Goal: Task Accomplishment & Management: Manage account settings

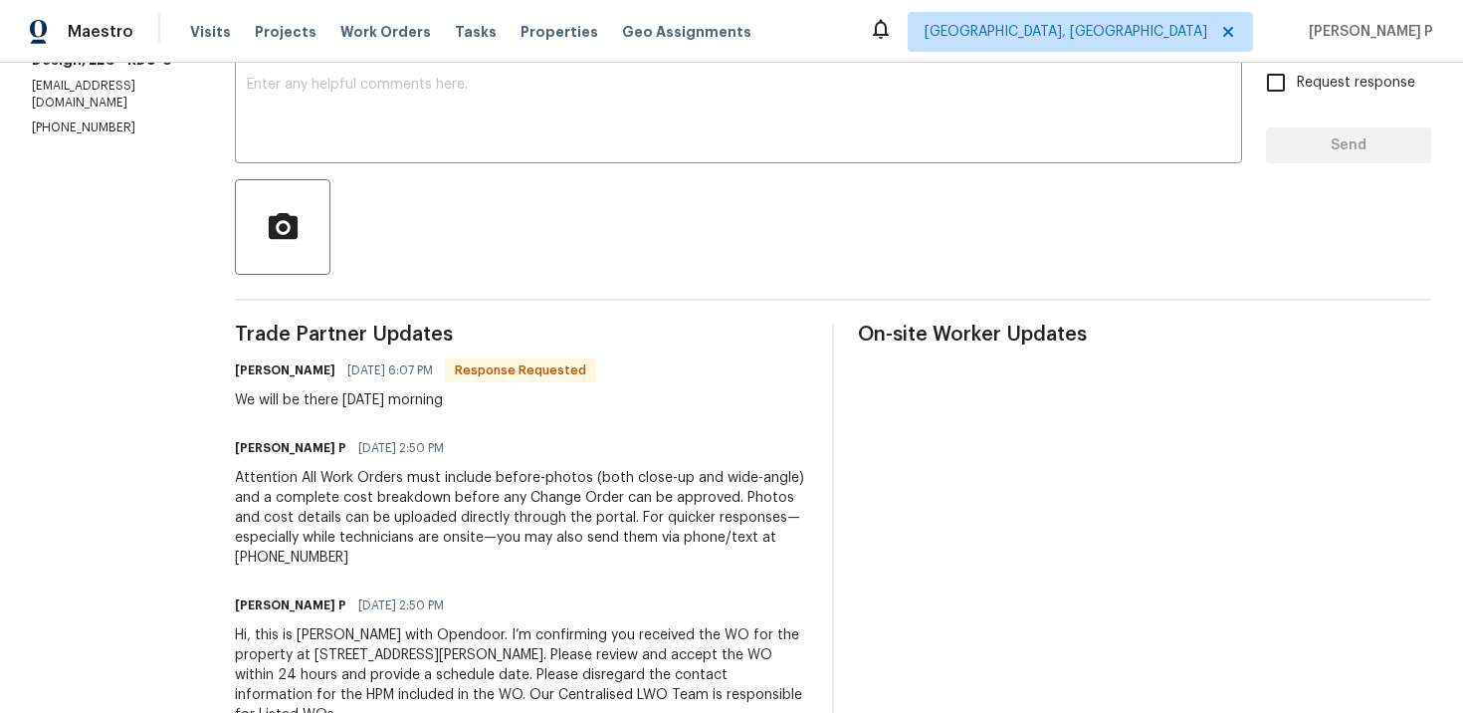
scroll to position [206, 0]
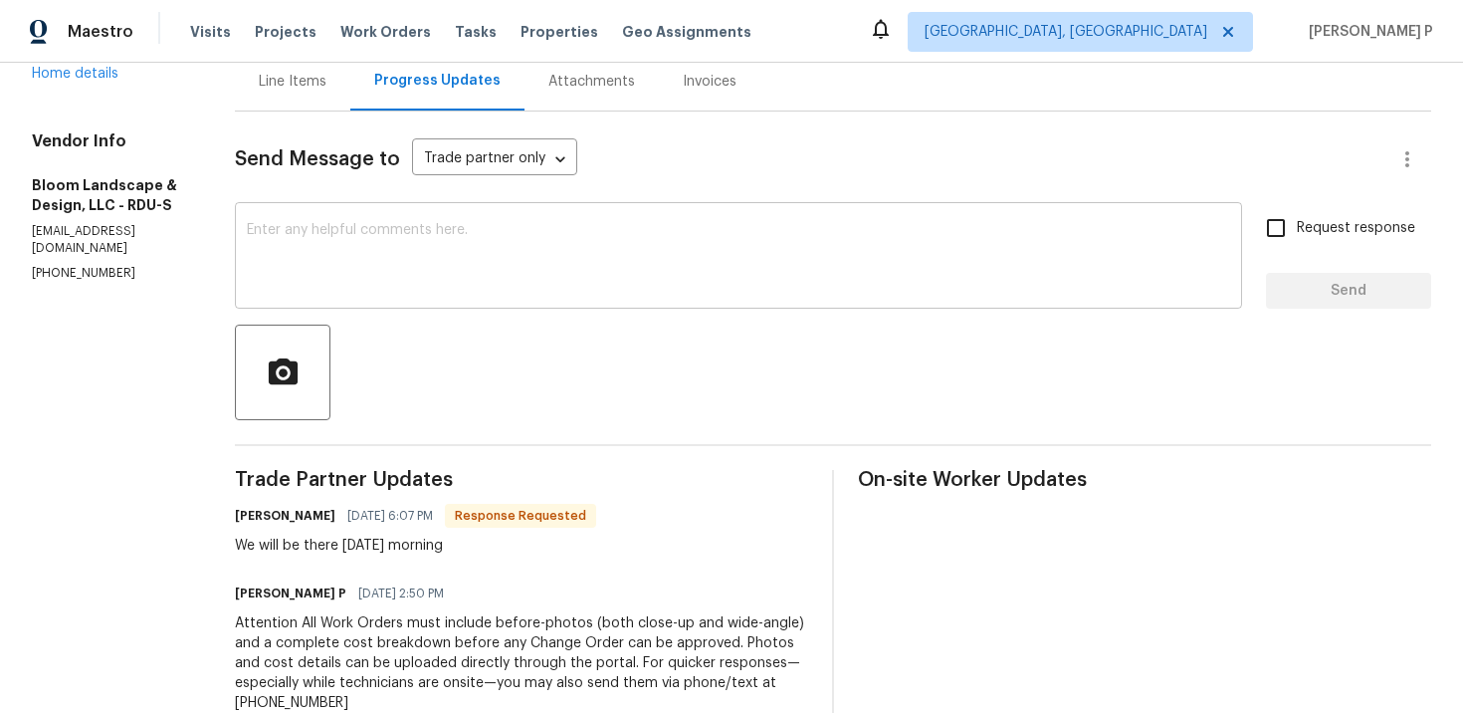
click at [490, 246] on textarea at bounding box center [739, 258] width 984 height 70
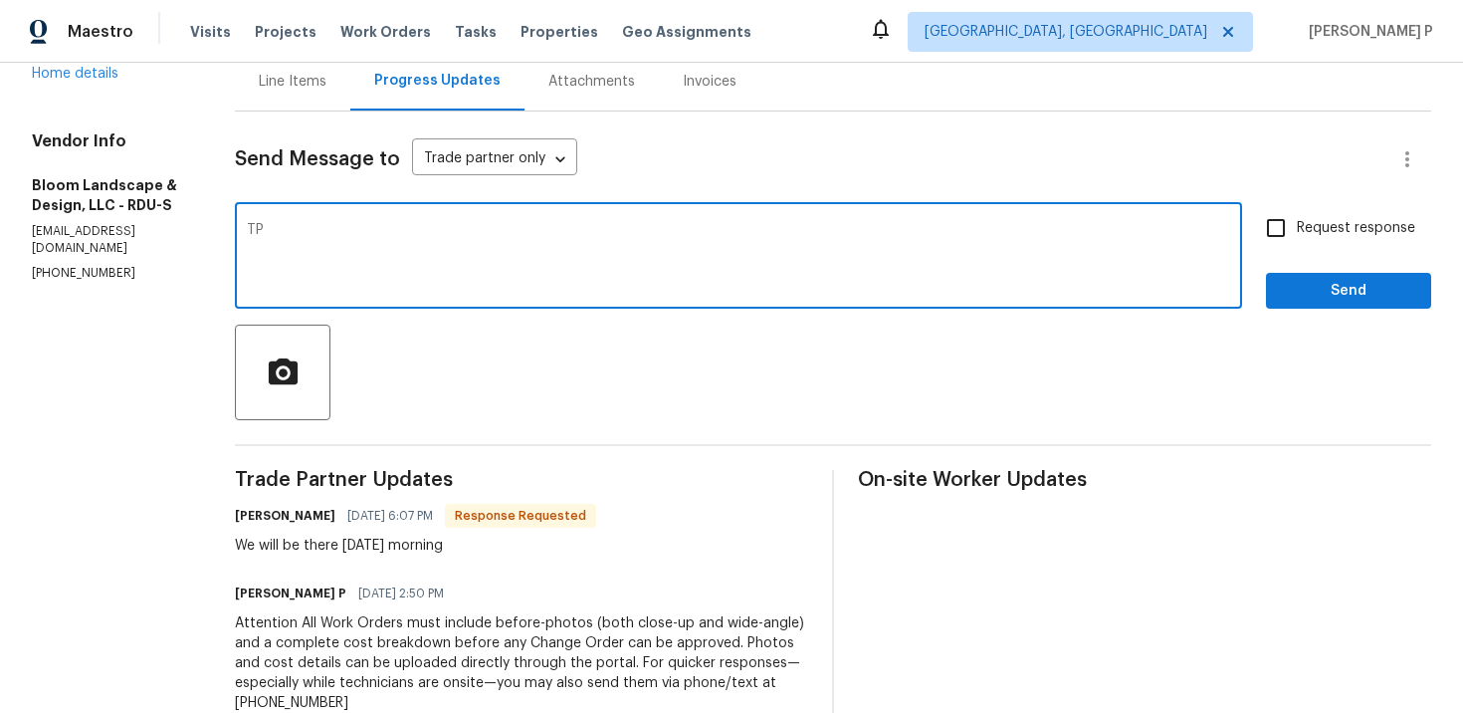
type textarea "T"
paste textarea "Thank you for accepting the work order and providing the scheduled date."
type textarea "Thank you for accepting the work order and providing the scheduled date."
click at [1319, 230] on span "Request response" at bounding box center [1356, 228] width 118 height 21
click at [1297, 230] on input "Request response" at bounding box center [1276, 228] width 42 height 42
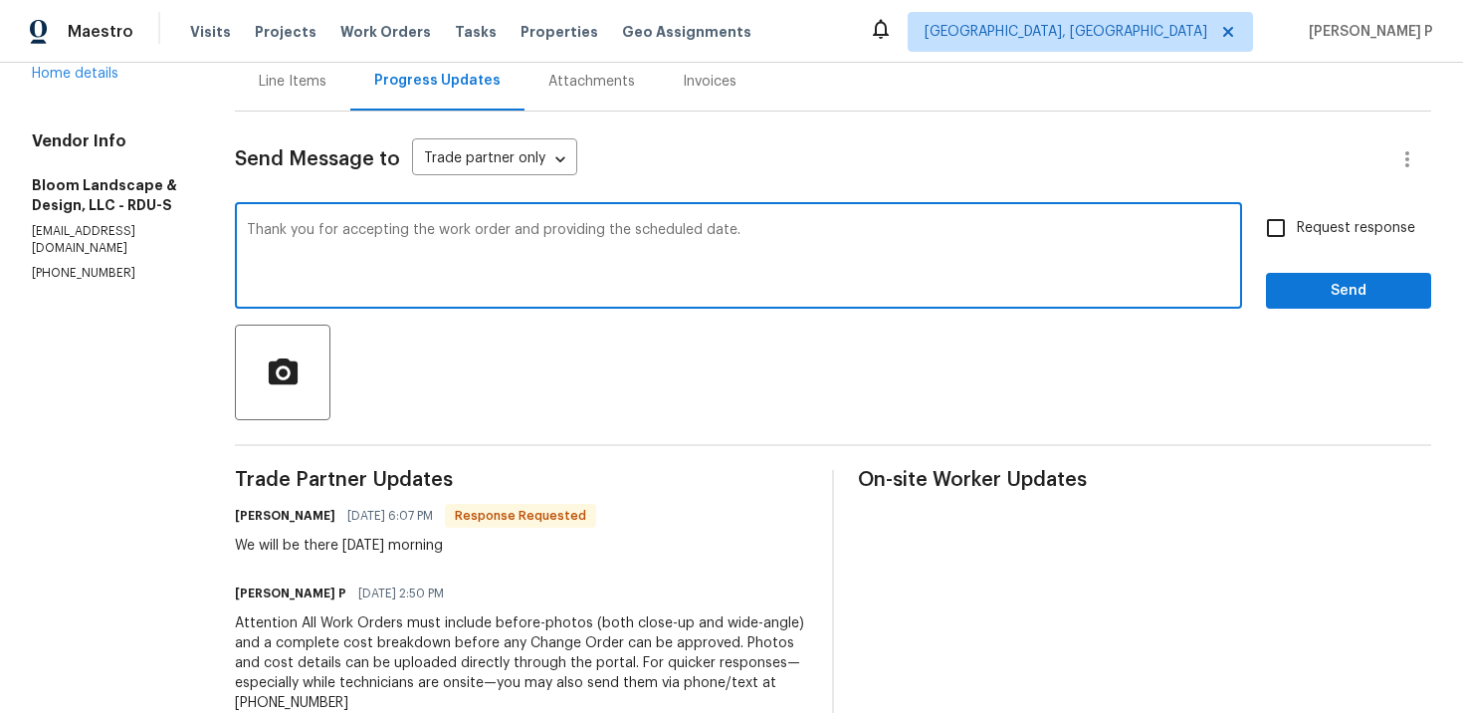
checkbox input "true"
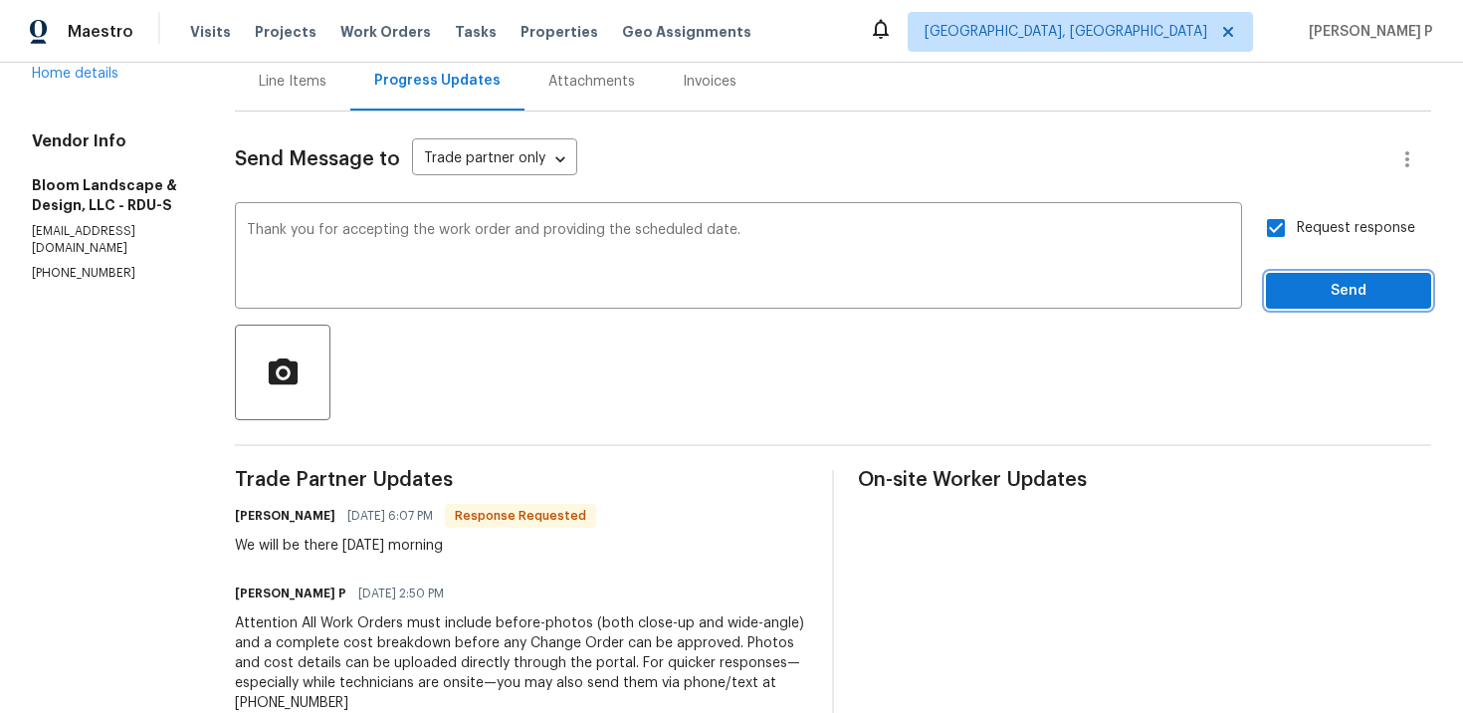
click at [1319, 298] on span "Send" at bounding box center [1348, 291] width 133 height 25
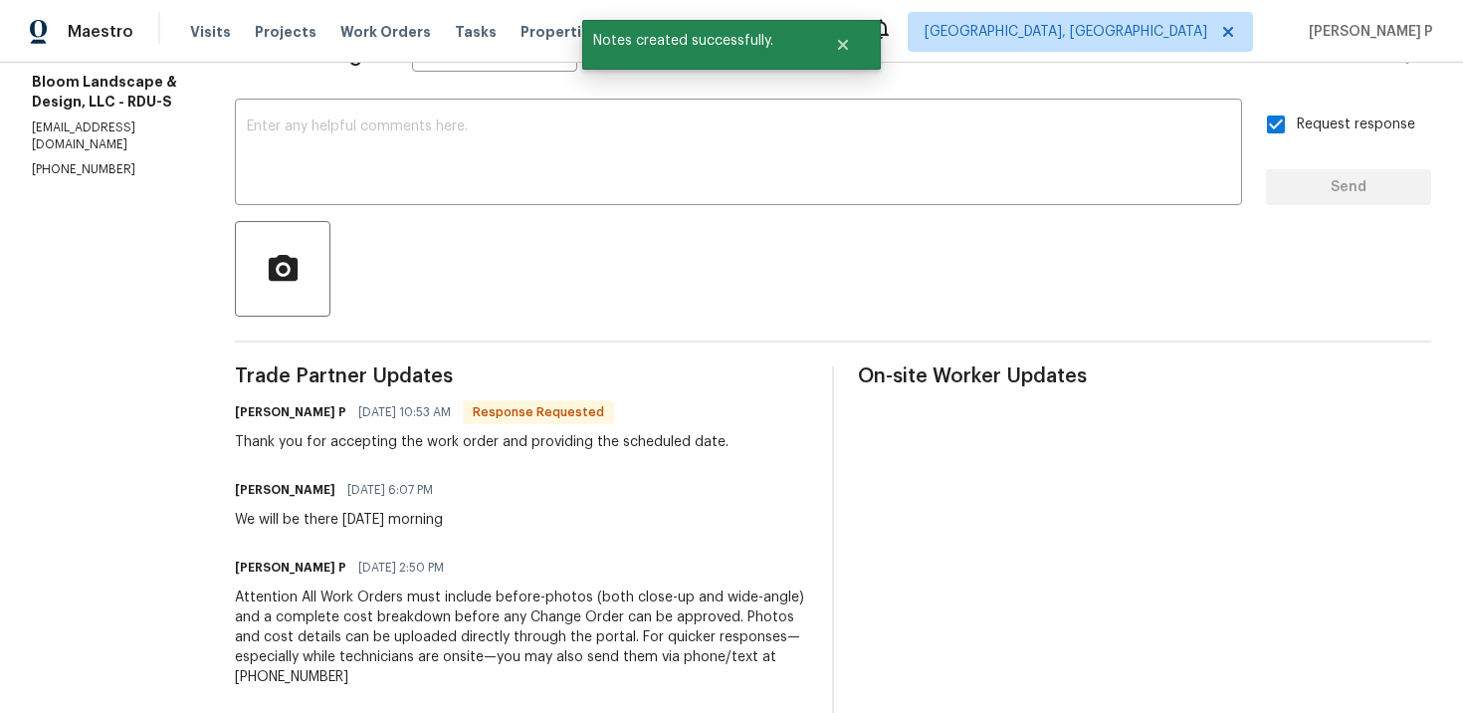
scroll to position [497, 0]
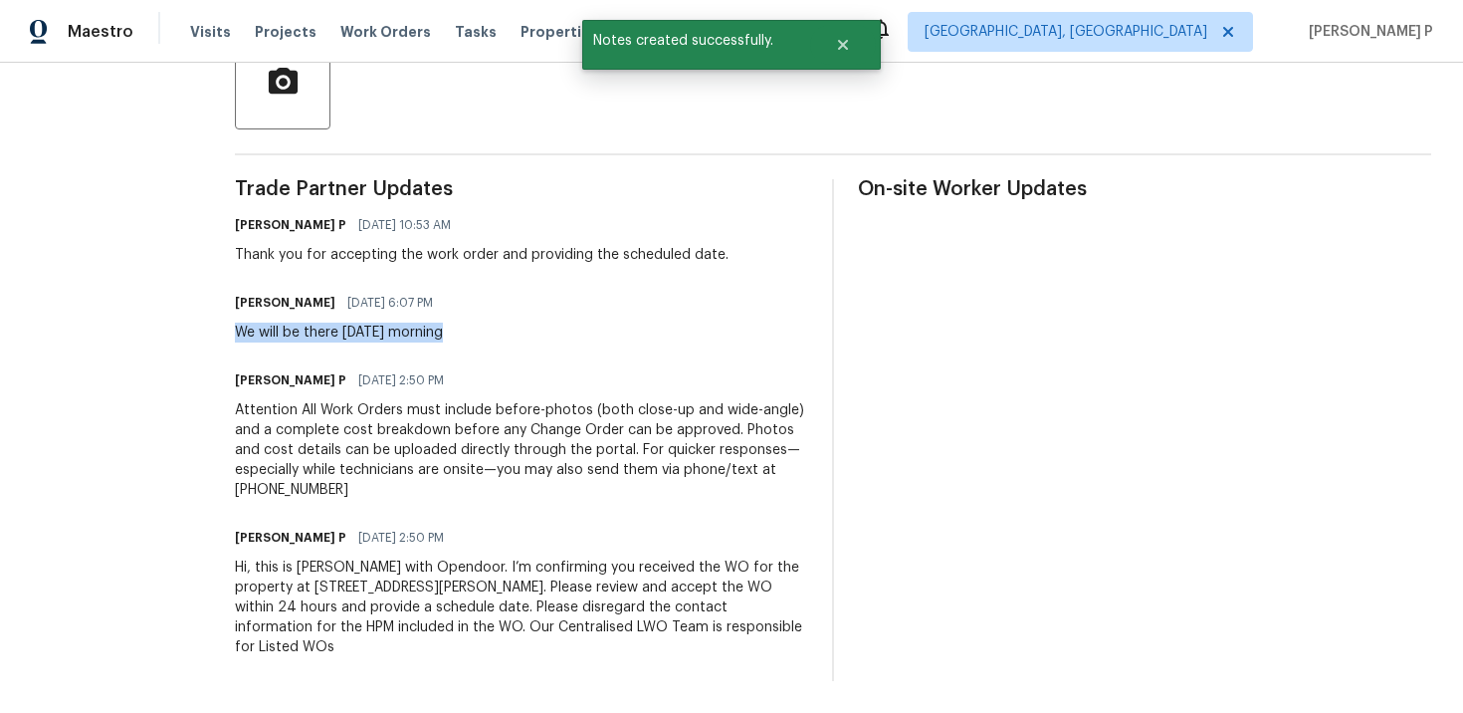
drag, startPoint x: 256, startPoint y: 335, endPoint x: 564, endPoint y: 336, distance: 308.6
click at [564, 336] on div "Leila Castillo 10/02/2025 6:07 PM We will be there Monday morning" at bounding box center [521, 316] width 573 height 54
copy div "We will be there Monday morning"
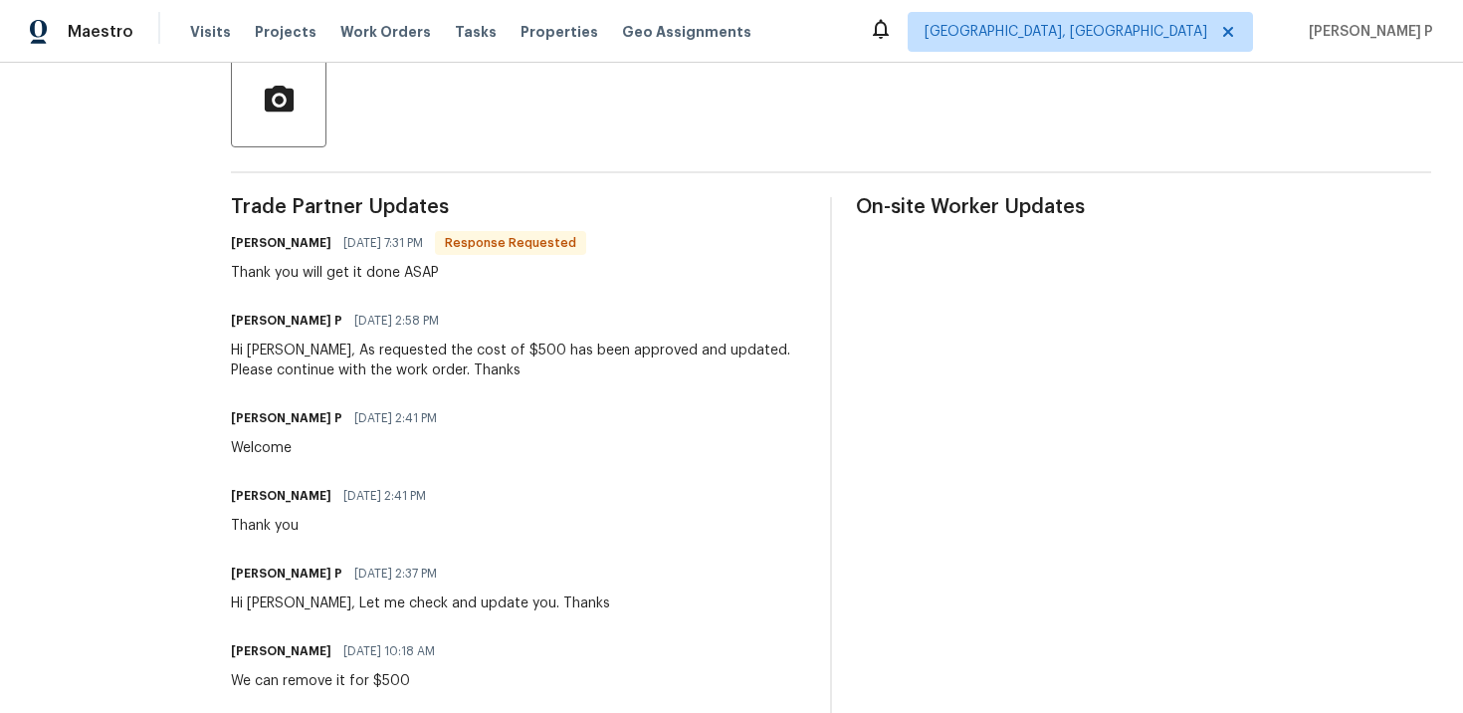
scroll to position [331, 0]
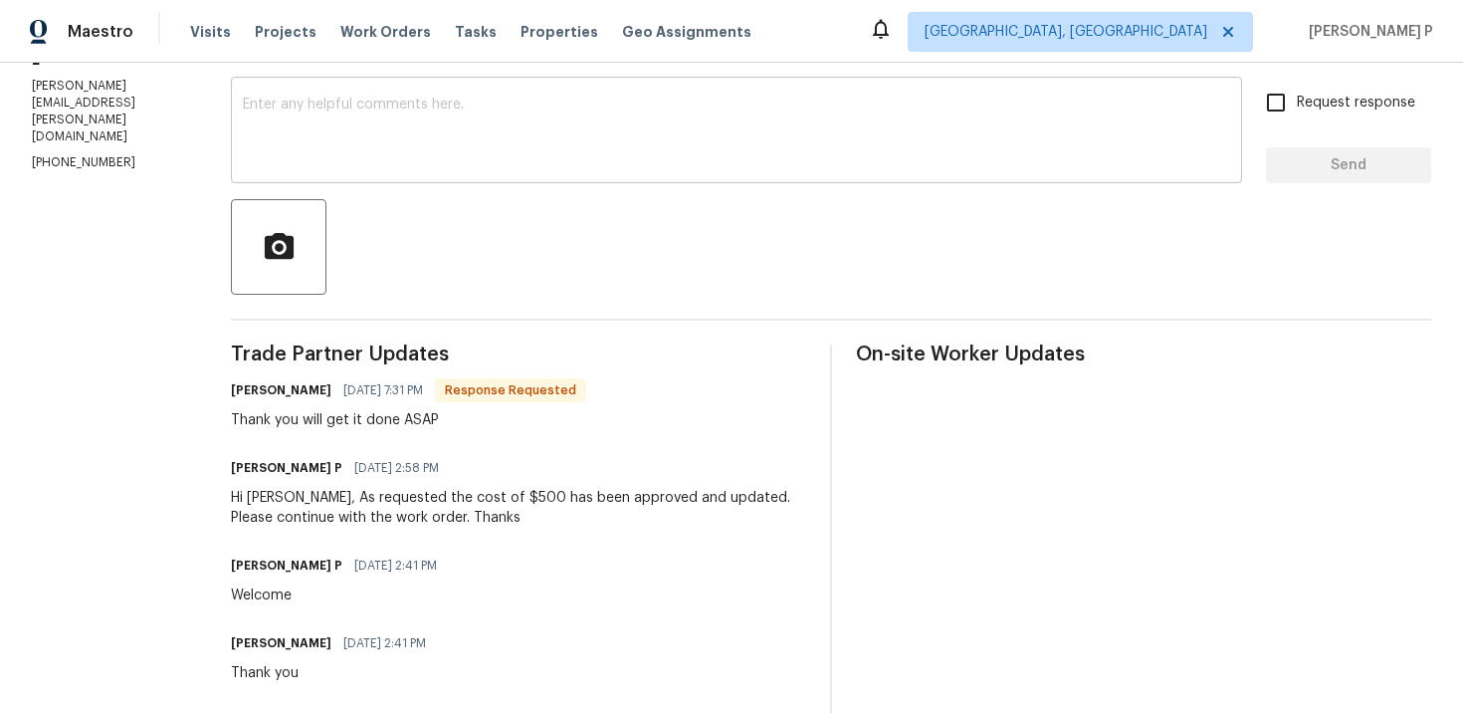
click at [432, 182] on div "x ​" at bounding box center [736, 133] width 1011 height 102
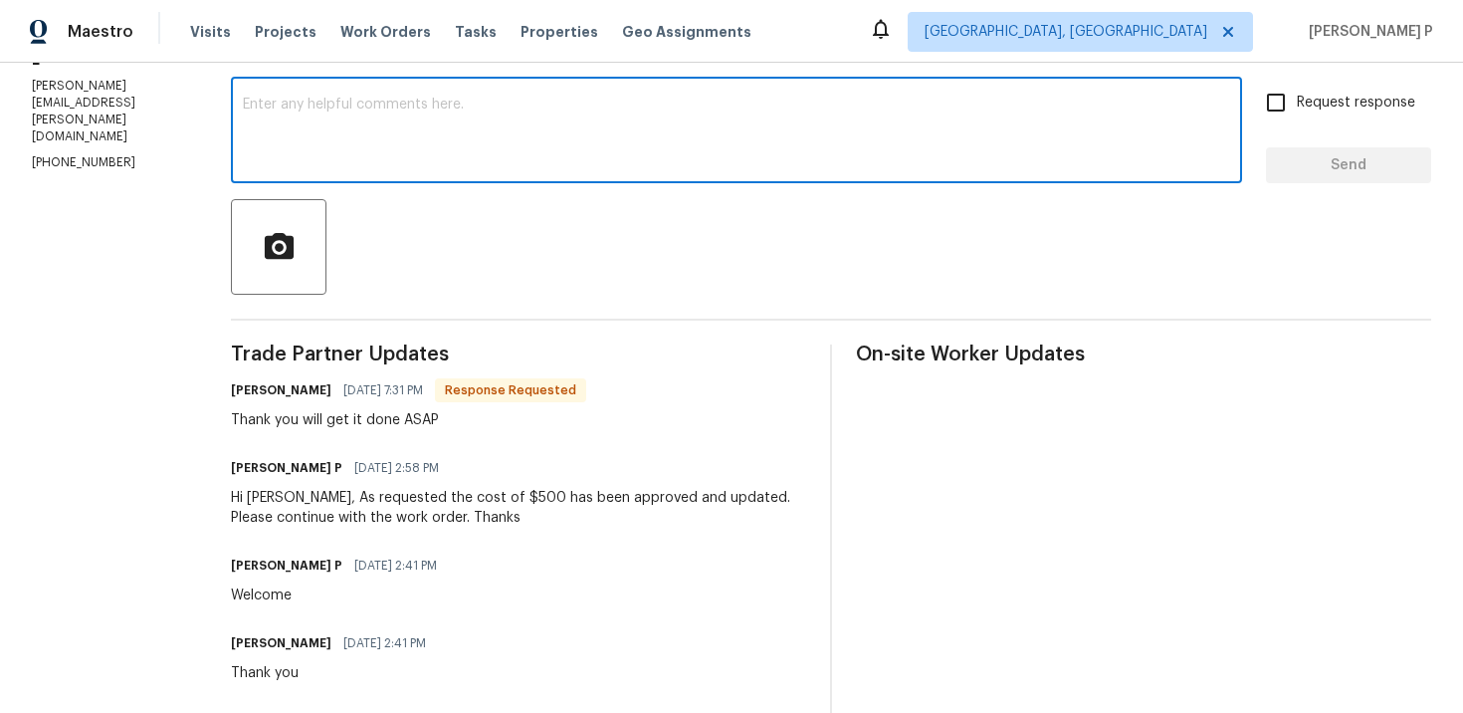
click at [475, 152] on textarea at bounding box center [736, 133] width 987 height 70
paste textarea "Could you please update us on the status of the work order?"
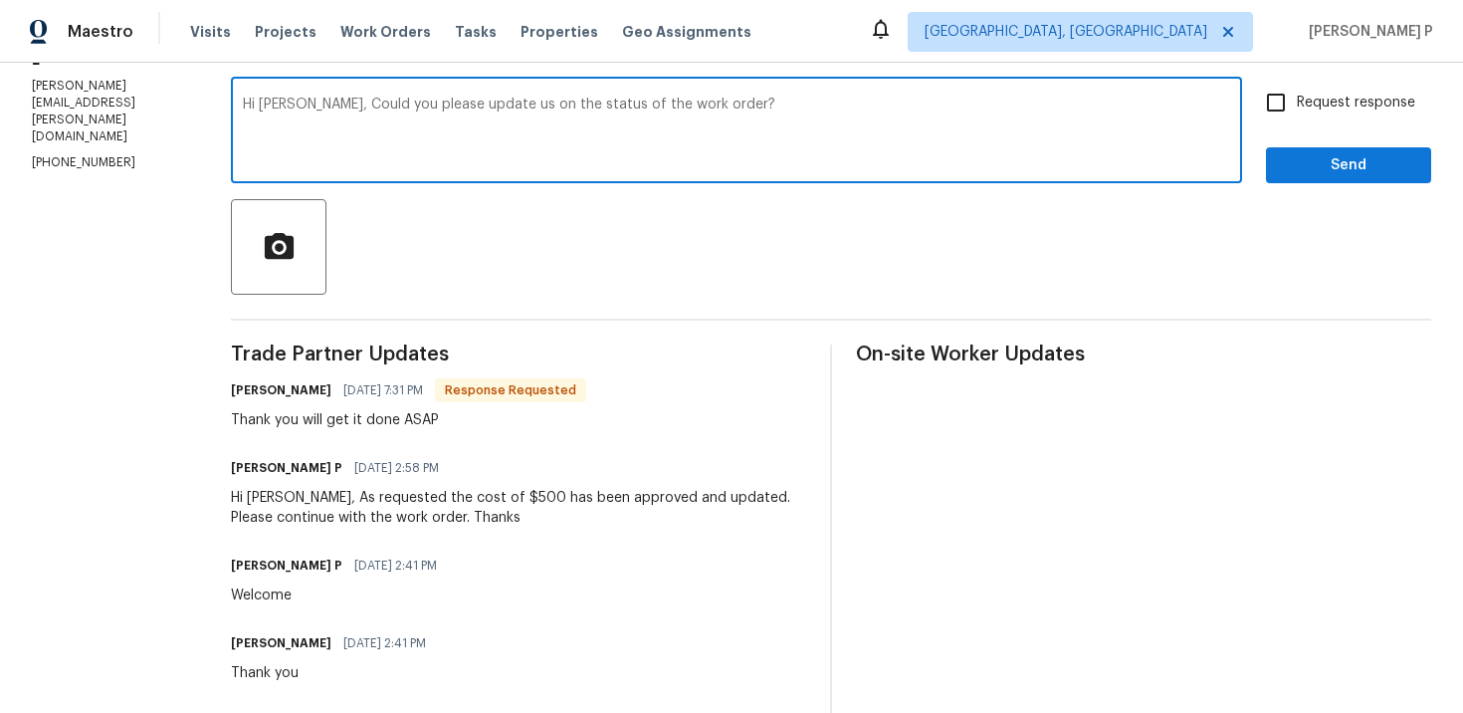
type textarea "Hi Jorge, Could you please update us on the status of the work order?"
click at [1267, 114] on input "Request response" at bounding box center [1276, 103] width 42 height 42
checkbox input "true"
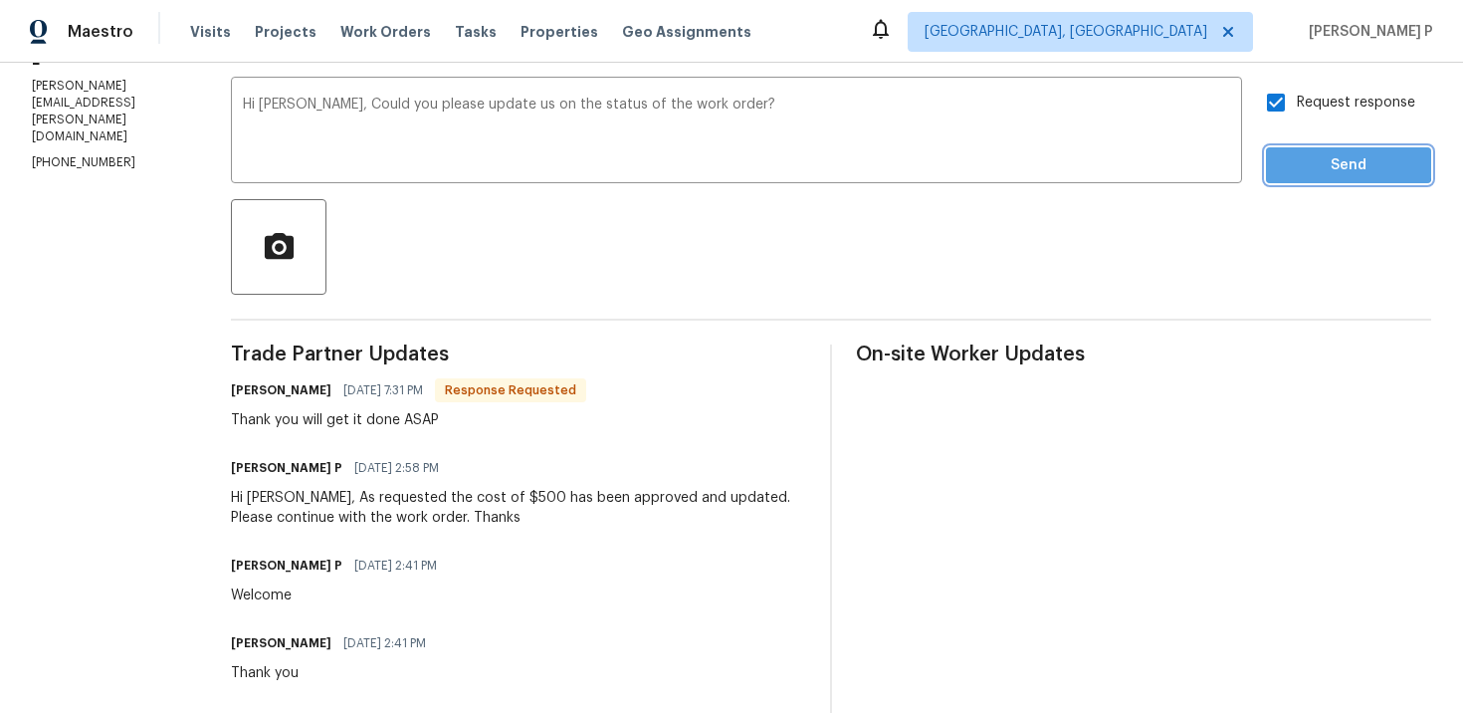
click at [1325, 163] on span "Send" at bounding box center [1348, 165] width 133 height 25
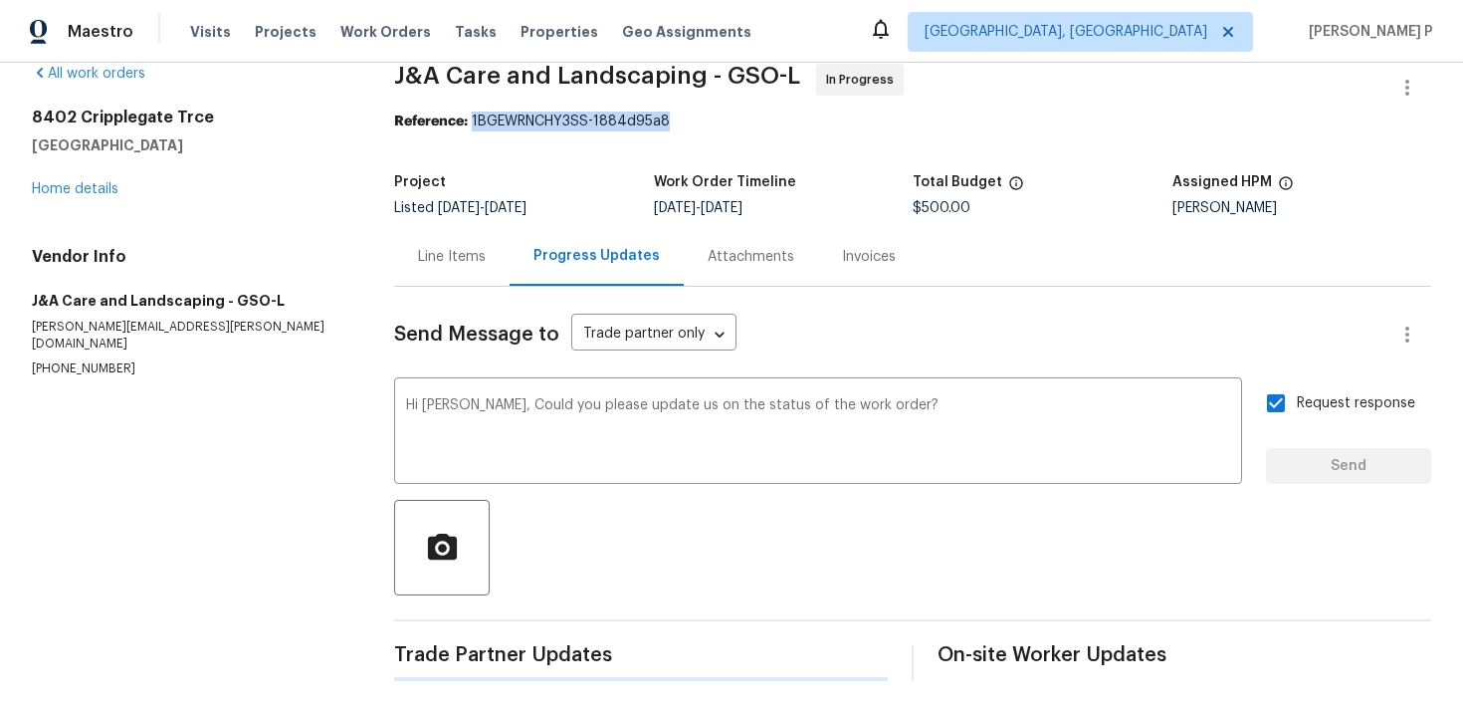
drag, startPoint x: 473, startPoint y: 118, endPoint x: 718, endPoint y: 120, distance: 244.9
click at [717, 120] on div "Reference: 1BGEWRNCHY3SS-1884d95a8" at bounding box center [912, 121] width 1037 height 20
copy div "1BGEWRNCHY3SS-1884d95a8"
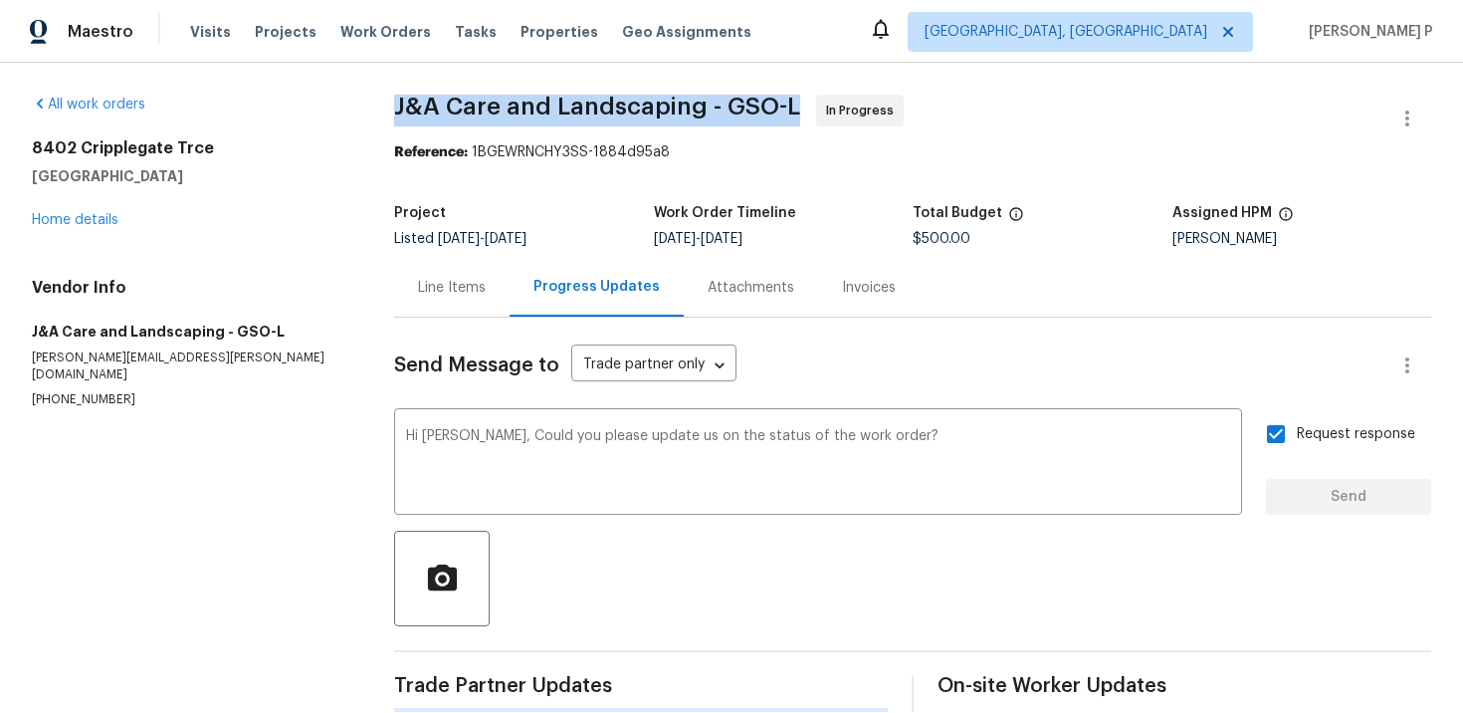
drag, startPoint x: 398, startPoint y: 109, endPoint x: 799, endPoint y: 100, distance: 401.3
click at [799, 100] on span "J&A Care and Landscaping - GSO-L In Progress" at bounding box center [888, 119] width 989 height 48
copy span "J&A Care and Landscaping - GSO-L"
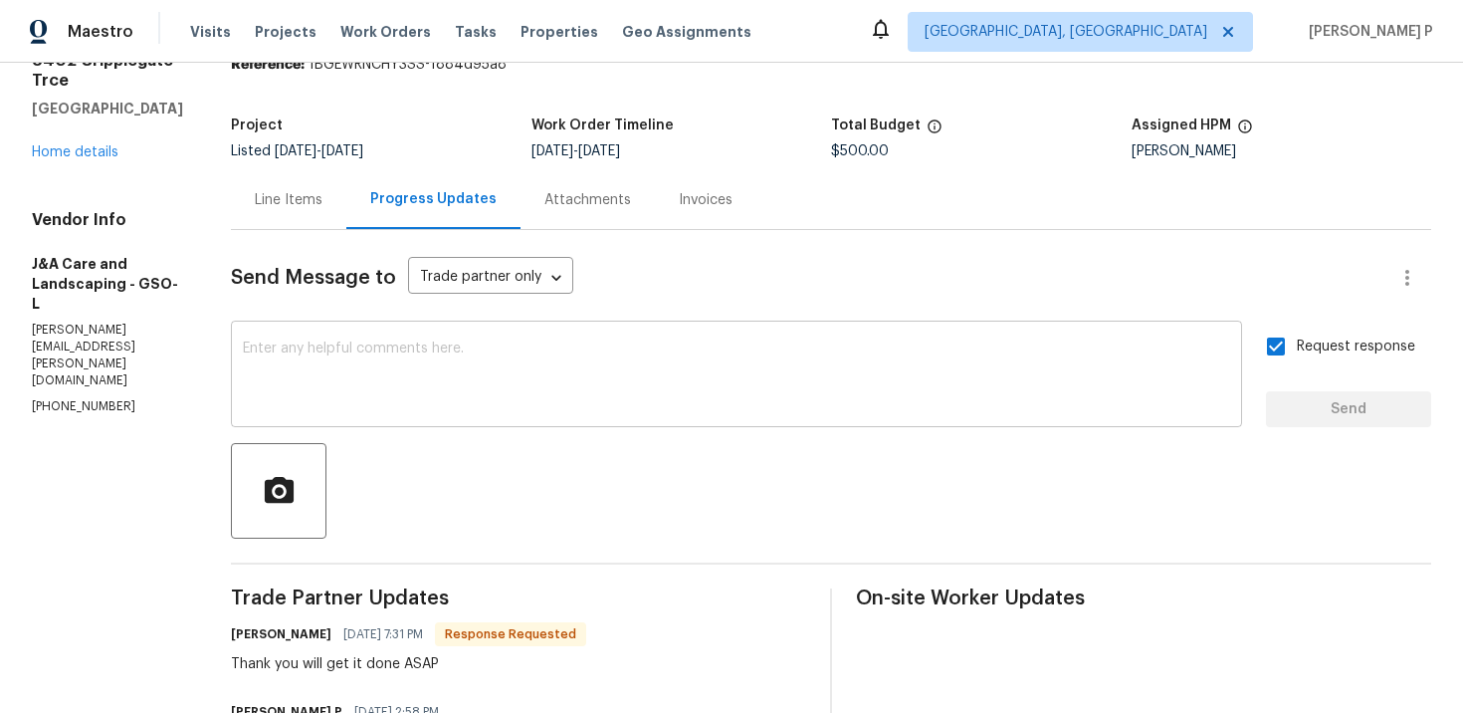
scroll to position [72, 0]
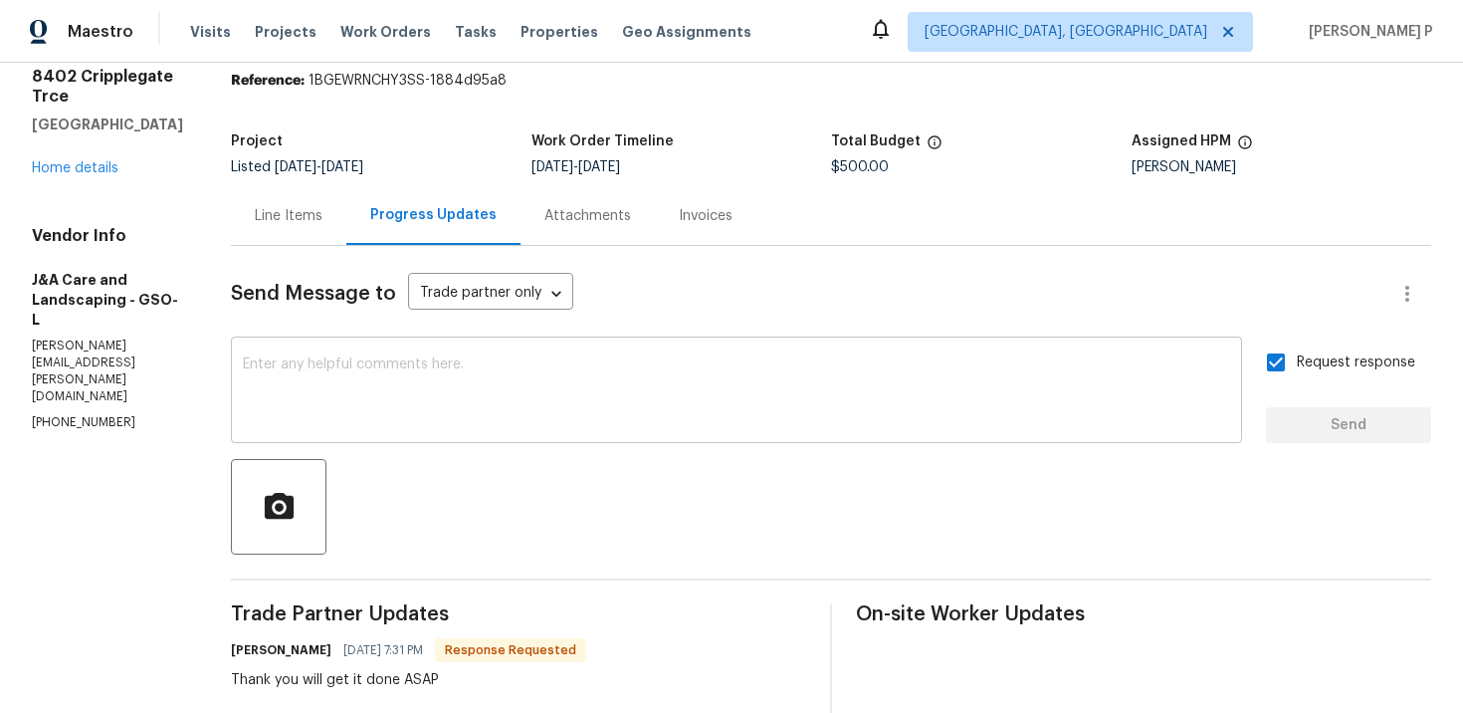
click at [474, 386] on textarea at bounding box center [736, 392] width 987 height 70
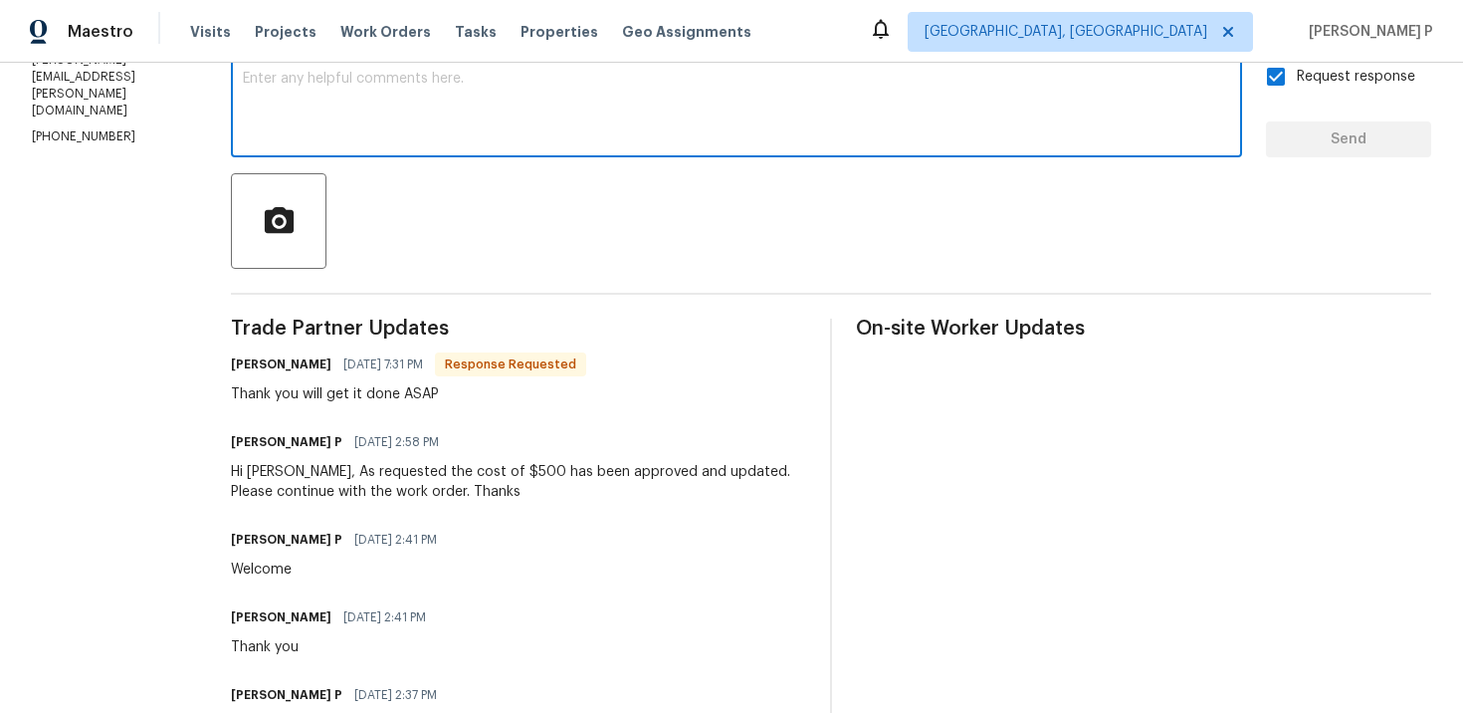
scroll to position [116, 0]
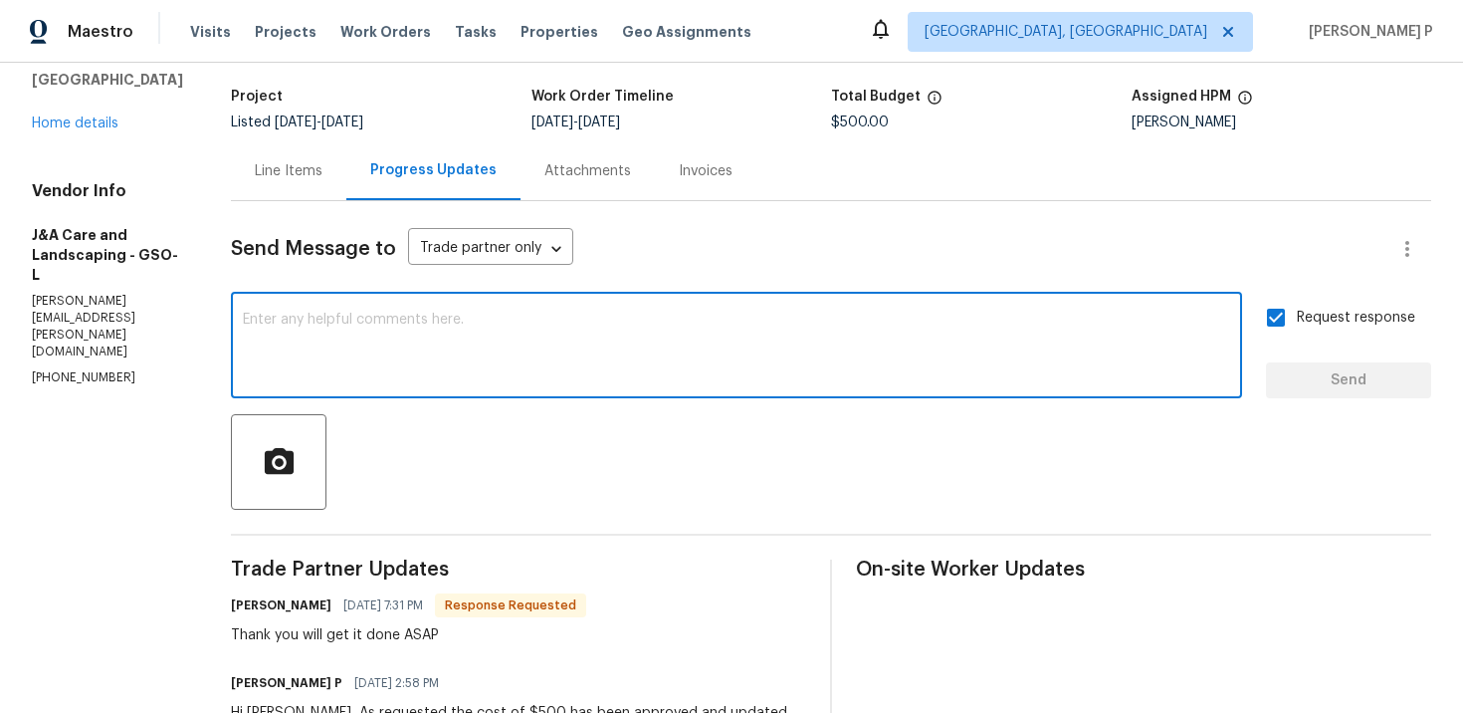
click at [477, 316] on textarea at bounding box center [736, 348] width 987 height 70
paste textarea "Could you please update us on the status of the work order?"
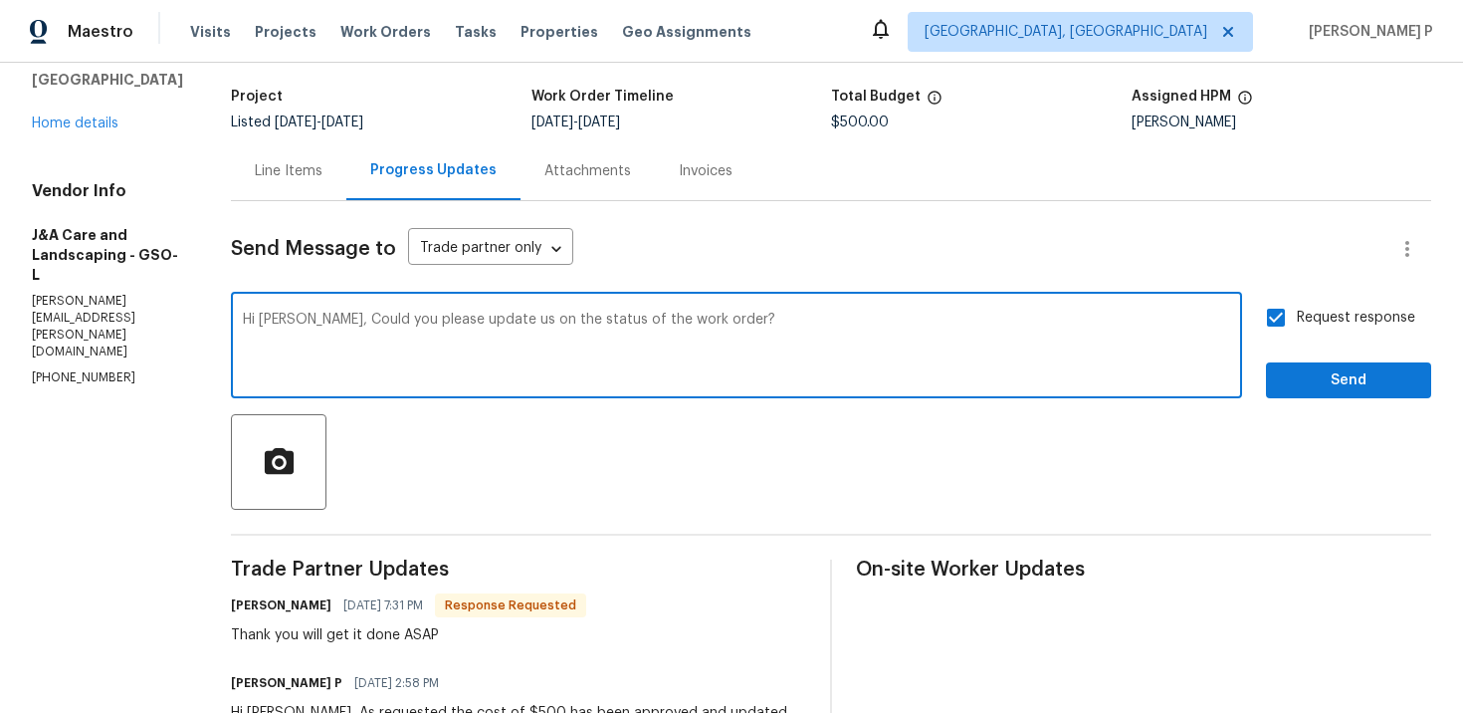
type textarea "Hi Jorge, Could you please update us on the status of the work order?"
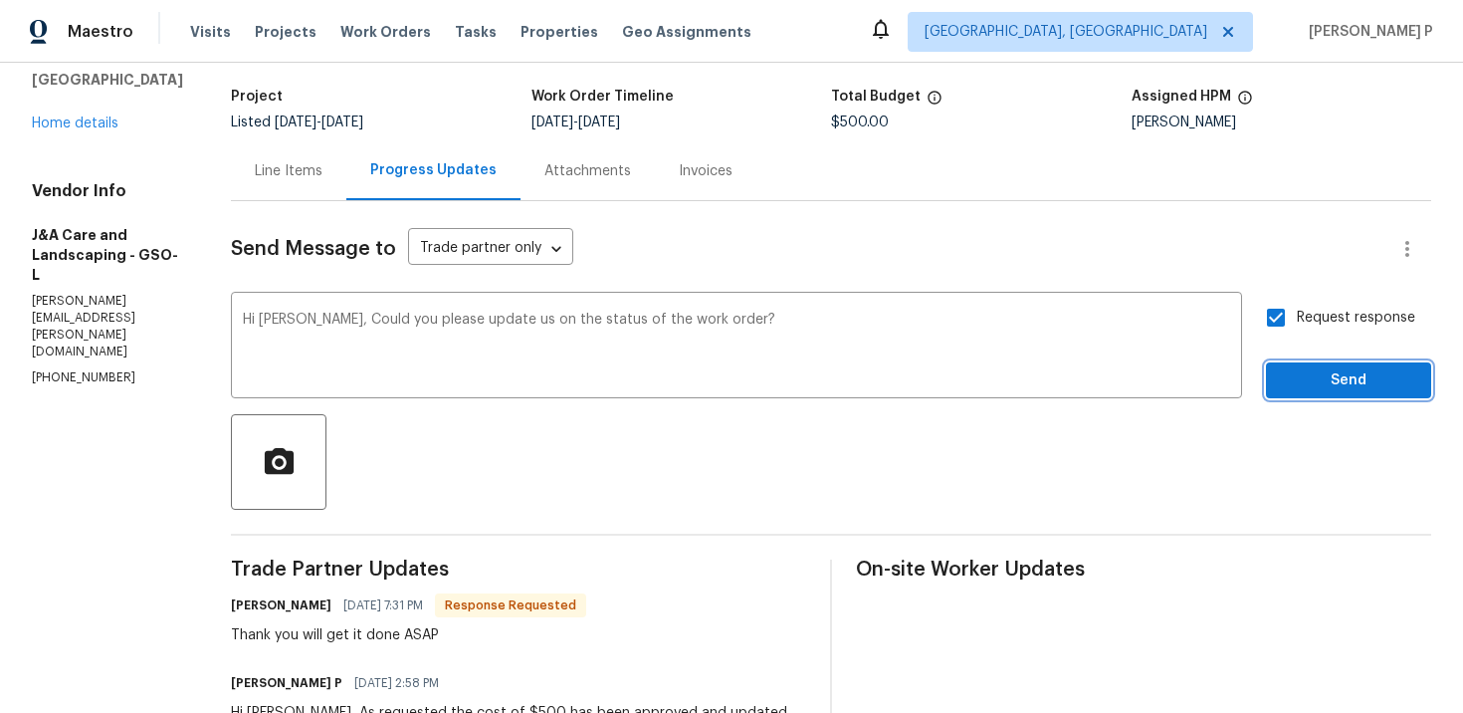
click at [1300, 379] on span "Send" at bounding box center [1348, 380] width 133 height 25
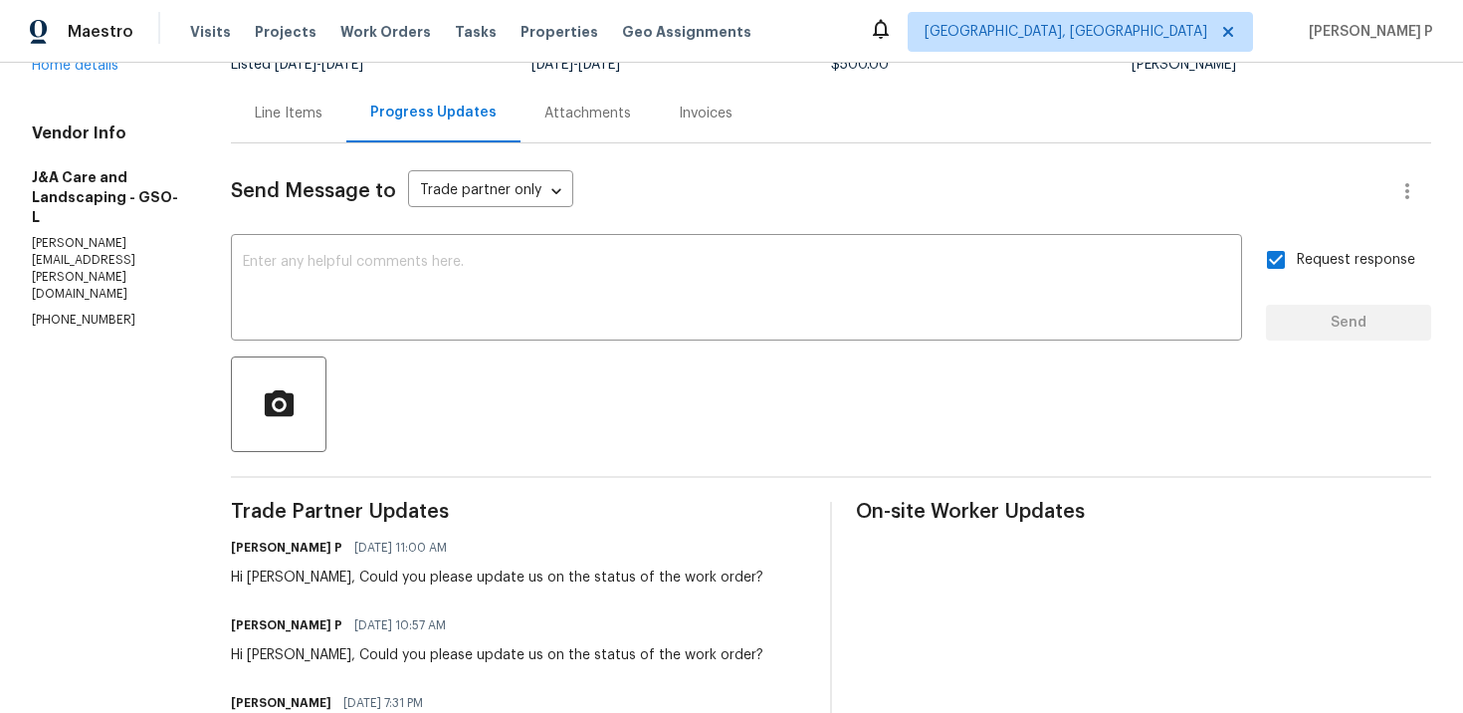
scroll to position [0, 0]
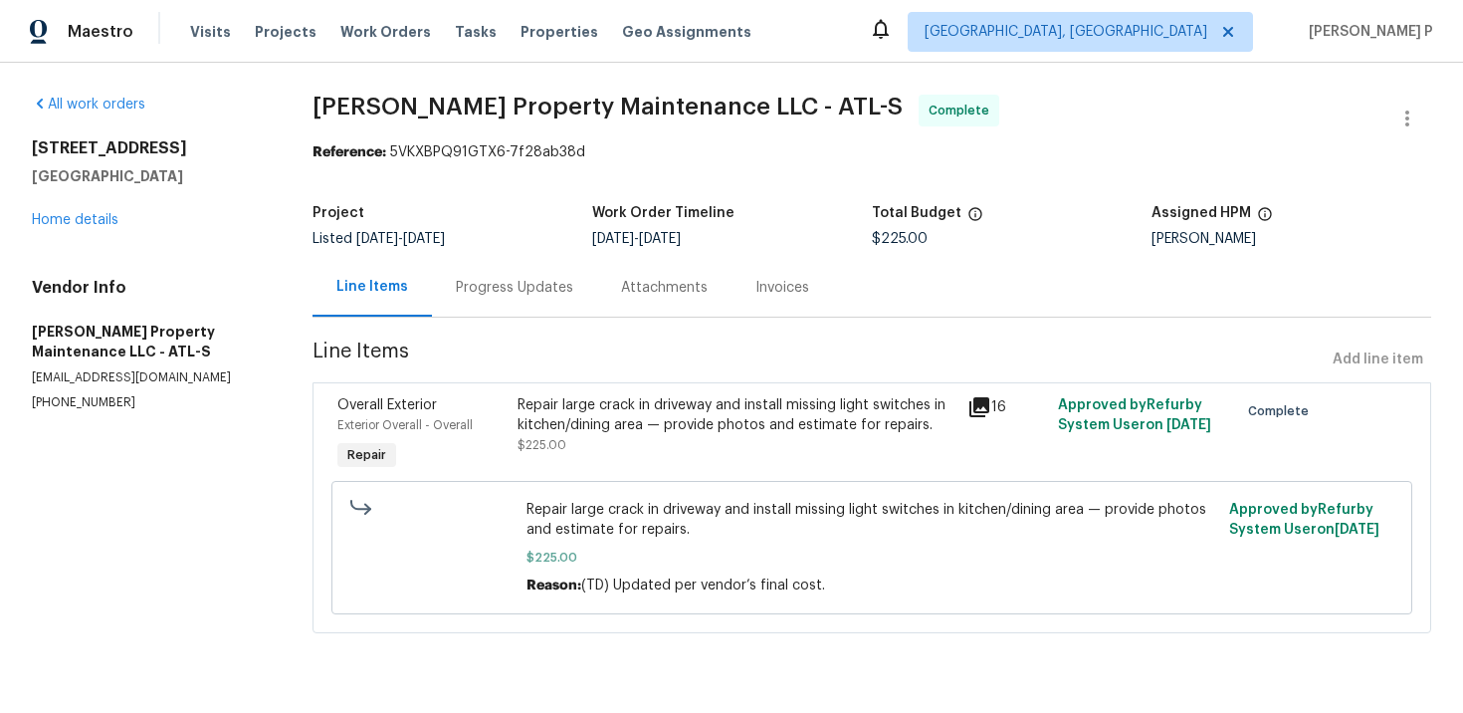
click at [528, 287] on div "Progress Updates" at bounding box center [514, 288] width 117 height 20
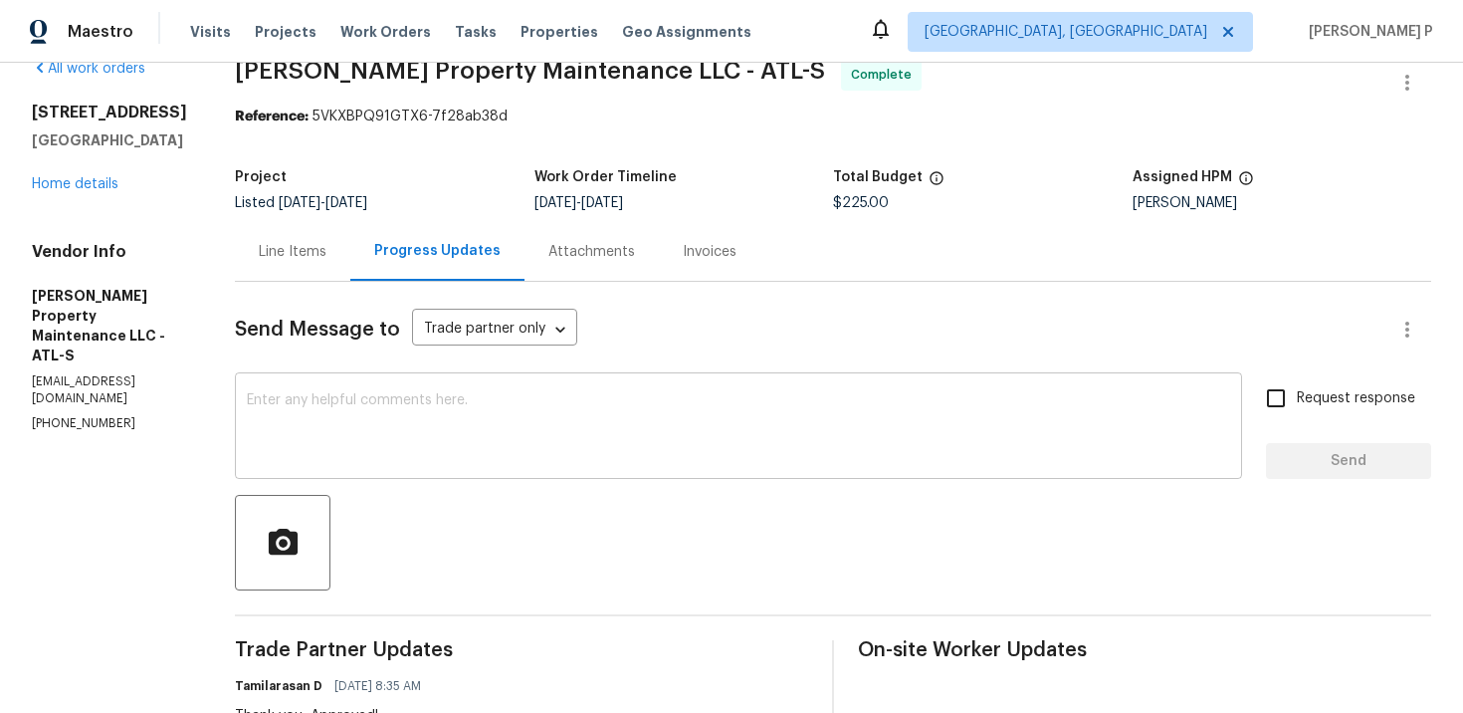
scroll to position [17, 0]
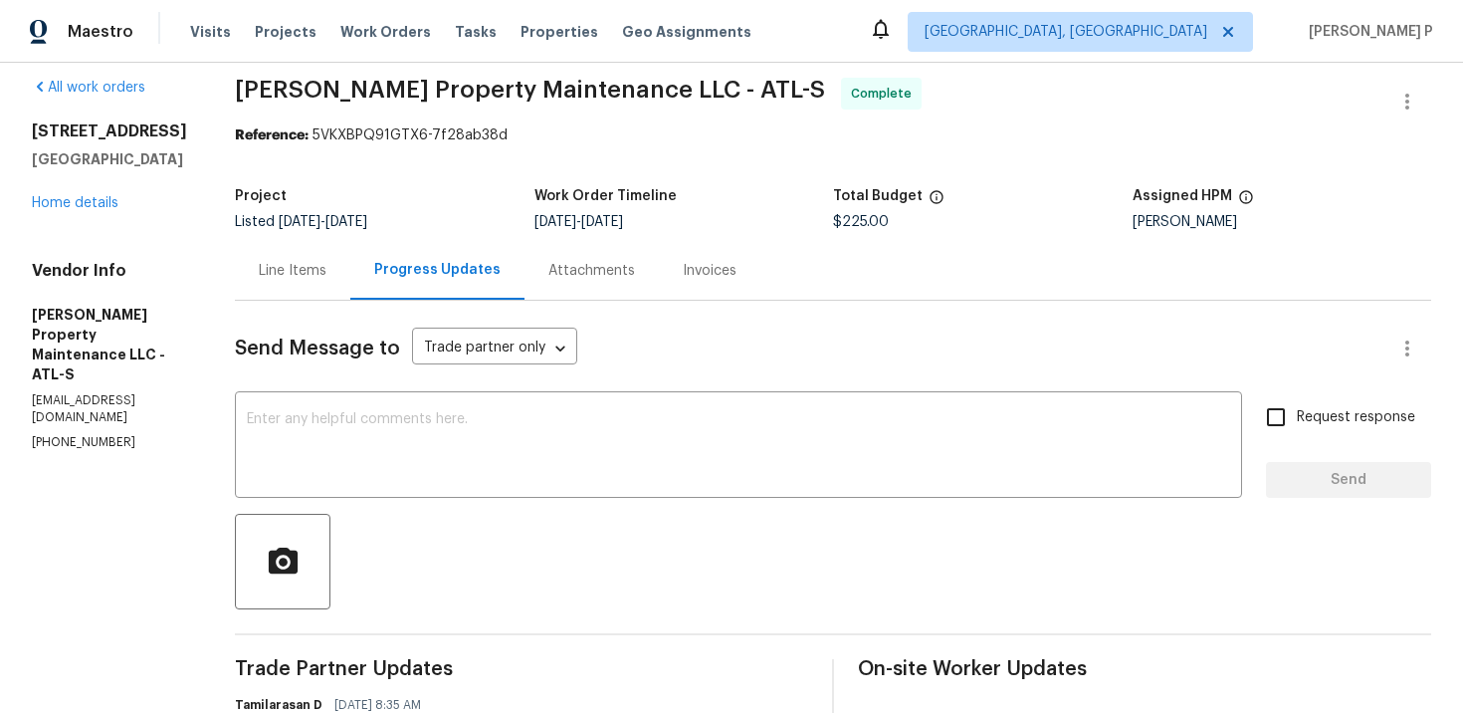
click at [303, 268] on div "Line Items" at bounding box center [293, 271] width 68 height 20
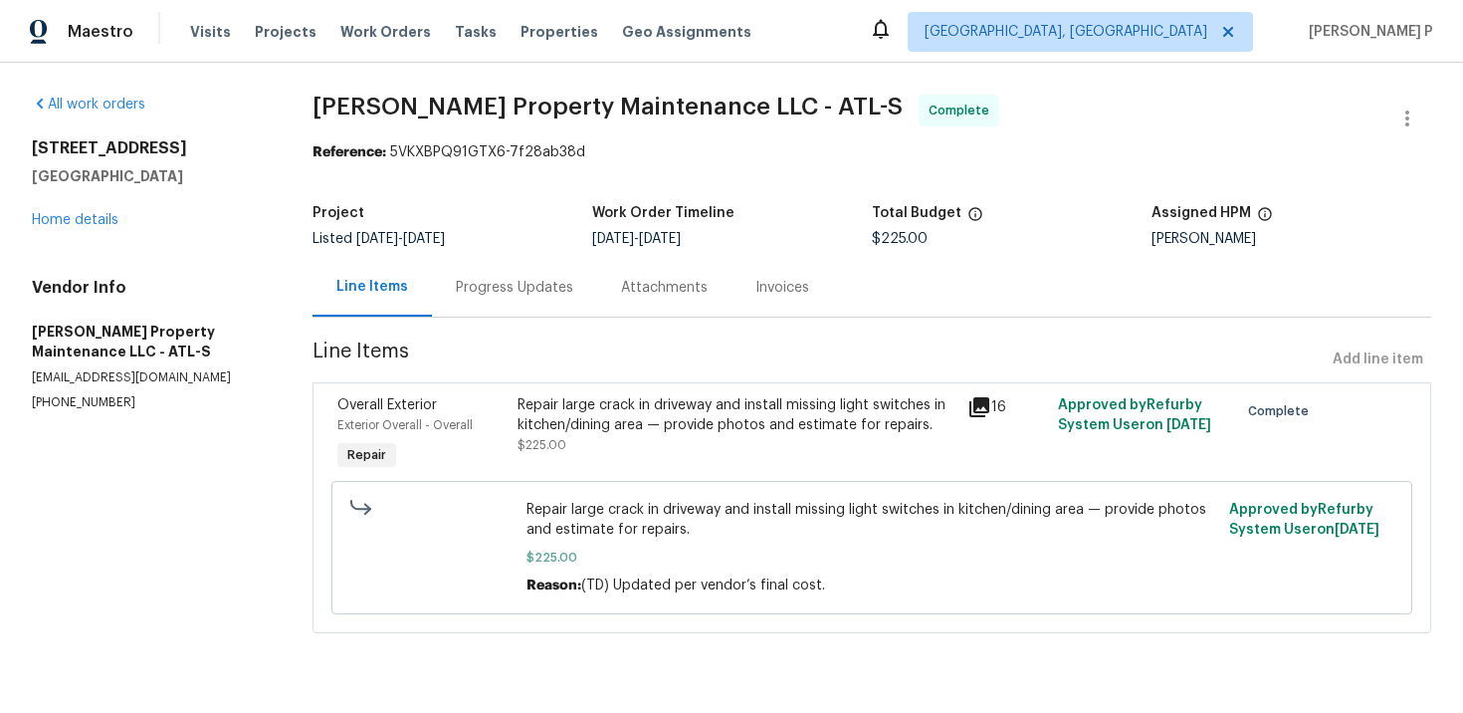
click at [565, 414] on div "Repair large crack in driveway and install missing light switches in kitchen/di…" at bounding box center [737, 415] width 439 height 40
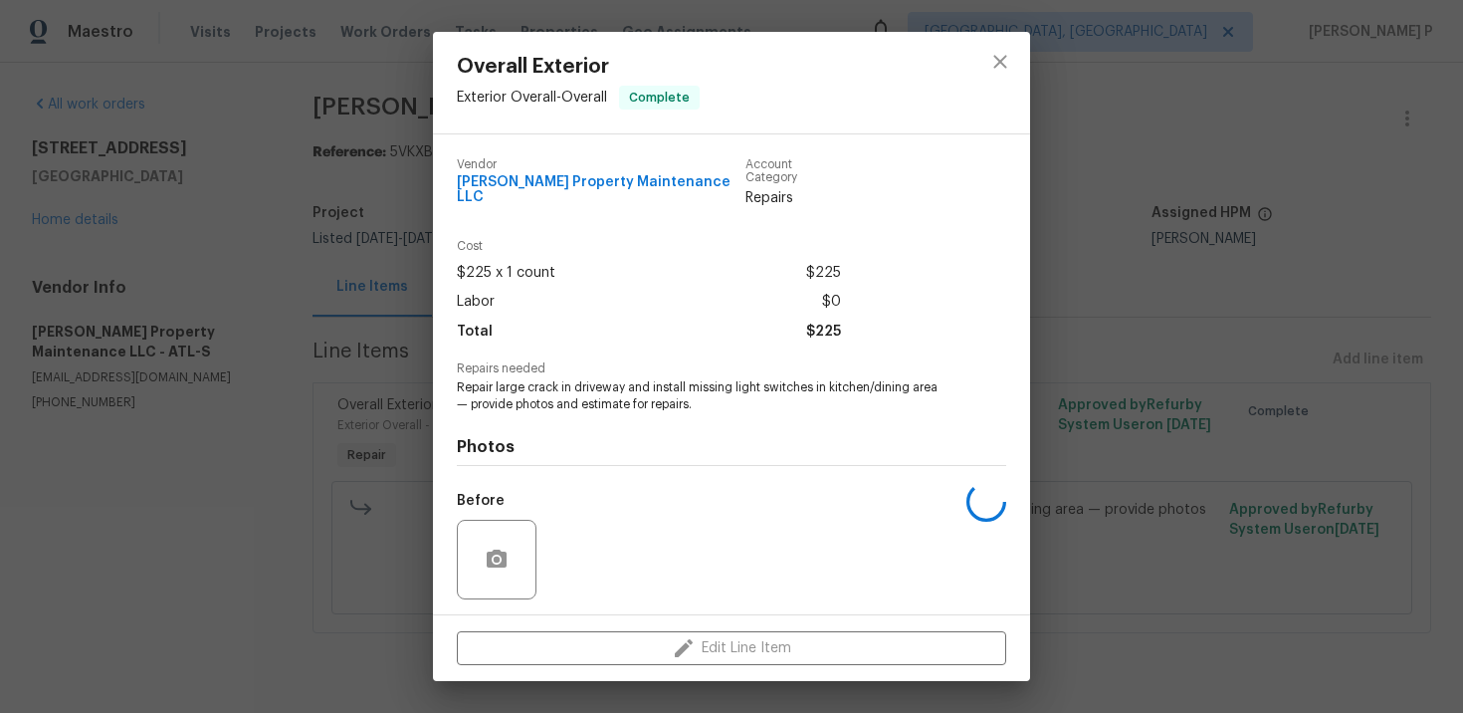
scroll to position [121, 0]
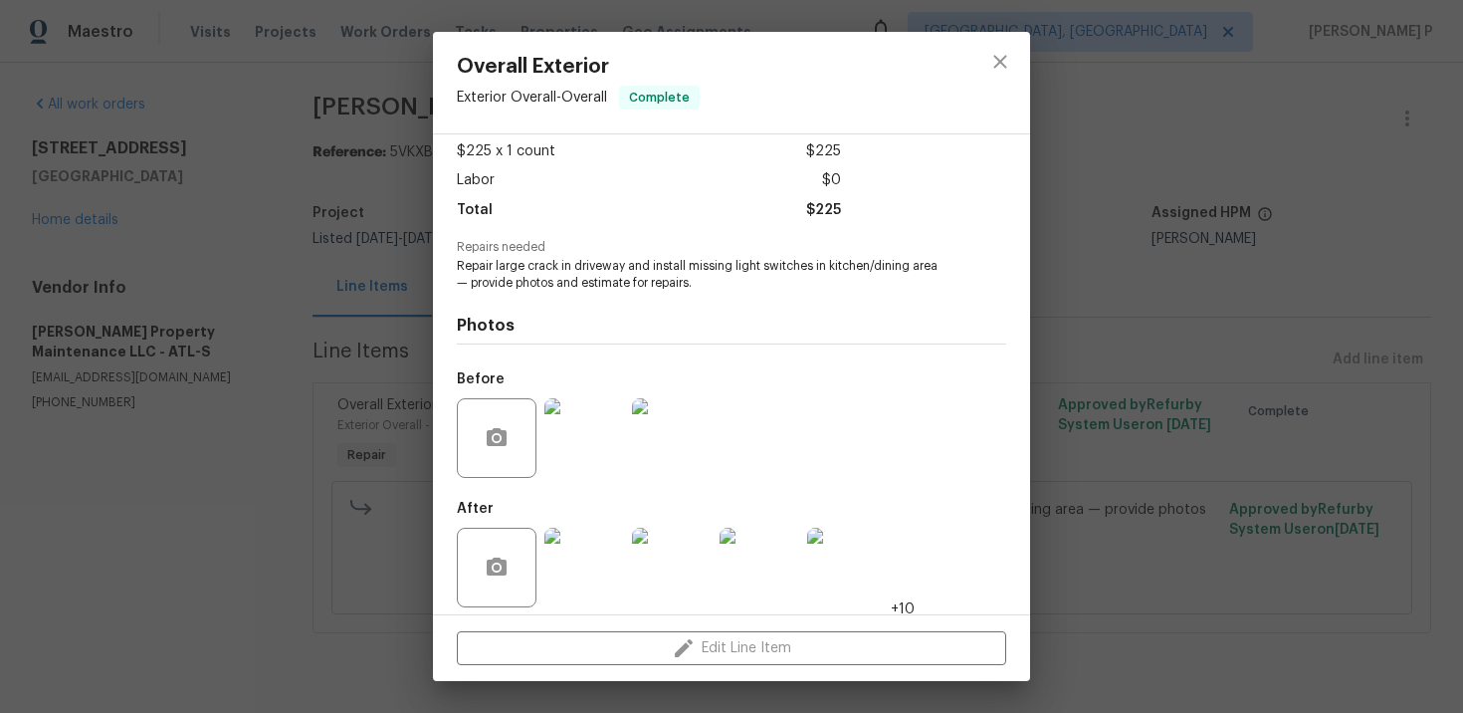
click at [605, 531] on img at bounding box center [585, 568] width 80 height 80
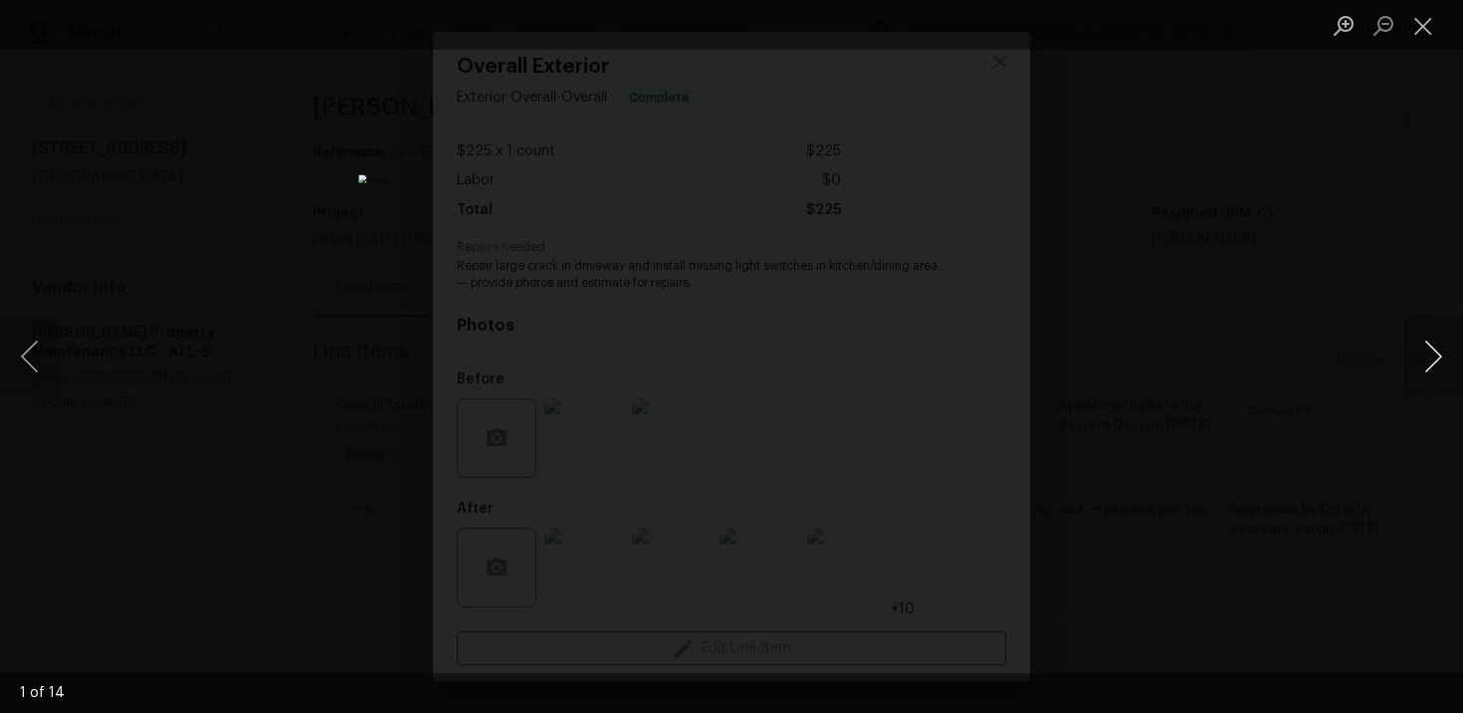
click at [1428, 351] on button "Next image" at bounding box center [1434, 357] width 60 height 80
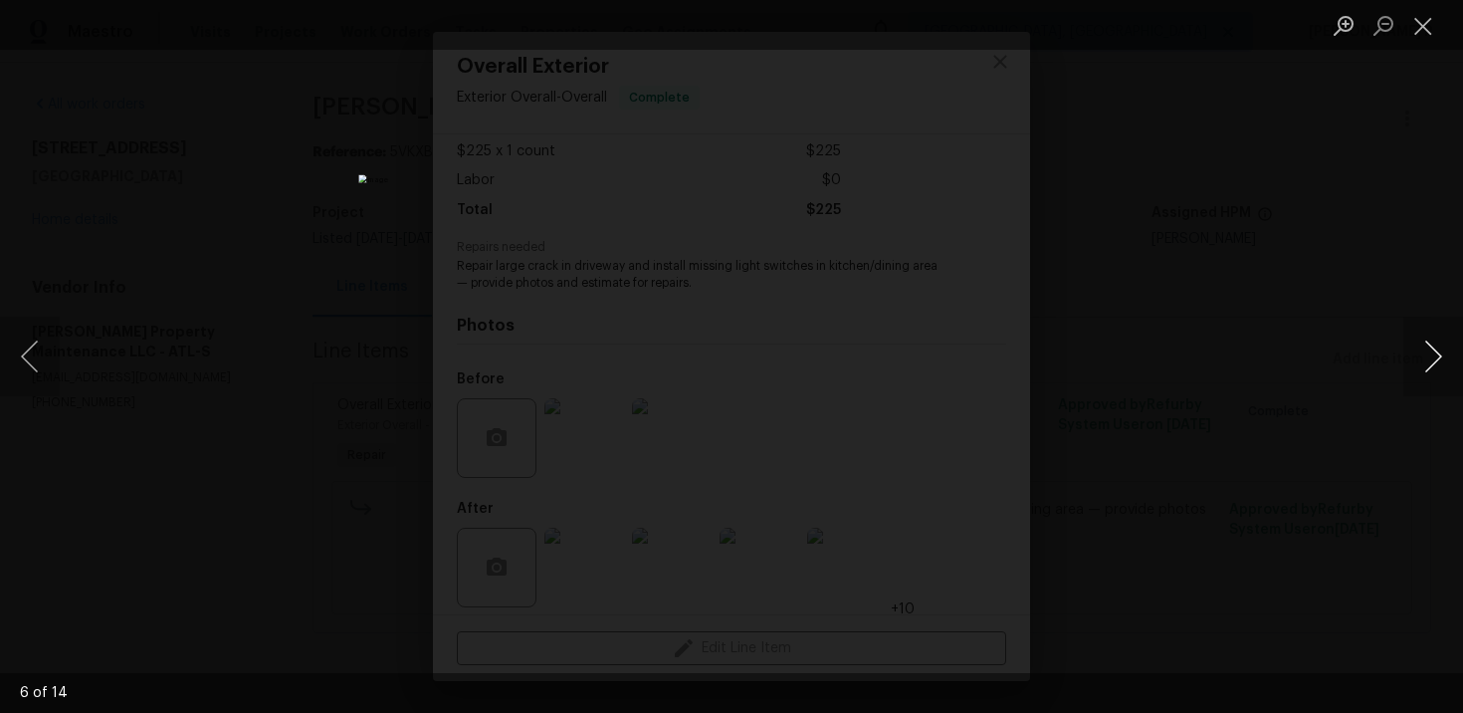
click at [1428, 351] on button "Next image" at bounding box center [1434, 357] width 60 height 80
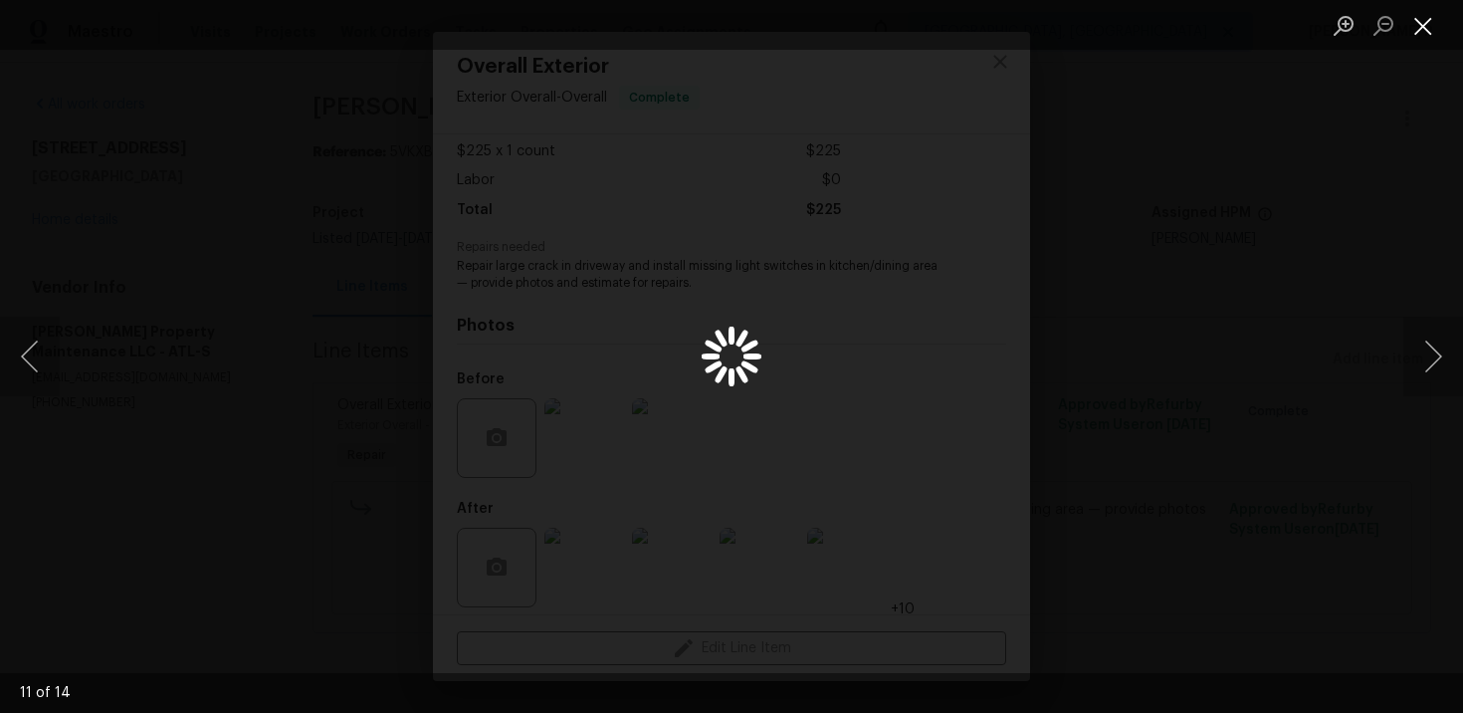
click at [1433, 22] on button "Close lightbox" at bounding box center [1424, 25] width 40 height 35
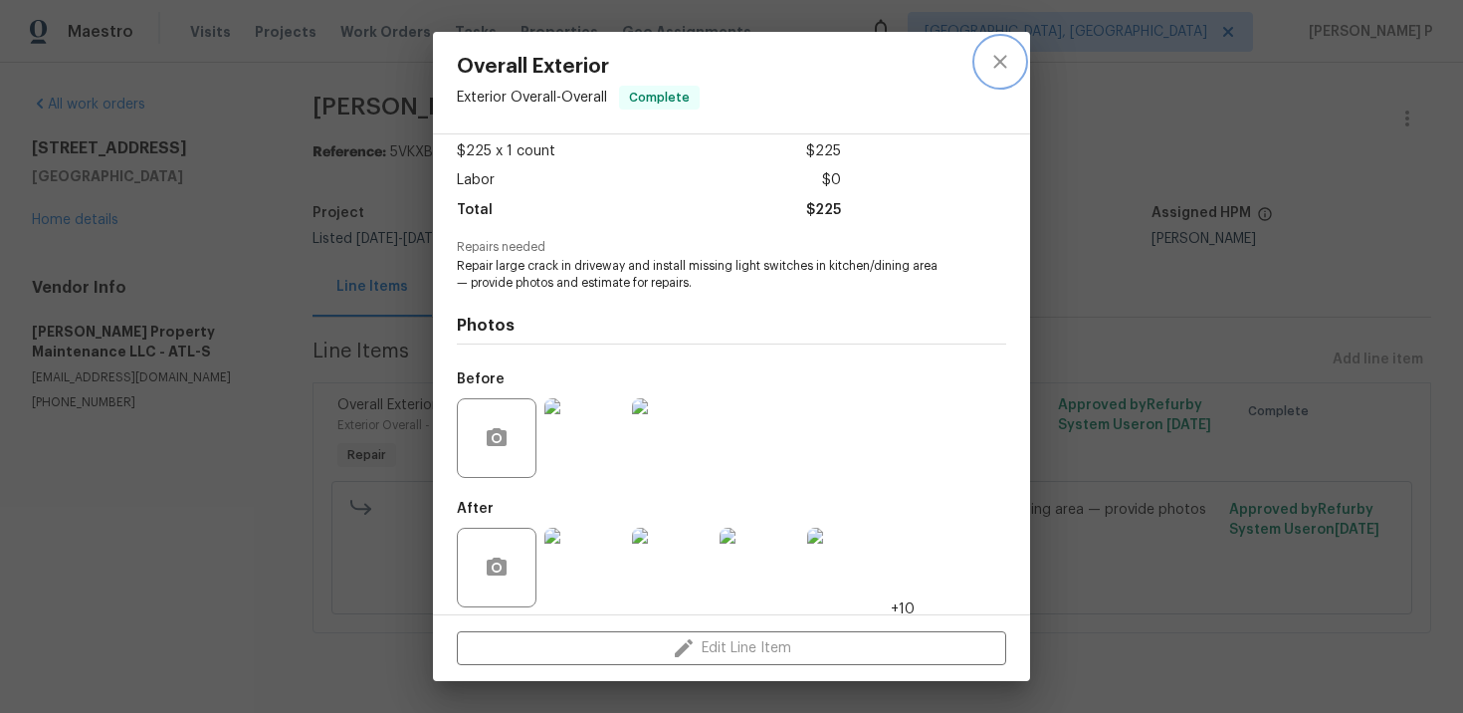
click at [1007, 59] on icon "close" at bounding box center [1000, 62] width 24 height 24
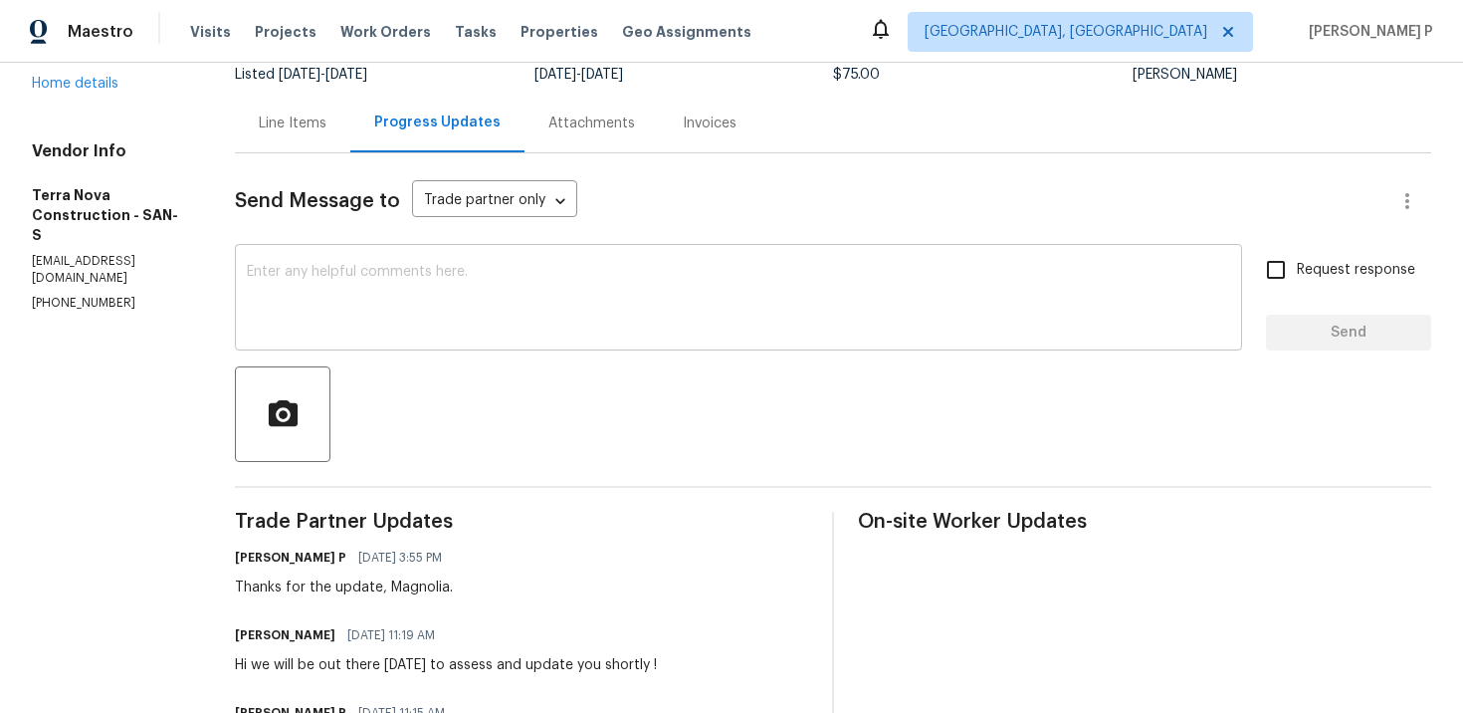
scroll to position [125, 0]
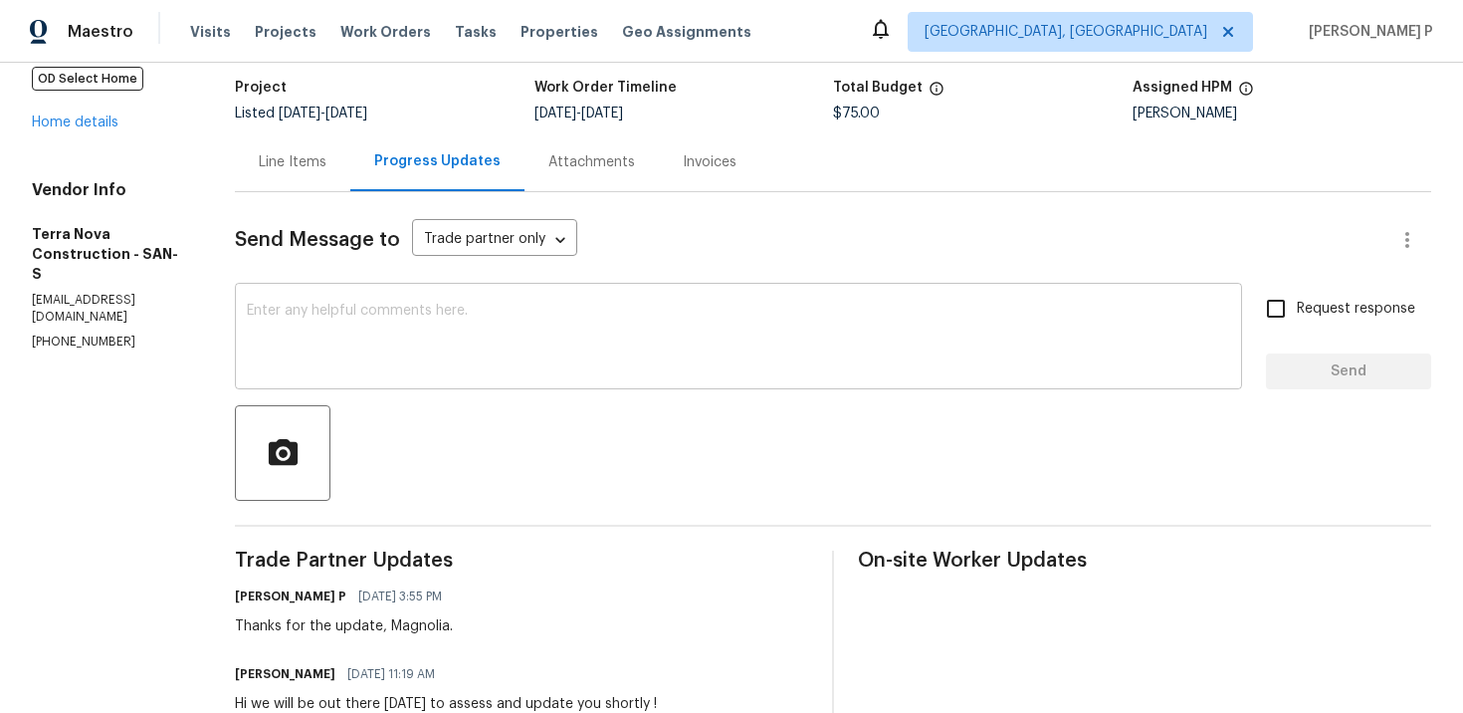
click at [536, 295] on div "x ​" at bounding box center [738, 339] width 1007 height 102
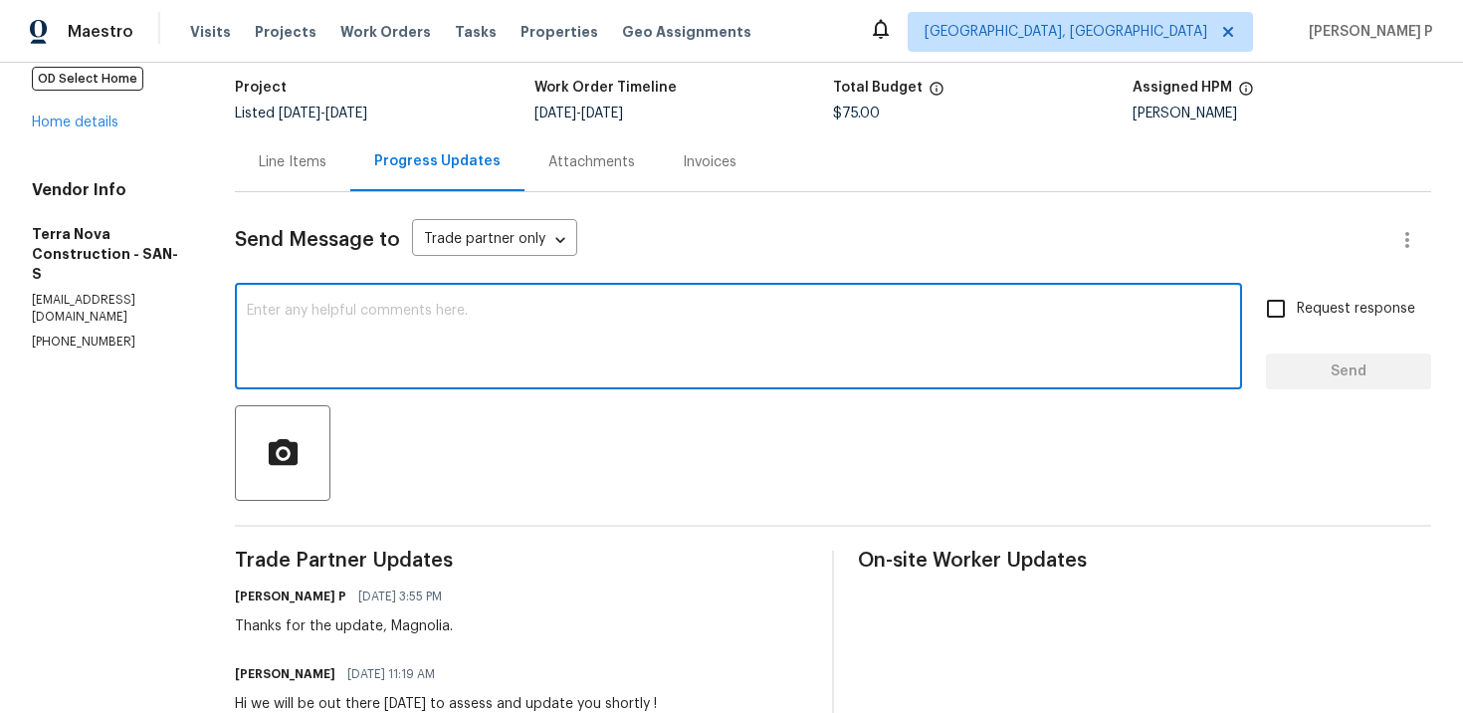
click at [530, 322] on textarea at bounding box center [739, 339] width 984 height 70
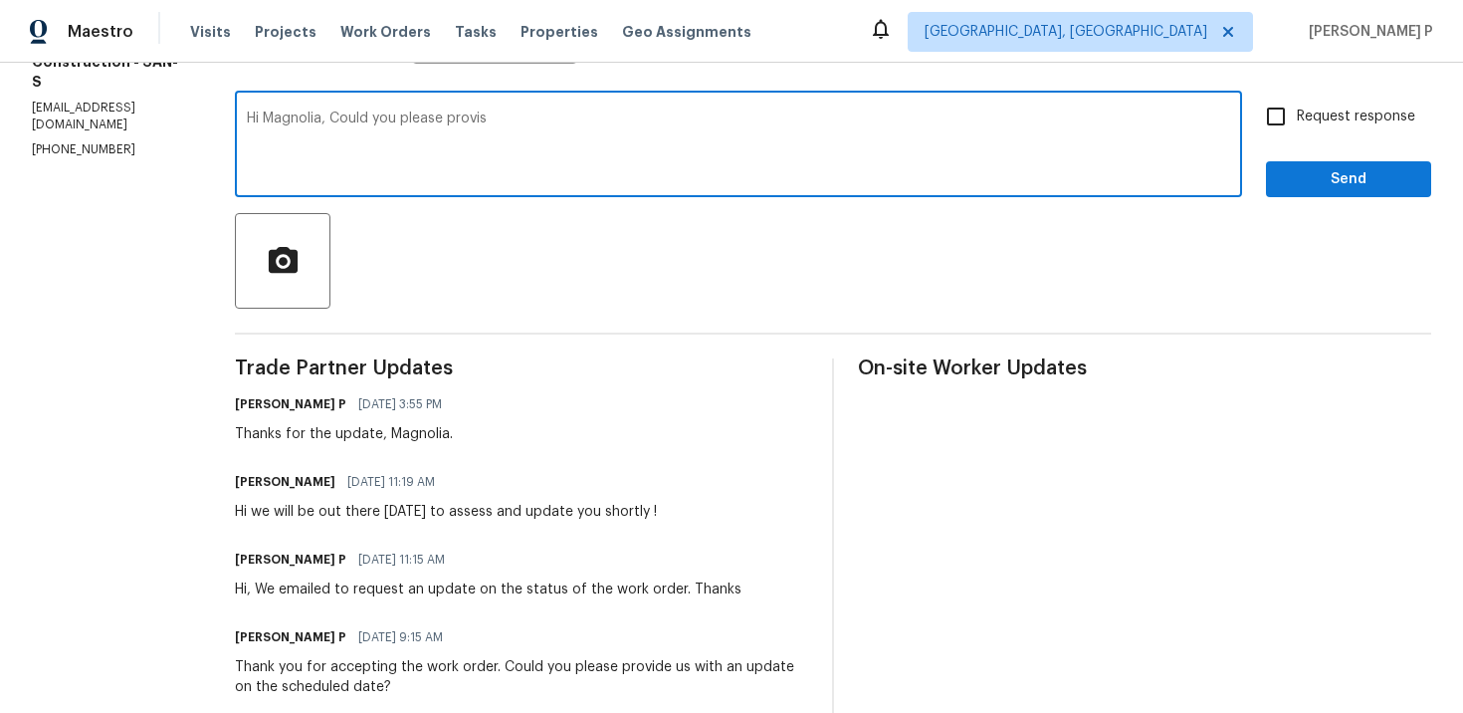
scroll to position [320, 0]
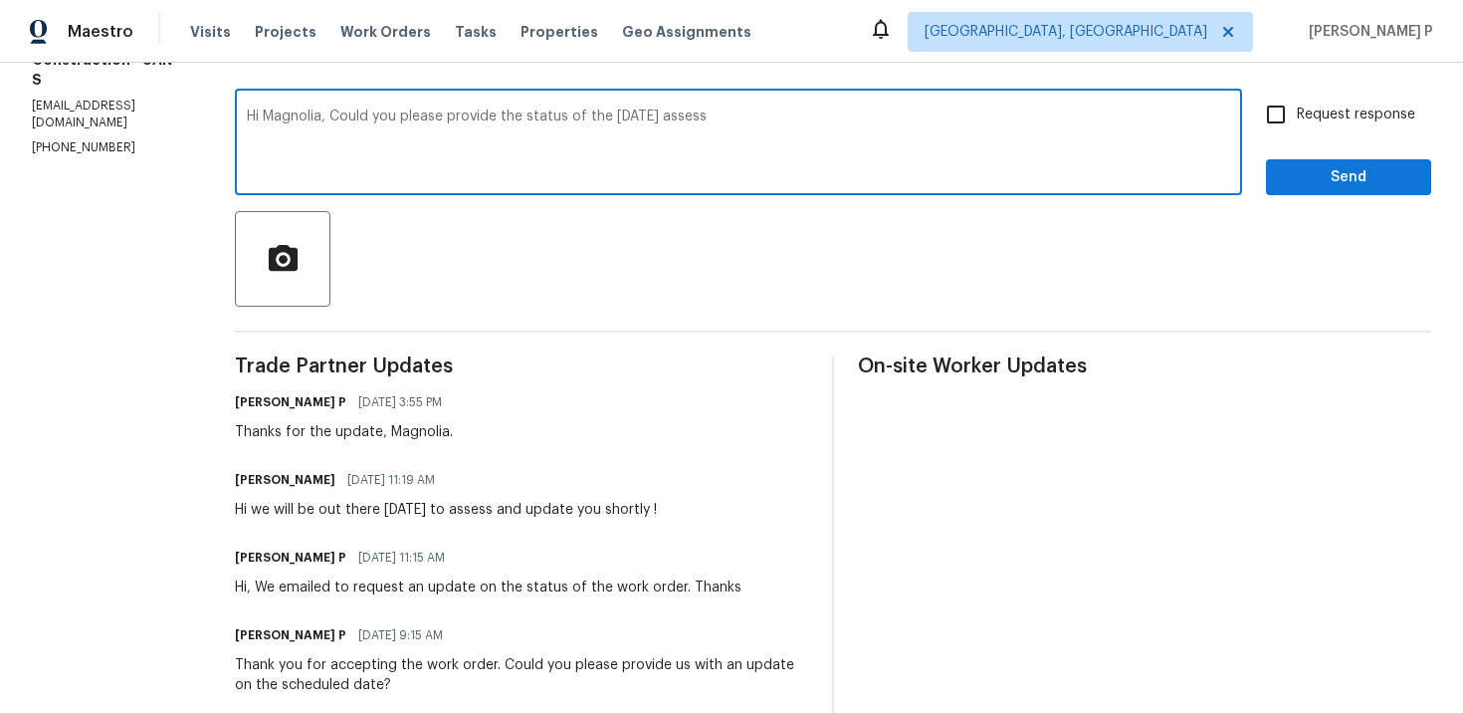
drag, startPoint x: 385, startPoint y: 117, endPoint x: 908, endPoint y: 125, distance: 522.7
click at [908, 125] on textarea "Hi Magnolia, Could you please provide the status of the yesterday's assess" at bounding box center [739, 144] width 984 height 70
paste textarea "yesterday’s assessment?"
type textarea "Hi Magnolia, Could you please provide the status of yesterday’s assessment?"
click at [1310, 123] on span "Request response" at bounding box center [1356, 115] width 118 height 21
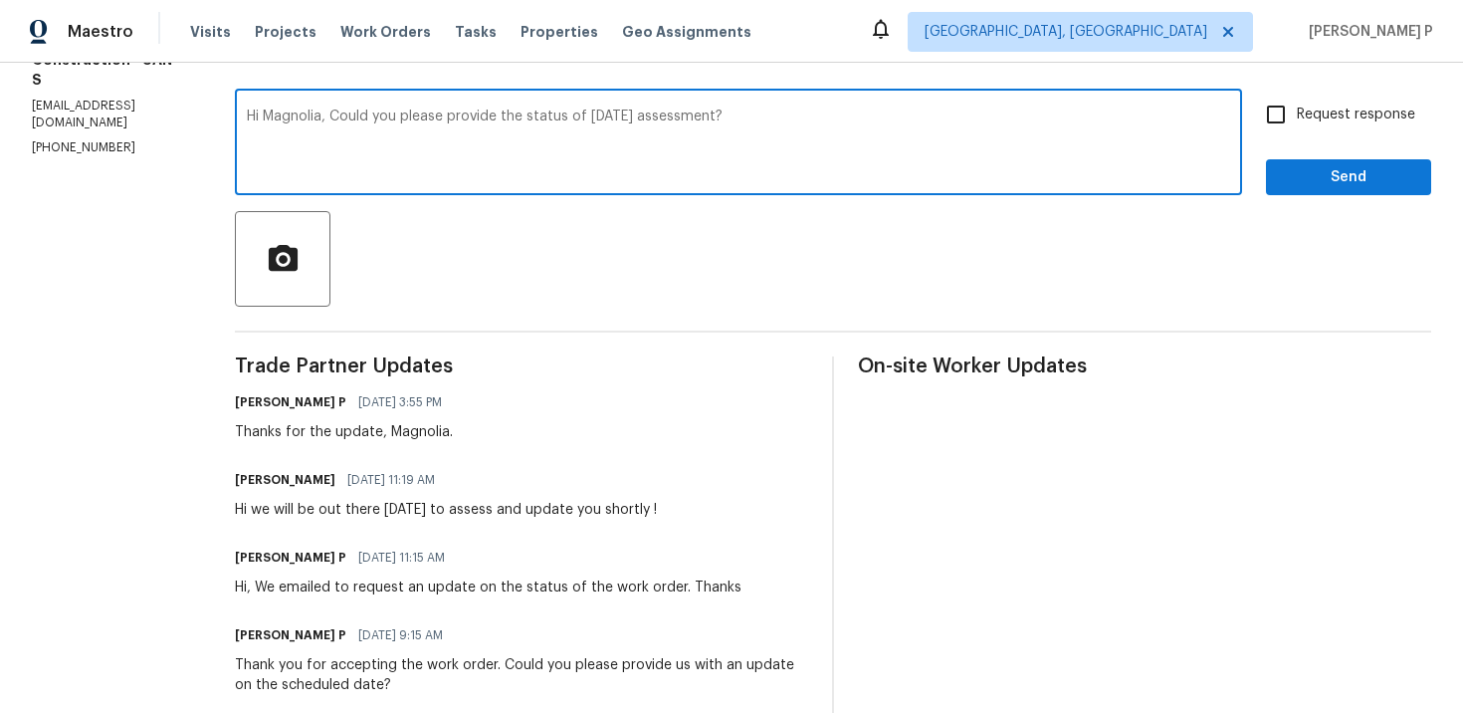
click at [1297, 123] on input "Request response" at bounding box center [1276, 115] width 42 height 42
checkbox input "true"
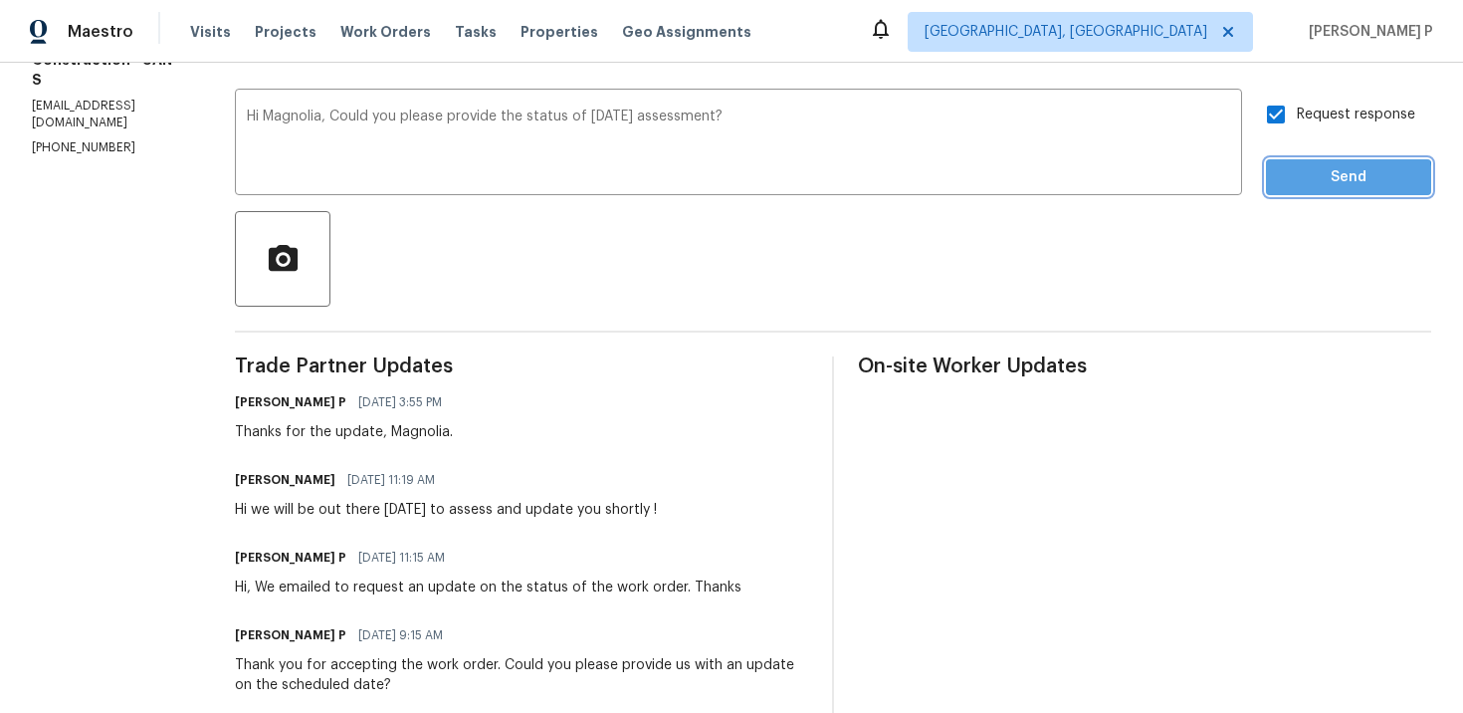
click at [1308, 183] on span "Send" at bounding box center [1348, 177] width 133 height 25
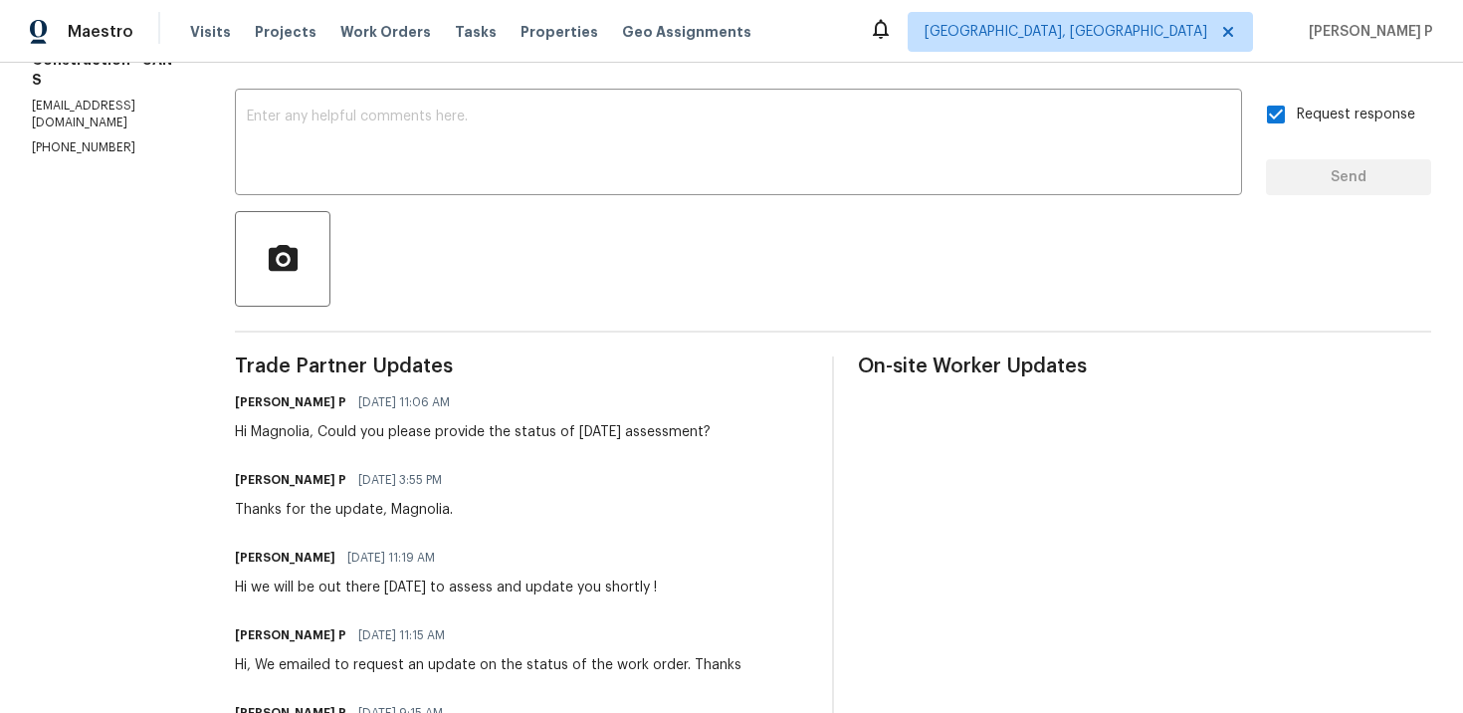
scroll to position [0, 0]
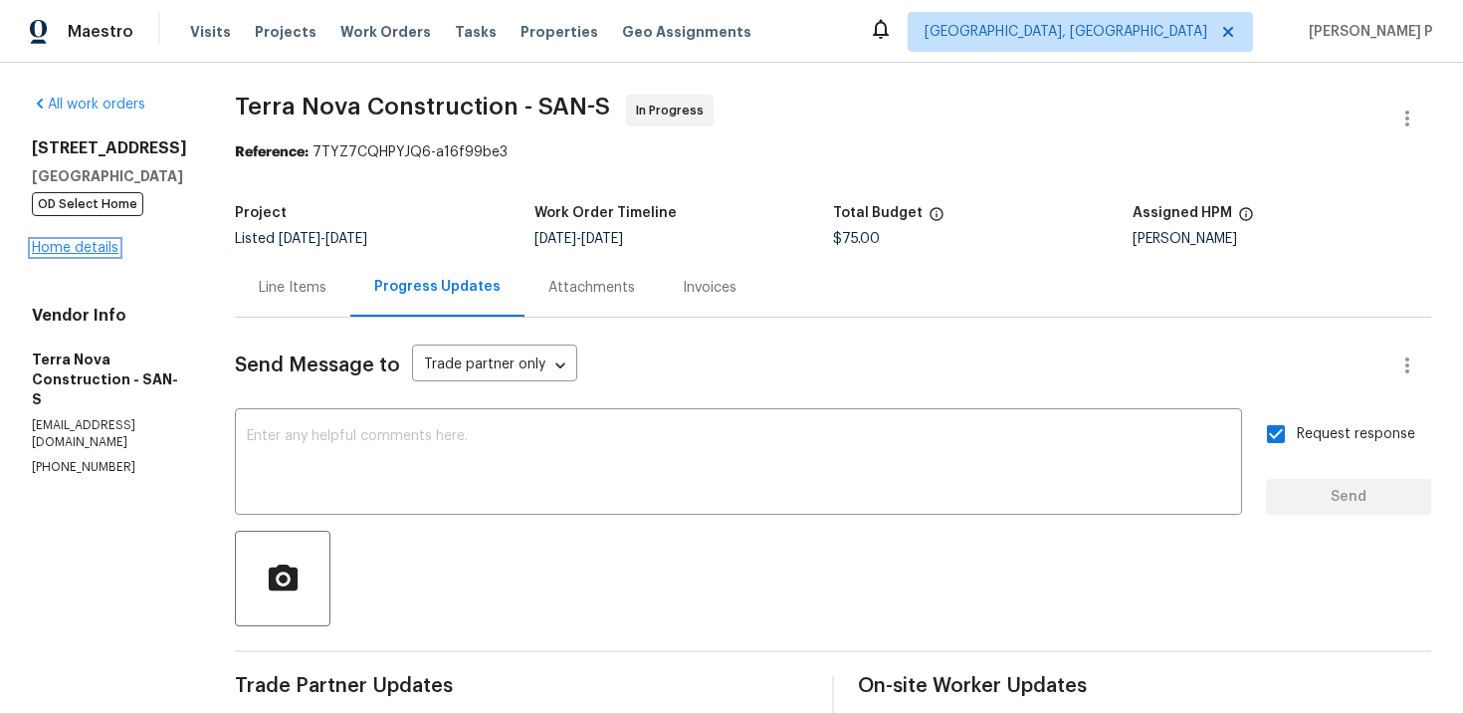
click at [110, 243] on link "Home details" at bounding box center [75, 248] width 87 height 14
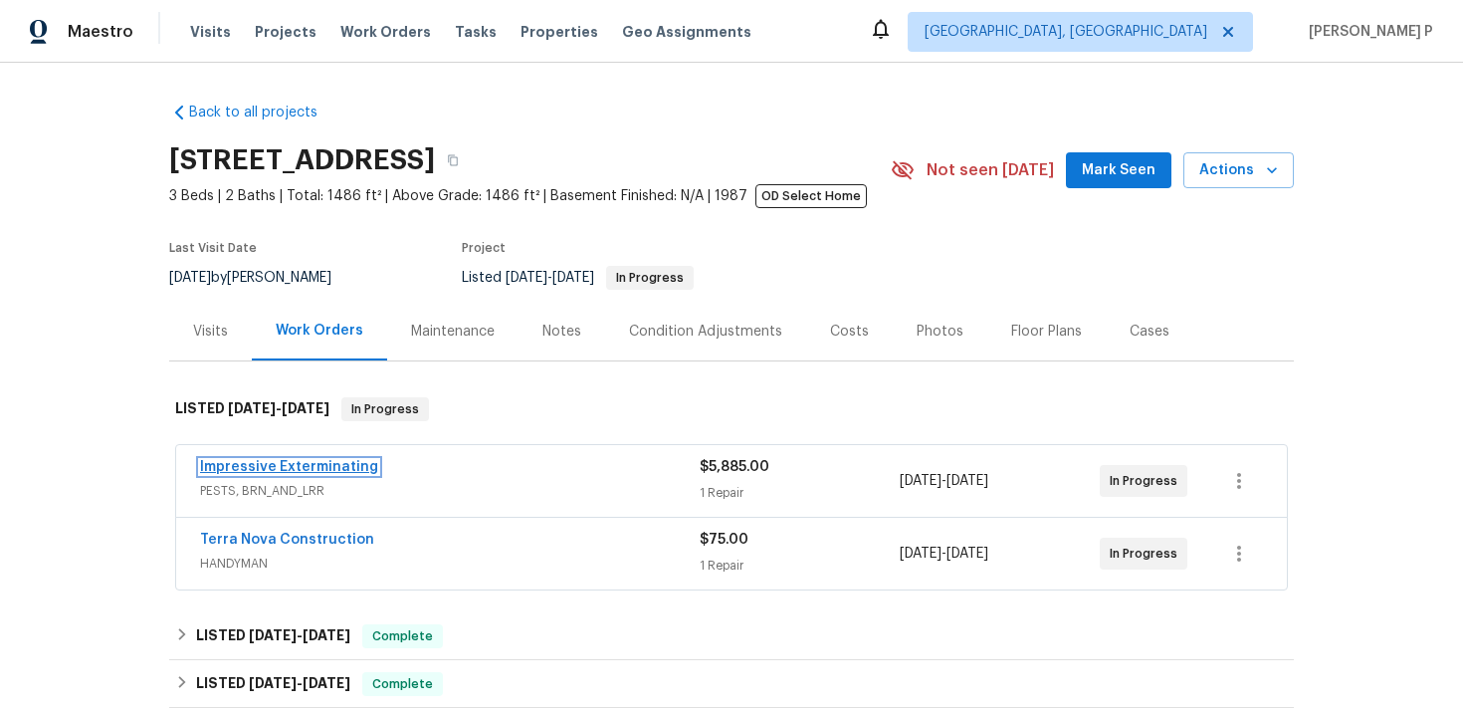
click at [333, 473] on link "Impressive Exterminating" at bounding box center [289, 467] width 178 height 14
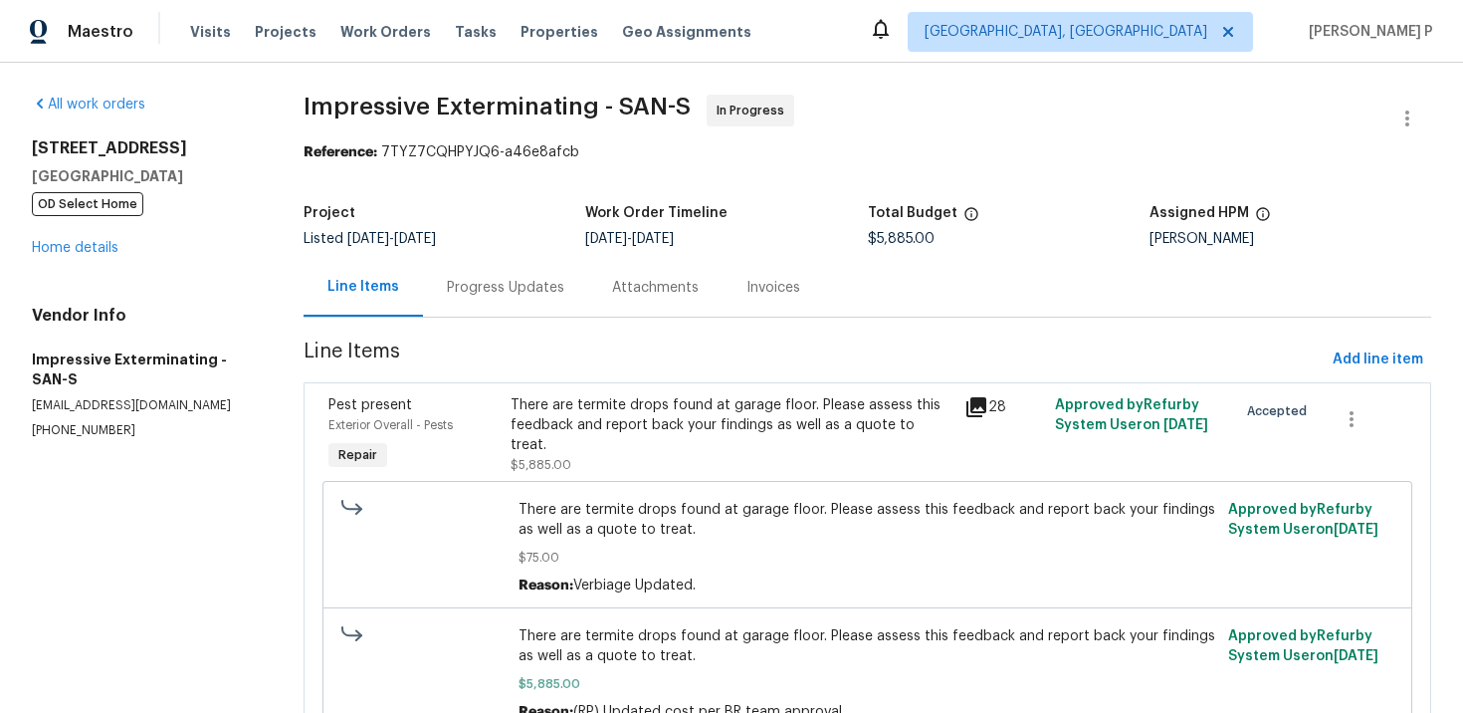
click at [562, 278] on div "Progress Updates" at bounding box center [505, 287] width 165 height 59
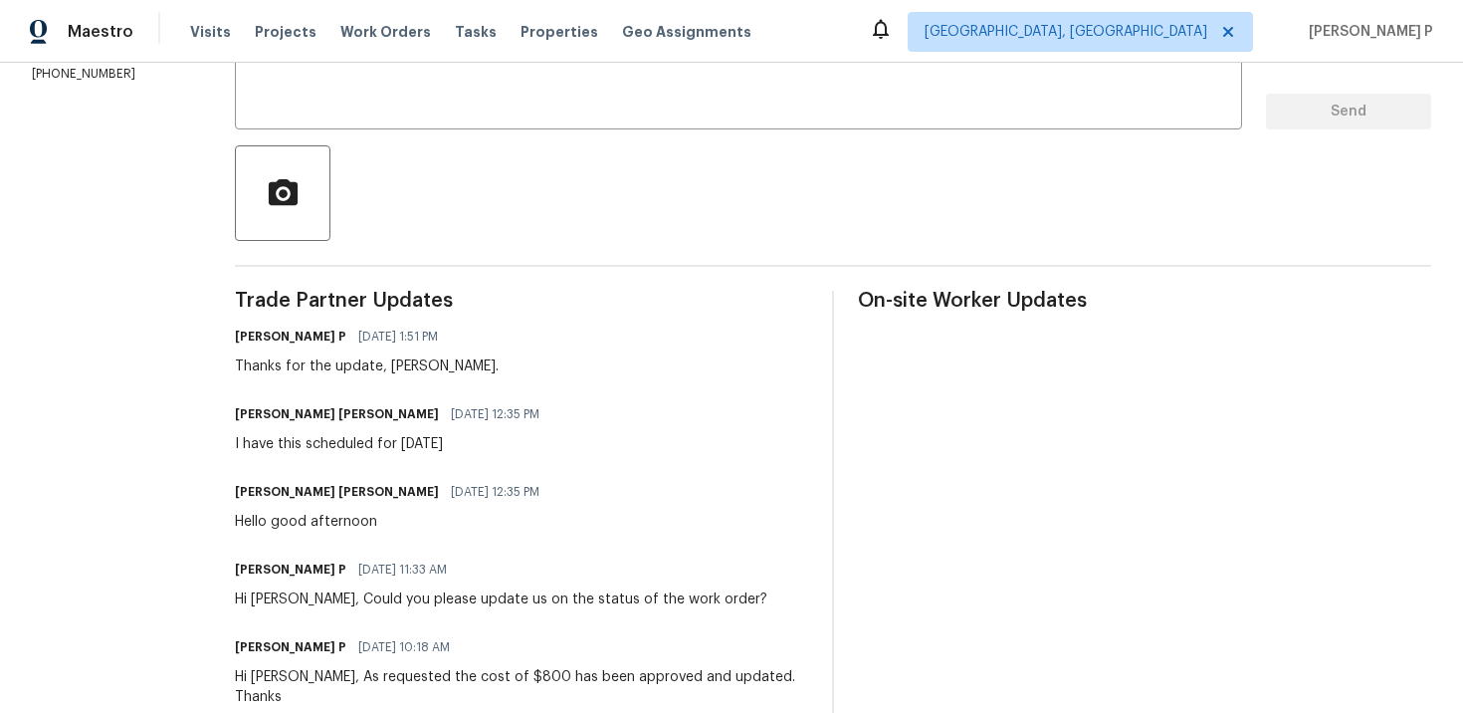
scroll to position [387, 0]
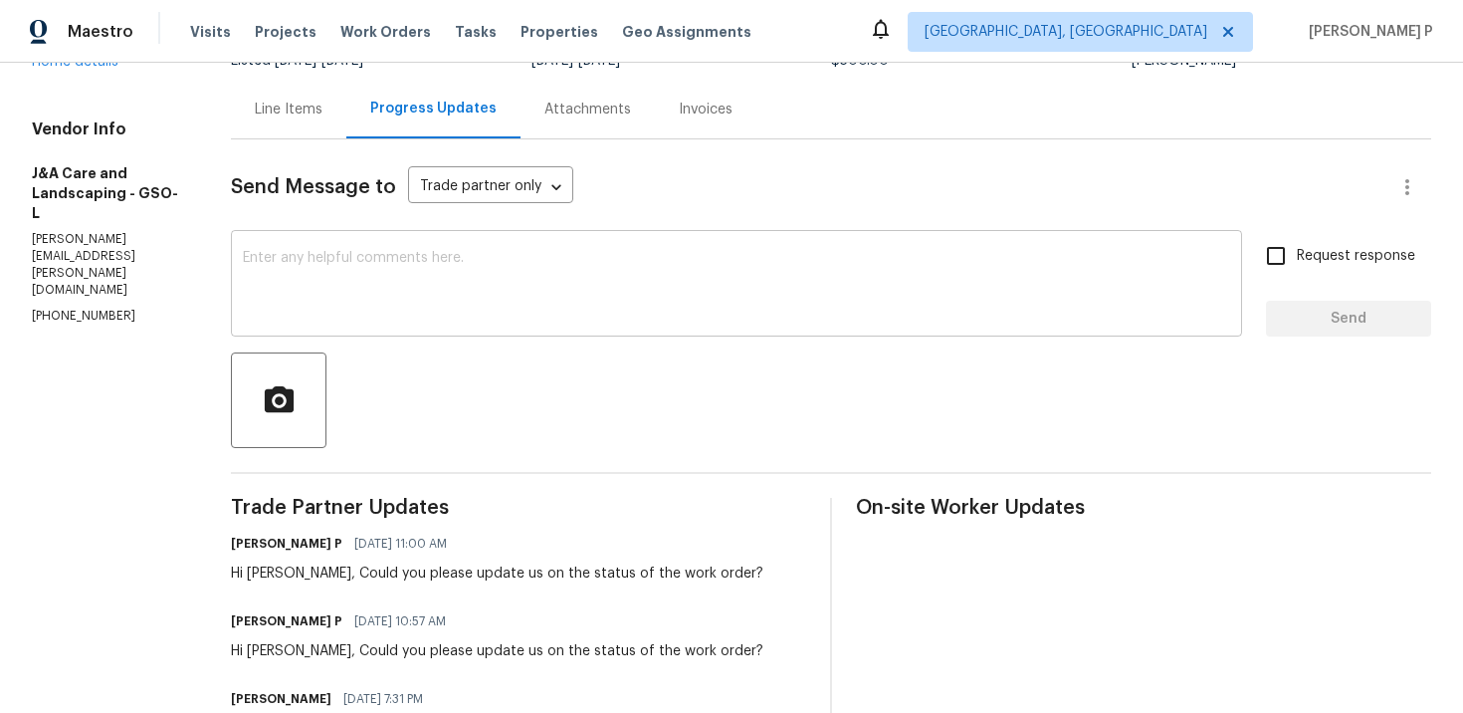
scroll to position [153, 0]
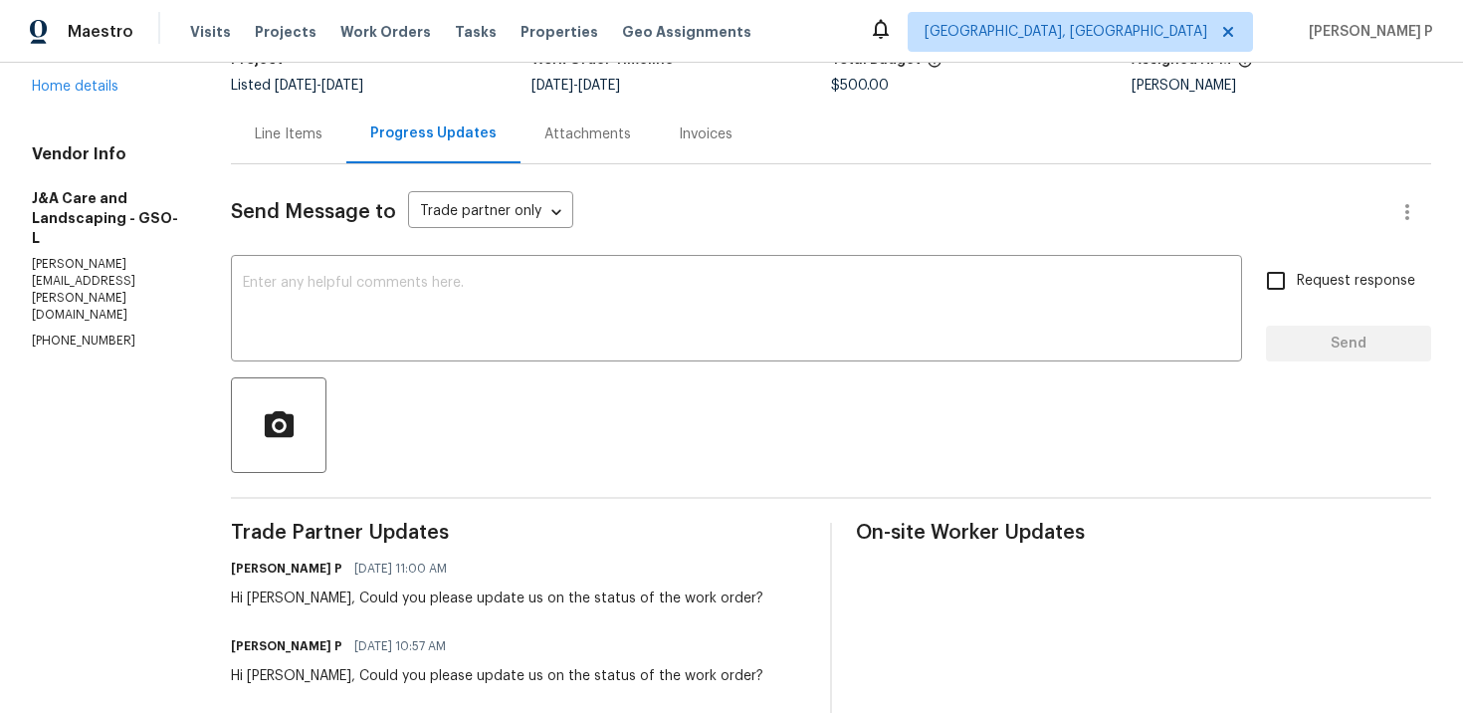
click at [323, 135] on div "Line Items" at bounding box center [289, 134] width 68 height 20
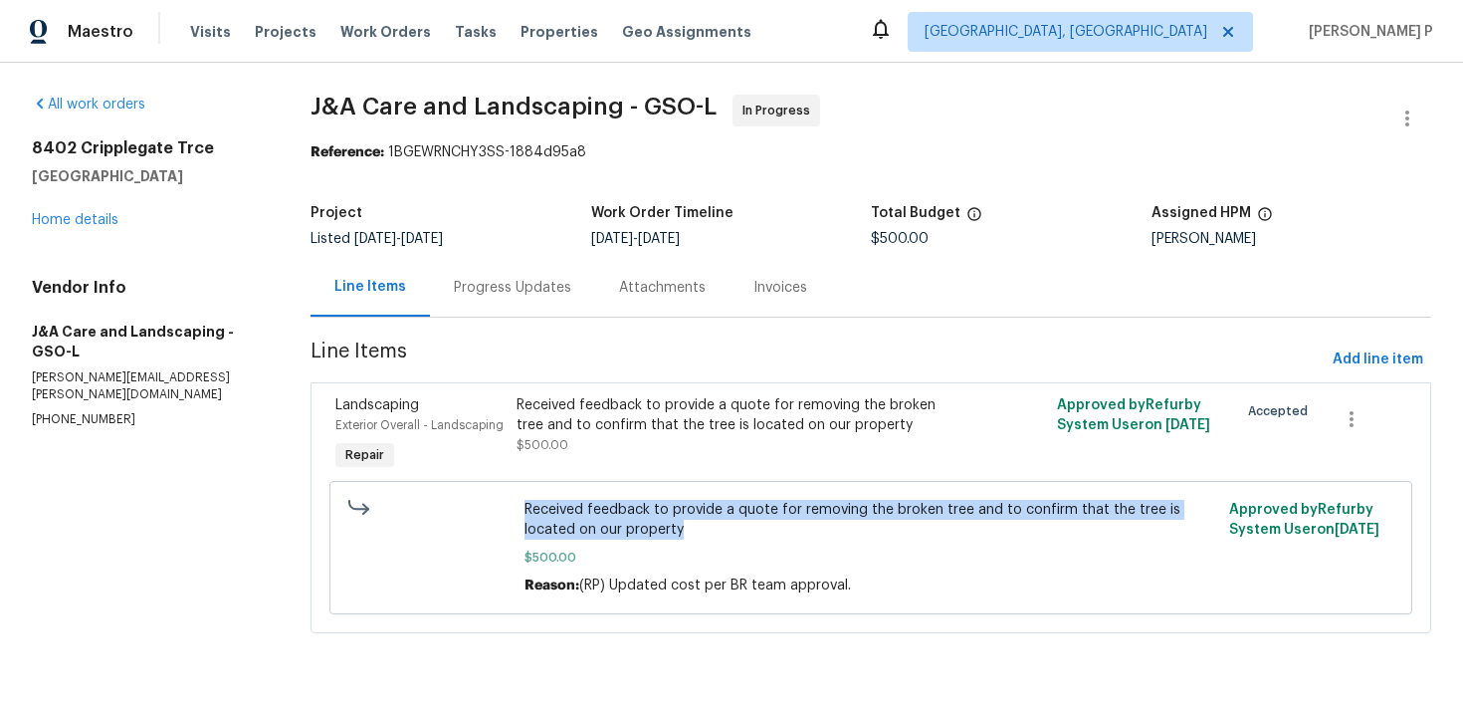
drag, startPoint x: 524, startPoint y: 509, endPoint x: 1000, endPoint y: 529, distance: 477.2
click at [1000, 529] on div "Received feedback to provide a quote for removing the broken tree and to confir…" at bounding box center [871, 548] width 705 height 108
copy span "Received feedback to provide a quote for removing the broken tree and to confir…"
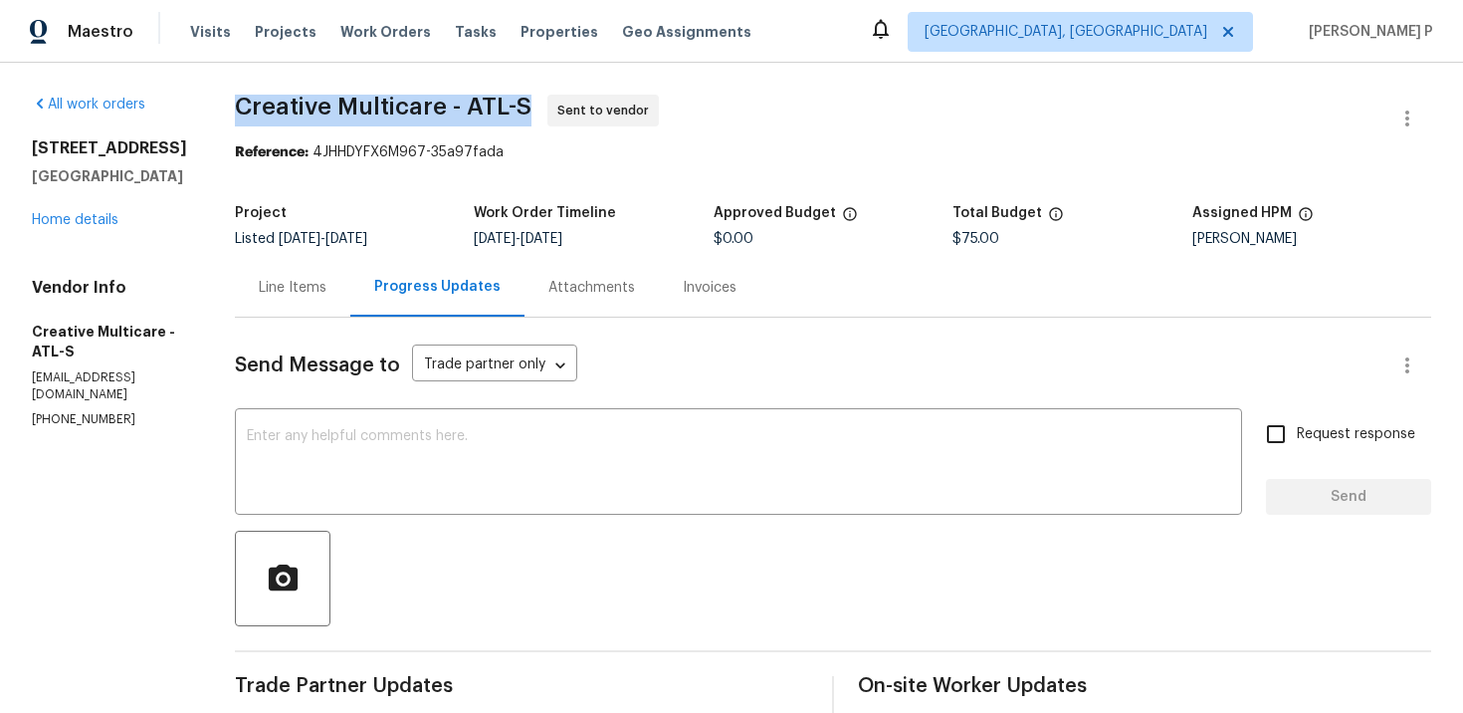
drag, startPoint x: 293, startPoint y: 106, endPoint x: 581, endPoint y: 108, distance: 288.7
click at [532, 108] on span "Creative Multicare - ATL-S" at bounding box center [383, 107] width 297 height 24
copy span "Creative Multicare - ATL-S"
click at [327, 289] on div "Line Items" at bounding box center [293, 288] width 68 height 20
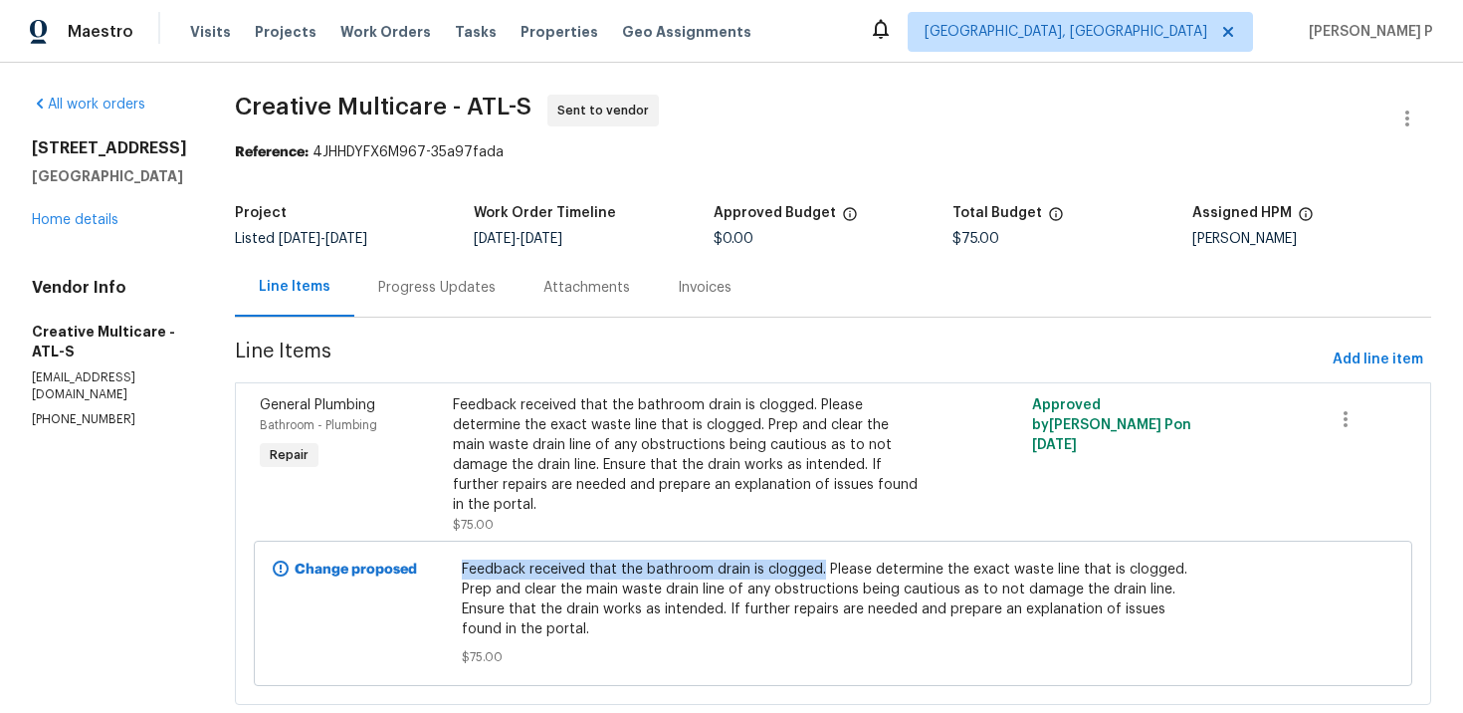
drag, startPoint x: 506, startPoint y: 566, endPoint x: 863, endPoint y: 568, distance: 357.4
click at [863, 568] on div "Feedback received that the bathroom drain is clogged. Please determine the exac…" at bounding box center [834, 612] width 756 height 119
copy span "Feedback received that the bathroom drain is clogged."
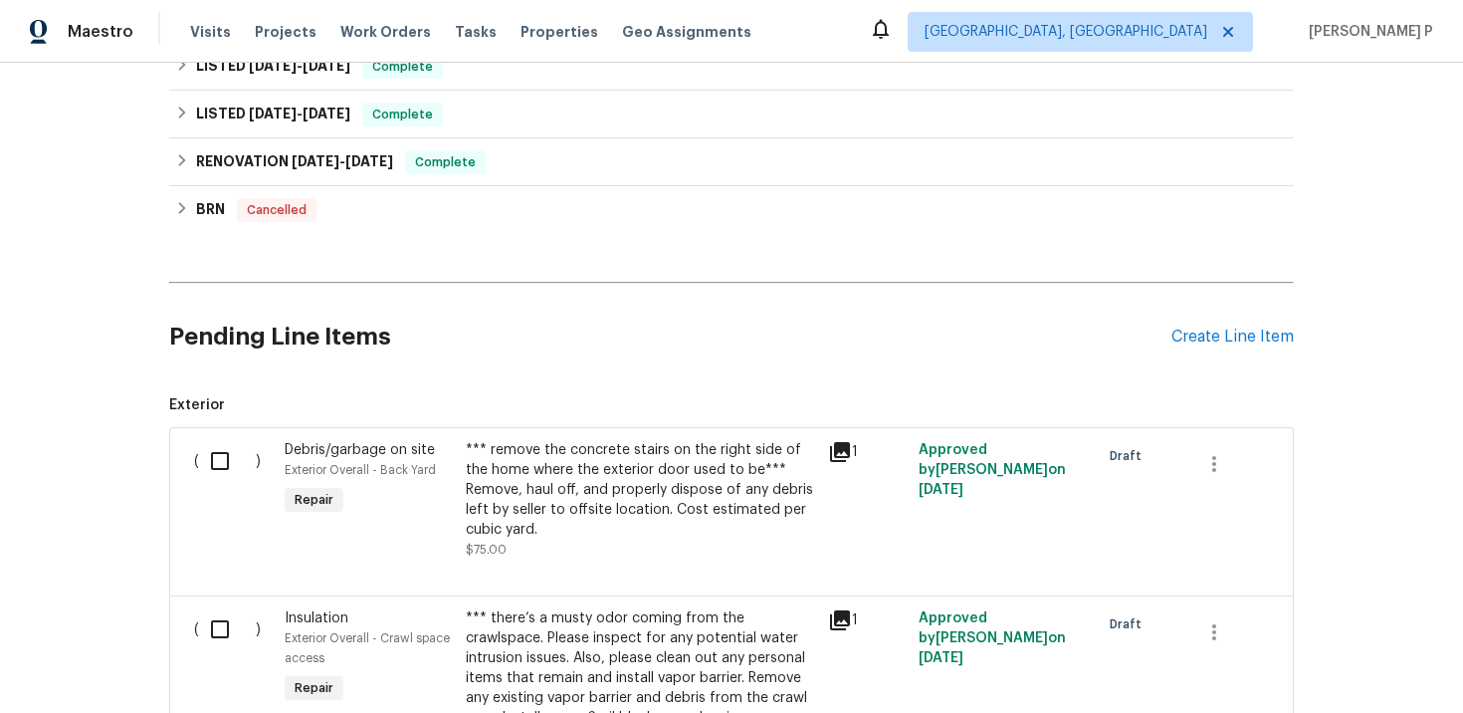
scroll to position [759, 0]
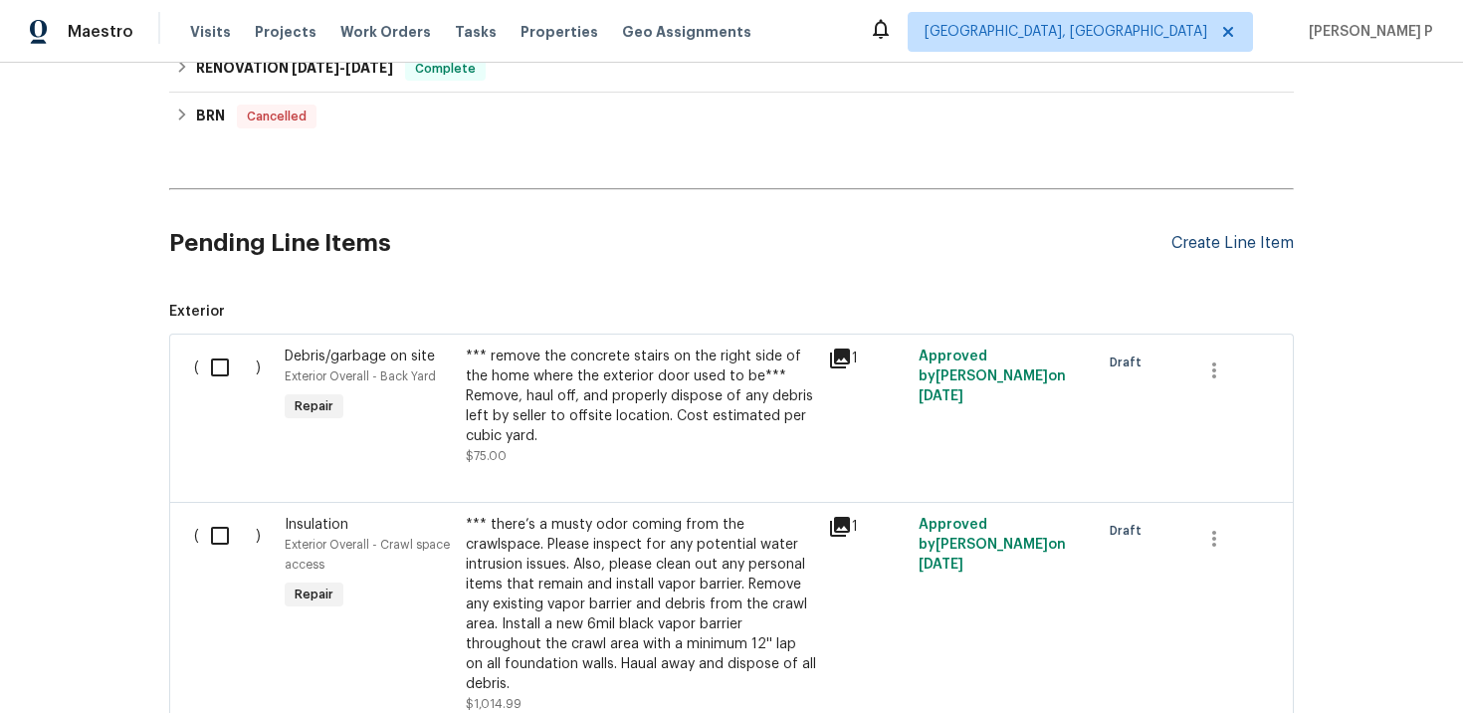
click at [1209, 242] on div "Create Line Item" at bounding box center [1233, 243] width 122 height 19
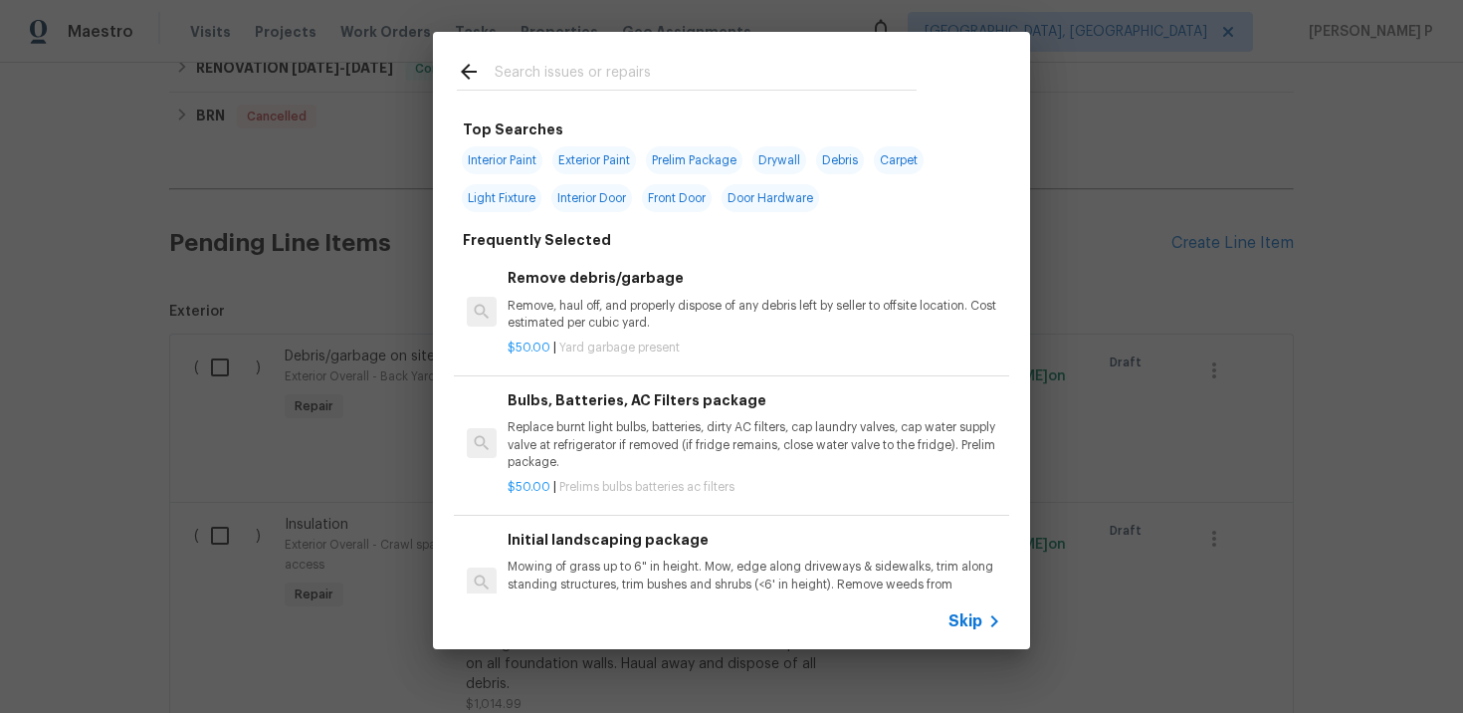
click at [960, 618] on span "Skip" at bounding box center [966, 621] width 34 height 20
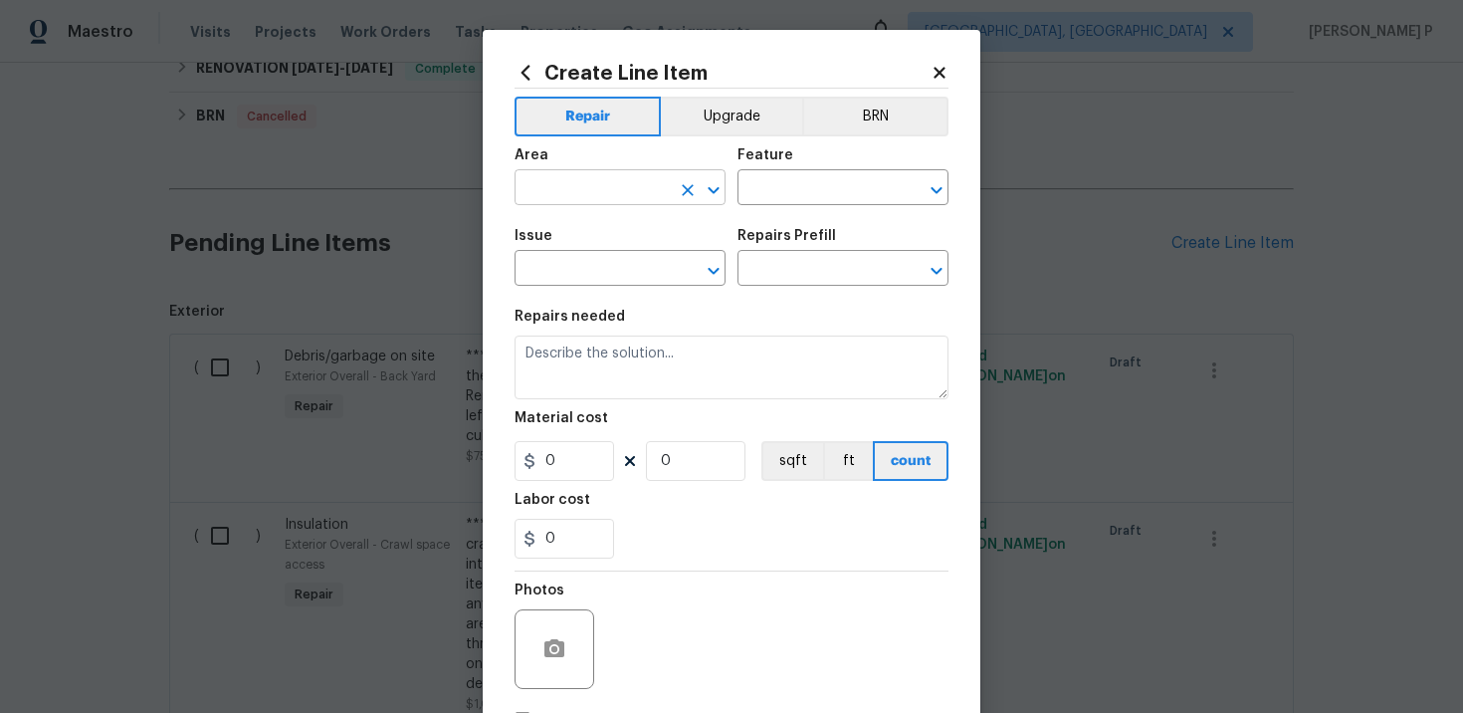
click at [646, 200] on input "text" at bounding box center [592, 189] width 155 height 31
click at [601, 224] on li "Kitchen" at bounding box center [620, 234] width 211 height 33
type input "Kitchen"
click at [849, 184] on input "text" at bounding box center [815, 189] width 155 height 31
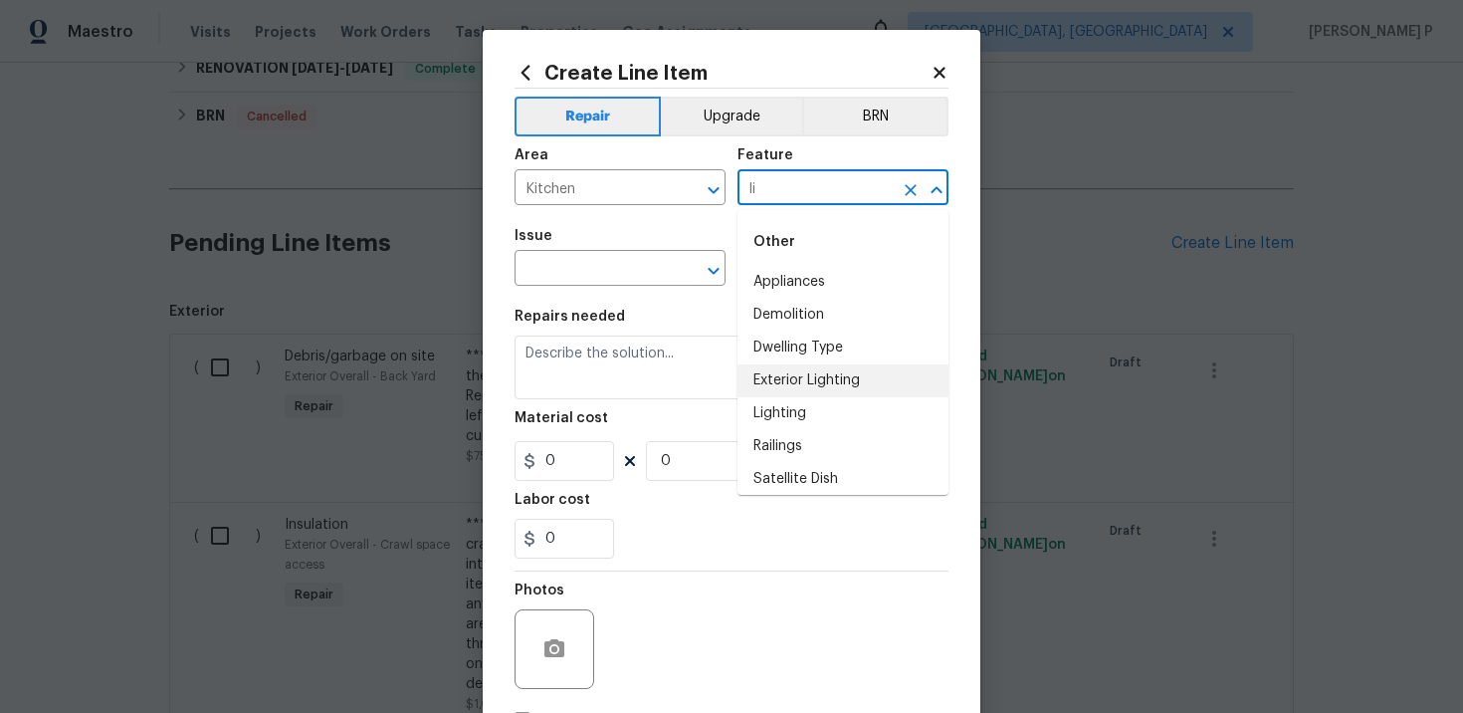
click at [783, 412] on li "Lighting" at bounding box center [843, 413] width 211 height 33
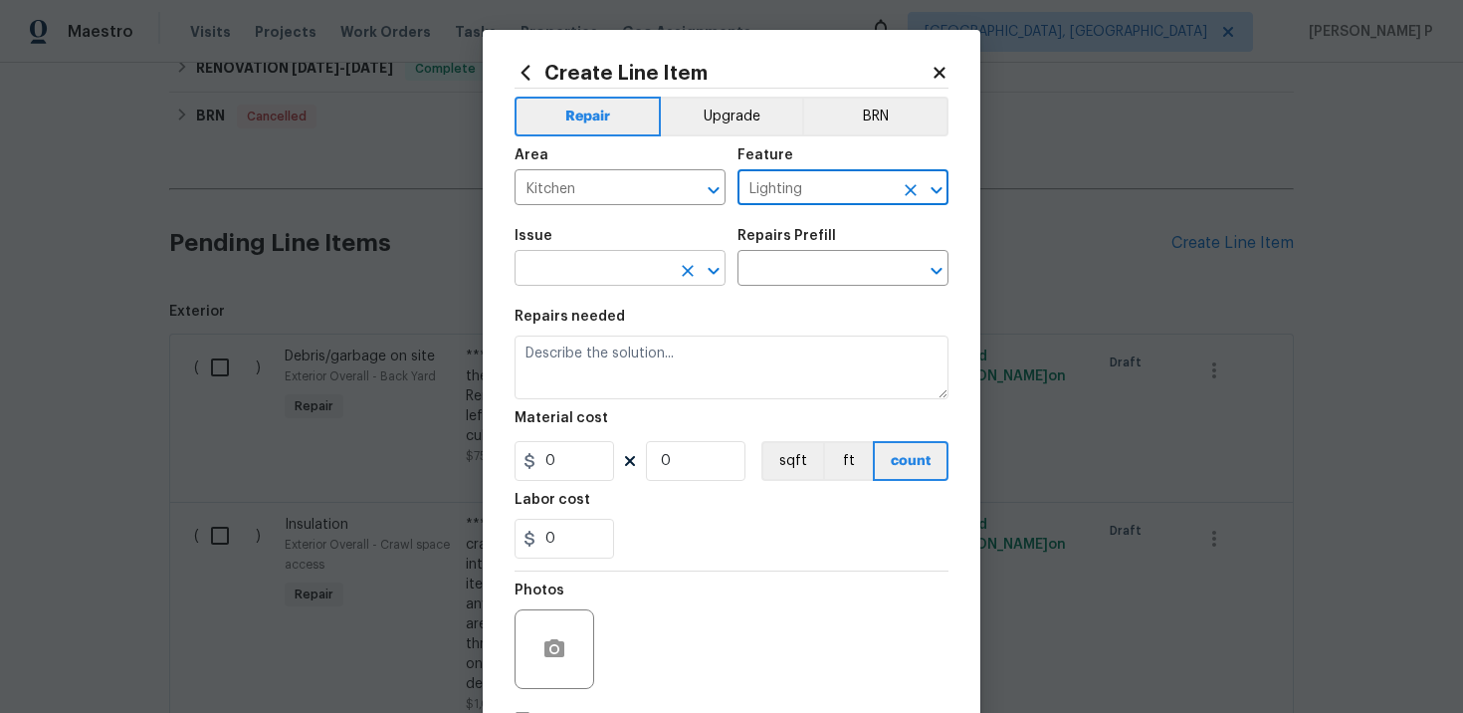
type input "Lighting"
click at [630, 283] on input "text" at bounding box center [592, 270] width 155 height 31
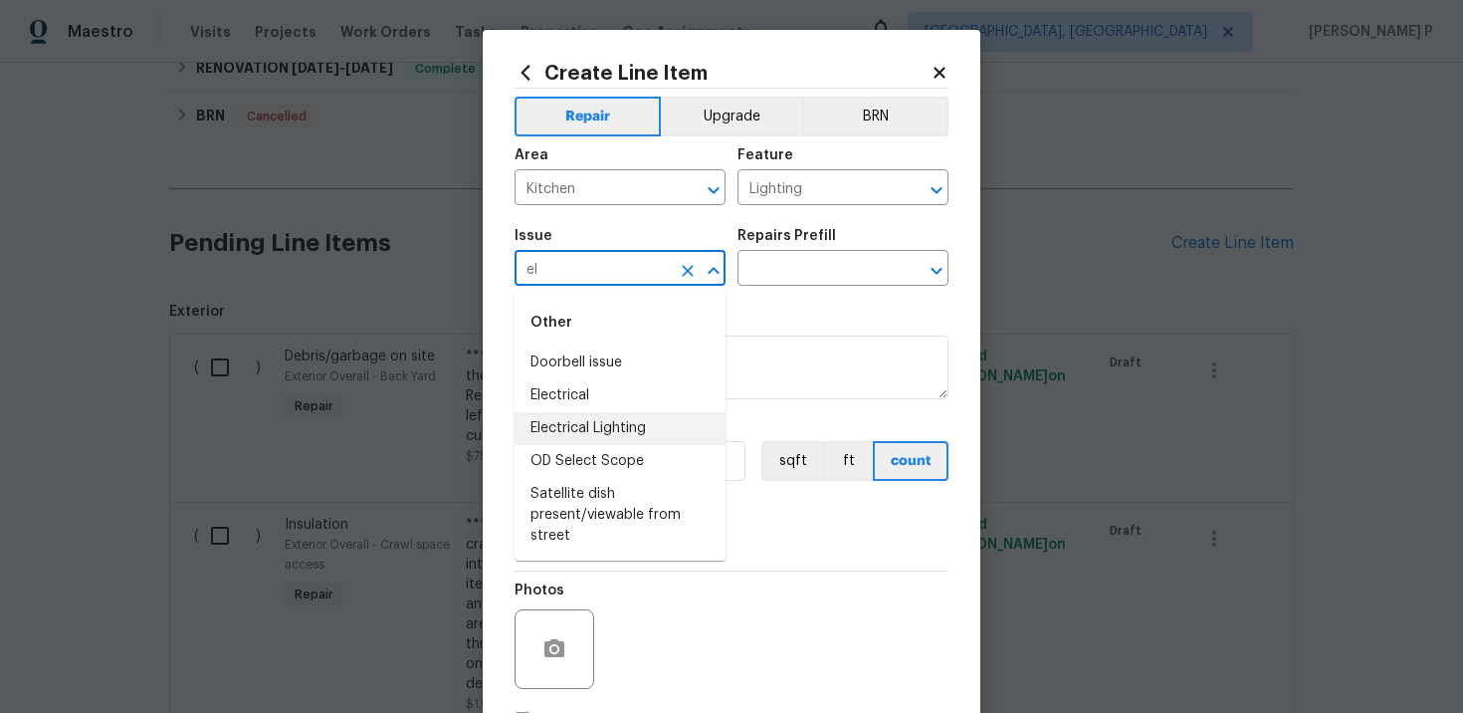
click at [607, 432] on li "Electrical Lighting" at bounding box center [620, 428] width 211 height 33
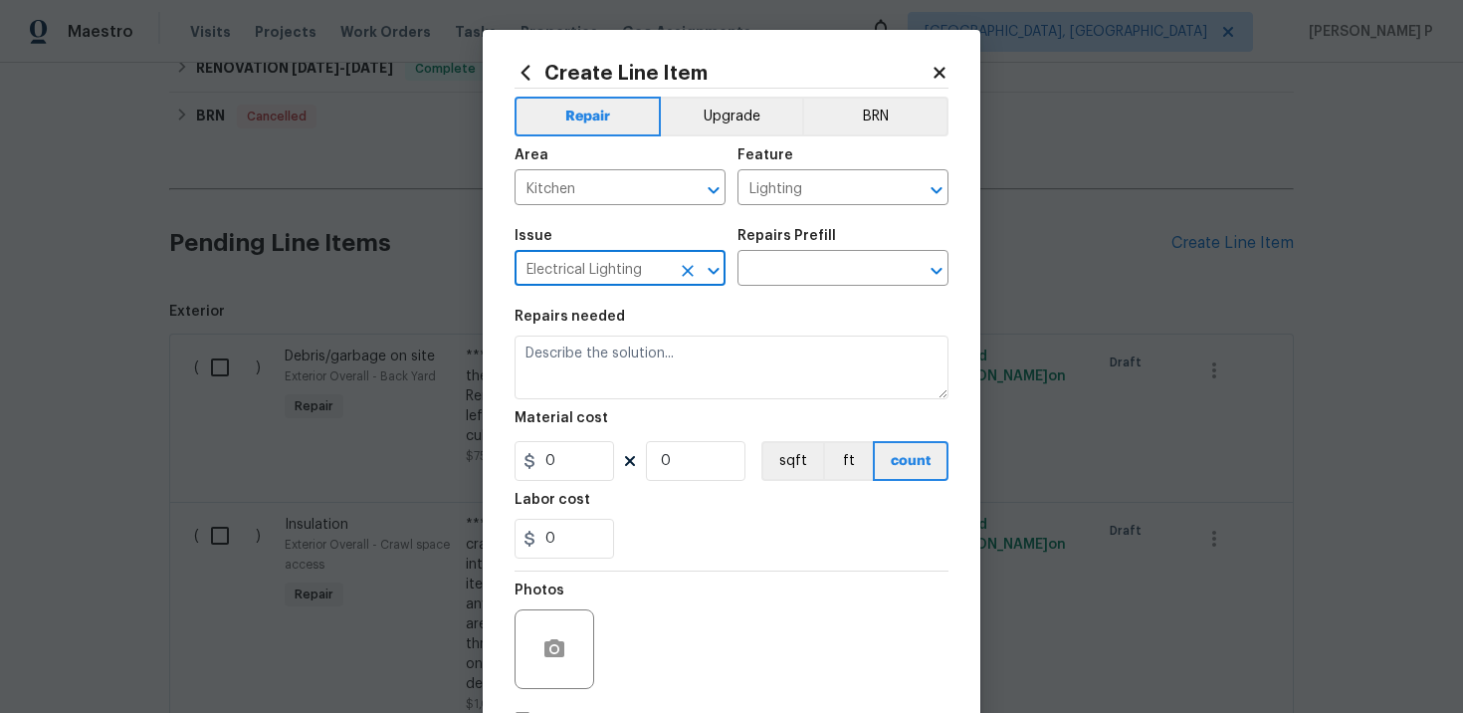
type input "Electrical Lighting"
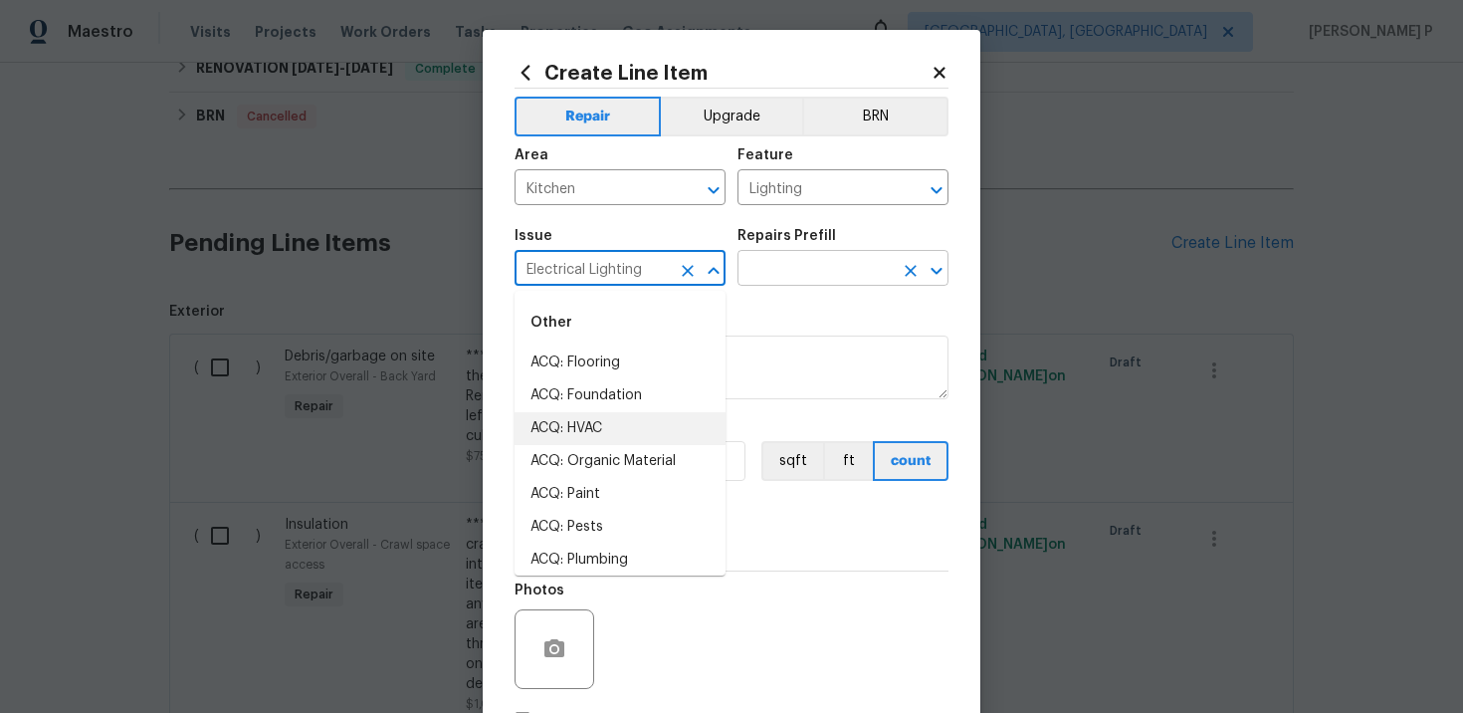
click at [792, 268] on input "text" at bounding box center [815, 270] width 155 height 31
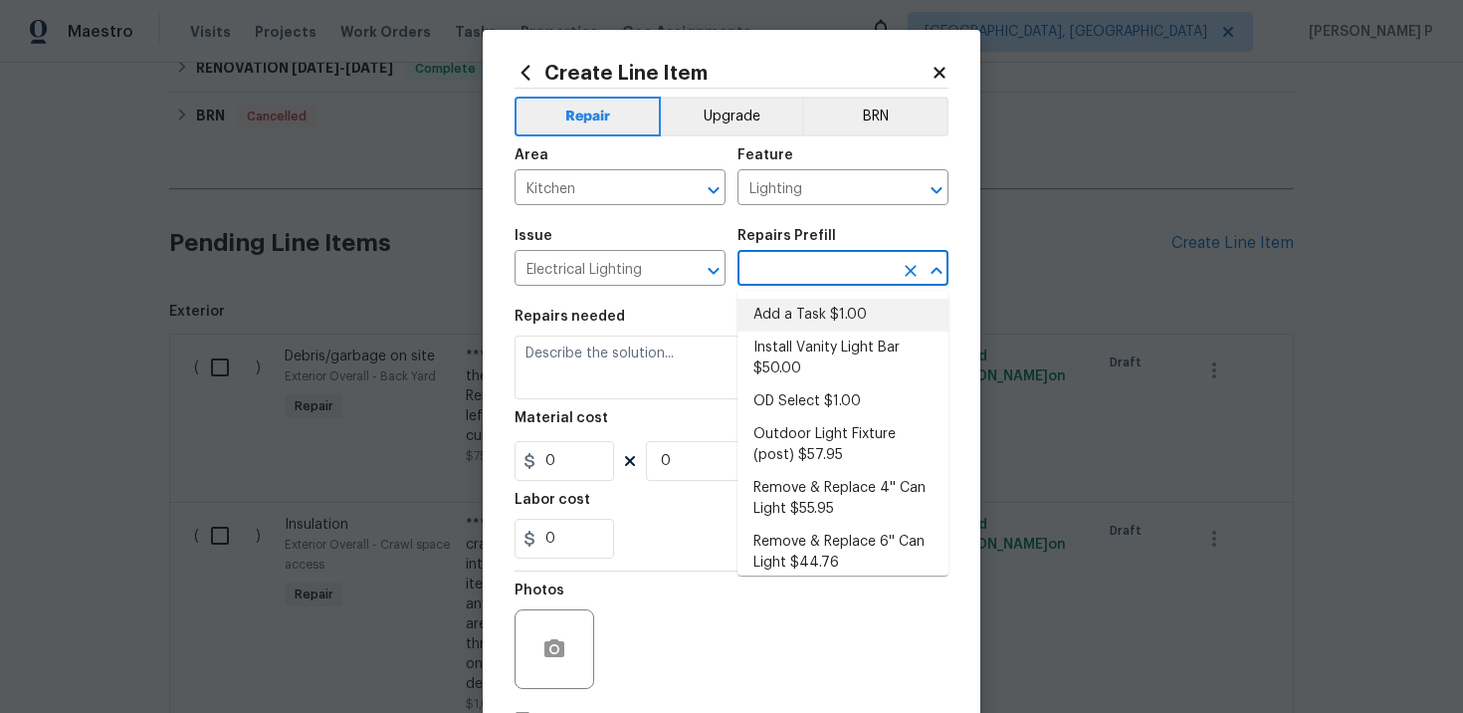
click at [791, 320] on li "Add a Task $1.00" at bounding box center [843, 315] width 211 height 33
type input "Add a Task $1.00"
type textarea "HPM to detail"
type input "1"
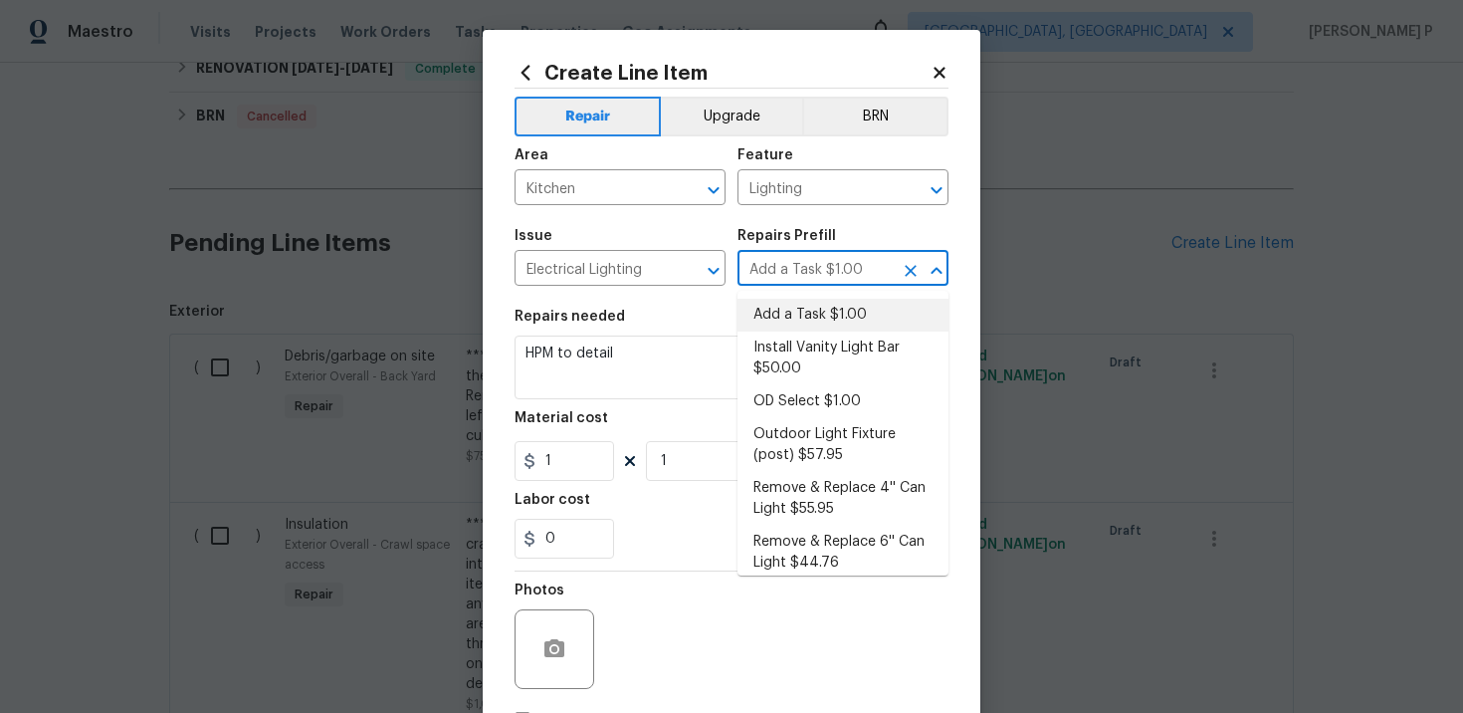
click at [642, 331] on div "Repairs needed" at bounding box center [732, 323] width 434 height 26
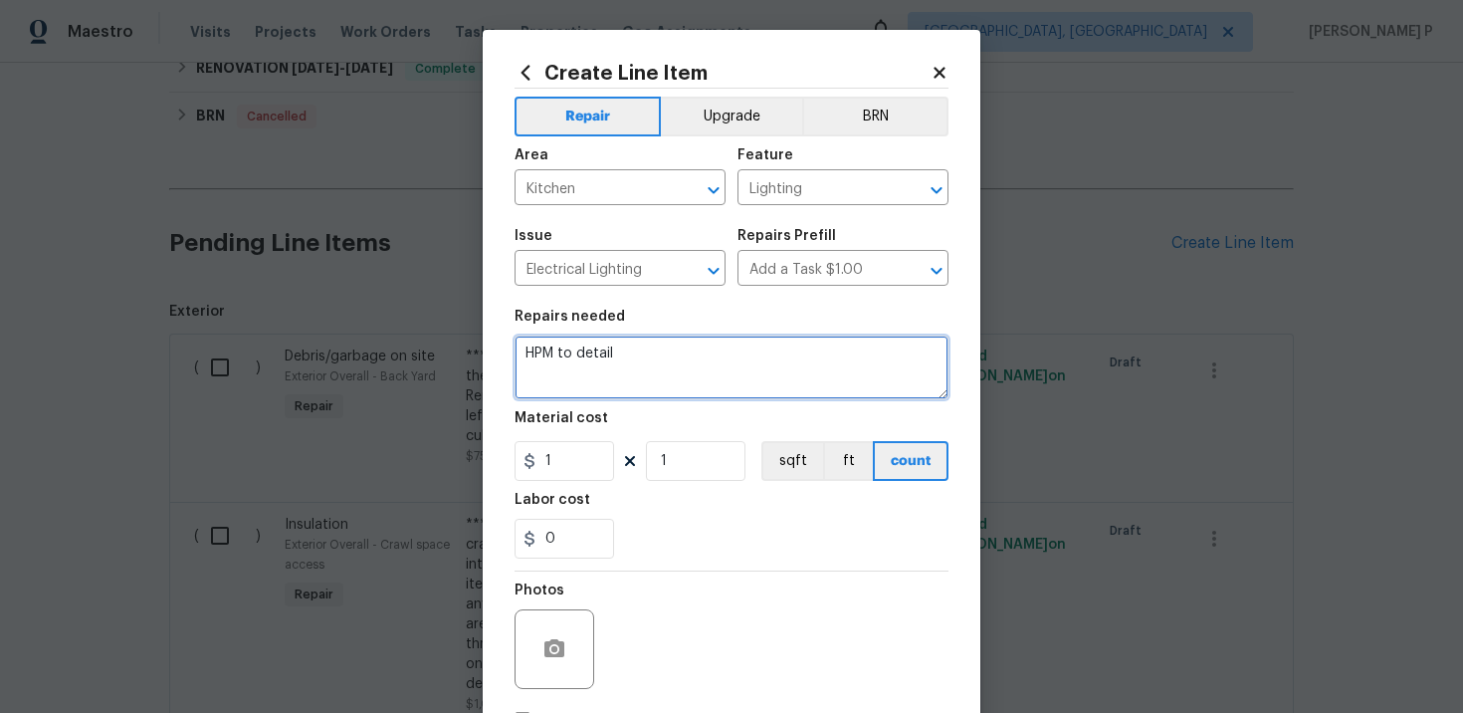
click at [645, 367] on textarea "HPM to detail" at bounding box center [732, 367] width 434 height 64
paste textarea "Rework: The lights in the kitchen are blown out. Please reinspect, replace bulb…"
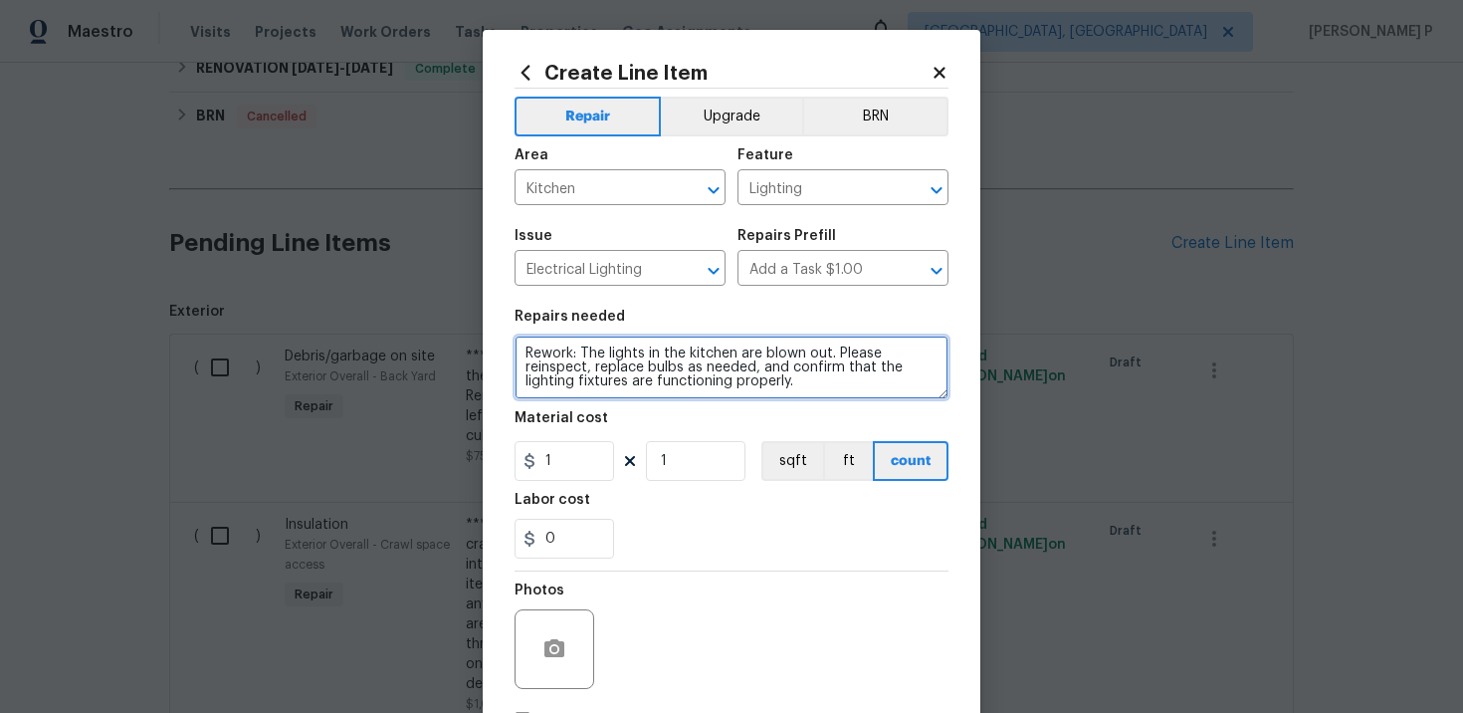
type textarea "Rework: The lights in the kitchen are blown out. Please reinspect, replace bulb…"
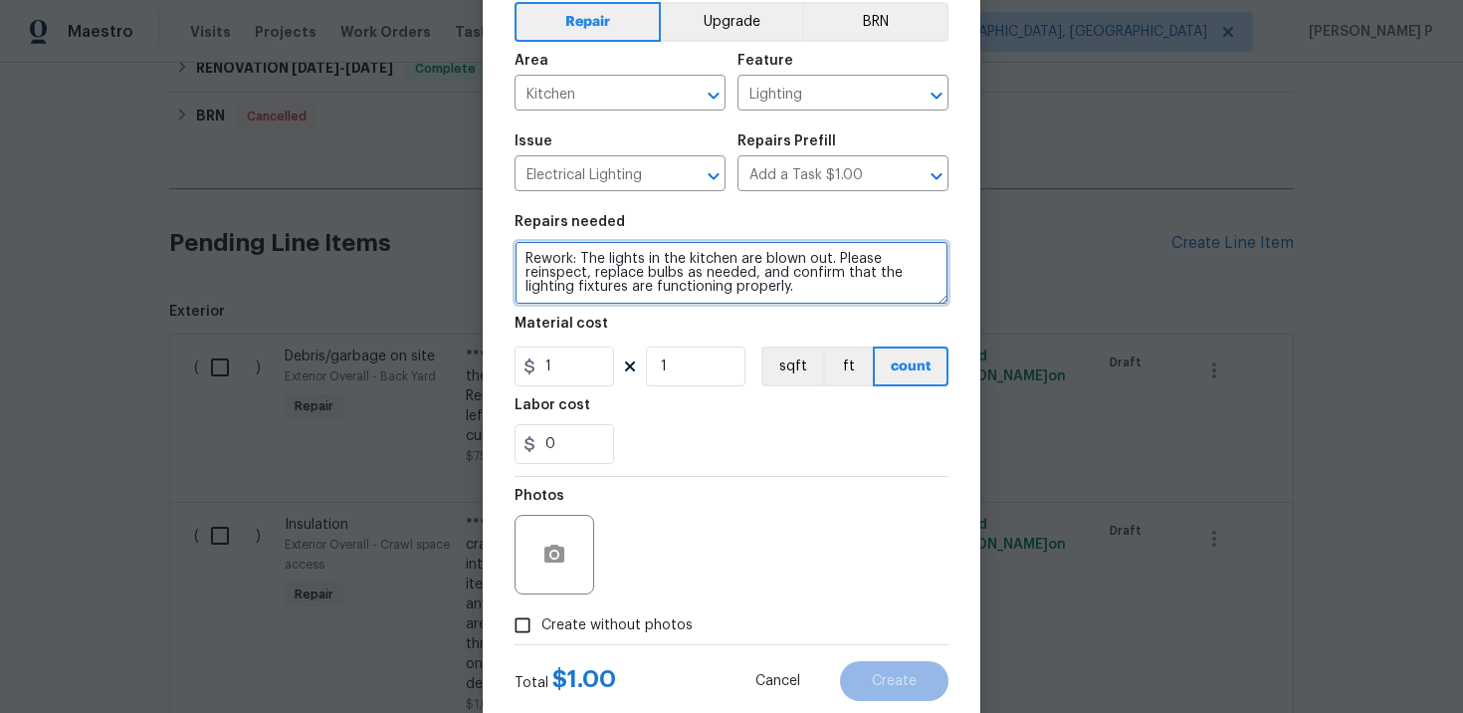
scroll to position [145, 0]
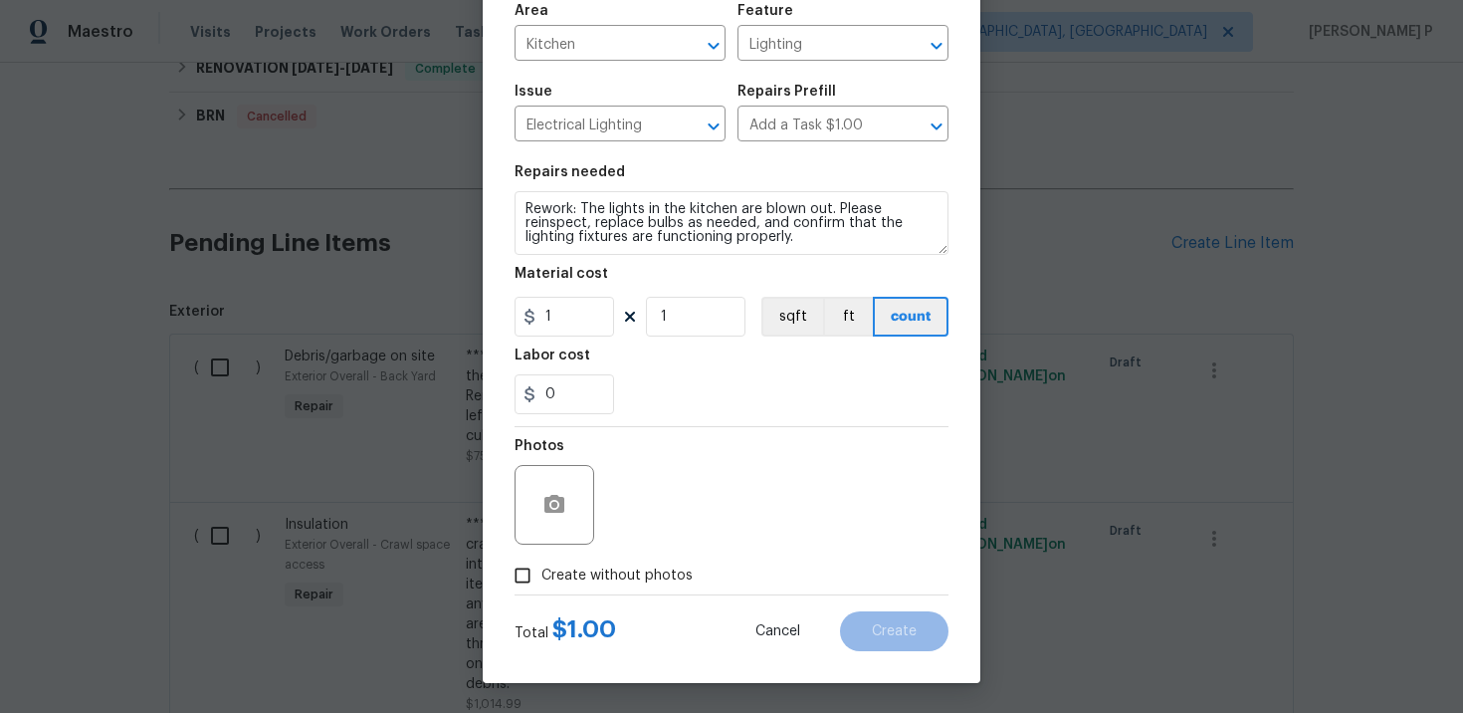
click at [526, 569] on input "Create without photos" at bounding box center [523, 575] width 38 height 38
checkbox input "true"
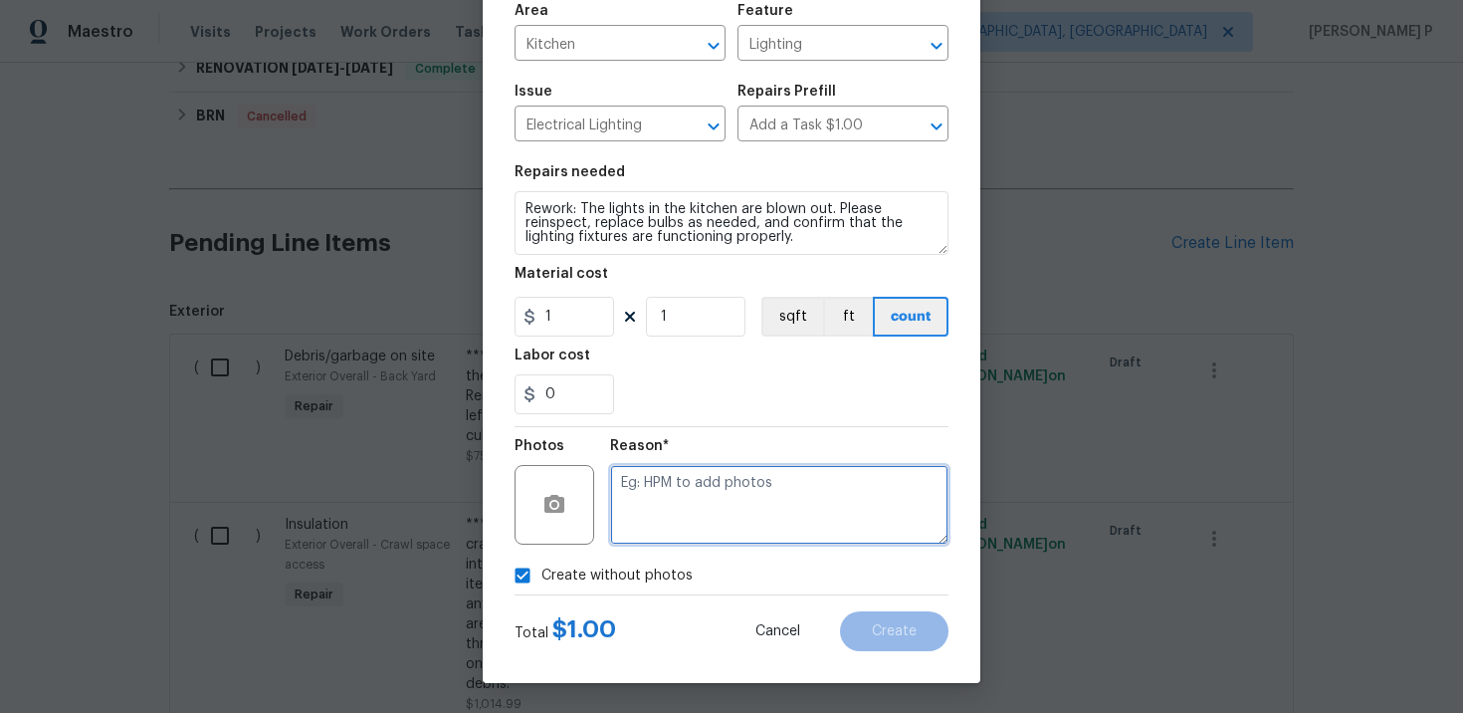
click at [718, 492] on textarea at bounding box center [779, 505] width 338 height 80
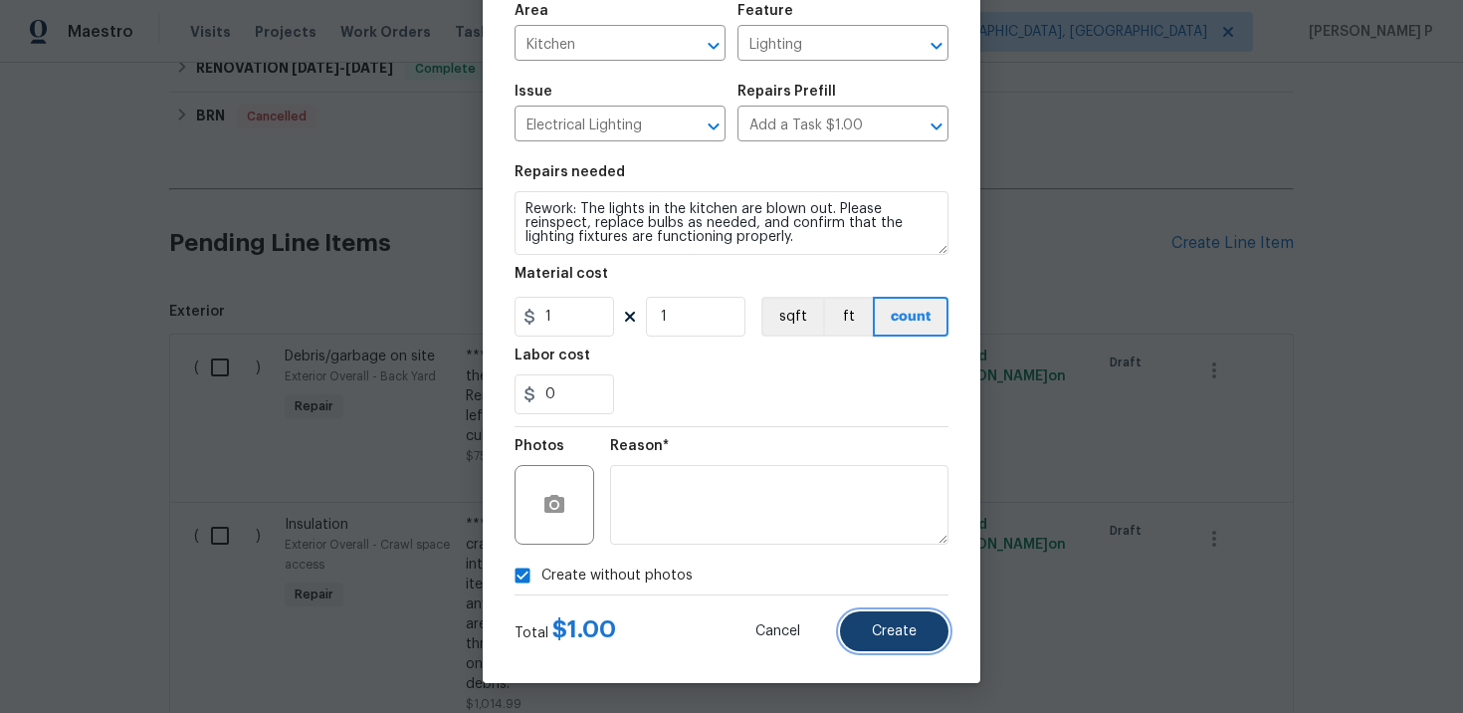
click at [892, 643] on button "Create" at bounding box center [894, 631] width 109 height 40
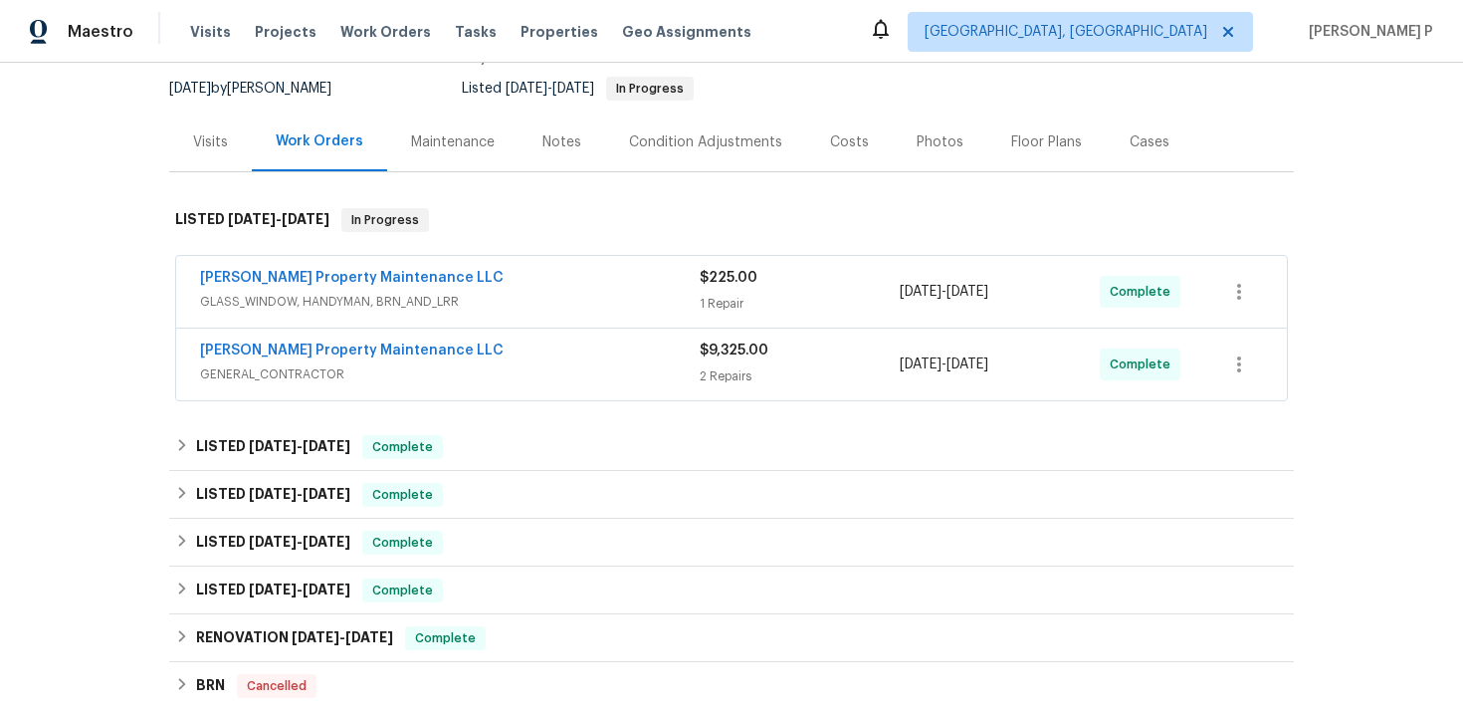
scroll to position [179, 0]
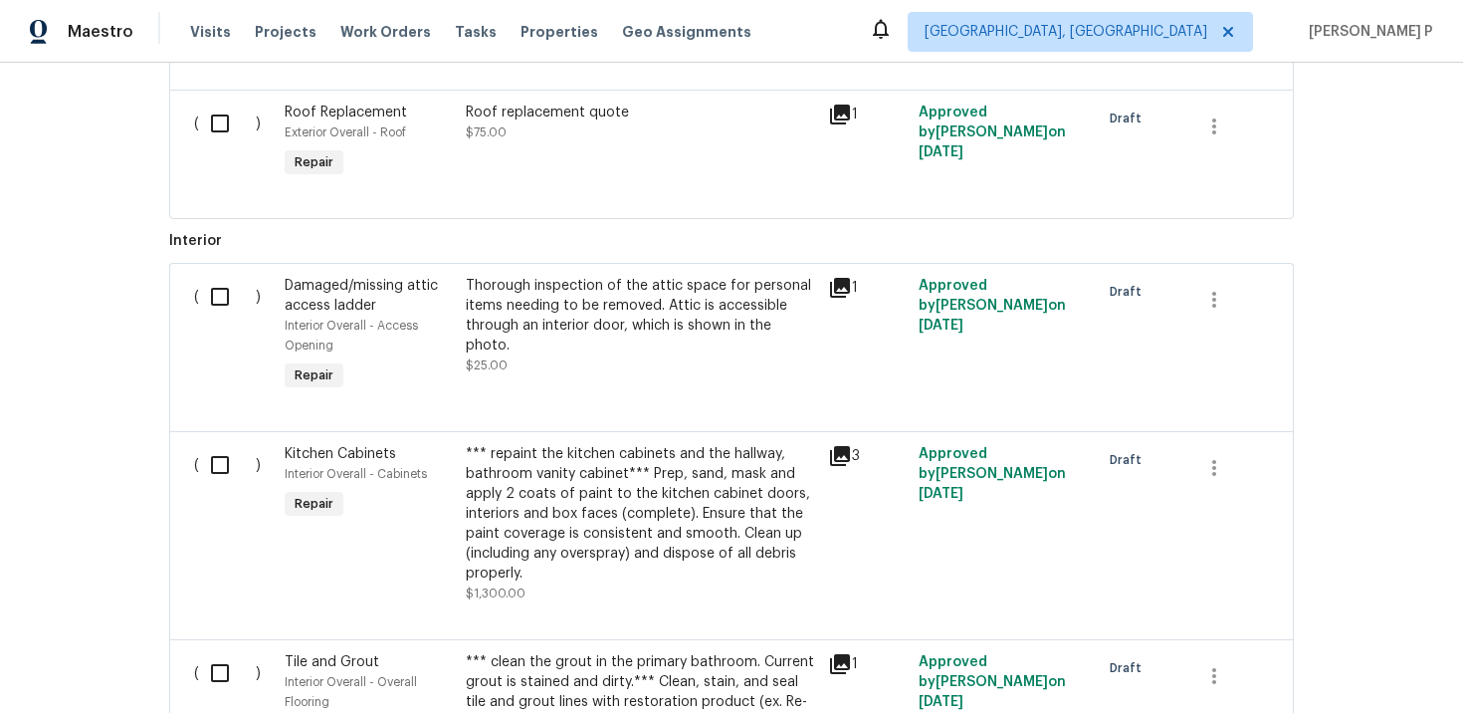
scroll to position [2312, 0]
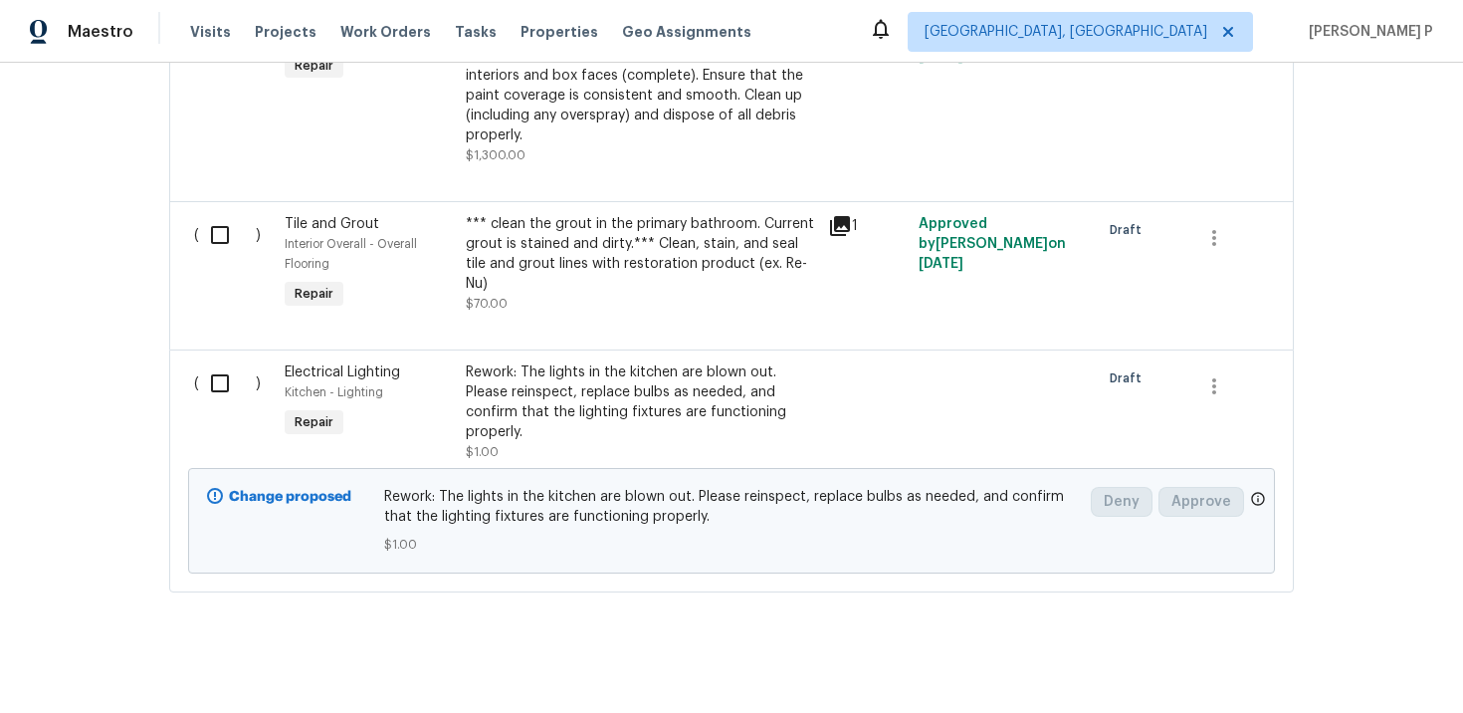
click at [213, 369] on input "checkbox" at bounding box center [227, 383] width 57 height 42
checkbox input "true"
click at [1349, 658] on span "Create Work Order" at bounding box center [1349, 663] width 132 height 25
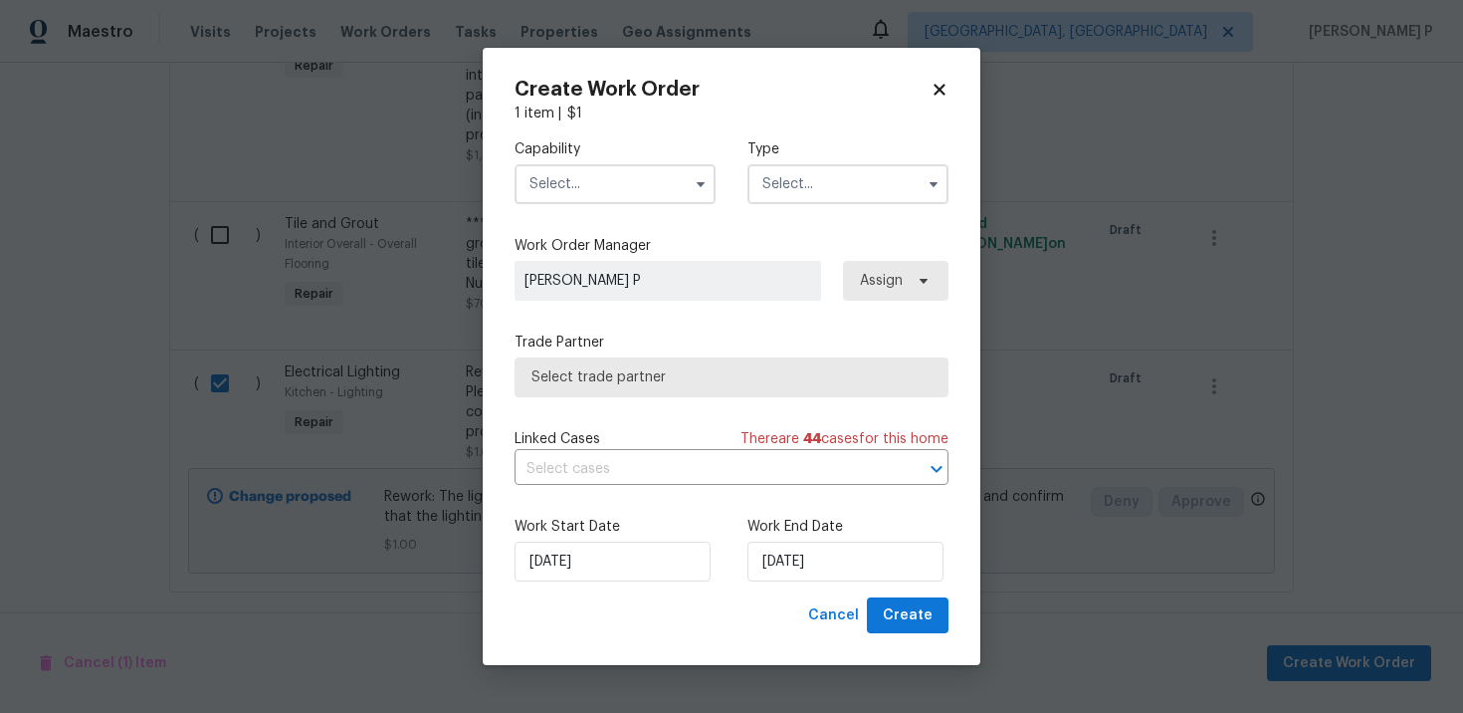
click at [870, 188] on input "text" at bounding box center [848, 184] width 201 height 40
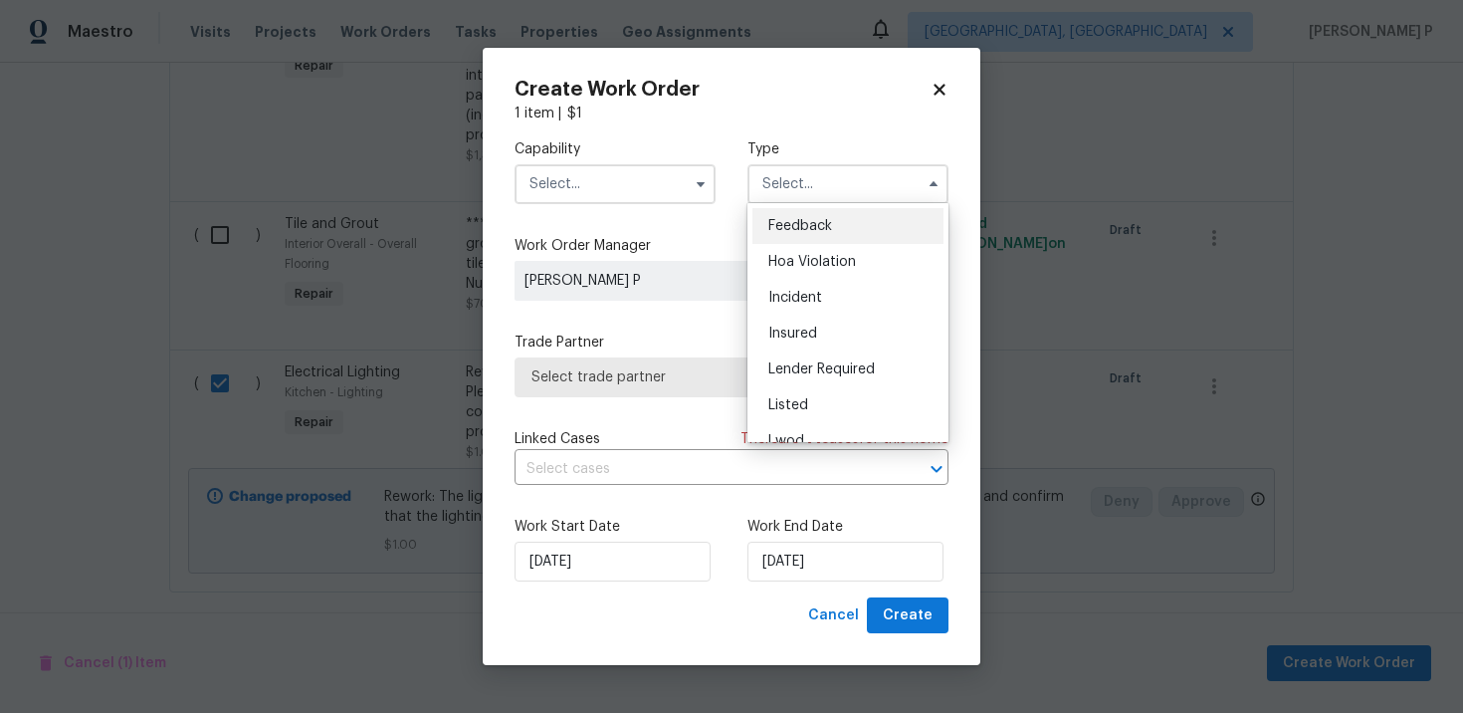
click at [856, 229] on div "Feedback" at bounding box center [848, 226] width 191 height 36
type input "Feedback"
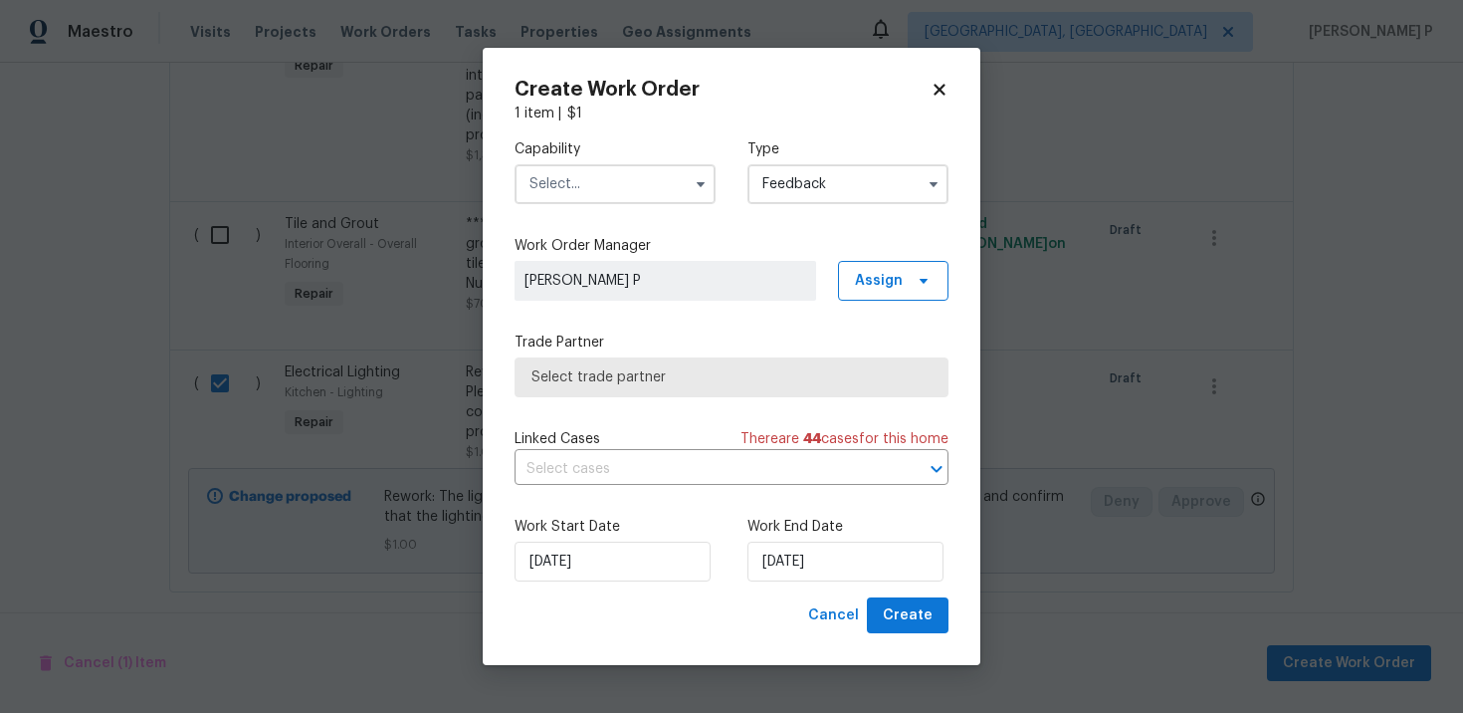
click at [635, 159] on div "Capability" at bounding box center [615, 171] width 201 height 65
click at [644, 199] on input "text" at bounding box center [615, 184] width 201 height 40
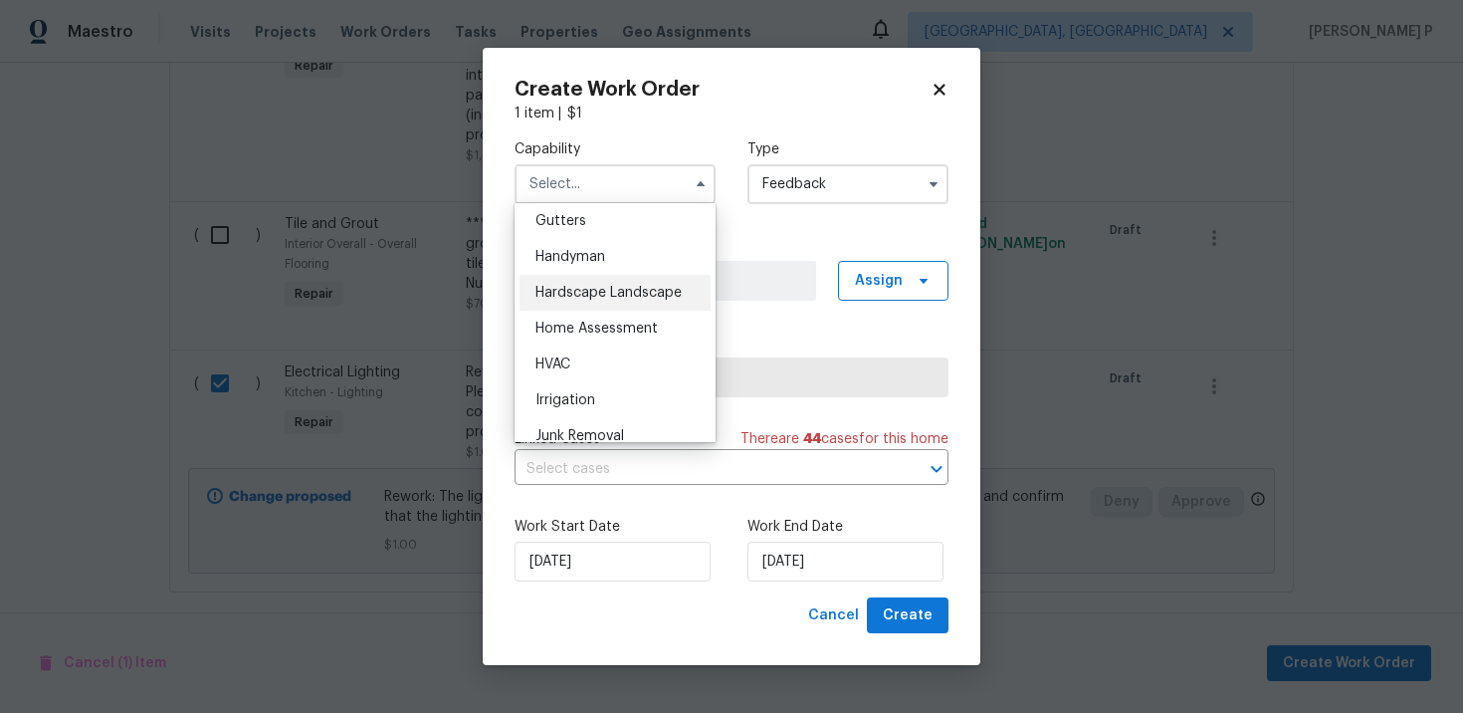
scroll to position [1048, 0]
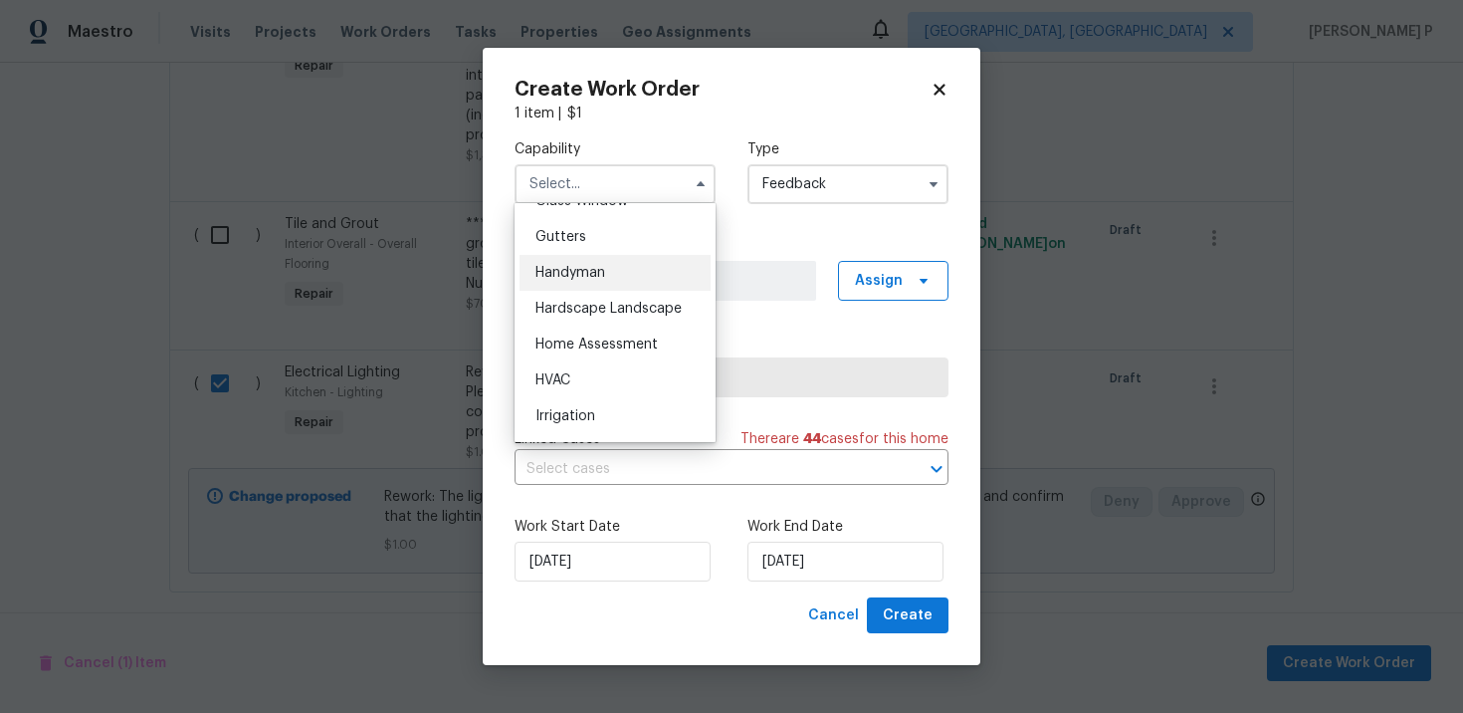
click at [588, 271] on span "Handyman" at bounding box center [571, 273] width 70 height 14
type input "Handyman"
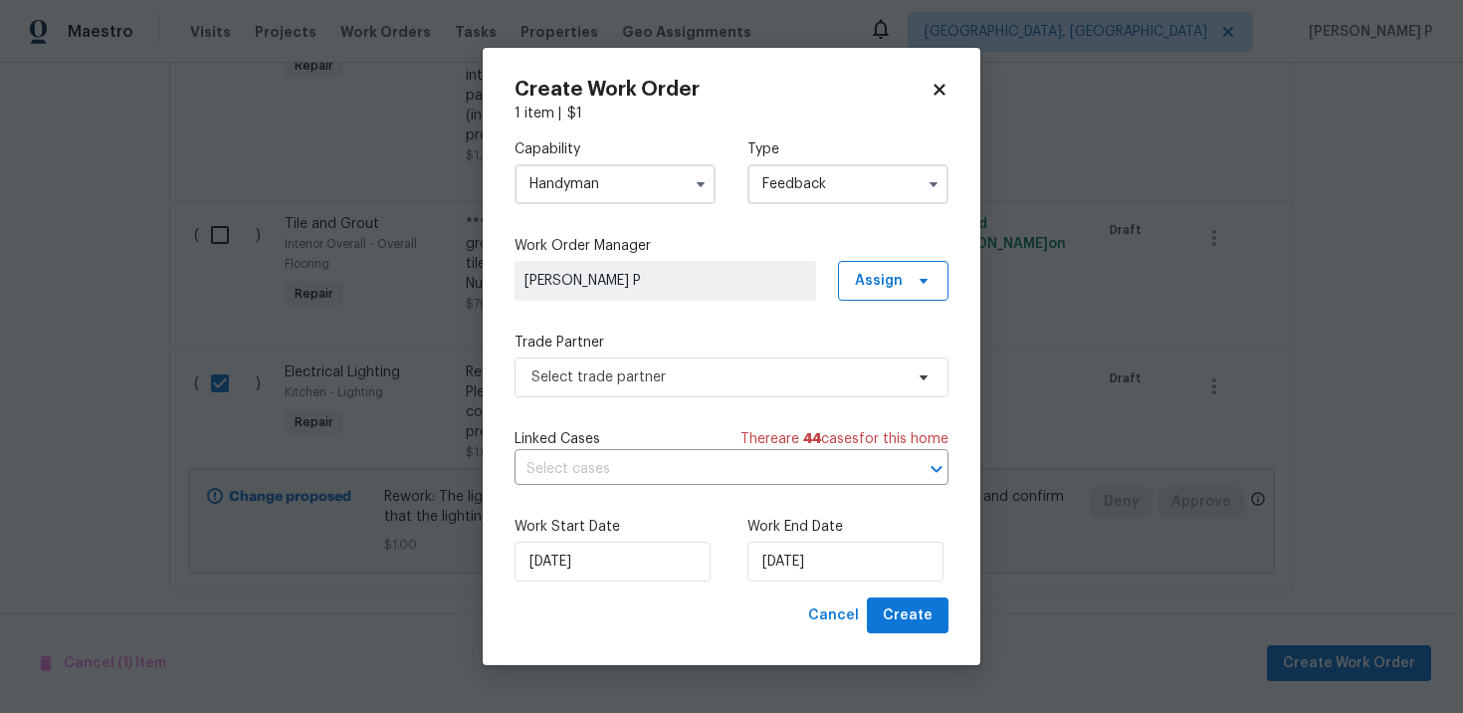
click at [626, 340] on label "Trade Partner" at bounding box center [732, 342] width 434 height 20
click at [634, 378] on span "Select trade partner" at bounding box center [717, 377] width 371 height 20
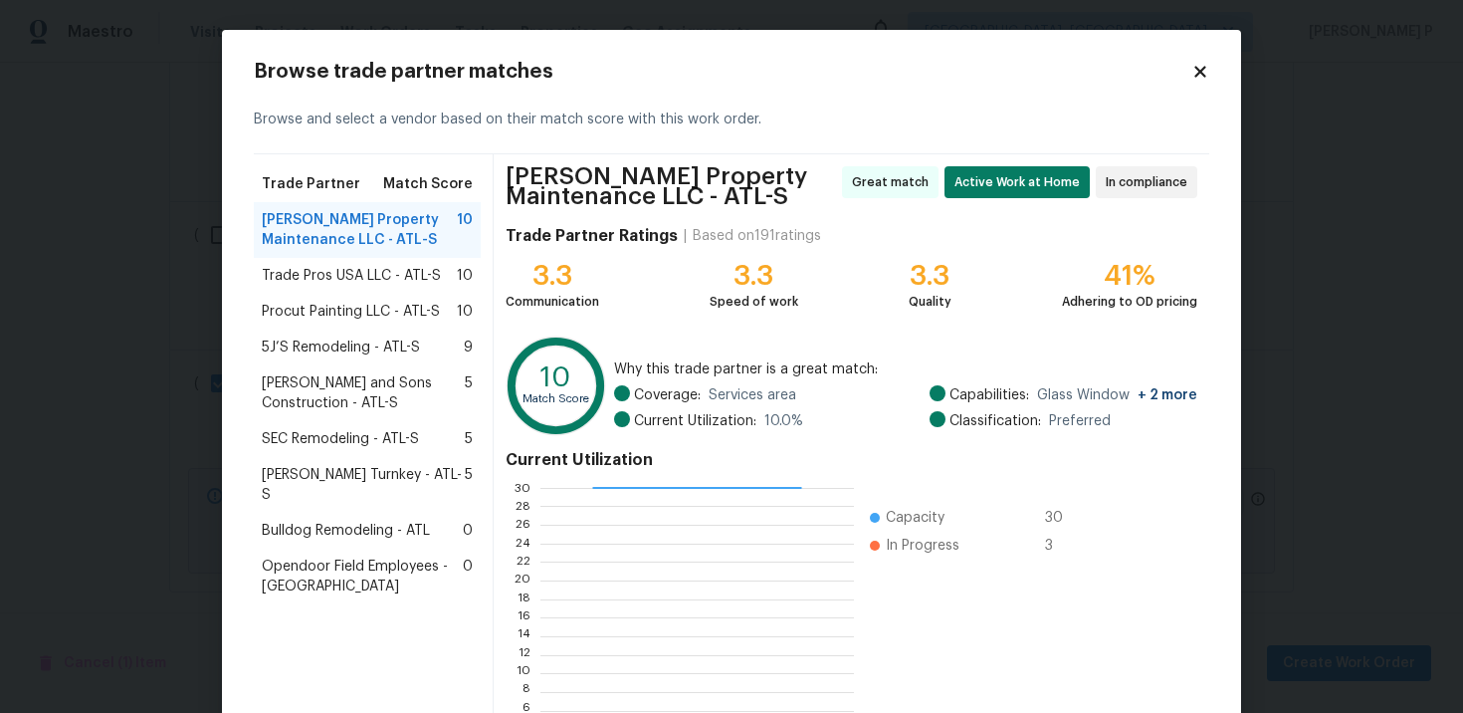
scroll to position [173, 0]
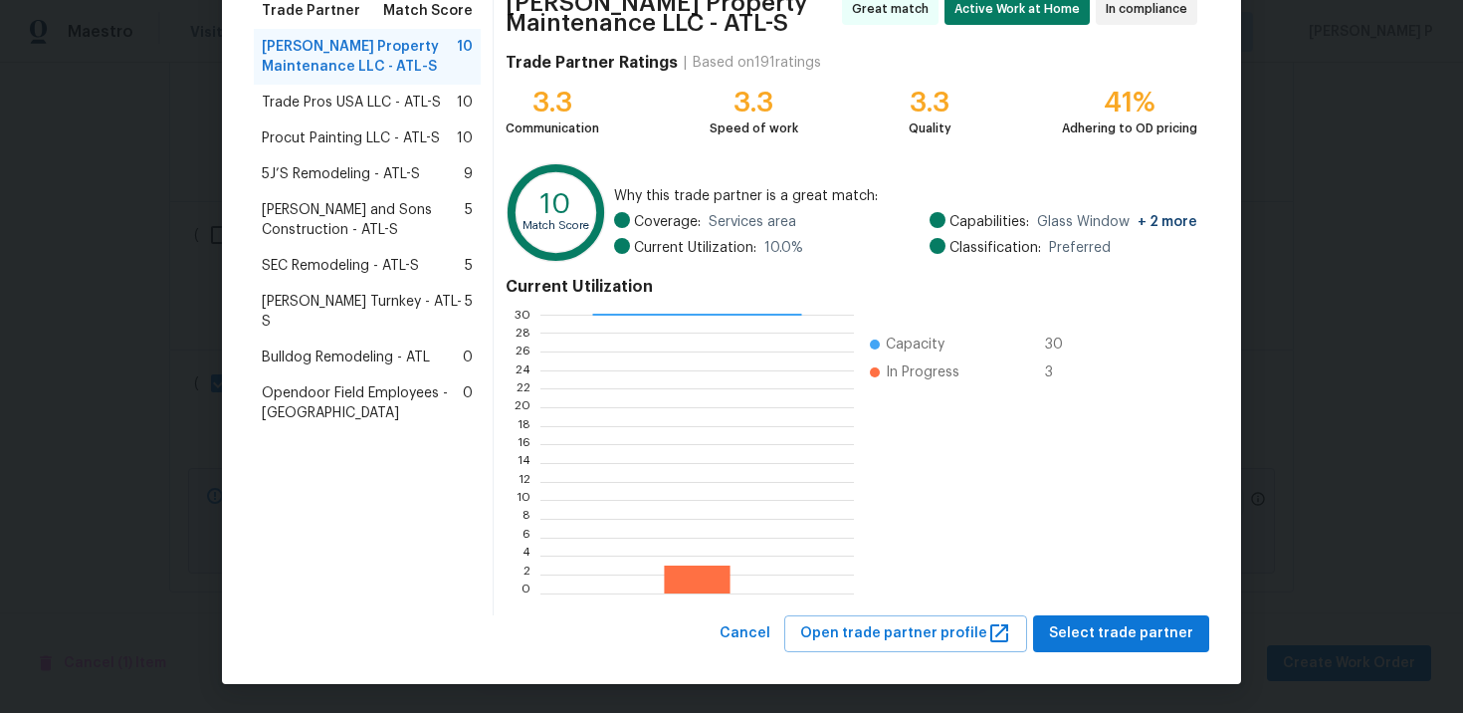
click at [1184, 670] on div "Browse trade partner matches Browse and select a vendor based on their match sc…" at bounding box center [731, 270] width 1019 height 827
click at [1157, 628] on span "Select trade partner" at bounding box center [1121, 633] width 144 height 25
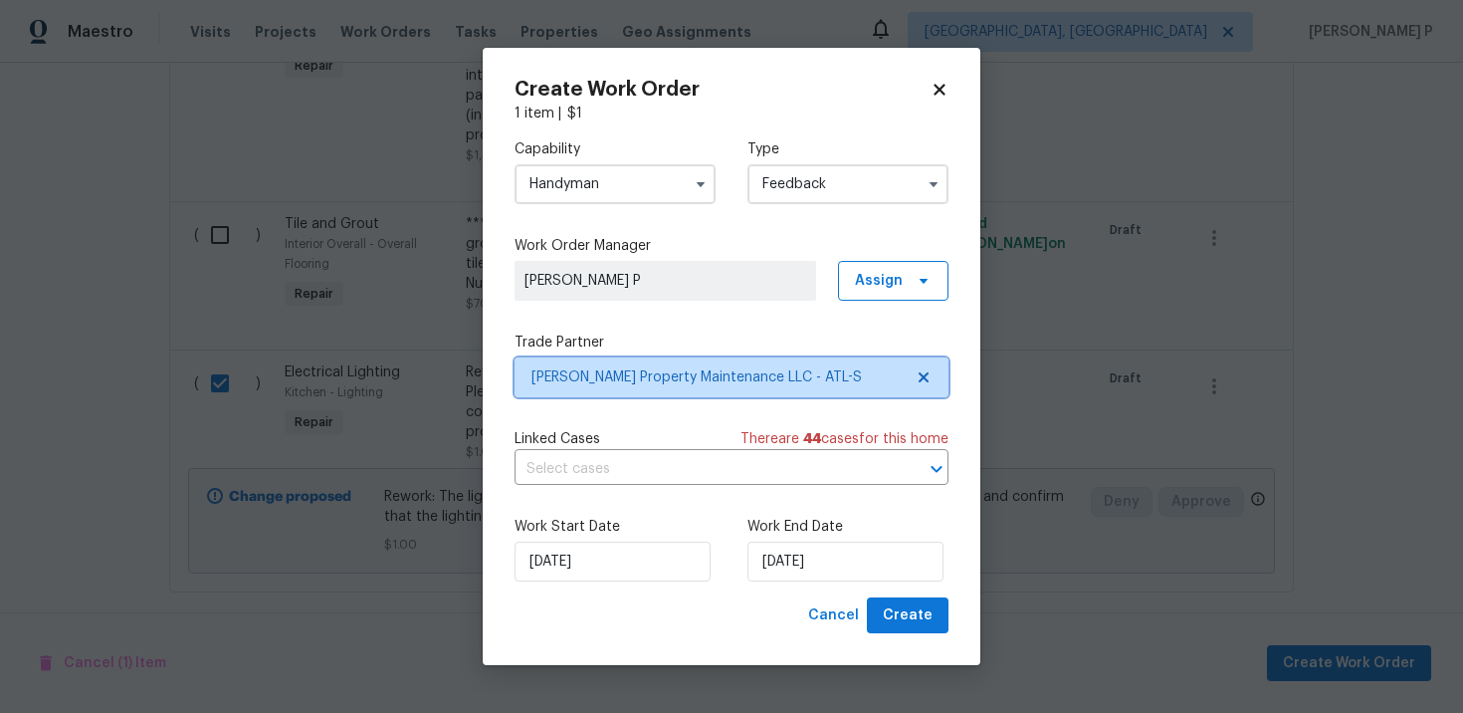
scroll to position [0, 0]
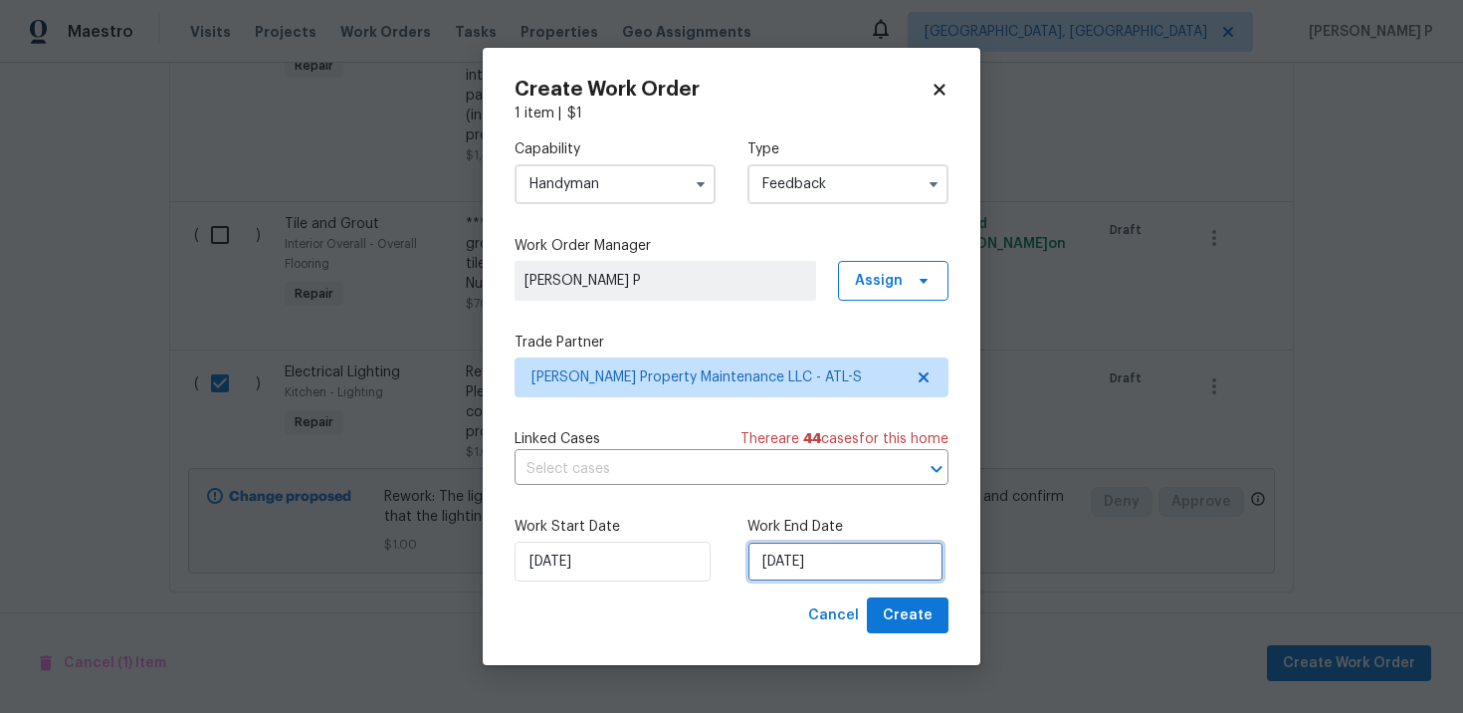
click at [810, 562] on input "10/3/2025" at bounding box center [846, 562] width 196 height 40
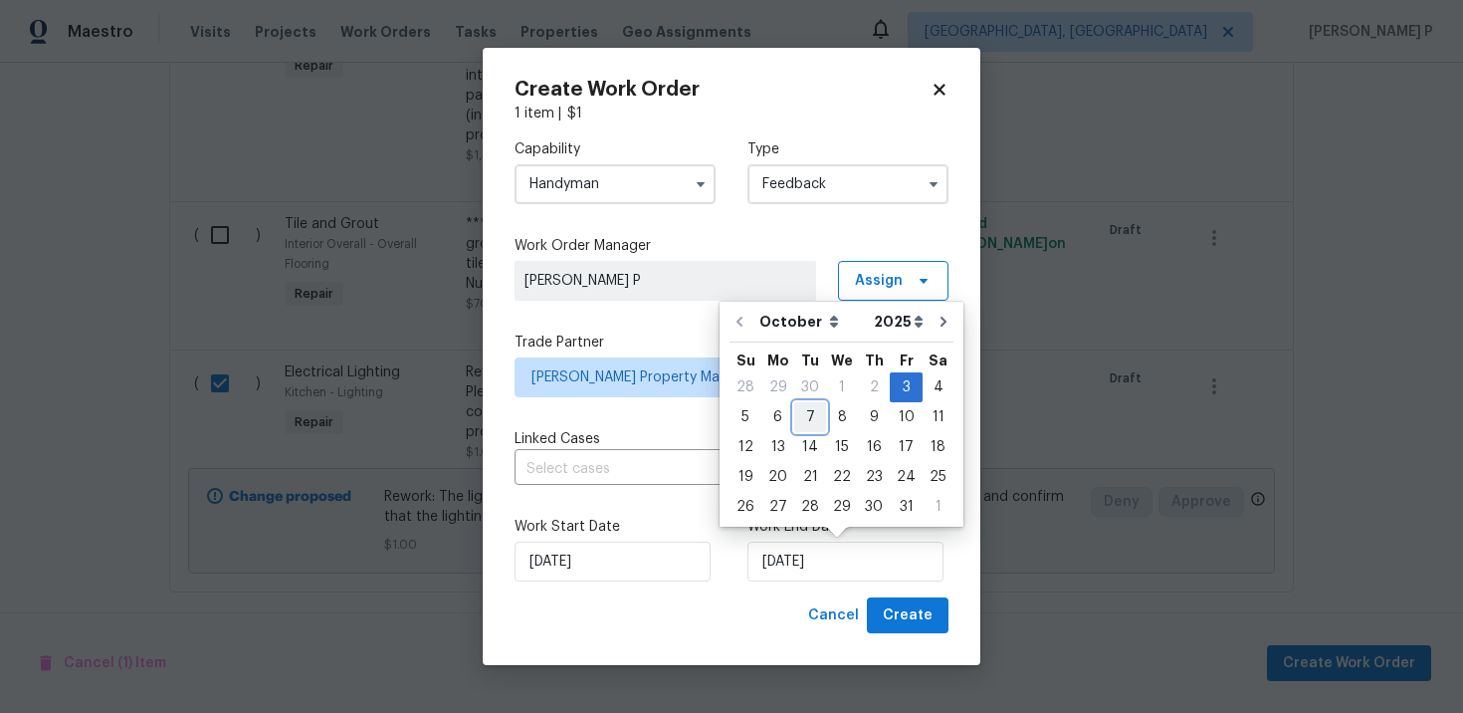
click at [803, 417] on div "7" at bounding box center [810, 417] width 32 height 28
type input "10/7/2025"
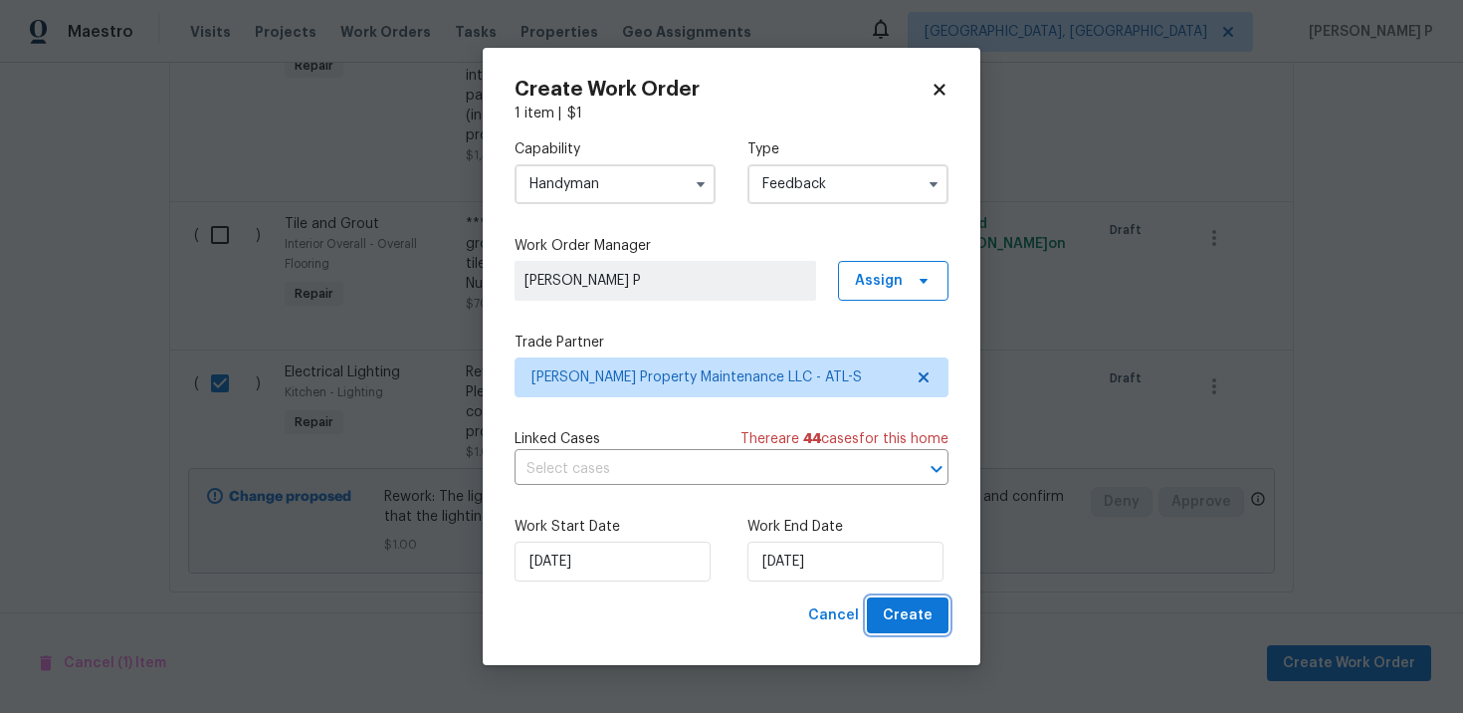
click at [903, 614] on span "Create" at bounding box center [908, 615] width 50 height 25
checkbox input "false"
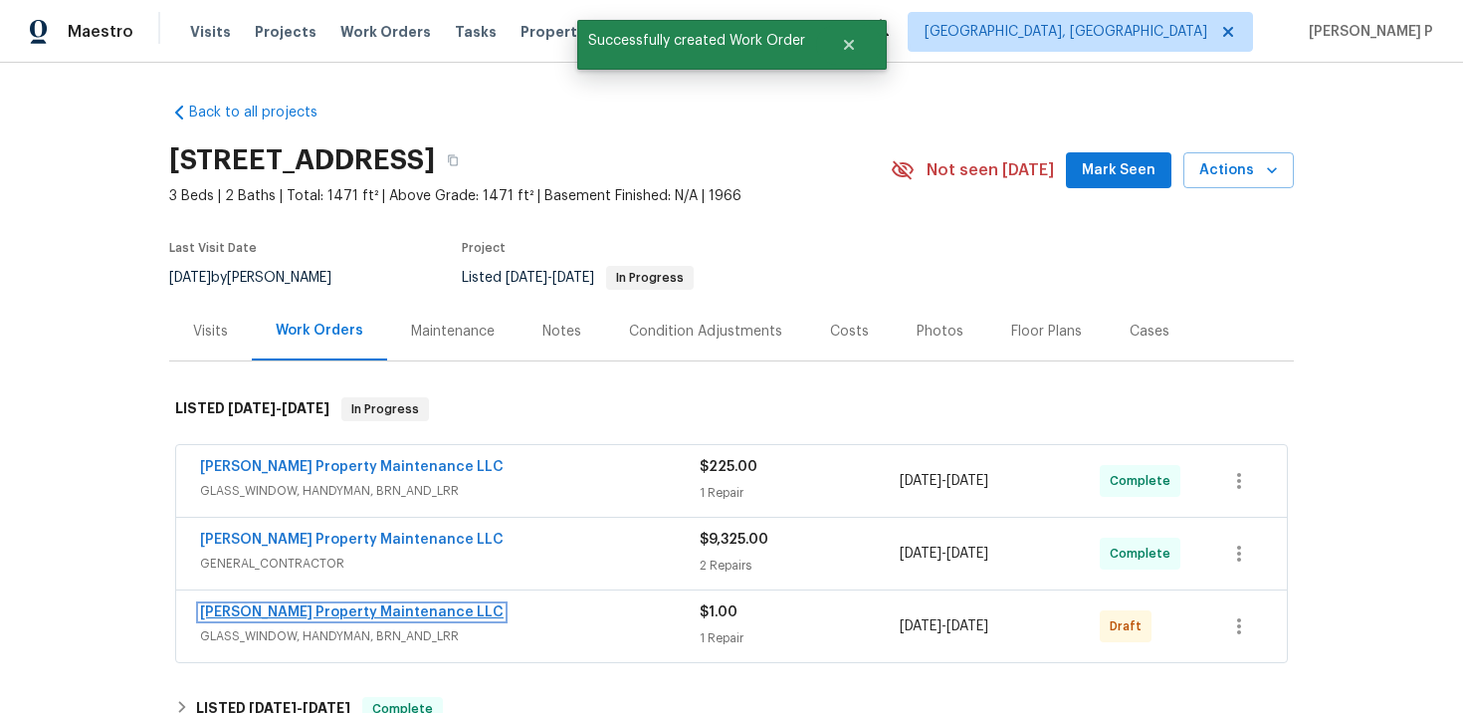
click at [356, 613] on link "Glen Property Maintenance LLC" at bounding box center [352, 612] width 304 height 14
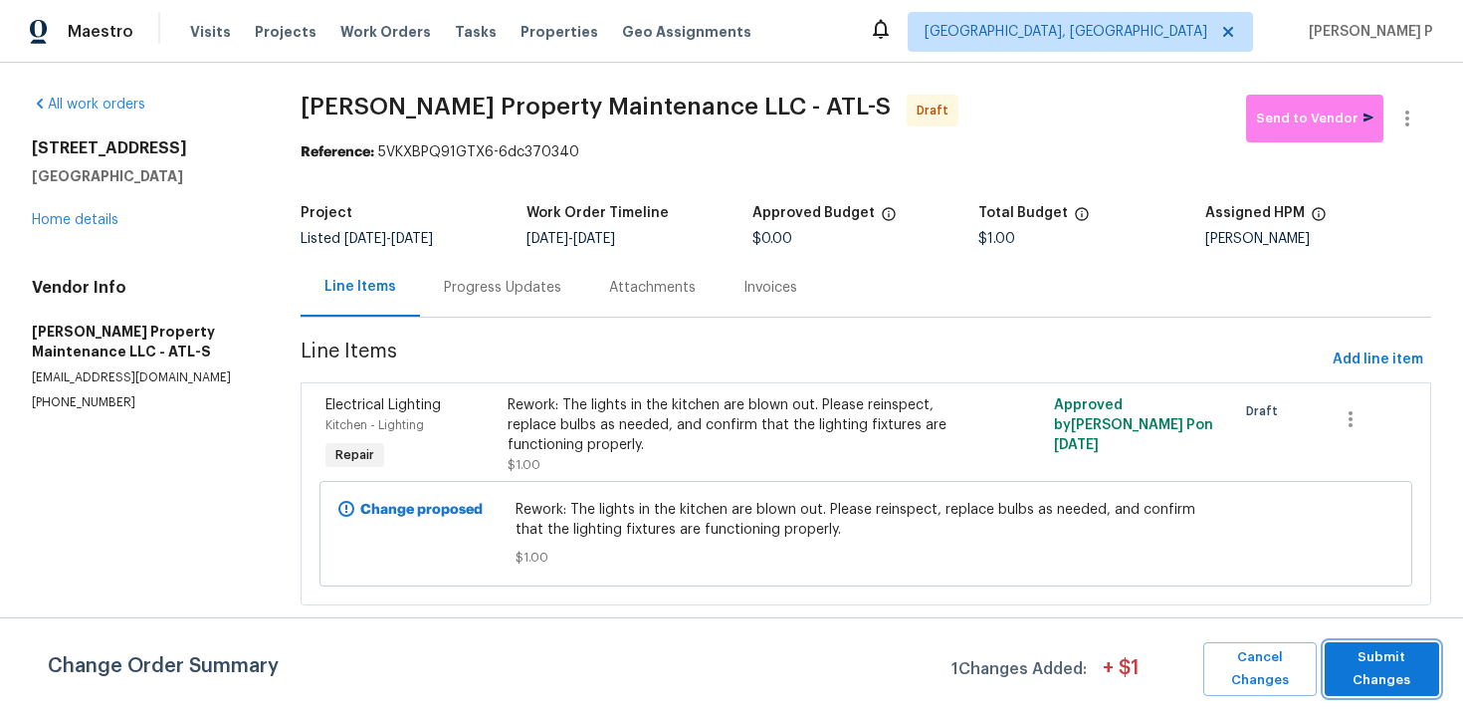
click at [1395, 683] on span "Submit Changes" at bounding box center [1382, 669] width 95 height 46
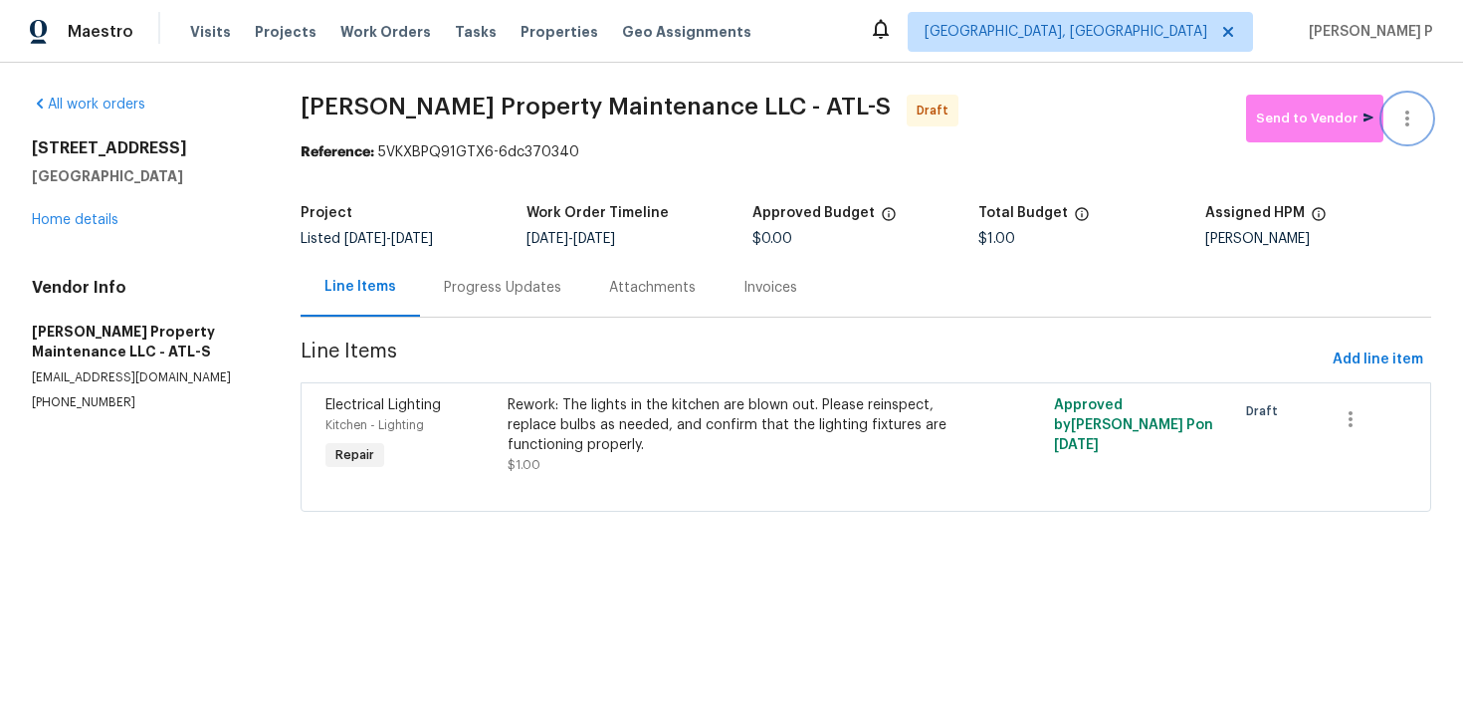
click at [1414, 120] on icon "button" at bounding box center [1408, 119] width 24 height 24
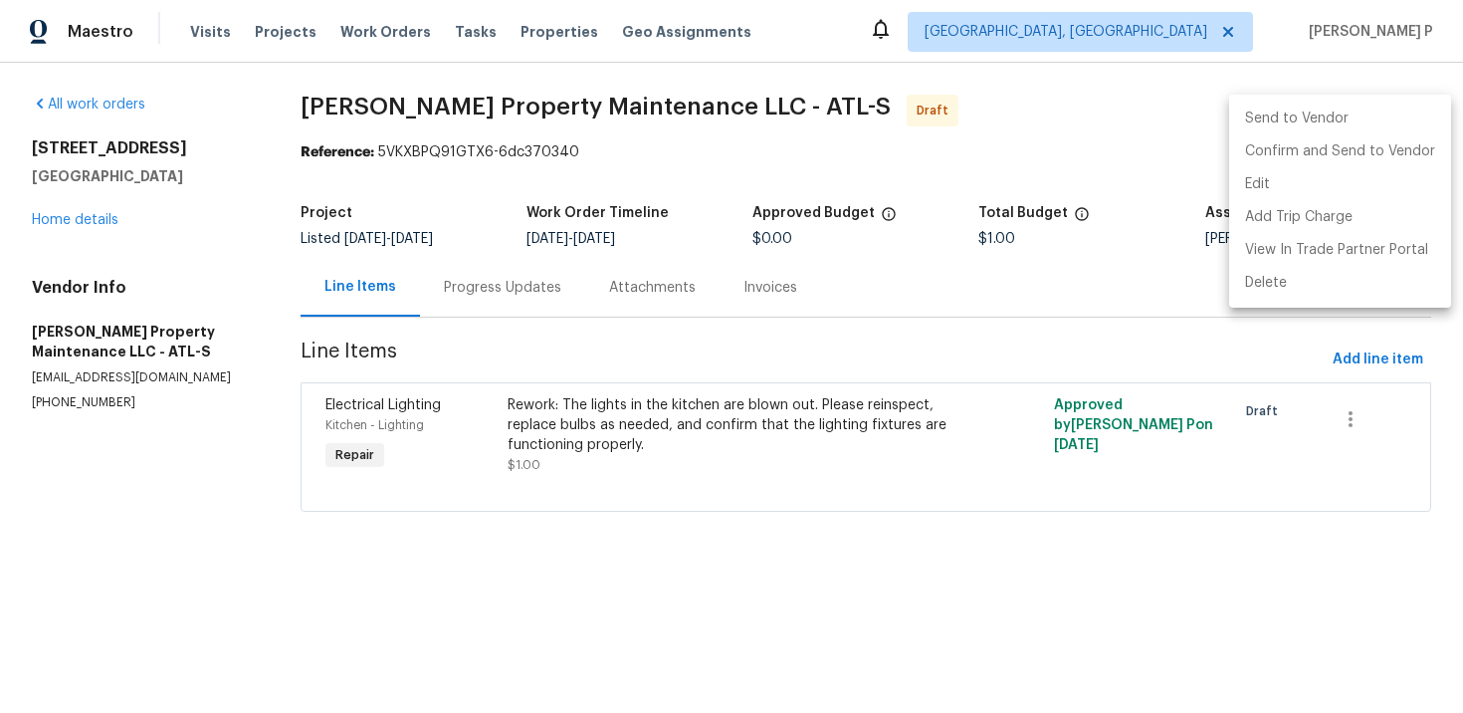
click at [1281, 189] on li "Edit" at bounding box center [1340, 184] width 222 height 33
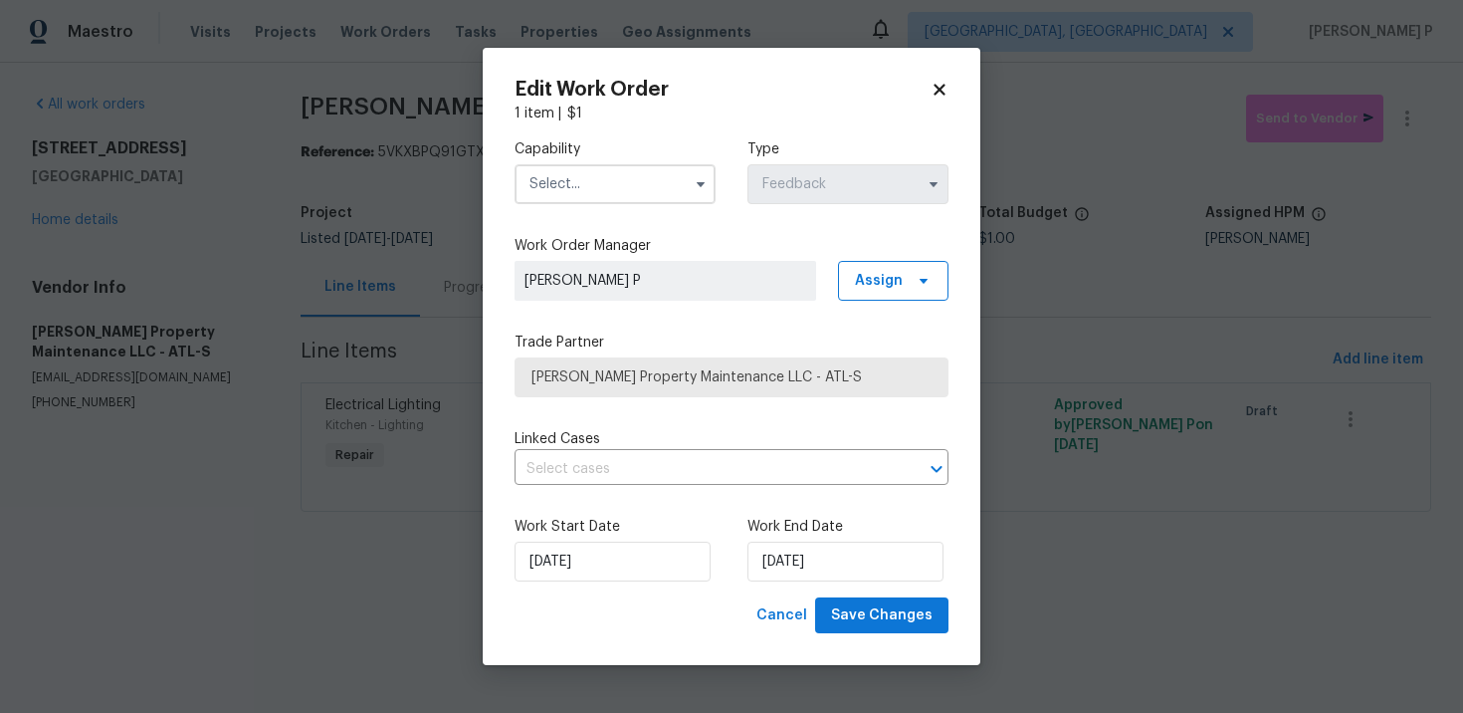
click at [623, 202] on input "text" at bounding box center [615, 184] width 201 height 40
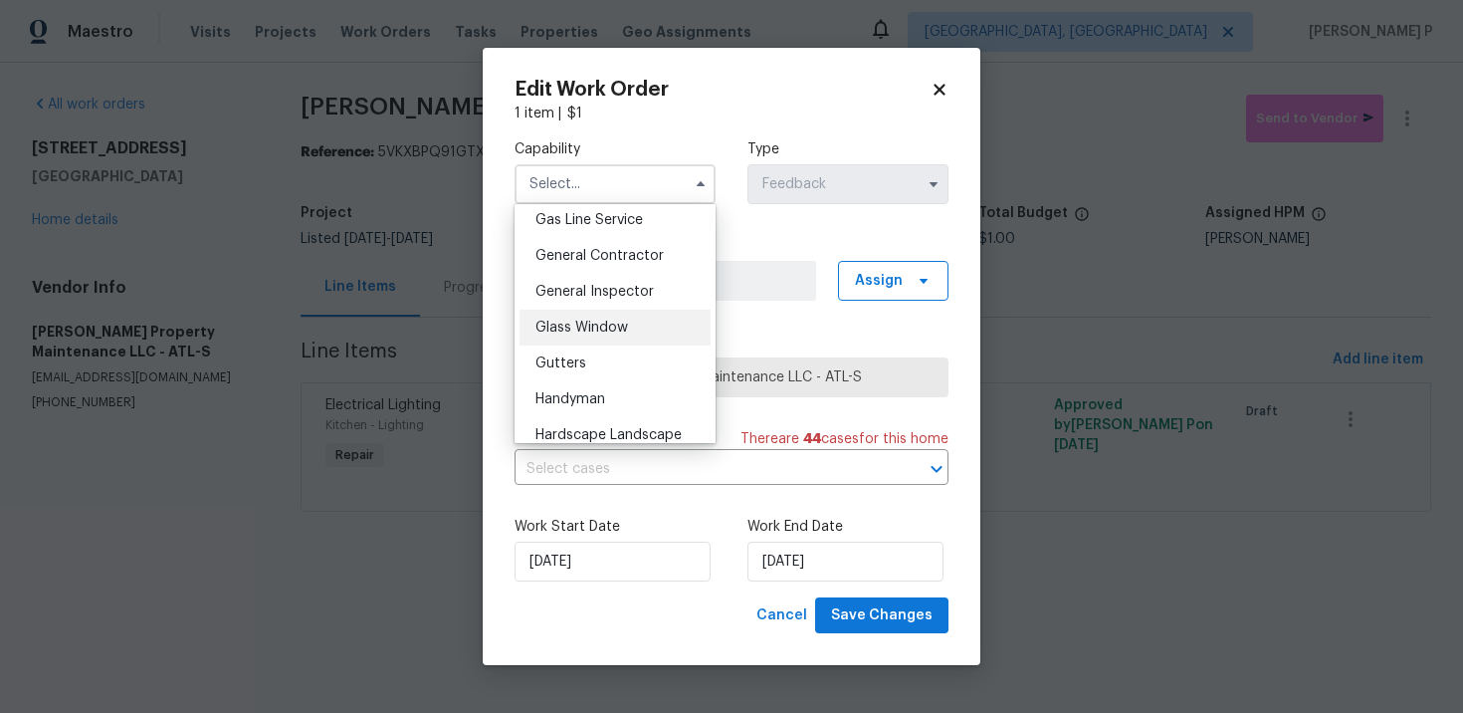
scroll to position [918, 0]
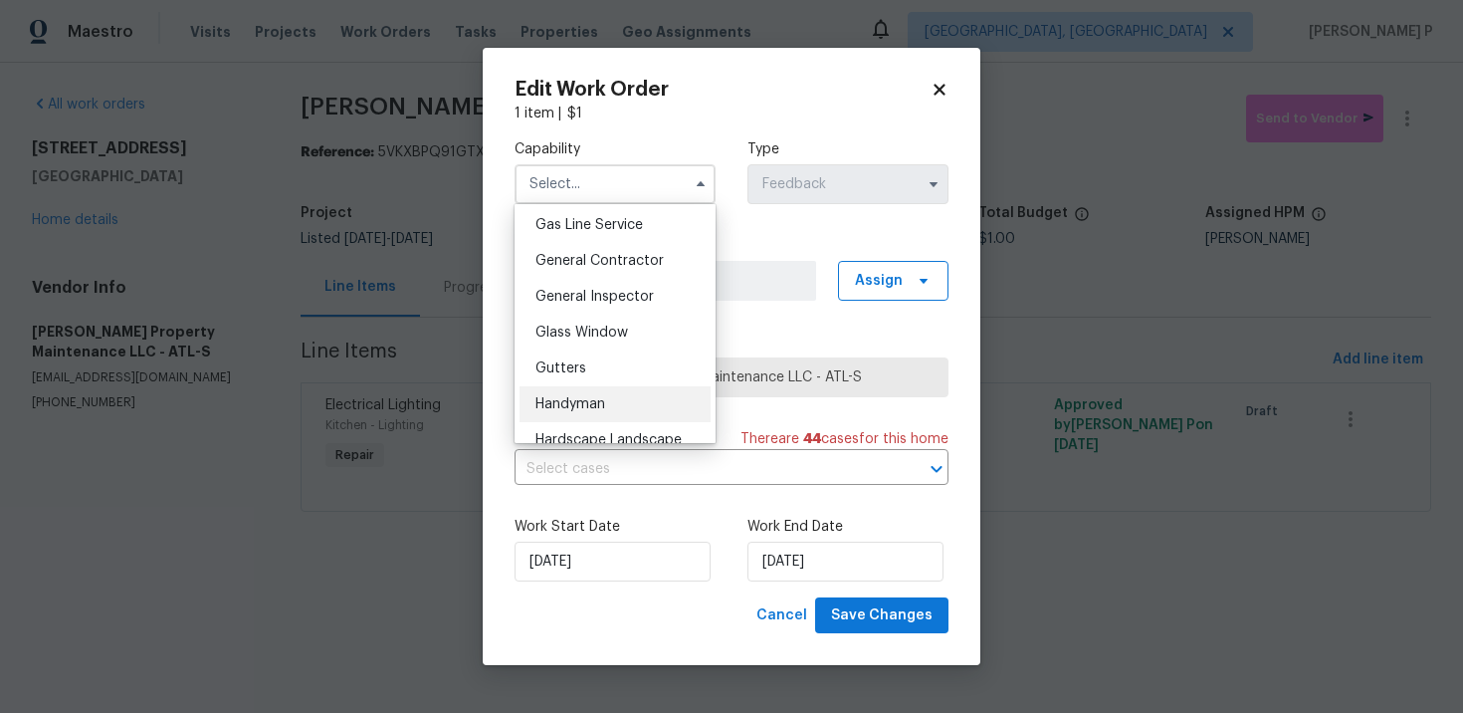
click at [587, 401] on span "Handyman" at bounding box center [571, 404] width 70 height 14
type input "Handyman"
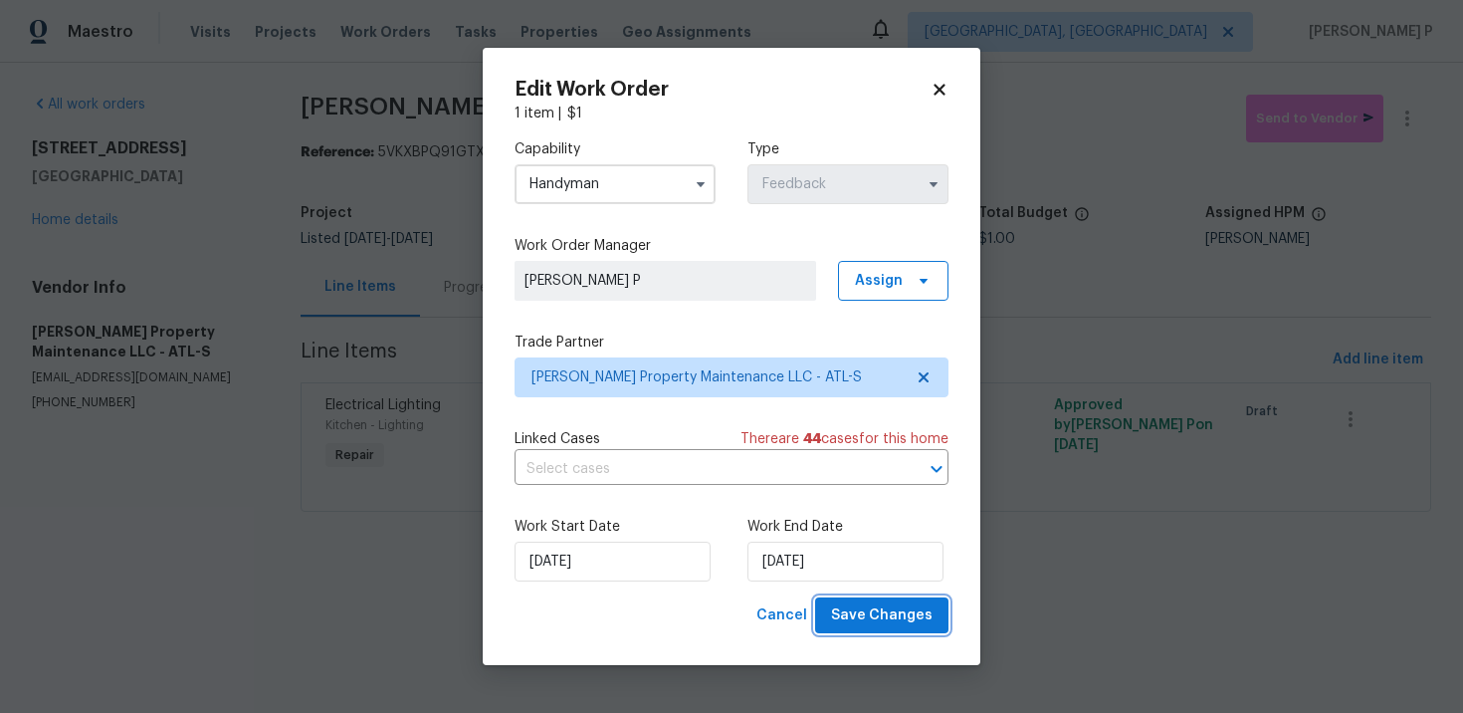
click at [863, 618] on span "Save Changes" at bounding box center [882, 615] width 102 height 25
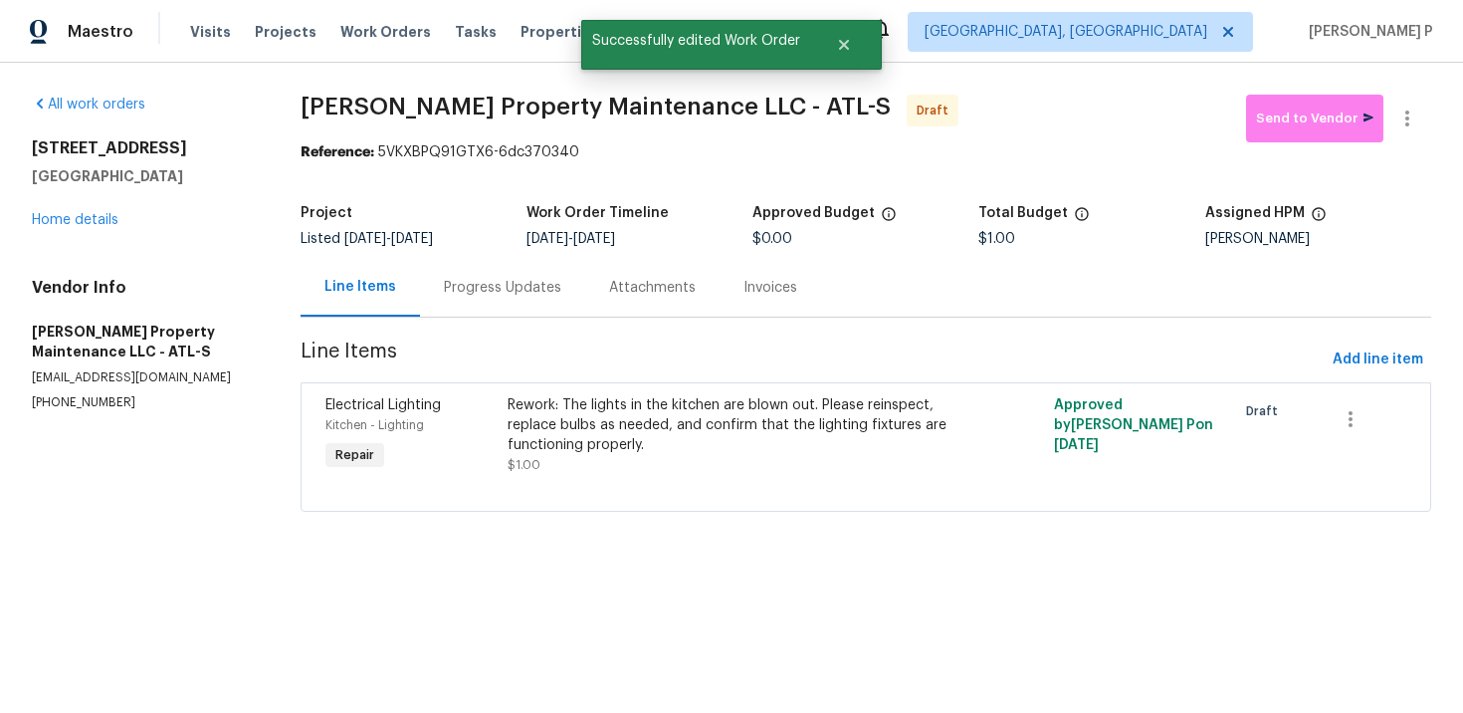
click at [551, 301] on div "Progress Updates" at bounding box center [502, 287] width 165 height 59
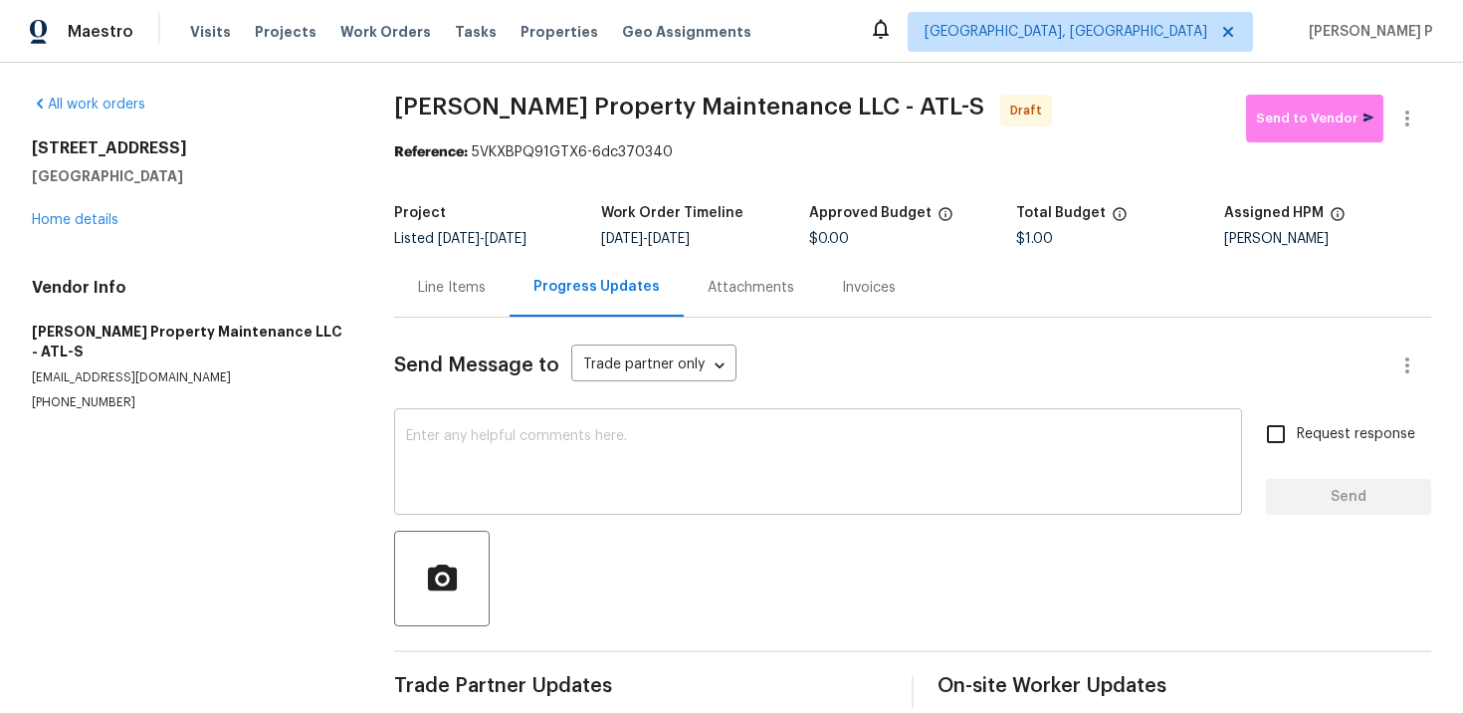
click at [616, 470] on textarea at bounding box center [818, 464] width 824 height 70
paste textarea "Hi, this is Ramyasri with Opendoor. I’m confirming you received the WO for the …"
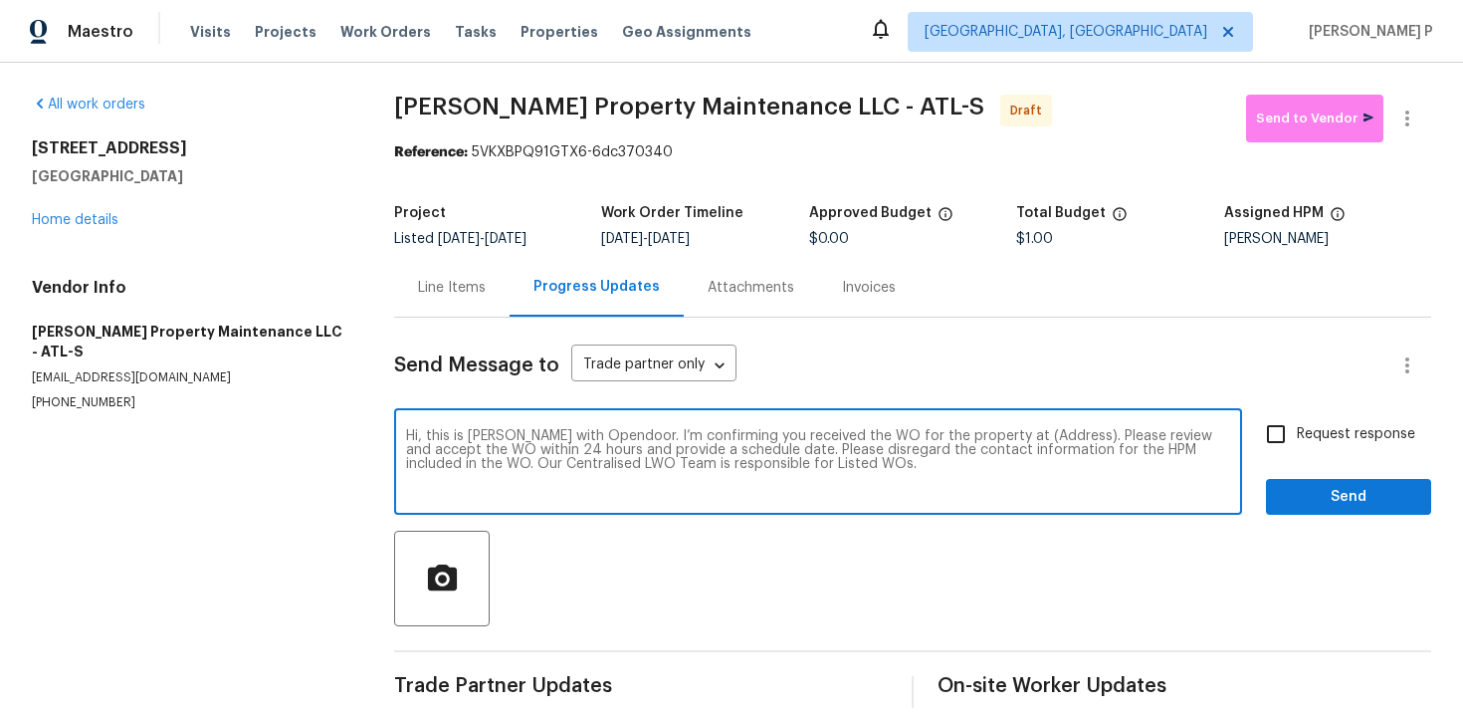
drag, startPoint x: 999, startPoint y: 436, endPoint x: 1058, endPoint y: 436, distance: 58.7
click at [1058, 436] on textarea "Hi, this is Ramyasri with Opendoor. I’m confirming you received the WO for the …" at bounding box center [818, 464] width 824 height 70
paste textarea "6120 E Fayetteville Dr, Riverdale, GA 30296"
type textarea "Hi, this is Ramyasri with Opendoor. I’m confirming you received the WO for the …"
click at [1349, 429] on span "Request response" at bounding box center [1356, 434] width 118 height 21
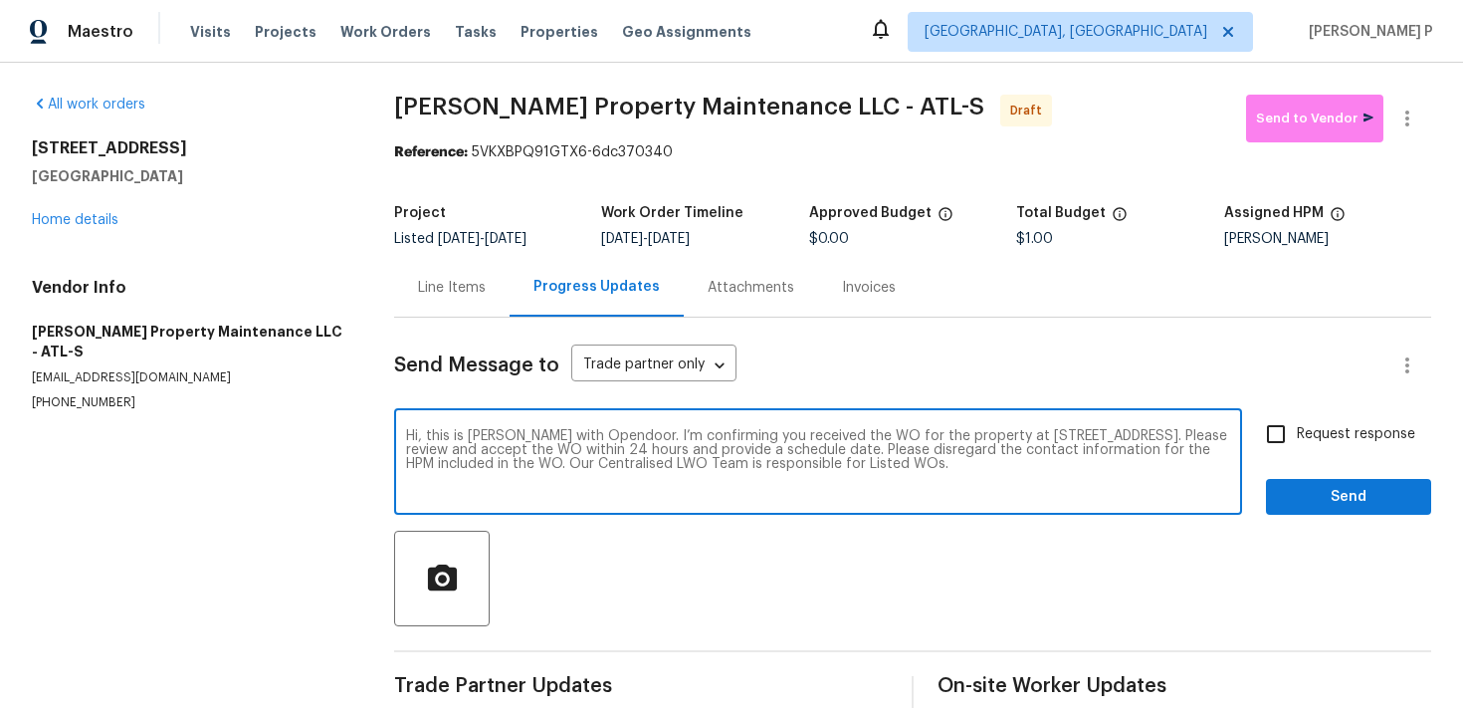
click at [1297, 429] on input "Request response" at bounding box center [1276, 434] width 42 height 42
checkbox input "true"
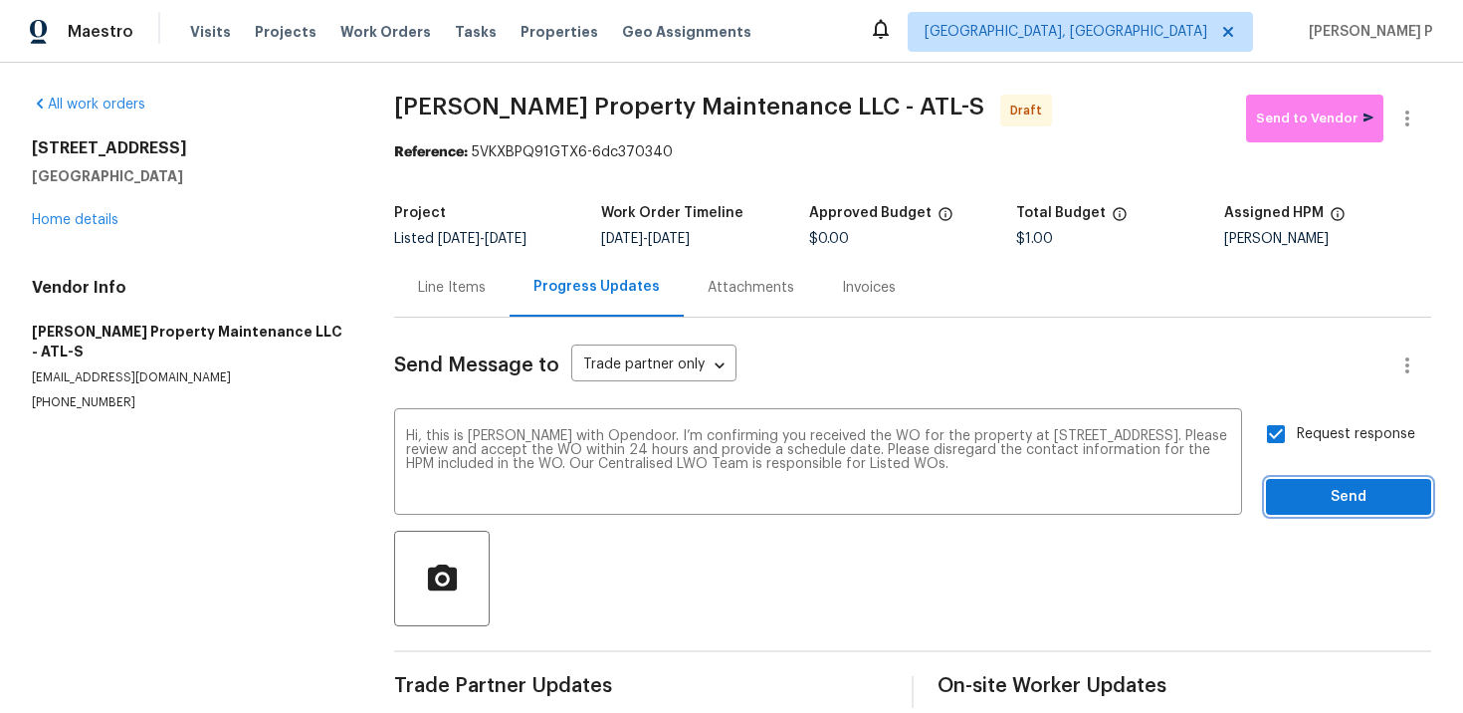
click at [1336, 510] on button "Send" at bounding box center [1348, 497] width 165 height 37
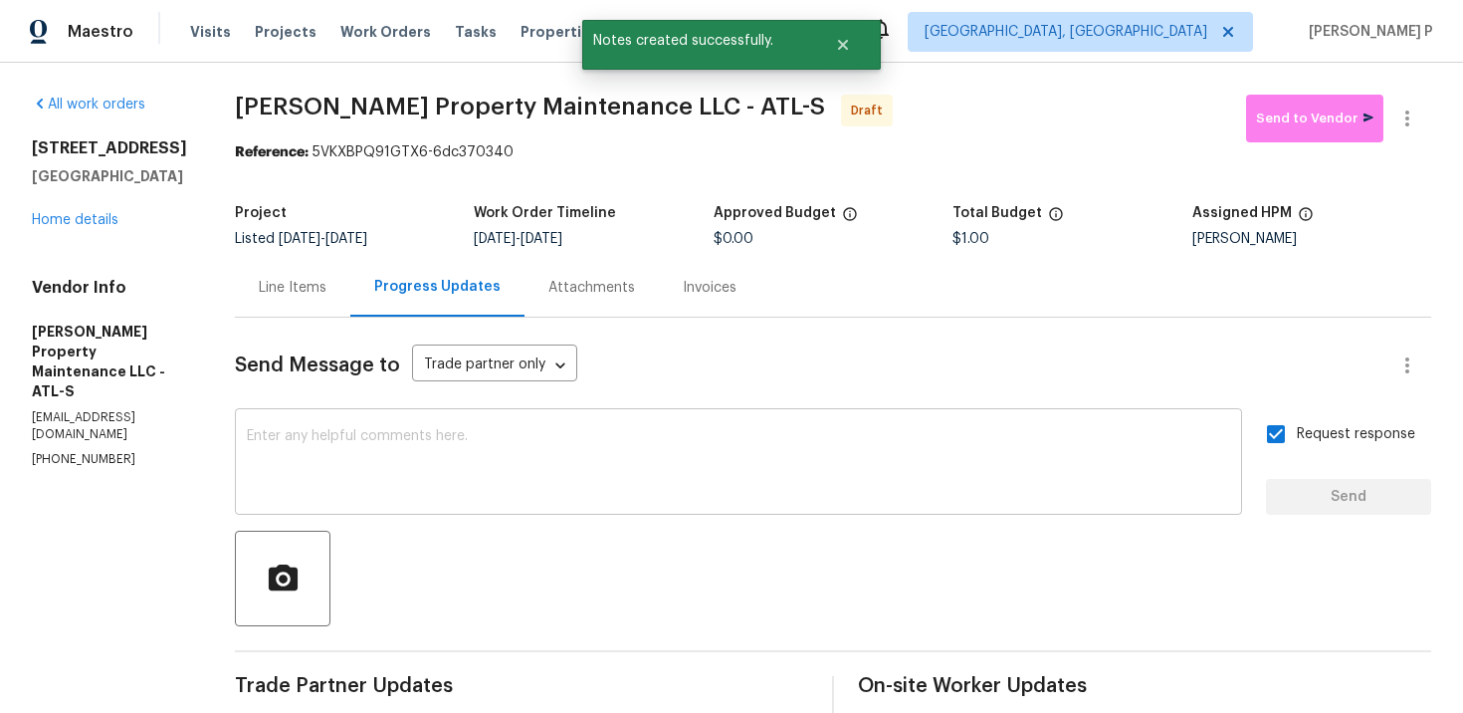
click at [683, 489] on textarea at bounding box center [739, 464] width 984 height 70
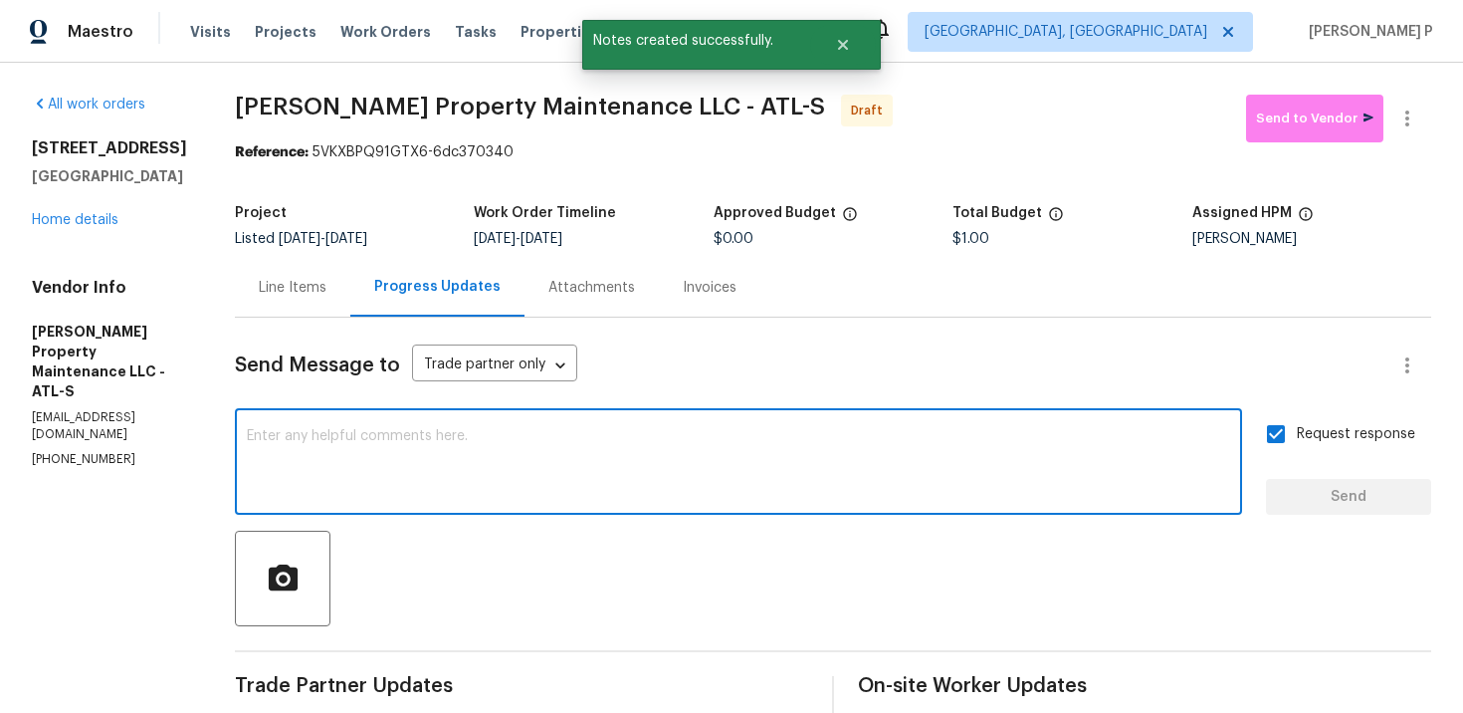
paste textarea "Attention All Work Orders must include before-photos (both close-up and wide-an…"
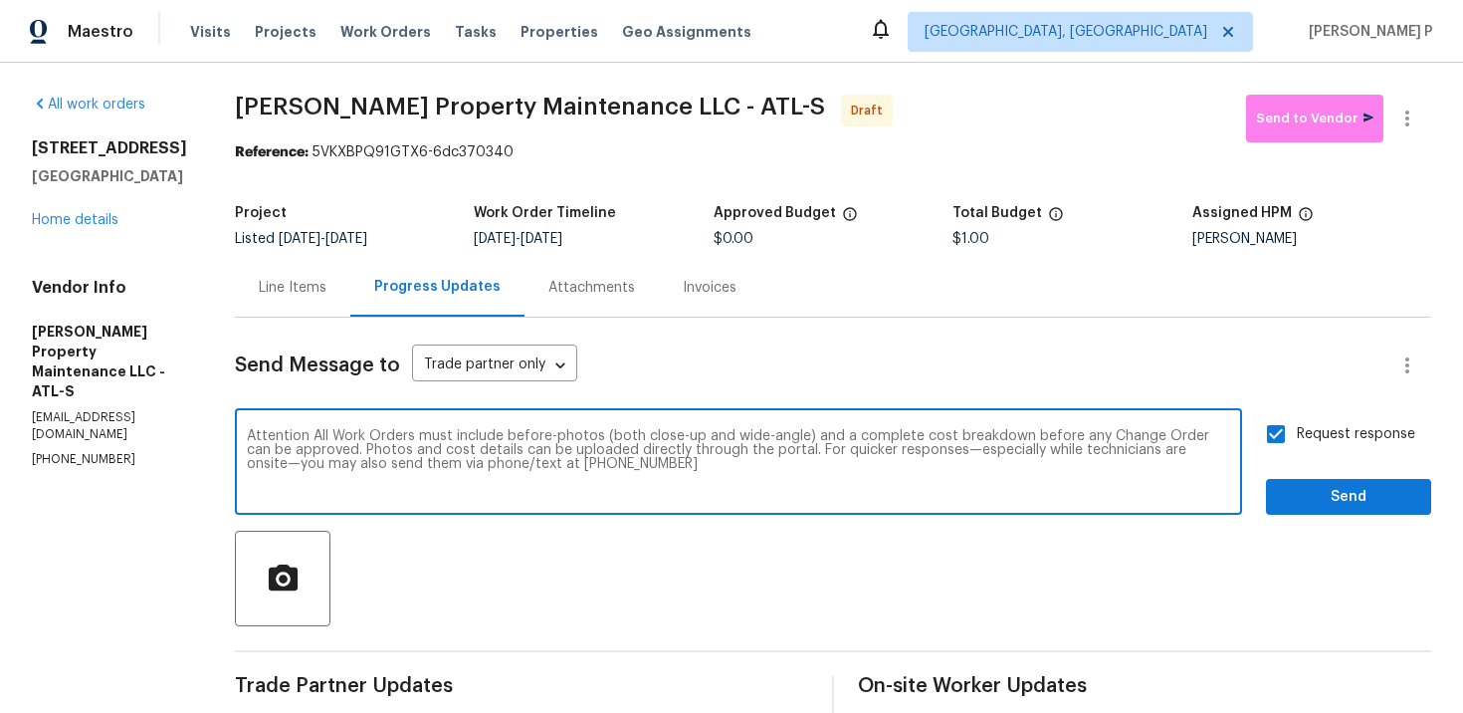
type textarea "Attention All Work Orders must include before-photos (both close-up and wide-an…"
click at [1335, 508] on span "Send" at bounding box center [1348, 497] width 133 height 25
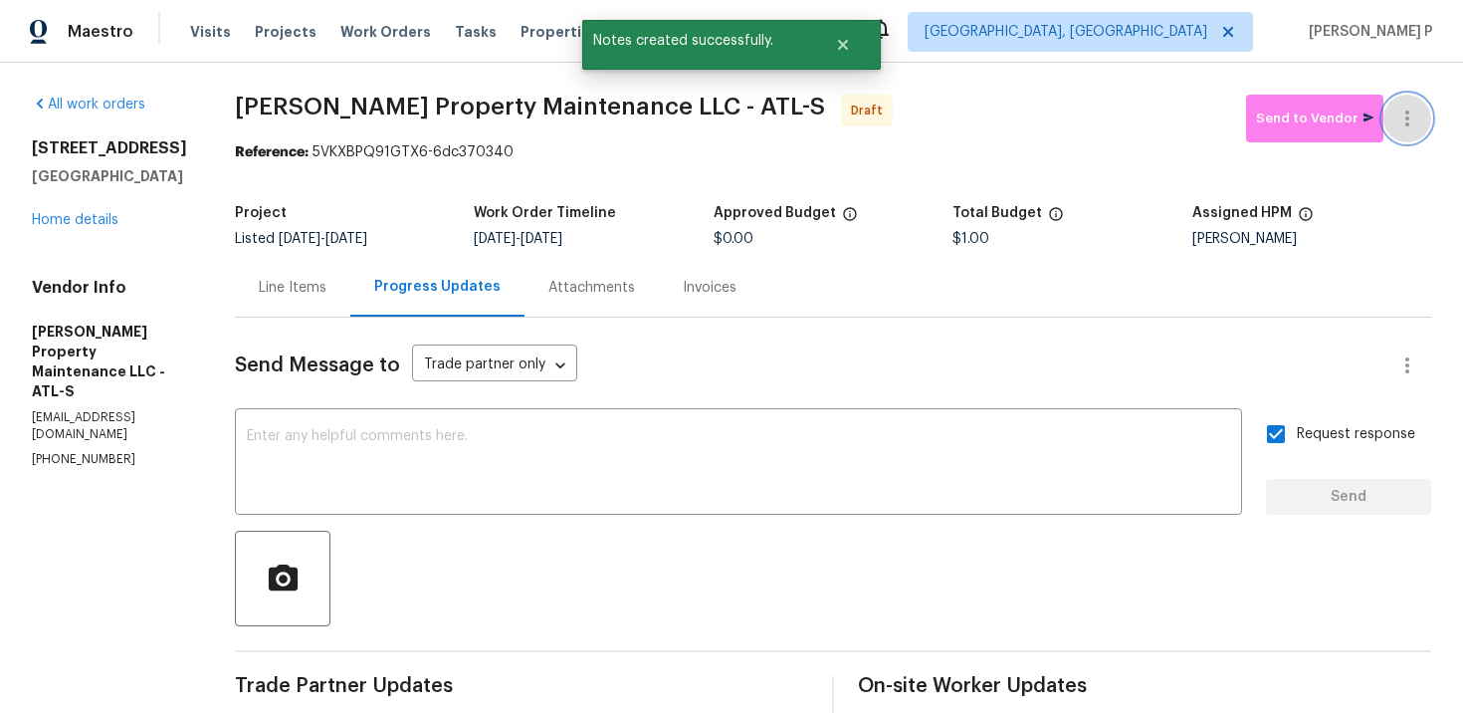
click at [1411, 117] on icon "button" at bounding box center [1408, 119] width 24 height 24
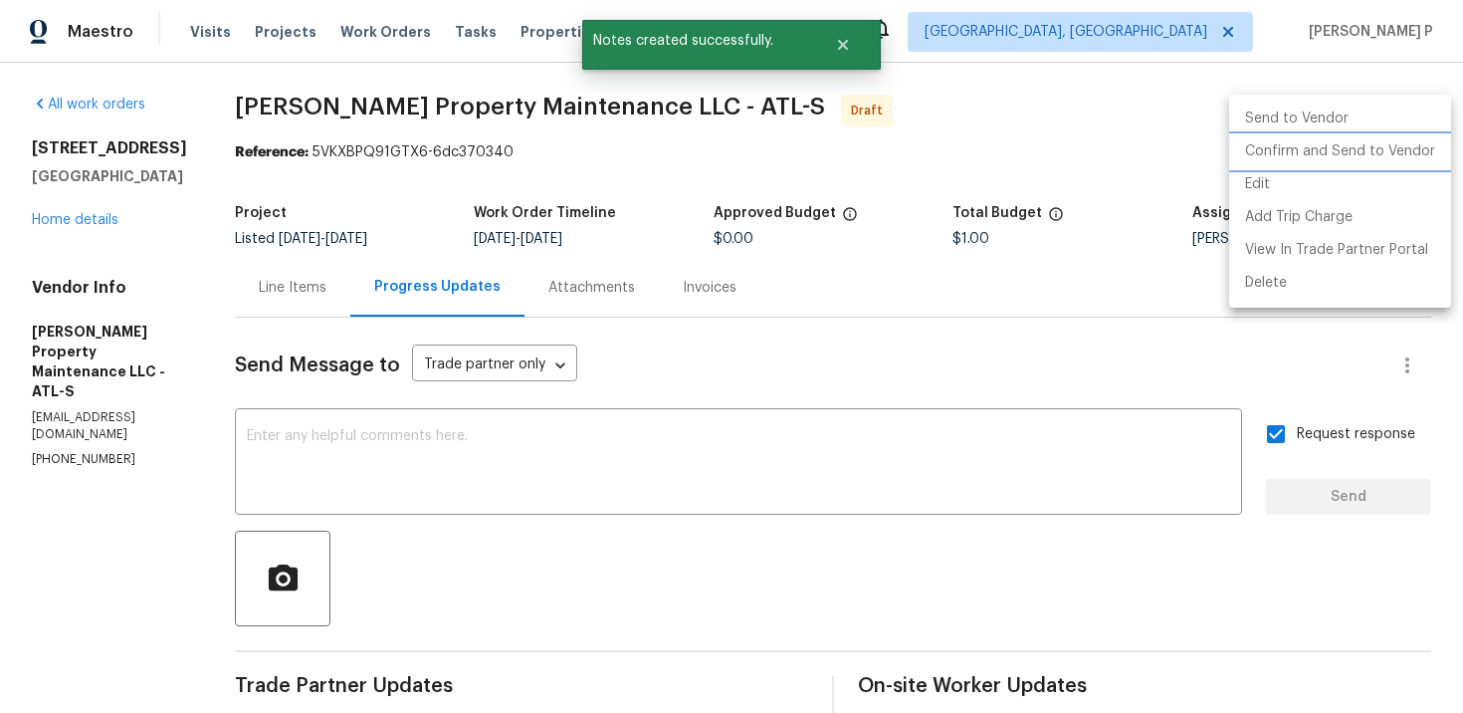
click at [1366, 144] on li "Confirm and Send to Vendor" at bounding box center [1340, 151] width 222 height 33
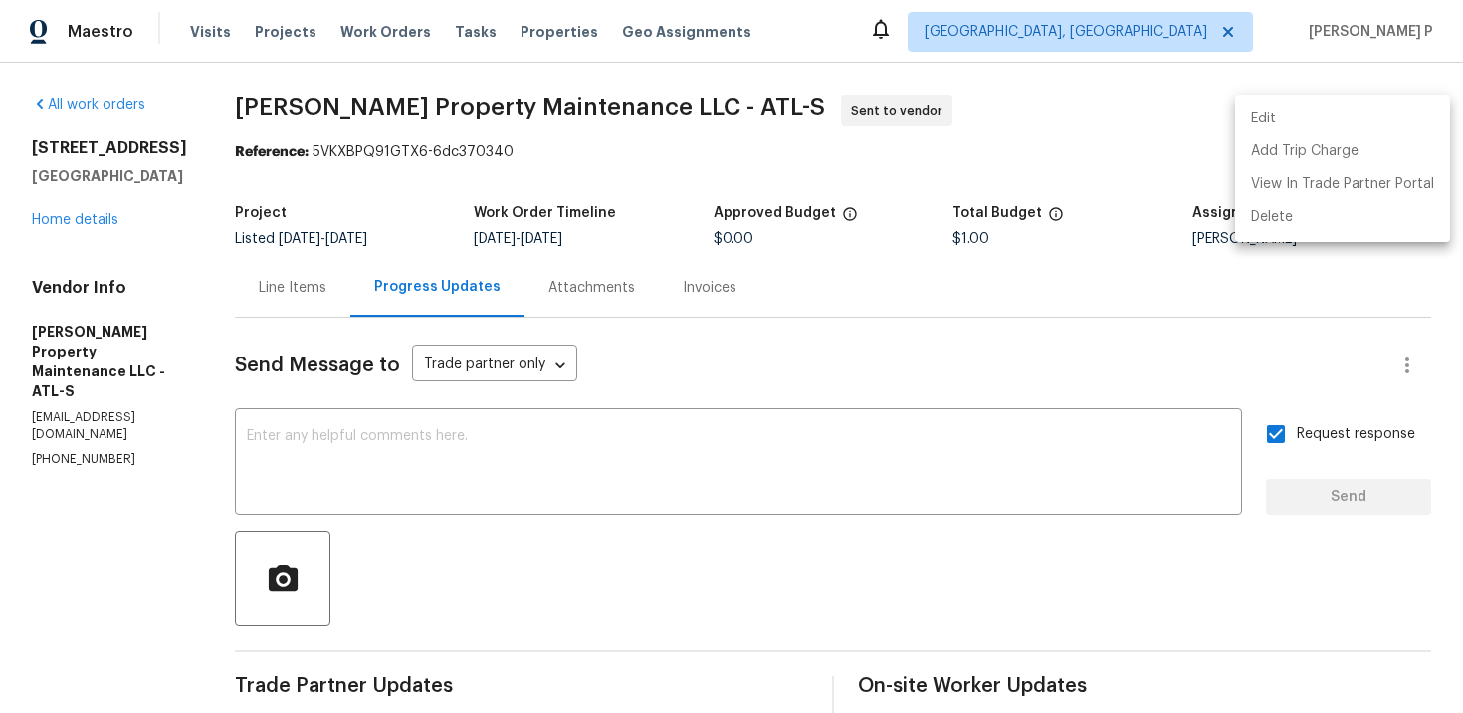
click at [255, 116] on div at bounding box center [731, 356] width 1463 height 713
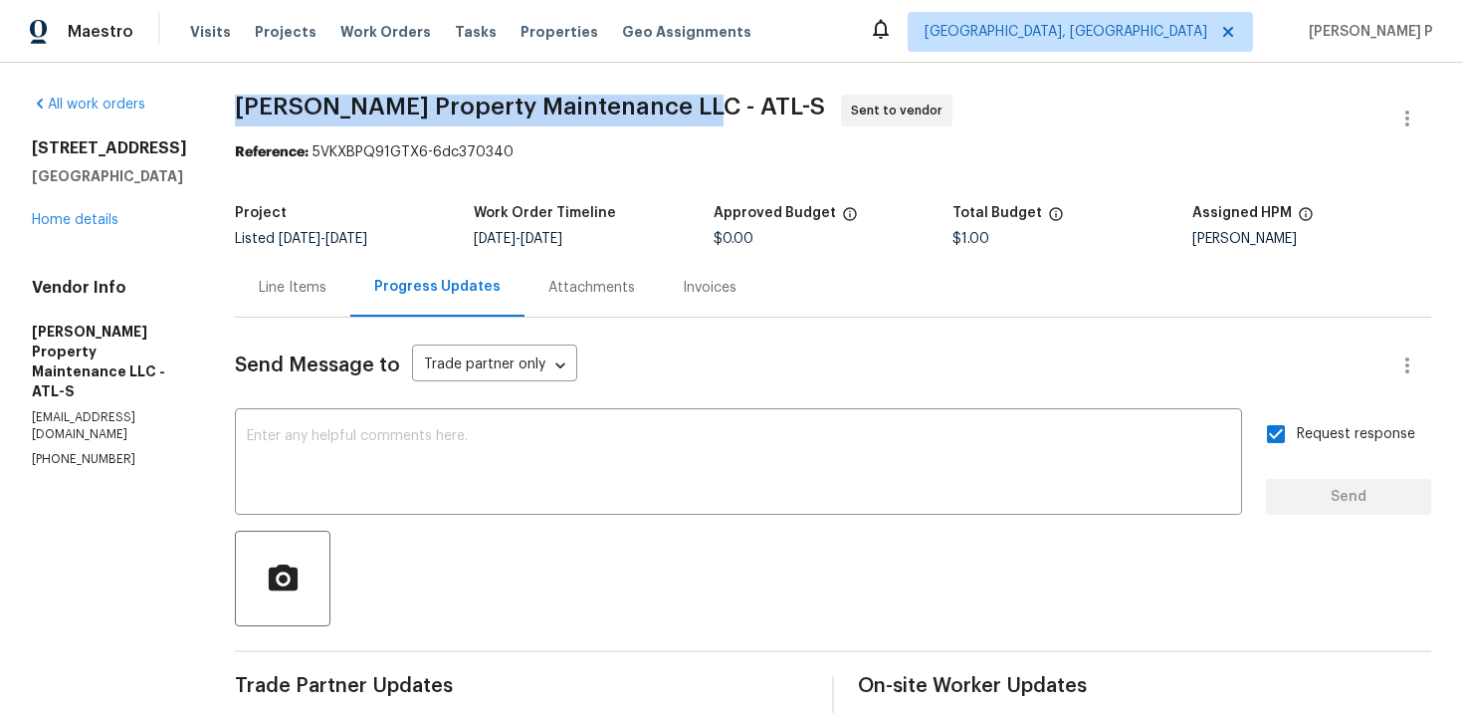
drag, startPoint x: 242, startPoint y: 101, endPoint x: 691, endPoint y: 102, distance: 448.9
click at [691, 102] on span "Glen Property Maintenance LLC - ATL-S Sent to vendor" at bounding box center [809, 119] width 1149 height 48
copy span "Glen Property Maintenance LLC - ATL-S"
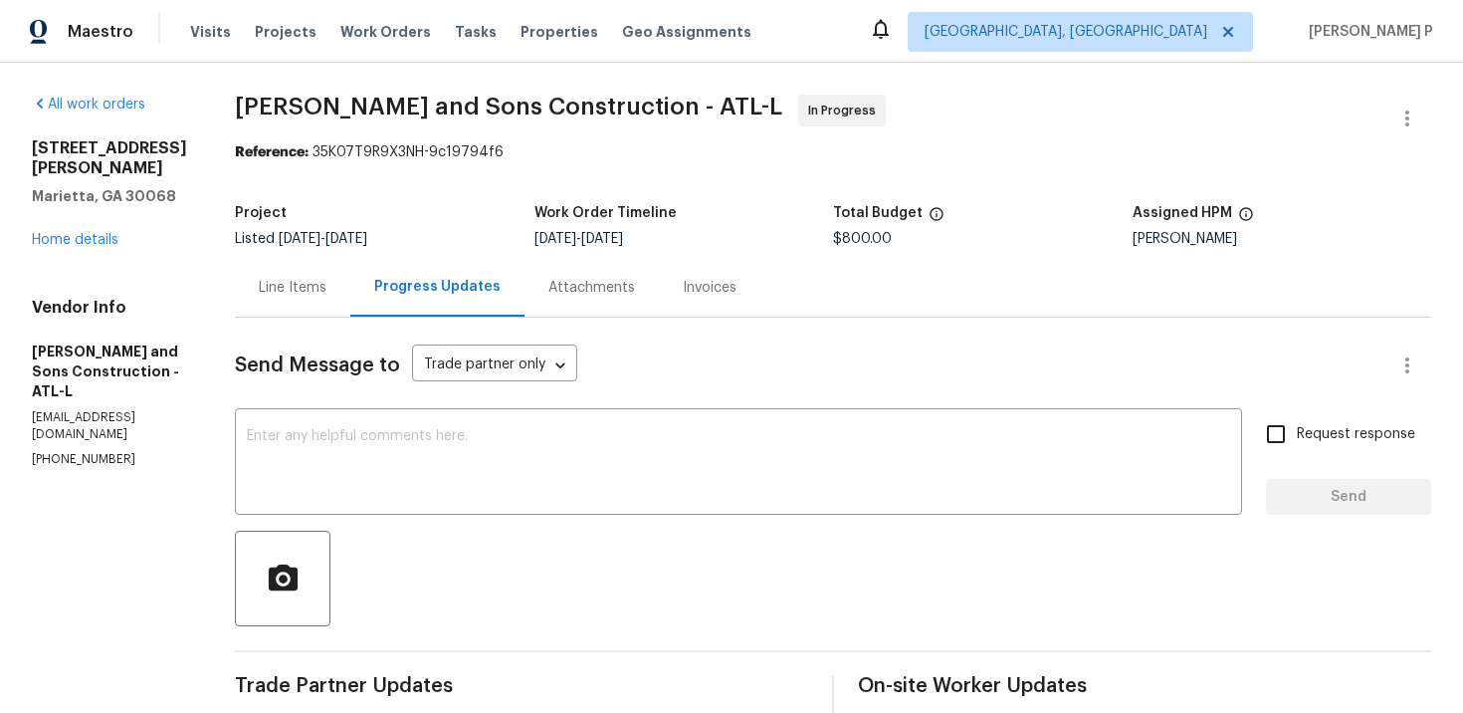
click at [740, 215] on div "Work Order Timeline" at bounding box center [685, 219] width 300 height 26
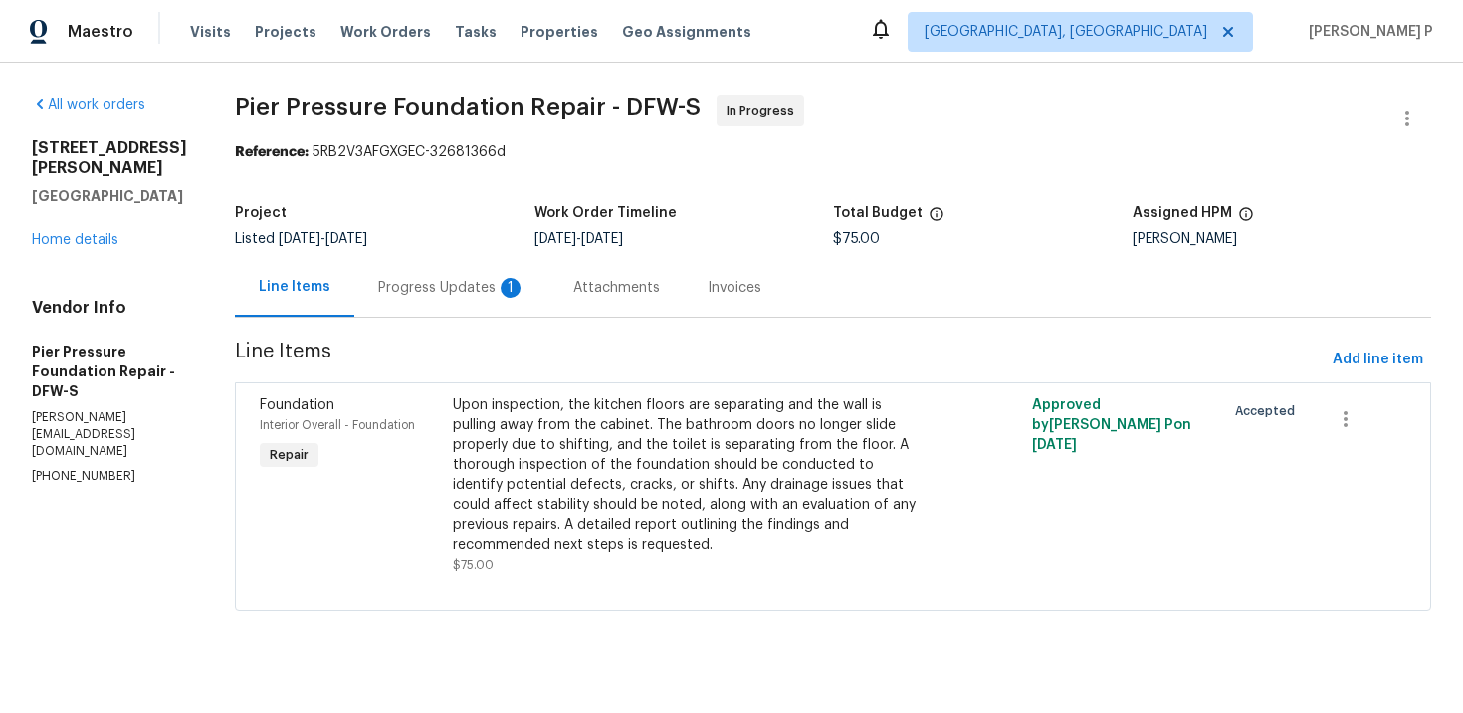
click at [448, 294] on div "Progress Updates 1" at bounding box center [451, 288] width 147 height 20
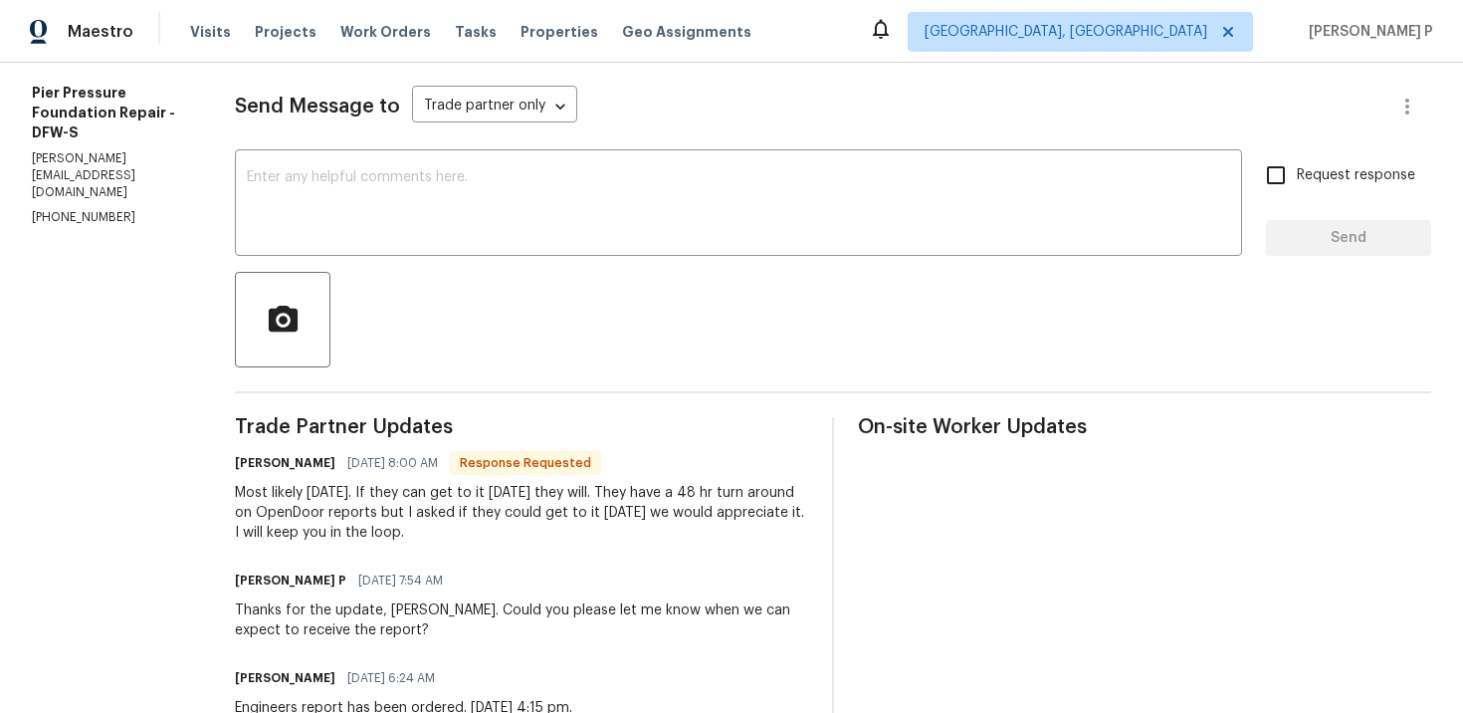
scroll to position [246, 0]
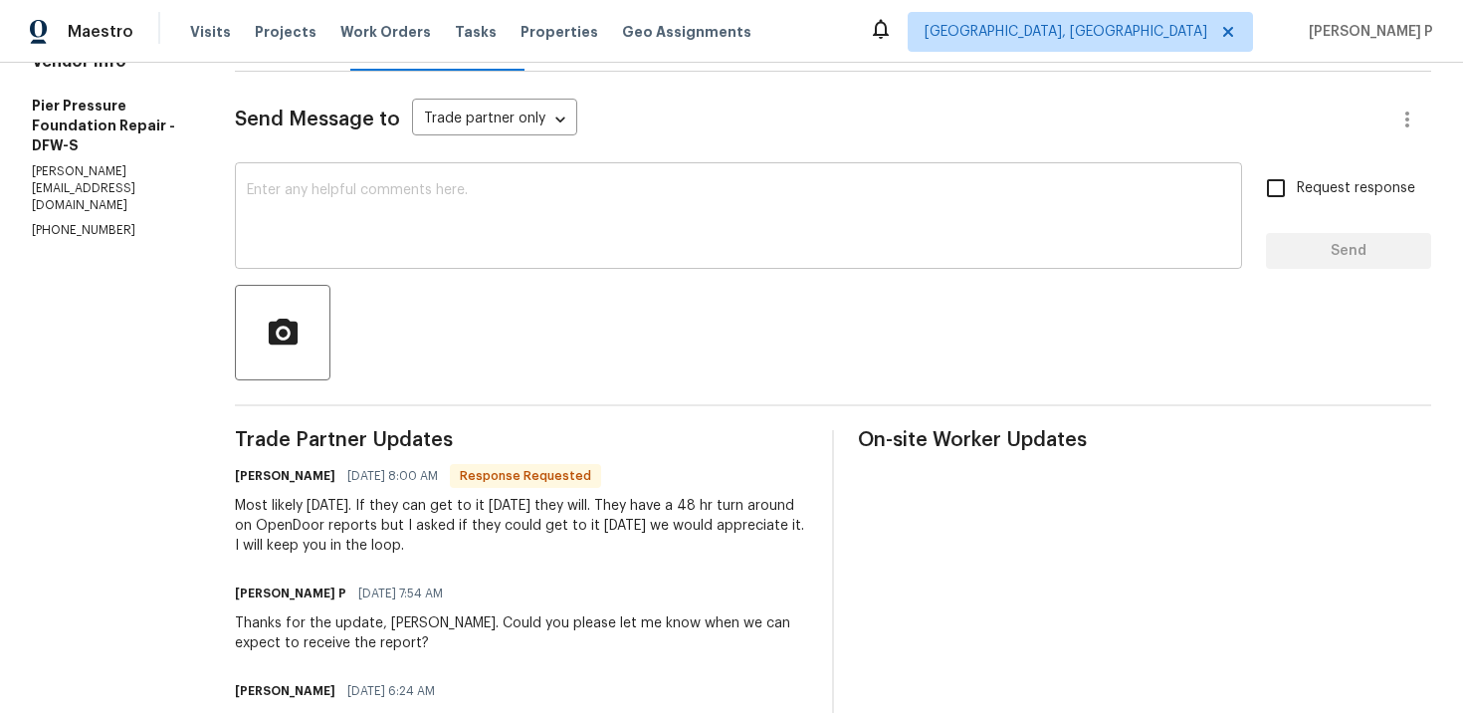
click at [334, 248] on textarea at bounding box center [739, 218] width 984 height 70
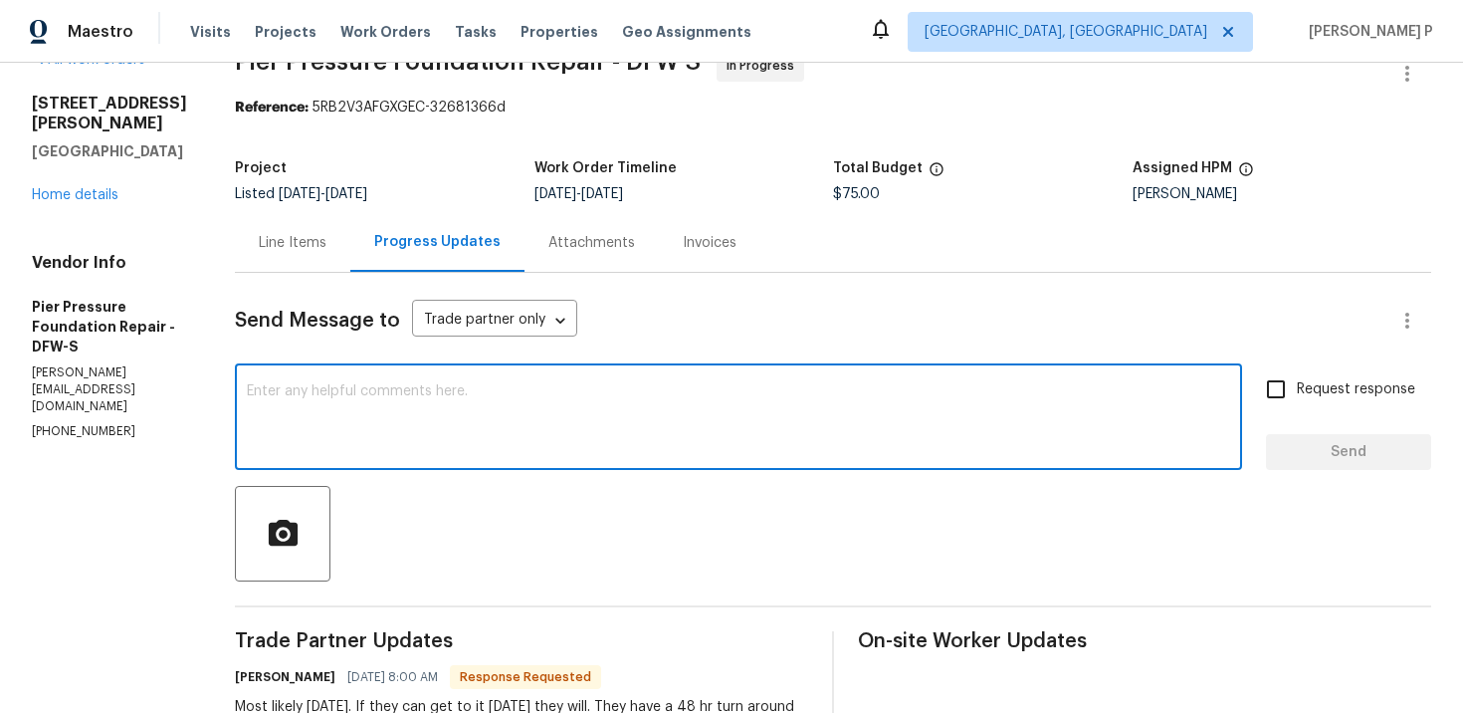
scroll to position [36, 0]
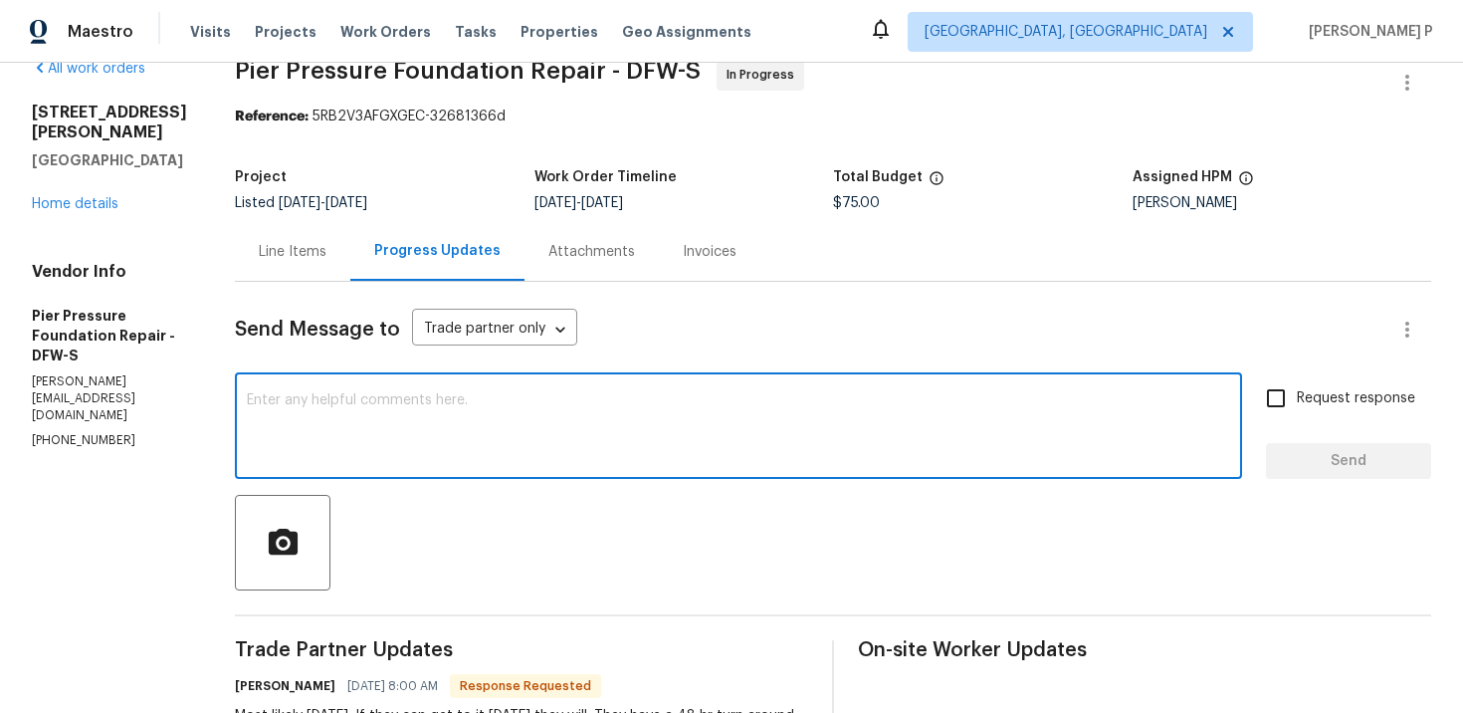
click at [341, 401] on textarea at bounding box center [739, 428] width 984 height 70
click at [299, 403] on textarea "Thanks [PERSON_NAME]" at bounding box center [739, 428] width 984 height 70
click at [294, 403] on textarea "Thanks [PERSON_NAME]" at bounding box center [739, 428] width 984 height 70
click at [380, 410] on textarea "Thanks a lot, [PERSON_NAME]" at bounding box center [739, 428] width 984 height 70
type textarea "Thanks a lot, [PERSON_NAME]."
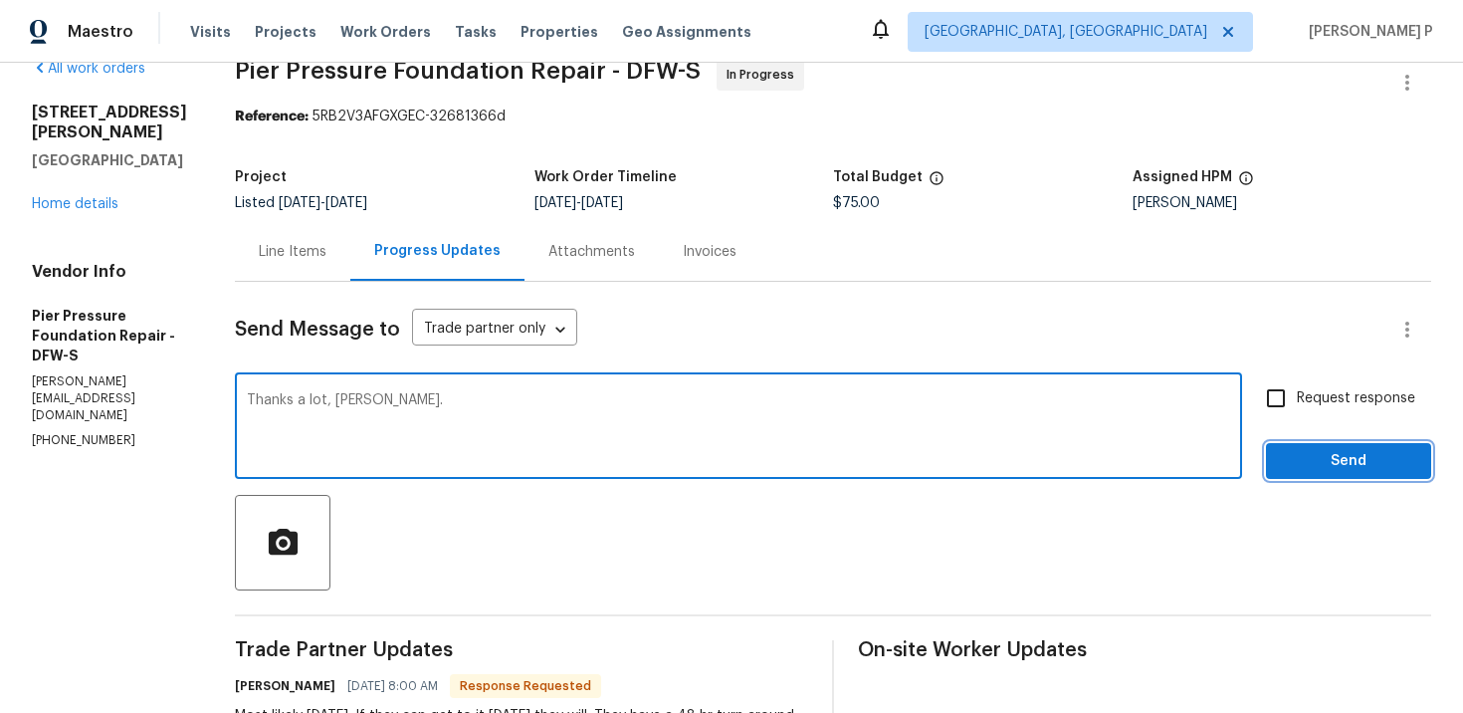
click at [1361, 465] on span "Send" at bounding box center [1348, 461] width 133 height 25
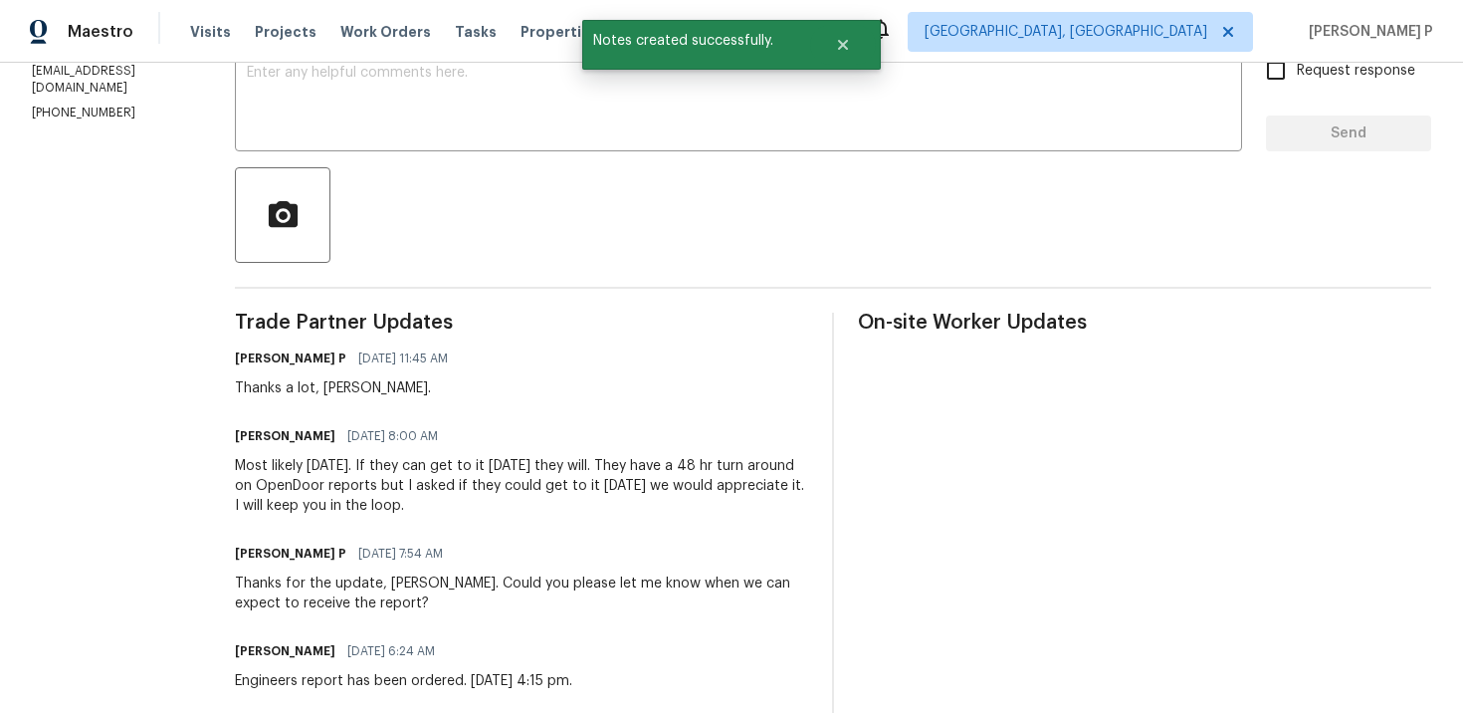
scroll to position [386, 0]
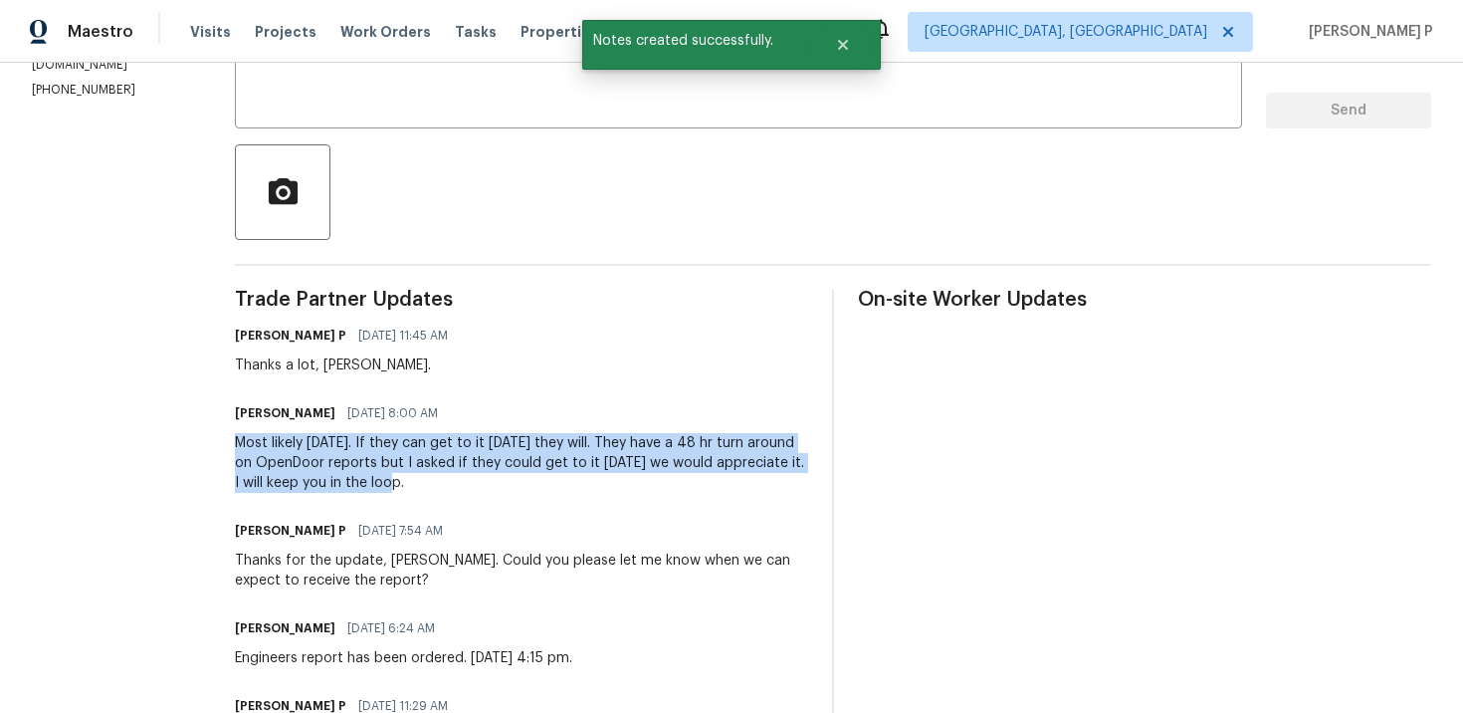
drag, startPoint x: 230, startPoint y: 439, endPoint x: 383, endPoint y: 478, distance: 158.1
click at [383, 478] on div "Most likely [DATE]. If they can get to it [DATE] they will. They have a 48 hr t…" at bounding box center [521, 463] width 573 height 60
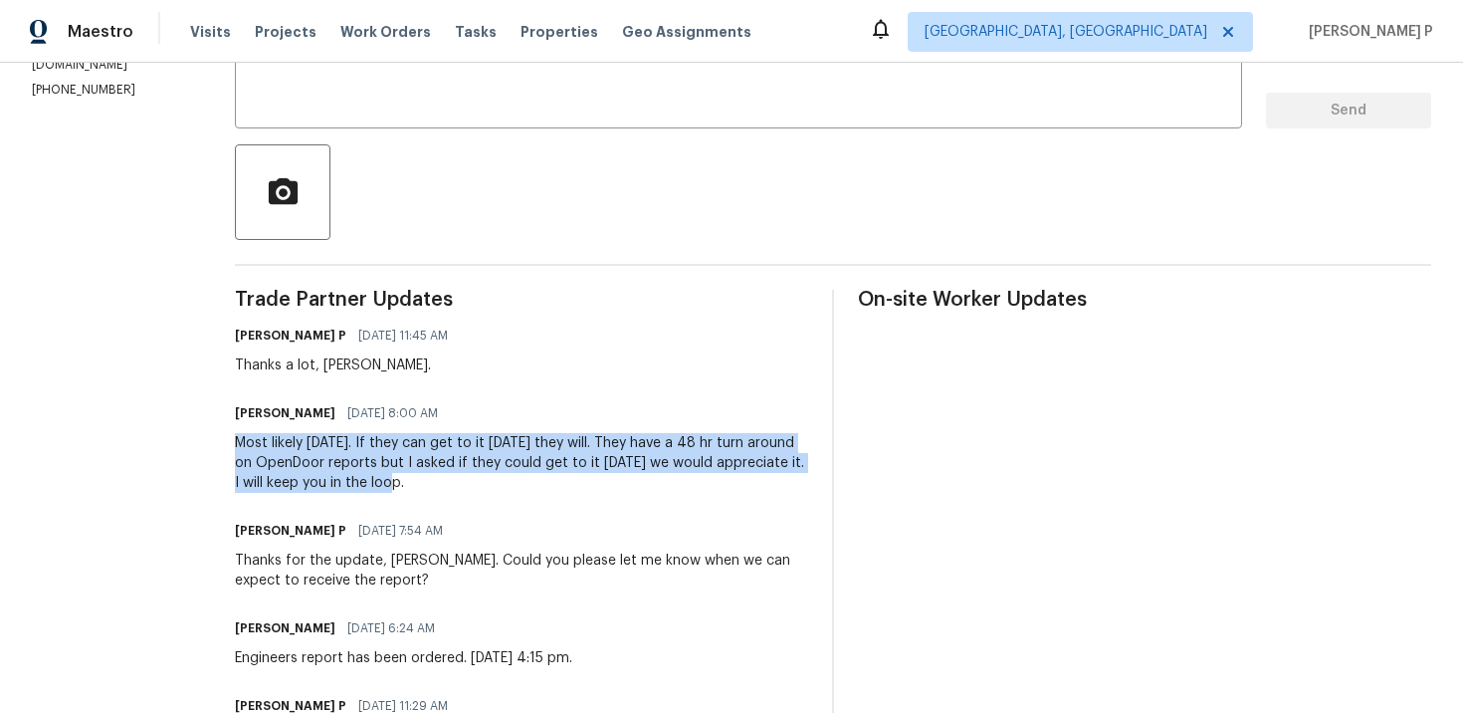
copy div "Most likely [DATE]. If they can get to it [DATE] they will. They have a 48 hr t…"
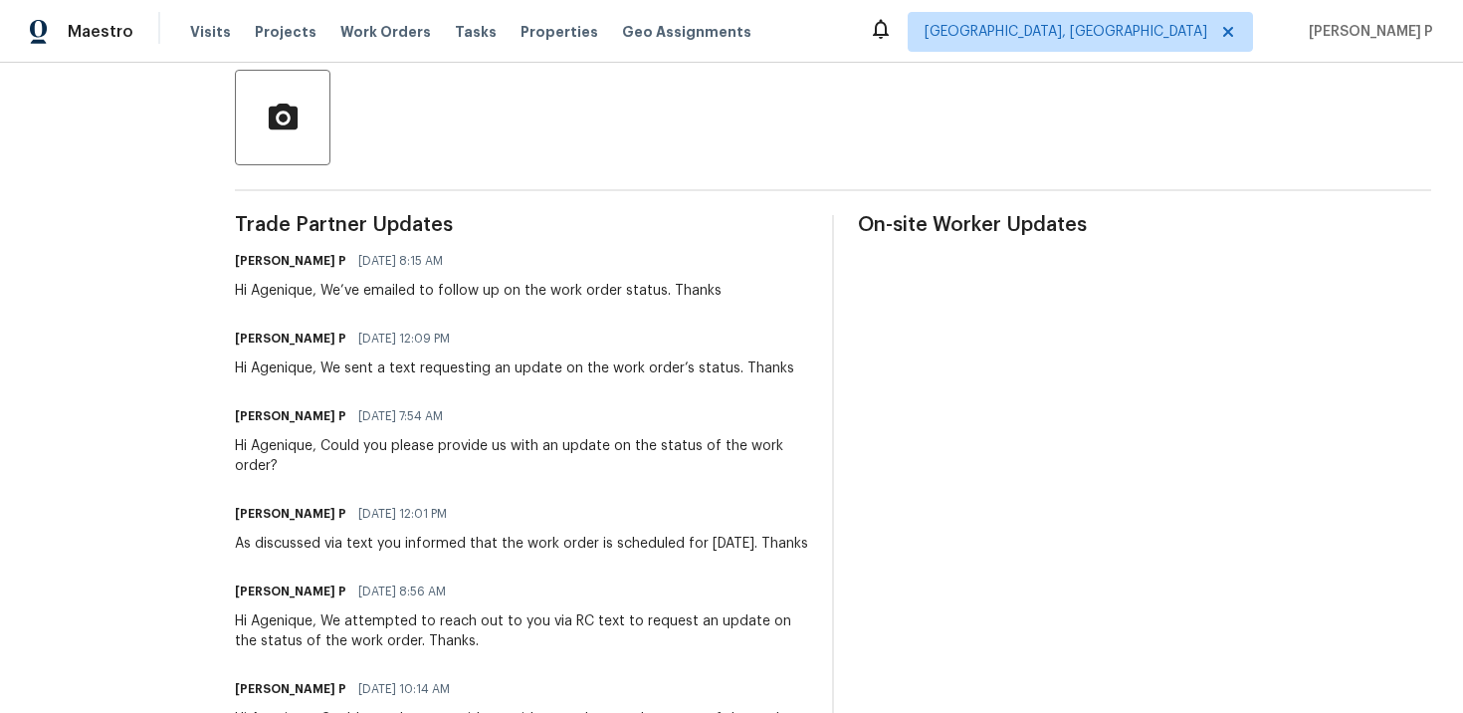
scroll to position [460, 0]
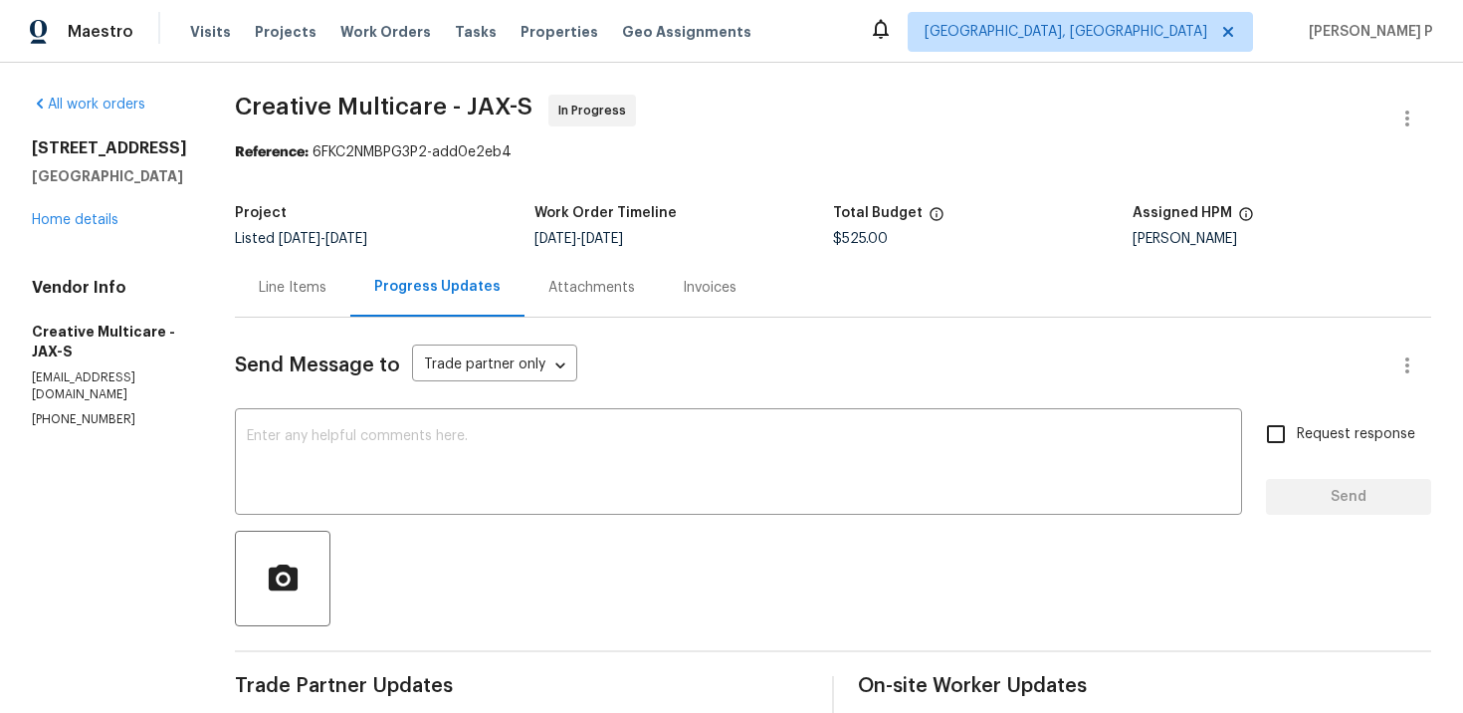
scroll to position [76, 0]
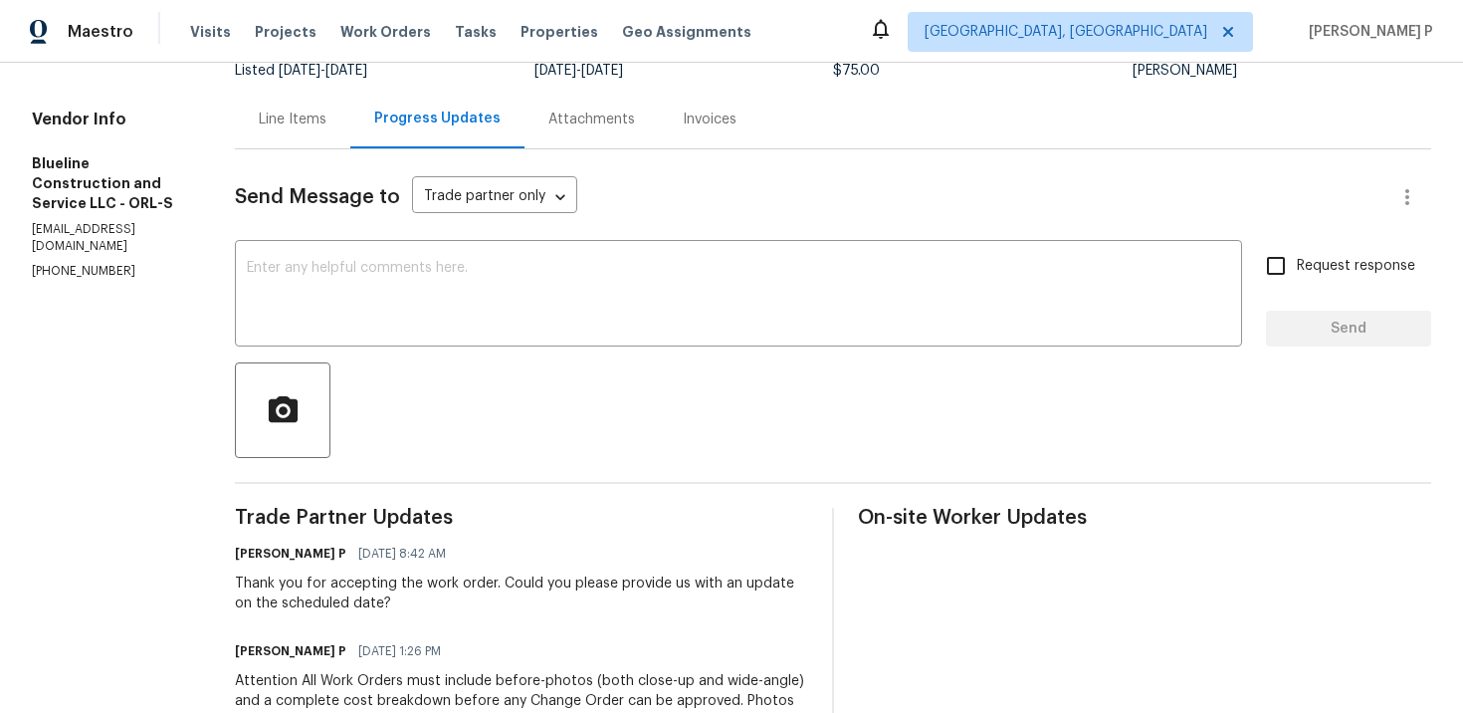
scroll to position [155, 0]
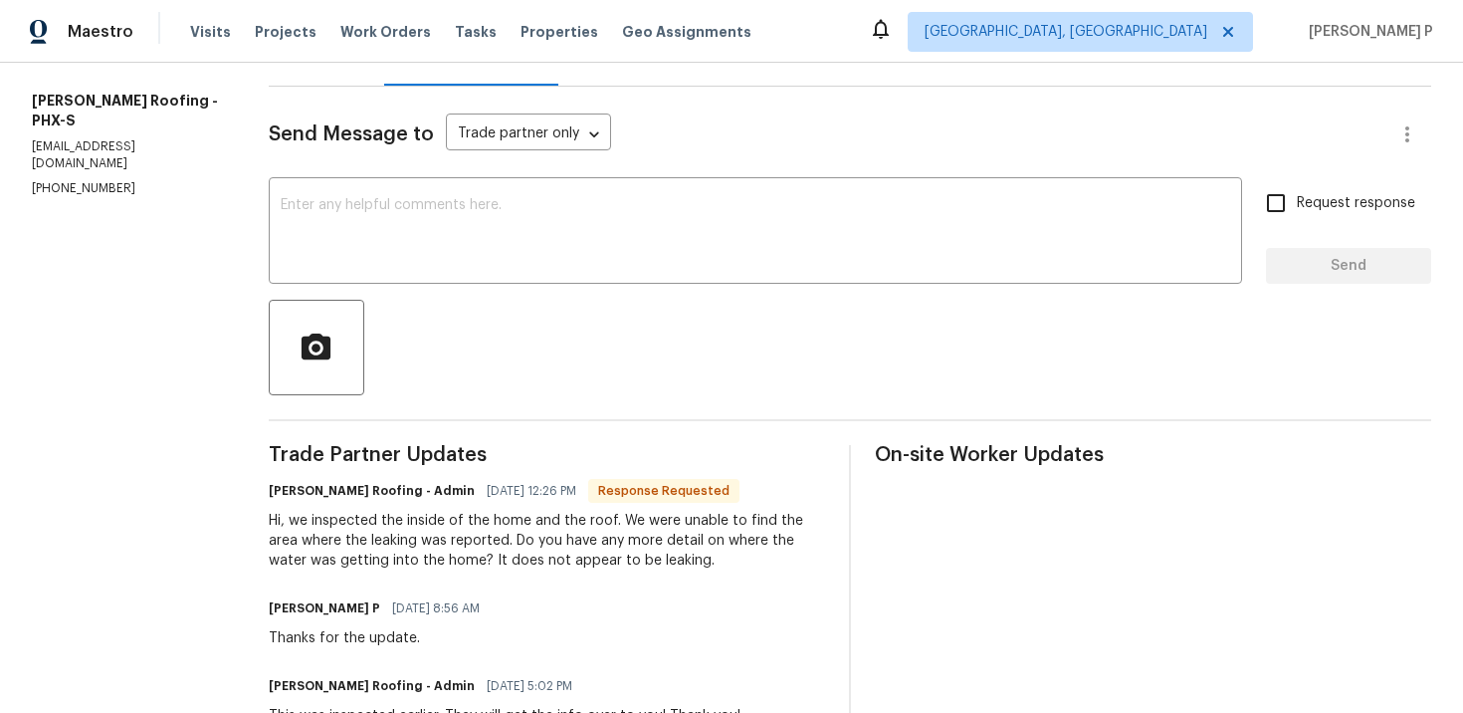
scroll to position [273, 0]
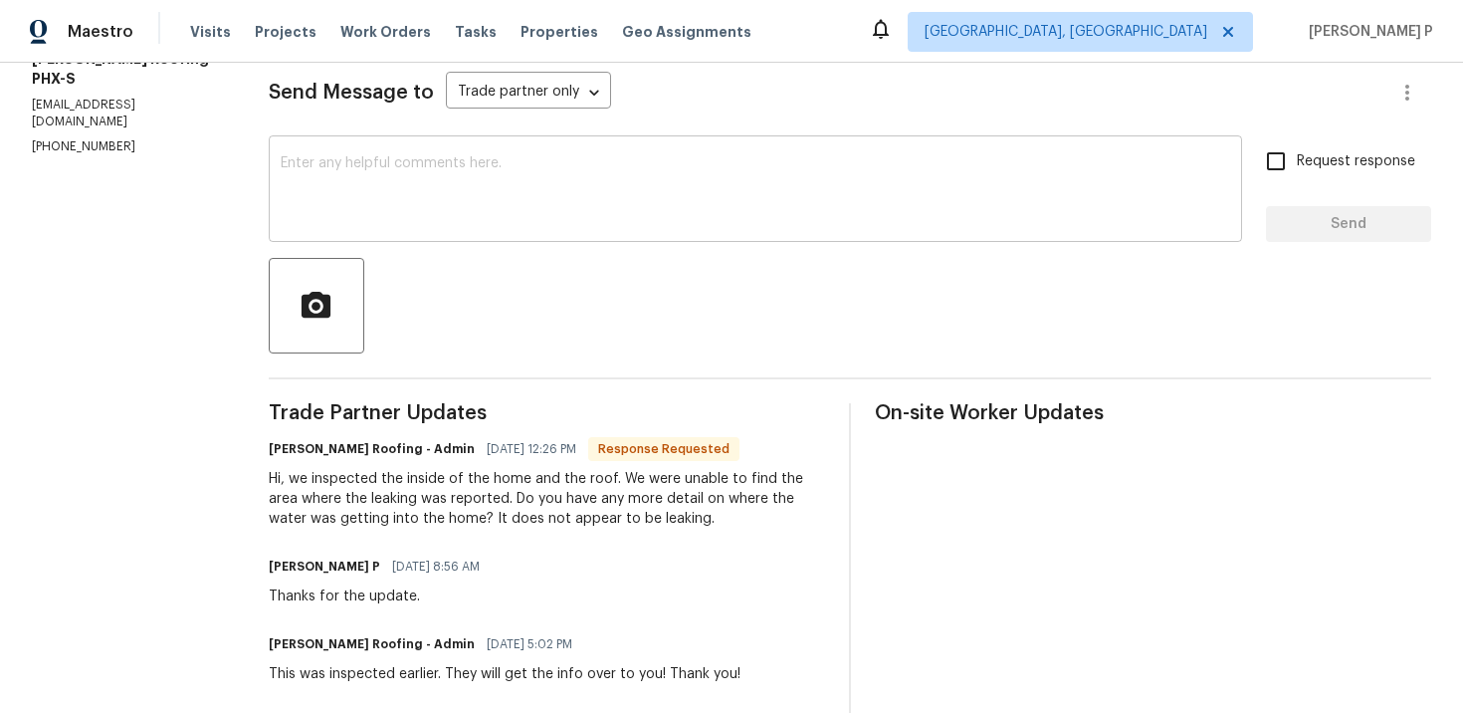
click at [428, 189] on textarea at bounding box center [756, 191] width 950 height 70
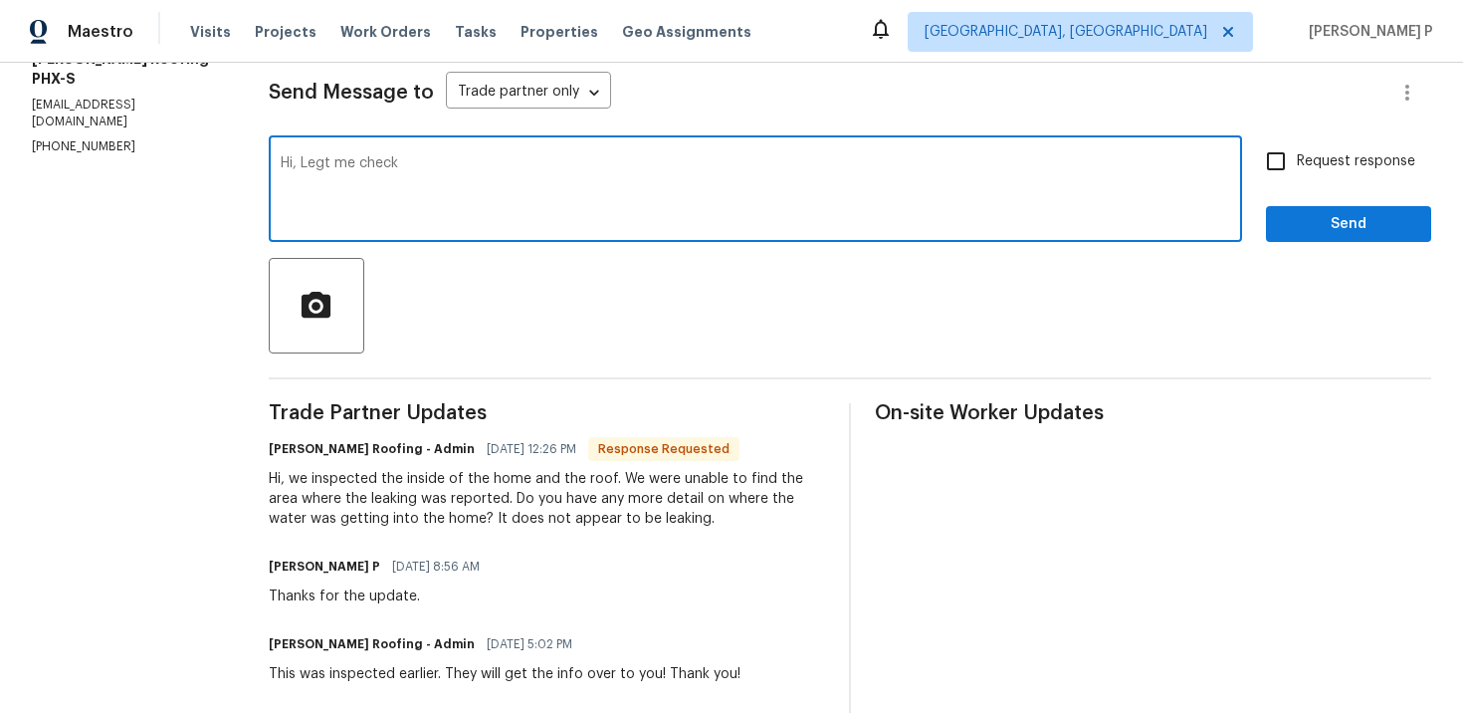
click at [314, 164] on textarea "Hi, Legt me check" at bounding box center [756, 191] width 950 height 70
click at [404, 162] on textarea "Hi, Let me check" at bounding box center [756, 191] width 950 height 70
type textarea "Hi, Let me check and update you. Thanks"
click at [1386, 240] on button "Send" at bounding box center [1348, 224] width 165 height 37
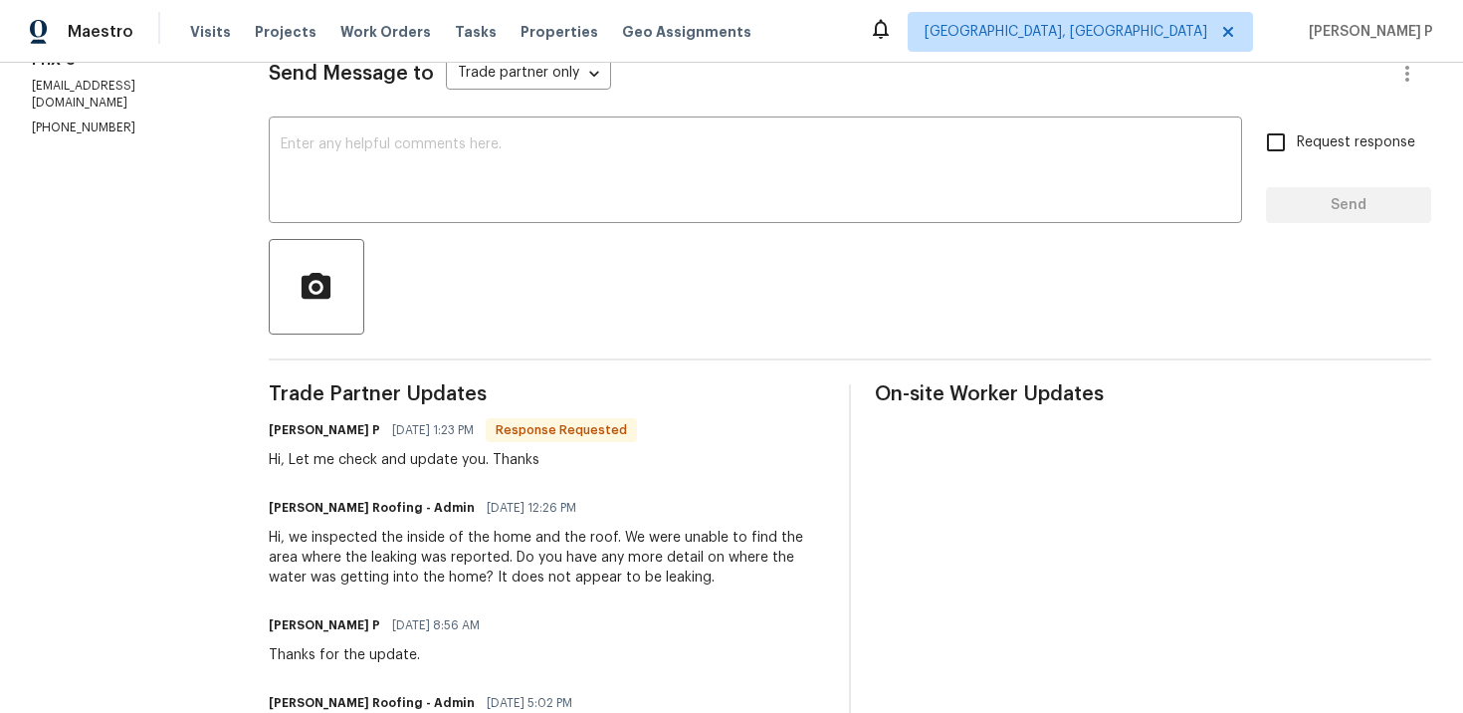
scroll to position [147, 0]
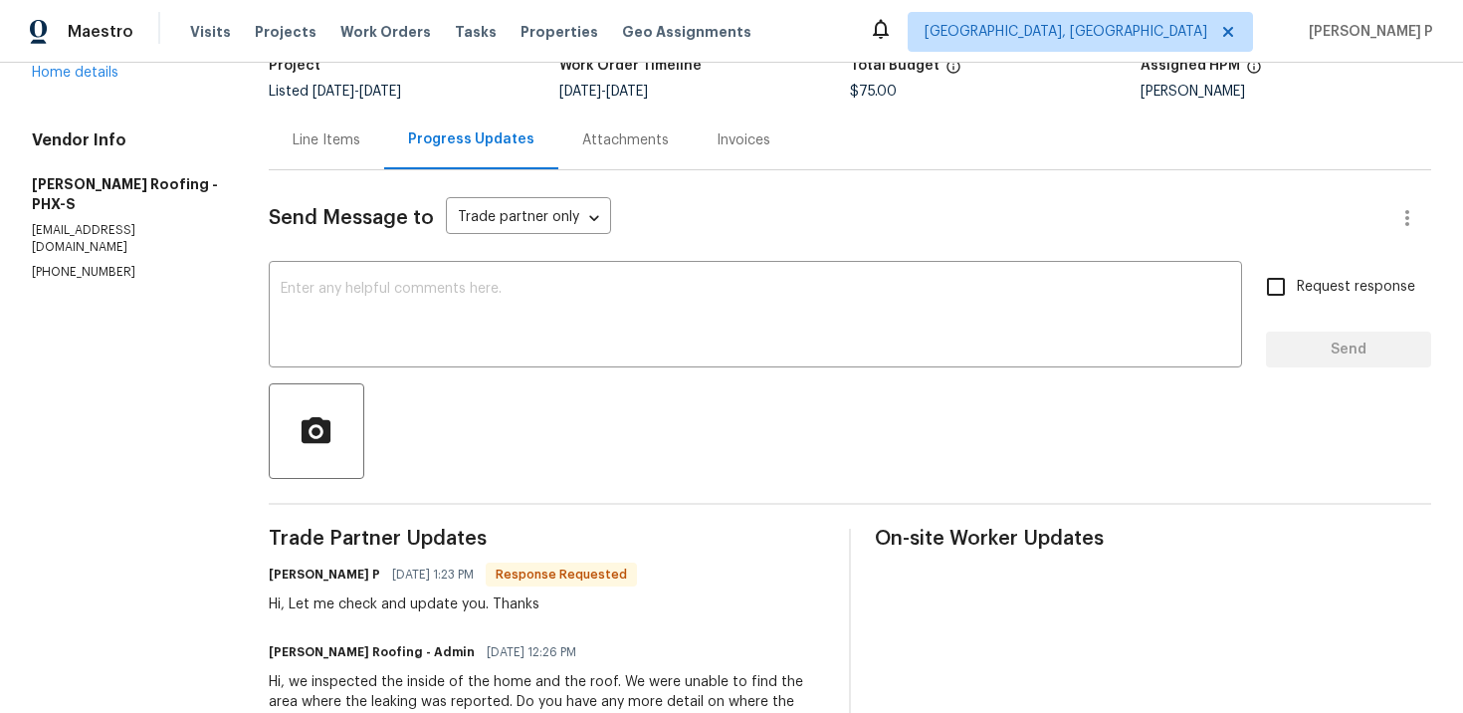
click at [338, 139] on div "Line Items" at bounding box center [327, 140] width 68 height 20
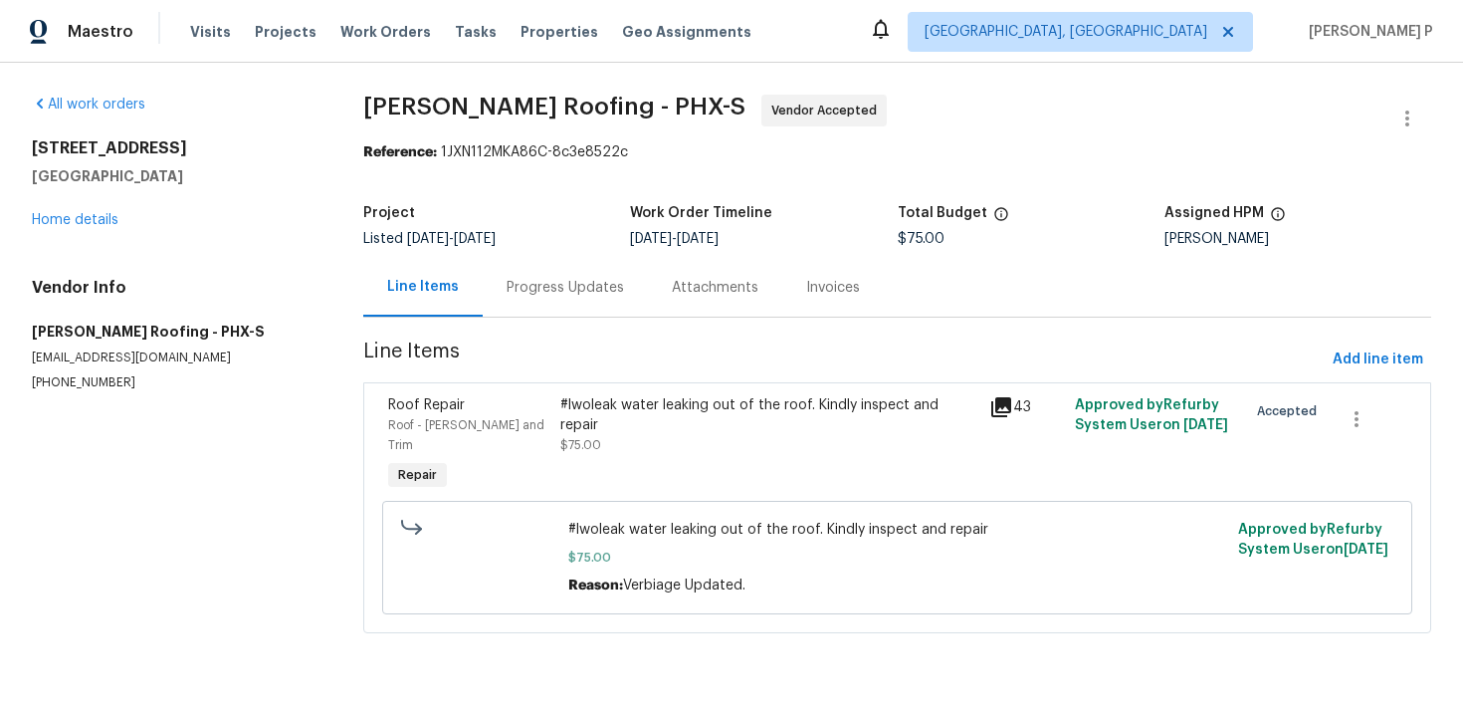
click at [719, 403] on div "#lwoleak water leaking out of the roof. Kindly inspect and repair" at bounding box center [768, 415] width 417 height 40
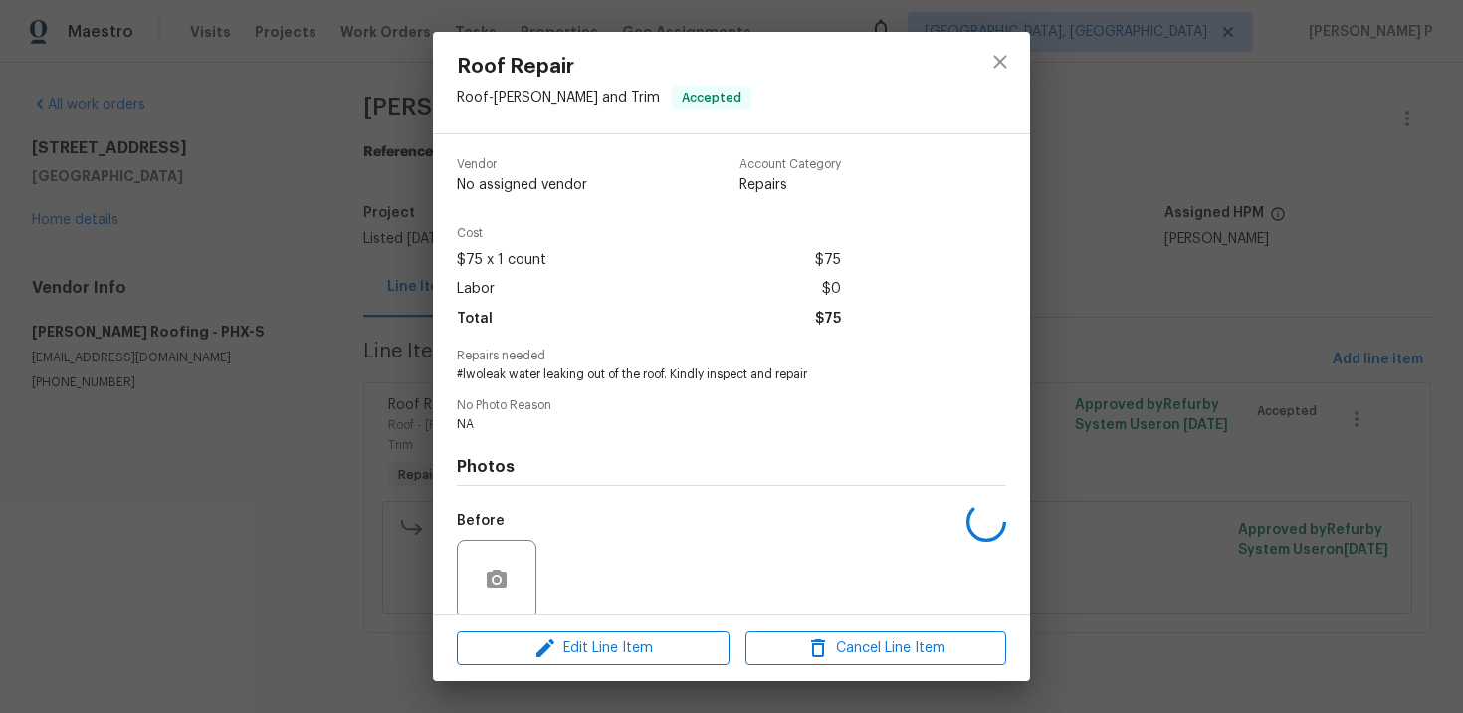
scroll to position [153, 0]
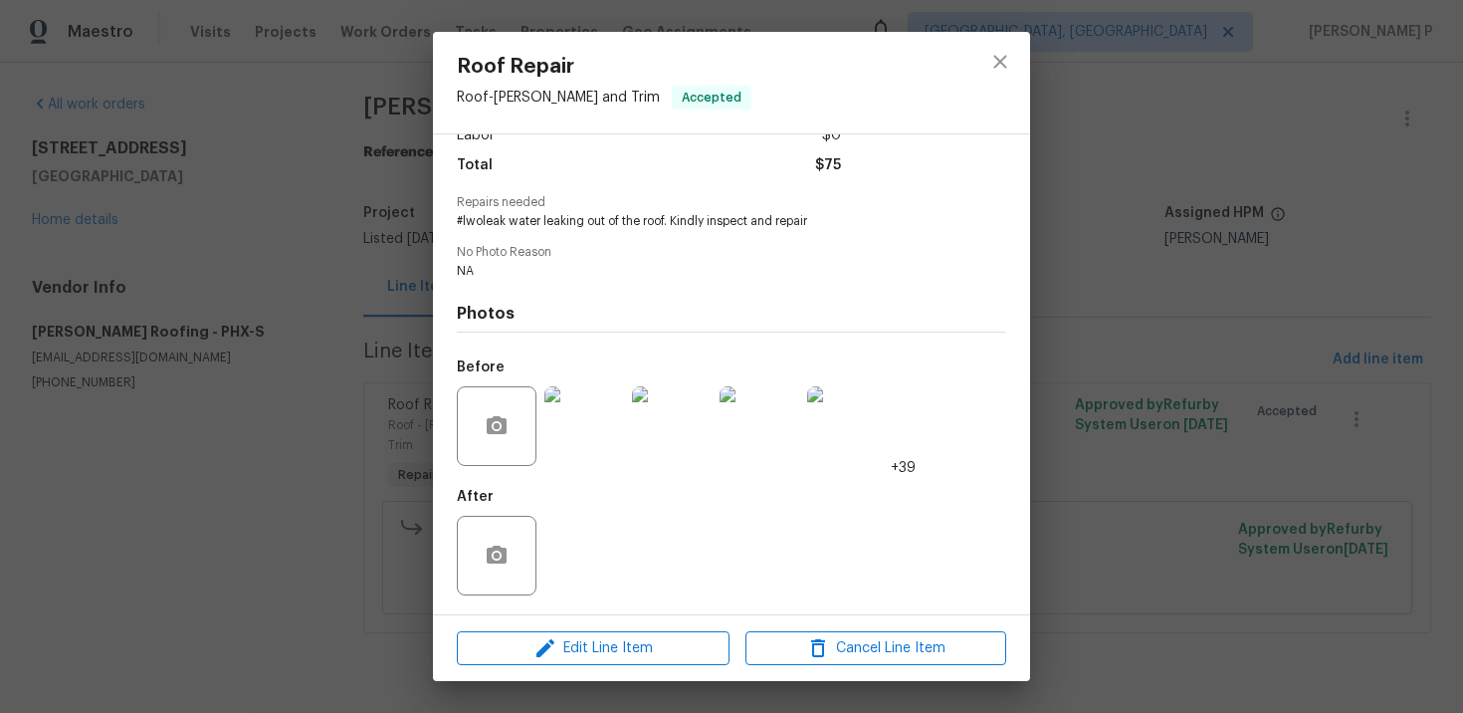
click at [599, 427] on img at bounding box center [585, 426] width 80 height 80
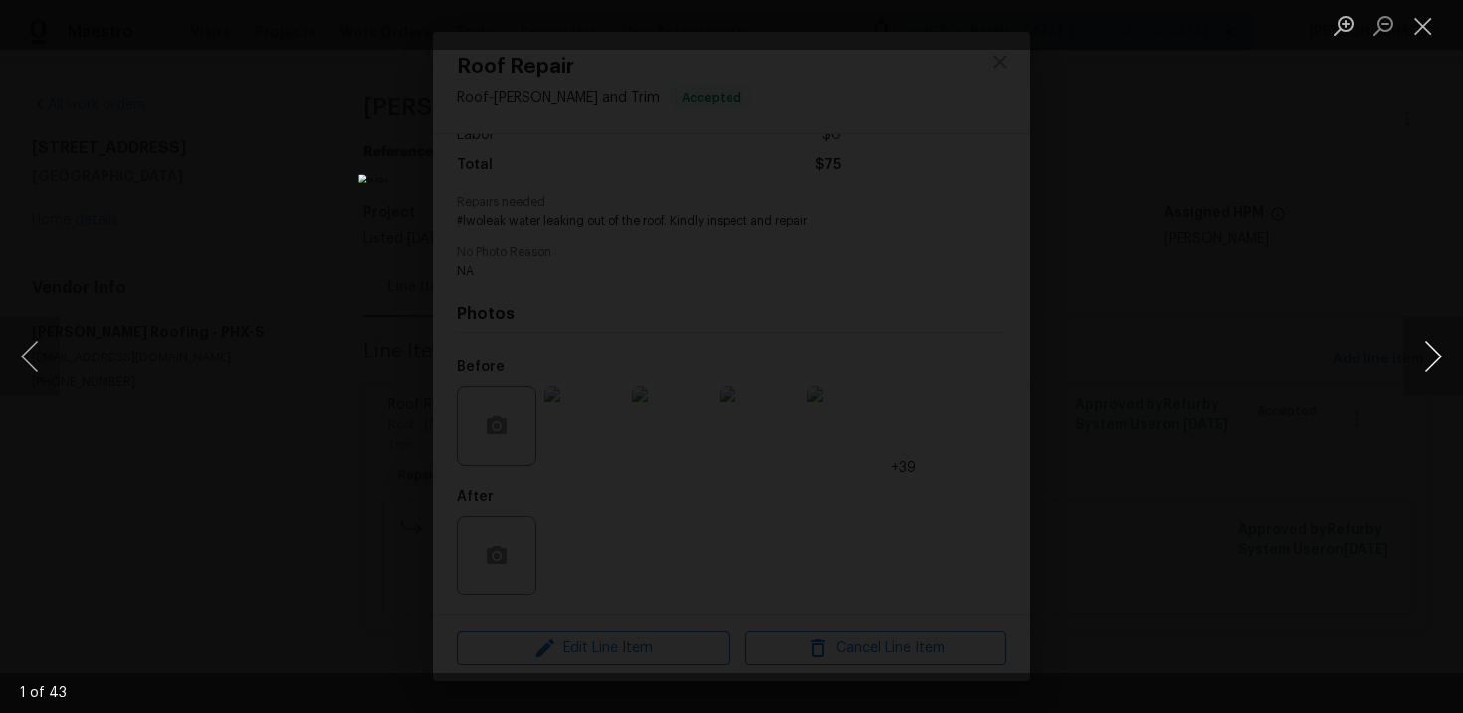
click at [1434, 351] on button "Next image" at bounding box center [1434, 357] width 60 height 80
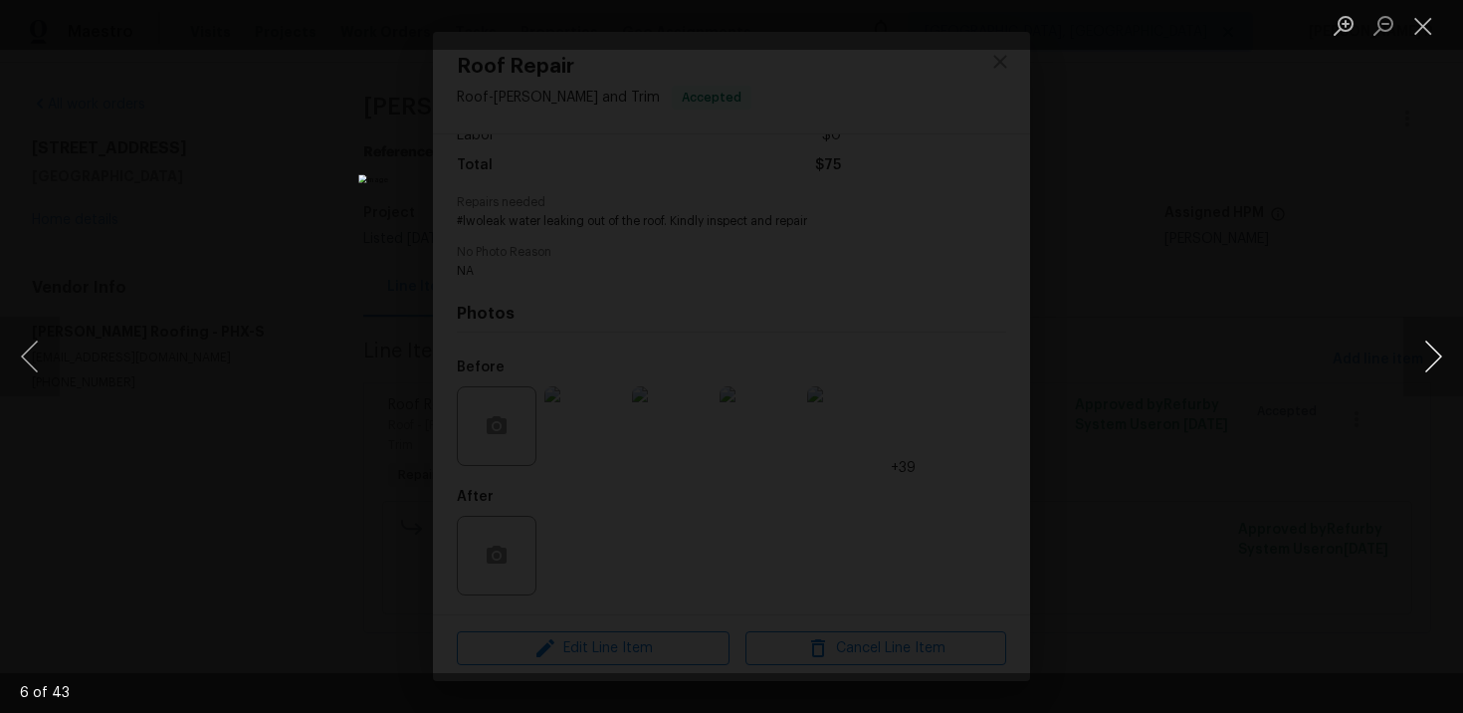
click at [1434, 351] on button "Next image" at bounding box center [1434, 357] width 60 height 80
click at [1422, 25] on button "Close lightbox" at bounding box center [1424, 25] width 40 height 35
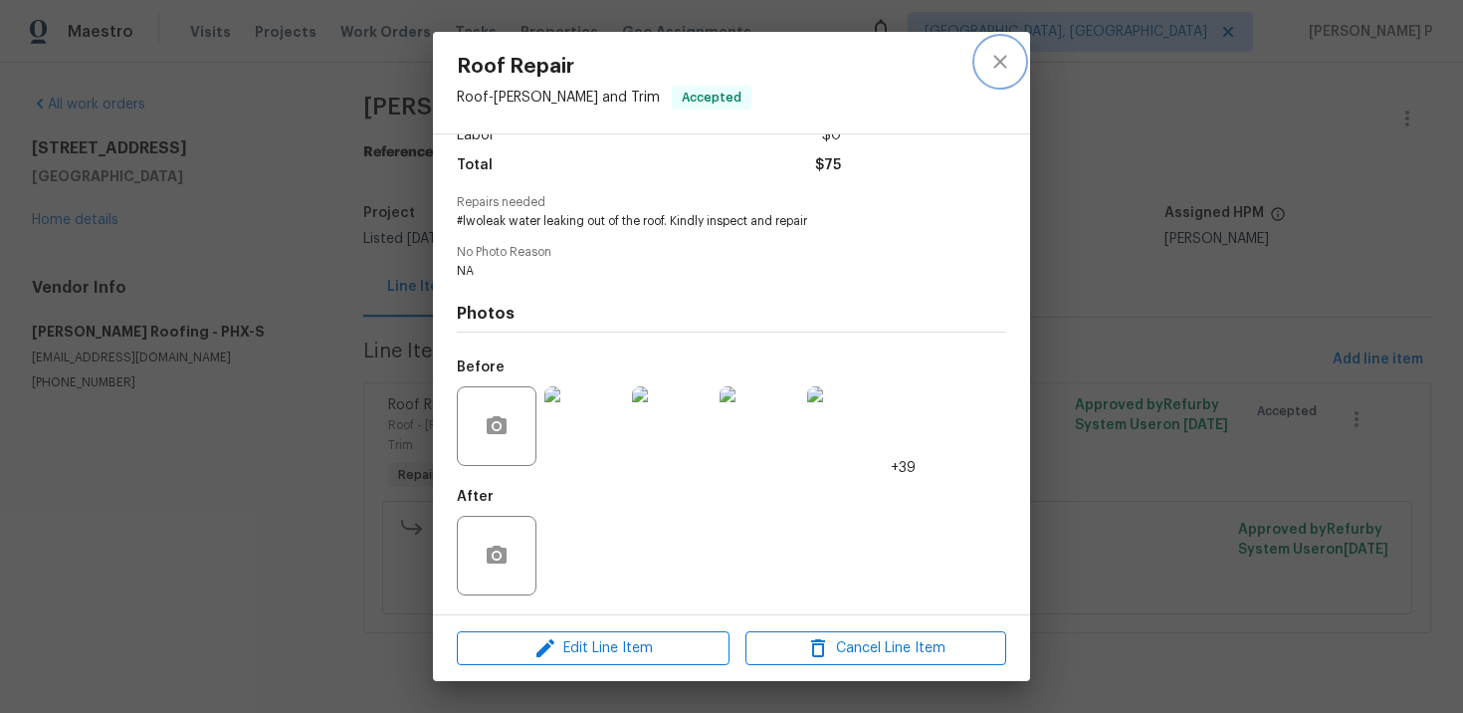
click at [1004, 55] on icon "close" at bounding box center [1000, 62] width 24 height 24
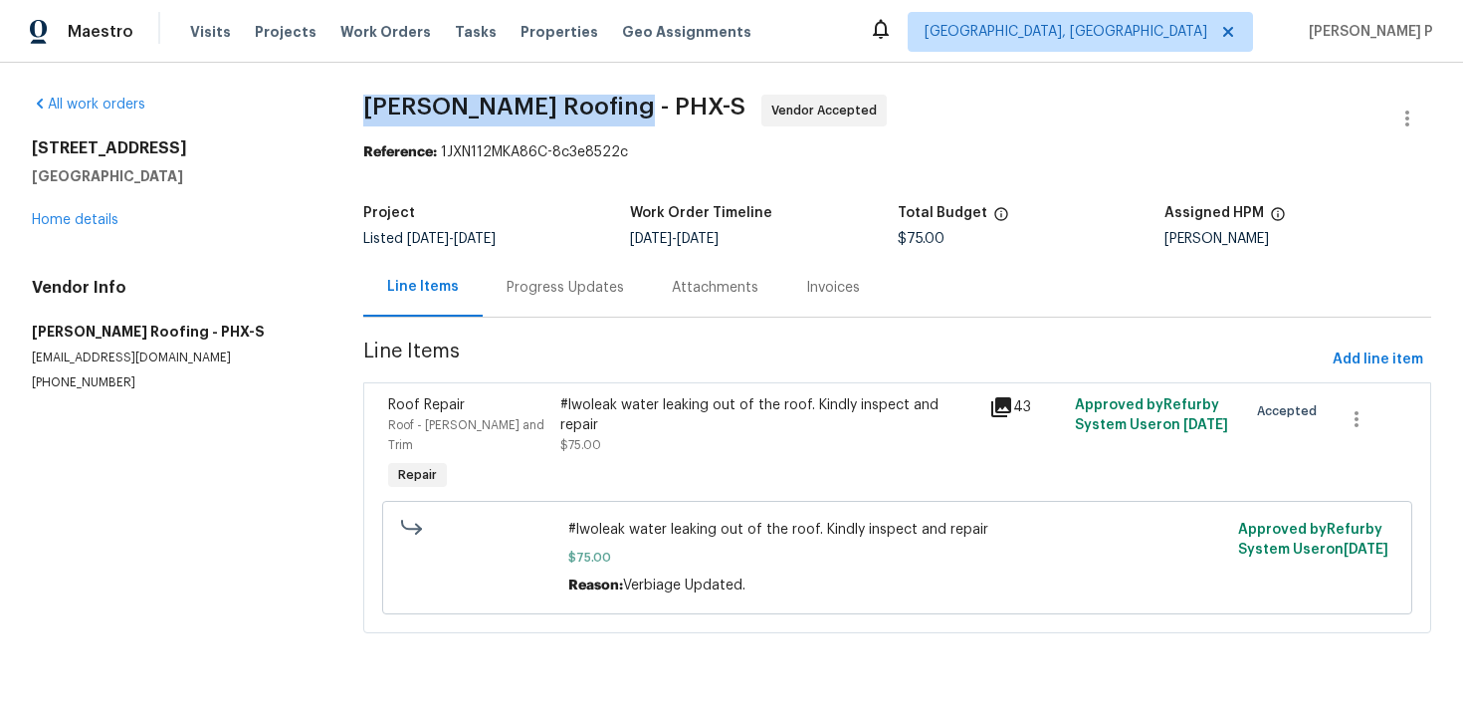
drag, startPoint x: 378, startPoint y: 109, endPoint x: 623, endPoint y: 109, distance: 244.9
click at [623, 109] on span "Stout Roofing - PHX-S Vendor Accepted" at bounding box center [873, 119] width 1020 height 48
copy span "Stout Roofing - PHX-S"
click at [586, 258] on div "Progress Updates" at bounding box center [565, 287] width 165 height 59
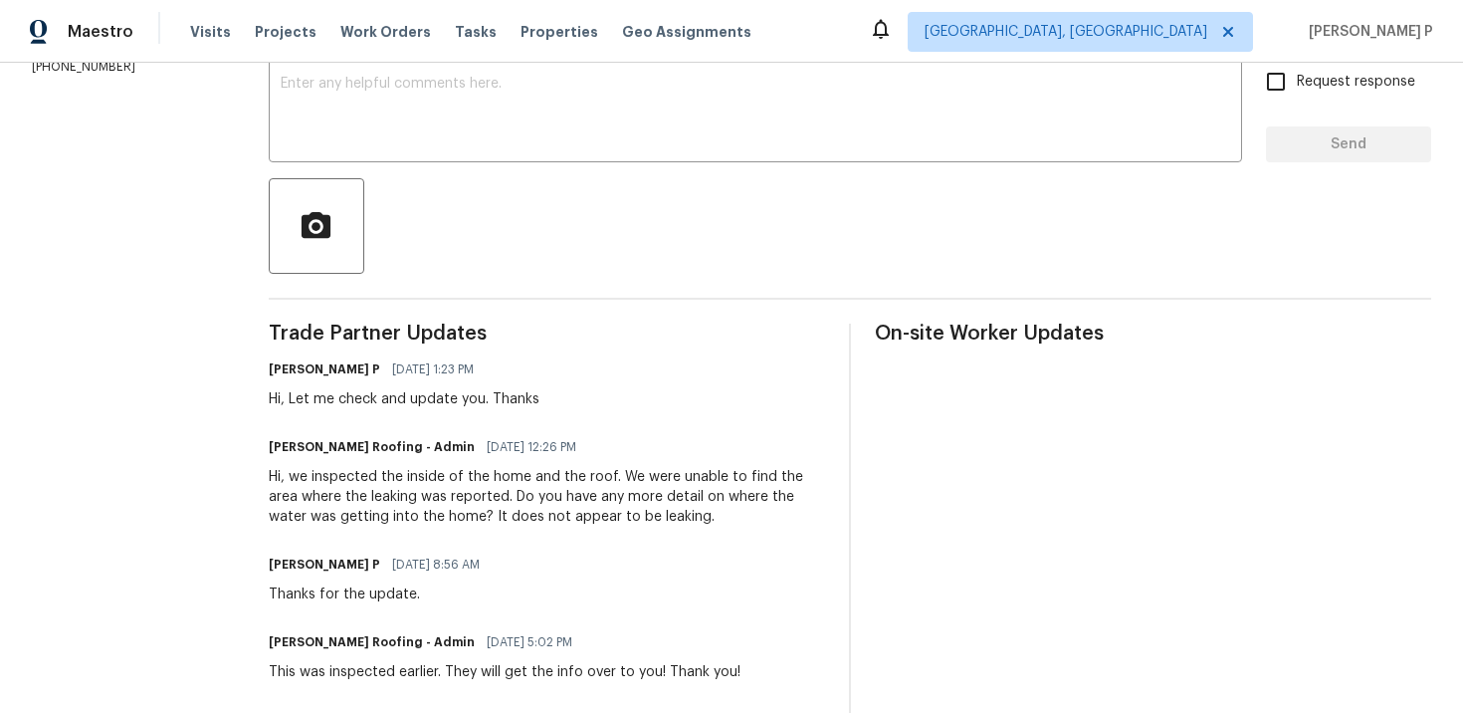
scroll to position [391, 0]
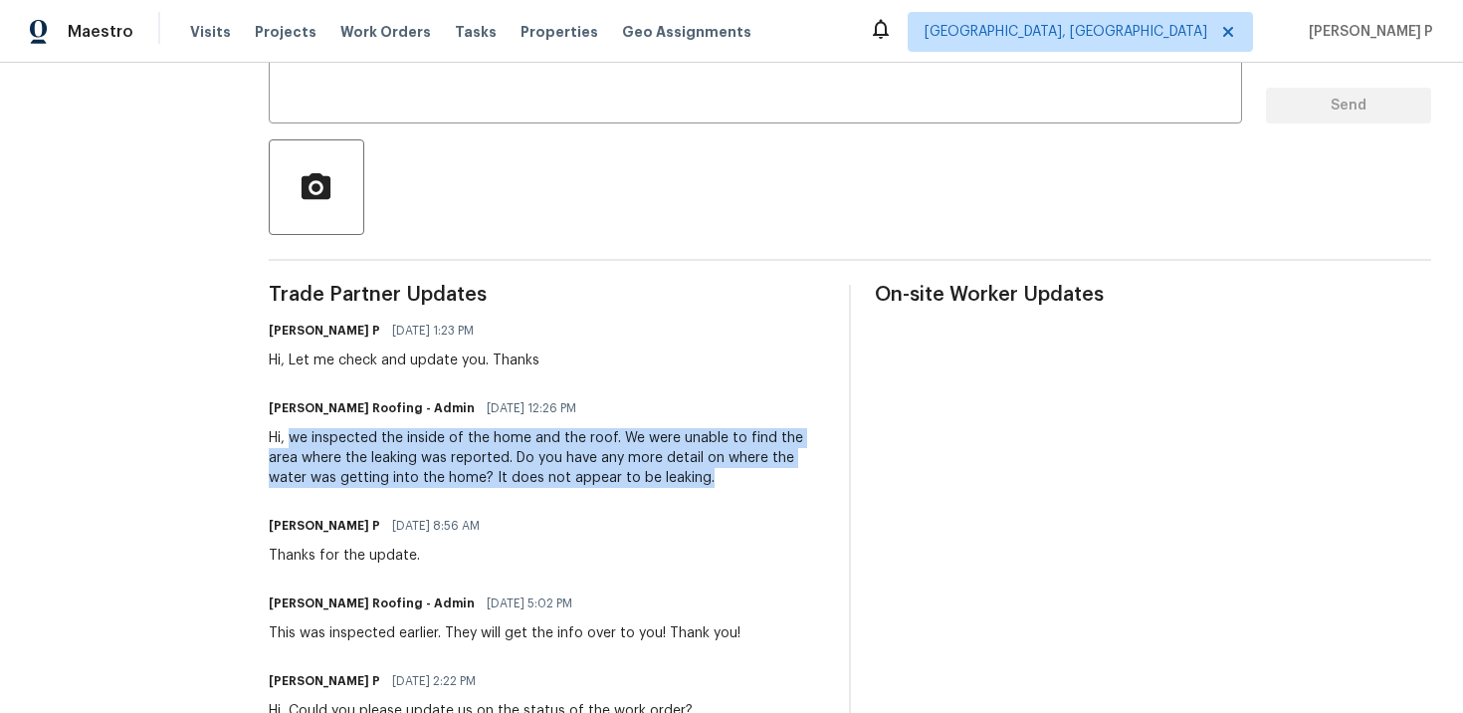
drag, startPoint x: 284, startPoint y: 440, endPoint x: 639, endPoint y: 481, distance: 357.7
click at [639, 481] on div "Hi, we inspected the inside of the home and the roof. We were unable to find th…" at bounding box center [547, 458] width 556 height 60
copy div "we inspected the inside of the home and the roof. We were unable to find the ar…"
click at [369, 575] on div "Trade Partner Updates Ramyasri P 10/03/2025 1:23 PM Hi, Let me check and update…" at bounding box center [547, 661] width 556 height 753
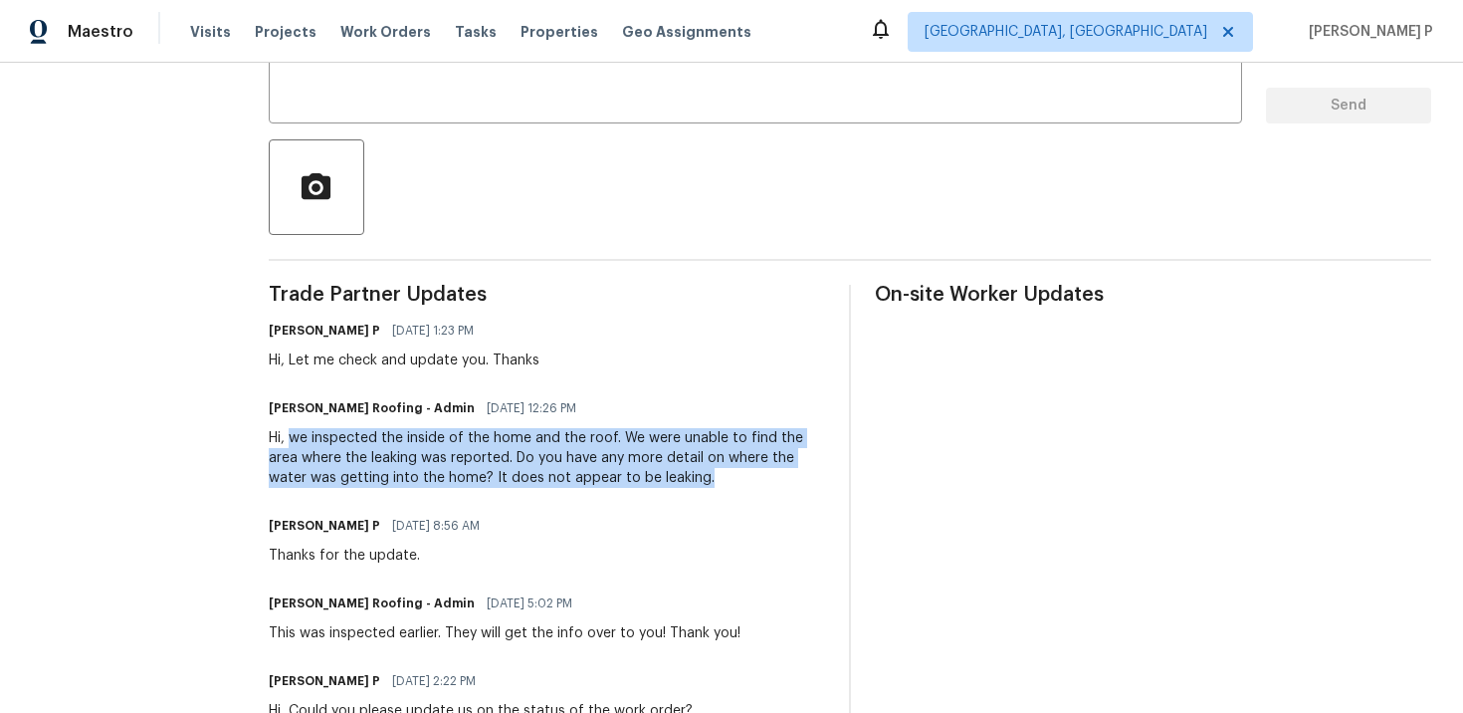
drag, startPoint x: 285, startPoint y: 440, endPoint x: 629, endPoint y: 478, distance: 346.5
click at [629, 478] on div "Hi, we inspected the inside of the home and the roof. We were unable to find th…" at bounding box center [547, 458] width 556 height 60
copy div "we inspected the inside of the home and the roof. We were unable to find the ar…"
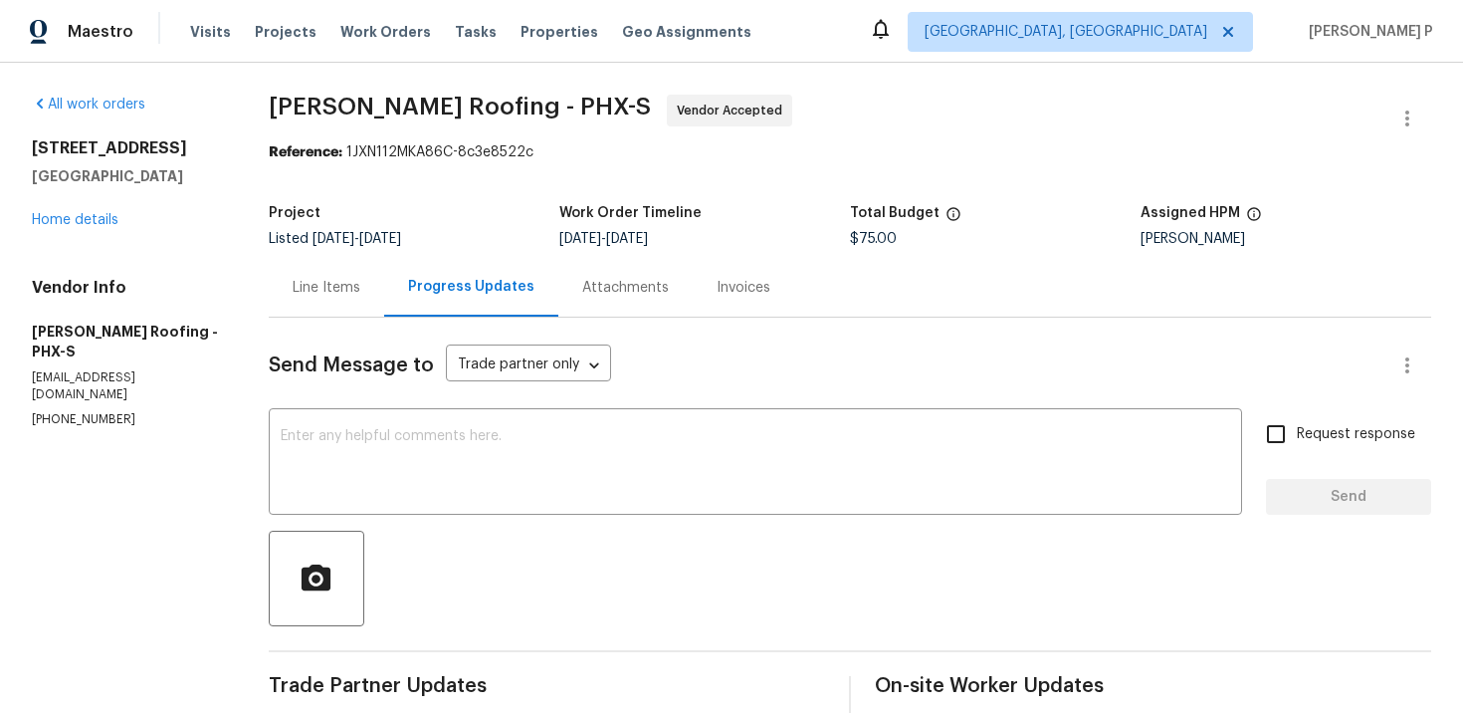
click at [342, 287] on div "Line Items" at bounding box center [327, 288] width 68 height 20
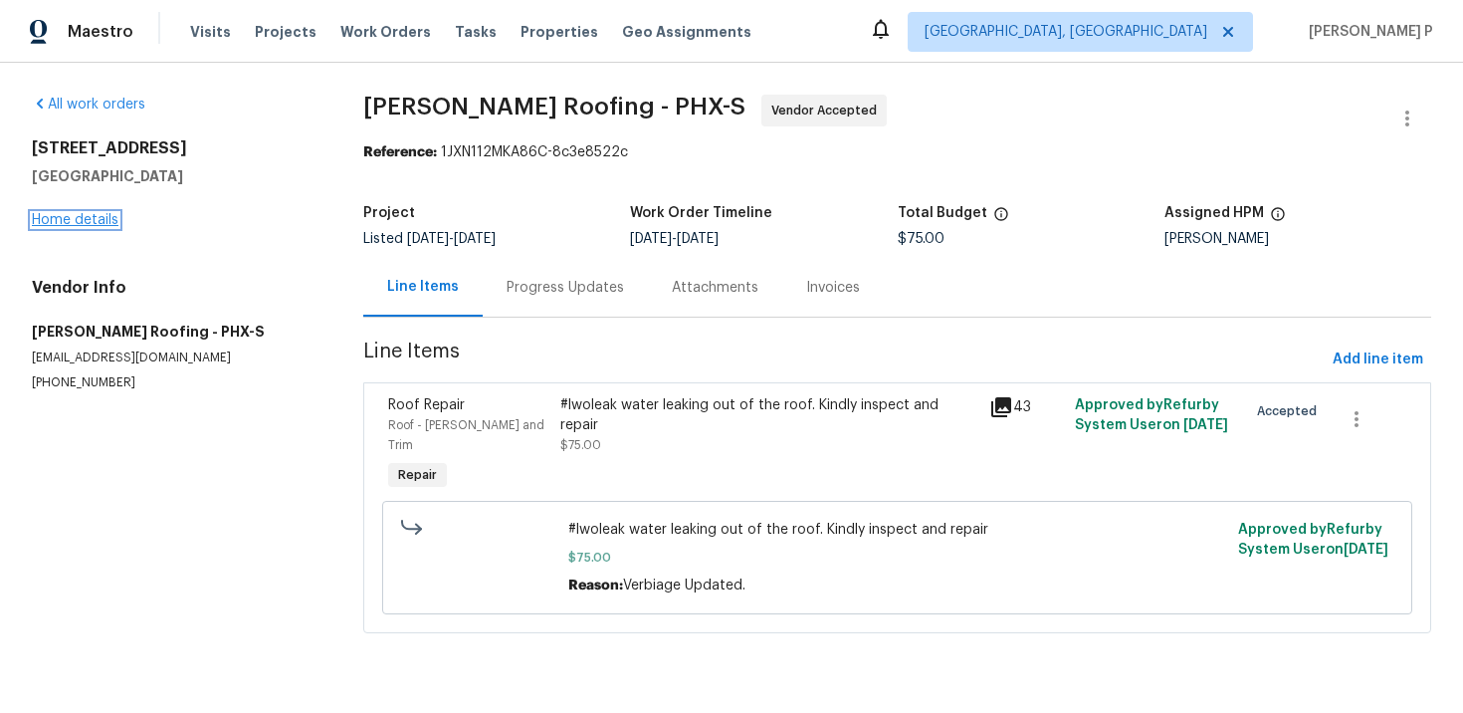
click at [89, 222] on link "Home details" at bounding box center [75, 220] width 87 height 14
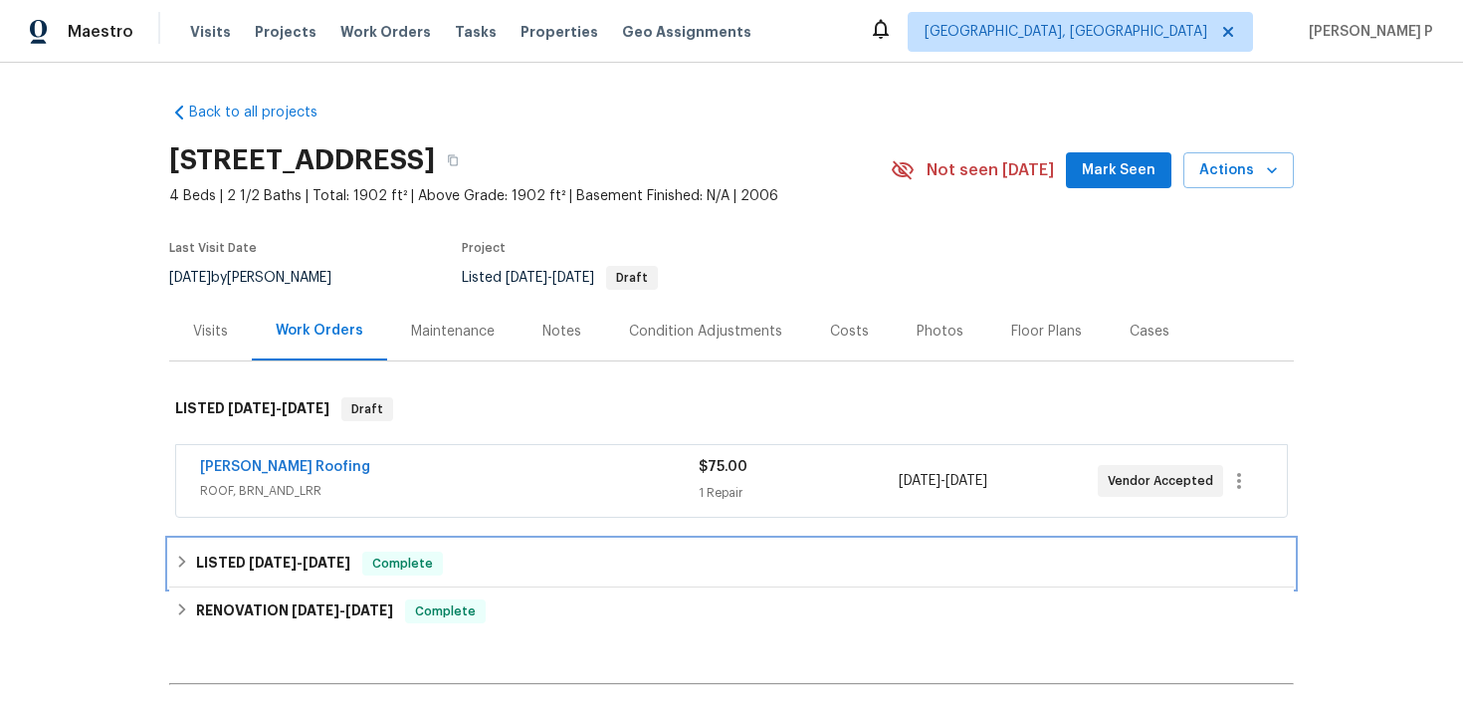
click at [302, 562] on span "9/13/25 - 9/15/25" at bounding box center [300, 562] width 102 height 14
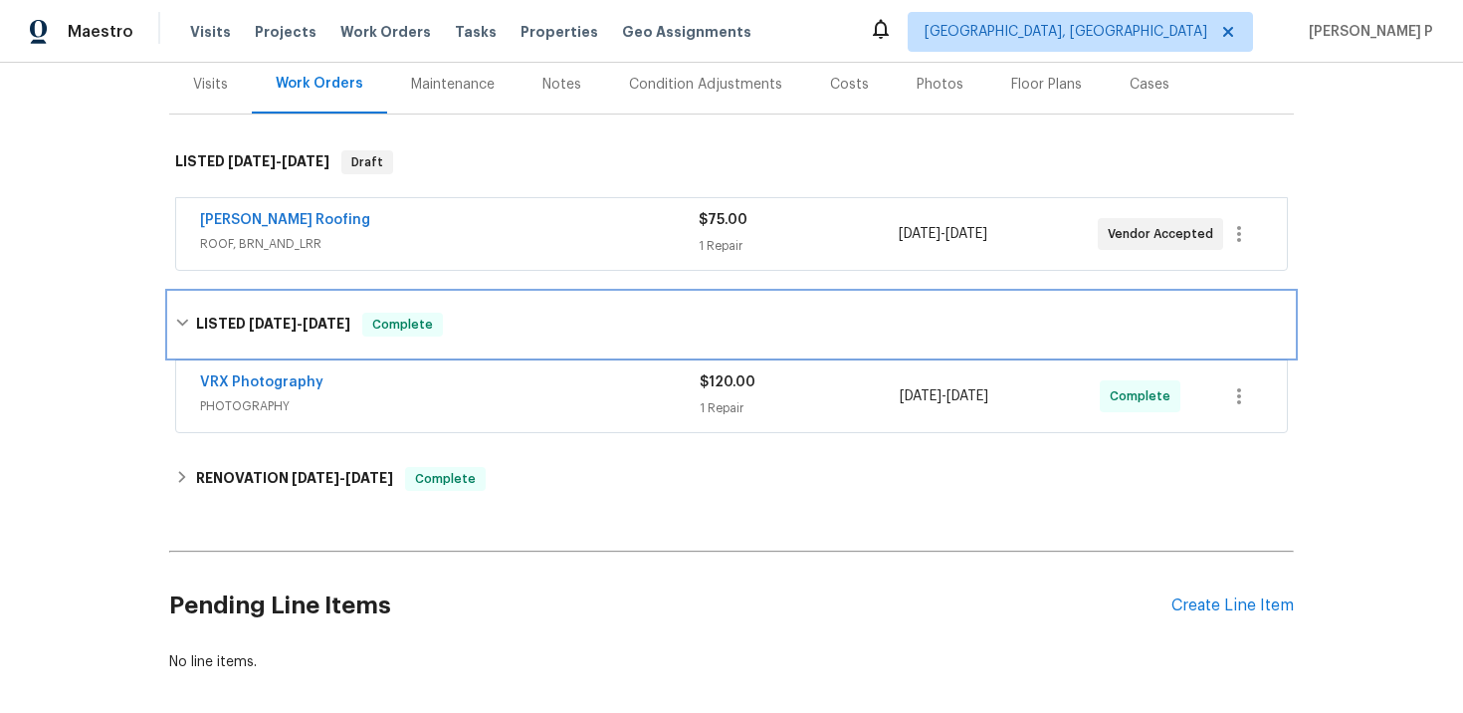
scroll to position [341, 0]
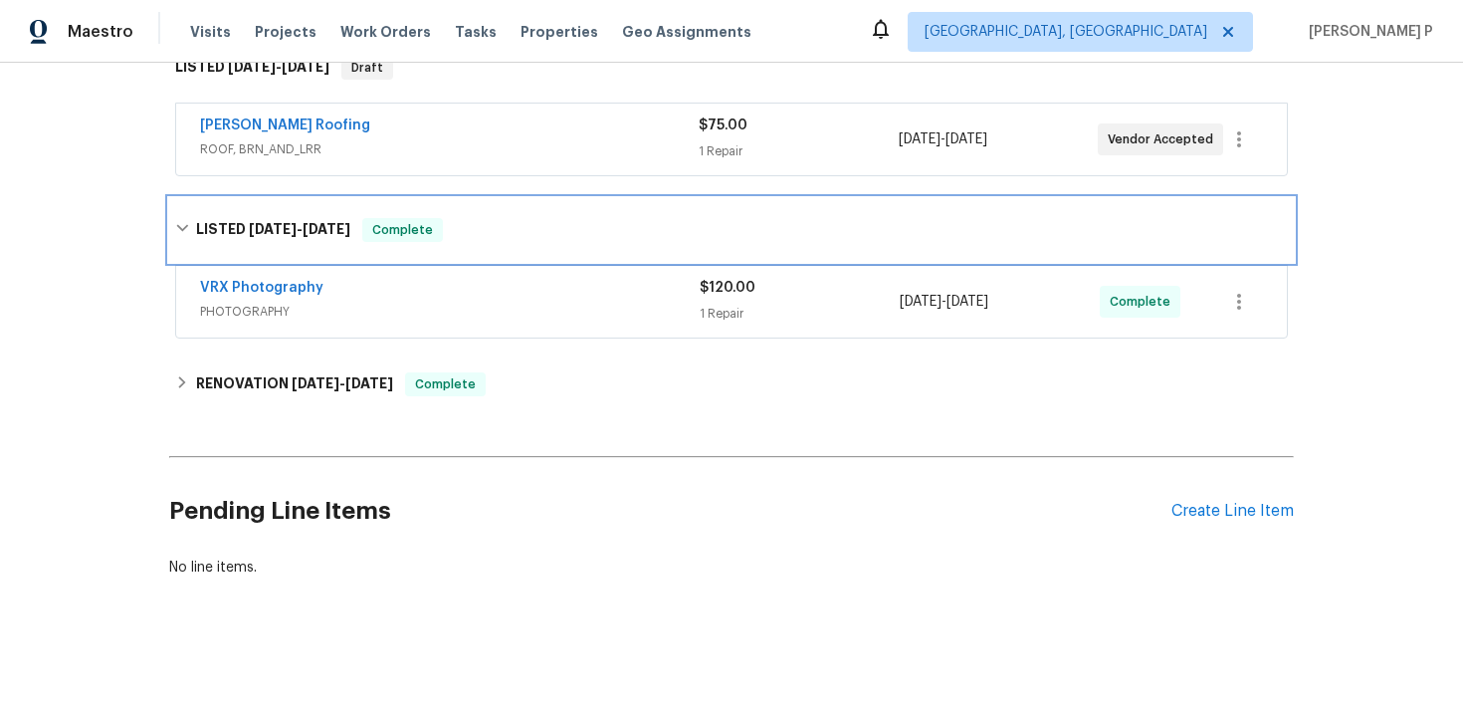
click at [284, 238] on h6 "LISTED 9/13/25 - 9/15/25" at bounding box center [273, 230] width 154 height 24
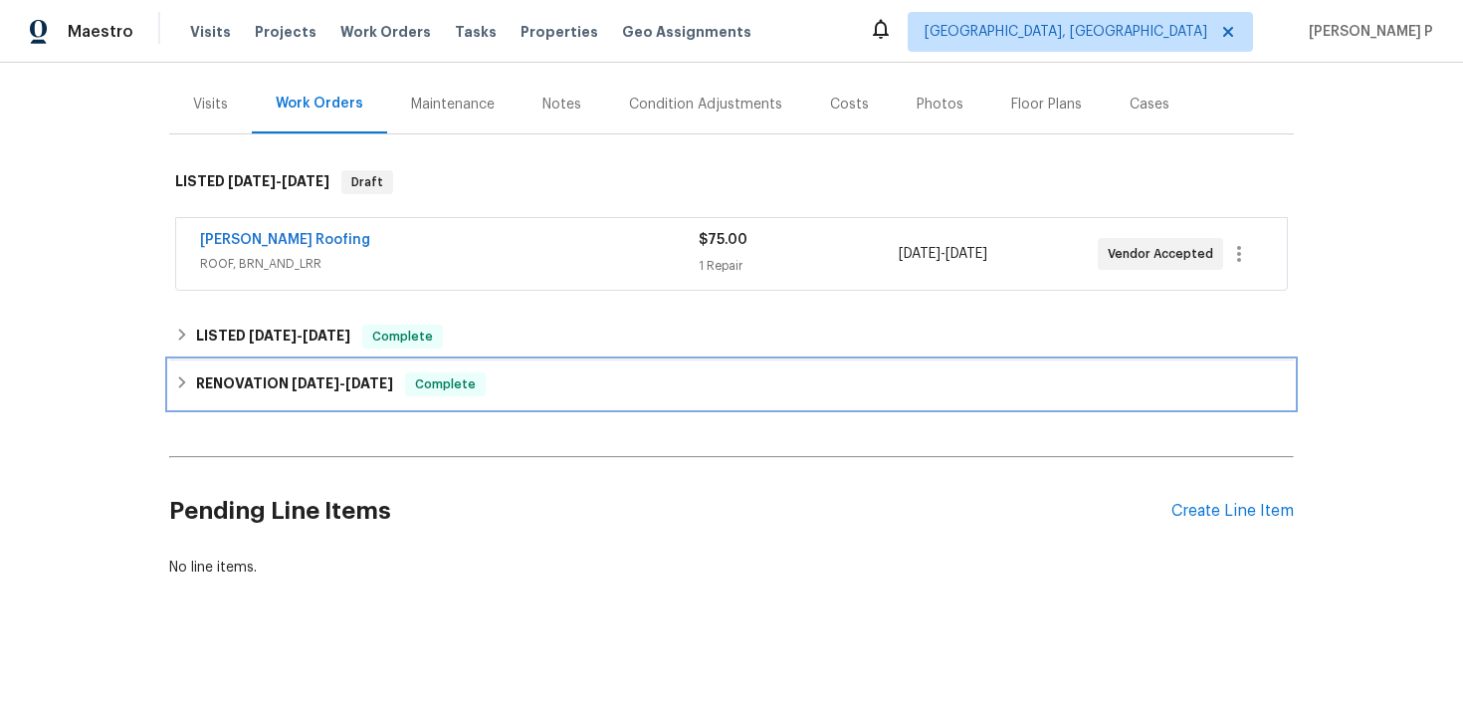
click at [315, 379] on span "9/3/25" at bounding box center [316, 383] width 48 height 14
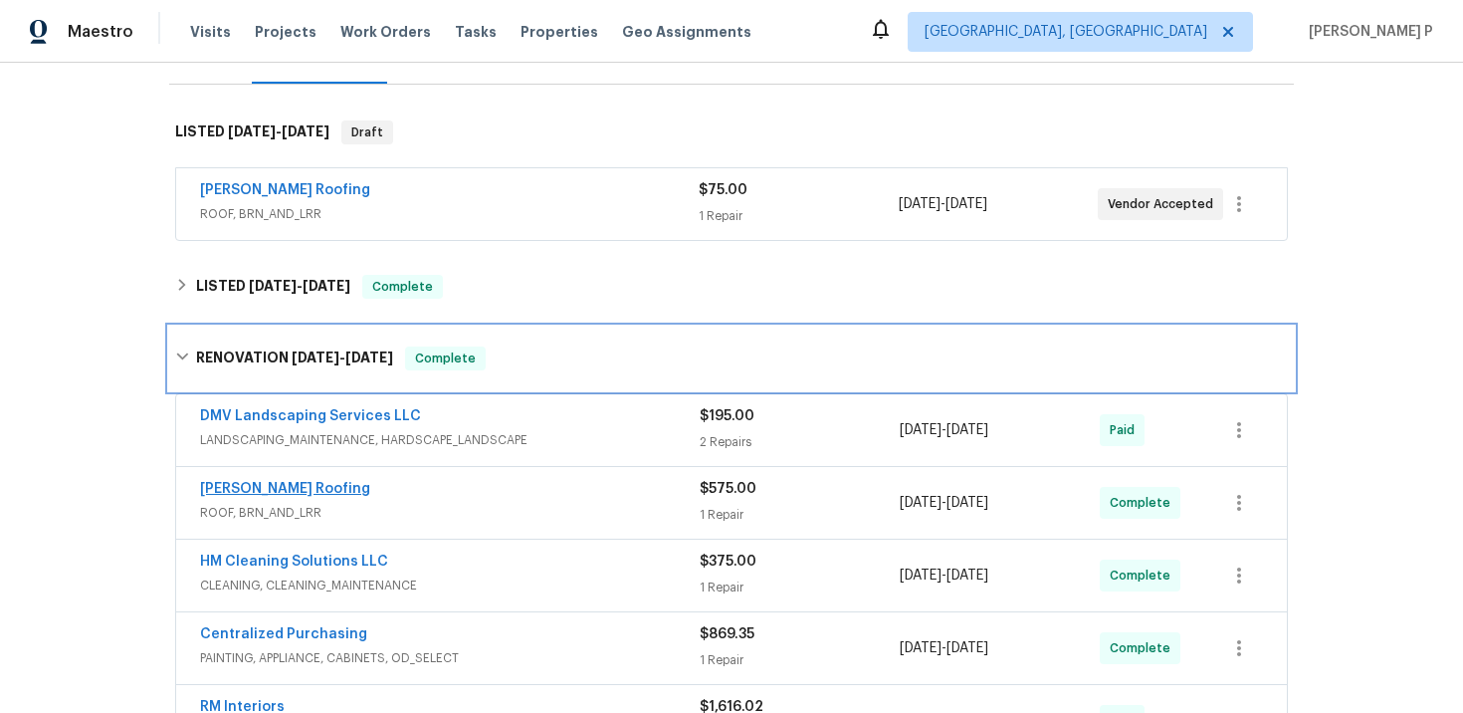
scroll to position [0, 0]
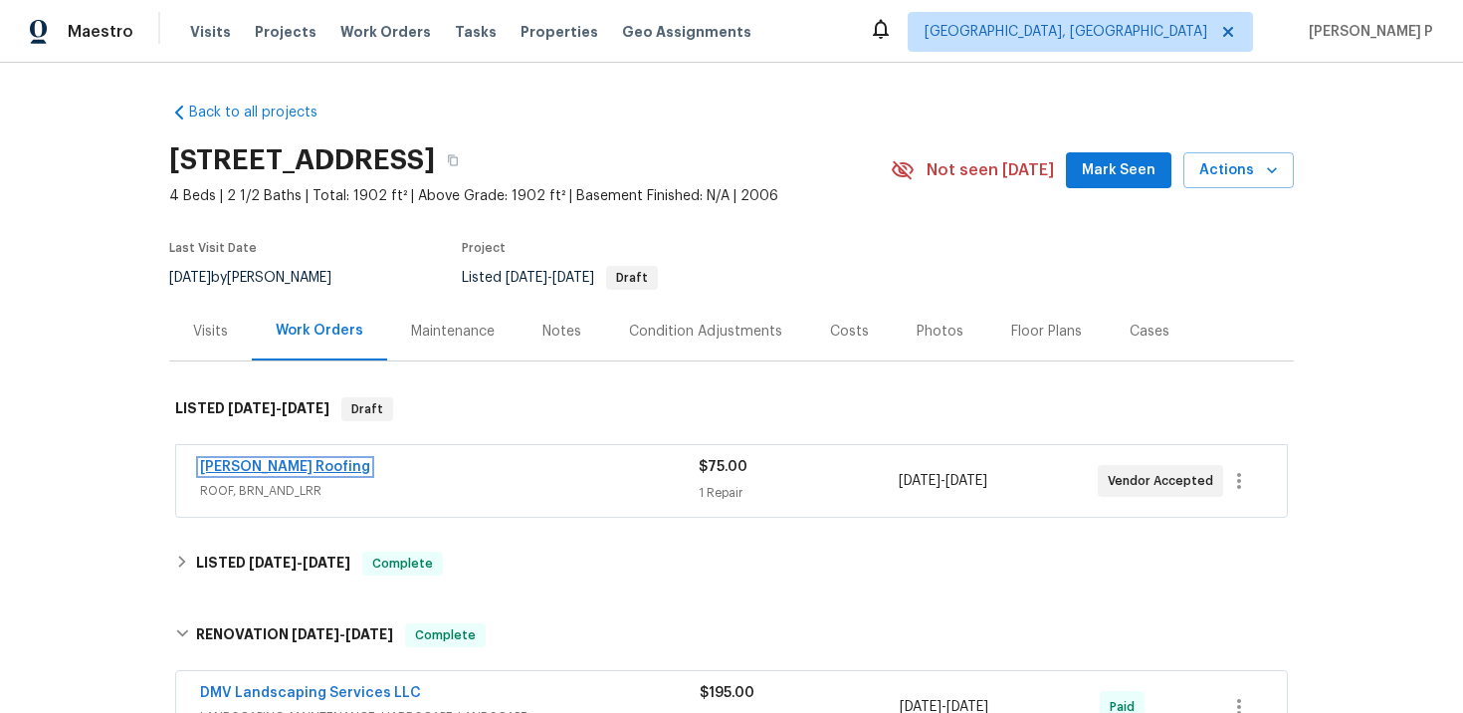
click at [264, 467] on link "[PERSON_NAME] Roofing" at bounding box center [285, 467] width 170 height 14
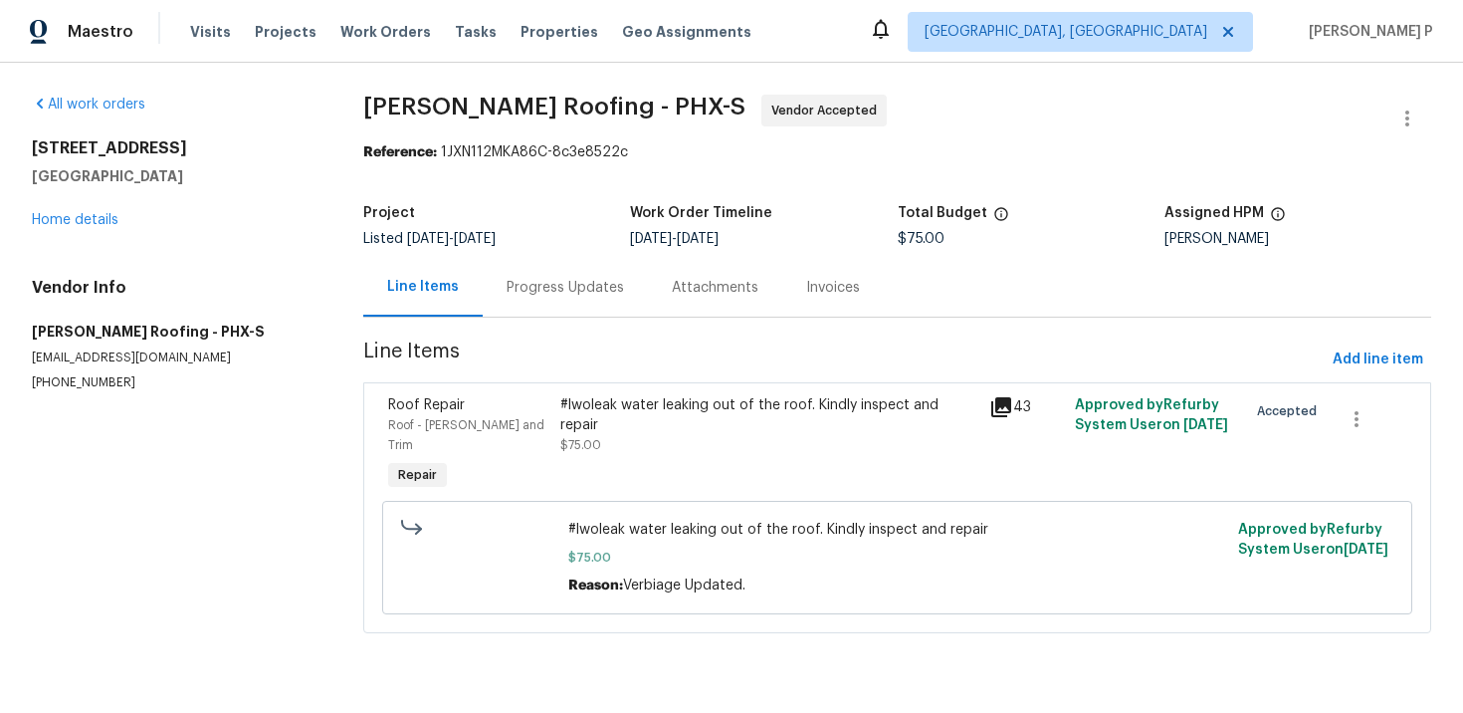
click at [662, 424] on div "#lwoleak water leaking out of the roof. Kindly inspect and repair" at bounding box center [768, 415] width 417 height 40
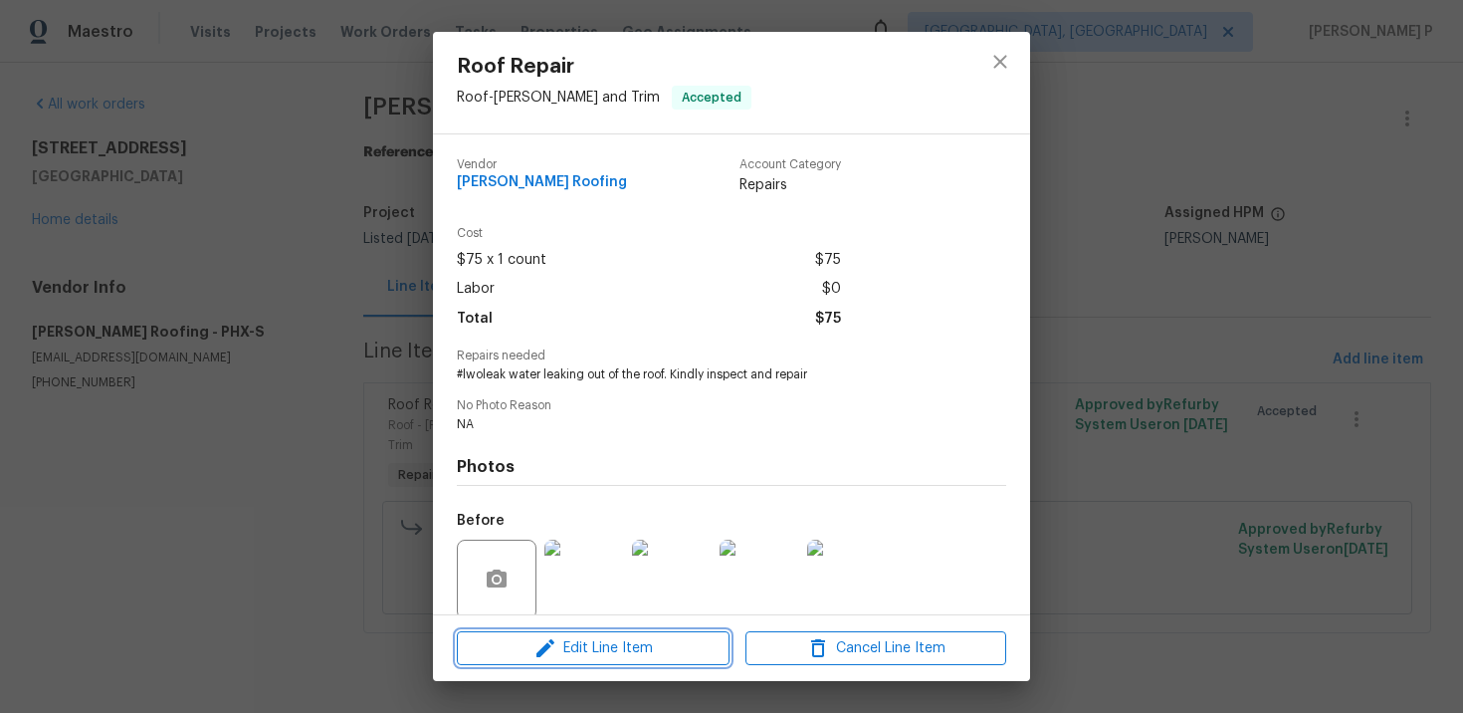
click at [636, 643] on span "Edit Line Item" at bounding box center [593, 648] width 261 height 25
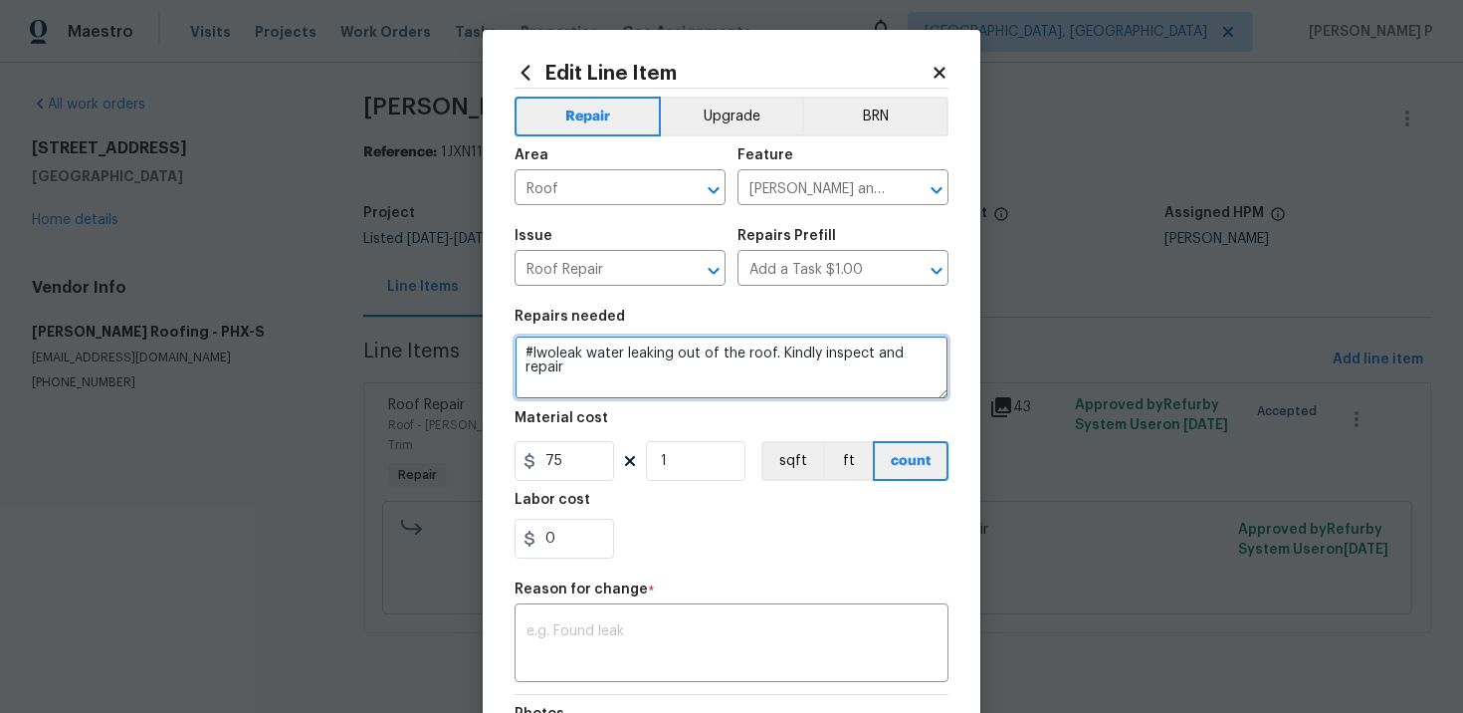
click at [525, 355] on textarea "#lwoleak water leaking out of the roof. Kindly inspect and repair" at bounding box center [732, 367] width 434 height 64
type textarea "Rework - #lwoleak water leaking out of the roof. Kindly inspect and repair"
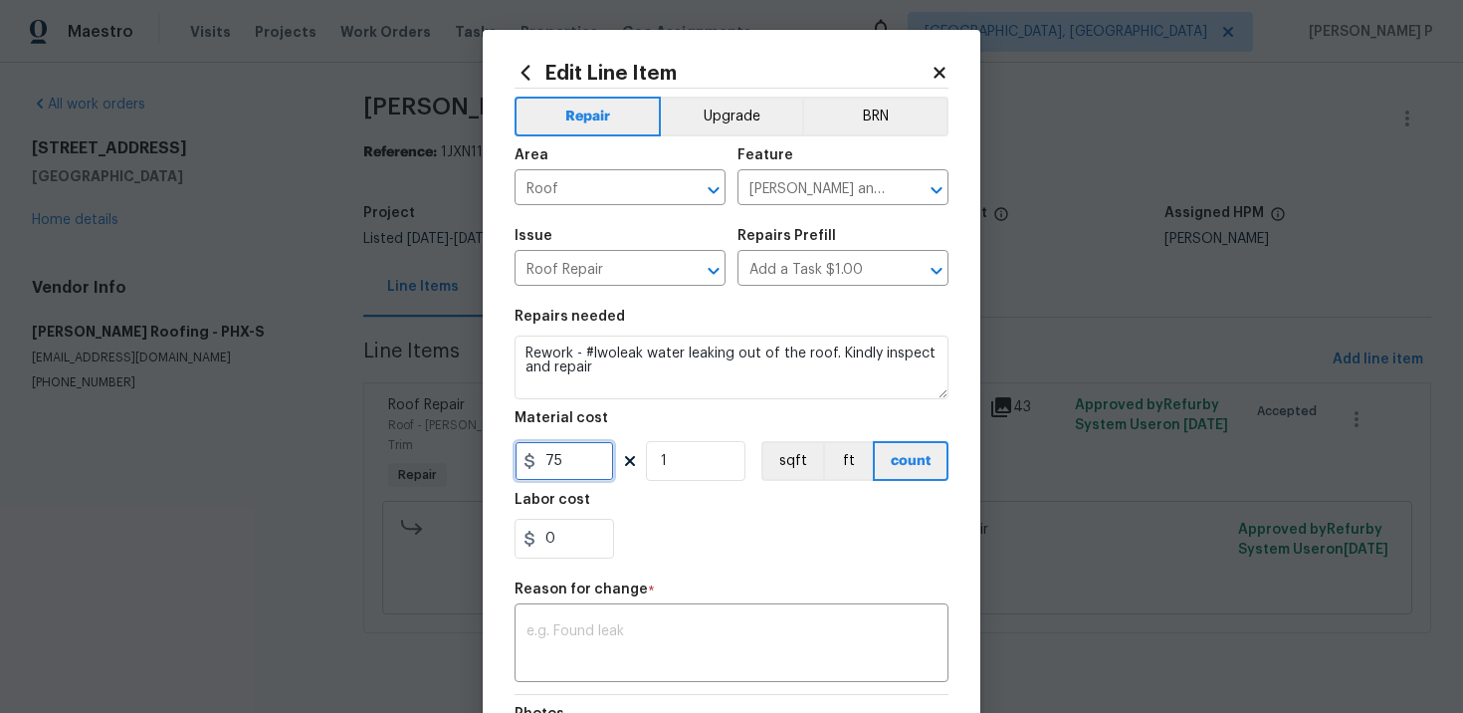
click at [557, 455] on input "75" at bounding box center [565, 461] width 100 height 40
drag, startPoint x: 561, startPoint y: 460, endPoint x: 523, endPoint y: 460, distance: 38.8
click at [527, 460] on div "75" at bounding box center [565, 461] width 100 height 40
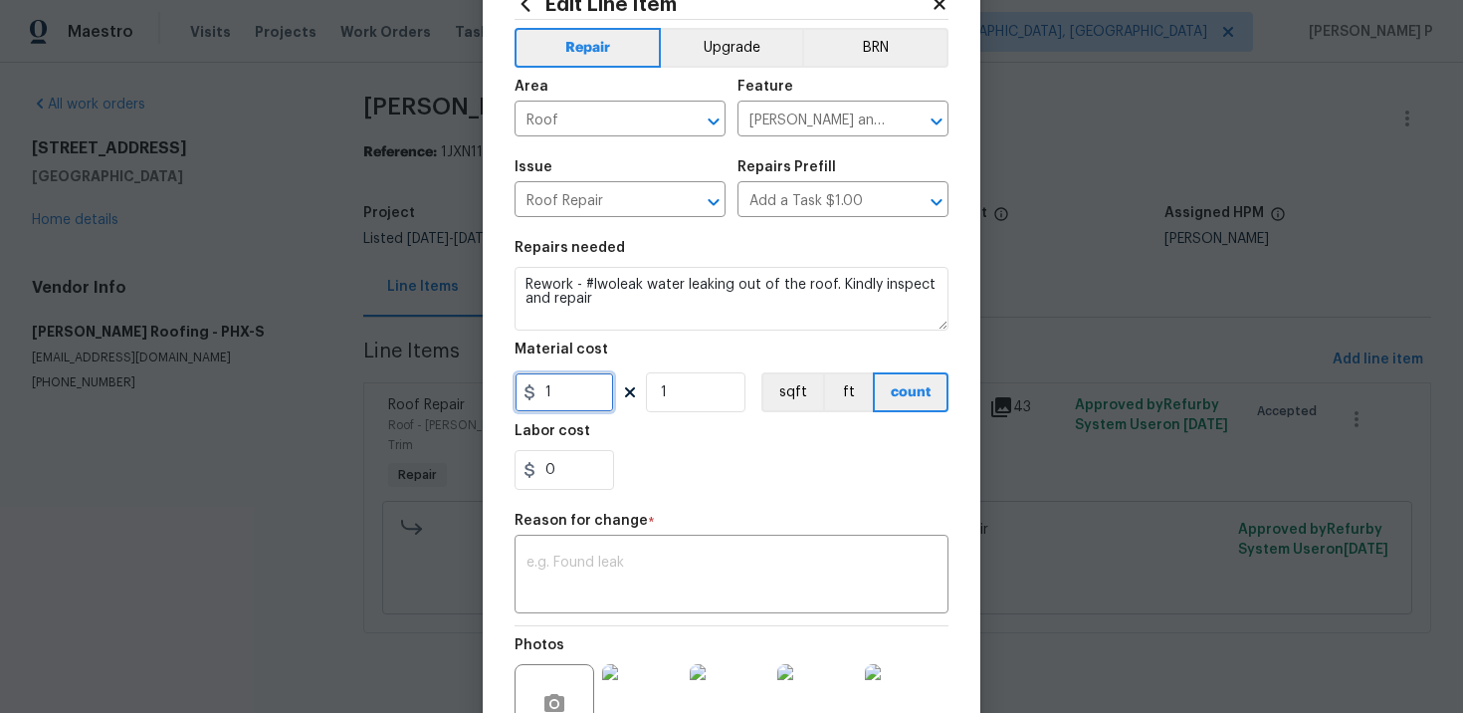
scroll to position [146, 0]
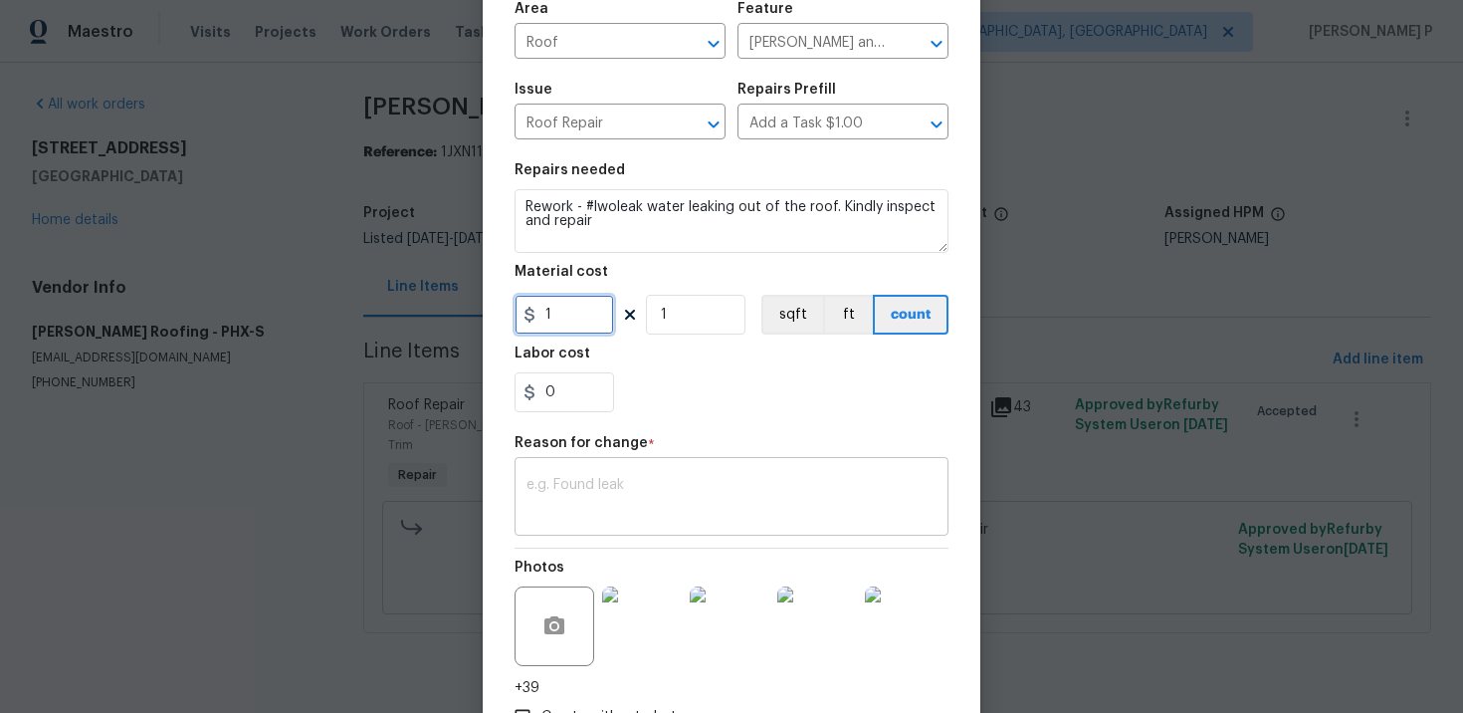
type input "1"
click at [565, 509] on textarea at bounding box center [732, 499] width 410 height 42
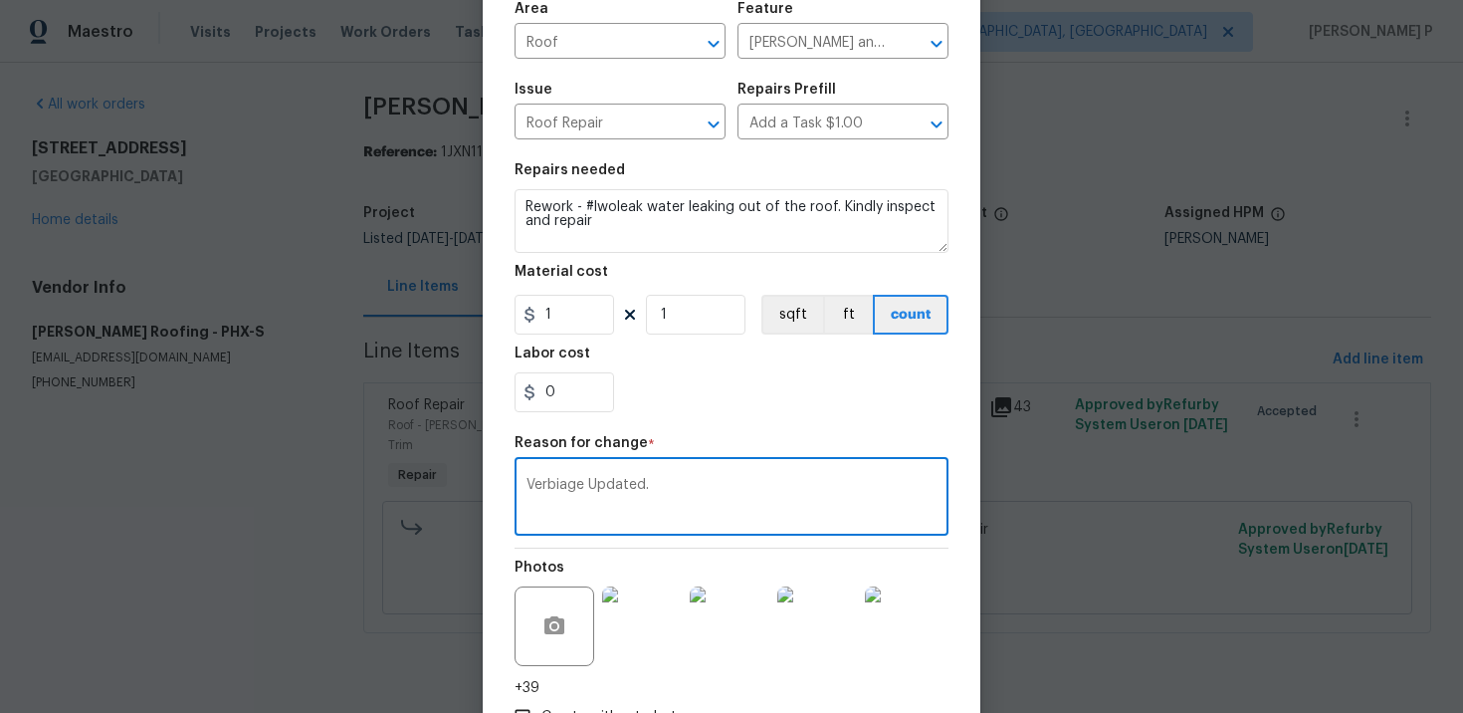
scroll to position [289, 0]
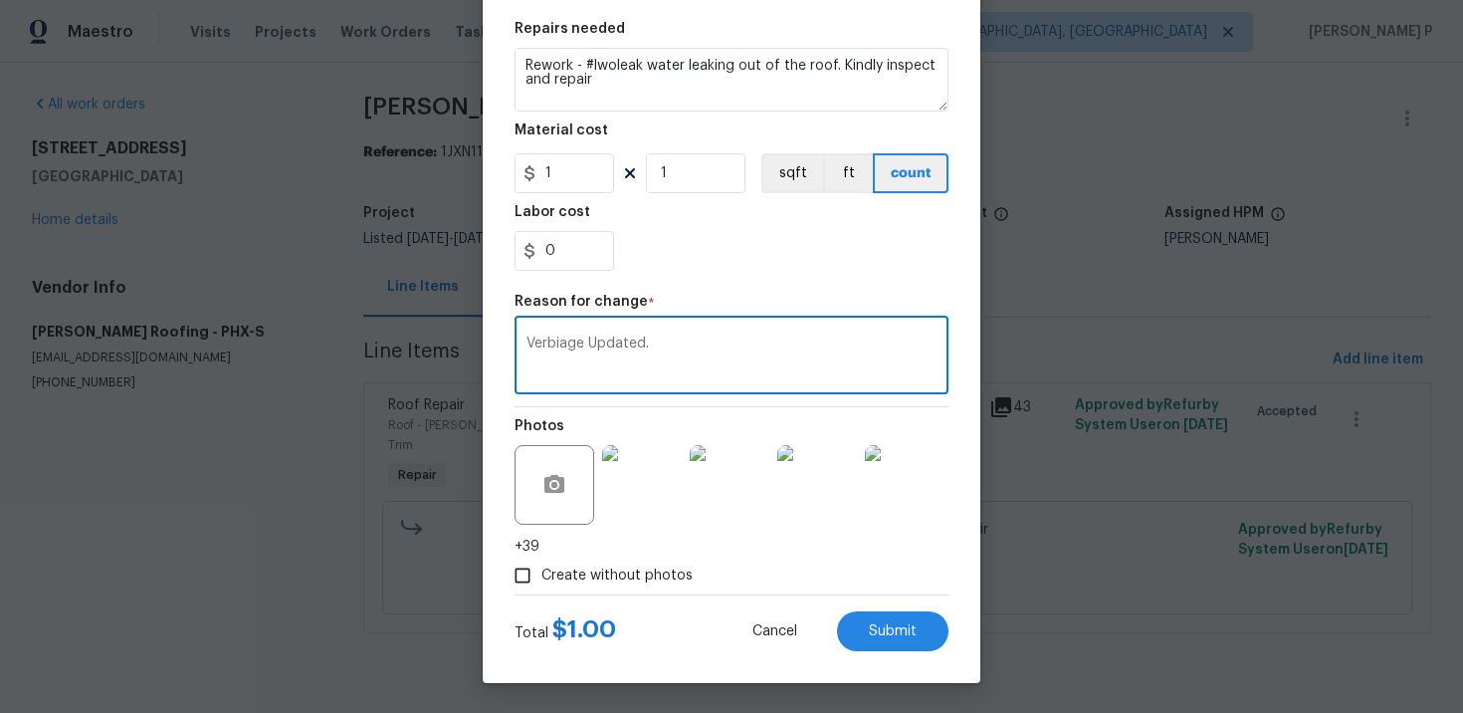
type textarea "Verbiage Updated."
click at [936, 651] on div "Edit Line Item Repair Upgrade BRN Area Roof ​ Feature Eaves and Trim ​ Issue Ro…" at bounding box center [732, 212] width 498 height 941
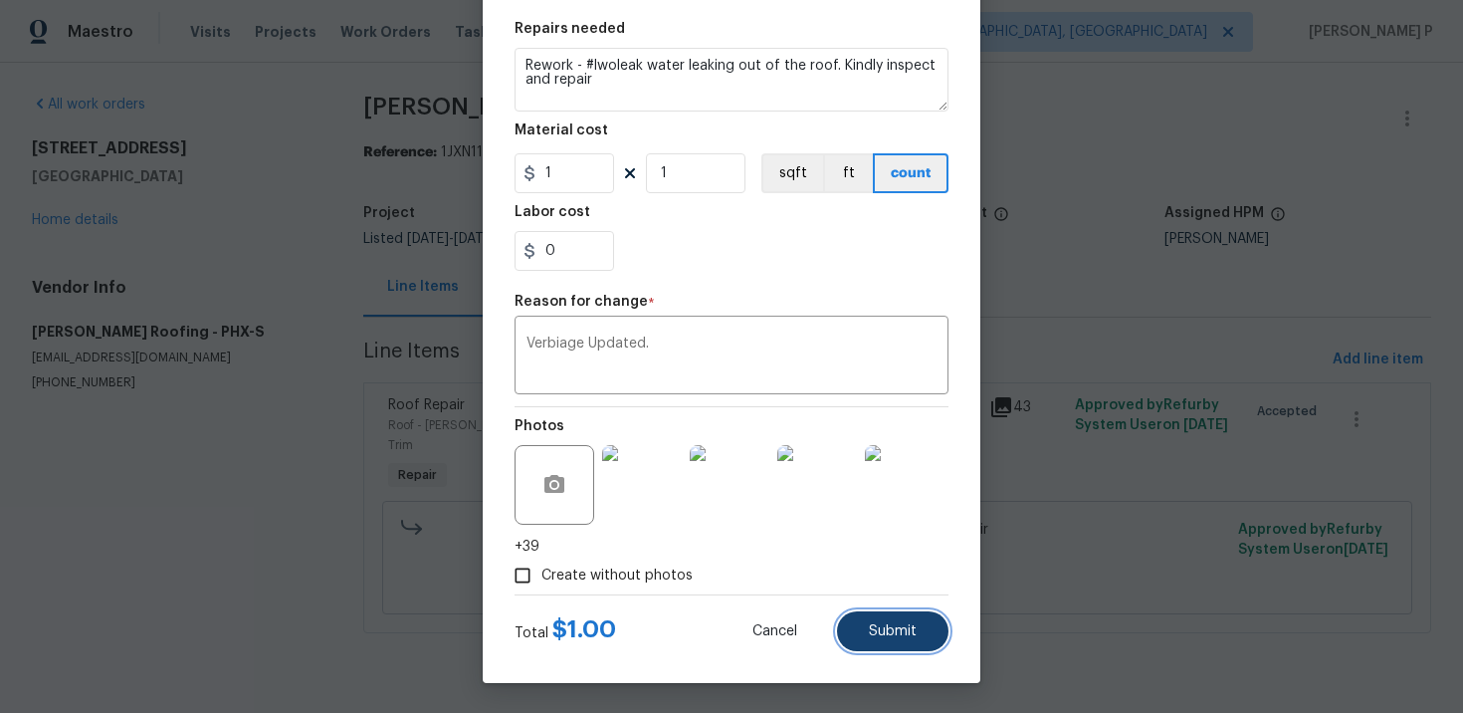
click at [924, 636] on button "Submit" at bounding box center [892, 631] width 111 height 40
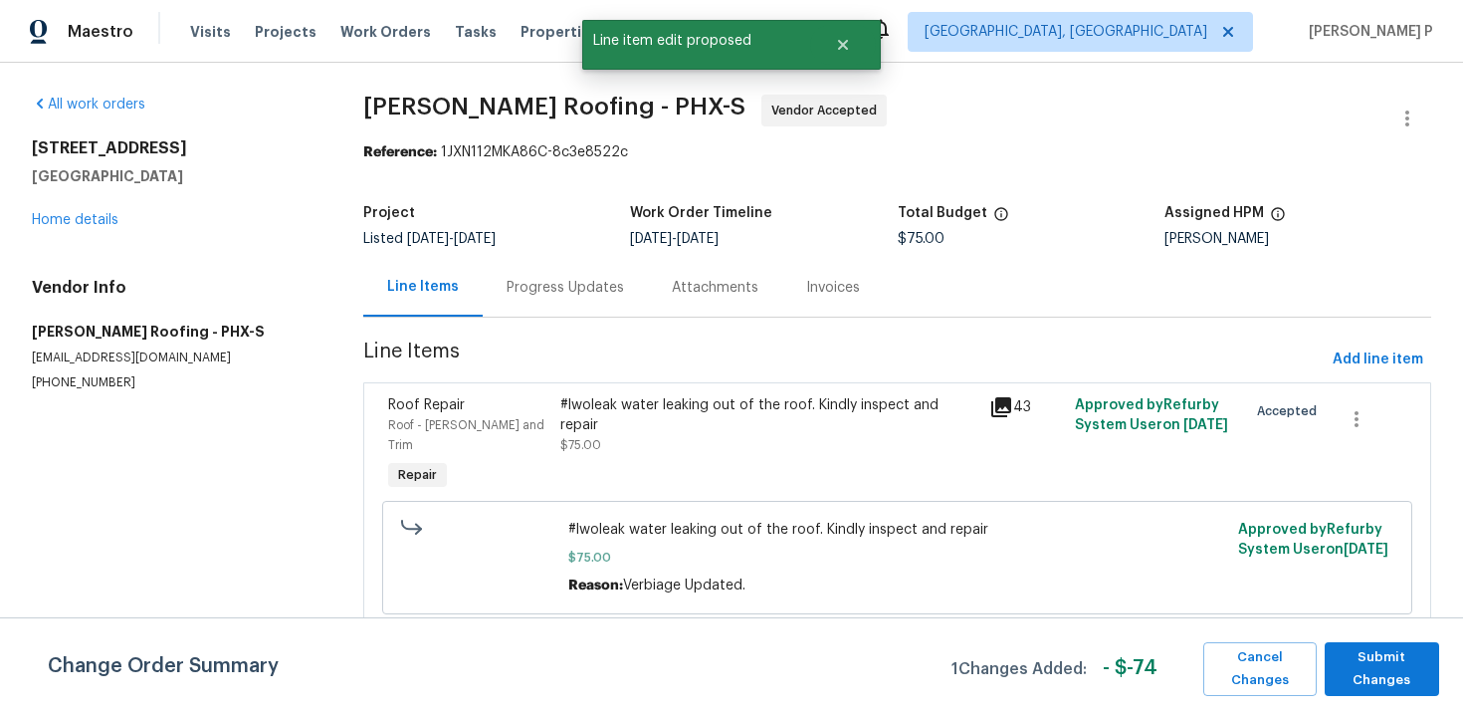
scroll to position [0, 0]
click at [1385, 664] on span "Submit Changes" at bounding box center [1382, 669] width 95 height 46
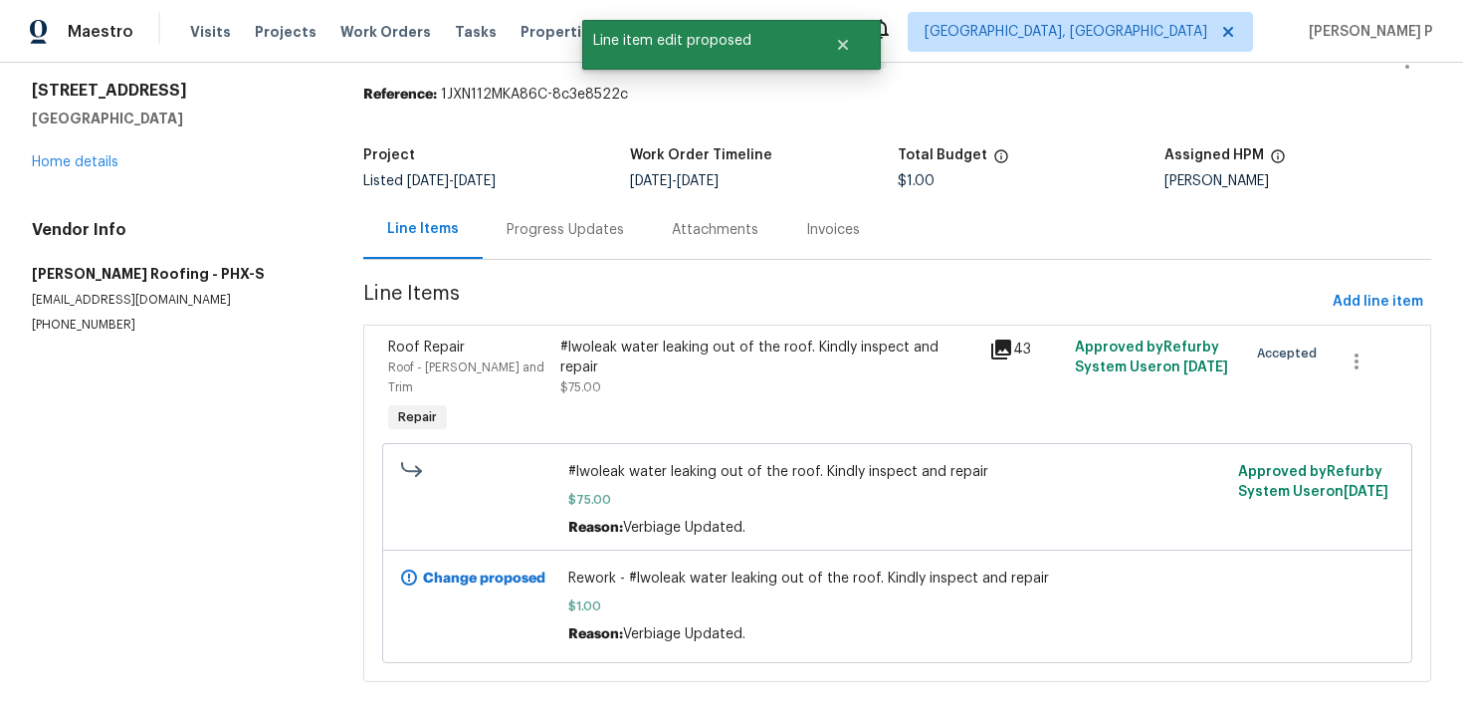
scroll to position [64, 0]
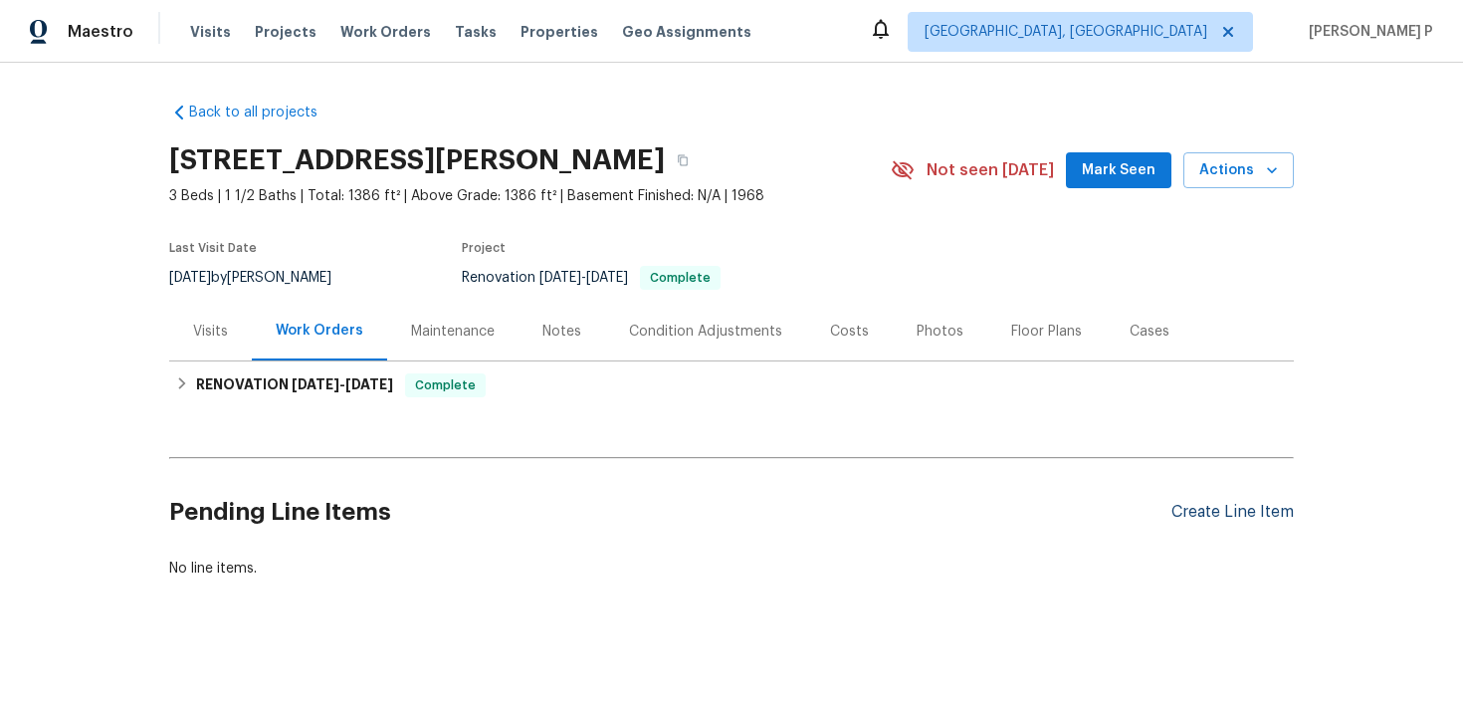
click at [1195, 520] on div "Create Line Item" at bounding box center [1233, 512] width 122 height 19
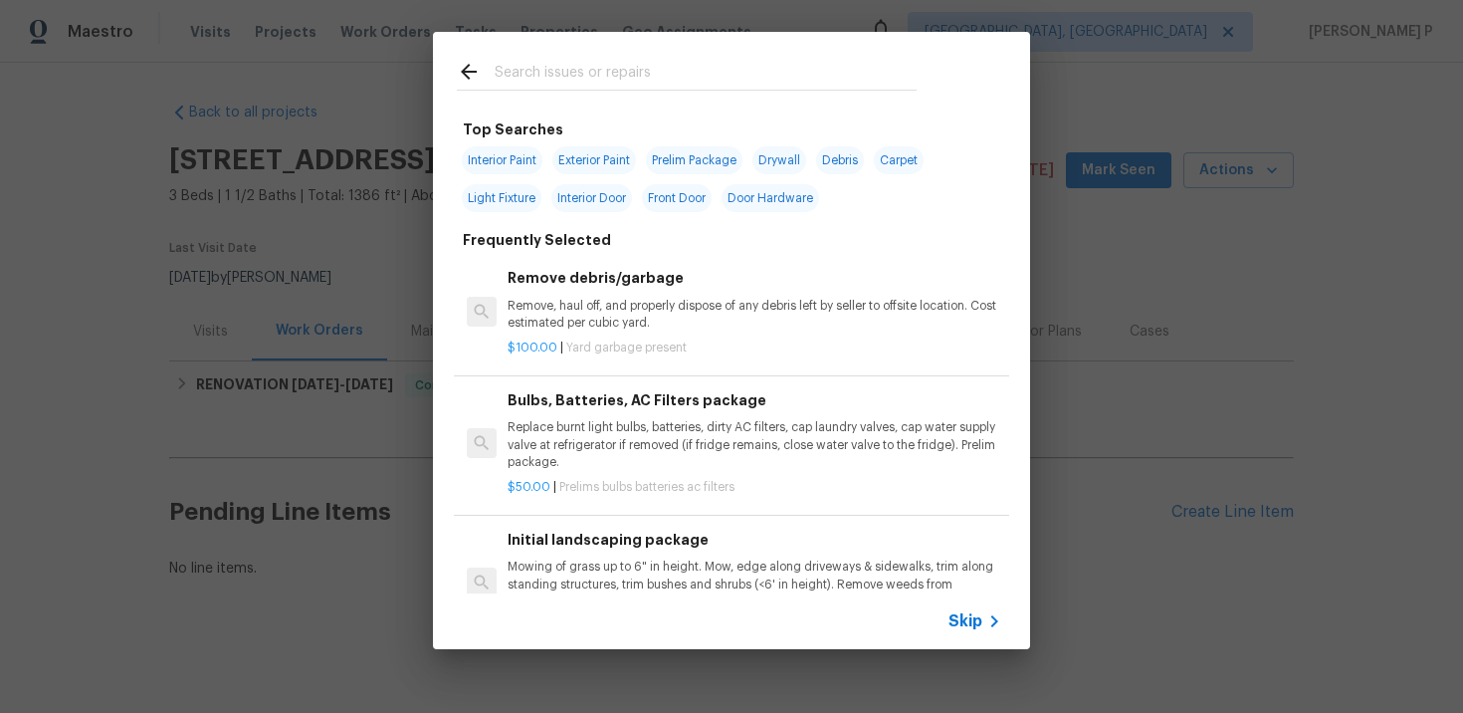
click at [970, 619] on span "Skip" at bounding box center [966, 621] width 34 height 20
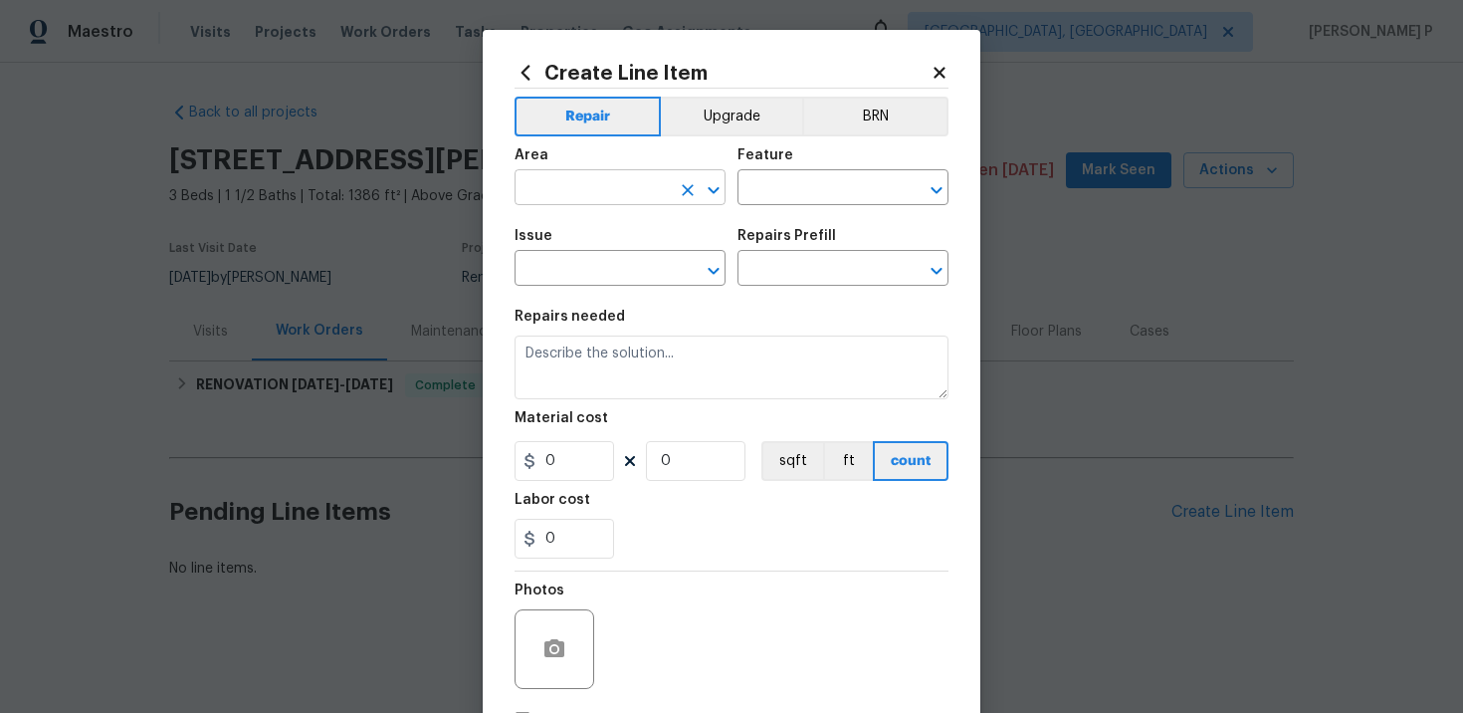
click at [620, 192] on input "text" at bounding box center [592, 189] width 155 height 31
click at [586, 233] on li "Front" at bounding box center [620, 234] width 211 height 33
type input "Front"
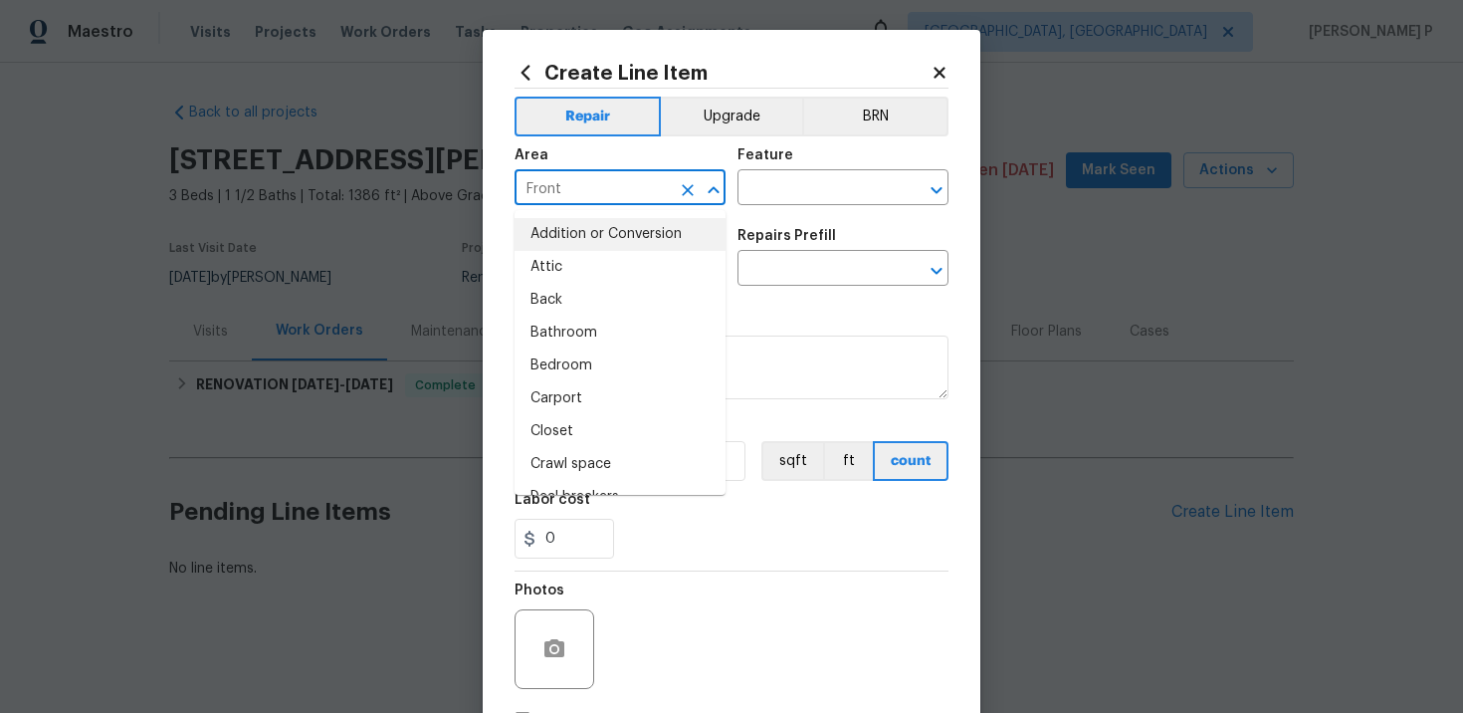
click at [837, 168] on div "Feature" at bounding box center [843, 161] width 211 height 26
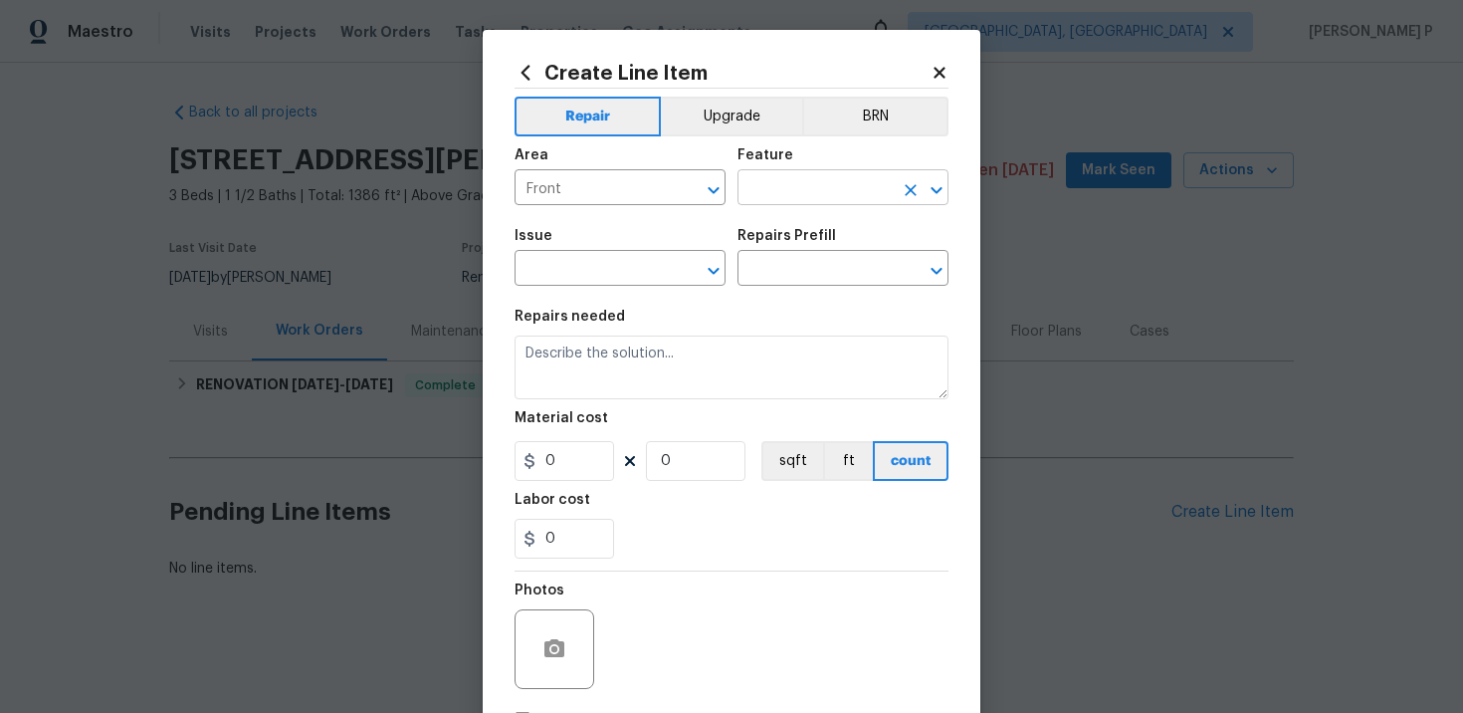
click at [836, 196] on input "text" at bounding box center [815, 189] width 155 height 31
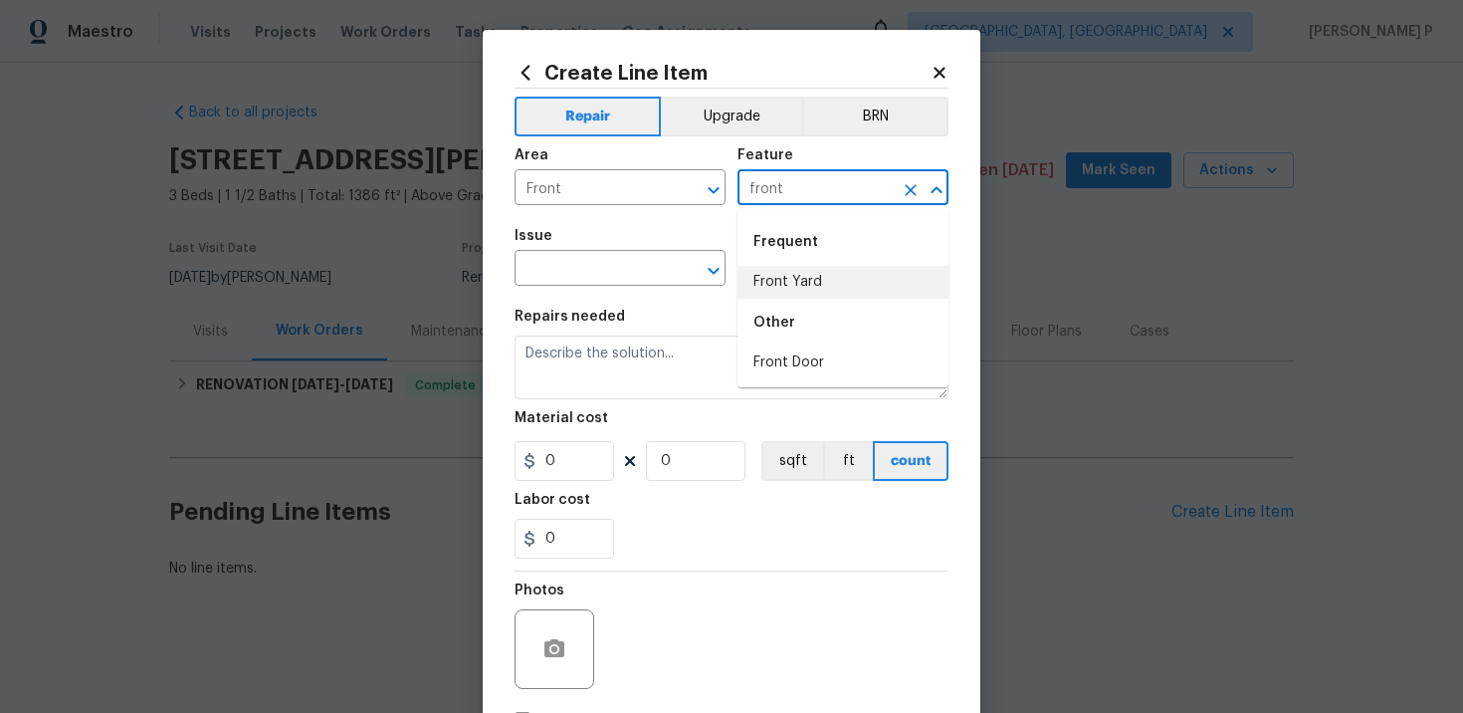
click at [845, 274] on li "Front Yard" at bounding box center [843, 282] width 211 height 33
type input "Front Yard"
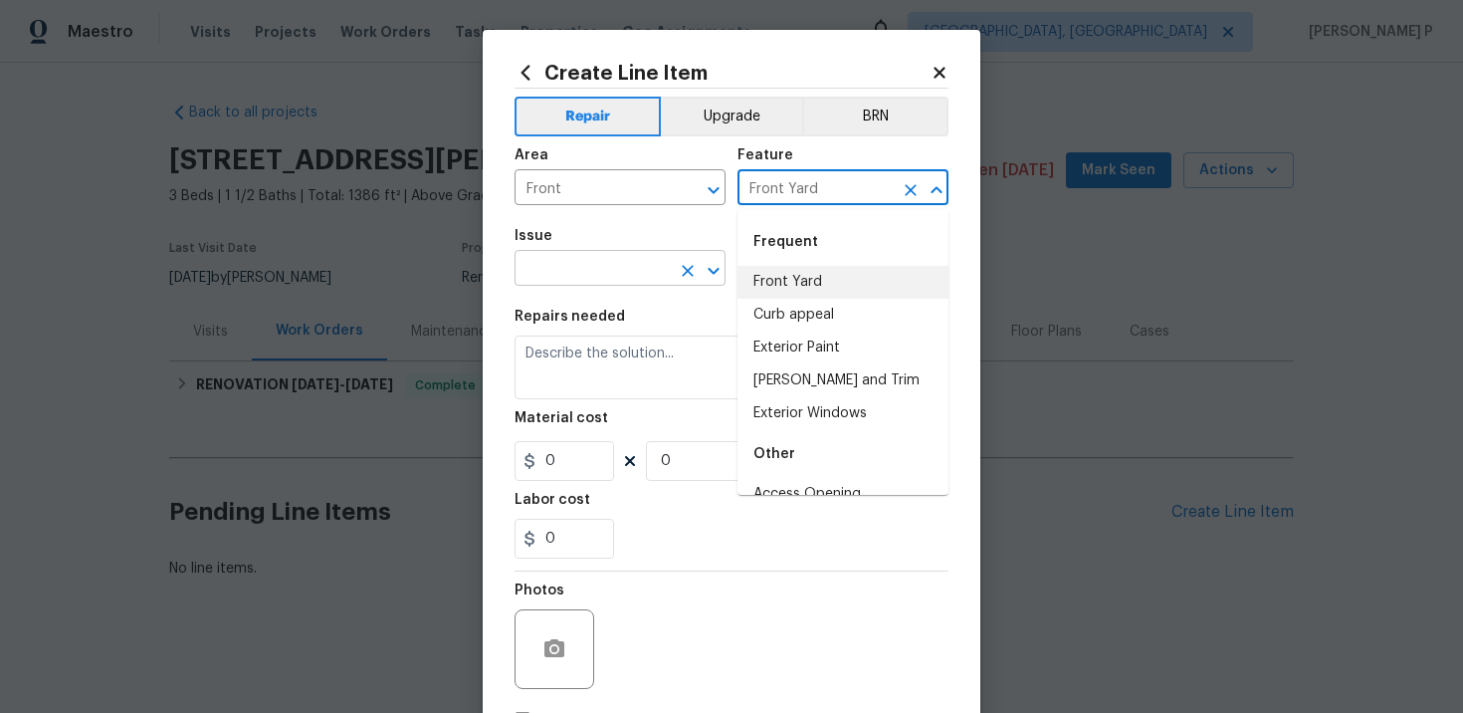
click at [577, 283] on input "text" at bounding box center [592, 270] width 155 height 31
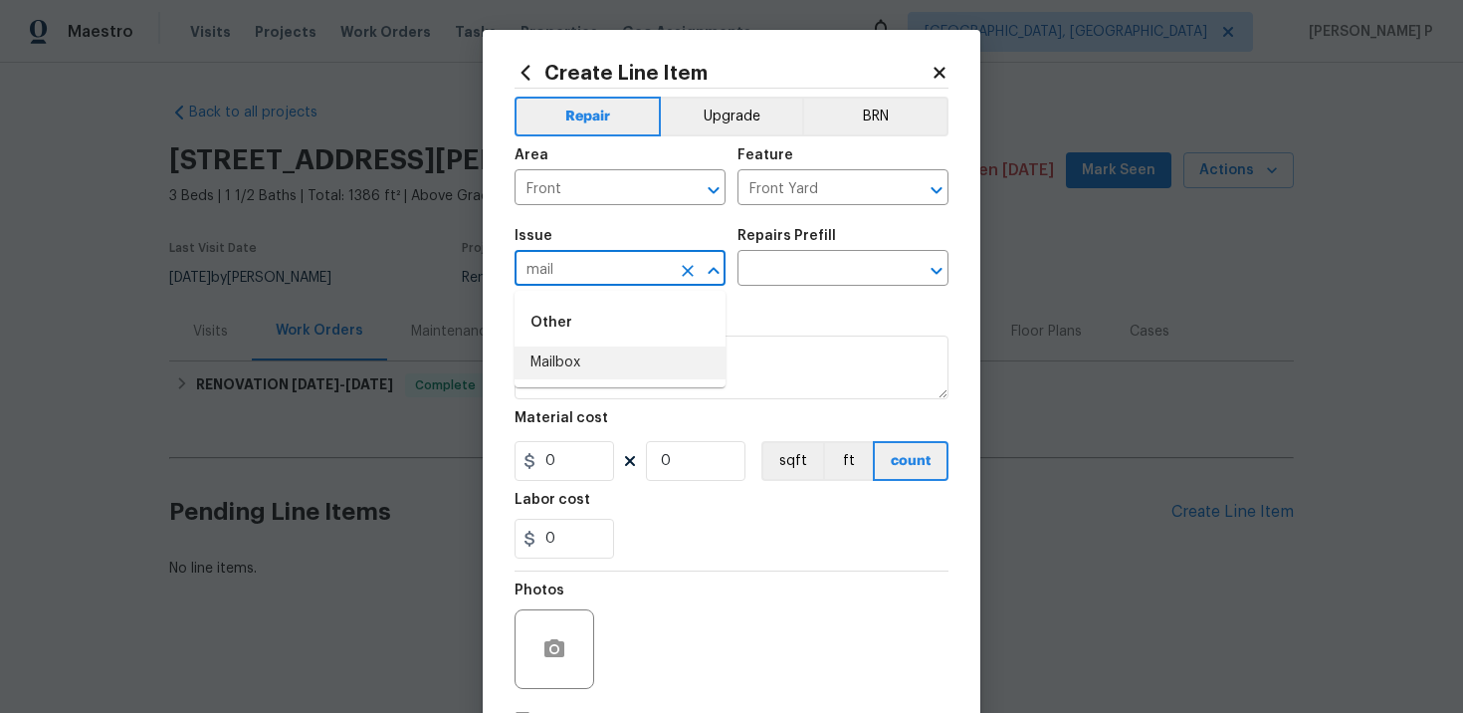
click at [575, 355] on li "Mailbox" at bounding box center [620, 362] width 211 height 33
type input "Mailbox"
click at [828, 264] on input "text" at bounding box center [815, 270] width 155 height 31
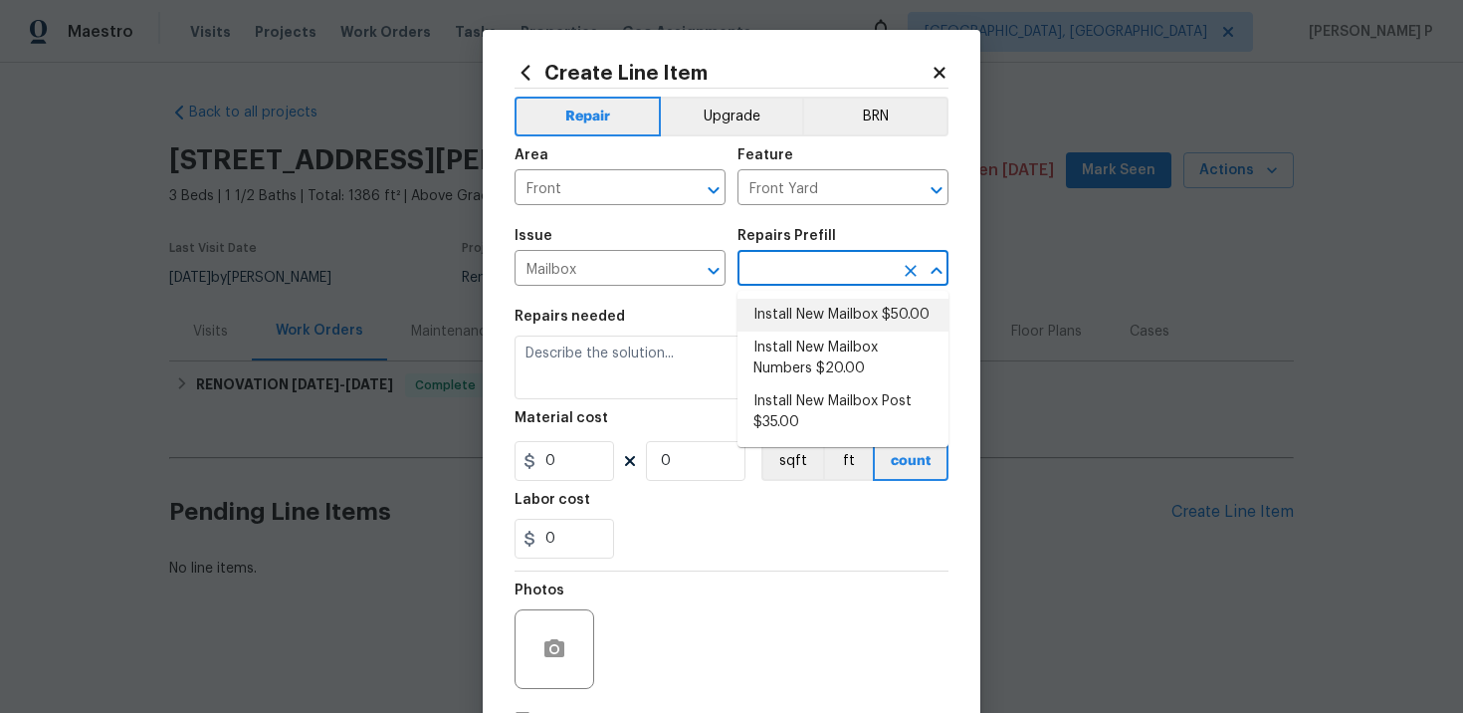
click at [826, 324] on li "Install New Mailbox $50.00" at bounding box center [843, 315] width 211 height 33
type input "Install New Mailbox $50.00"
type textarea "Remove the existing mailbox from the post and prep the area for a new mailbox. …"
type input "1"
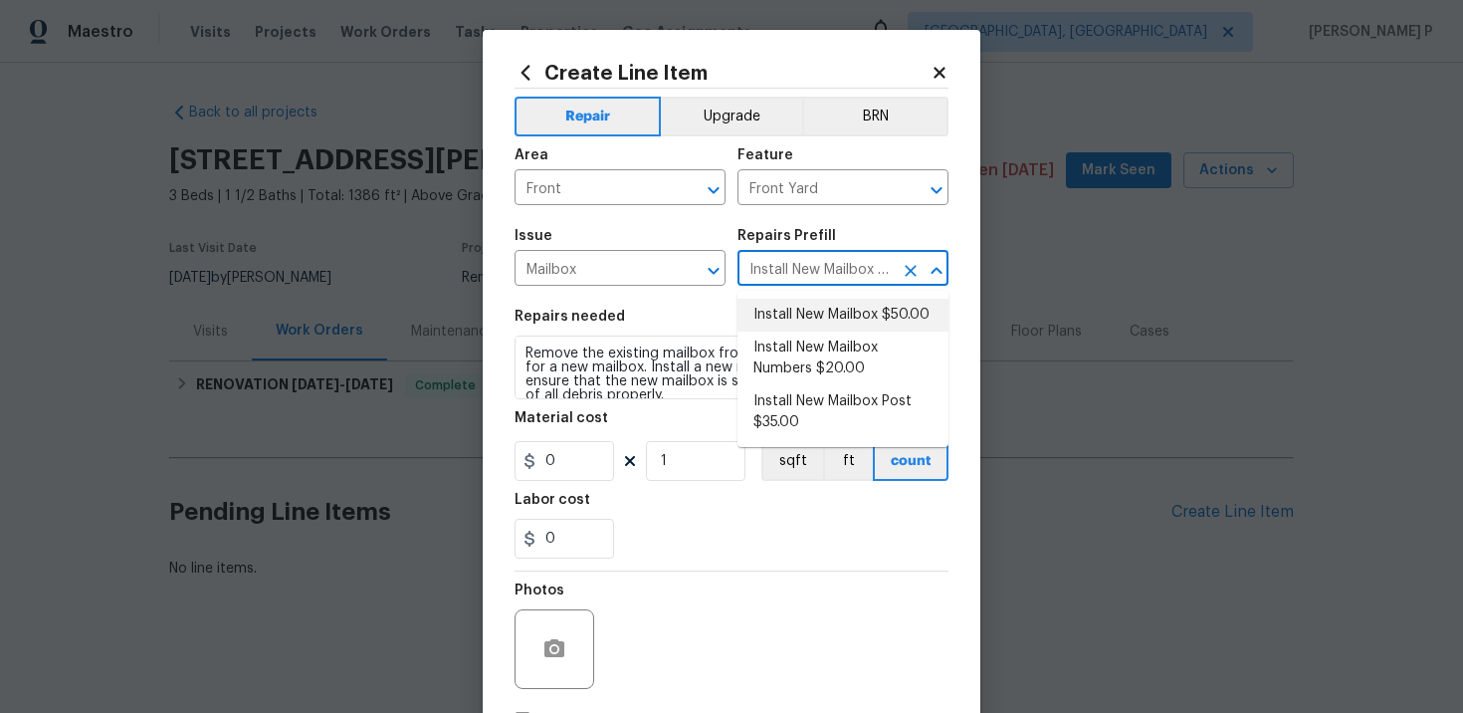
type input "50"
click at [569, 369] on textarea "Remove the existing mailbox from the post and prep the area for a new mailbox. …" at bounding box center [732, 367] width 434 height 64
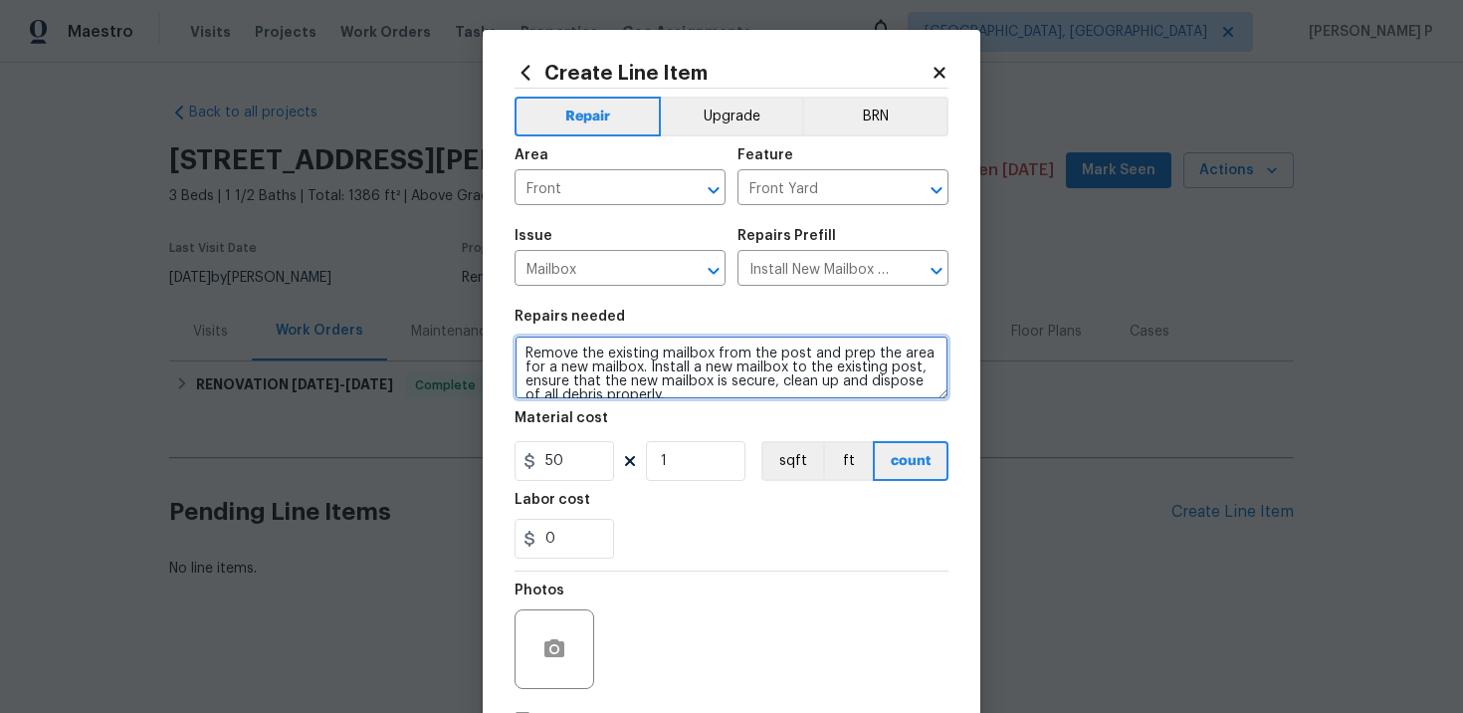
click at [569, 369] on textarea "Remove the existing mailbox from the post and prep the area for a new mailbox. …" at bounding box center [732, 367] width 434 height 64
paste textarea "Please install an inexpensive hanging-style mailbox on the house next to the fr…"
type textarea "Please install an inexpensive hanging-style mailbox on the house next to the fr…"
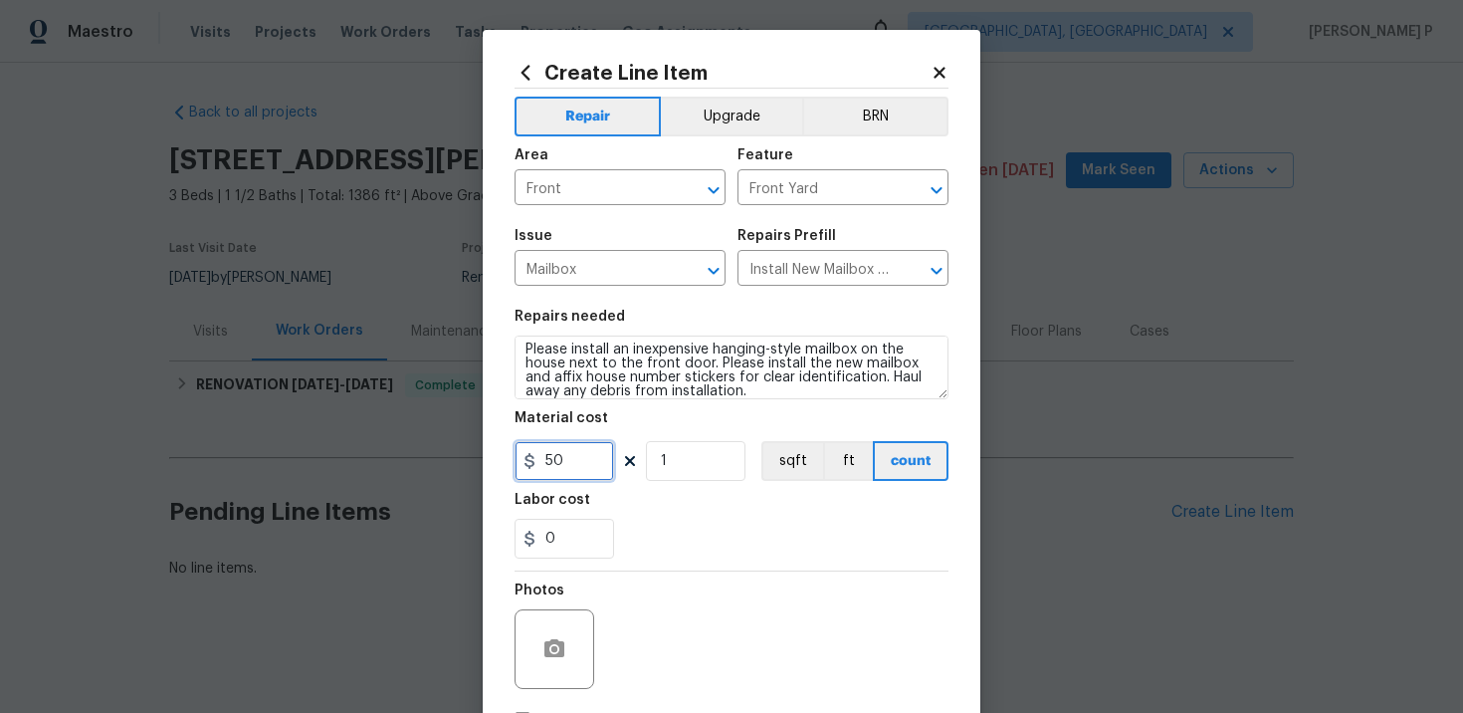
click at [572, 468] on input "50" at bounding box center [565, 461] width 100 height 40
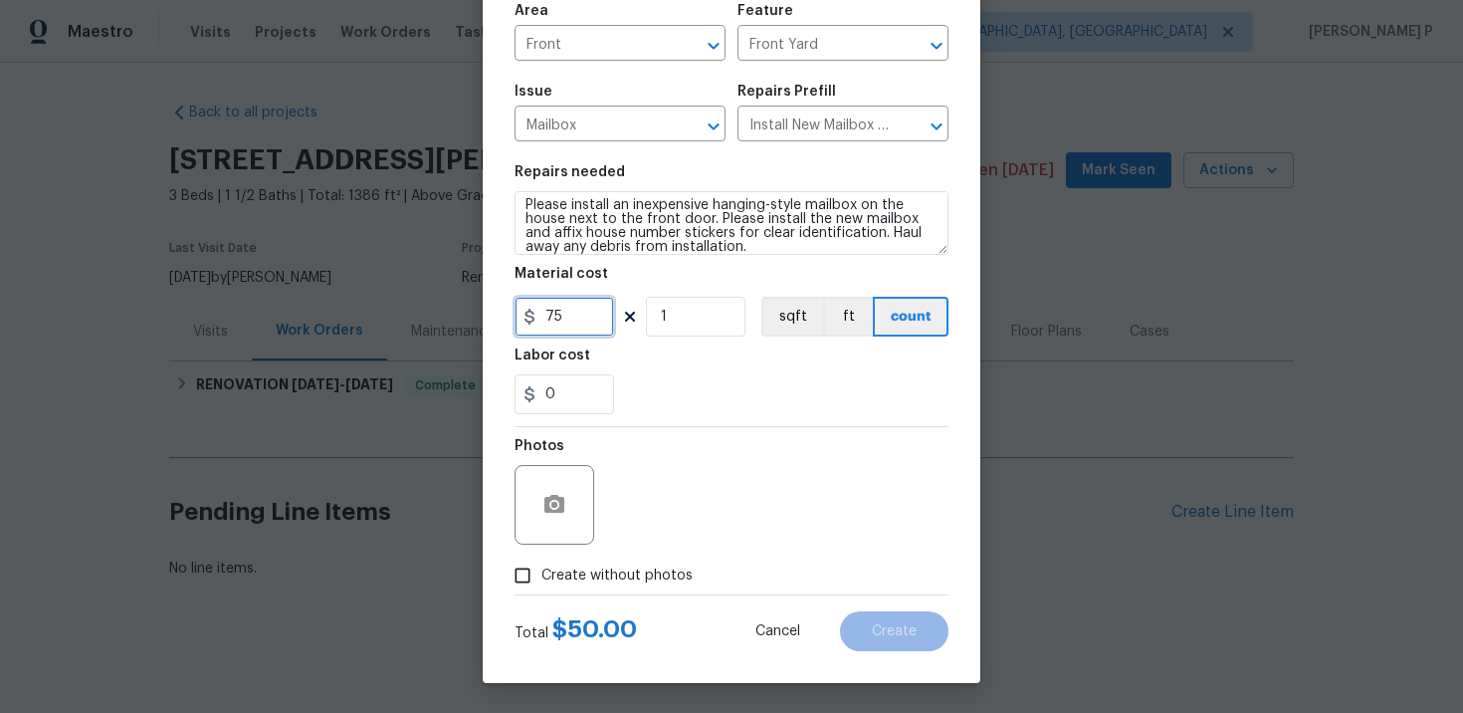
type input "75"
click at [534, 575] on input "Create without photos" at bounding box center [523, 575] width 38 height 38
checkbox input "true"
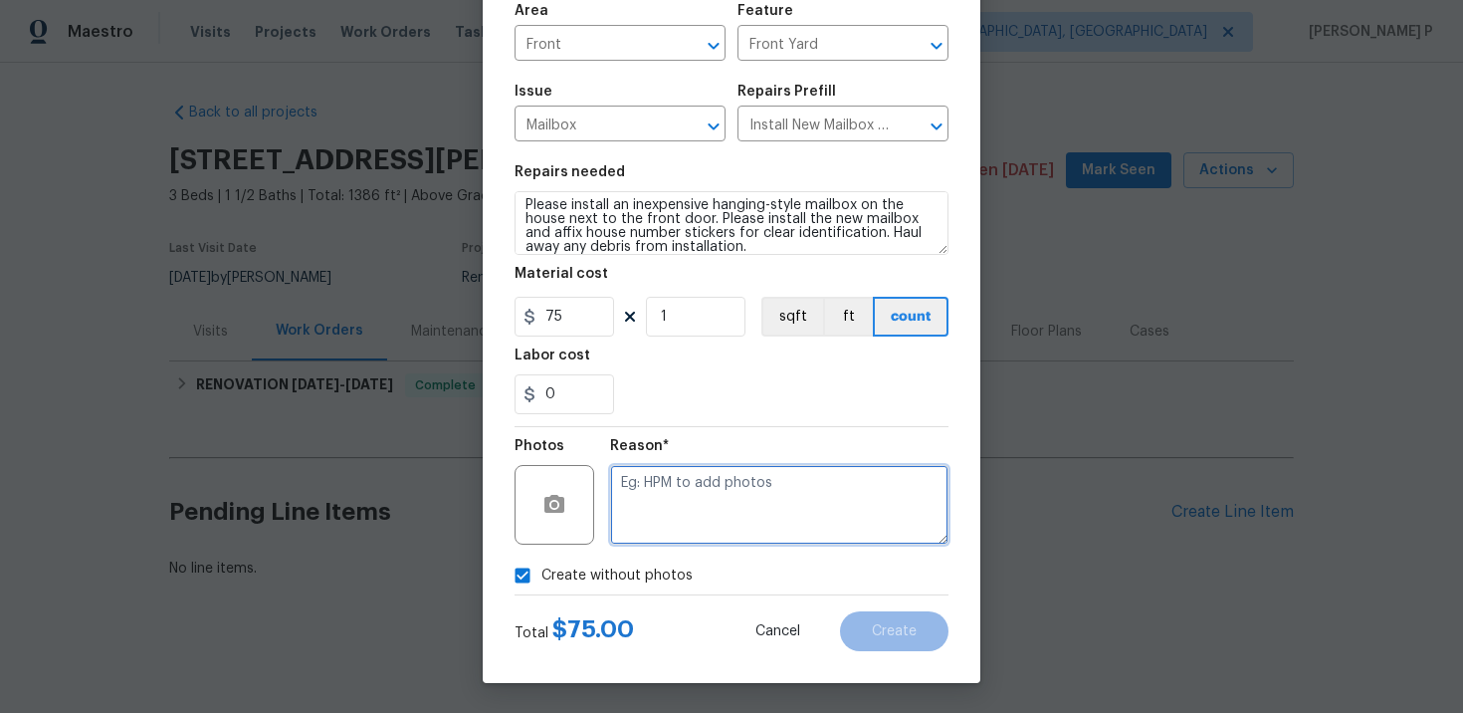
click at [686, 538] on textarea at bounding box center [779, 505] width 338 height 80
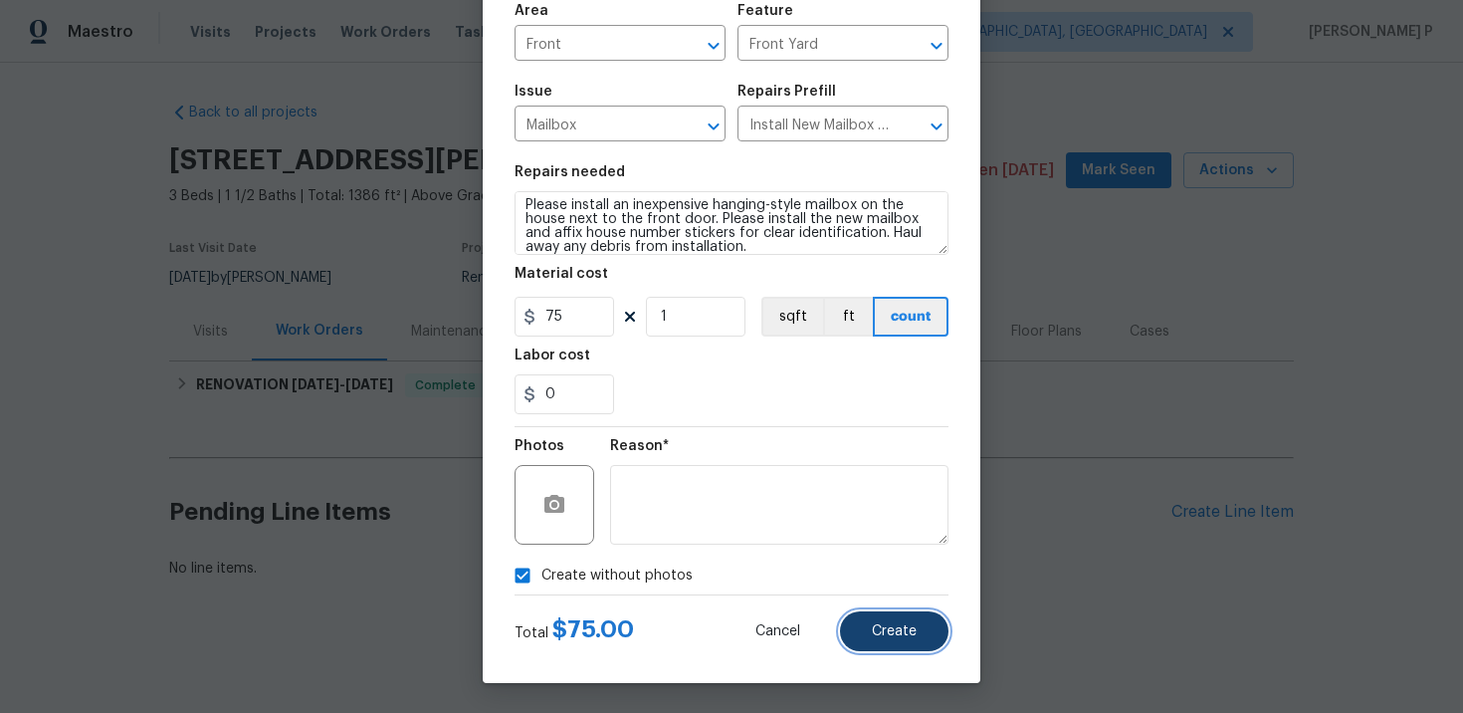
click at [892, 640] on button "Create" at bounding box center [894, 631] width 109 height 40
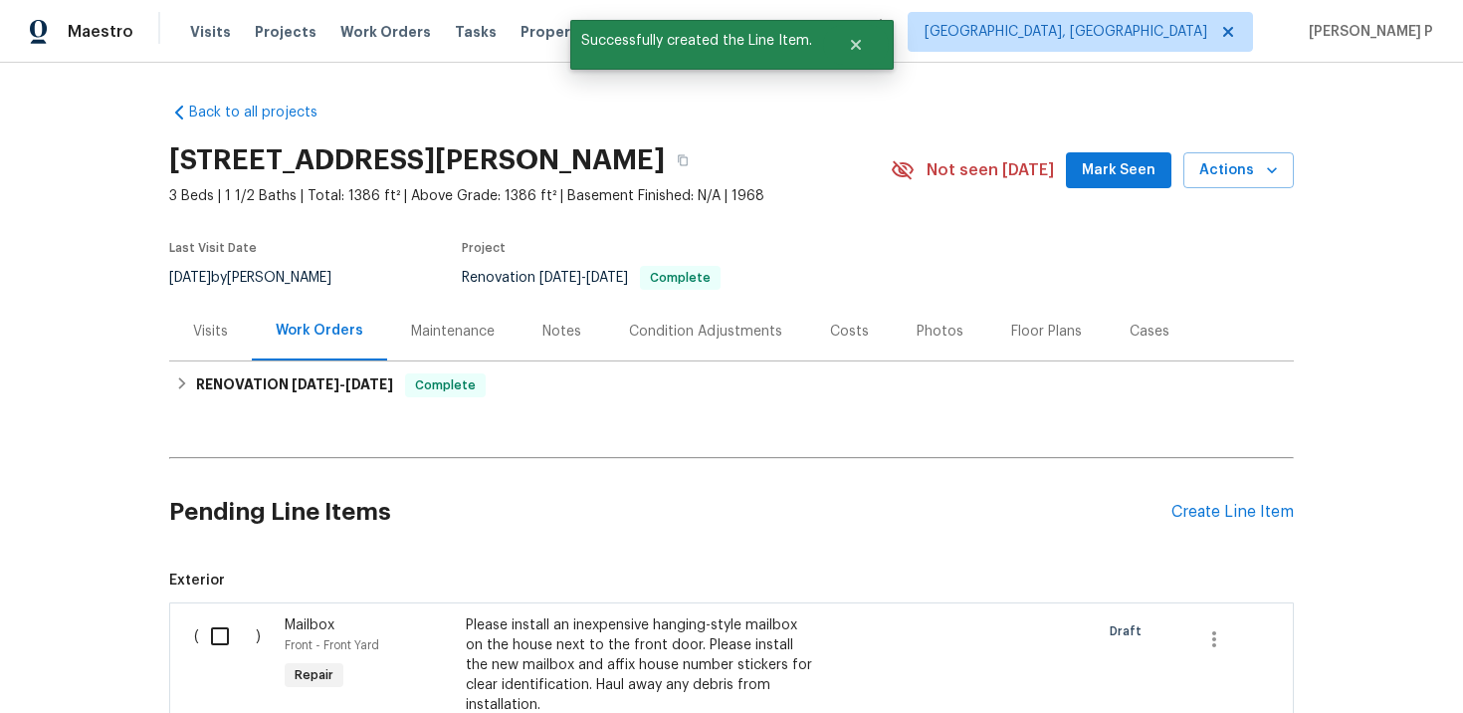
click at [219, 633] on input "checkbox" at bounding box center [227, 636] width 57 height 42
checkbox input "true"
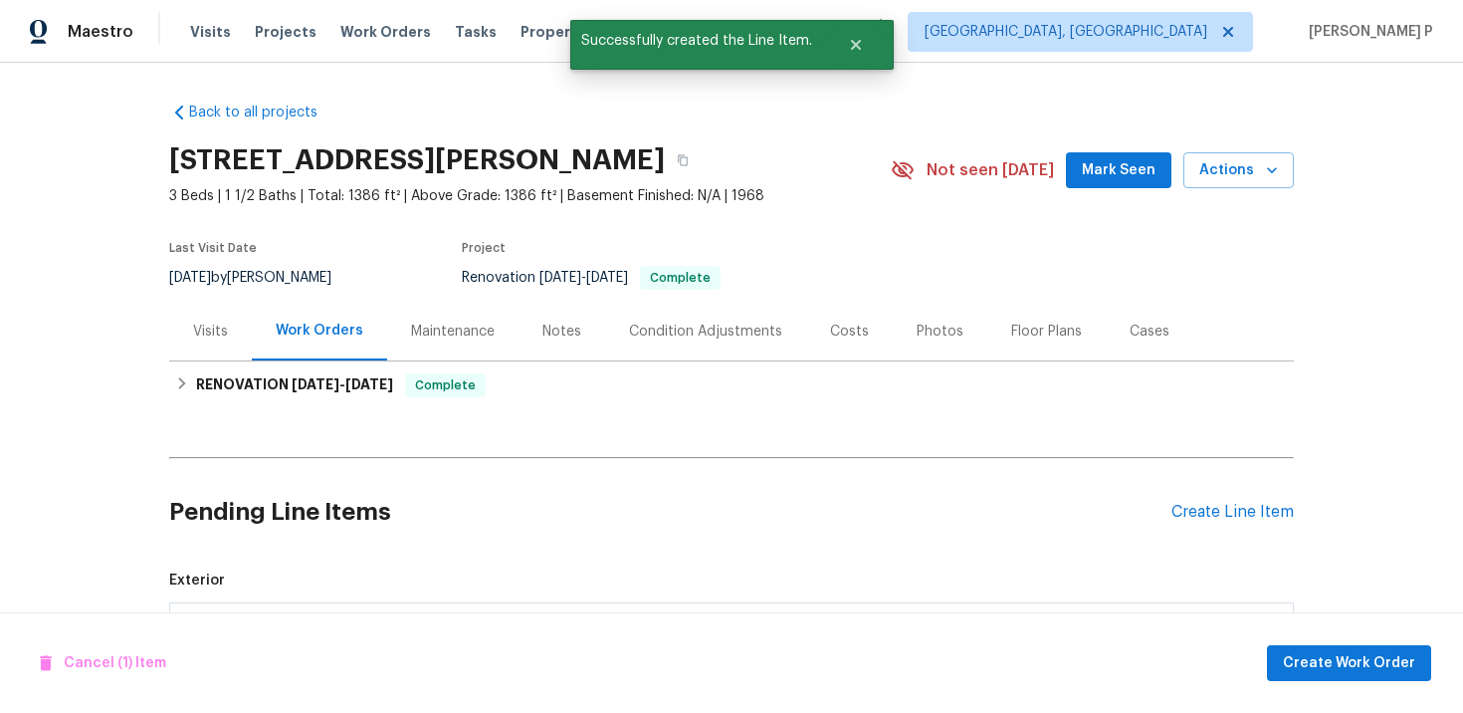
scroll to position [308, 0]
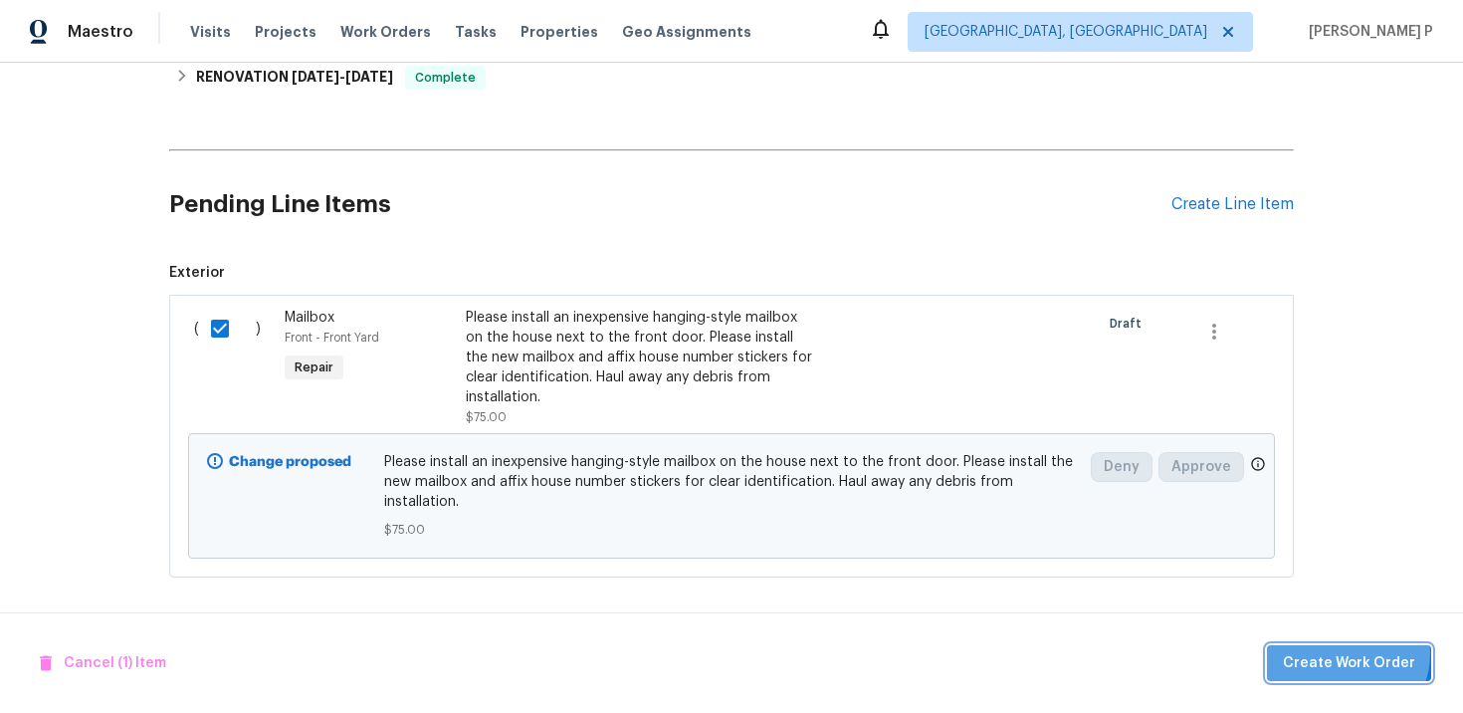
click at [1354, 653] on span "Create Work Order" at bounding box center [1349, 663] width 132 height 25
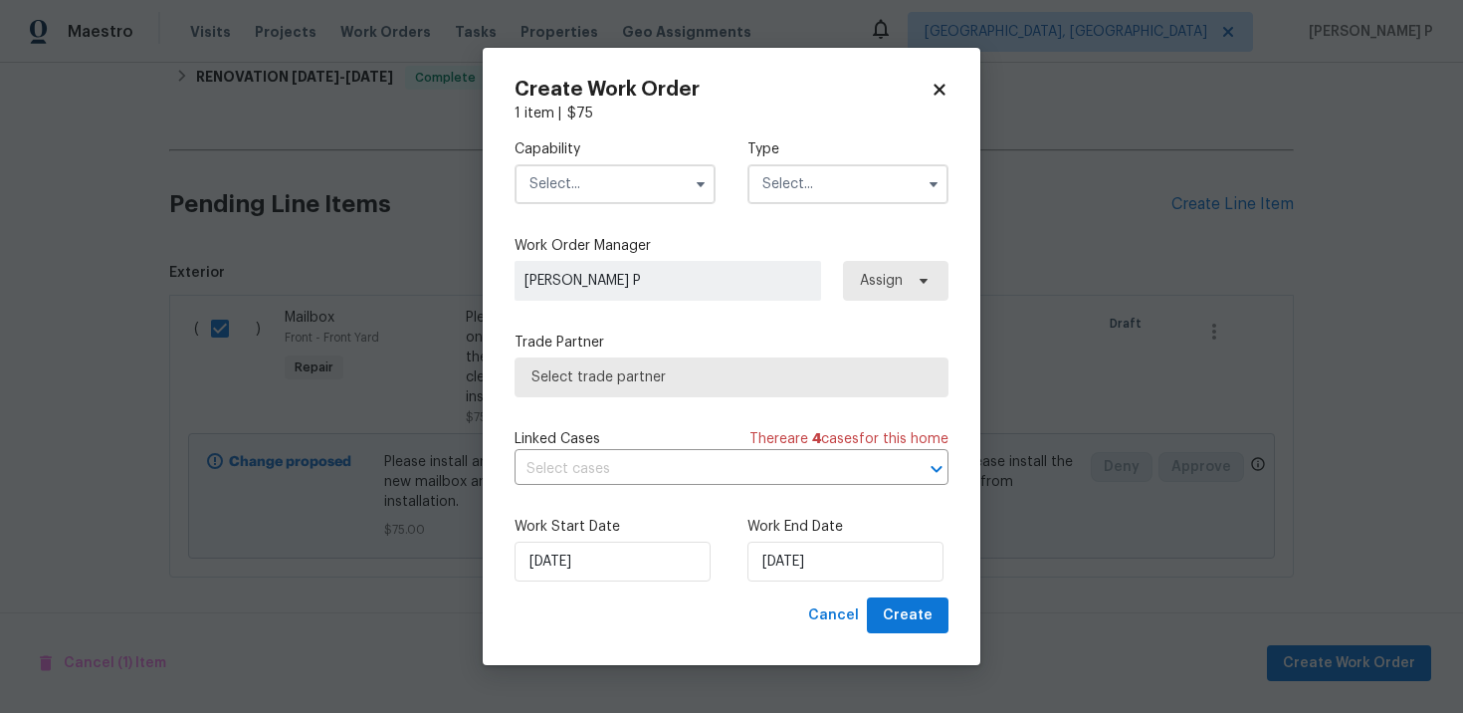
click at [820, 194] on input "text" at bounding box center [848, 184] width 201 height 40
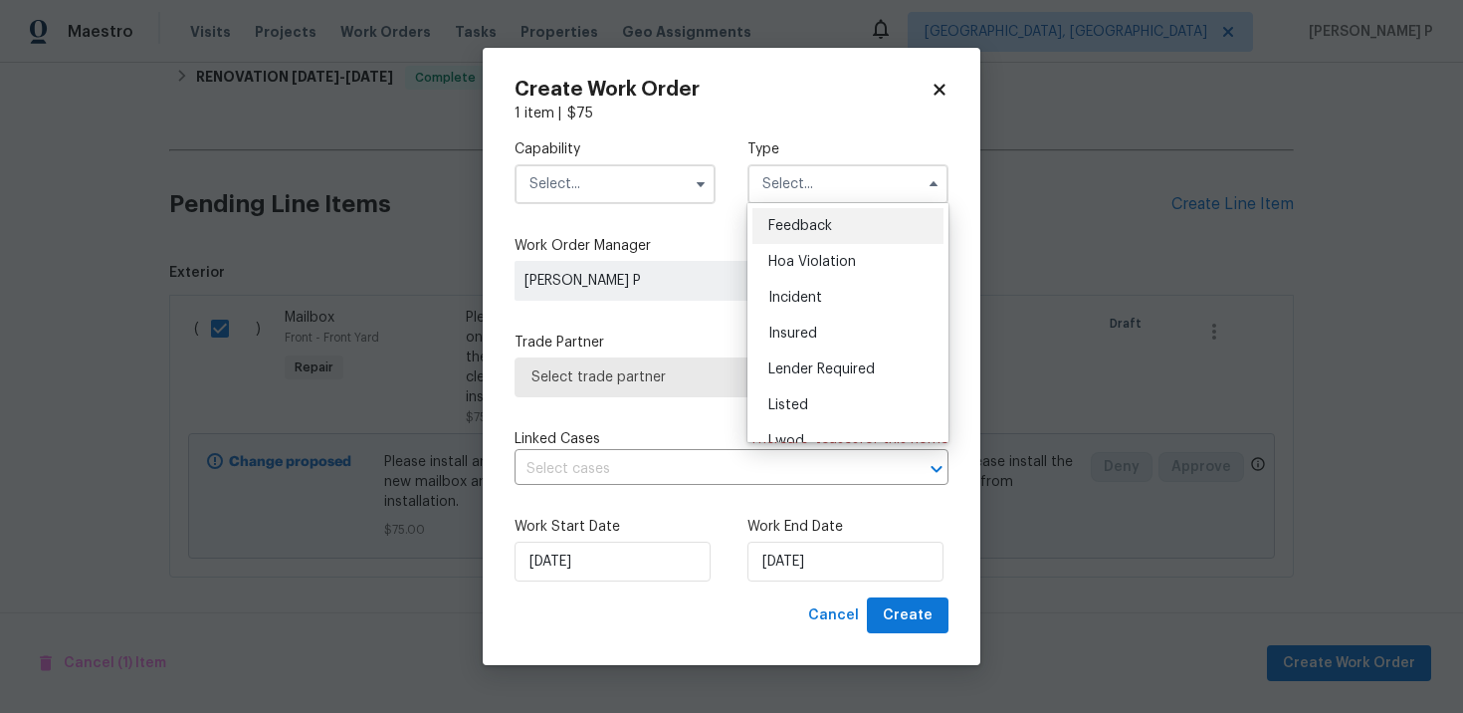
click at [801, 234] on div "Feedback" at bounding box center [848, 226] width 191 height 36
type input "Feedback"
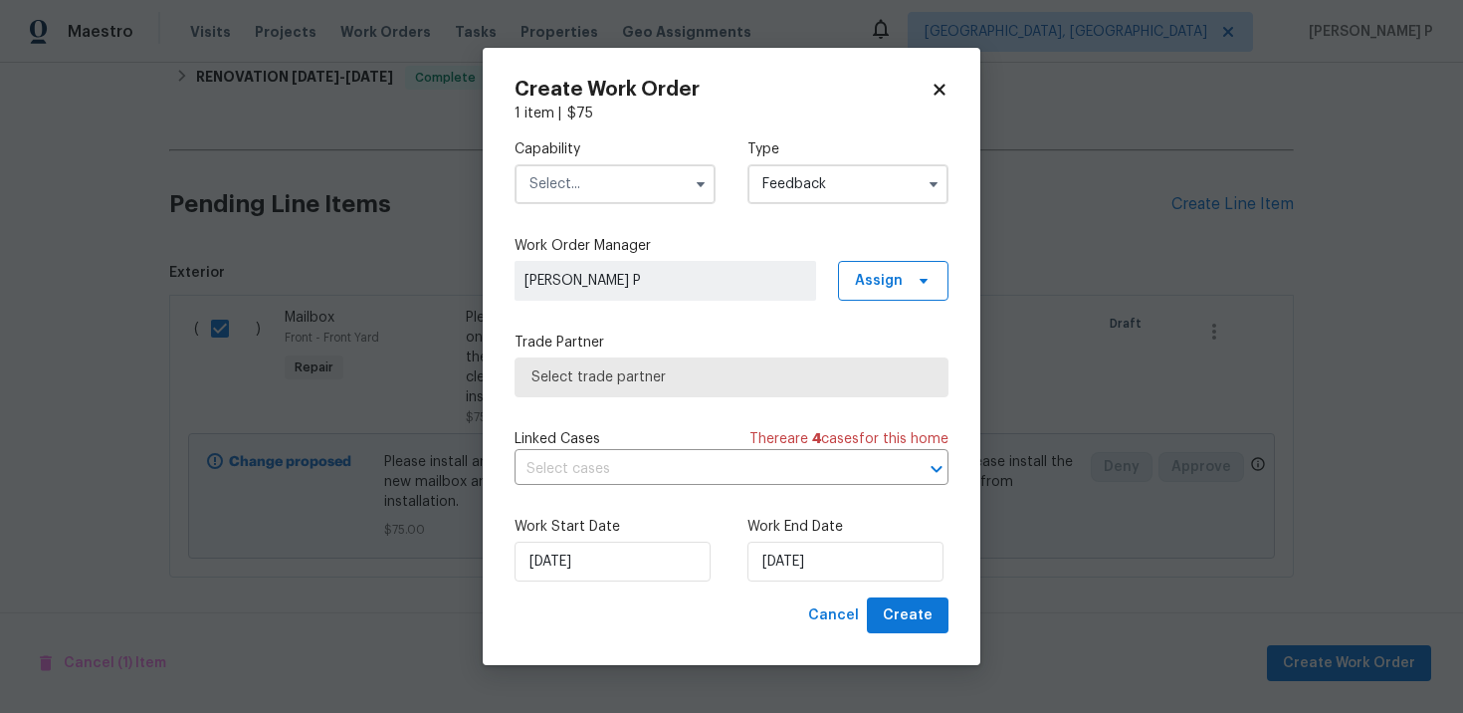
click at [611, 181] on input "text" at bounding box center [615, 184] width 201 height 40
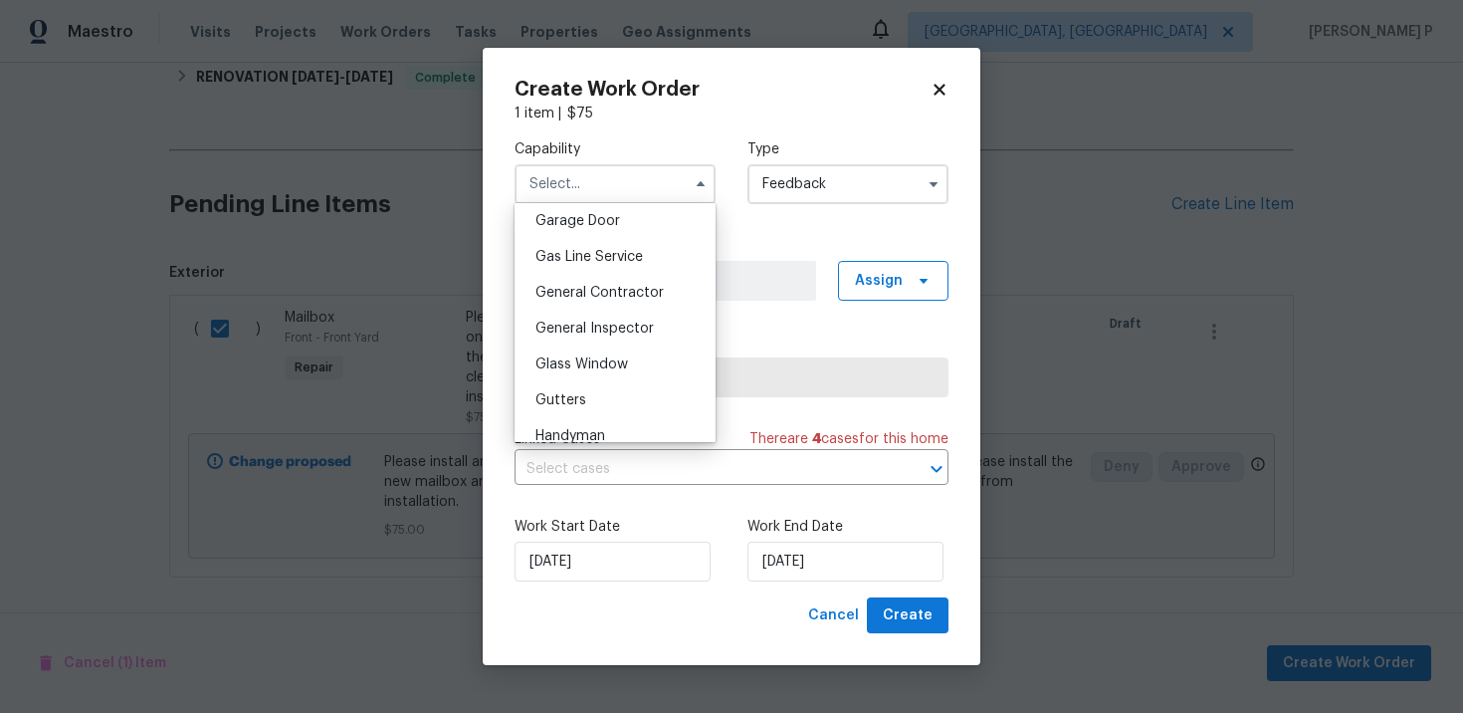
scroll to position [891, 0]
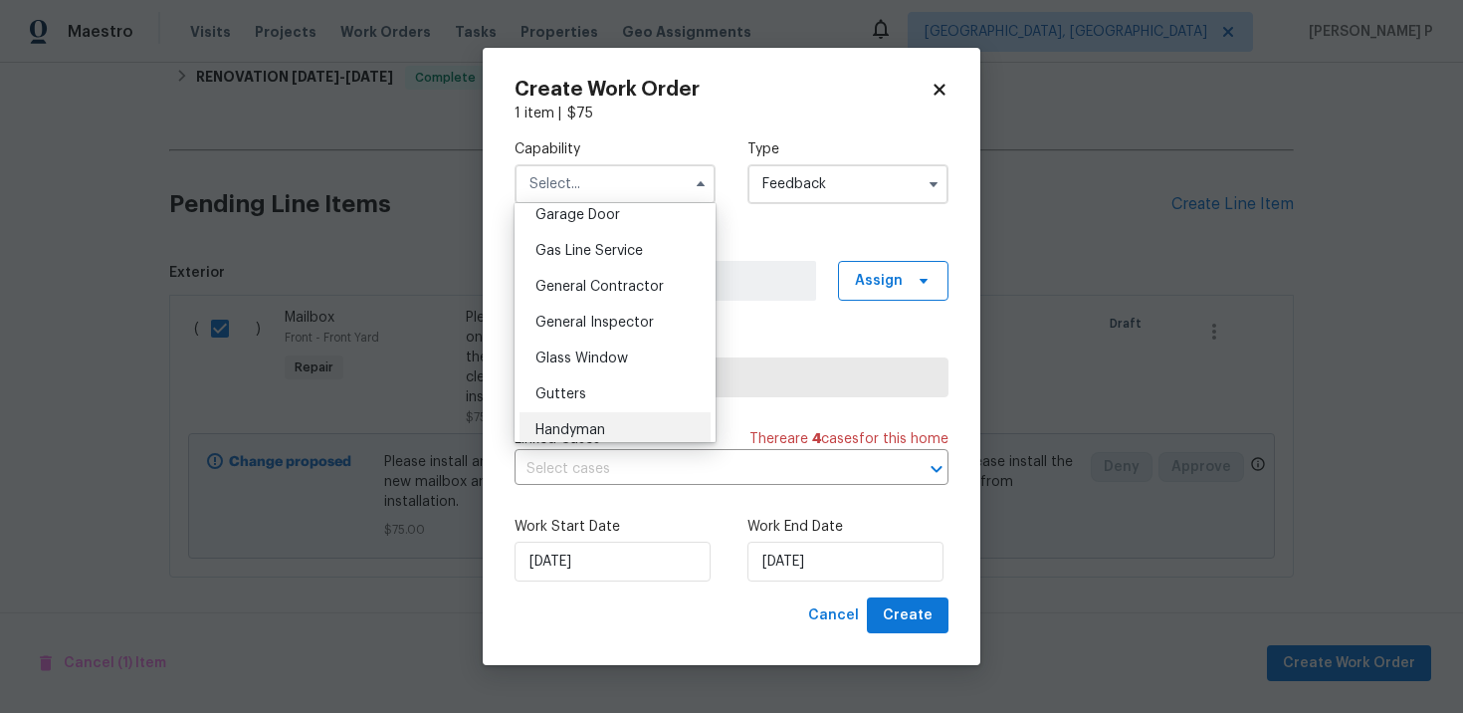
click at [588, 429] on span "Handyman" at bounding box center [571, 430] width 70 height 14
type input "Handyman"
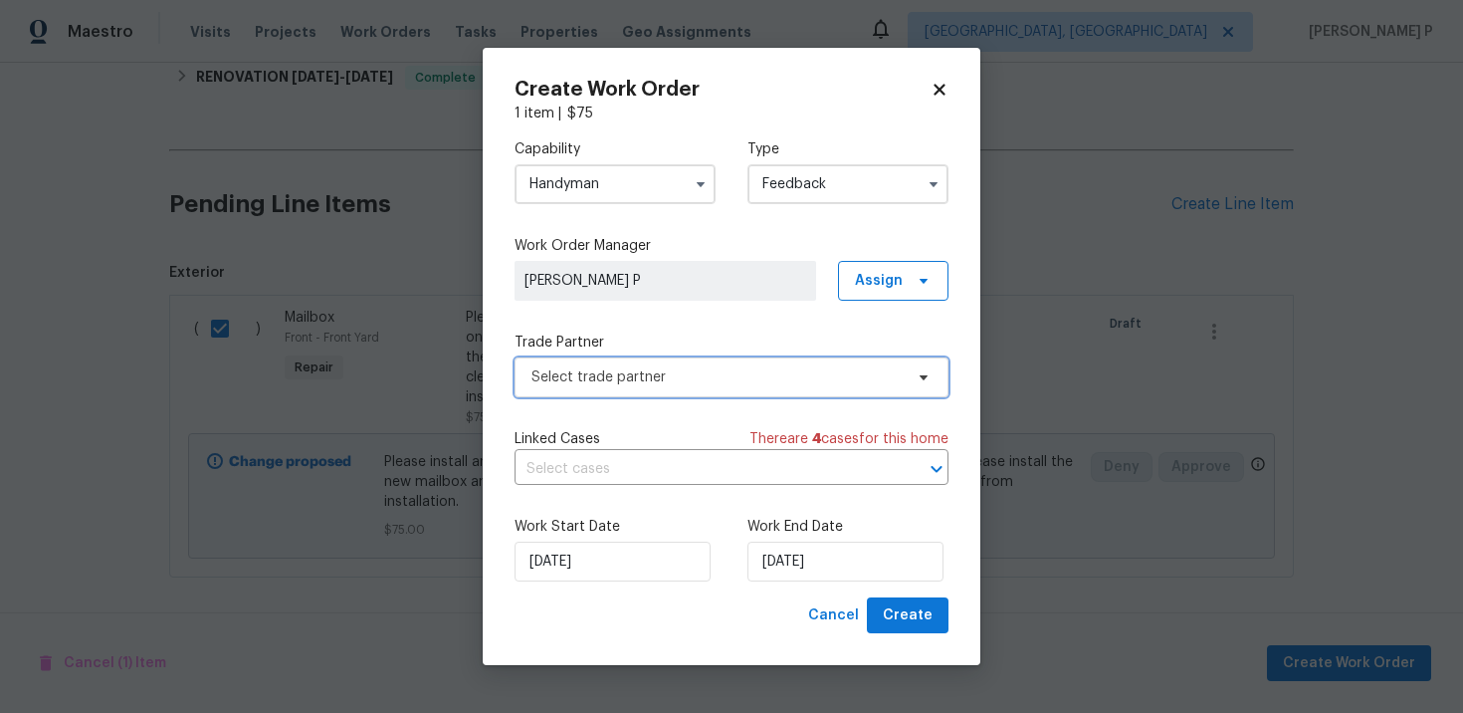
click at [629, 384] on span "Select trade partner" at bounding box center [717, 377] width 371 height 20
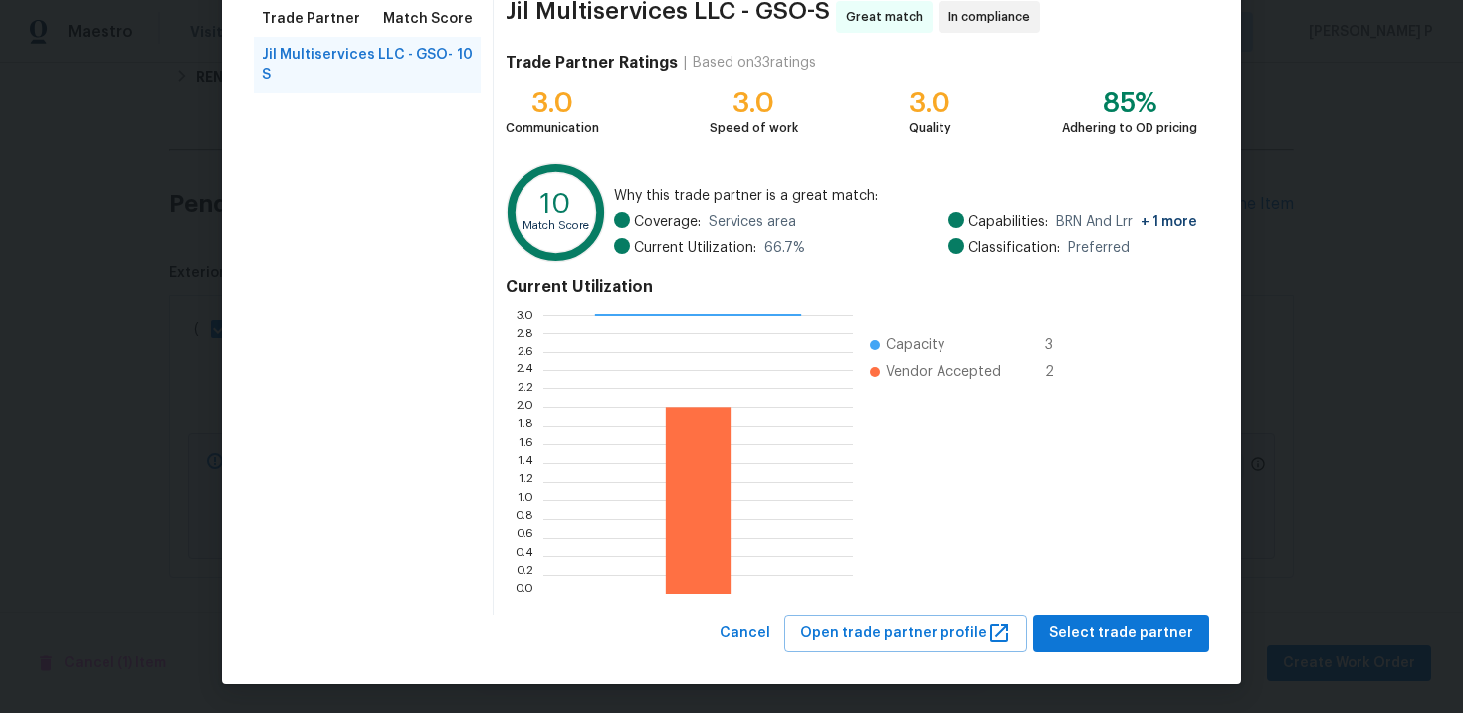
scroll to position [0, 0]
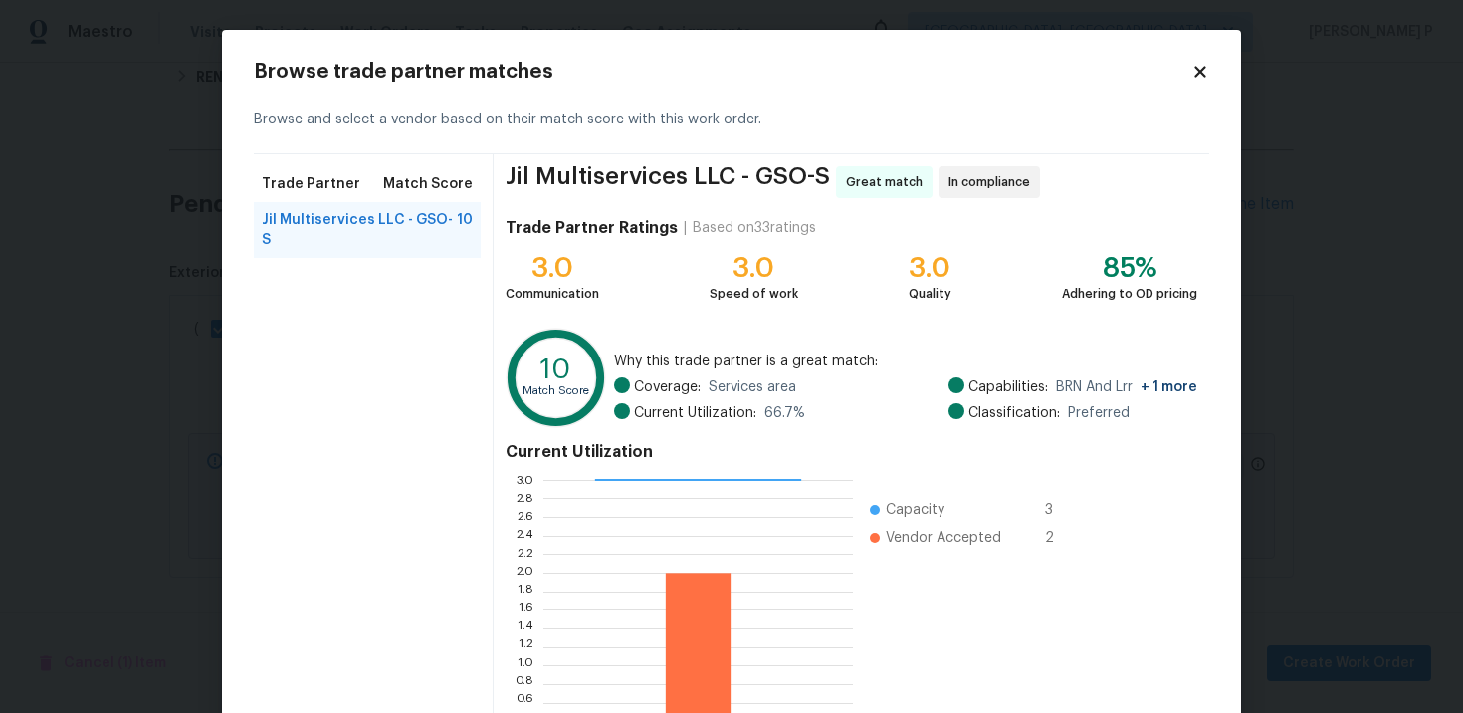
click at [1195, 66] on icon at bounding box center [1200, 71] width 11 height 11
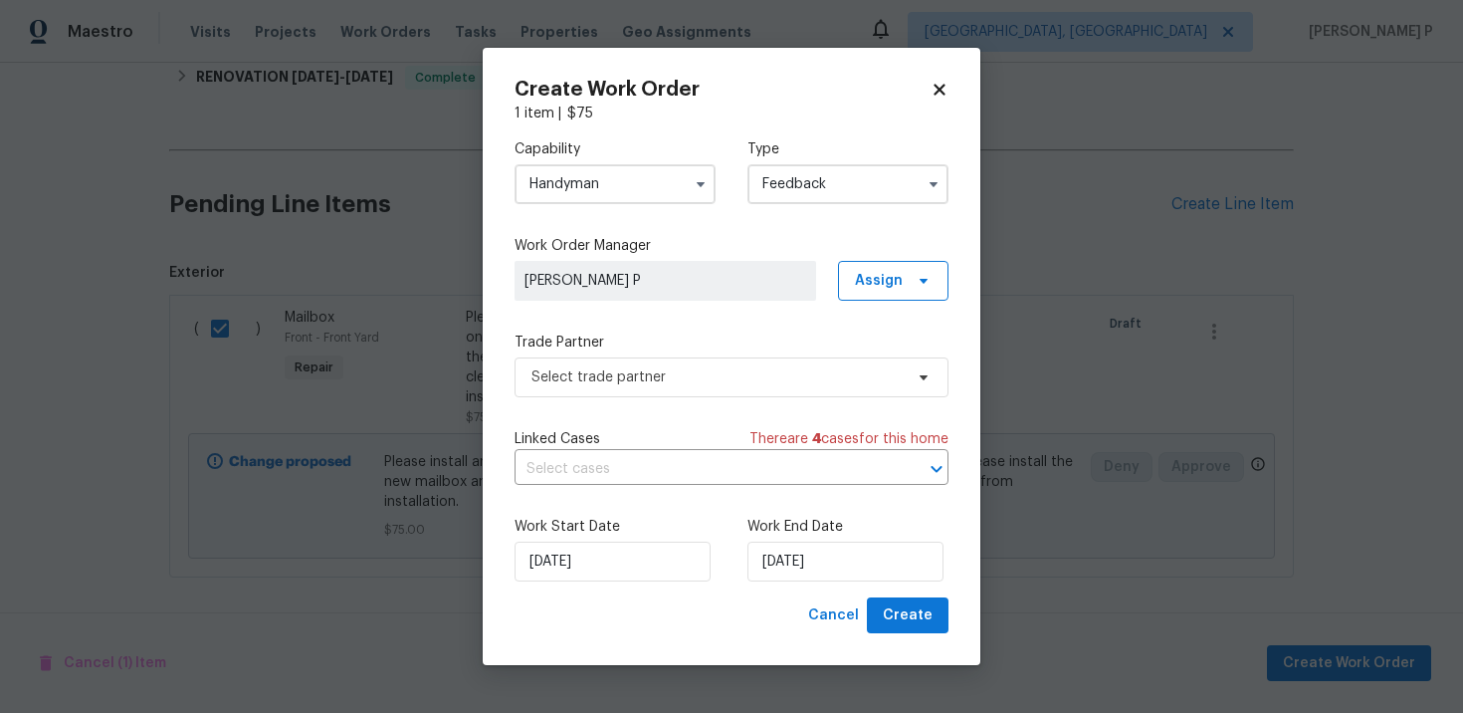
click at [937, 89] on icon at bounding box center [940, 90] width 18 height 18
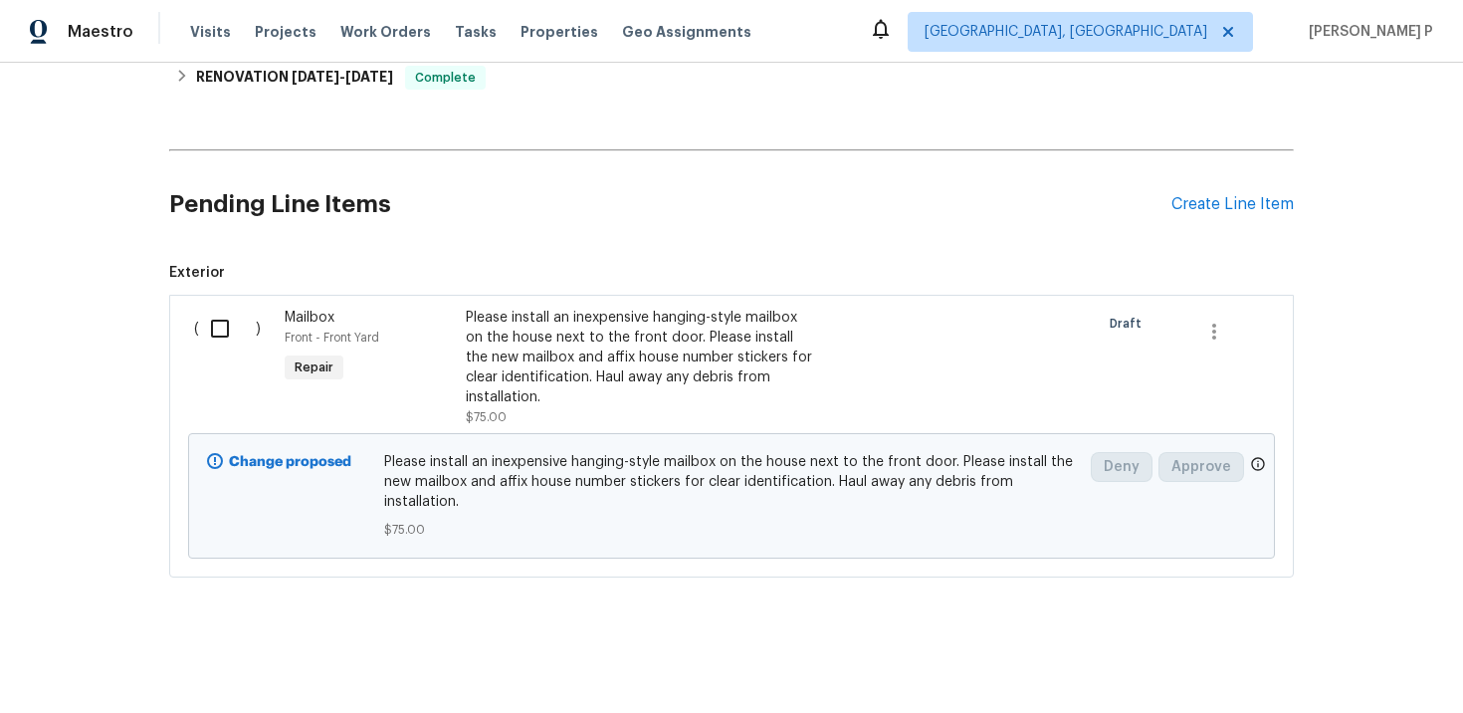
click at [219, 325] on input "checkbox" at bounding box center [227, 329] width 57 height 42
checkbox input "true"
click at [1361, 663] on span "Create Work Order" at bounding box center [1349, 663] width 132 height 25
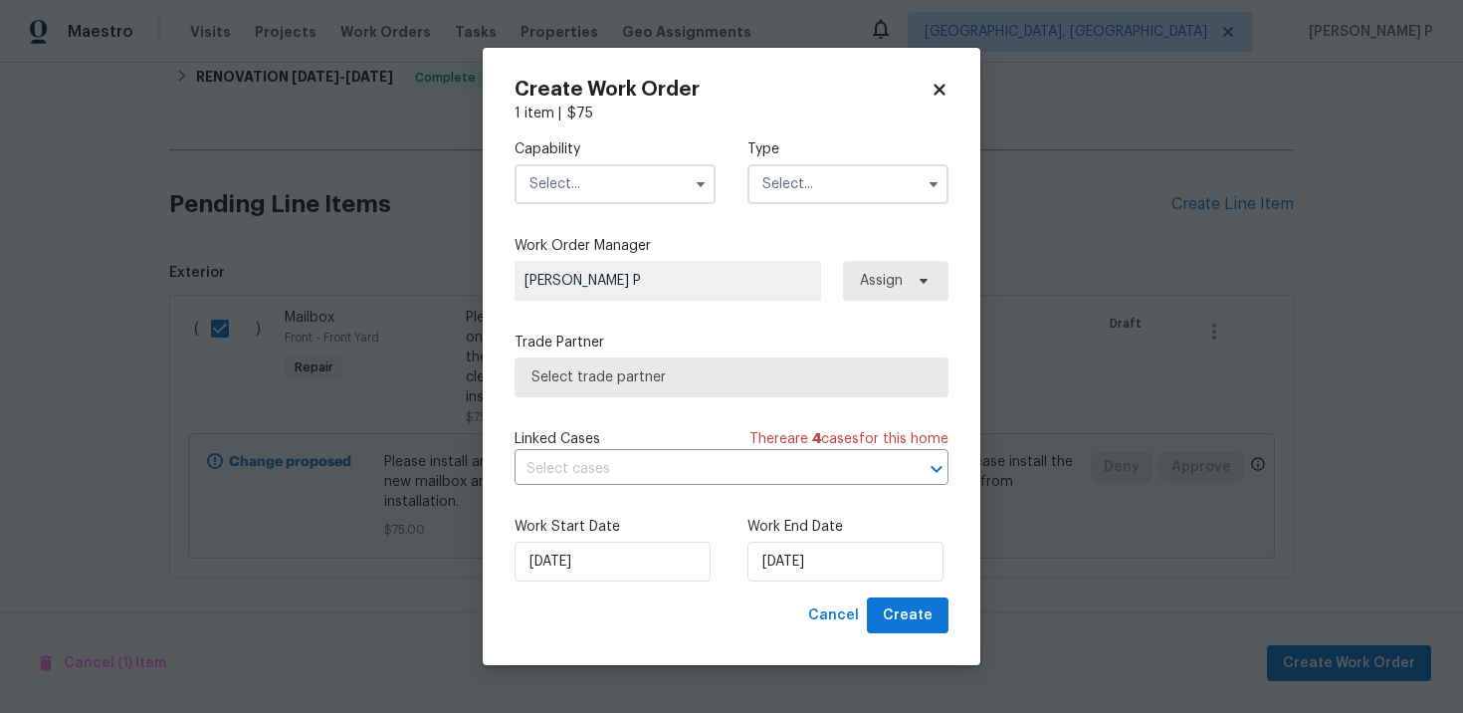
click at [790, 184] on input "text" at bounding box center [848, 184] width 201 height 40
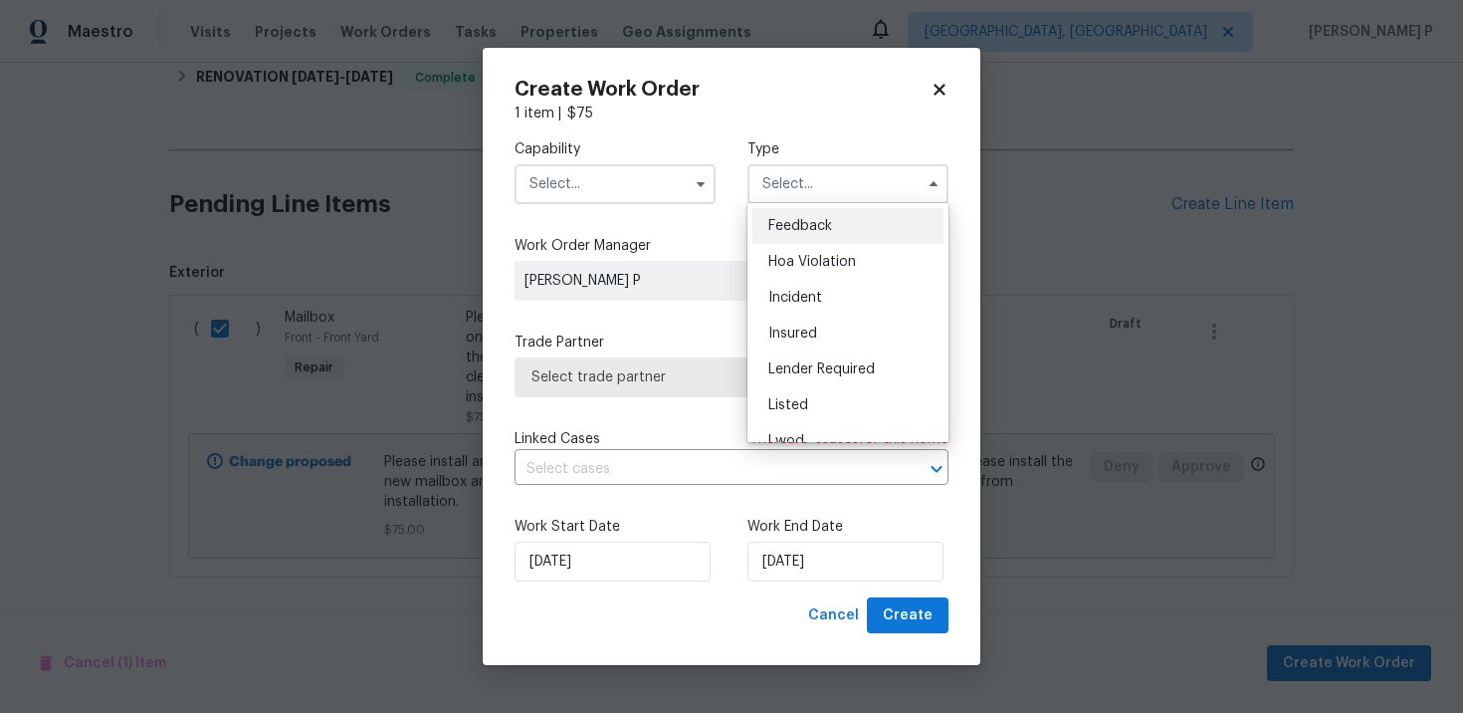
click at [789, 224] on span "Feedback" at bounding box center [800, 226] width 64 height 14
type input "Feedback"
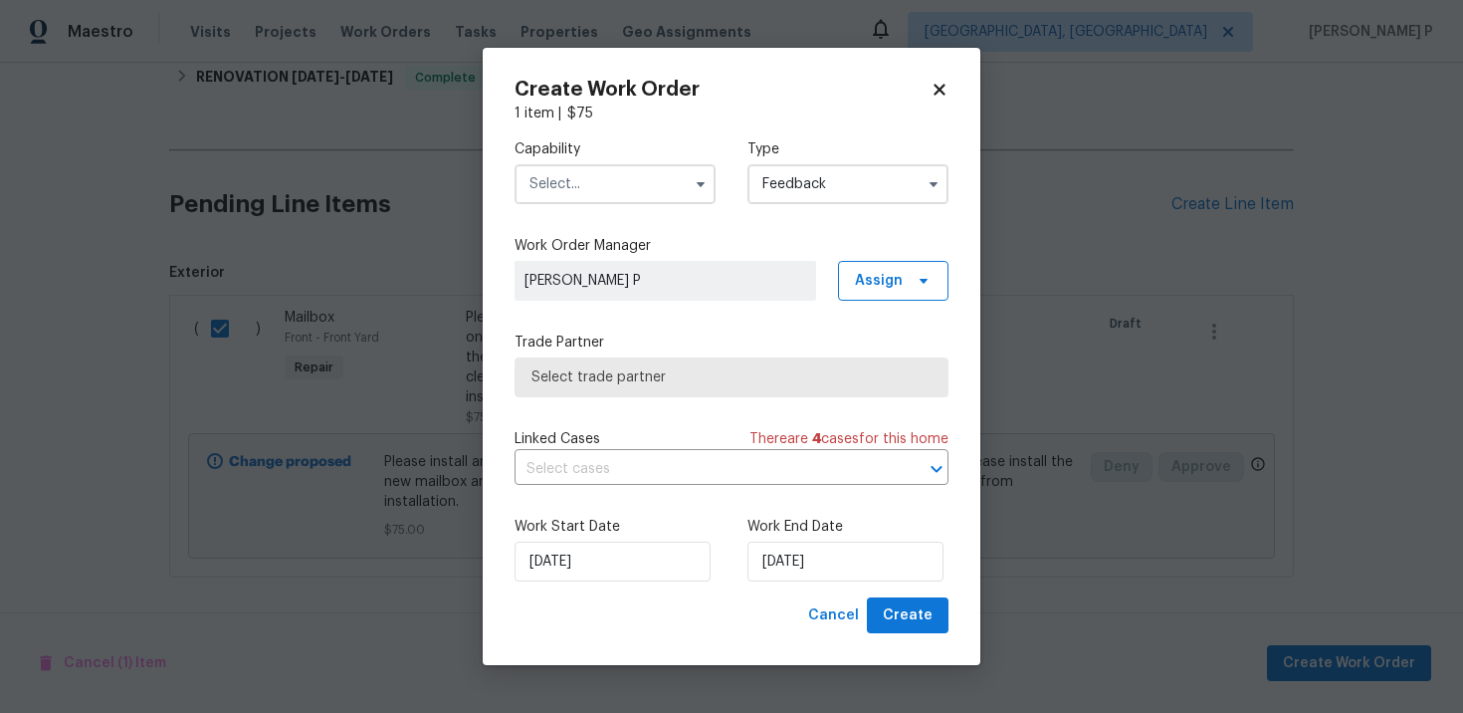
click at [614, 179] on input "text" at bounding box center [615, 184] width 201 height 40
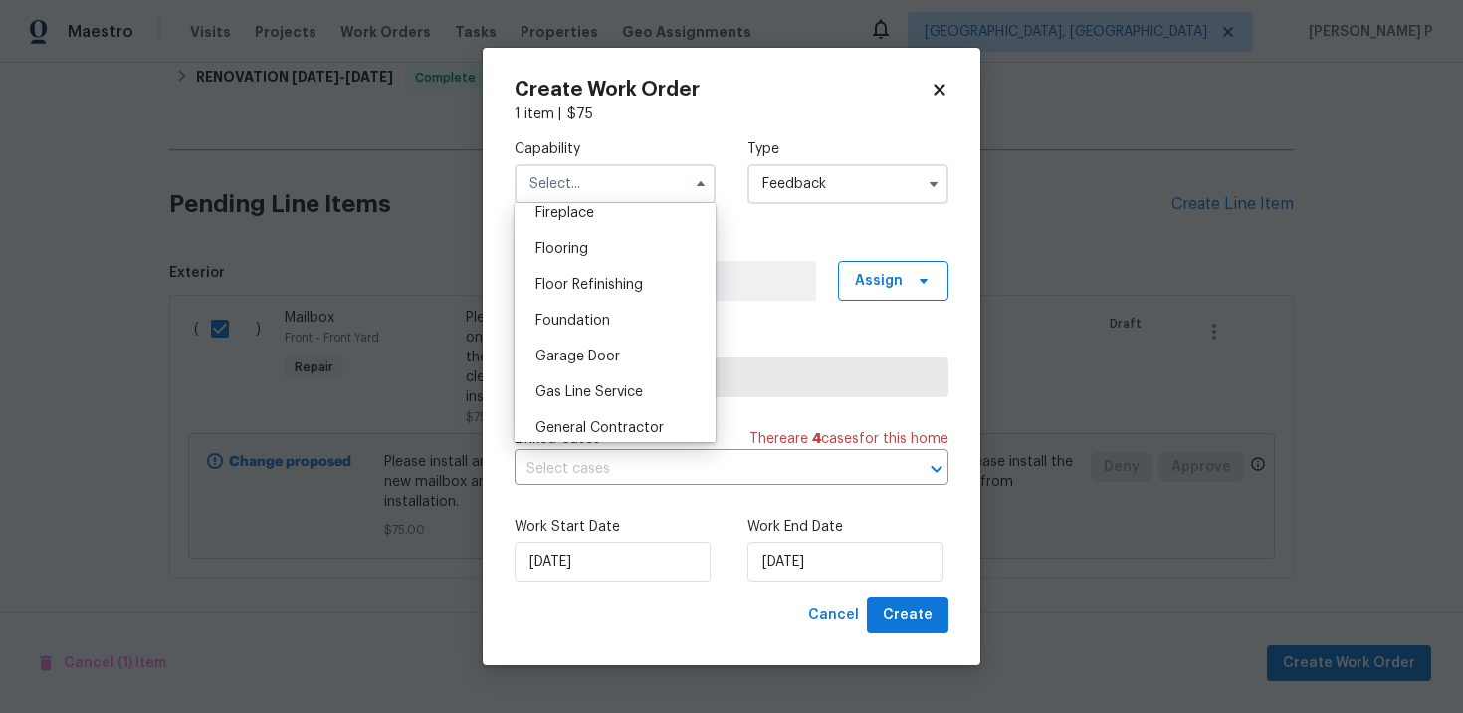
scroll to position [789, 0]
click at [602, 384] on span "General Contractor" at bounding box center [600, 388] width 128 height 14
type input "General Contractor"
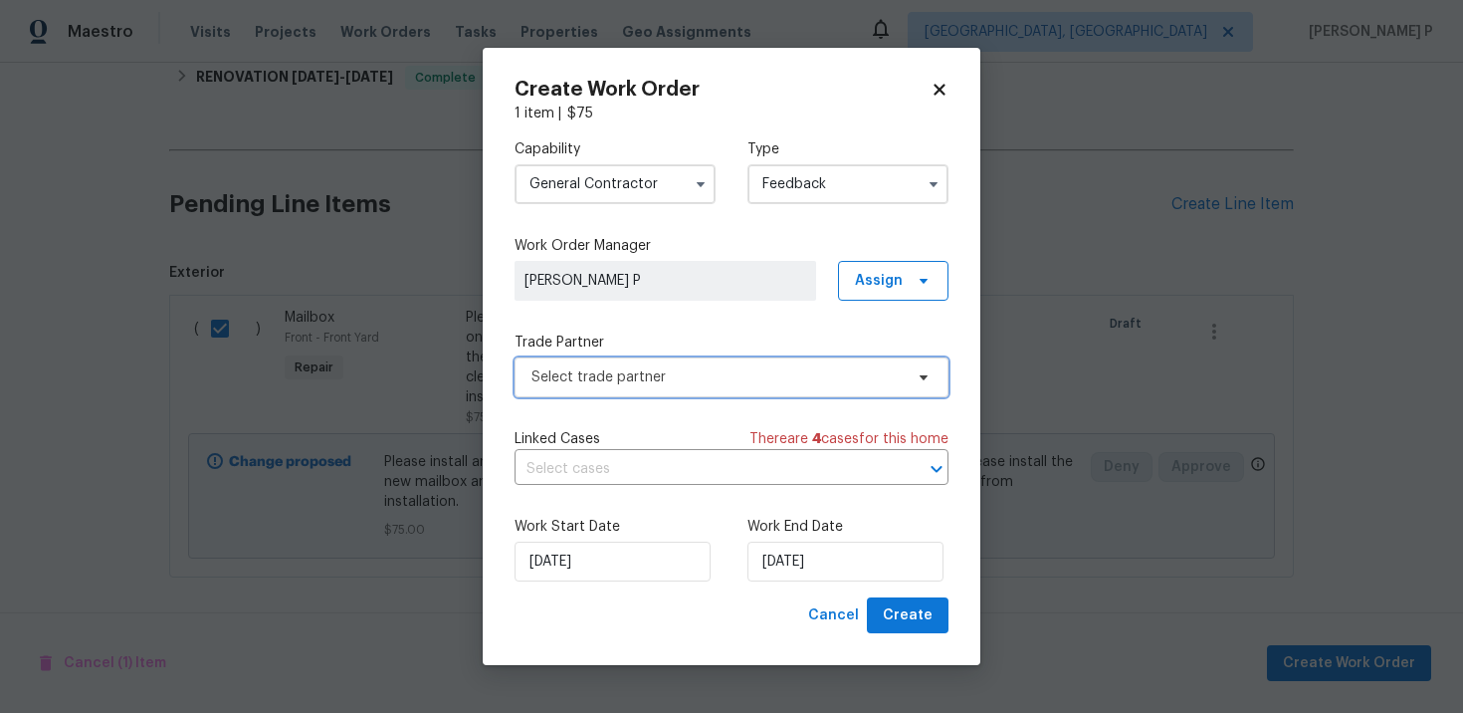
click at [644, 376] on span "Select trade partner" at bounding box center [717, 377] width 371 height 20
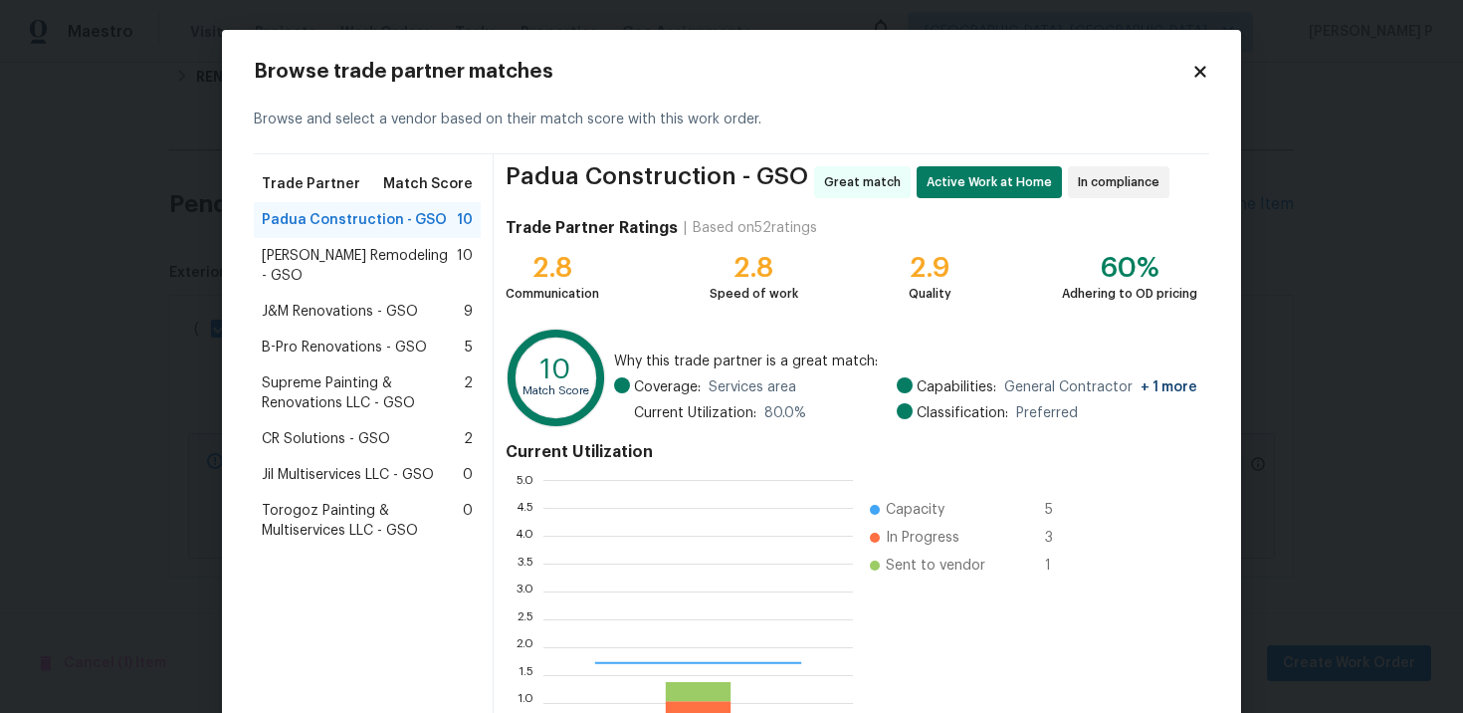
scroll to position [279, 310]
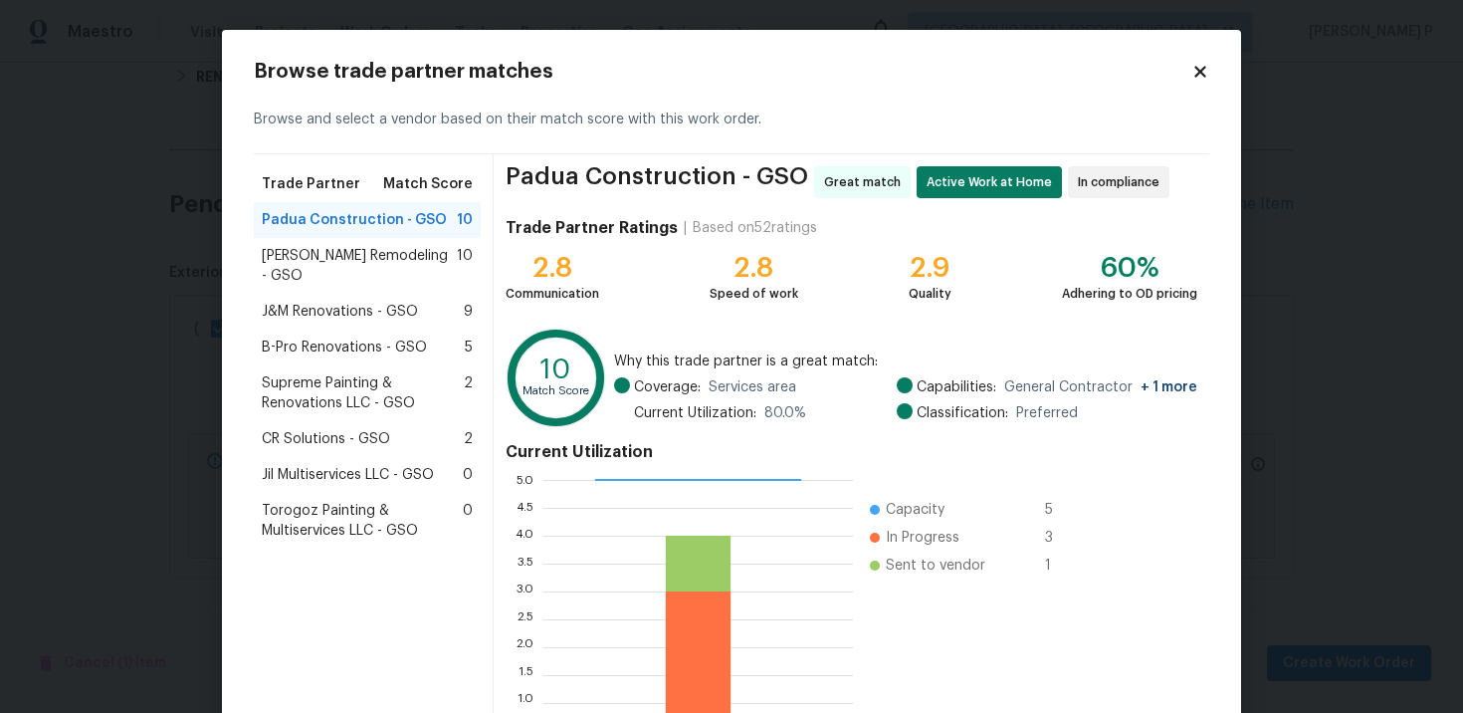
click at [332, 260] on span "Pino Remodeling - GSO" at bounding box center [359, 266] width 195 height 40
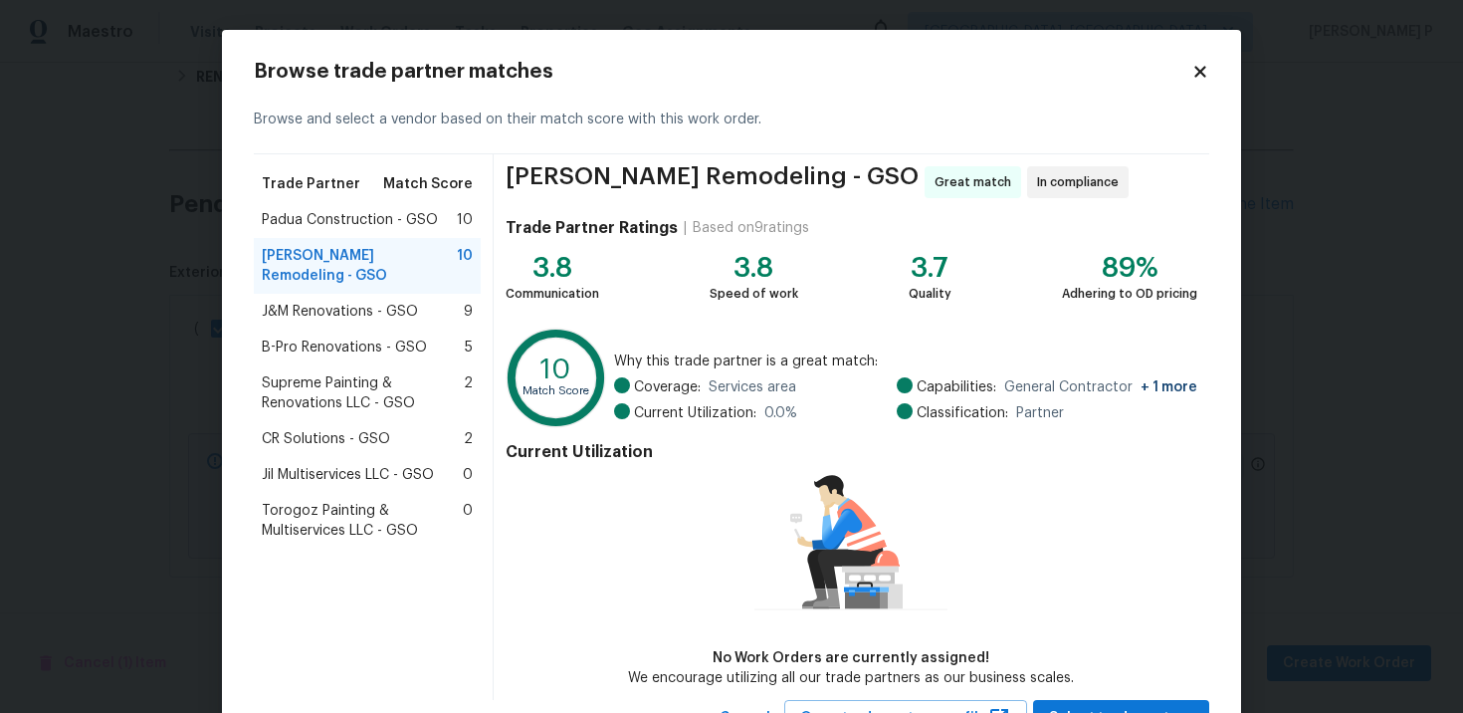
click at [335, 302] on span "J&M Renovations - GSO" at bounding box center [340, 312] width 156 height 20
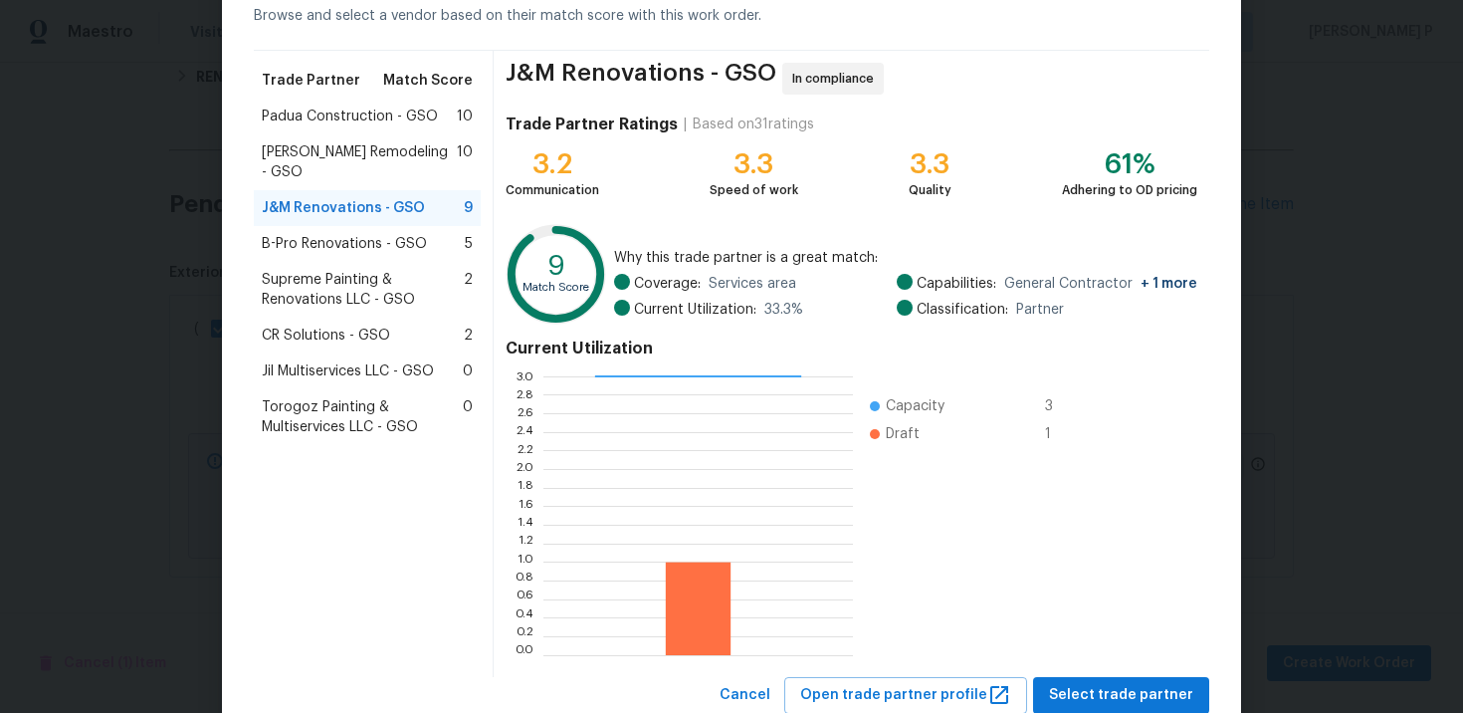
scroll to position [165, 0]
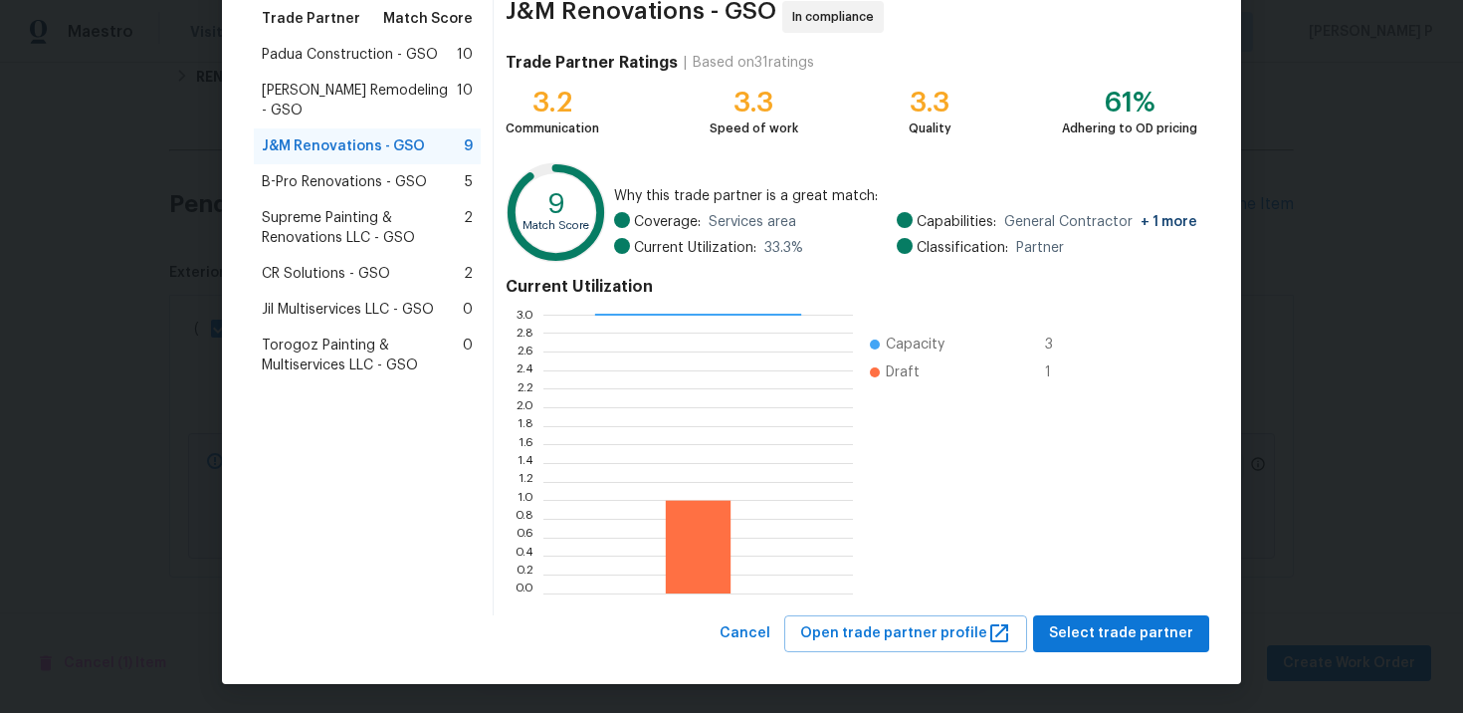
click at [302, 172] on span "B-Pro Renovations - GSO" at bounding box center [344, 182] width 165 height 20
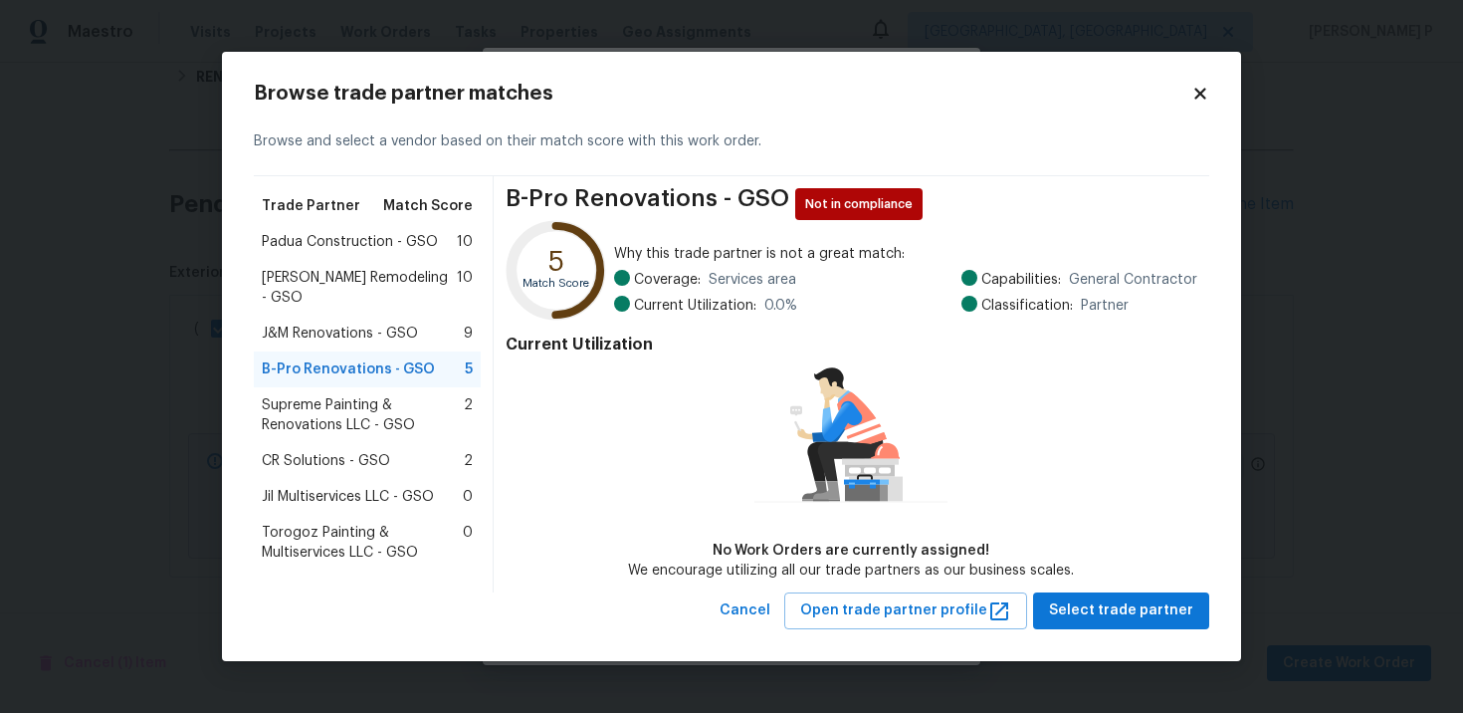
click at [312, 324] on span "J&M Renovations - GSO" at bounding box center [340, 334] width 156 height 20
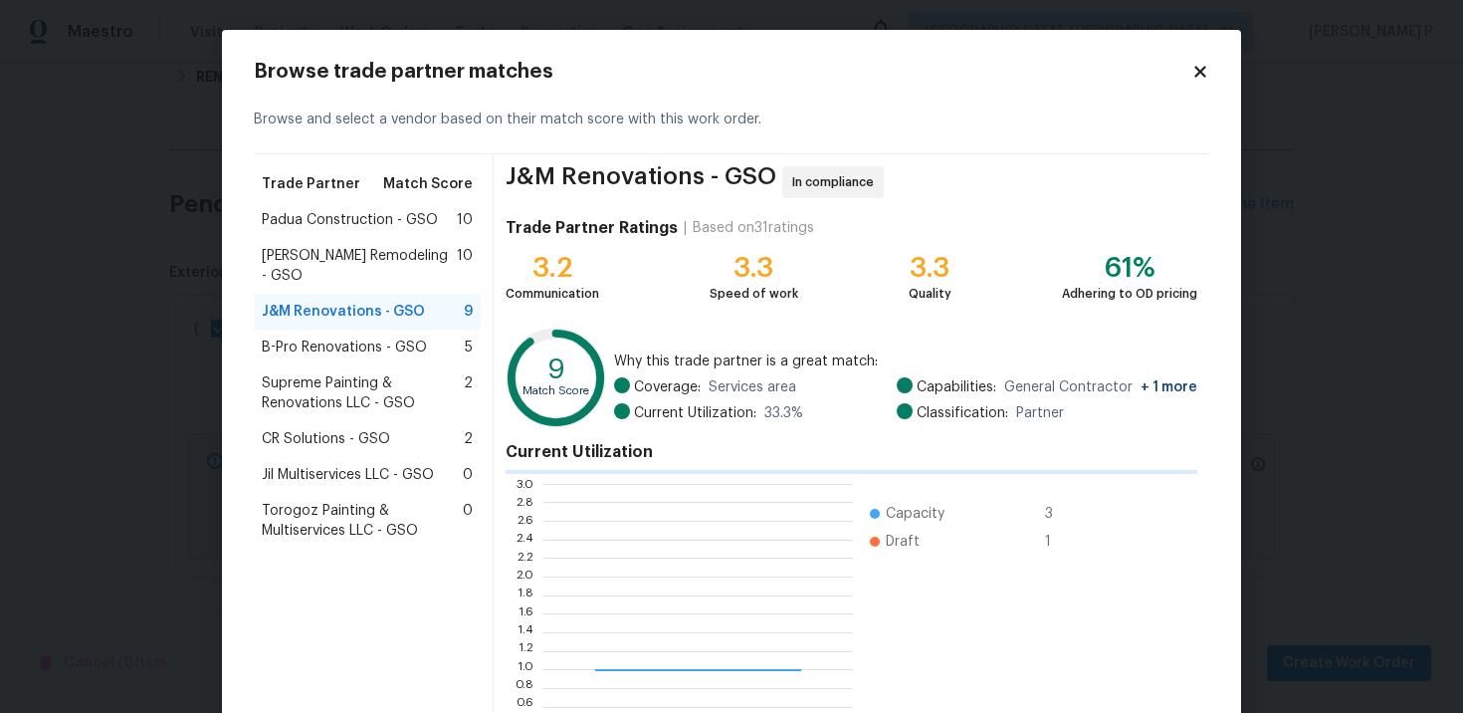
scroll to position [279, 310]
click at [330, 250] on span "Pino Remodeling - GSO" at bounding box center [359, 266] width 195 height 40
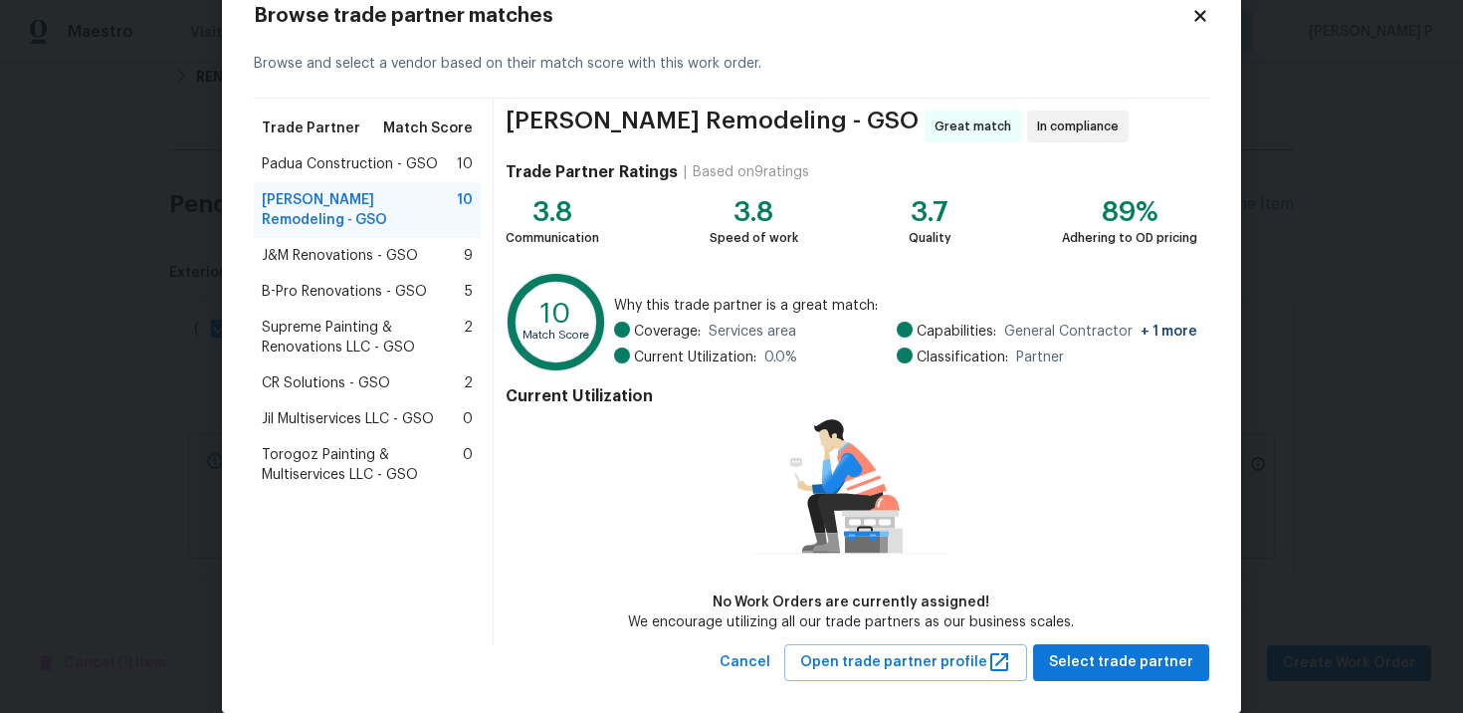
scroll to position [84, 0]
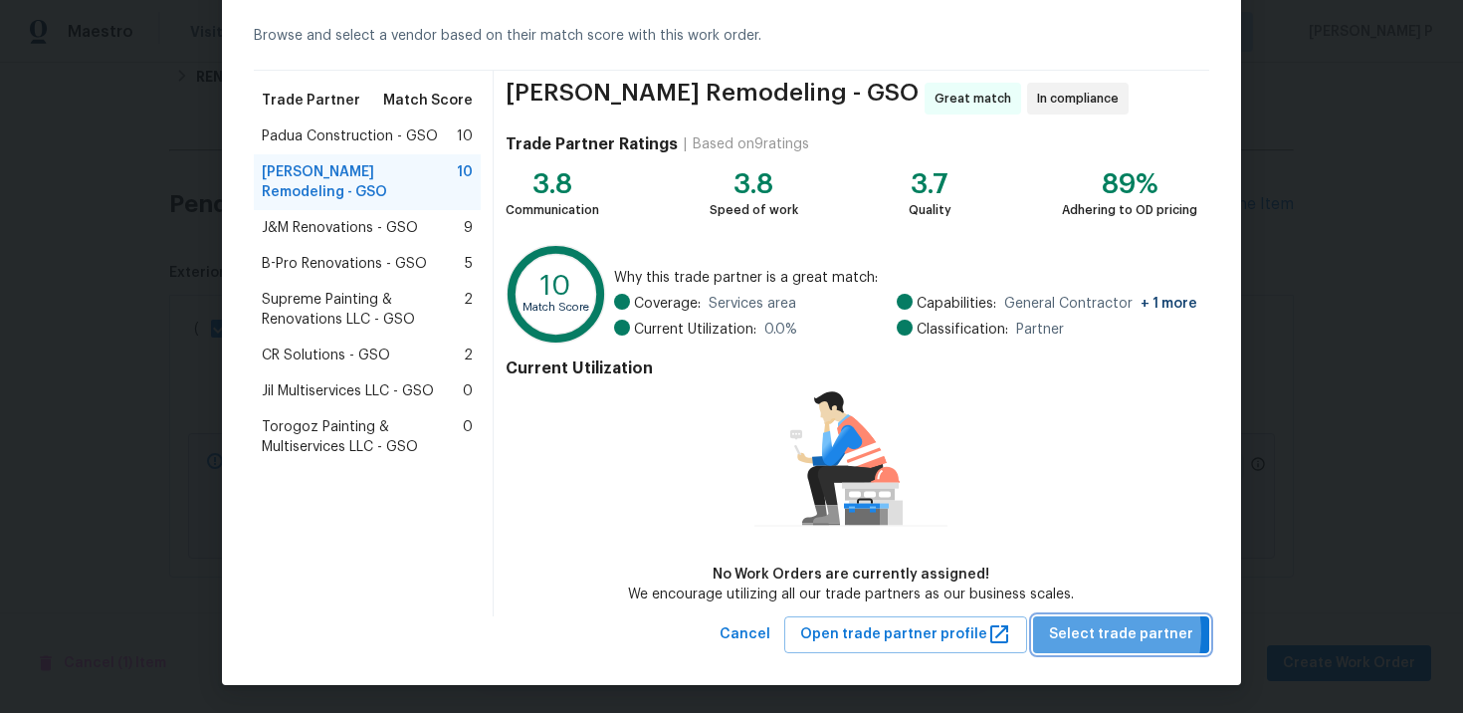
click at [1087, 632] on span "Select trade partner" at bounding box center [1121, 634] width 144 height 25
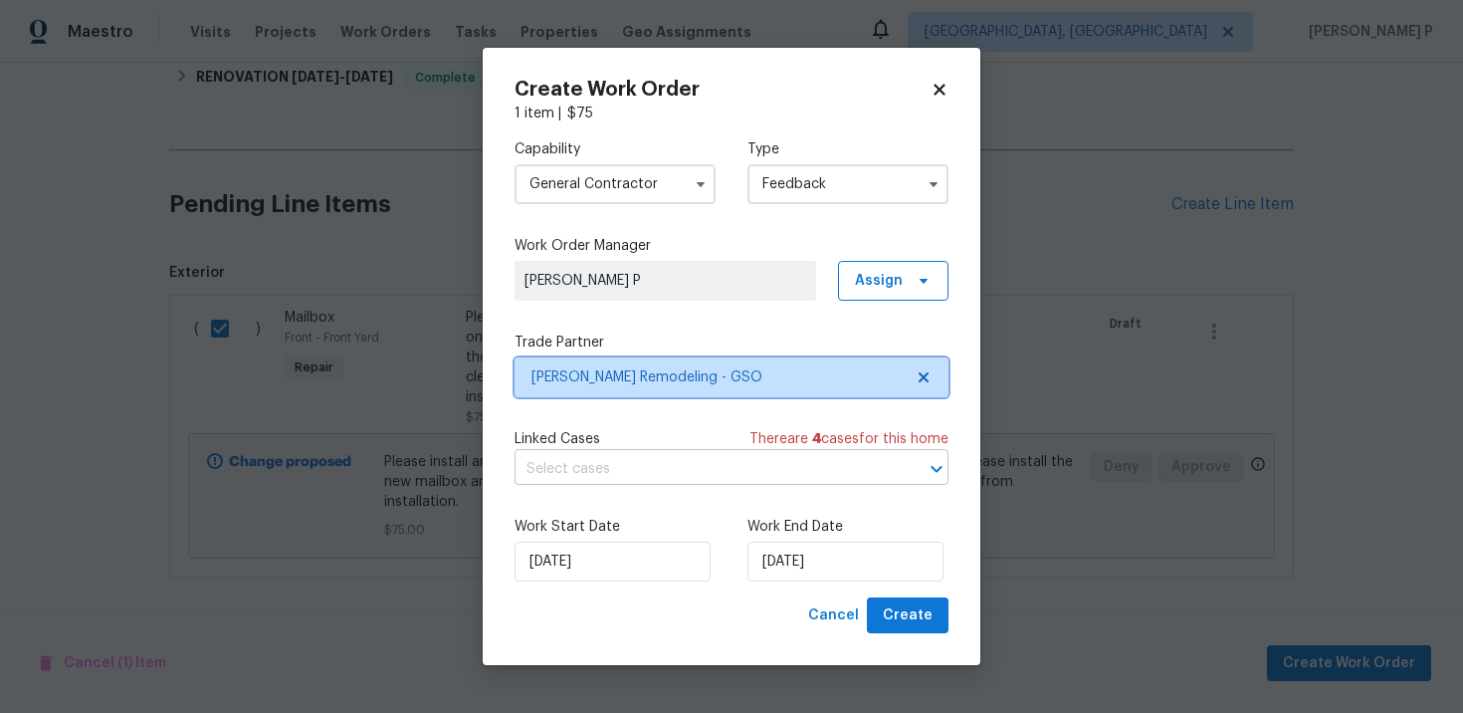
scroll to position [0, 0]
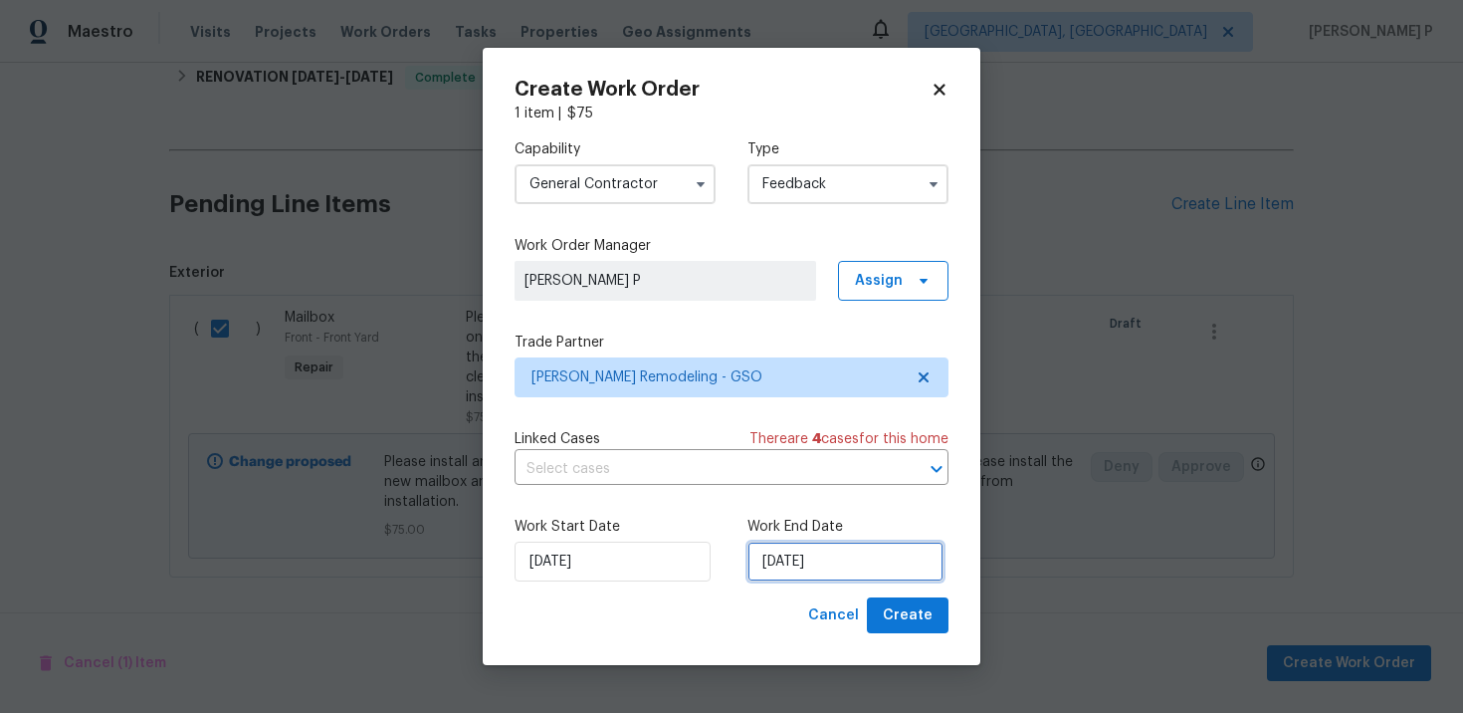
click at [775, 561] on input "10/3/2025" at bounding box center [846, 562] width 196 height 40
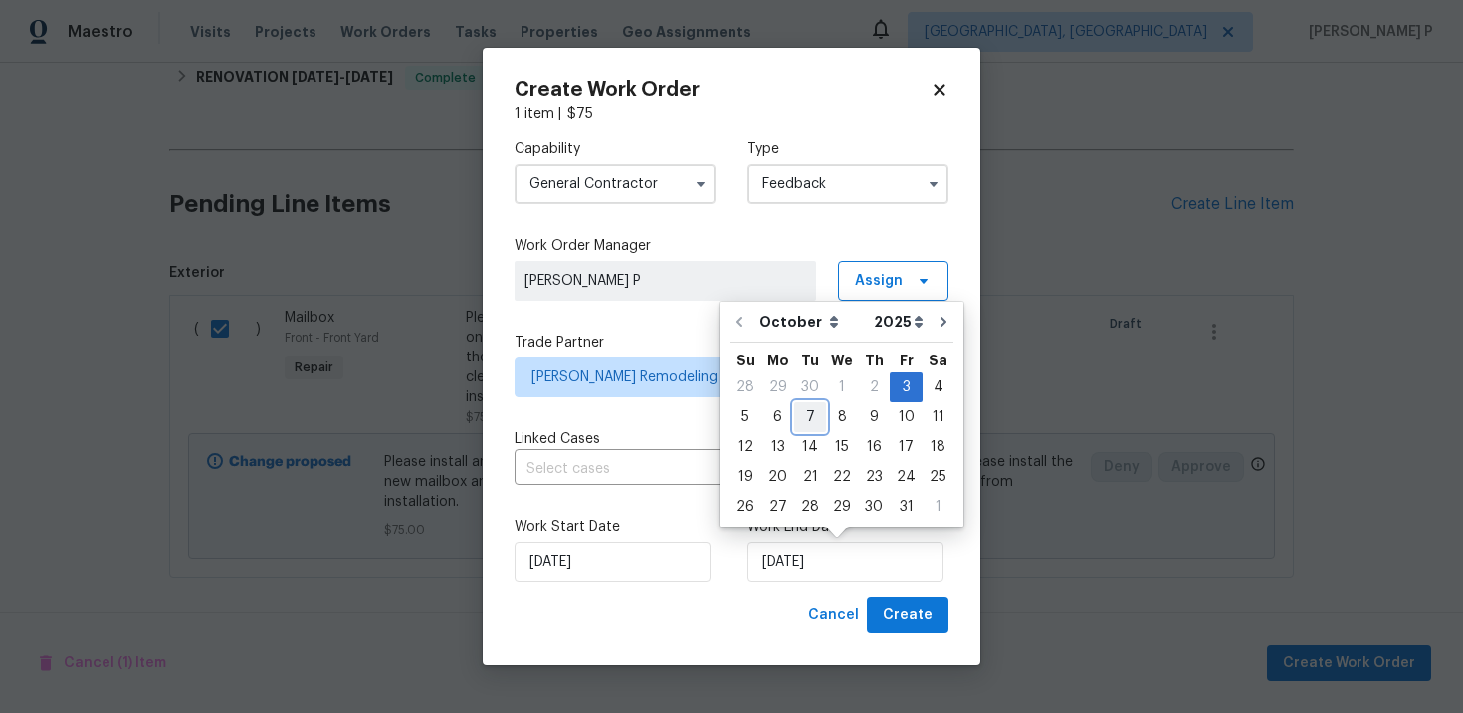
click at [807, 417] on div "7" at bounding box center [810, 417] width 32 height 28
type input "10/7/2025"
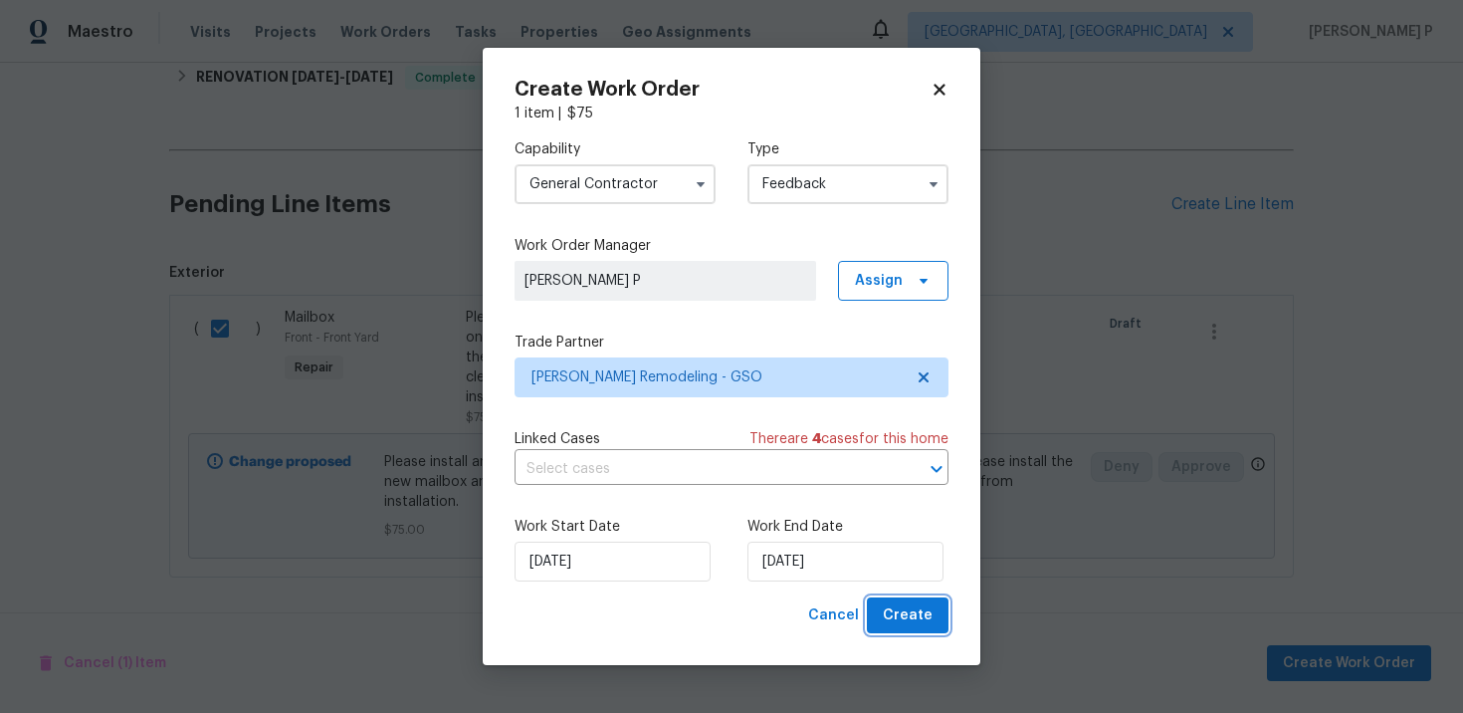
click at [924, 608] on span "Create" at bounding box center [908, 615] width 50 height 25
checkbox input "false"
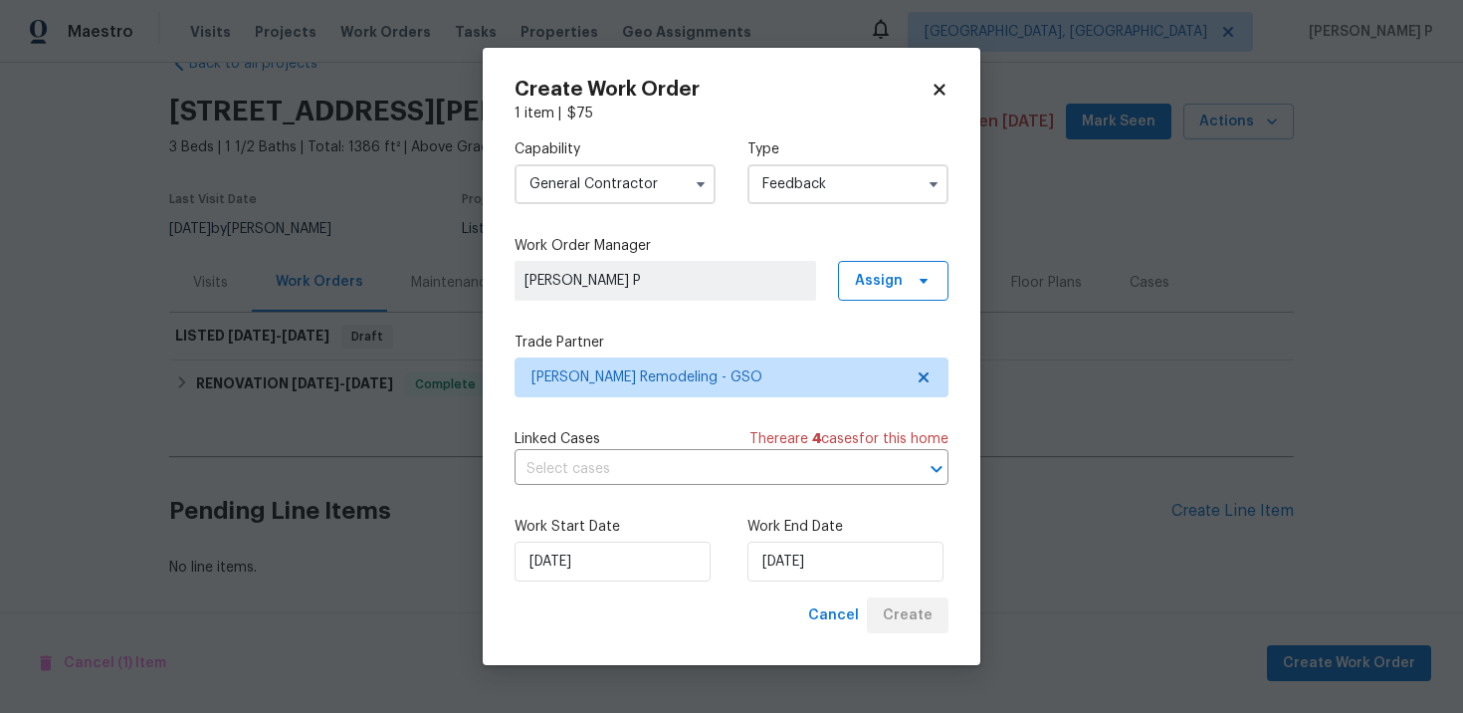
scroll to position [49, 0]
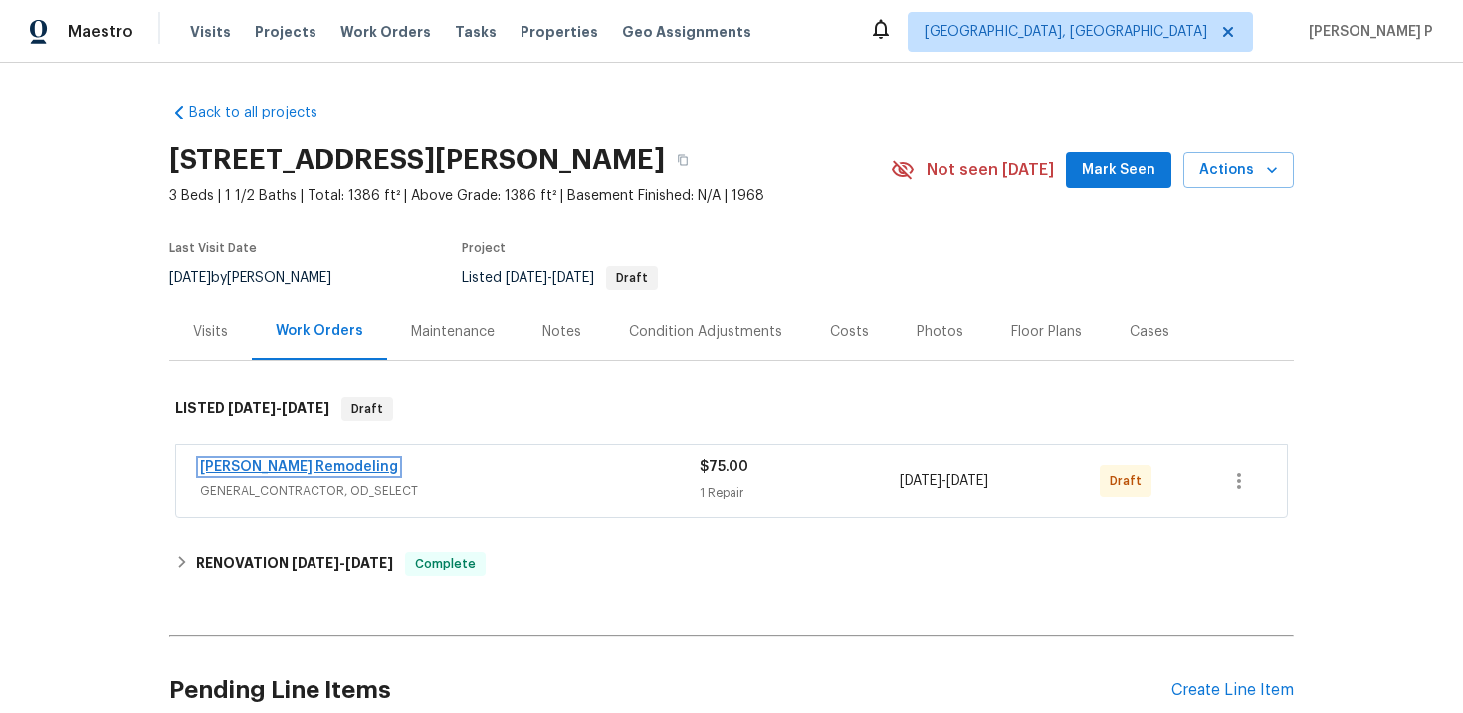
click at [266, 467] on link "[PERSON_NAME] Remodeling" at bounding box center [299, 467] width 198 height 14
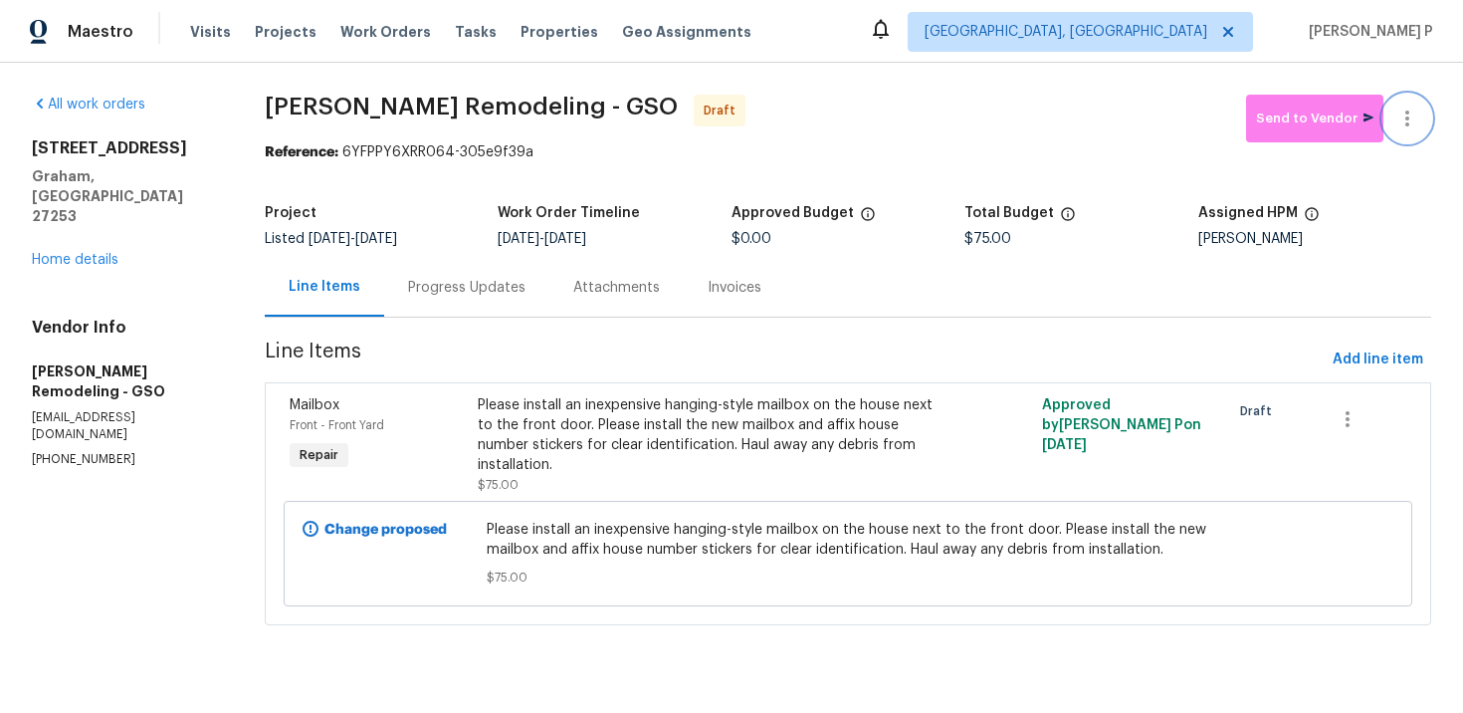
click at [1412, 111] on icon "button" at bounding box center [1408, 119] width 24 height 24
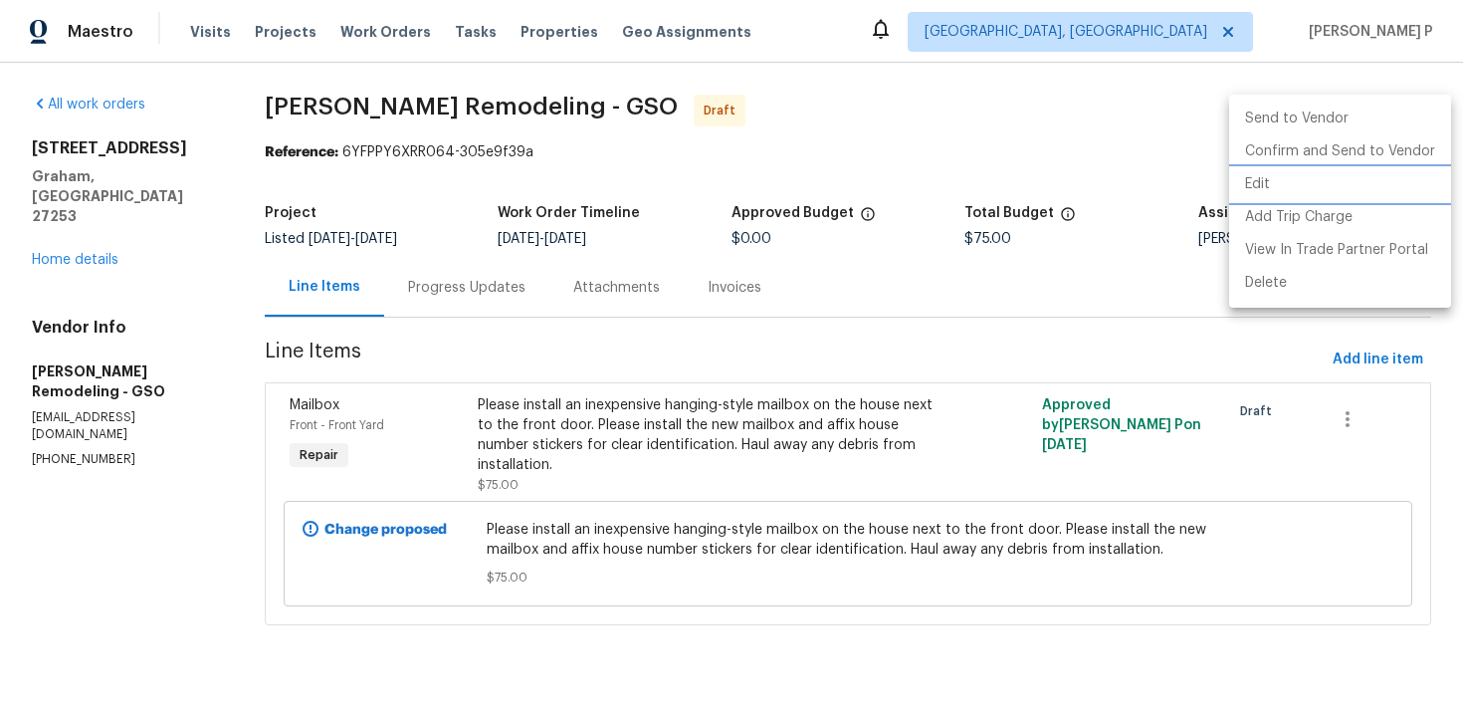
click at [1284, 182] on li "Edit" at bounding box center [1340, 184] width 222 height 33
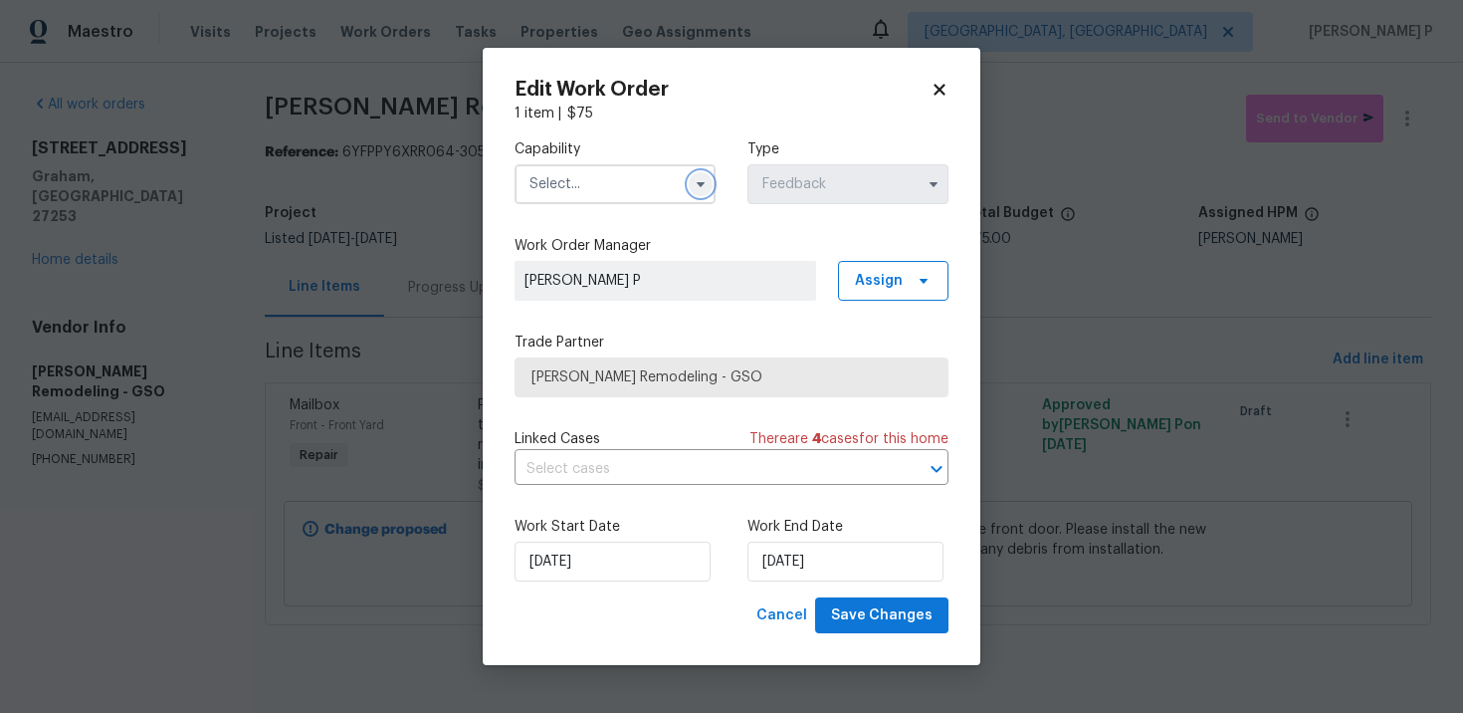
click at [699, 176] on icon "button" at bounding box center [701, 184] width 16 height 16
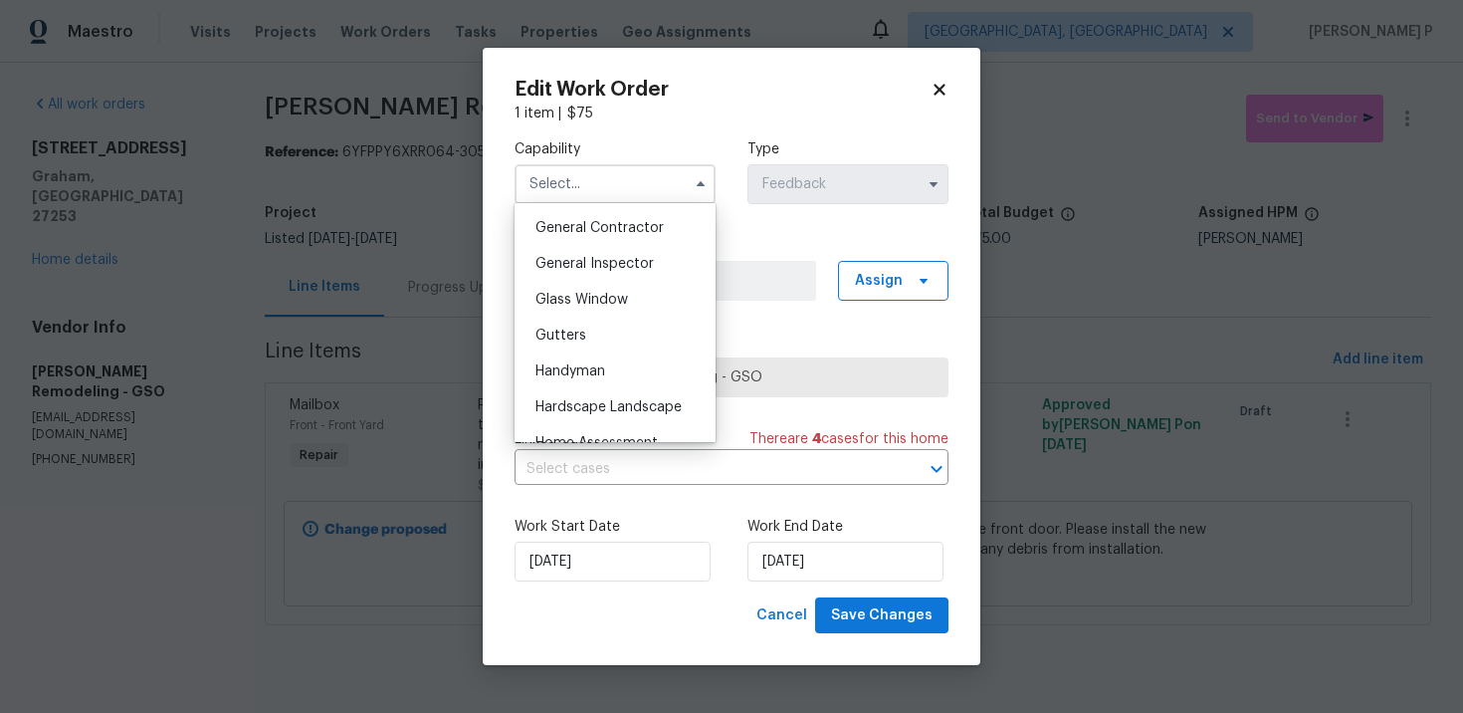
scroll to position [918, 0]
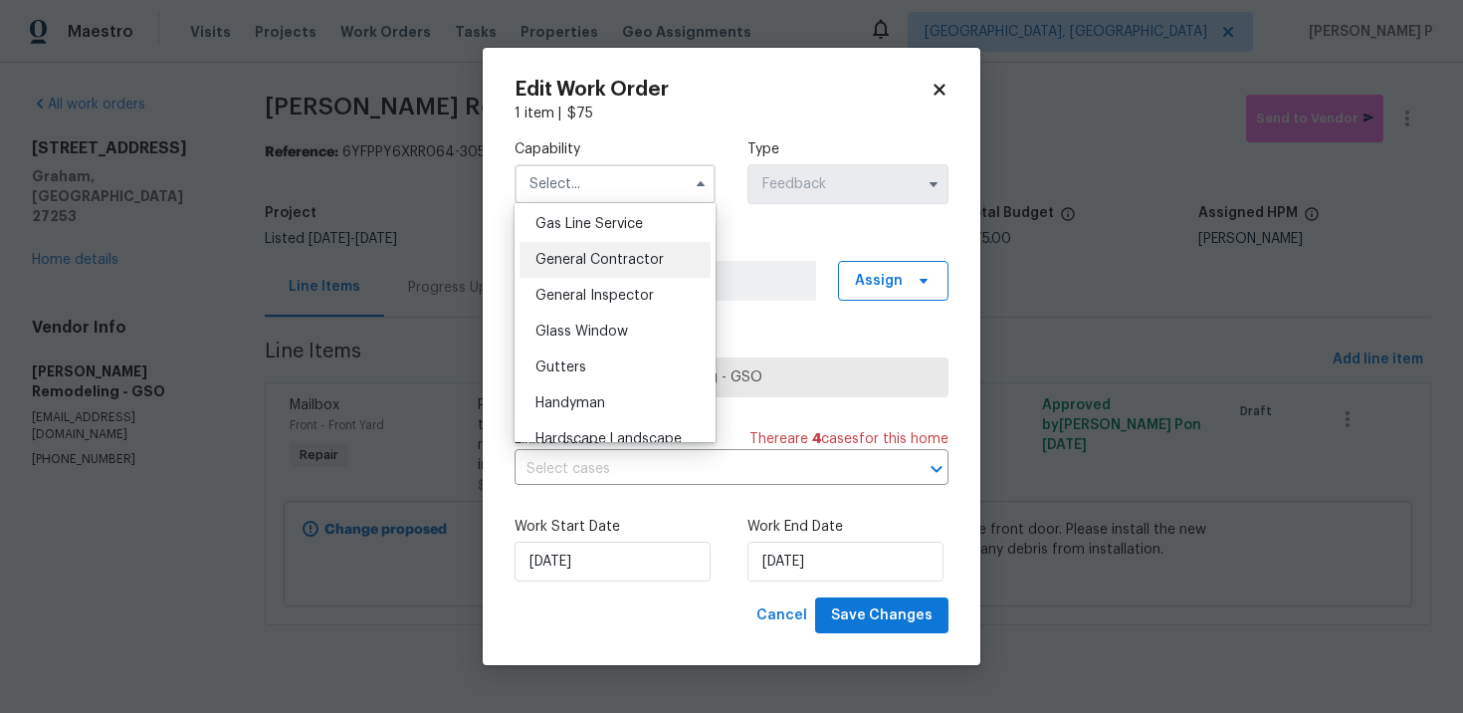
click at [643, 256] on span "General Contractor" at bounding box center [600, 260] width 128 height 14
type input "General Contractor"
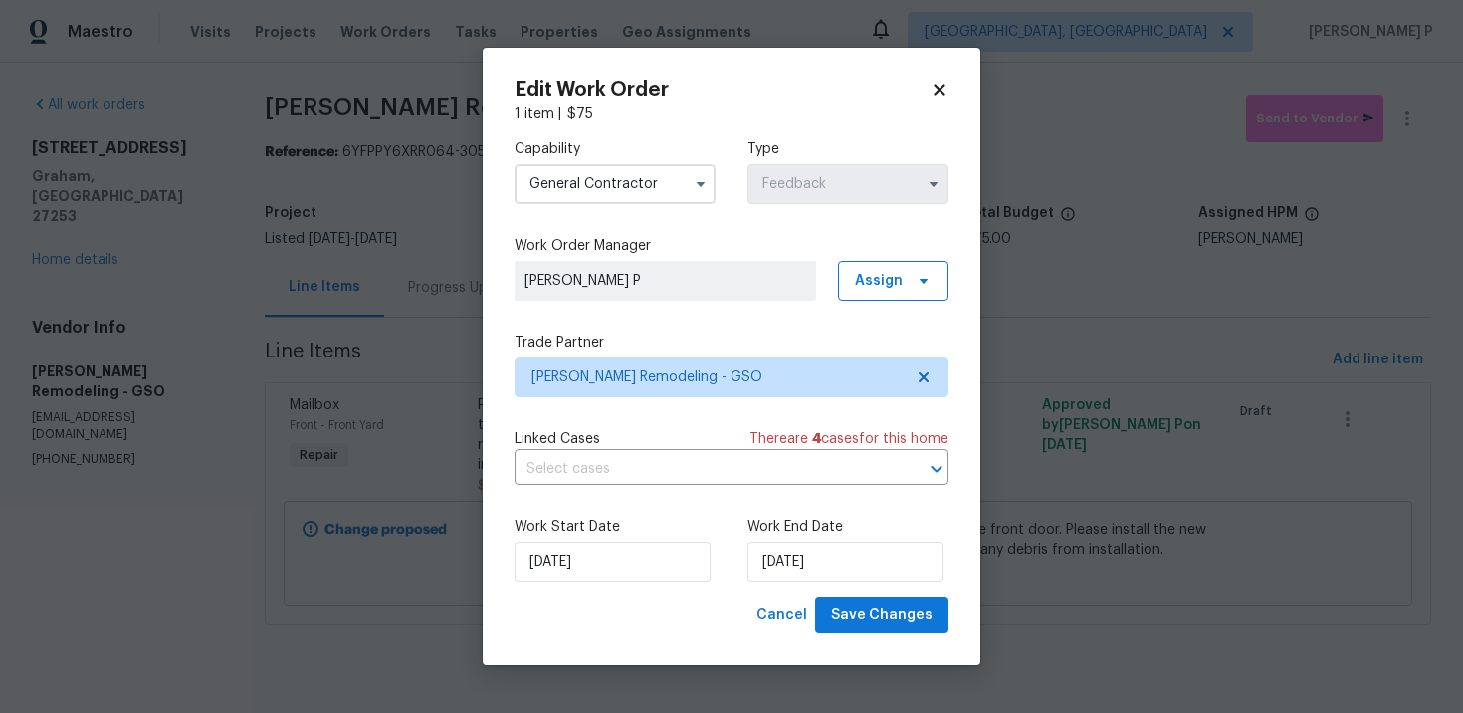
click at [863, 596] on div "Work Start Date [DATE] Work End Date [DATE]" at bounding box center [732, 549] width 434 height 97
click at [866, 623] on span "Save Changes" at bounding box center [882, 615] width 102 height 25
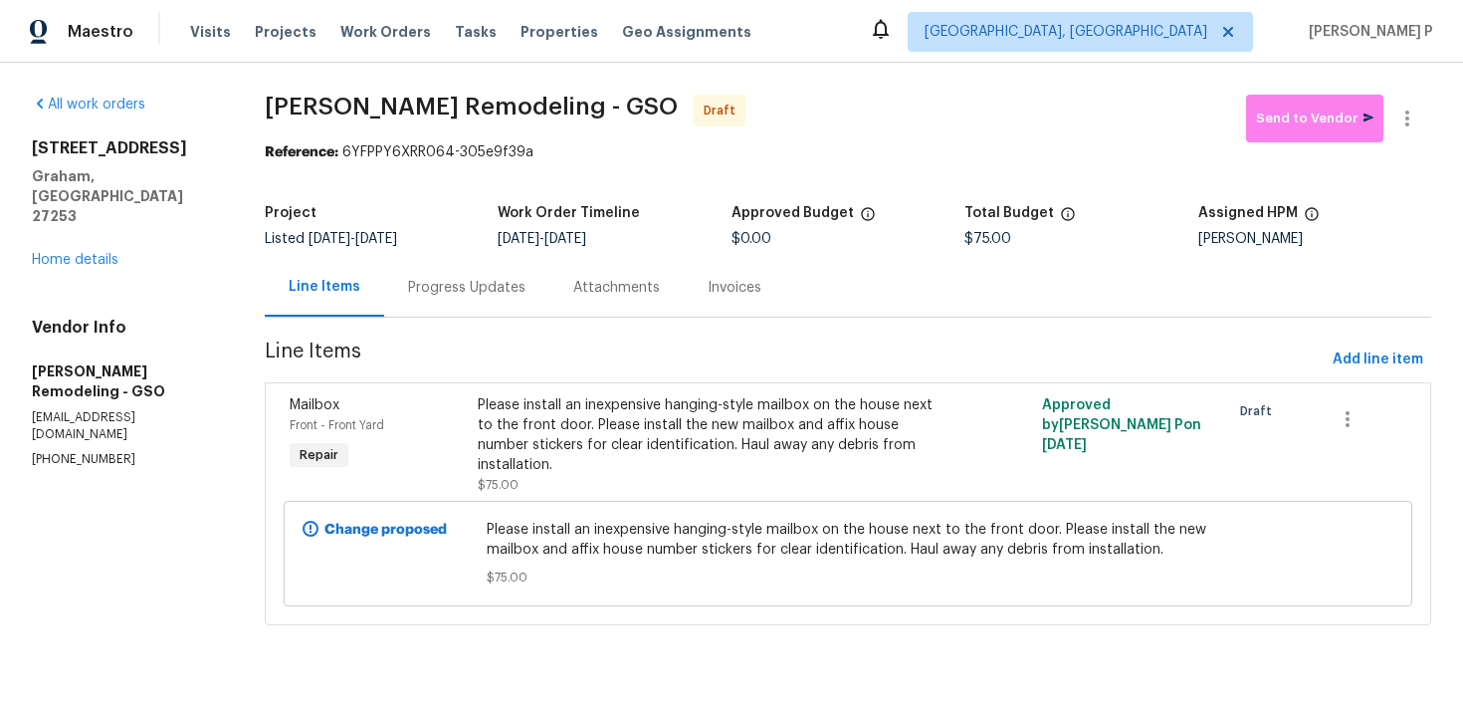
click at [507, 297] on div "Progress Updates" at bounding box center [466, 288] width 117 height 20
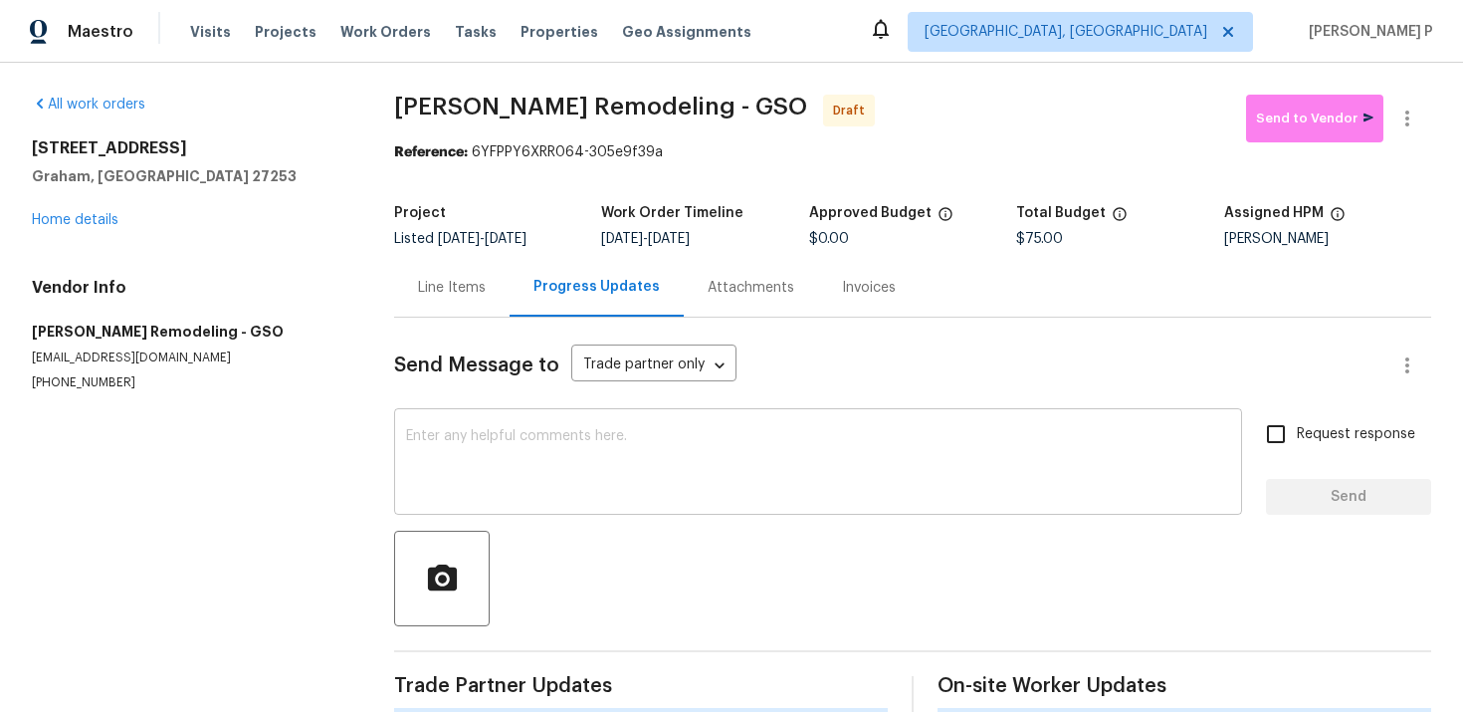
click at [528, 436] on textarea at bounding box center [818, 464] width 824 height 70
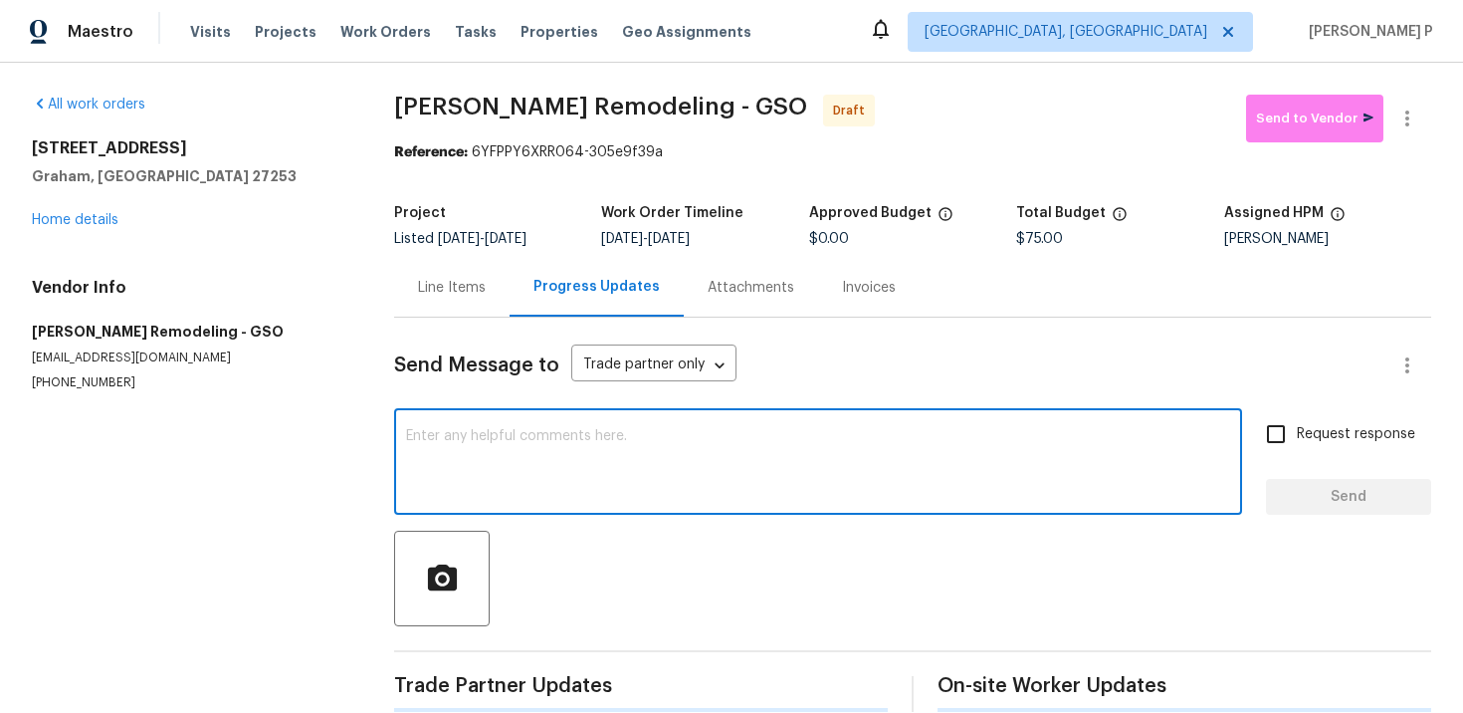
paste textarea "Hi, this is [PERSON_NAME] with Opendoor. I’m confirming you received the WO for…"
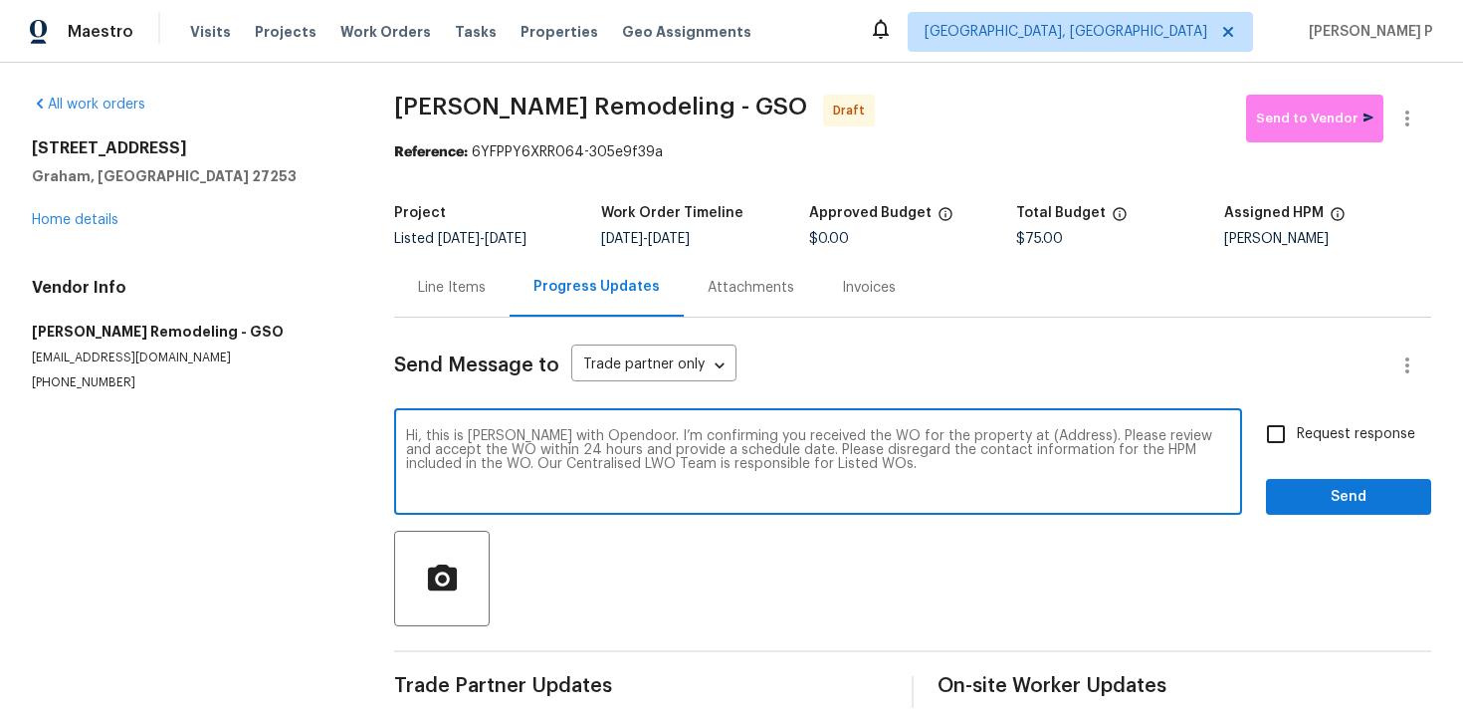
drag, startPoint x: 997, startPoint y: 438, endPoint x: 1059, endPoint y: 436, distance: 61.8
click at [1059, 436] on textarea "Hi, this is [PERSON_NAME] with Opendoor. I’m confirming you received the WO for…" at bounding box center [818, 464] width 824 height 70
paste textarea "[STREET_ADDRESS][PERSON_NAME]"
type textarea "Hi, this is [PERSON_NAME] with Opendoor. I’m confirming you received the WO for…"
click at [1417, 424] on div "Request response Send" at bounding box center [1348, 464] width 165 height 102
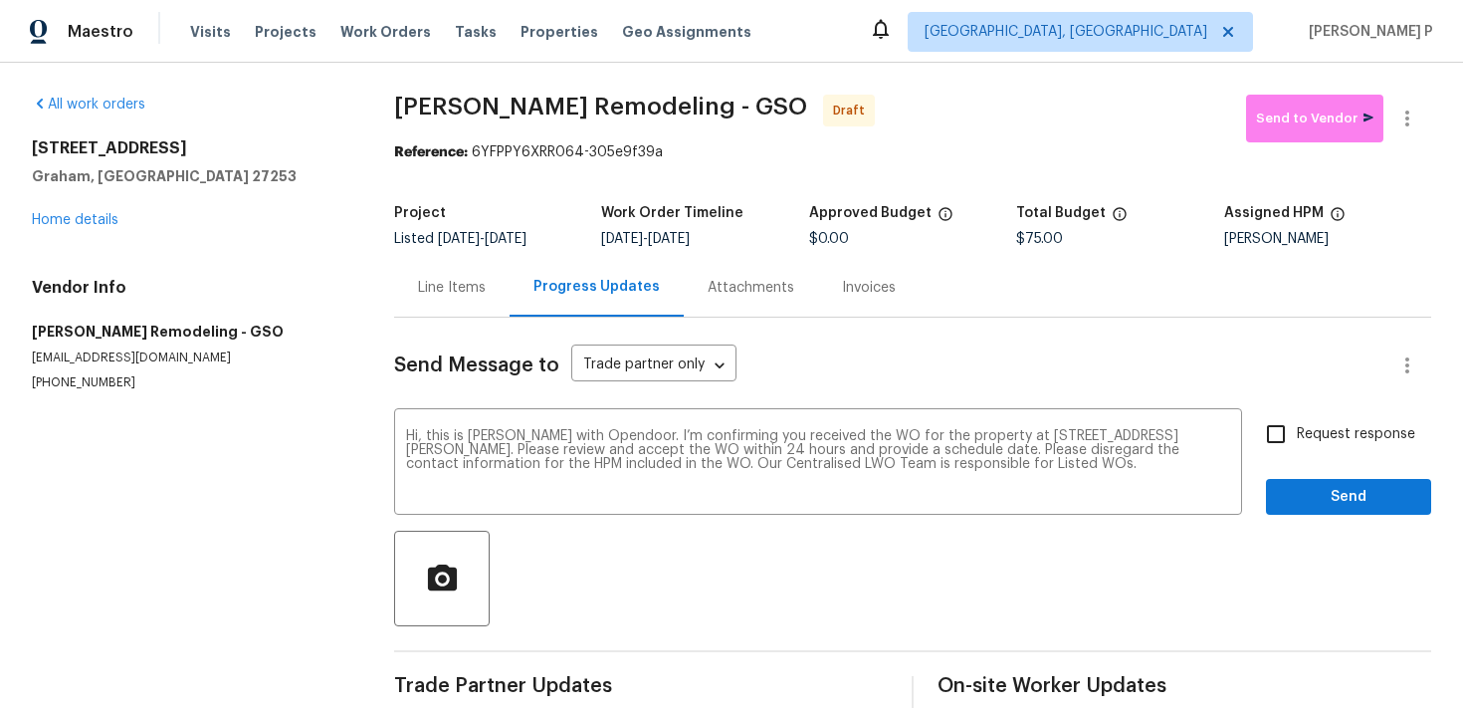
click at [1356, 416] on label "Request response" at bounding box center [1335, 434] width 160 height 42
click at [1297, 416] on input "Request response" at bounding box center [1276, 434] width 42 height 42
checkbox input "true"
click at [1354, 503] on span "Send" at bounding box center [1348, 497] width 133 height 25
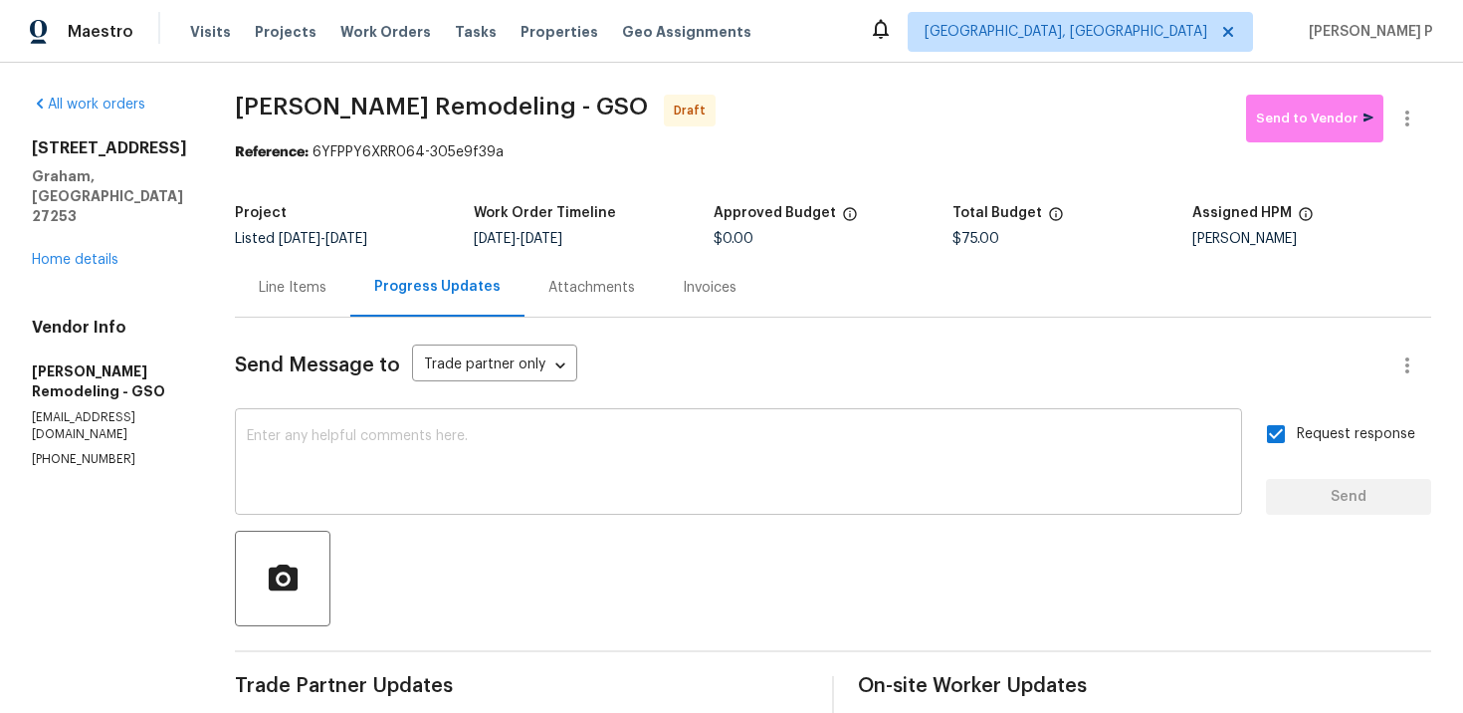
click at [578, 465] on textarea at bounding box center [739, 464] width 984 height 70
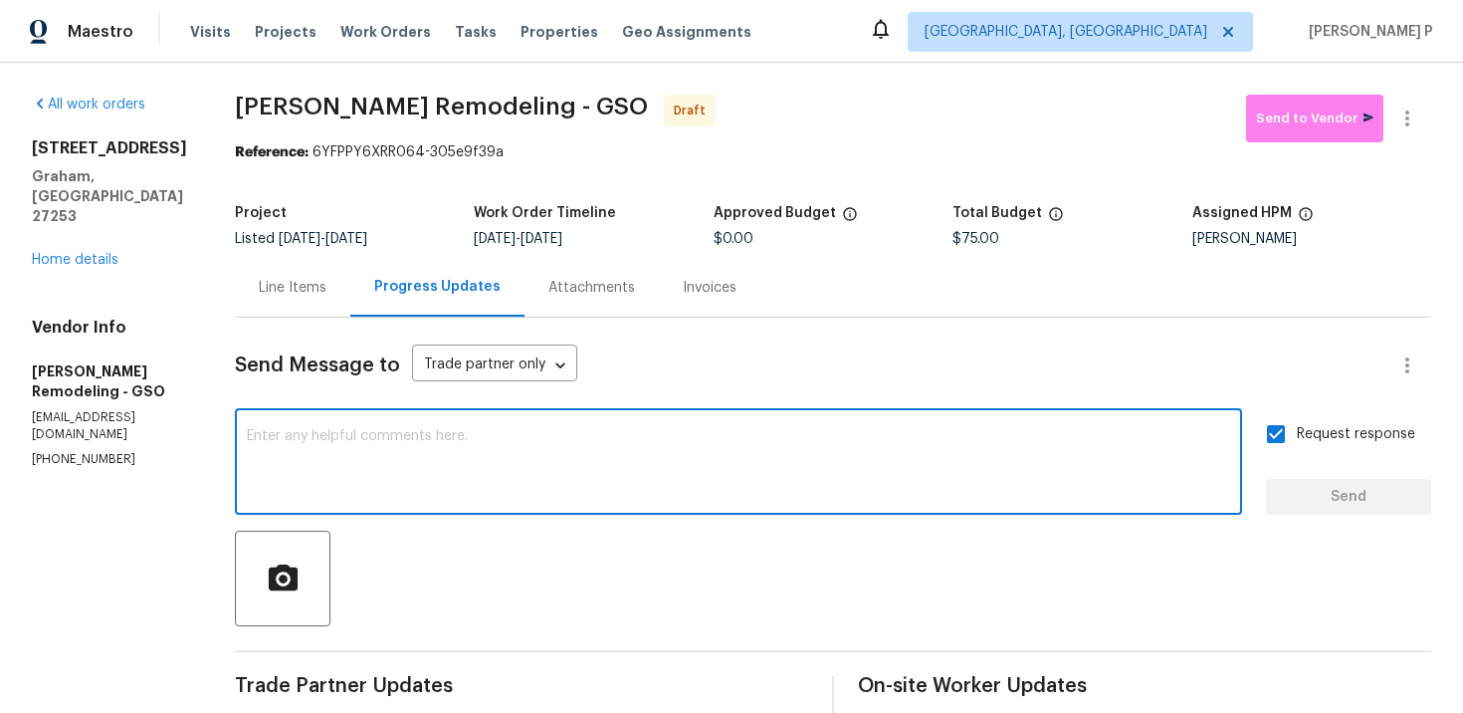
paste textarea "Attention All Work Orders must include before-photos (both close-up and wide-an…"
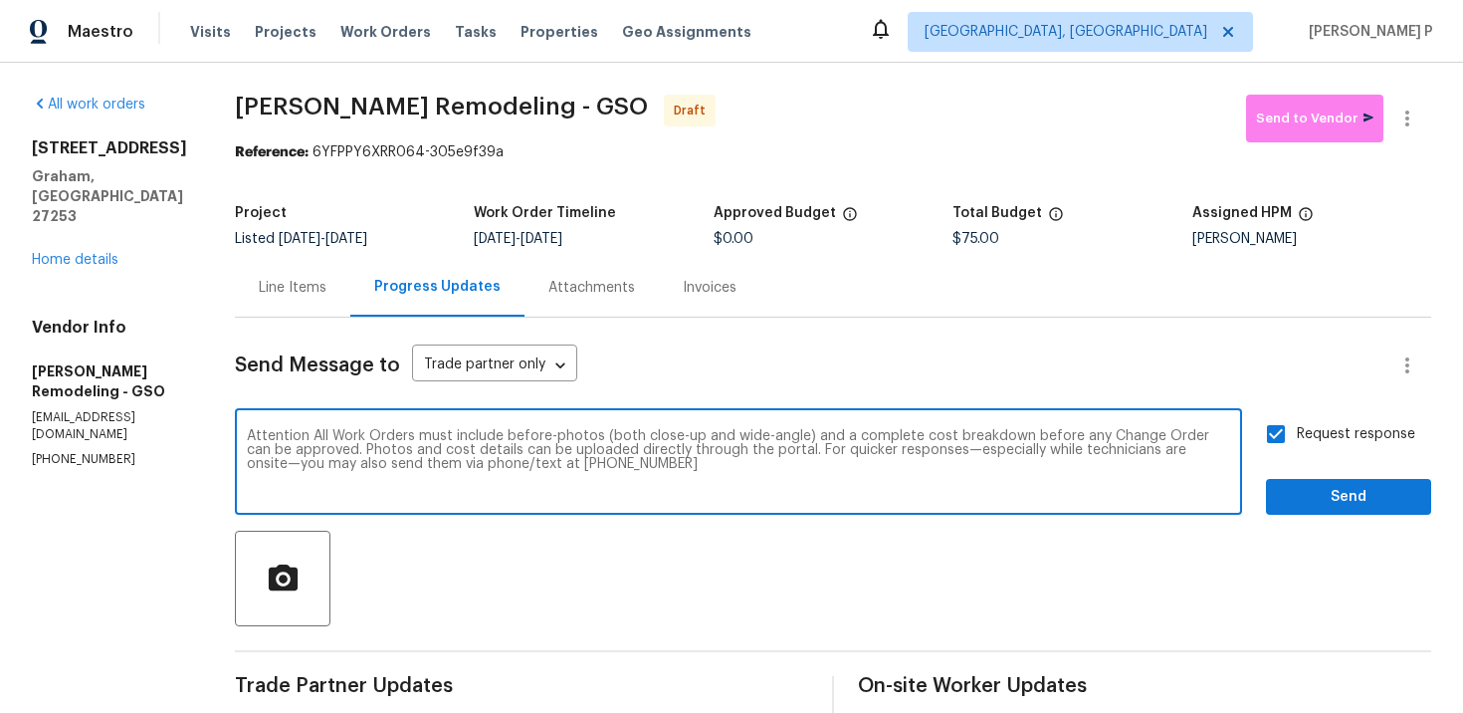
type textarea "Attention All Work Orders must include before-photos (both close-up and wide-an…"
click at [1331, 505] on span "Send" at bounding box center [1348, 497] width 133 height 25
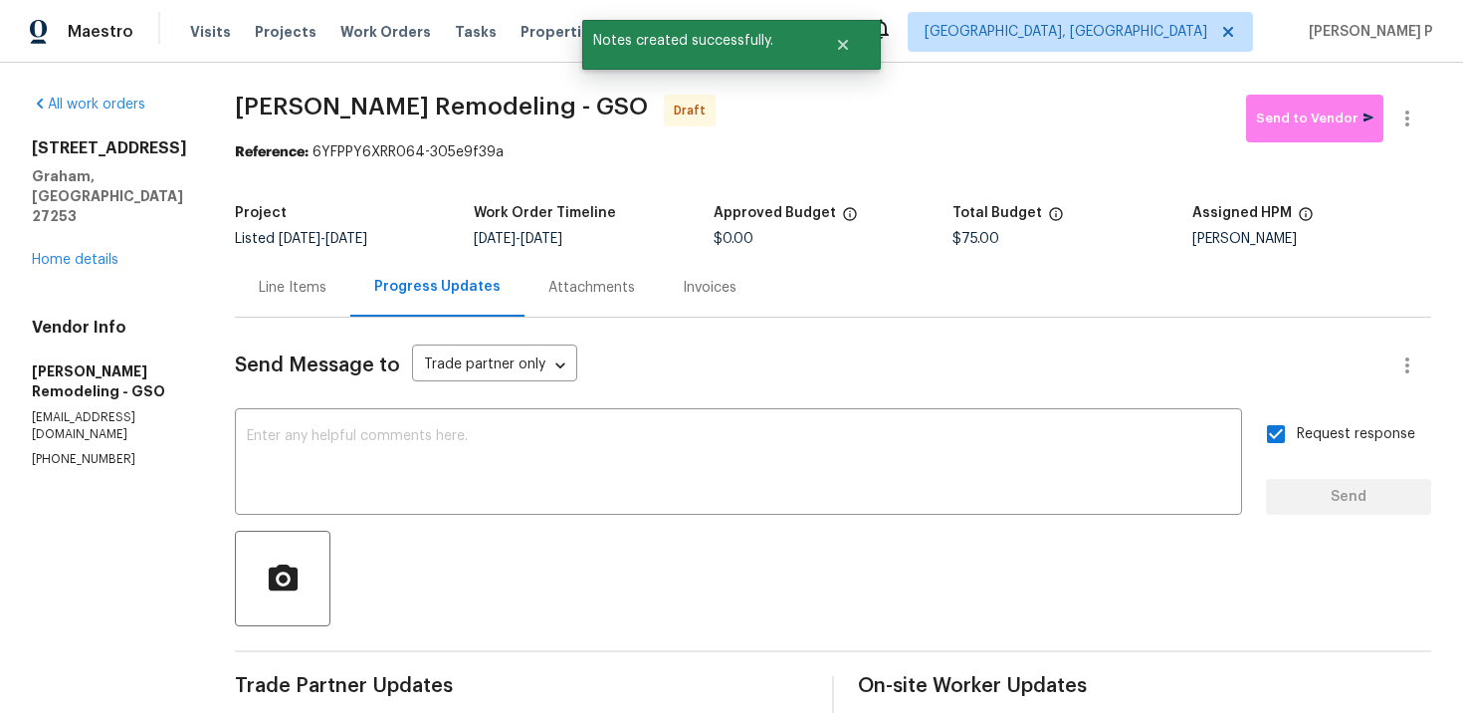
click at [800, 583] on div at bounding box center [833, 579] width 1197 height 96
click at [1407, 115] on icon "button" at bounding box center [1408, 119] width 24 height 24
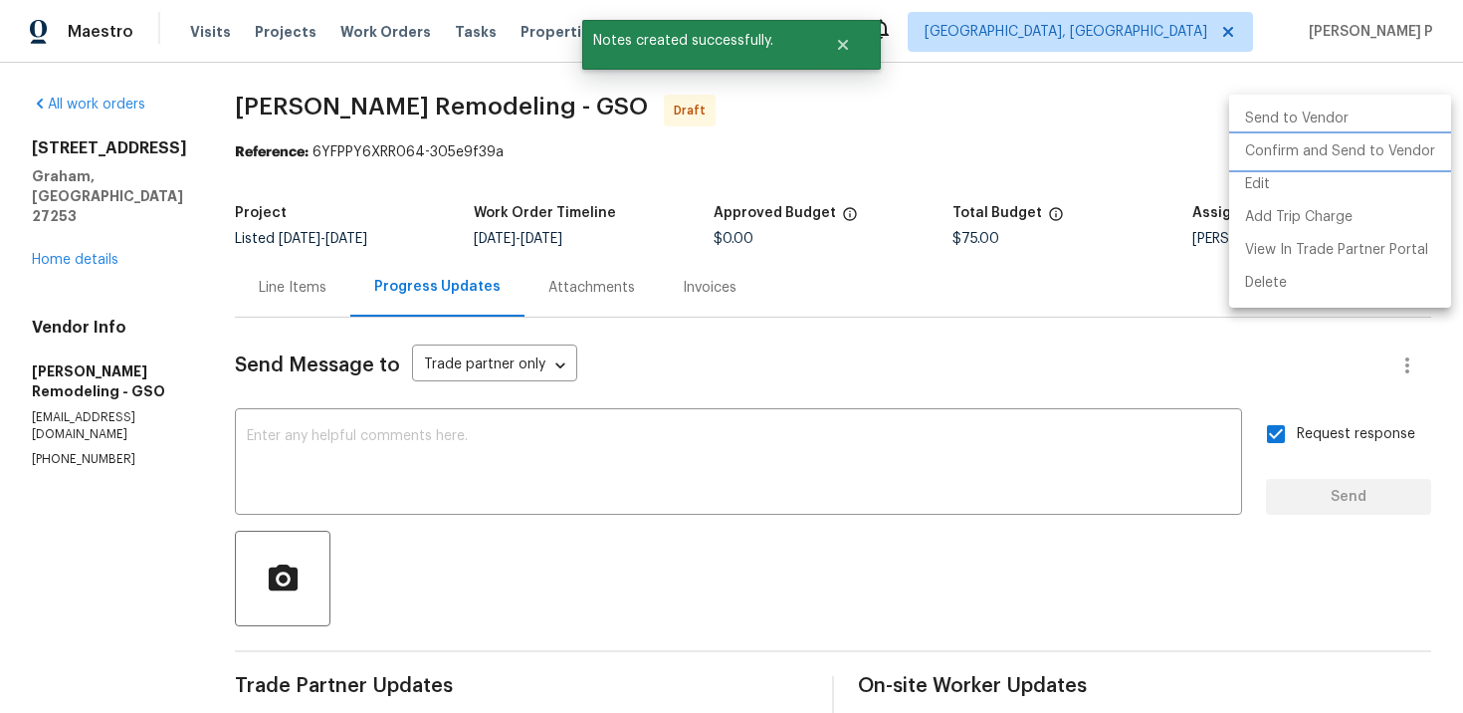
click at [1347, 147] on li "Confirm and Send to Vendor" at bounding box center [1340, 151] width 222 height 33
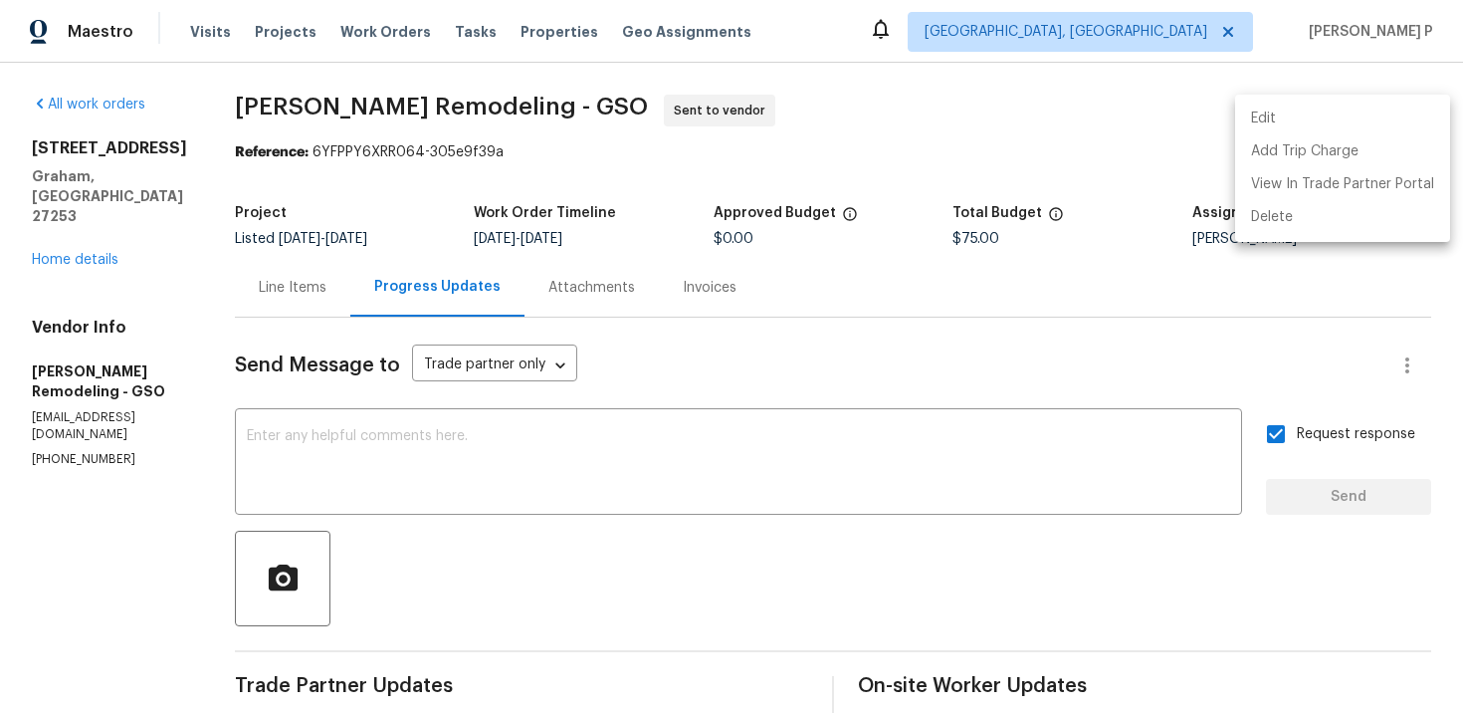
click at [662, 538] on div at bounding box center [731, 356] width 1463 height 713
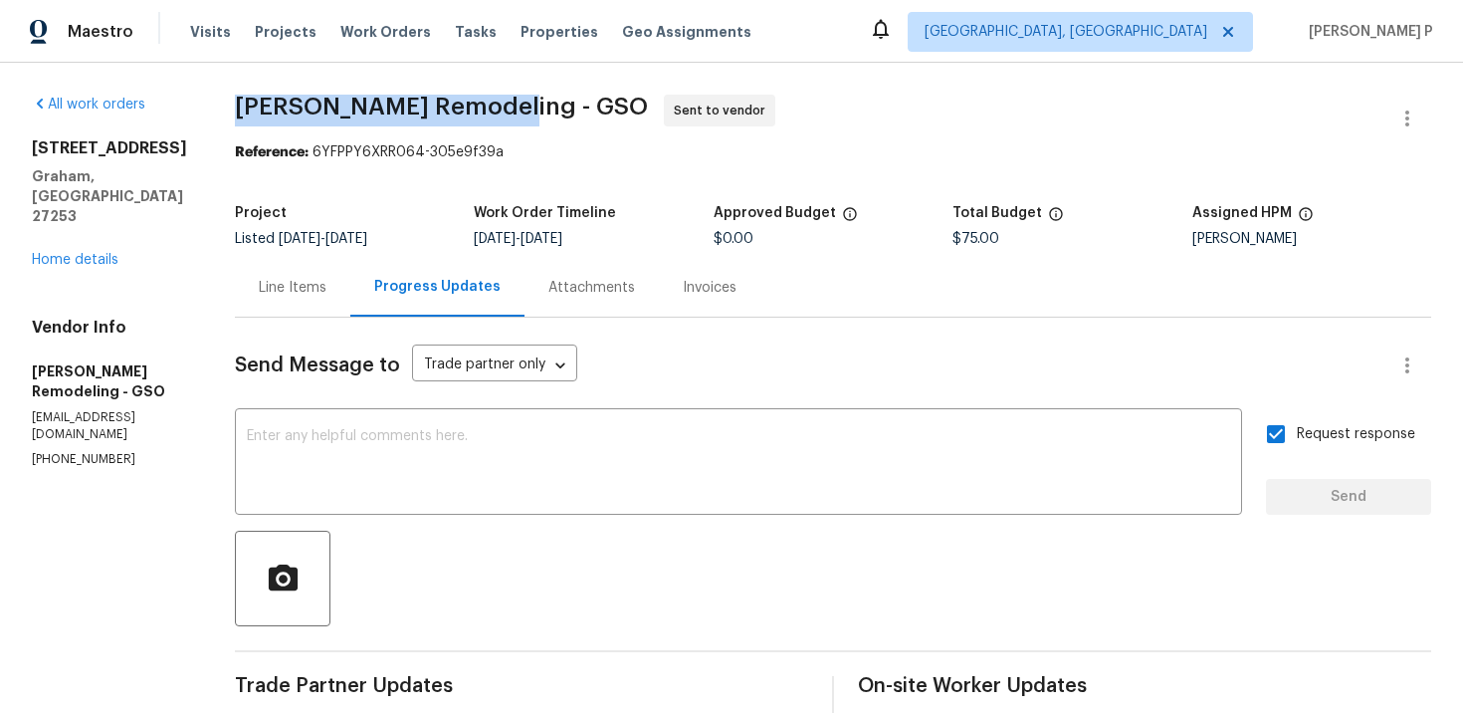
drag, startPoint x: 218, startPoint y: 100, endPoint x: 518, endPoint y: 100, distance: 299.6
click at [518, 100] on div "All work orders [STREET_ADDRESS][PERSON_NAME] Home details Vendor Info [PERSON_…" at bounding box center [731, 558] width 1463 height 991
copy span "[PERSON_NAME] Remodeling - GSO"
click at [457, 150] on div "Reference: 6YFPPY6XRR064-305e9f39a" at bounding box center [833, 152] width 1197 height 20
click at [324, 154] on div "Reference: 6YFPPY6XRR064-305e9f39a" at bounding box center [833, 152] width 1197 height 20
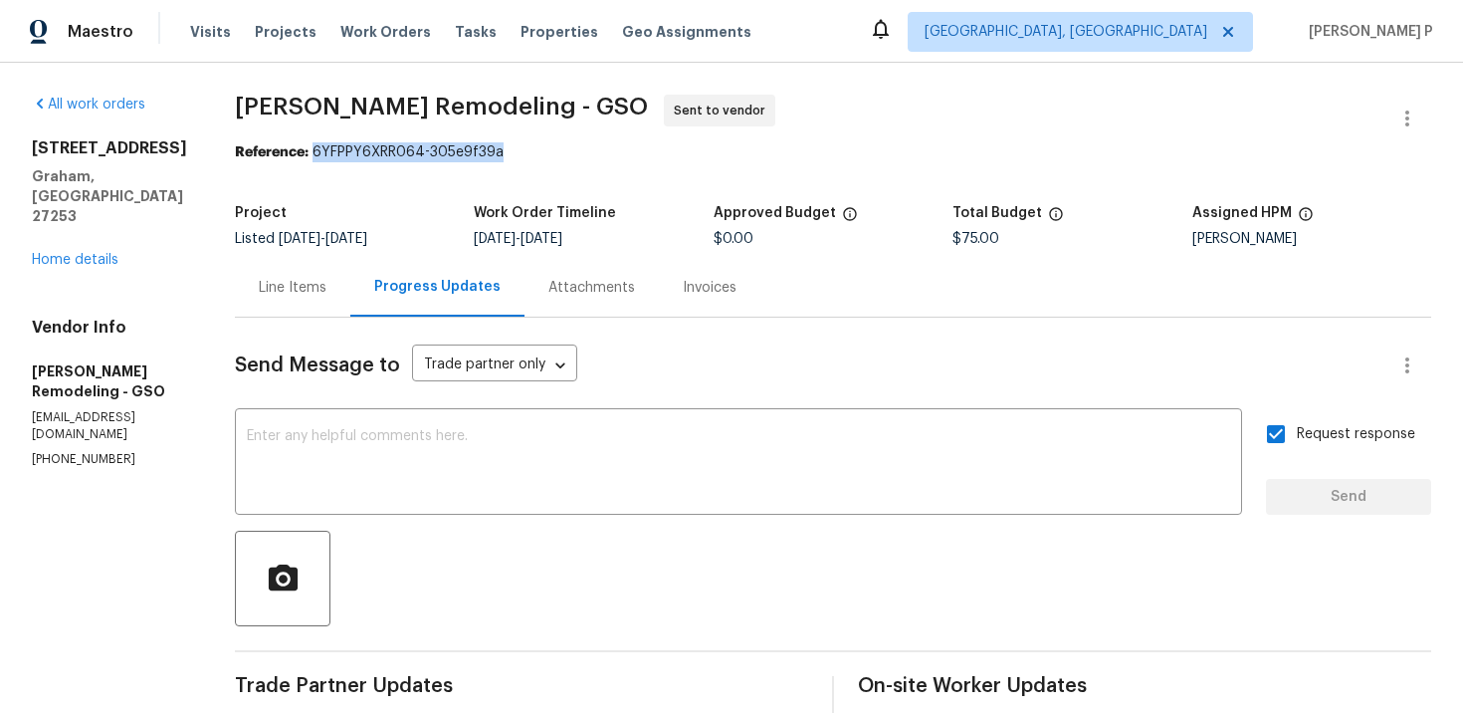
drag, startPoint x: 319, startPoint y: 153, endPoint x: 585, endPoint y: 154, distance: 266.8
click at [584, 153] on div "Reference: 6YFPPY6XRR064-305e9f39a" at bounding box center [833, 152] width 1197 height 20
copy div "6YFPPY6XRR064-305e9f39a"
click at [278, 280] on div "Line Items" at bounding box center [293, 288] width 68 height 20
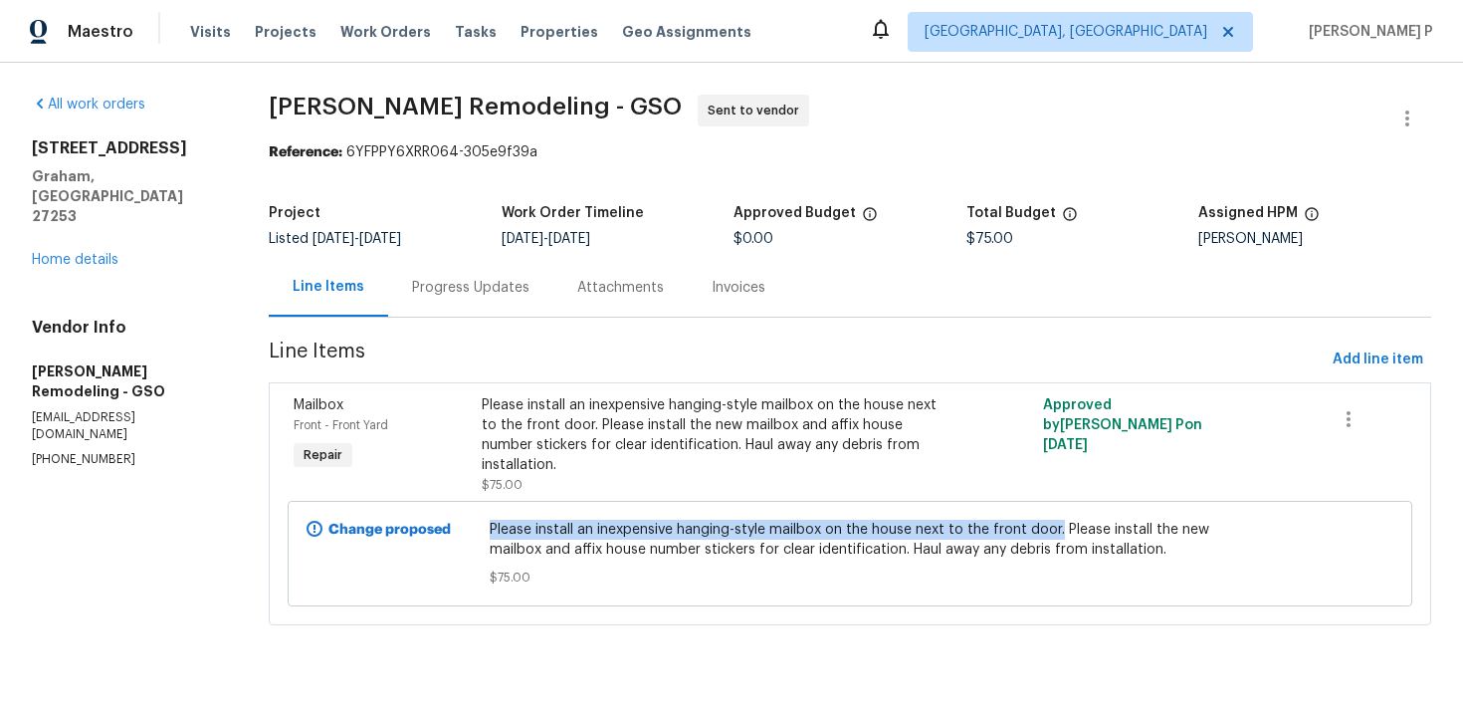
drag, startPoint x: 489, startPoint y: 535, endPoint x: 1058, endPoint y: 531, distance: 569.4
click at [1058, 531] on div "Please install an inexpensive hanging-style mailbox on the house next to the fr…" at bounding box center [850, 554] width 733 height 80
copy span "Please install an inexpensive hanging-style mailbox on the house next to the fr…"
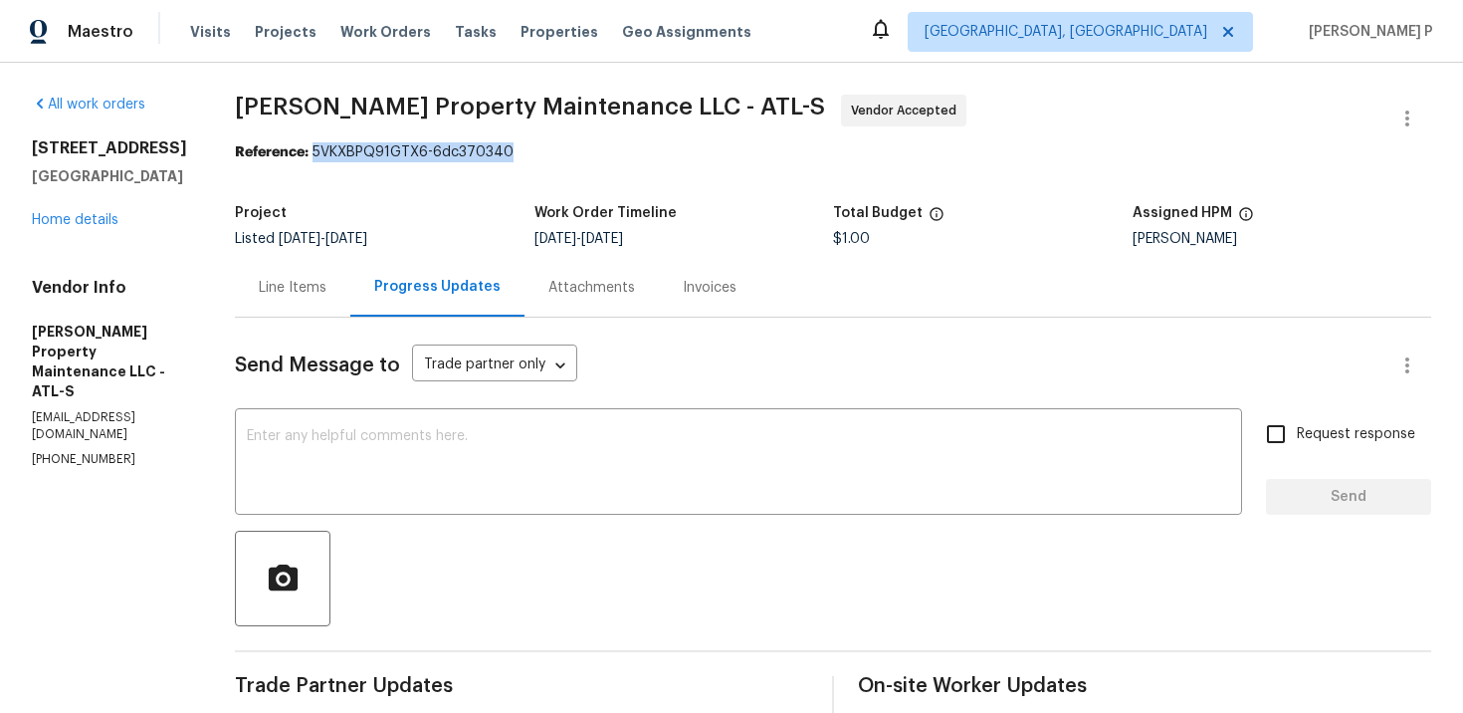
drag, startPoint x: 321, startPoint y: 153, endPoint x: 597, endPoint y: 153, distance: 276.7
click at [596, 153] on div "Reference: 5VKXBPQ91GTX6-6dc370340" at bounding box center [833, 152] width 1197 height 20
copy div "5VKXBPQ91GTX6-6dc370340"
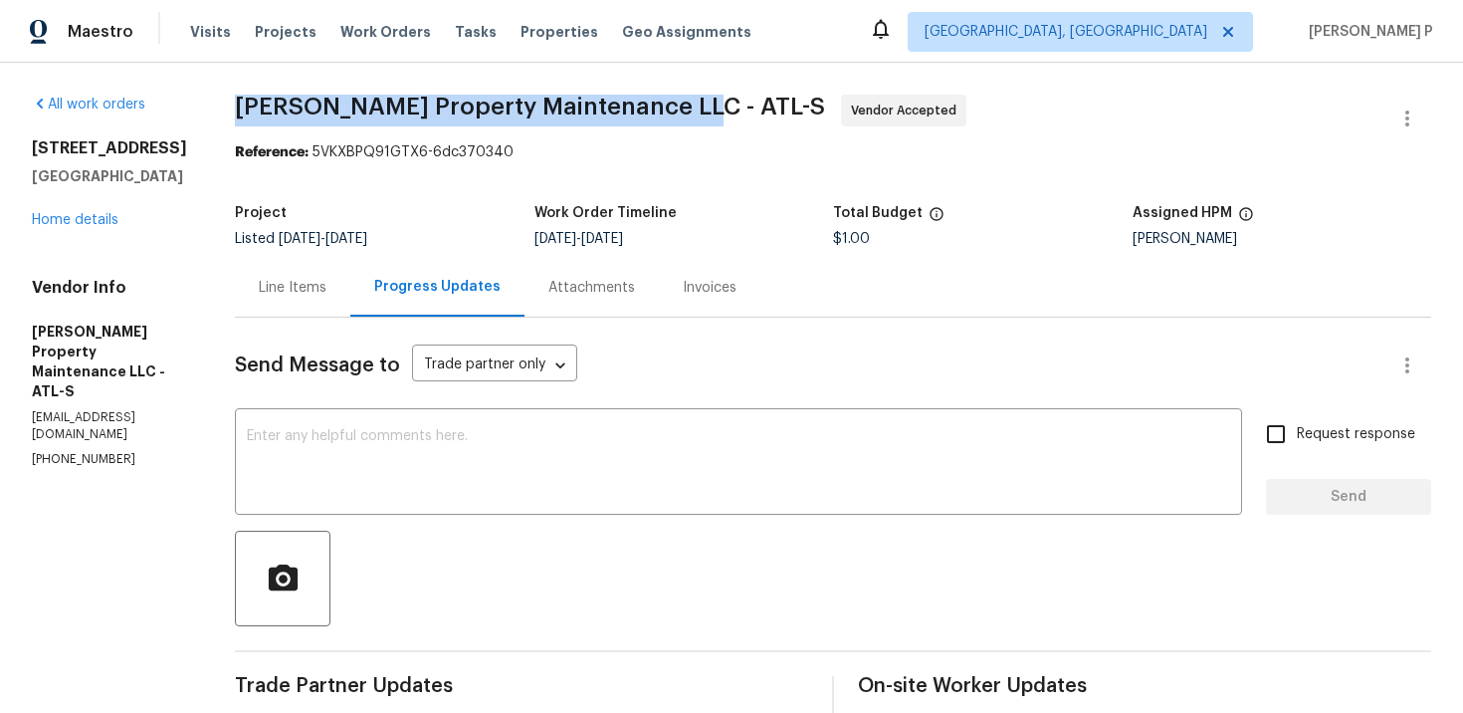
drag, startPoint x: 246, startPoint y: 103, endPoint x: 688, endPoint y: 106, distance: 442.0
click at [688, 106] on span "Glen Property Maintenance LLC - ATL-S Vendor Accepted" at bounding box center [809, 119] width 1149 height 48
copy span "Glen Property Maintenance LLC - ATL-S"
click at [353, 131] on span "Glen Property Maintenance LLC - ATL-S Vendor Accepted" at bounding box center [809, 119] width 1149 height 48
copy span "Glen Property Maintenance LLC - ATL-S"
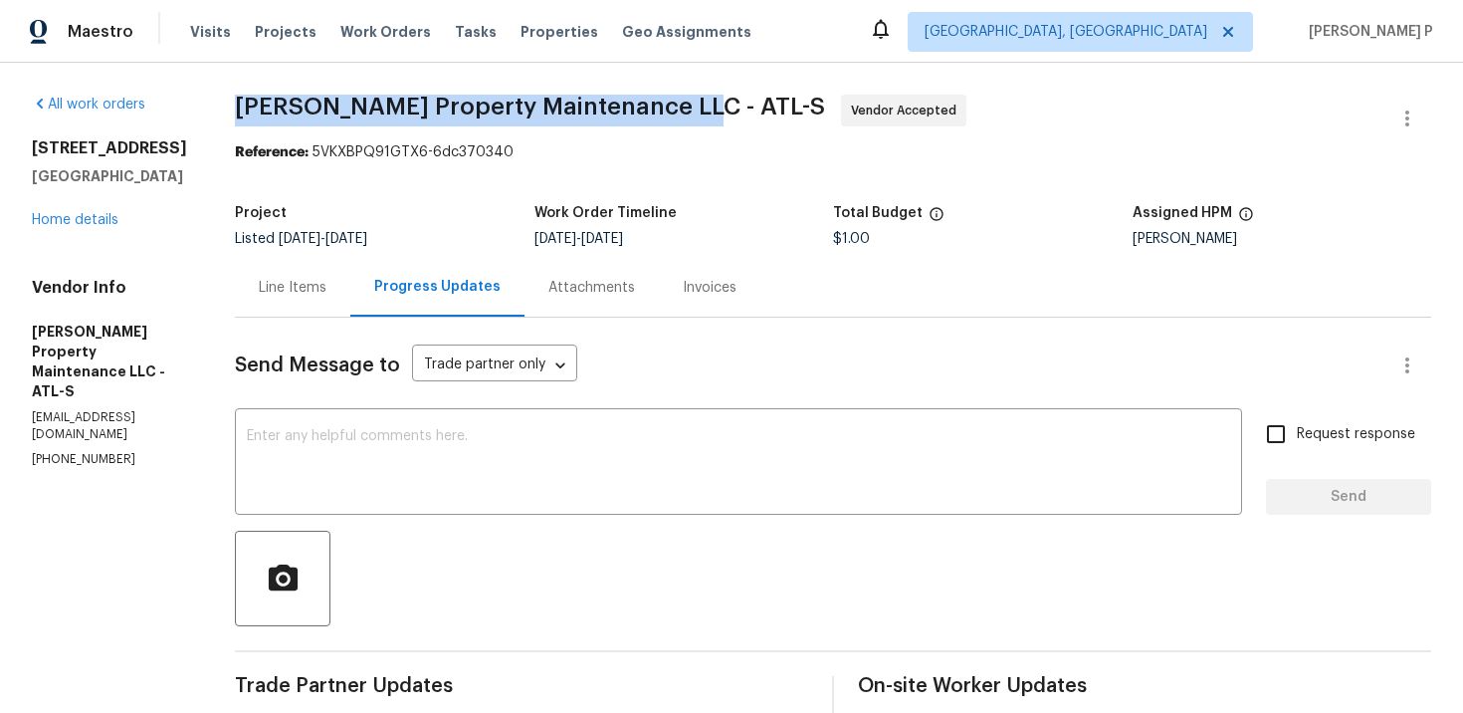
drag, startPoint x: 240, startPoint y: 103, endPoint x: 683, endPoint y: 104, distance: 443.0
click at [683, 104] on span "Glen Property Maintenance LLC - ATL-S" at bounding box center [530, 107] width 590 height 24
click at [338, 276] on div "Line Items" at bounding box center [292, 287] width 115 height 59
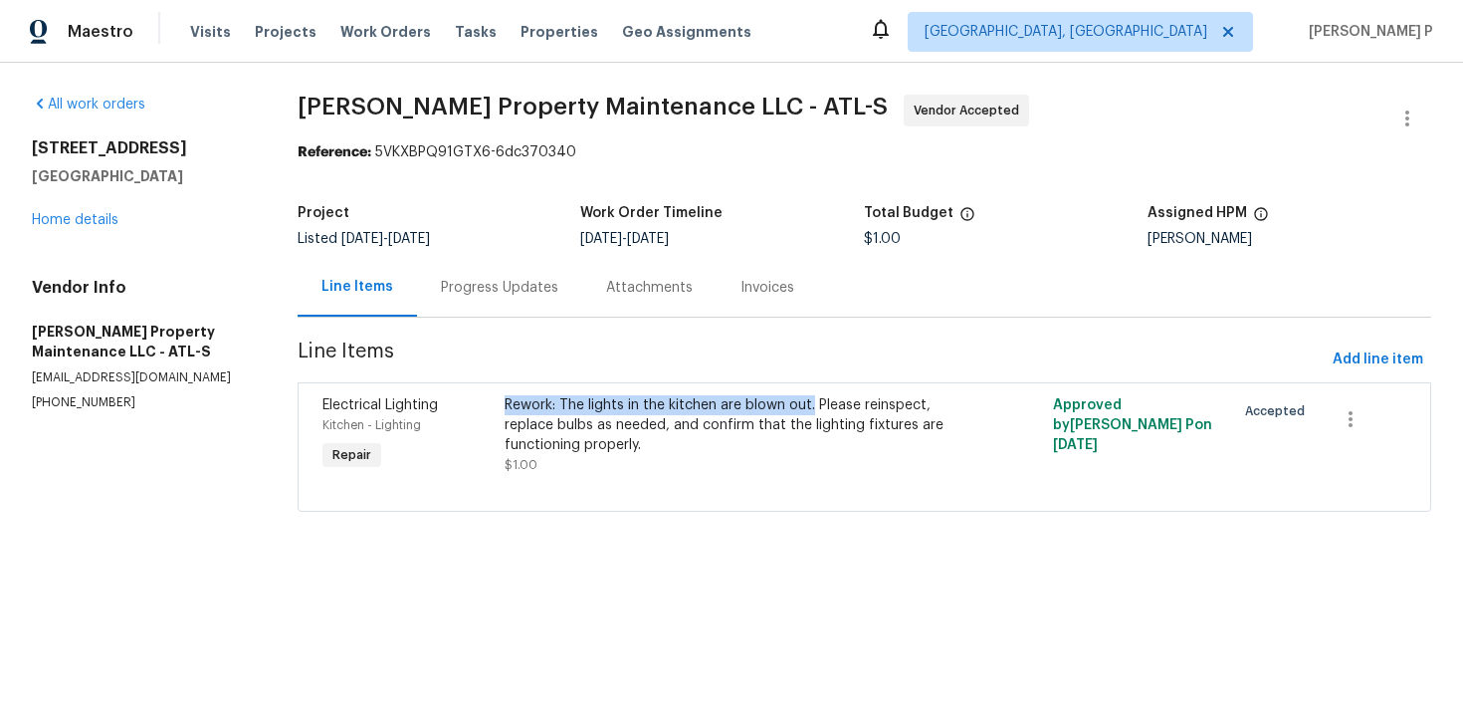
drag, startPoint x: 505, startPoint y: 408, endPoint x: 818, endPoint y: 409, distance: 313.6
click at [818, 409] on div "Rework: The lights in the kitchen are blown out. Please reinspect, replace bulb…" at bounding box center [727, 435] width 457 height 92
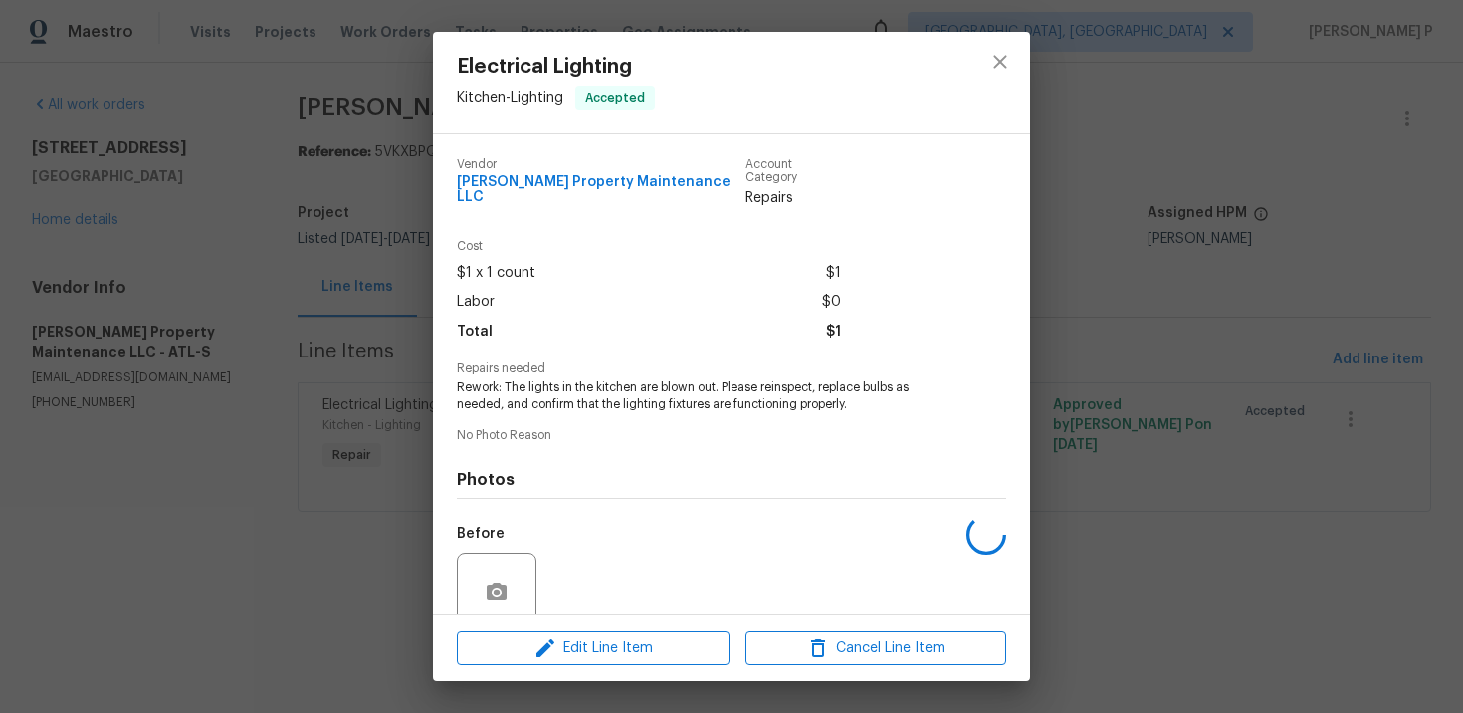
copy div "Rework: The lights in the kitchen are blown out."
drag, startPoint x: 460, startPoint y: 372, endPoint x: 722, endPoint y: 375, distance: 261.8
click at [722, 379] on span "Rework: The lights in the kitchen are blown out. Please reinspect, replace bulb…" at bounding box center [704, 396] width 495 height 34
copy span "Rework: The lights in the kitchen are blown out."
click at [998, 61] on icon "close" at bounding box center [999, 61] width 13 height 13
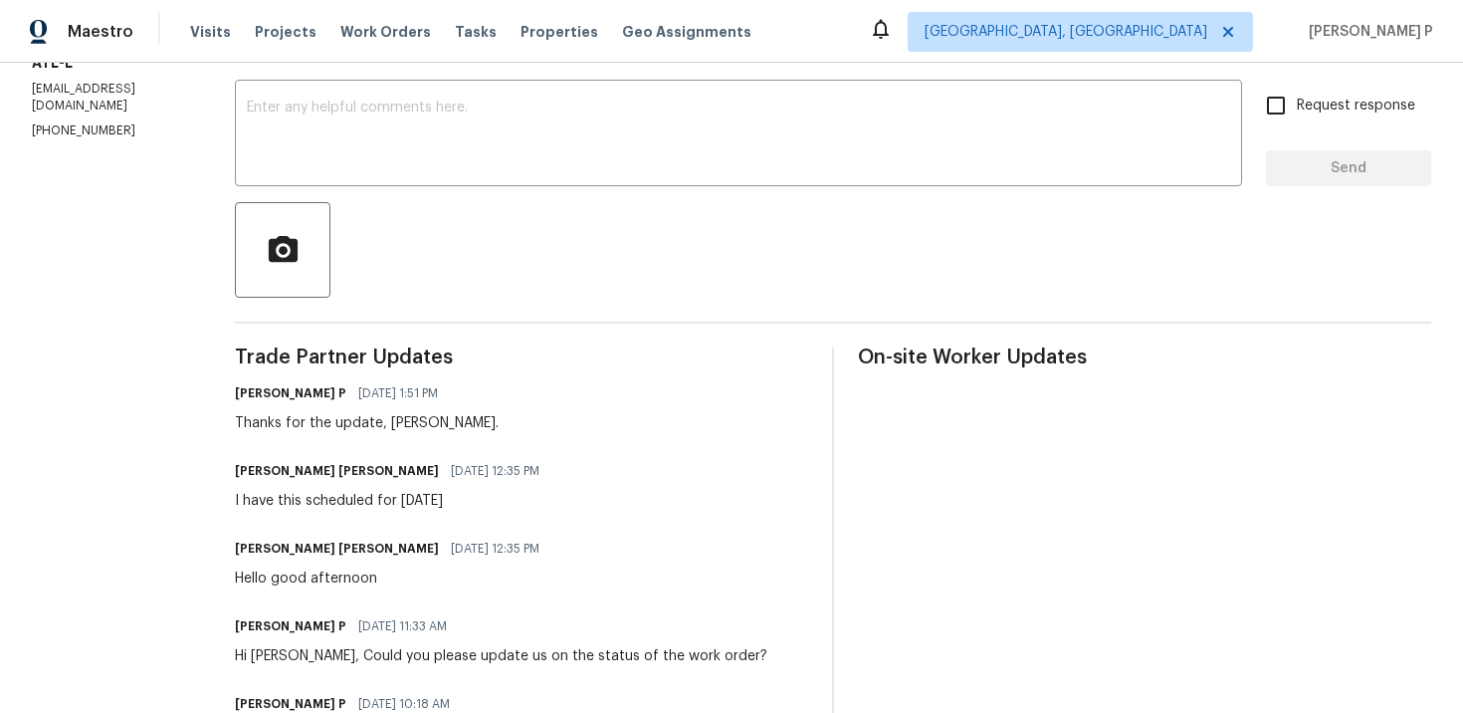
scroll to position [187, 0]
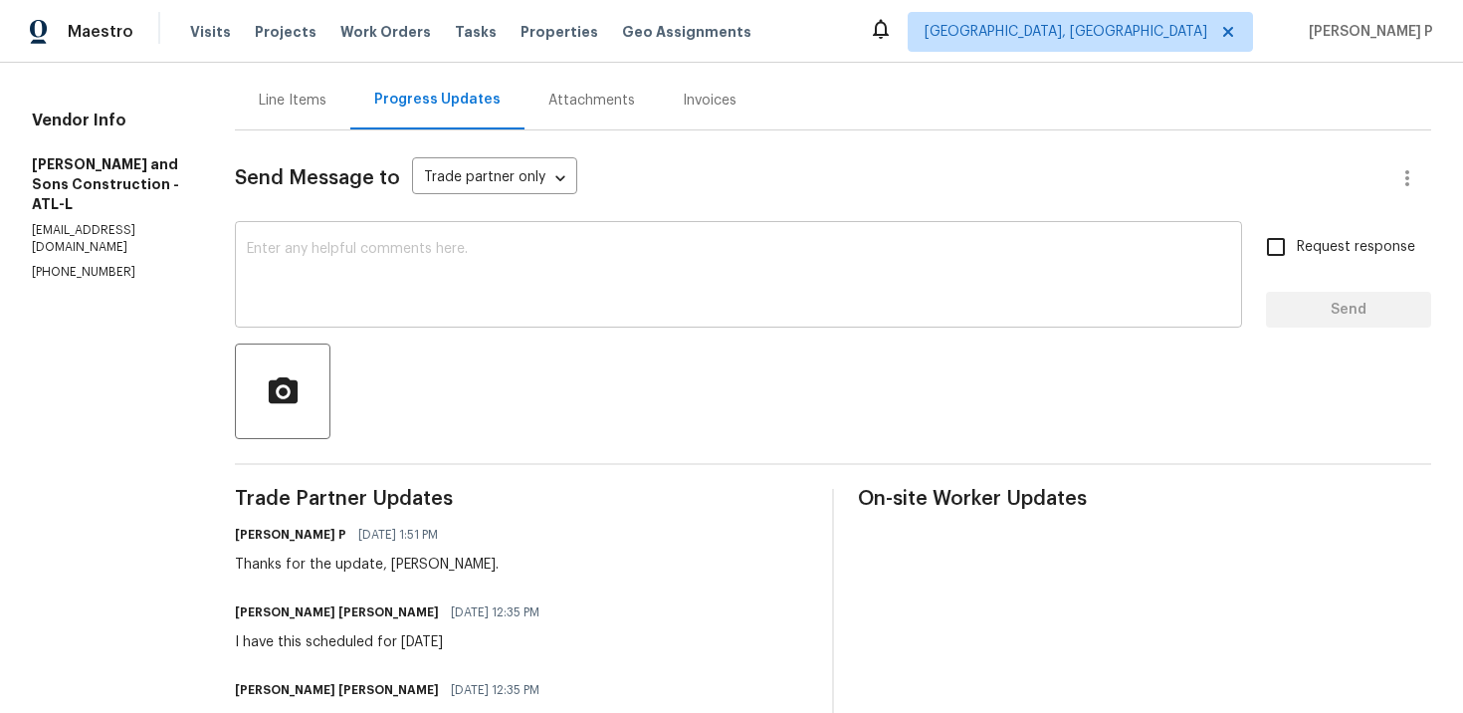
click at [375, 306] on textarea at bounding box center [739, 277] width 984 height 70
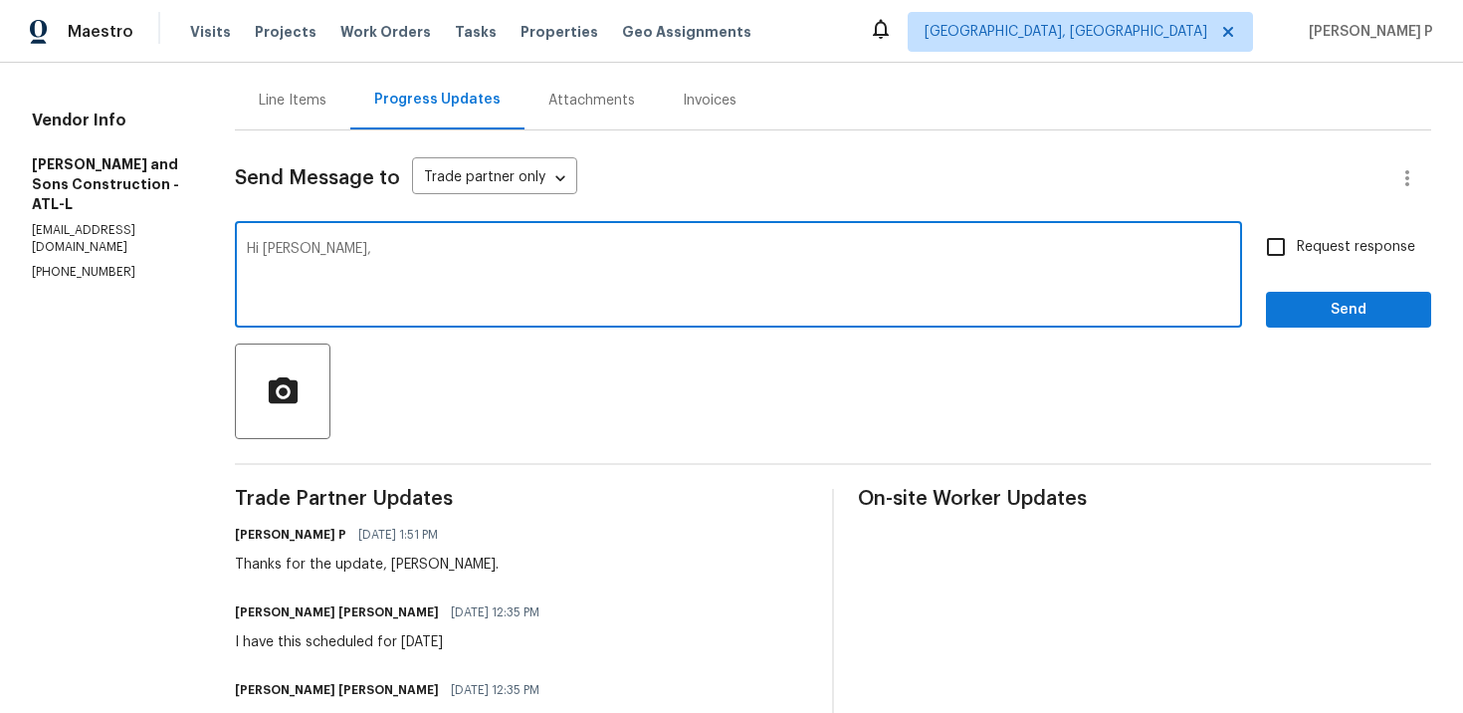
paste textarea "Could you please update us on the status of the work order?"
type textarea "Hi Josue, Could you please update us on the status of the work order?"
click at [1288, 252] on input "Request response" at bounding box center [1276, 247] width 42 height 42
checkbox input "true"
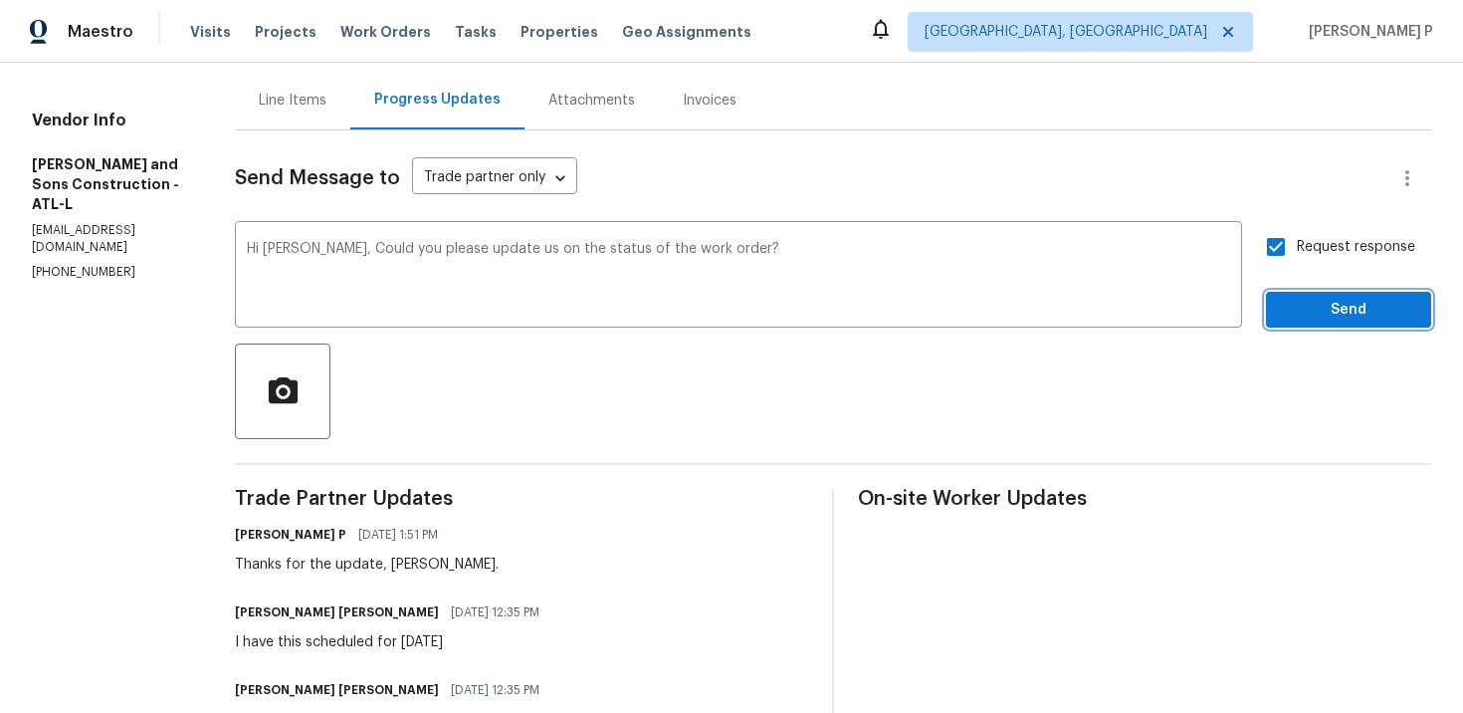
click at [1301, 308] on span "Send" at bounding box center [1348, 310] width 133 height 25
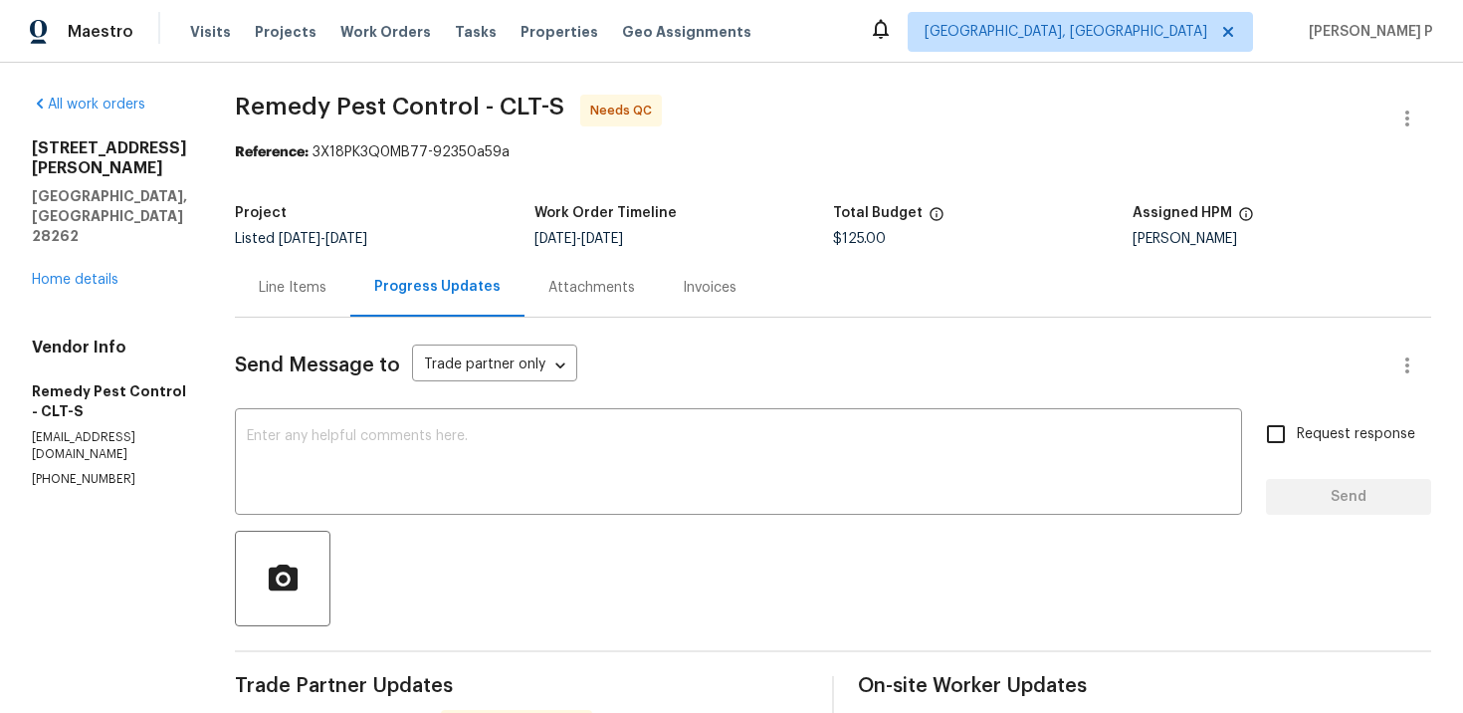
click at [271, 276] on div "Line Items" at bounding box center [292, 287] width 115 height 59
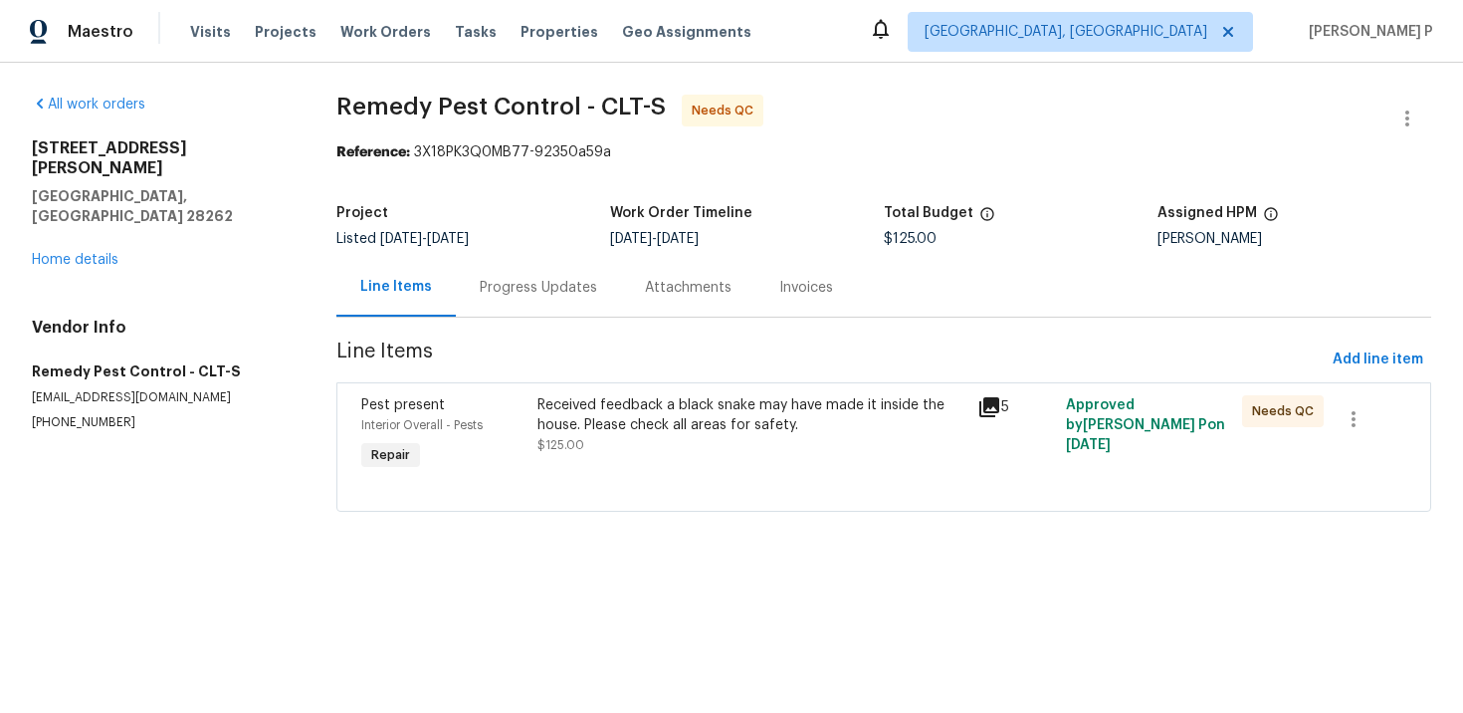
click at [674, 432] on div "Received feedback a black snake may have made it inside the house. Please check…" at bounding box center [752, 415] width 429 height 40
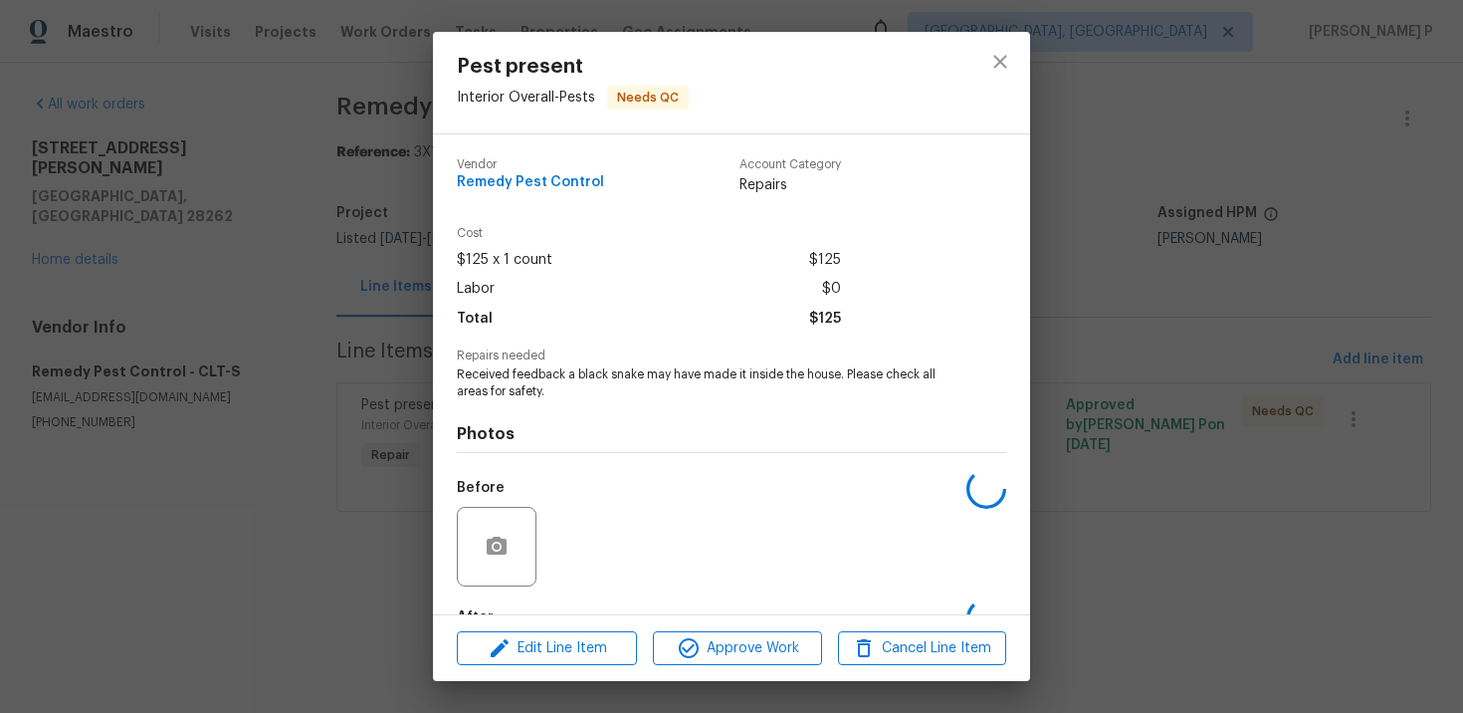
scroll to position [121, 0]
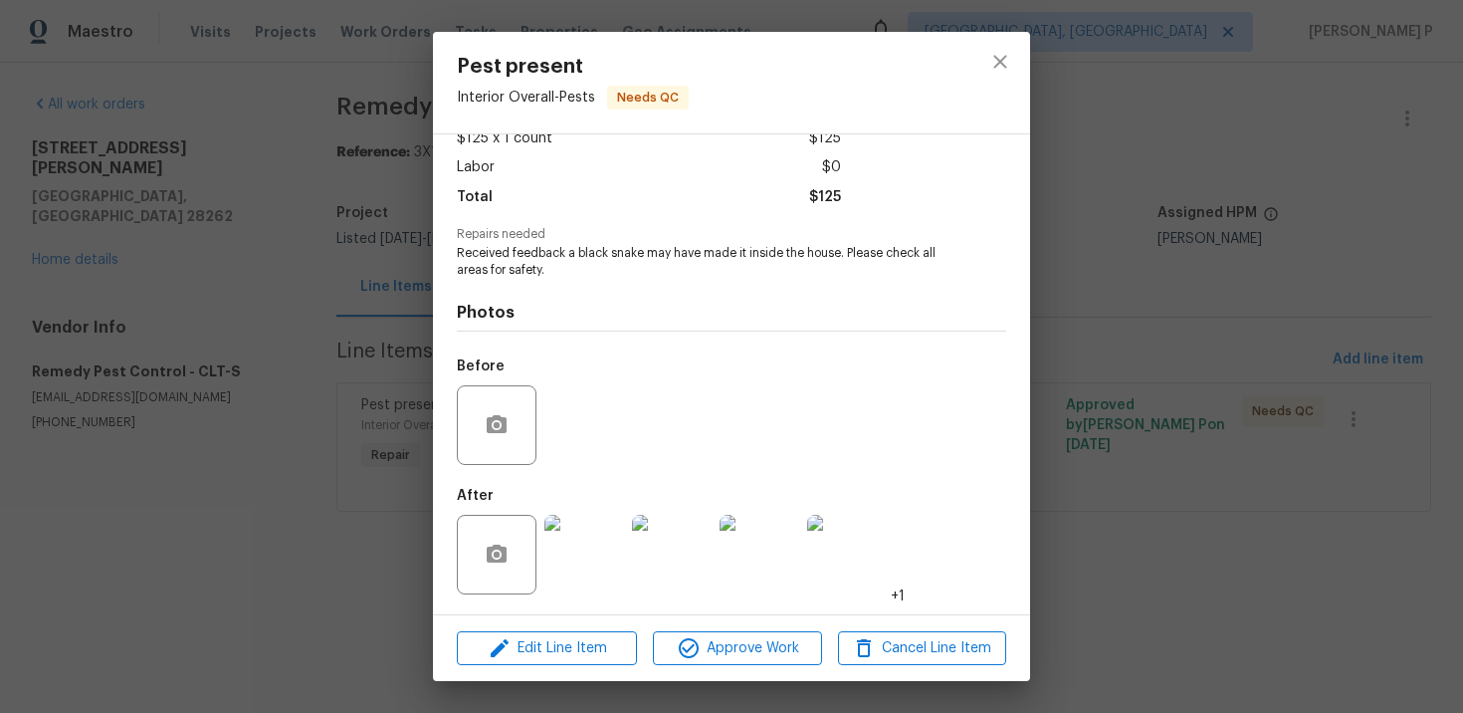
click at [584, 535] on img at bounding box center [585, 555] width 80 height 80
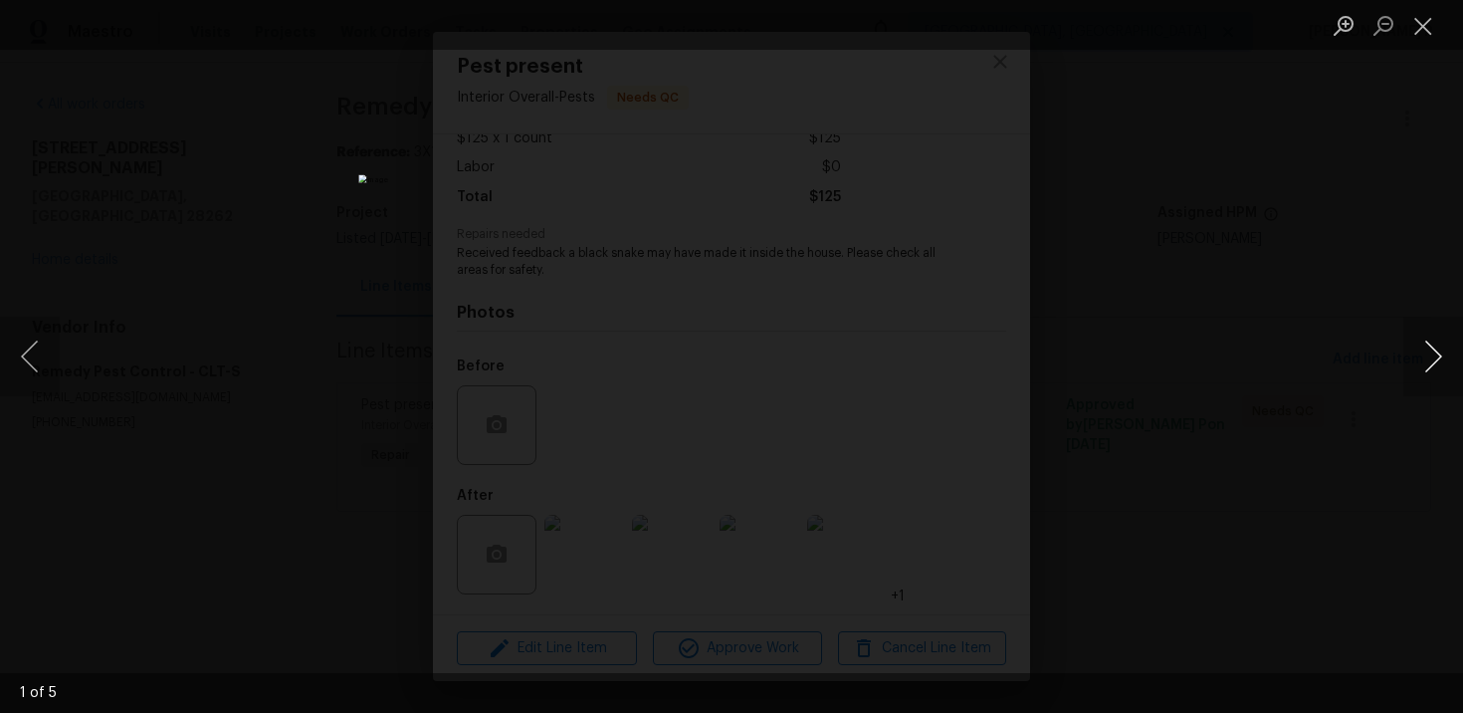
click at [1434, 354] on button "Next image" at bounding box center [1434, 357] width 60 height 80
click at [1425, 23] on button "Close lightbox" at bounding box center [1424, 25] width 40 height 35
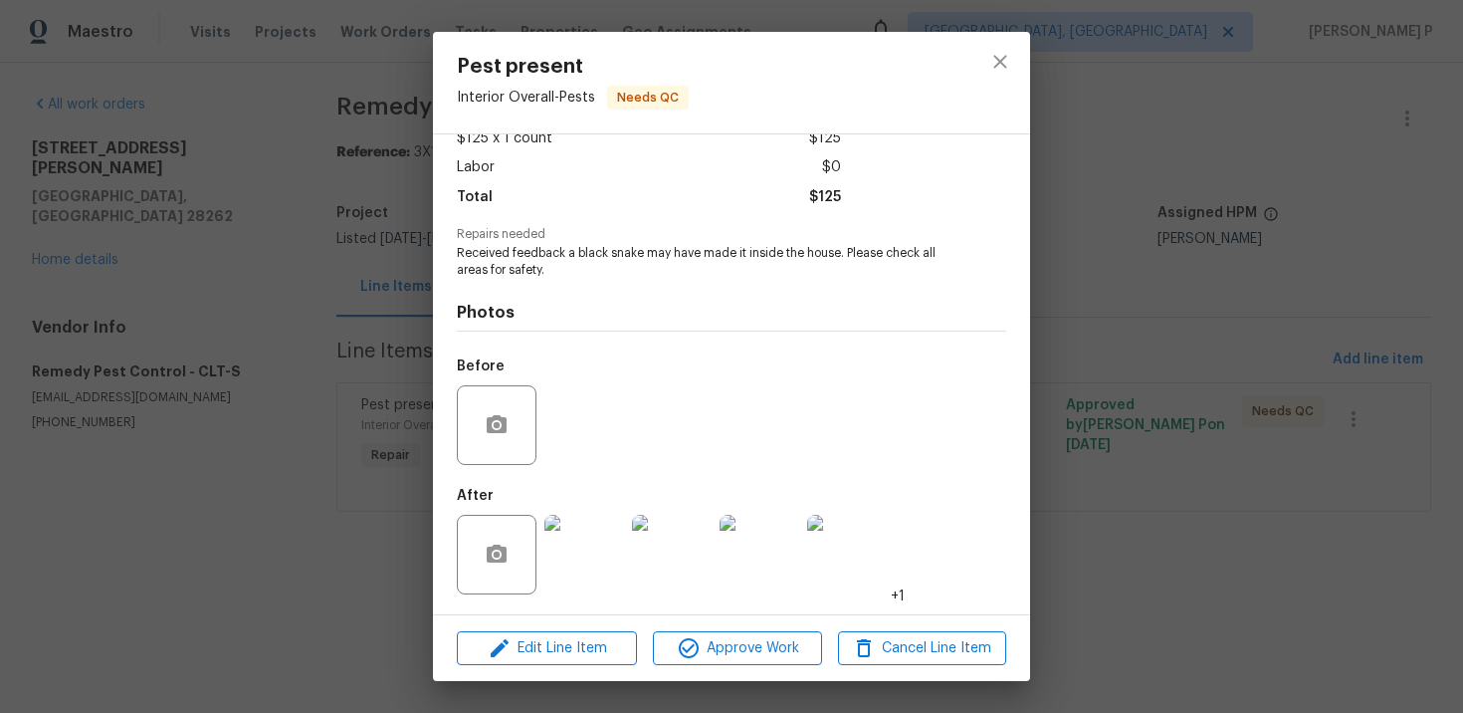
click at [607, 519] on img at bounding box center [585, 555] width 80 height 80
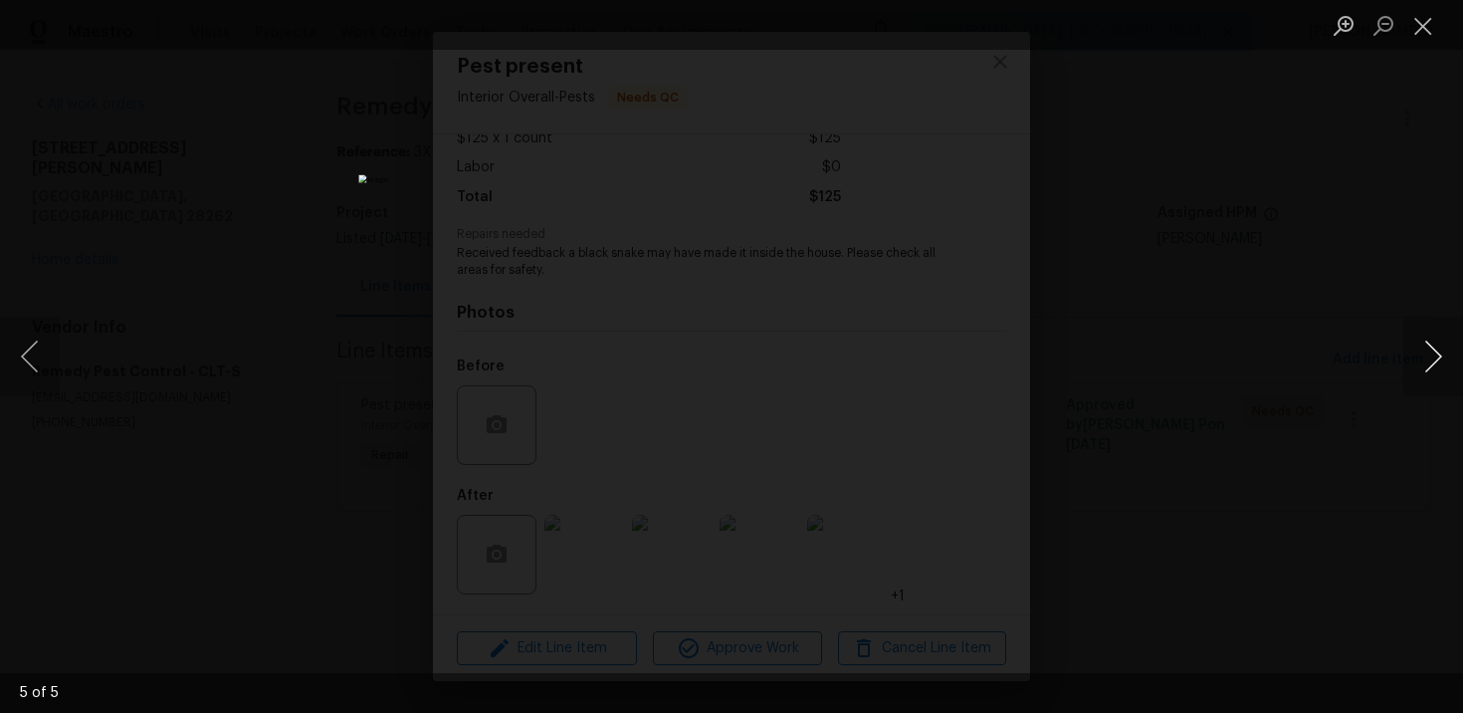
click at [1440, 357] on button "Next image" at bounding box center [1434, 357] width 60 height 80
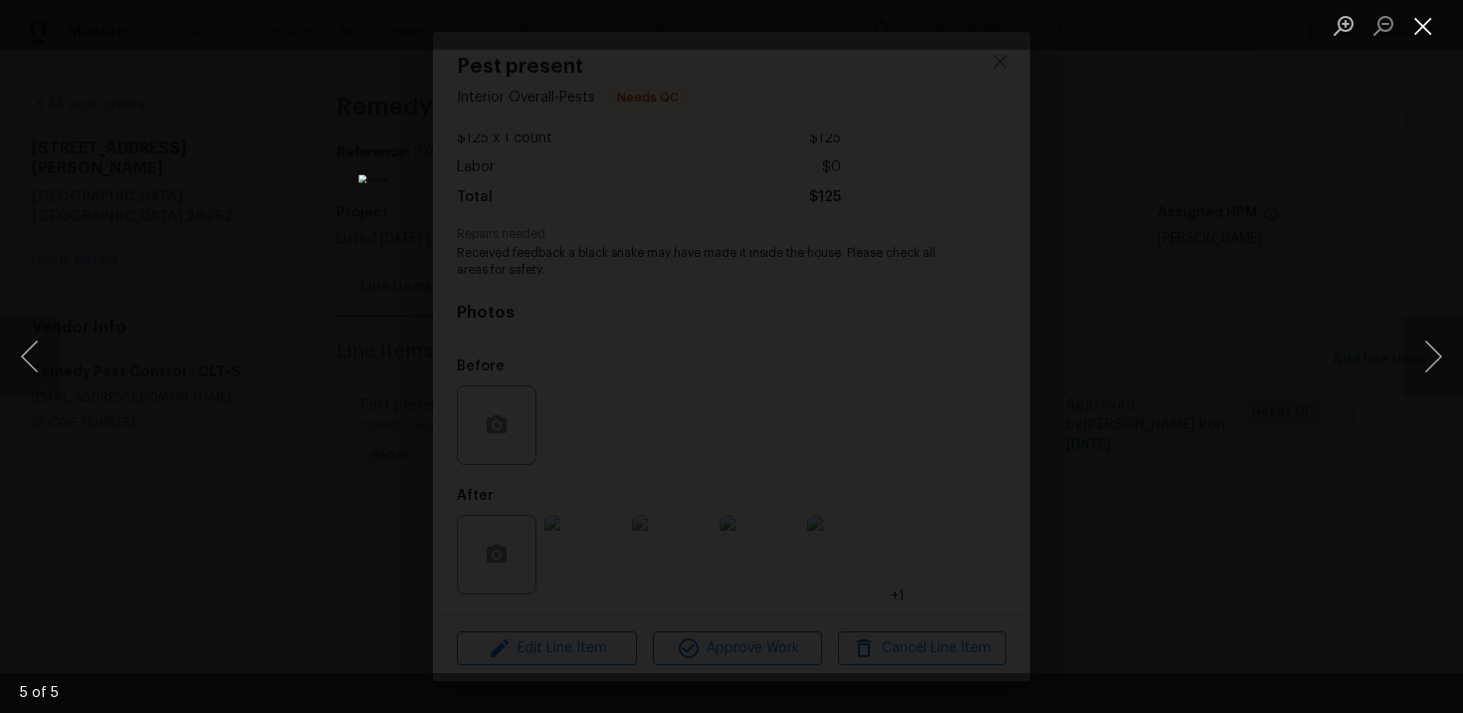
click at [1415, 36] on button "Close lightbox" at bounding box center [1424, 25] width 40 height 35
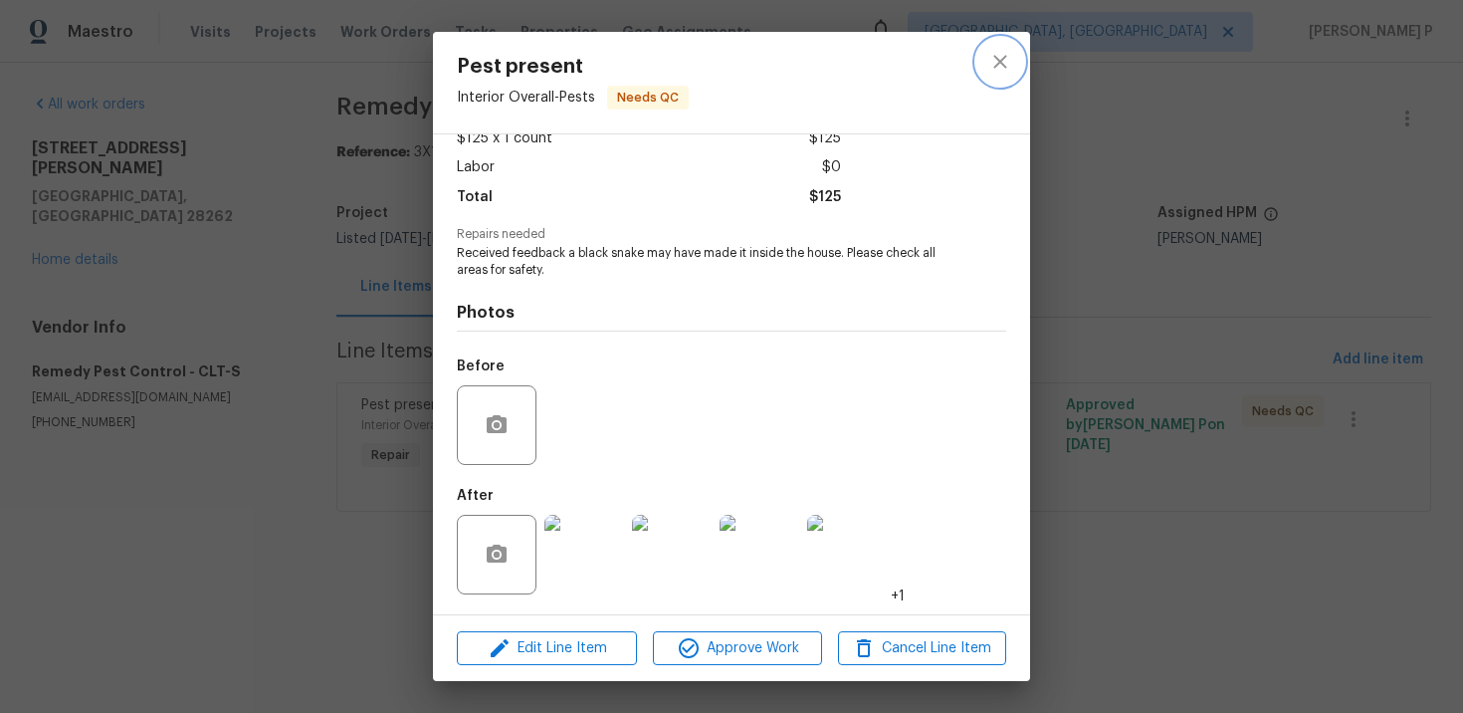
click at [995, 72] on icon "close" at bounding box center [1000, 62] width 24 height 24
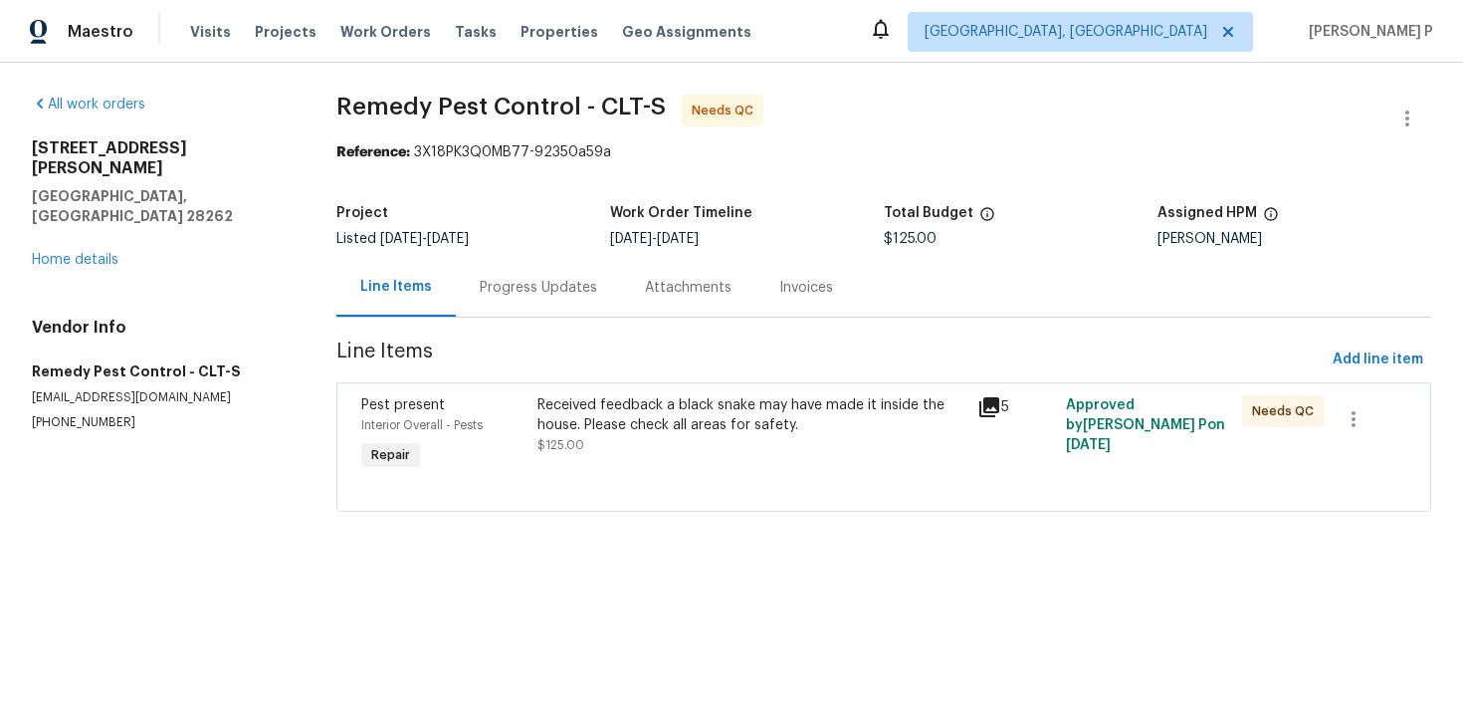
click at [560, 286] on div "Progress Updates" at bounding box center [538, 288] width 117 height 20
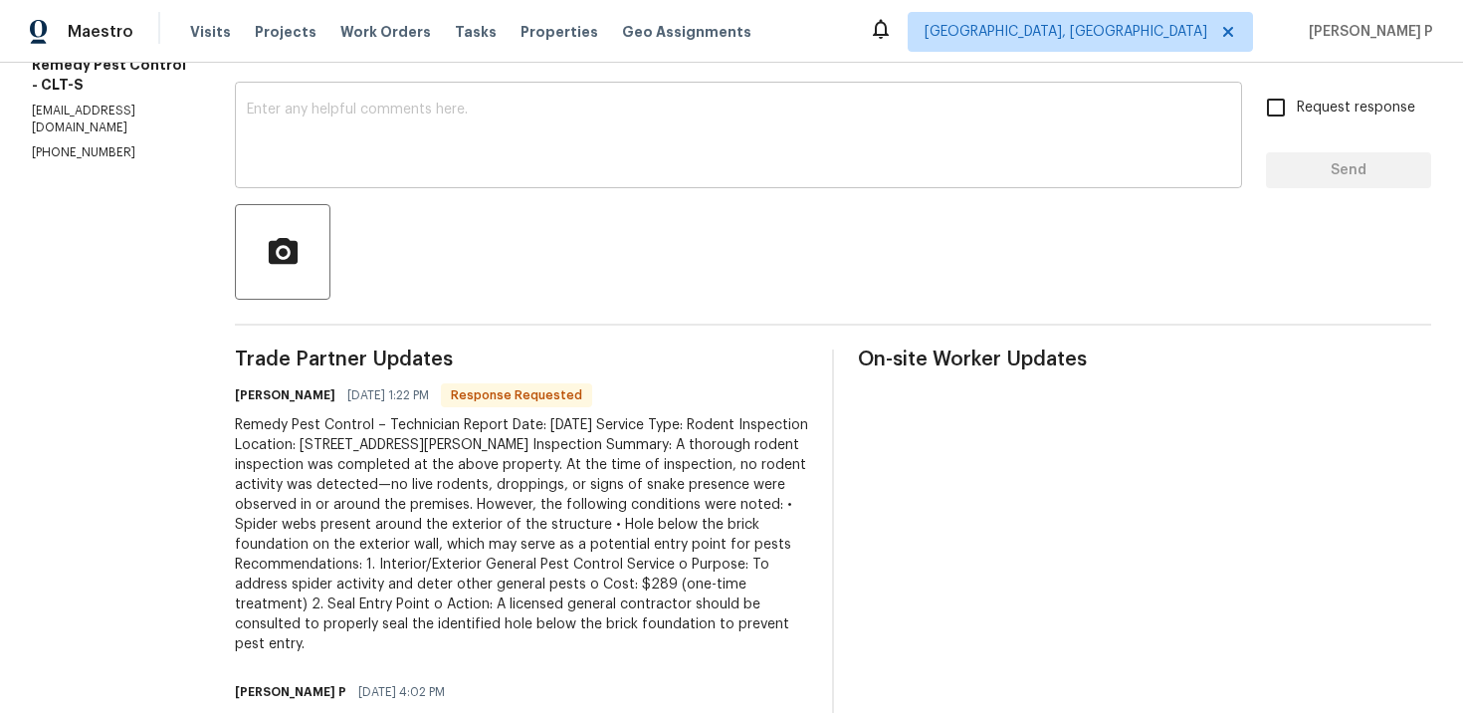
scroll to position [331, 0]
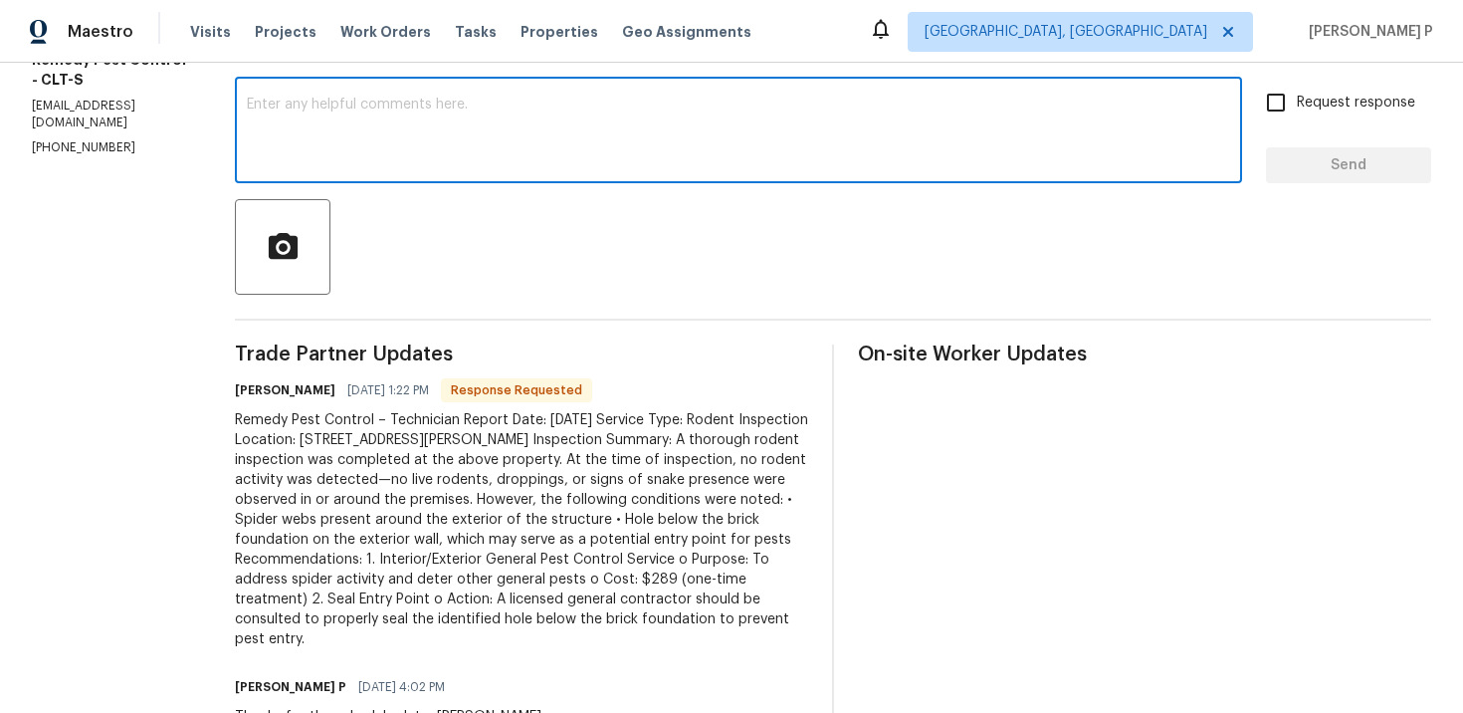
click at [538, 135] on textarea at bounding box center [739, 133] width 984 height 70
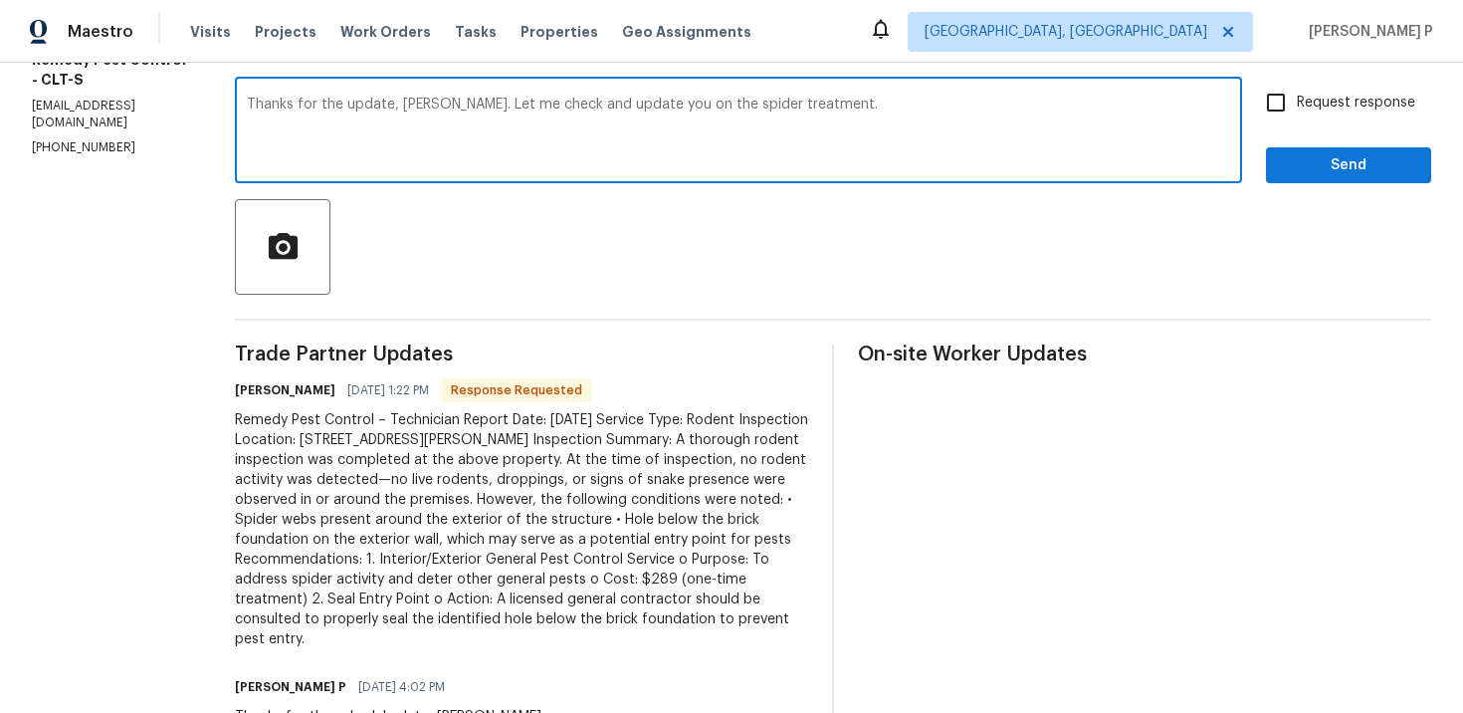
type textarea "Thanks for the update, [PERSON_NAME]. Let me check and update you on the spider…"
click at [1322, 169] on span "Send" at bounding box center [1348, 165] width 133 height 25
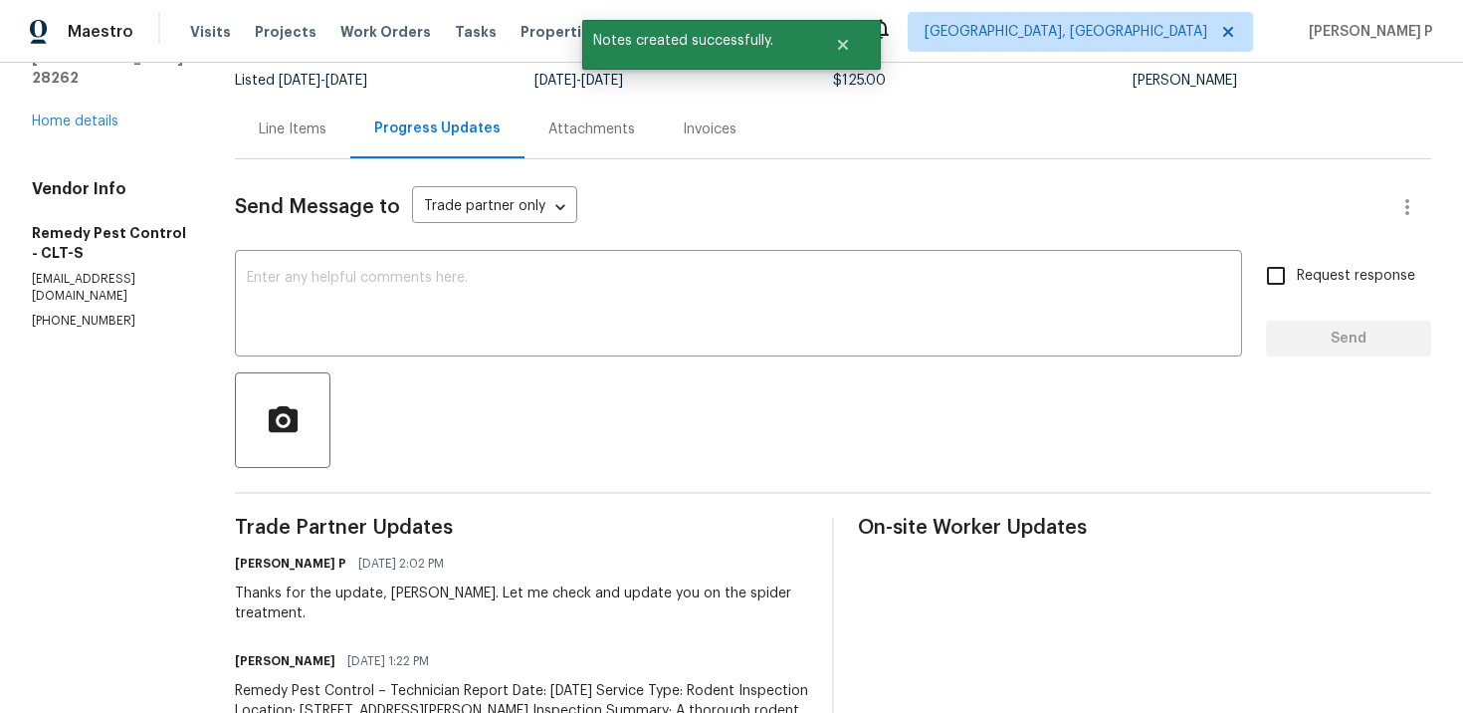
scroll to position [55, 0]
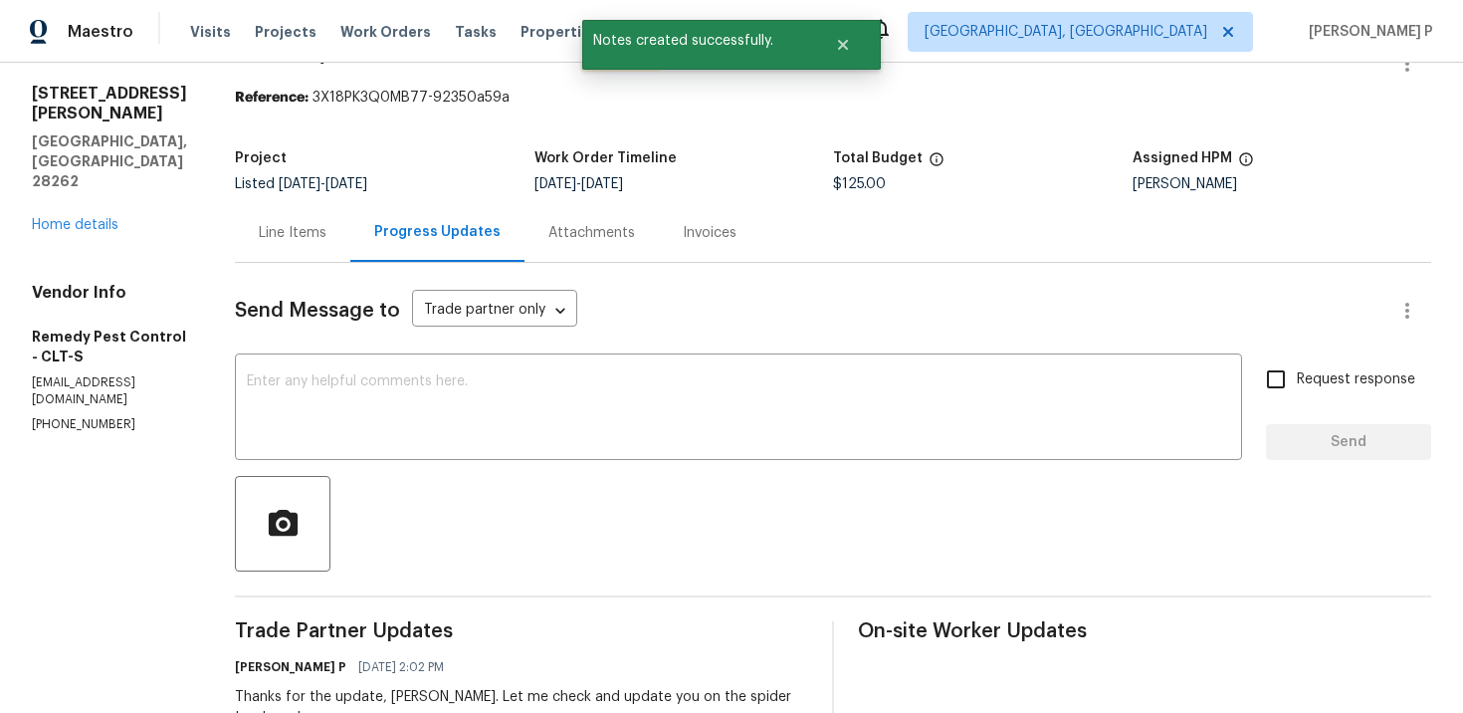
click at [268, 231] on div "Line Items" at bounding box center [293, 233] width 68 height 20
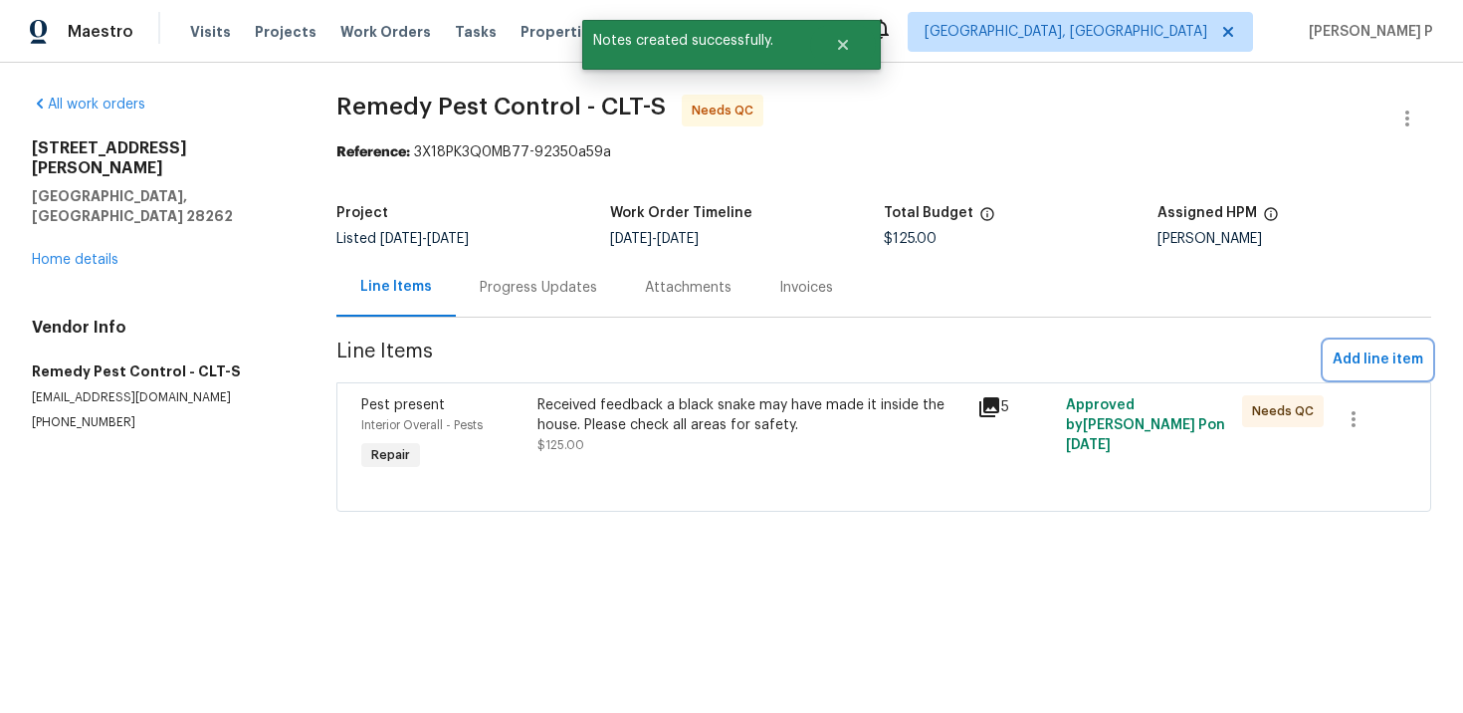
click at [1339, 357] on span "Add line item" at bounding box center [1378, 359] width 91 height 25
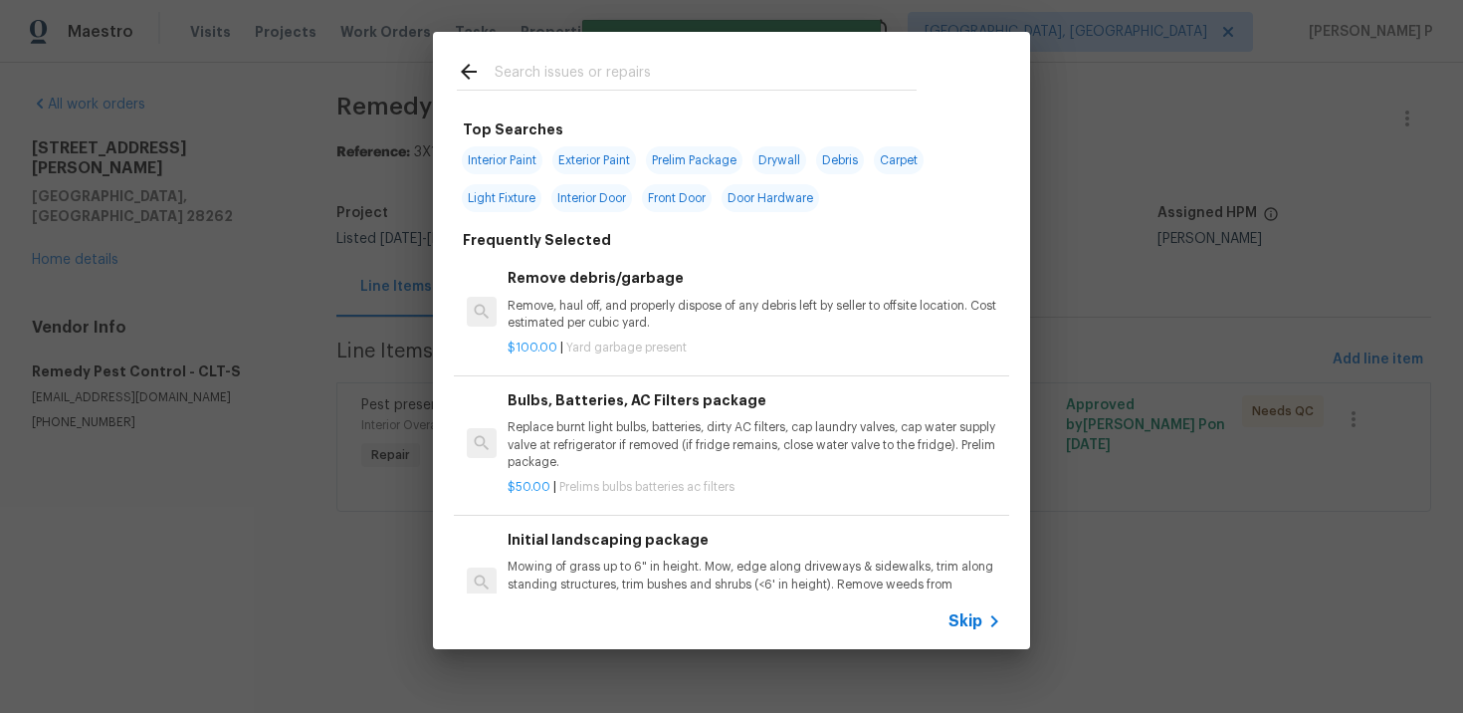
click at [968, 614] on span "Skip" at bounding box center [966, 621] width 34 height 20
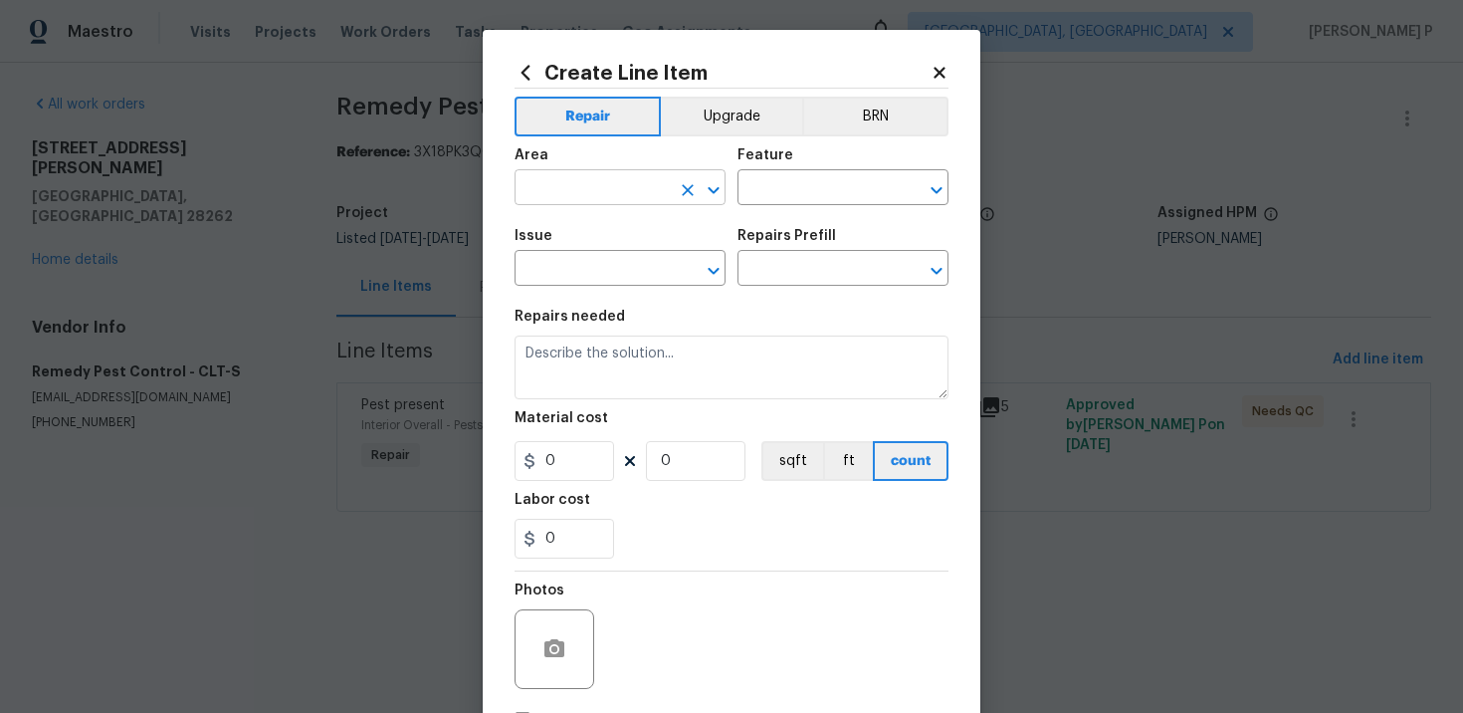
click at [664, 201] on input "text" at bounding box center [592, 189] width 155 height 31
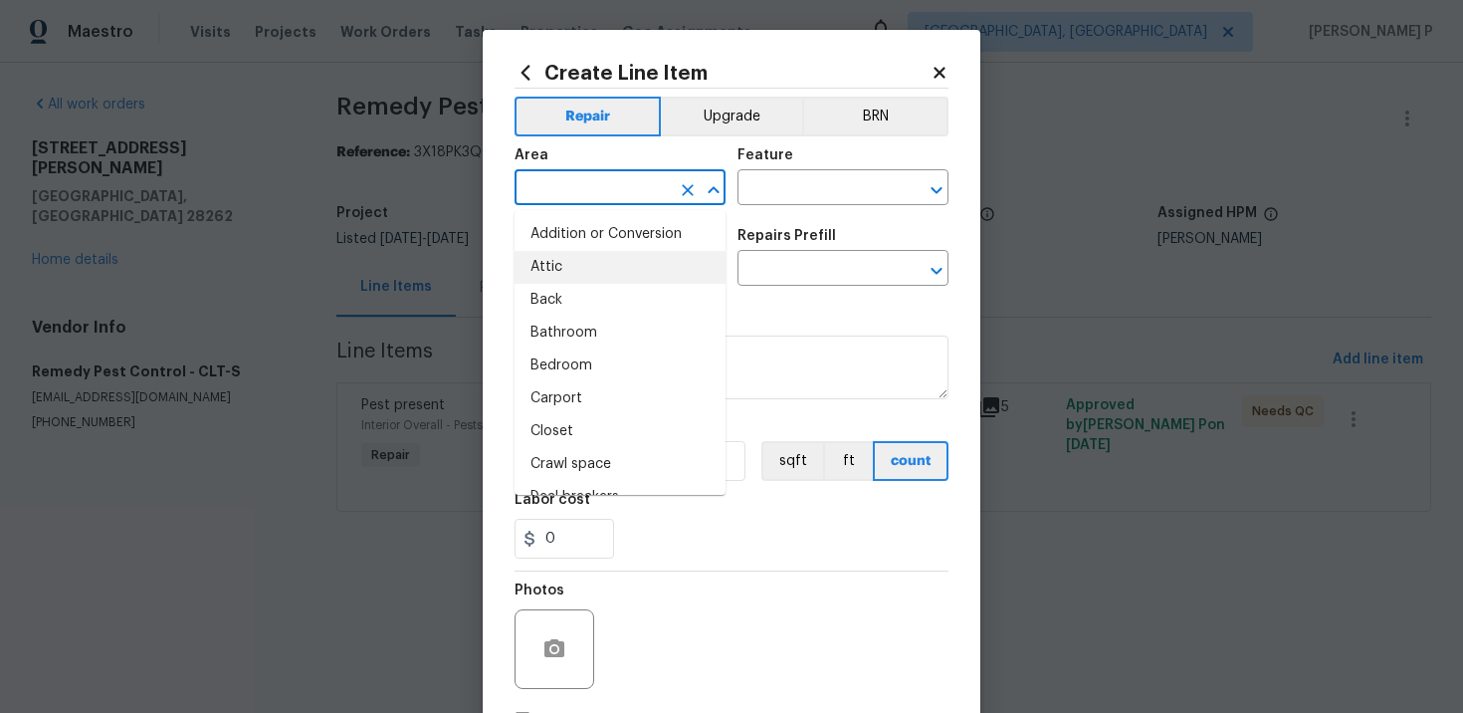
click at [610, 278] on li "Attic" at bounding box center [620, 267] width 211 height 33
type input "Attic"
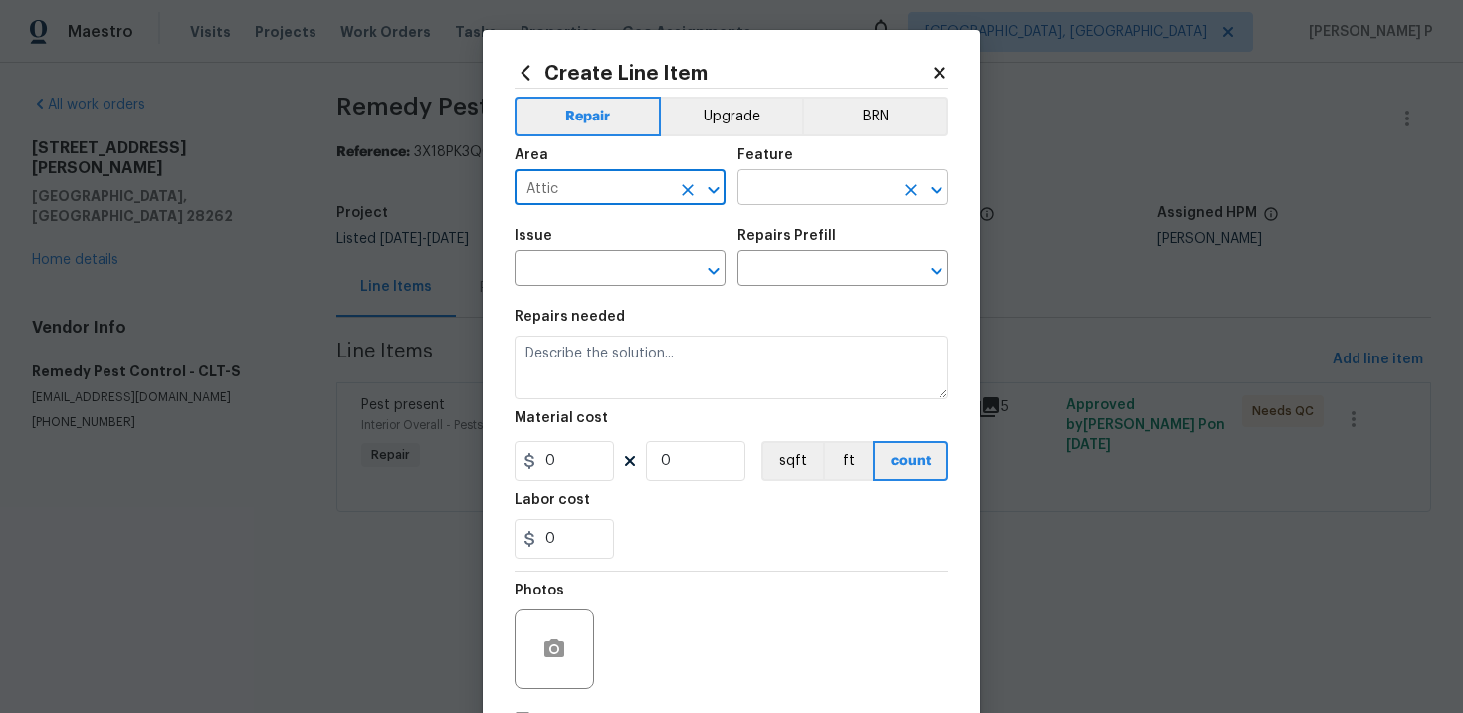
click at [822, 186] on input "text" at bounding box center [815, 189] width 155 height 31
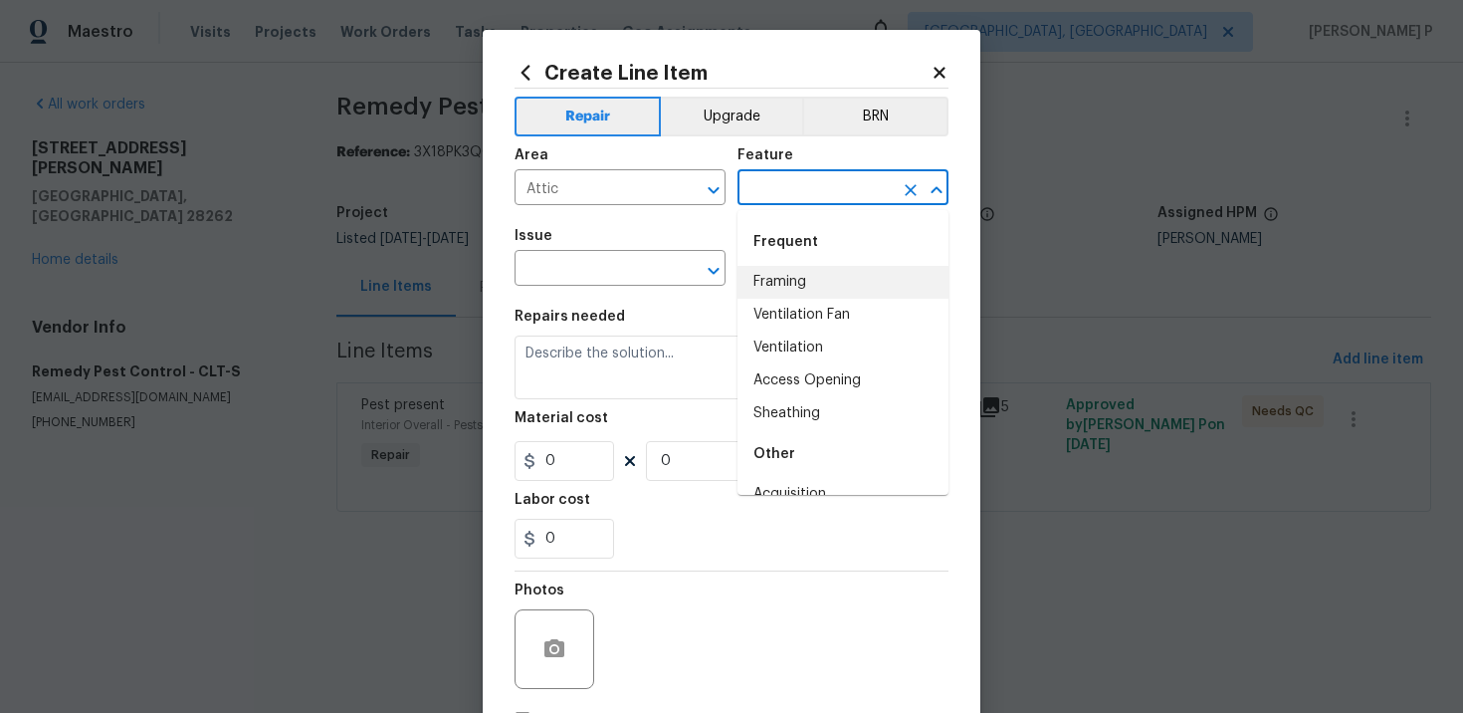
click at [794, 290] on li "Framing" at bounding box center [843, 282] width 211 height 33
type input "Framing"
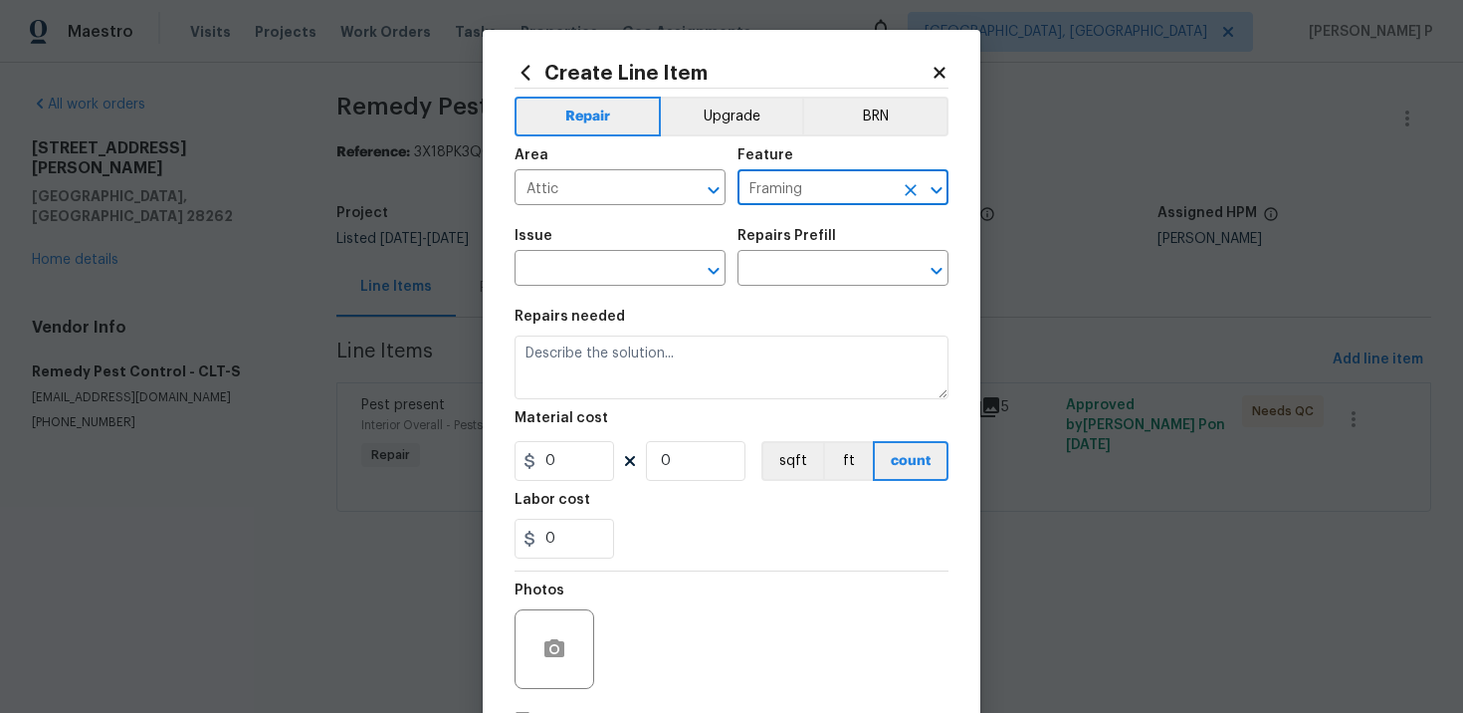
click at [623, 292] on span "Issue ​" at bounding box center [620, 257] width 211 height 81
click at [626, 278] on input "text" at bounding box center [592, 270] width 155 height 31
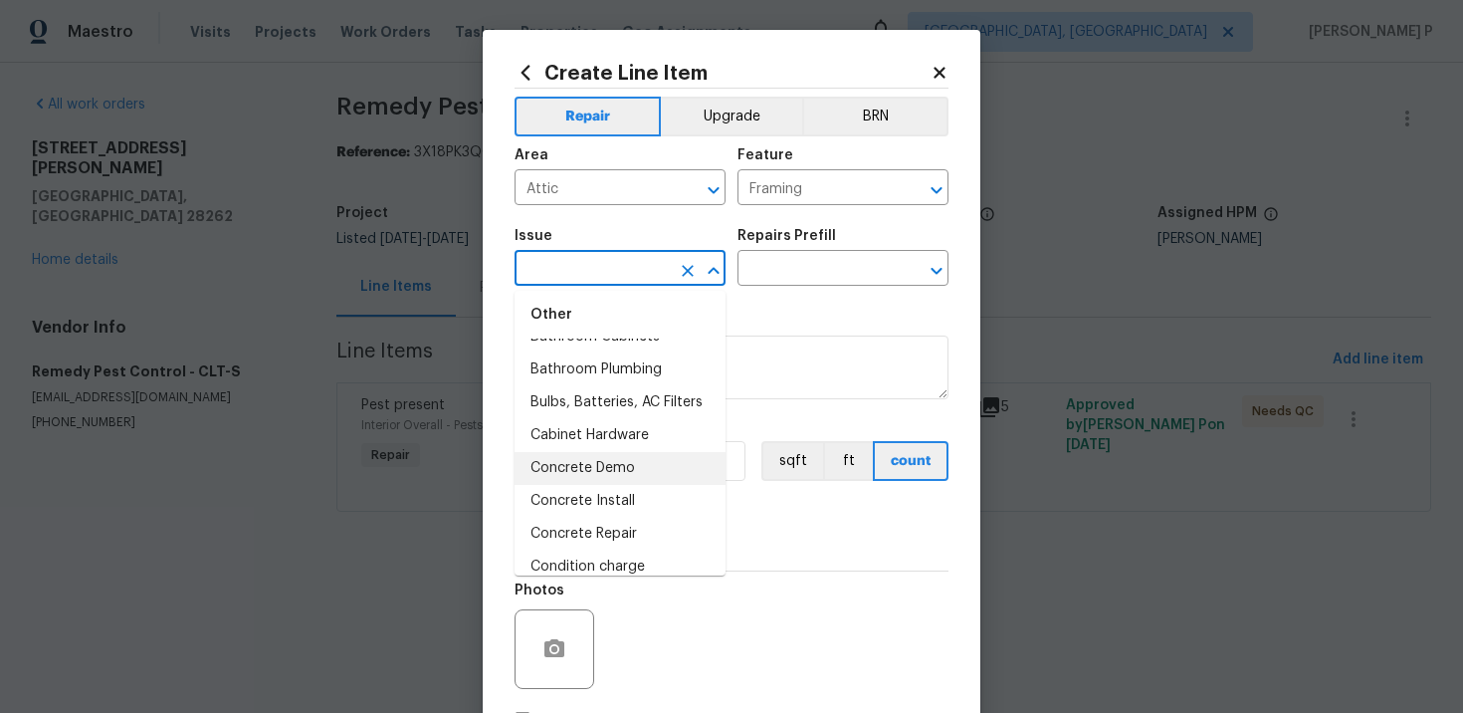
scroll to position [443, 0]
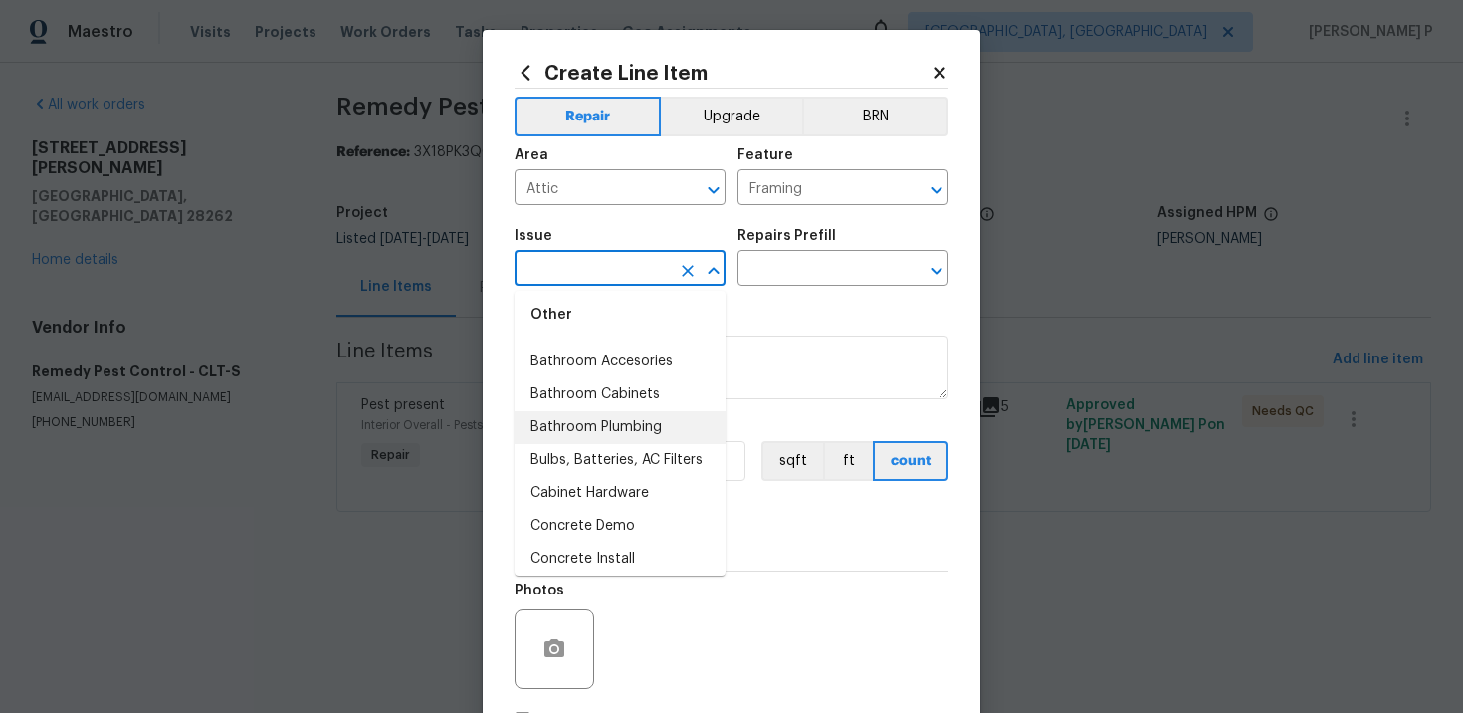
click at [596, 420] on li "Bathroom Plumbing" at bounding box center [620, 427] width 211 height 33
type input "Bathroom Plumbing"
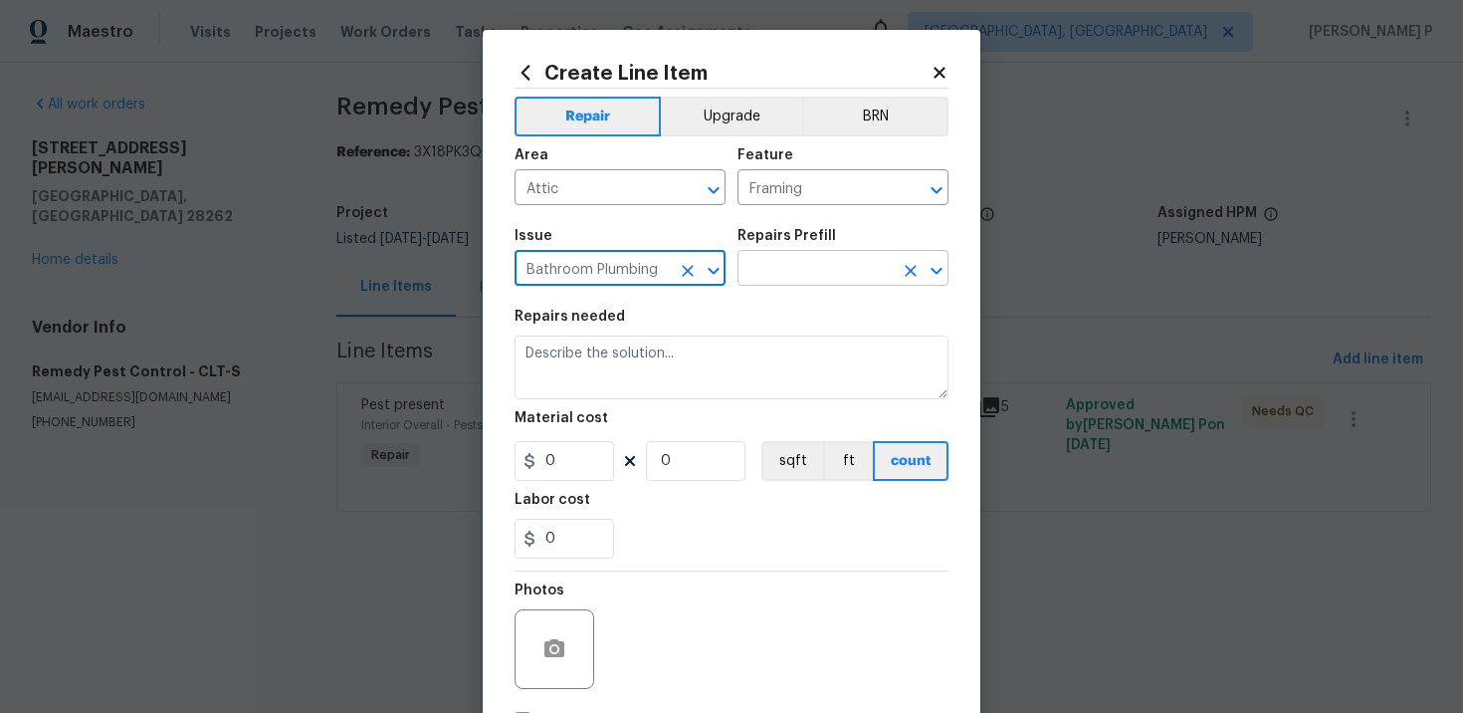
click at [761, 259] on input "text" at bounding box center [815, 270] width 155 height 31
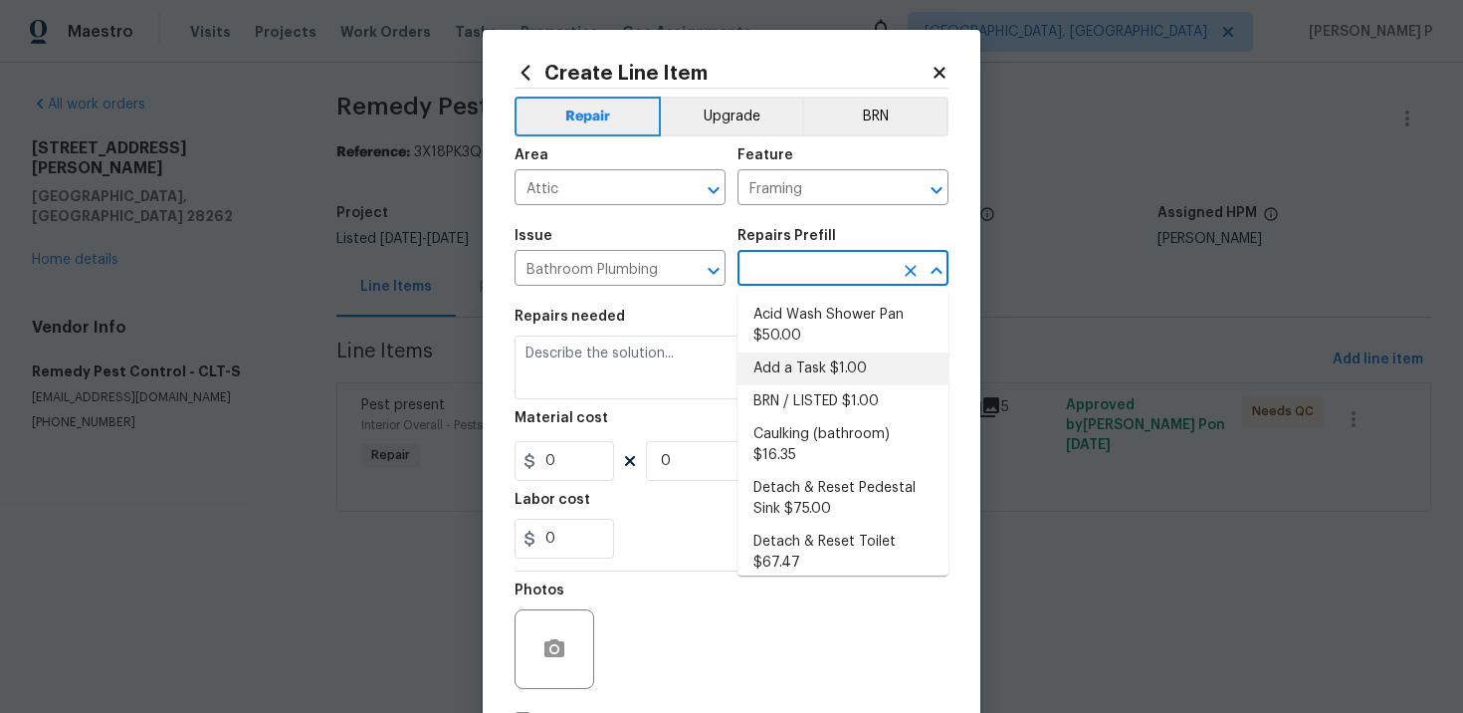
click at [779, 363] on li "Add a Task $1.00" at bounding box center [843, 368] width 211 height 33
type input "Plumbing"
type input "Add a Task $1.00"
type textarea "HPM to detail"
type input "1"
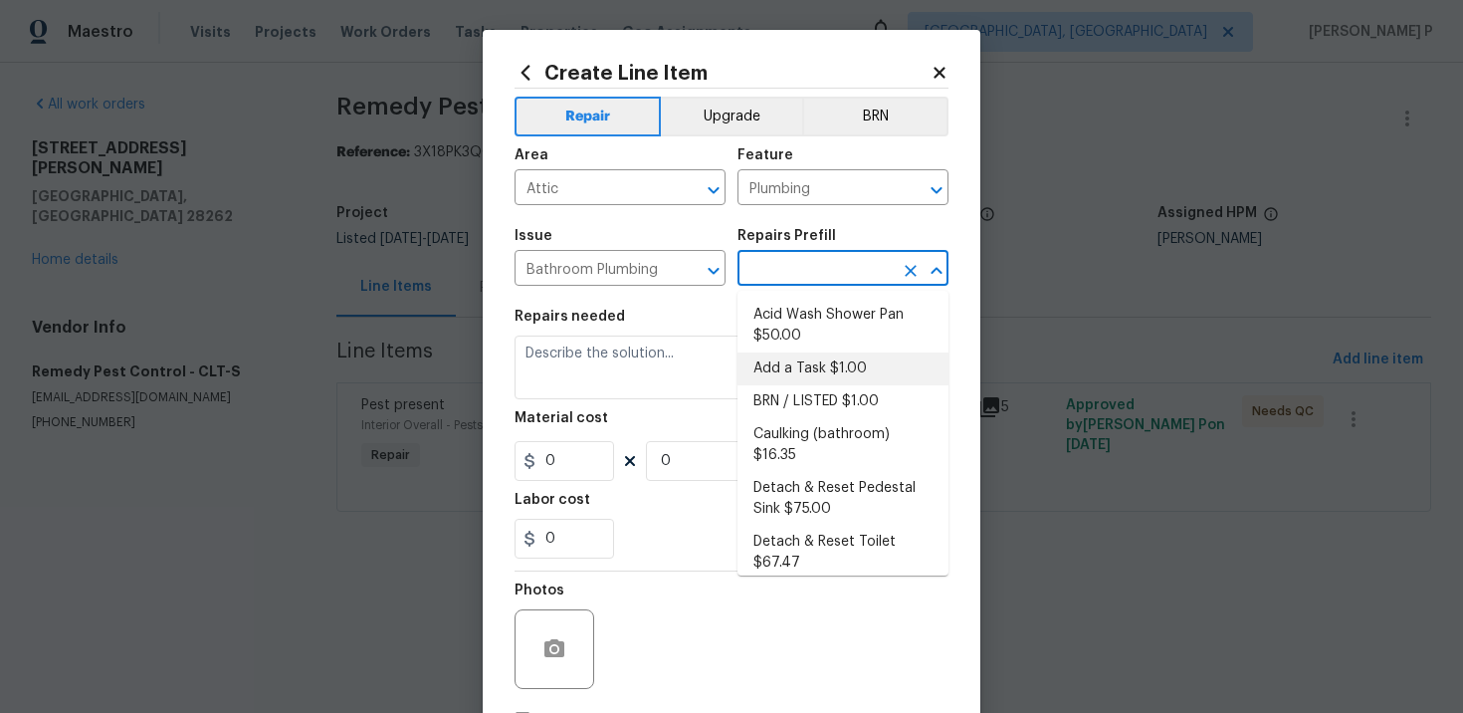
type input "1"
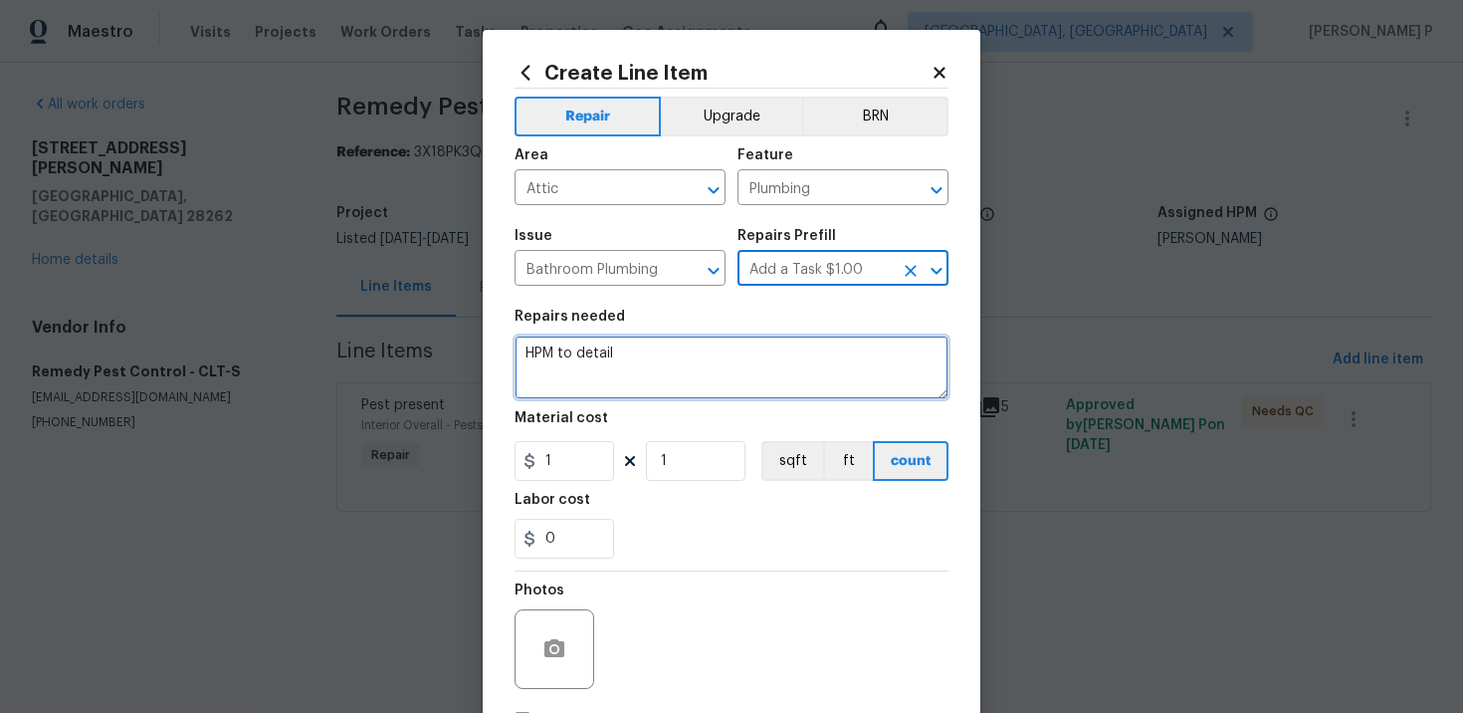
click at [706, 372] on textarea "HPM to detail" at bounding box center [732, 367] width 434 height 64
type textarea "Waiting for approval on spider treatment"
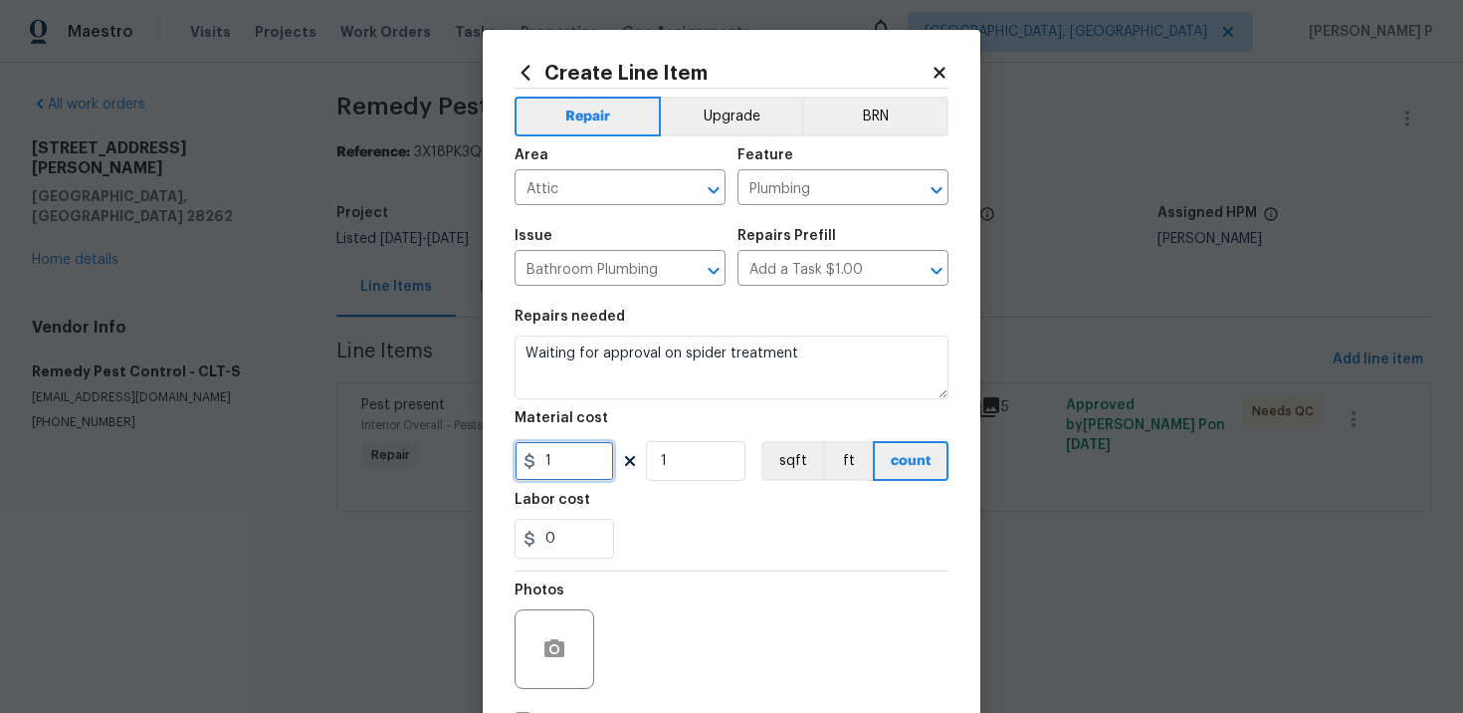
click at [573, 466] on input "1" at bounding box center [565, 461] width 100 height 40
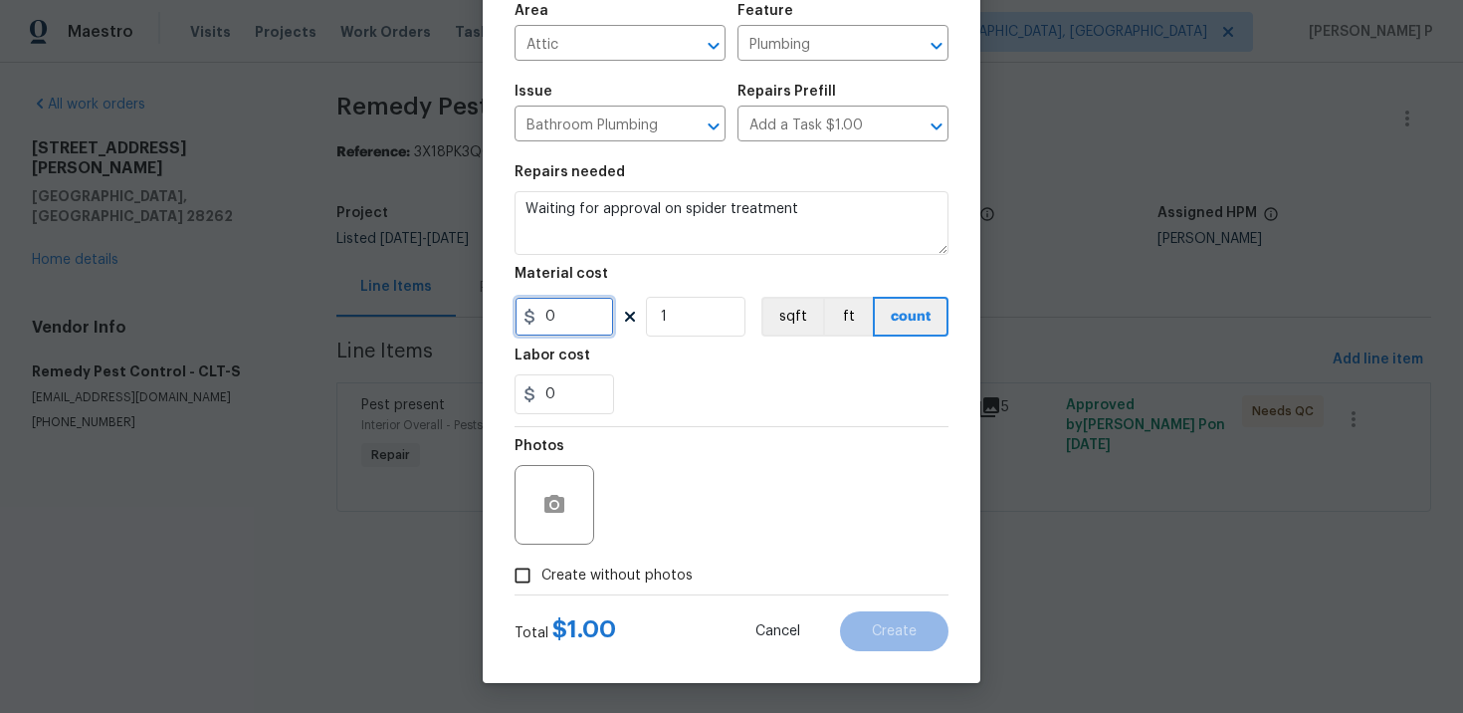
type input "0"
click at [532, 575] on input "Create without photos" at bounding box center [523, 575] width 38 height 38
checkbox input "true"
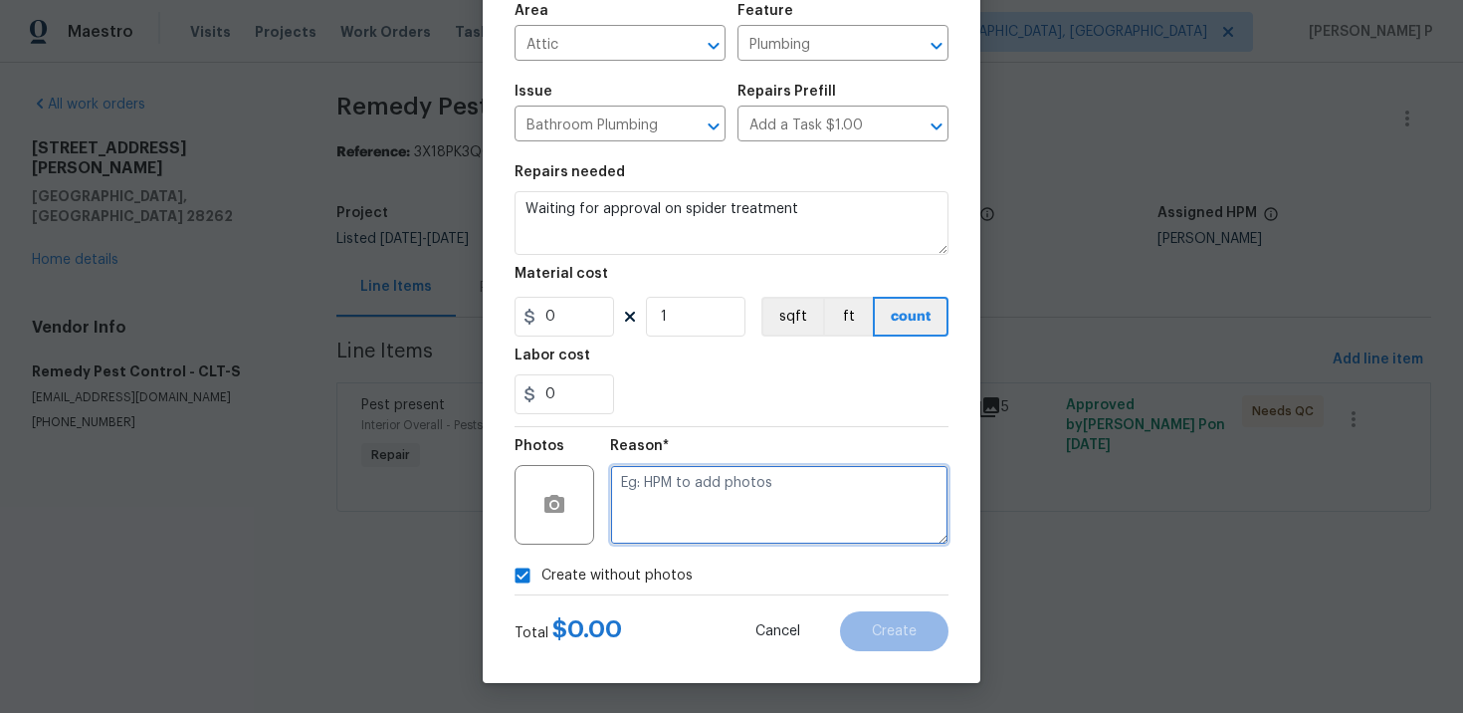
click at [680, 532] on textarea at bounding box center [779, 505] width 338 height 80
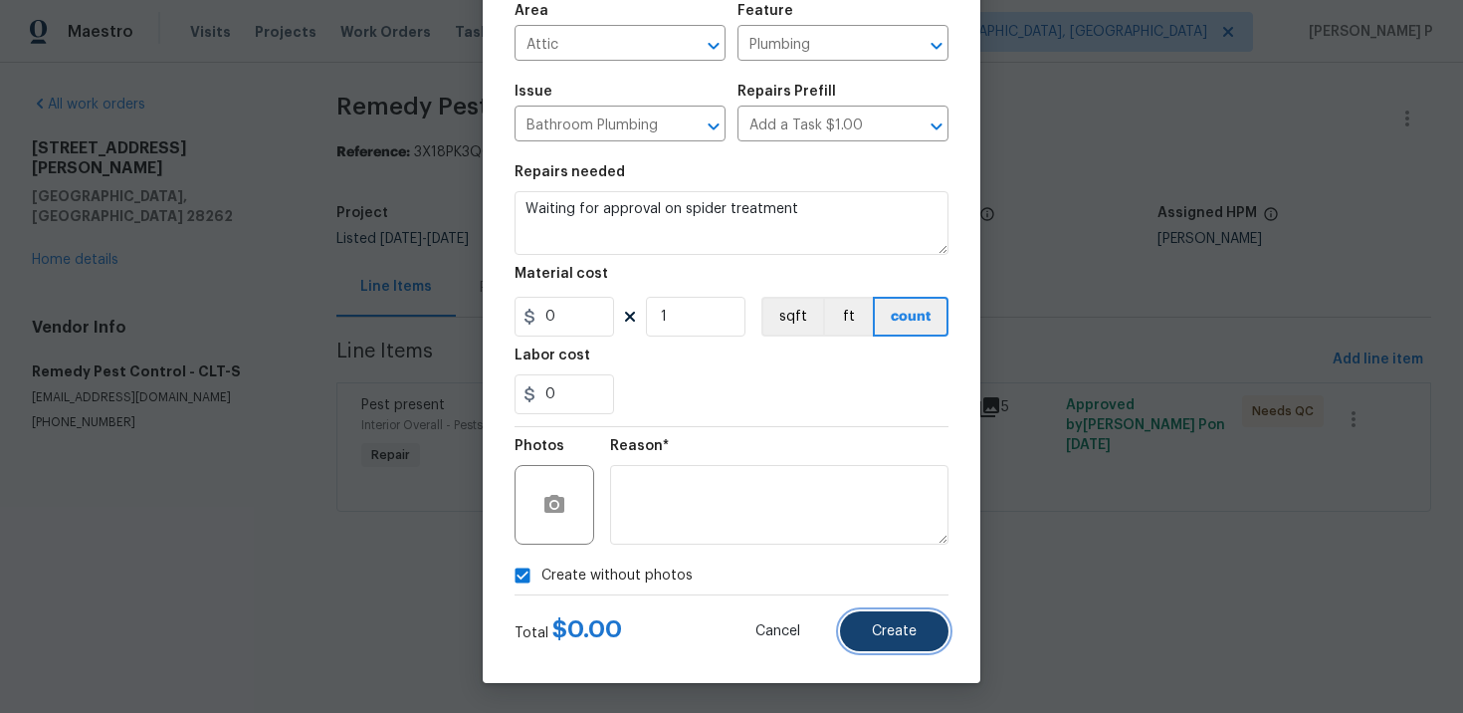
click at [891, 620] on button "Create" at bounding box center [894, 631] width 109 height 40
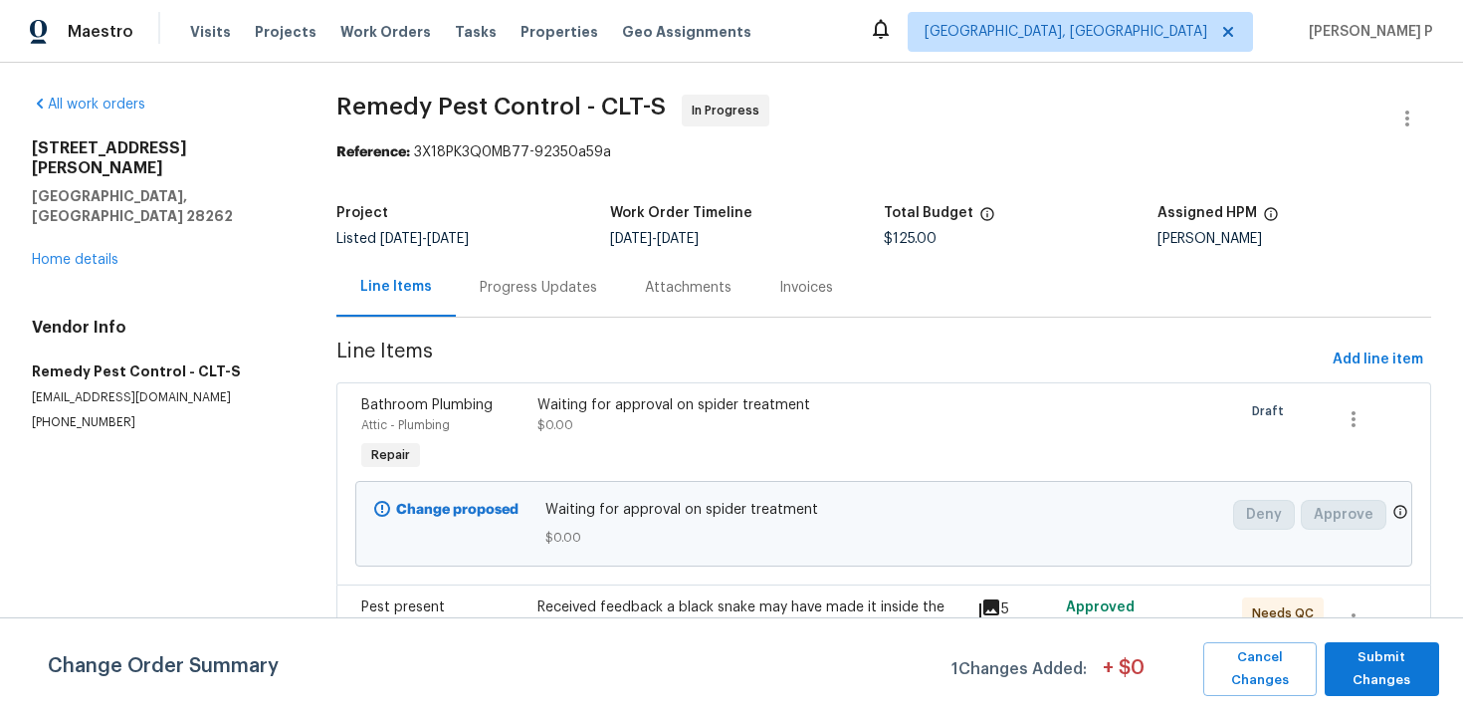
click at [352, 110] on span "Remedy Pest Control - CLT-S" at bounding box center [500, 107] width 329 height 24
drag, startPoint x: 341, startPoint y: 107, endPoint x: 658, endPoint y: 107, distance: 316.6
click at [658, 107] on span "Remedy Pest Control - CLT-S" at bounding box center [500, 107] width 329 height 24
click at [411, 123] on span "Remedy Pest Control - CLT-S In Progress" at bounding box center [859, 119] width 1047 height 48
drag, startPoint x: 342, startPoint y: 103, endPoint x: 666, endPoint y: 101, distance: 323.5
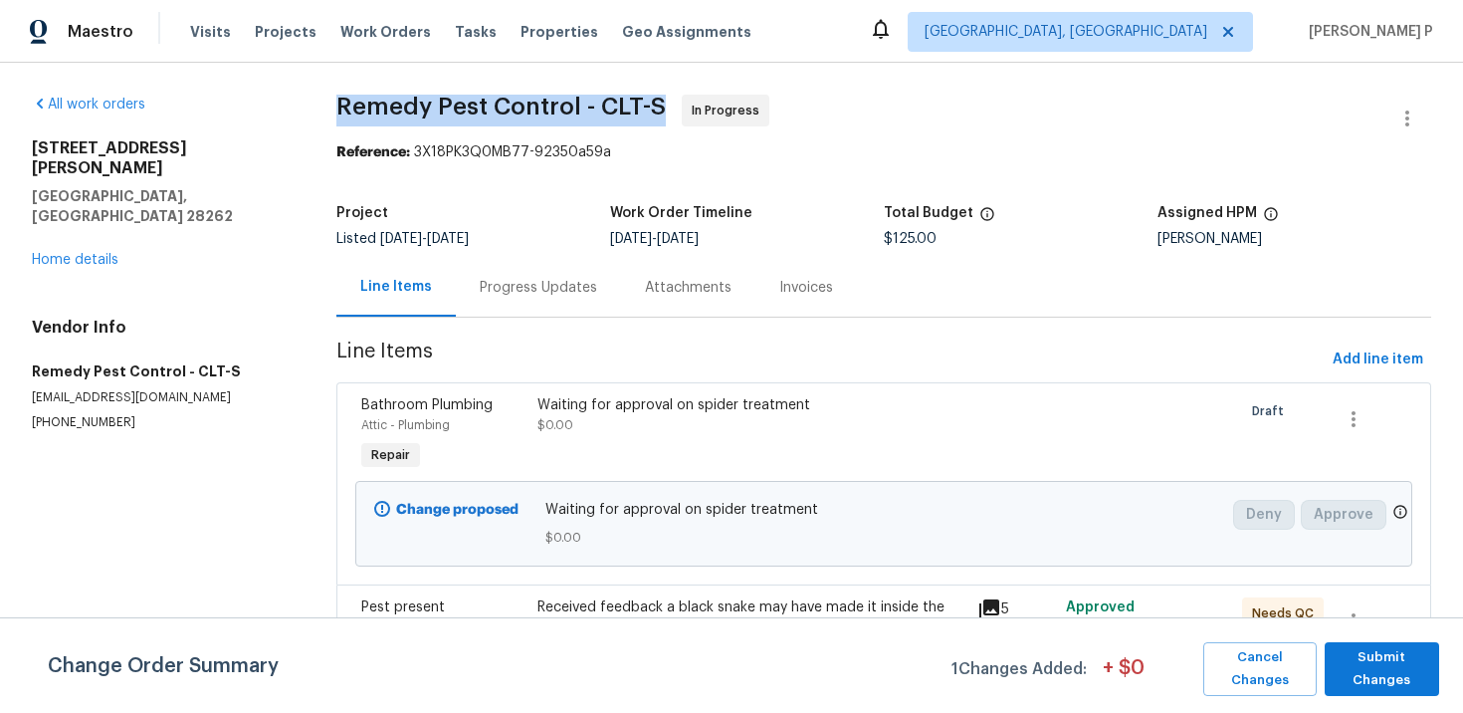
click at [666, 101] on span "Remedy Pest Control - CLT-S" at bounding box center [500, 107] width 329 height 24
copy span "Remedy Pest Control - CLT-S"
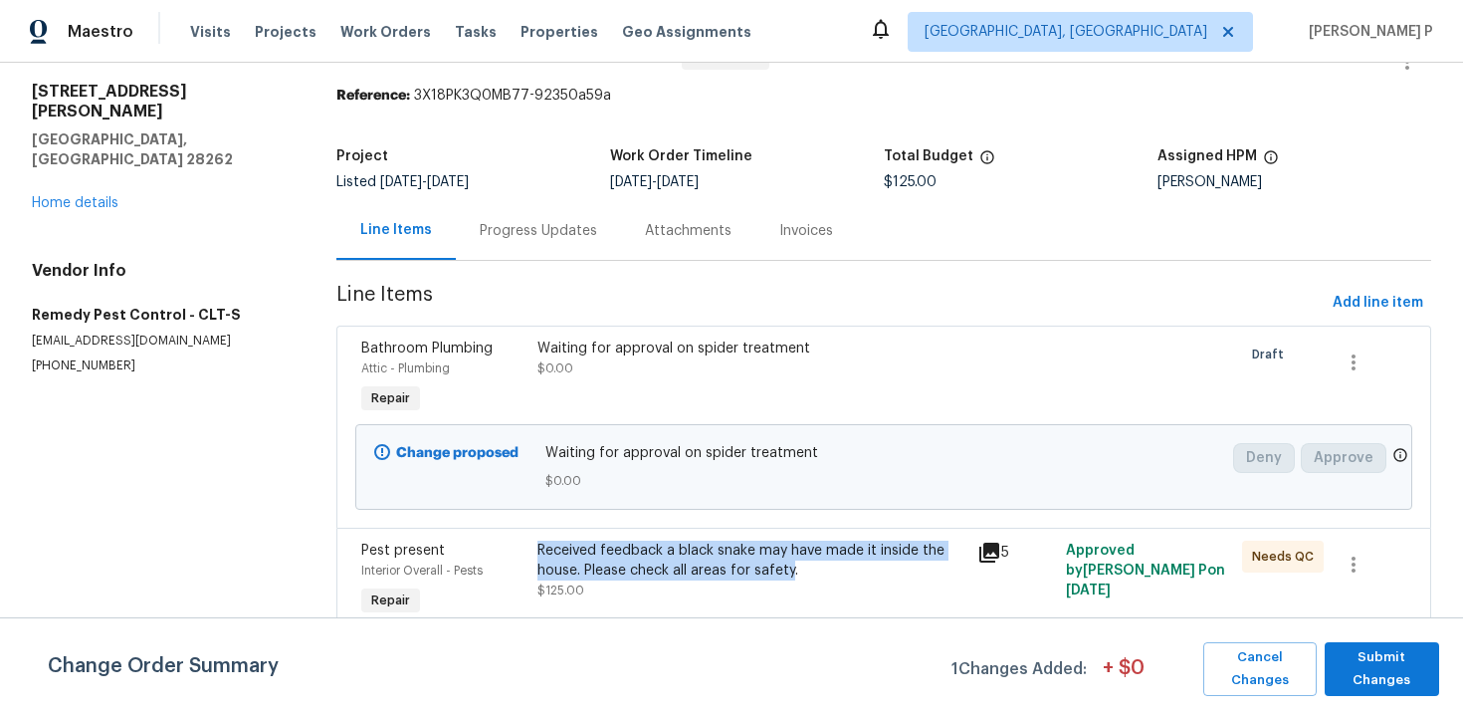
copy div "Received feedback a black snake may have made it inside the house. Please check…"
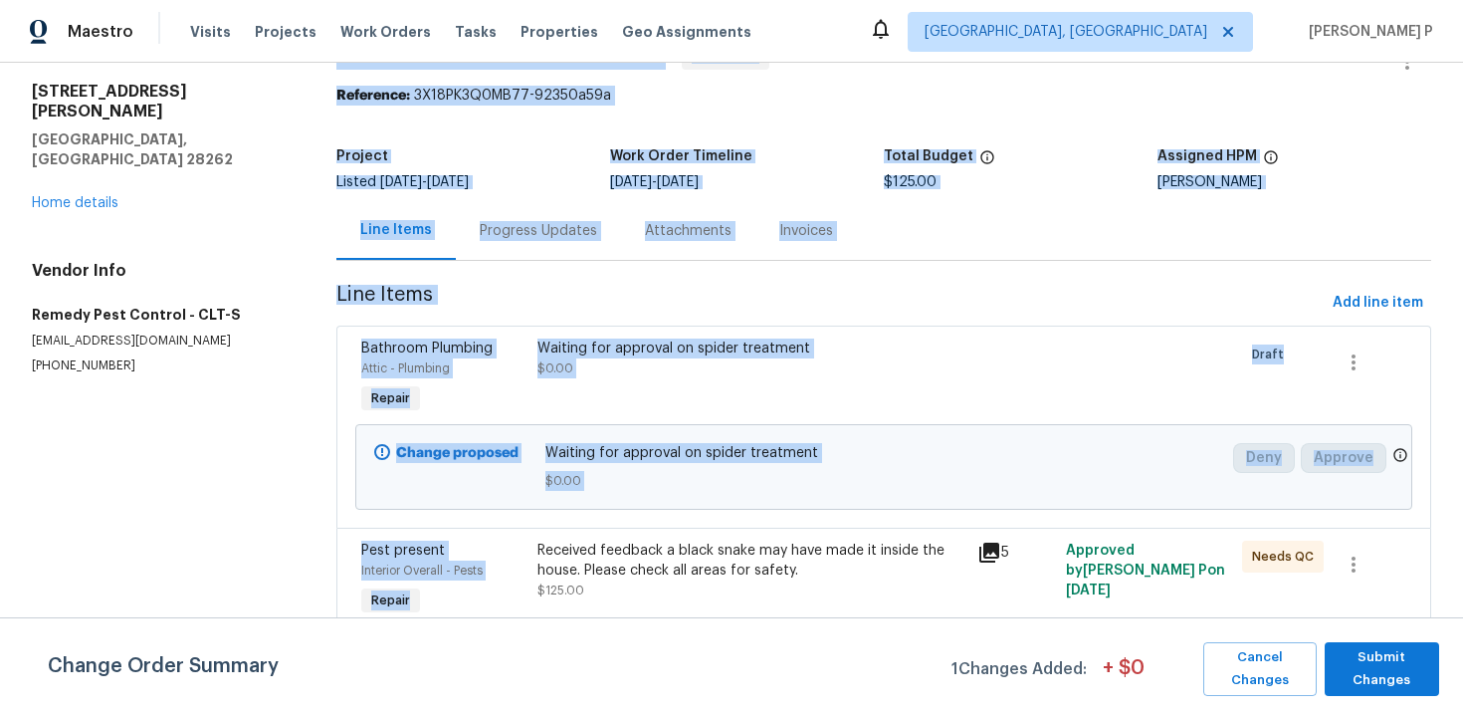
drag, startPoint x: 544, startPoint y: 549, endPoint x: 230, endPoint y: 474, distance: 322.6
click at [231, 475] on div "All work orders [STREET_ADDRESS][PERSON_NAME] Home details Vendor Info Remedy P…" at bounding box center [731, 359] width 1463 height 707
click at [230, 474] on section "All work orders [STREET_ADDRESS][PERSON_NAME] Home details Vendor Info Remedy P…" at bounding box center [160, 359] width 257 height 643
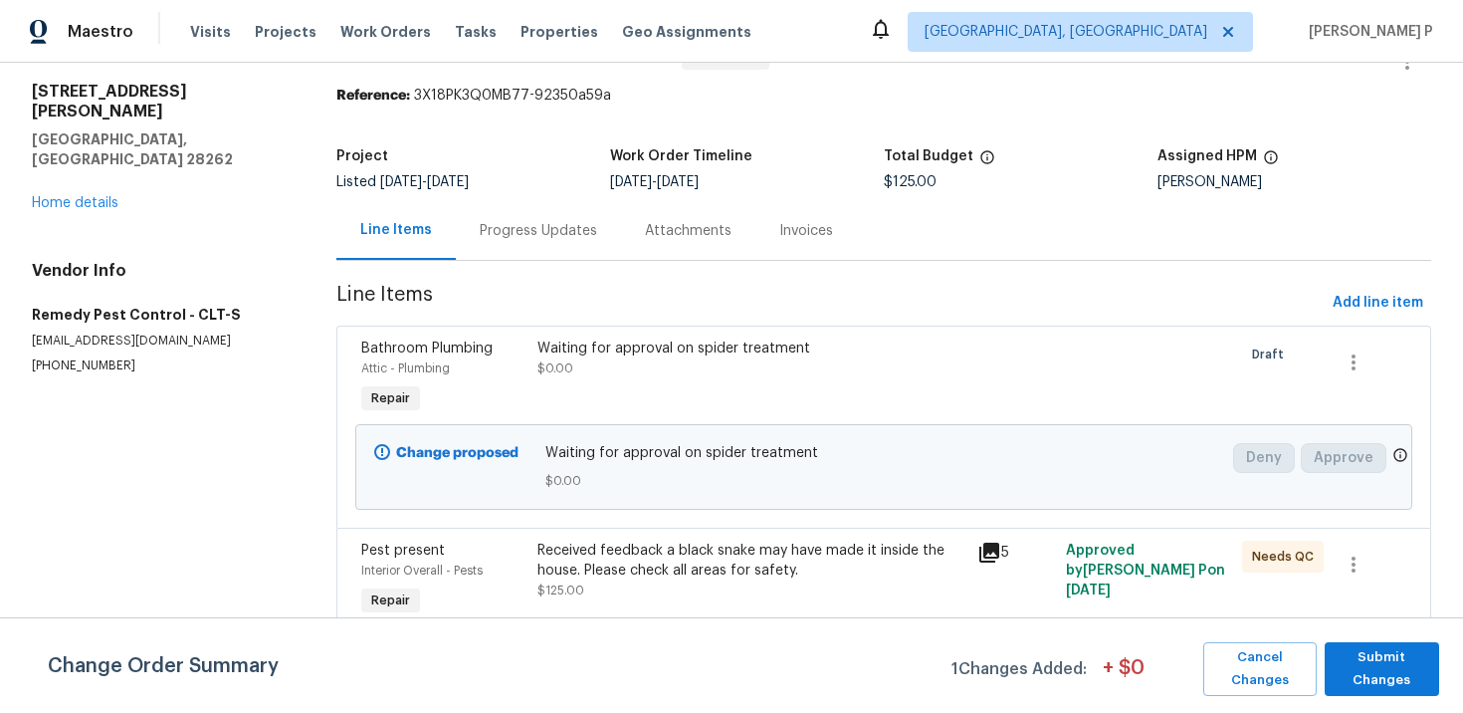
click at [230, 474] on section "All work orders [STREET_ADDRESS][PERSON_NAME] Home details Vendor Info Remedy P…" at bounding box center [160, 359] width 257 height 643
click at [530, 233] on div "Progress Updates" at bounding box center [538, 231] width 117 height 20
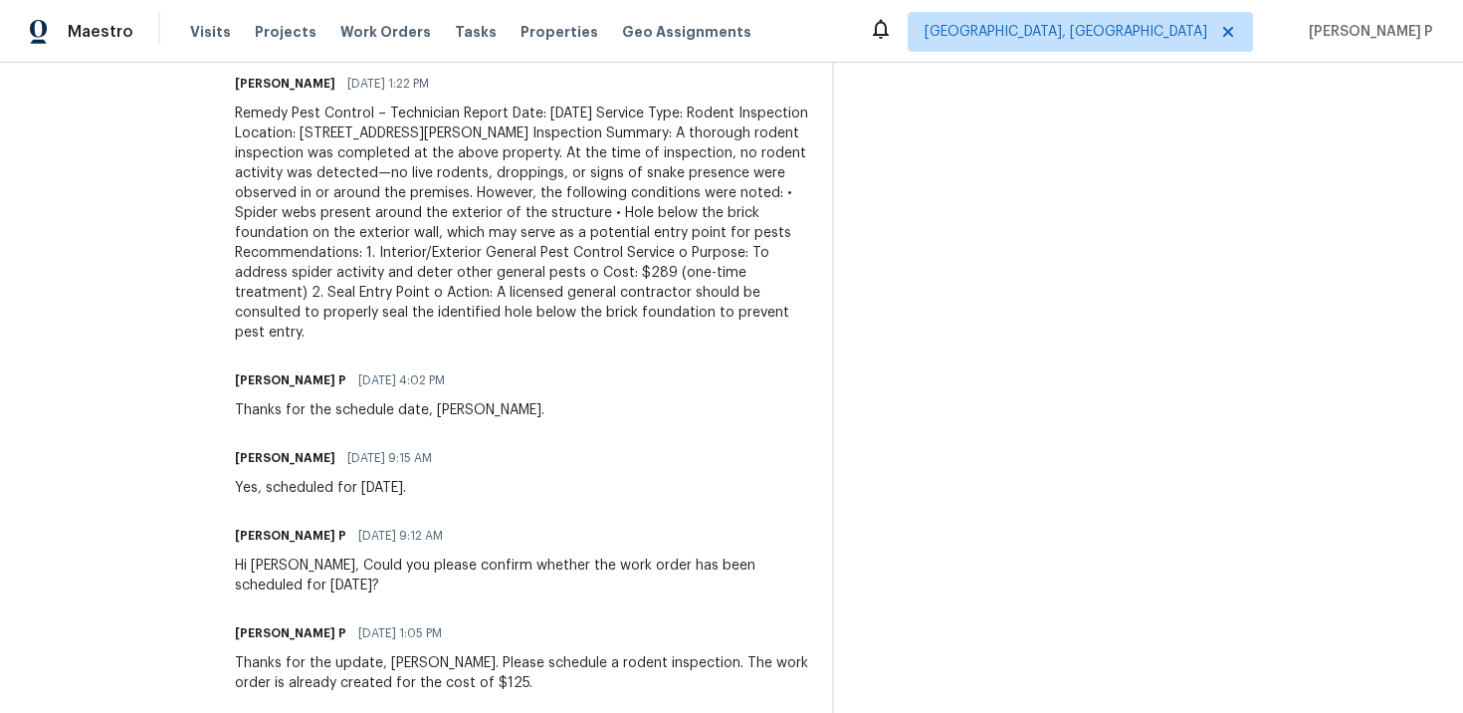
scroll to position [664, 0]
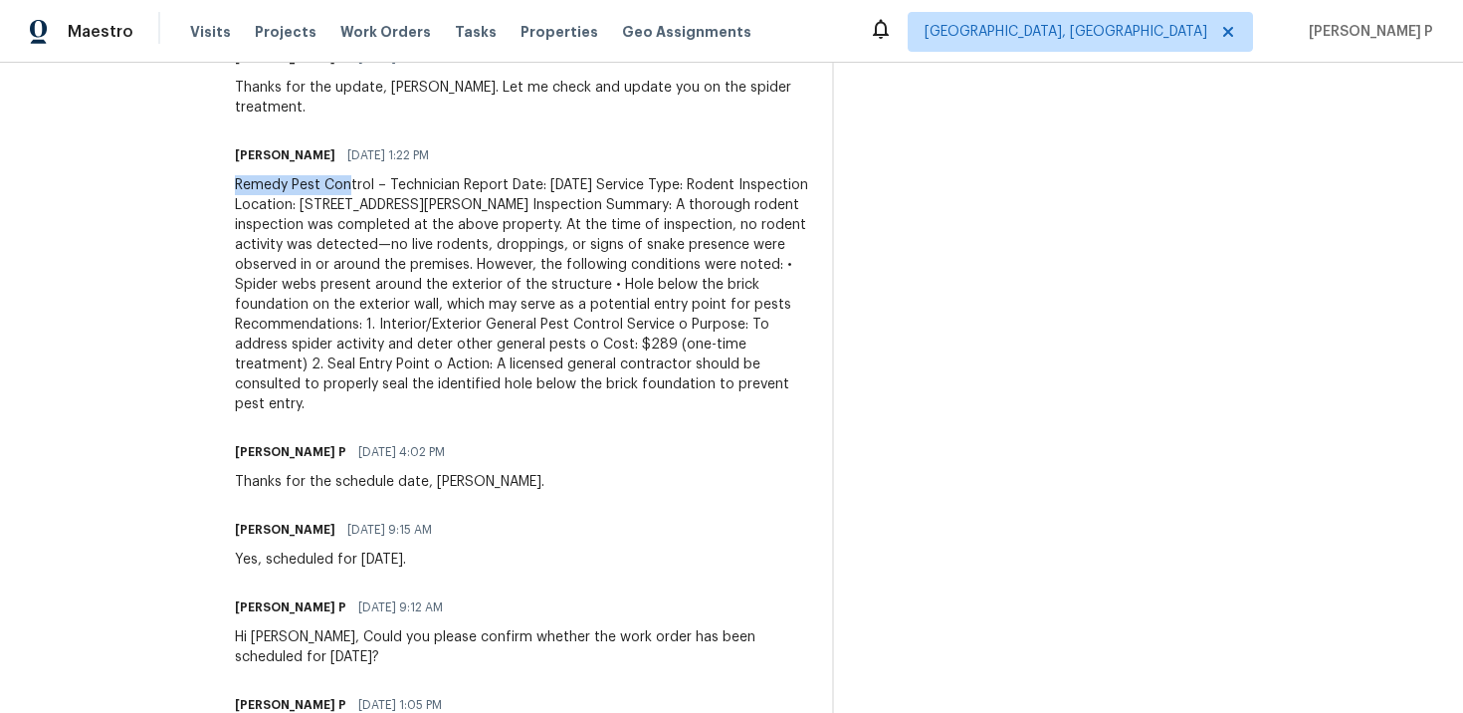
drag, startPoint x: 206, startPoint y: 167, endPoint x: 324, endPoint y: 167, distance: 117.5
click at [324, 175] on div "Remedy Pest Control – Technician Report Date: [DATE] Service Type: Rodent Inspe…" at bounding box center [521, 294] width 573 height 239
click at [378, 175] on div "Remedy Pest Control – Technician Report Date: [DATE] Service Type: Rodent Inspe…" at bounding box center [521, 294] width 573 height 239
drag, startPoint x: 363, startPoint y: 164, endPoint x: 757, endPoint y: 370, distance: 443.9
click at [757, 370] on div "Remedy Pest Control – Technician Report Date: [DATE] Service Type: Rodent Inspe…" at bounding box center [521, 294] width 573 height 239
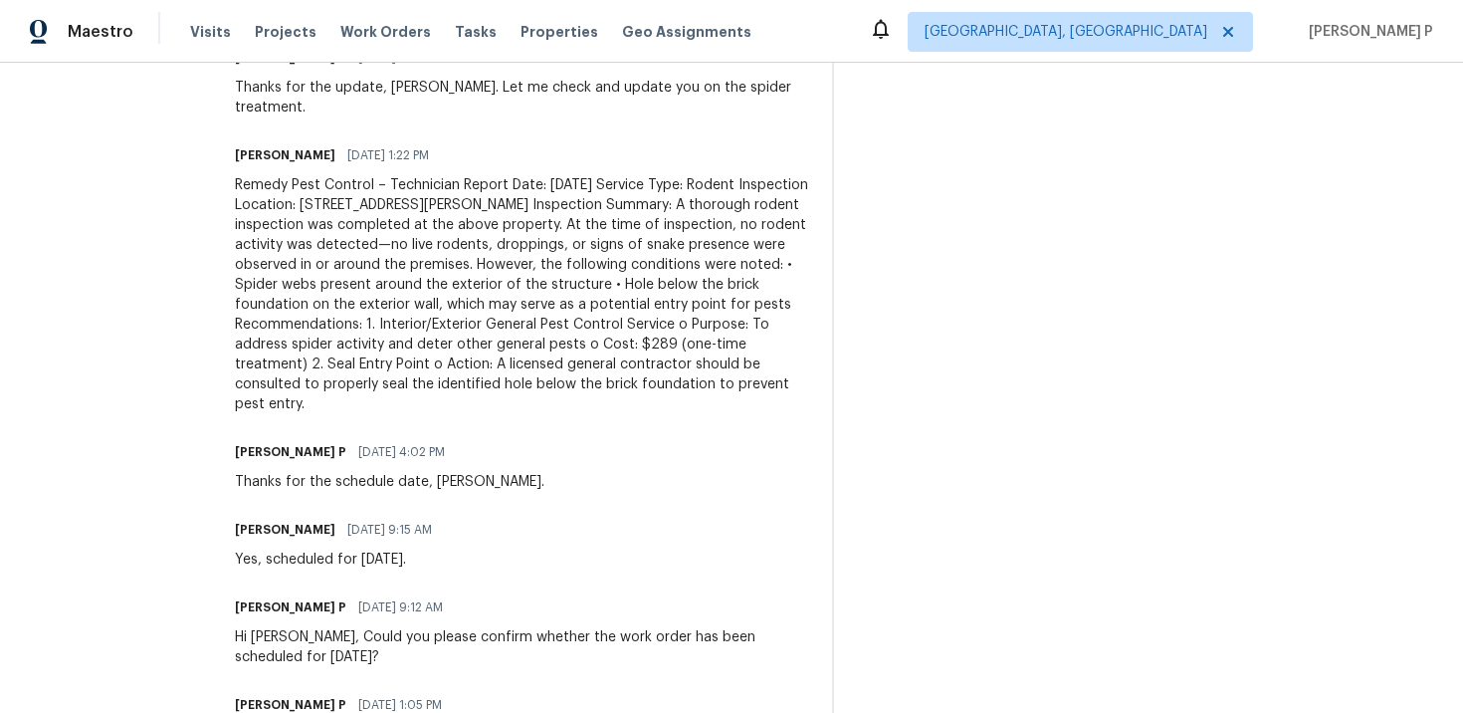
copy div "echnician Report Date: [DATE] Service Type: Rodent Inspection Location: [STREET…"
click at [465, 218] on div "Remedy Pest Control – Technician Report Date: [DATE] Service Type: Rodent Inspe…" at bounding box center [521, 294] width 573 height 239
drag, startPoint x: 359, startPoint y: 164, endPoint x: 761, endPoint y: 368, distance: 450.1
click at [761, 368] on div "Remedy Pest Control – Technician Report Date: [DATE] Service Type: Rodent Inspe…" at bounding box center [521, 294] width 573 height 239
copy div "Technician Report Date: [DATE] Service Type: Rodent Inspection Location: [STREE…"
